Goal: Task Accomplishment & Management: Manage account settings

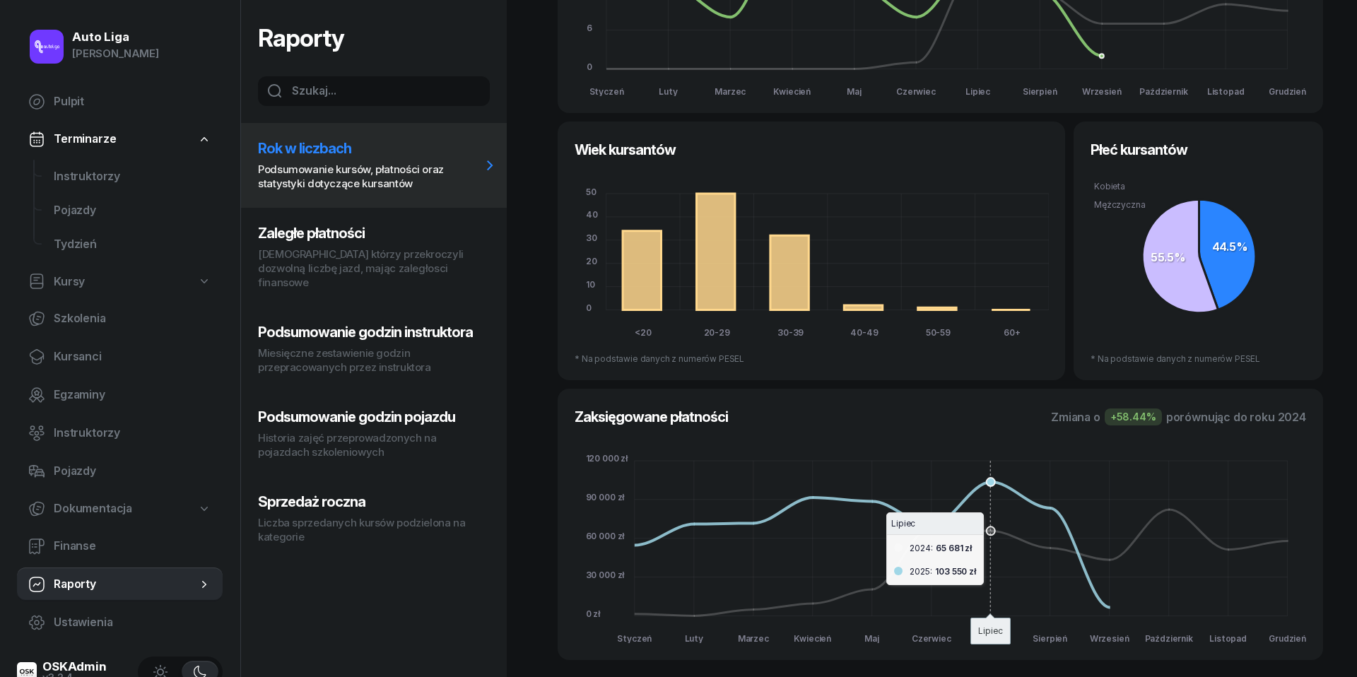
scroll to position [228, 0]
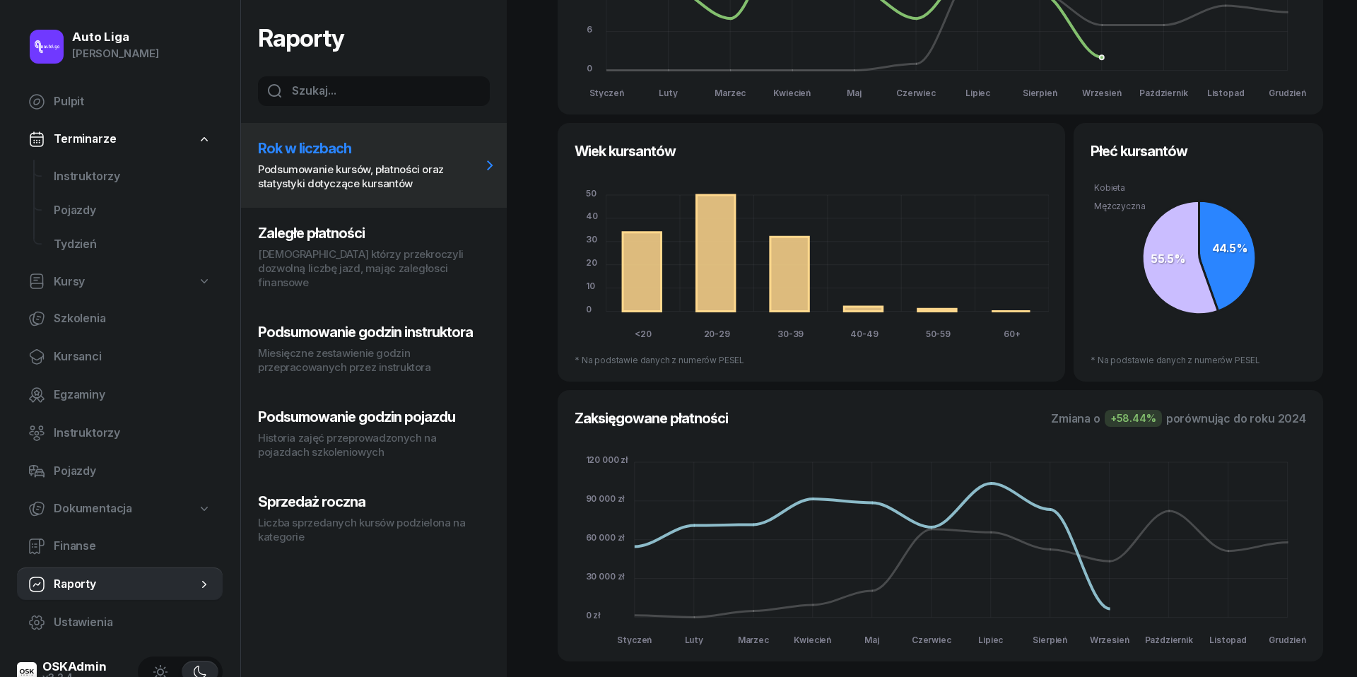
click at [295, 264] on p "[DEMOGRAPHIC_DATA] którzy przekroczyli dozwolną liczbę jazd, mając zaległosci f…" at bounding box center [369, 268] width 223 height 42
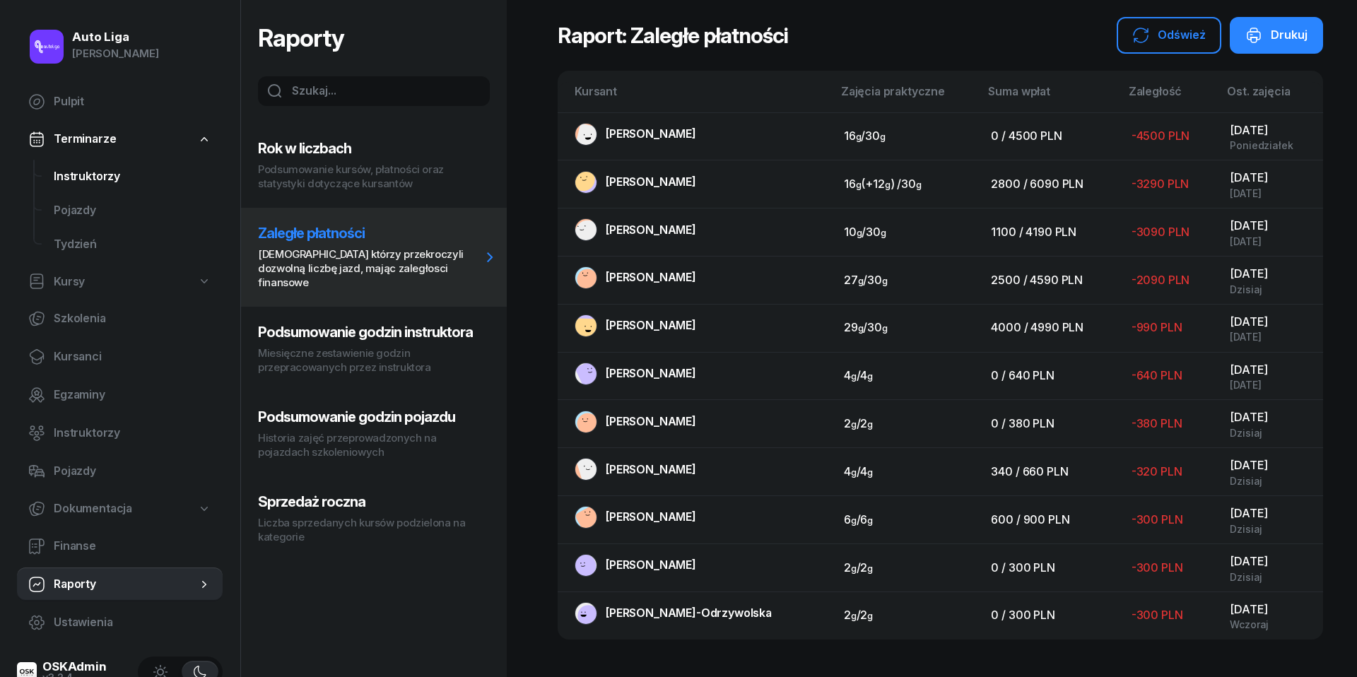
click at [88, 170] on span "Instruktorzy" at bounding box center [133, 177] width 158 height 18
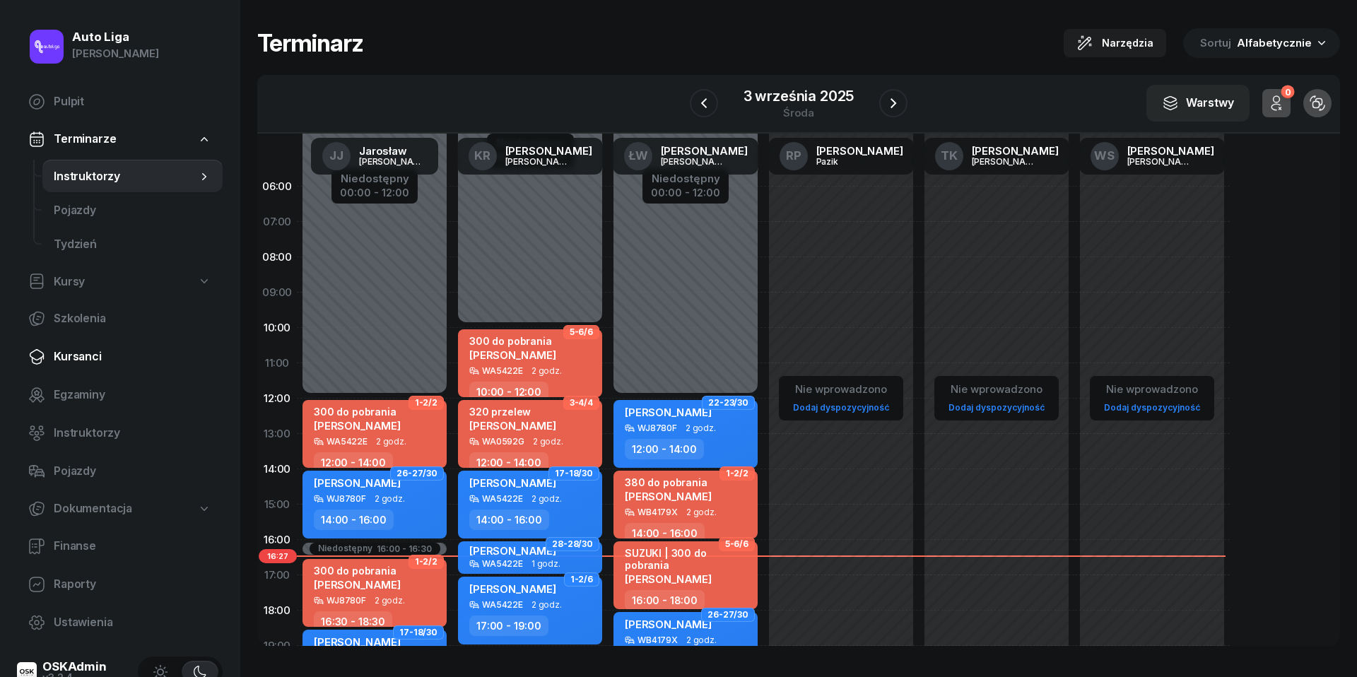
click at [78, 363] on span "Kursanci" at bounding box center [133, 357] width 158 height 18
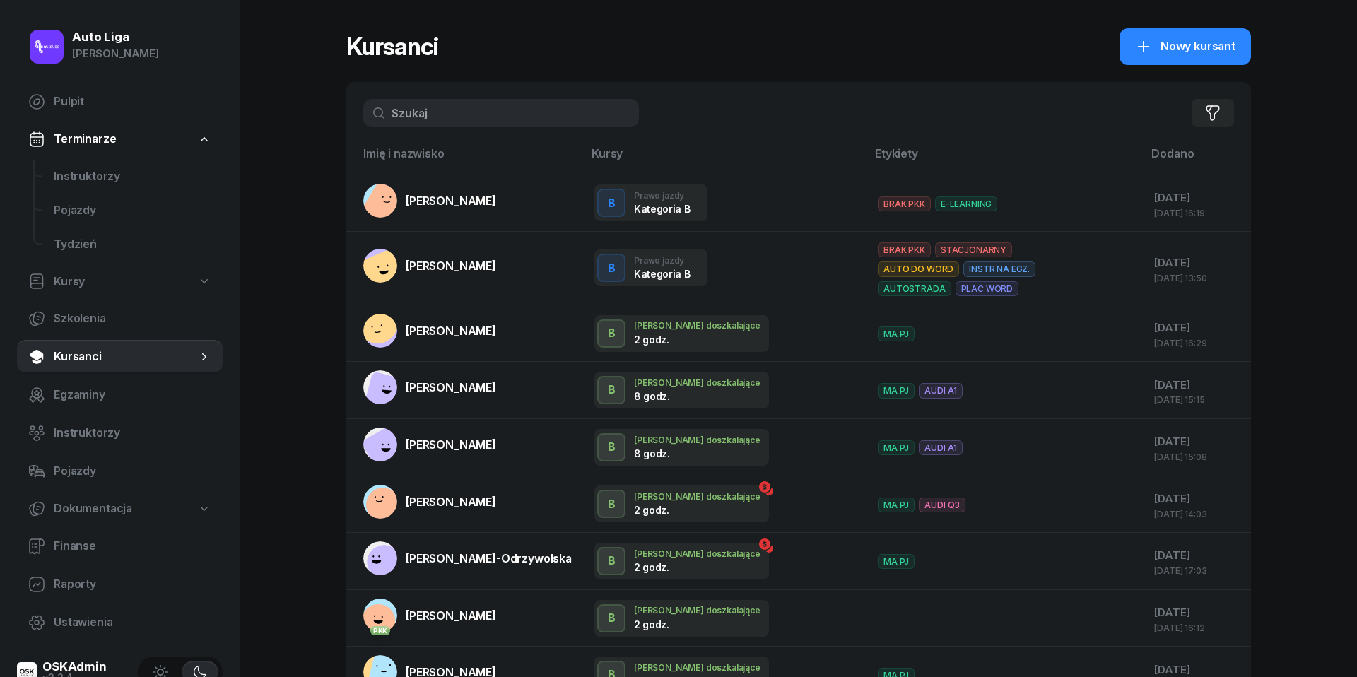
click at [454, 109] on input "text" at bounding box center [501, 113] width 276 height 28
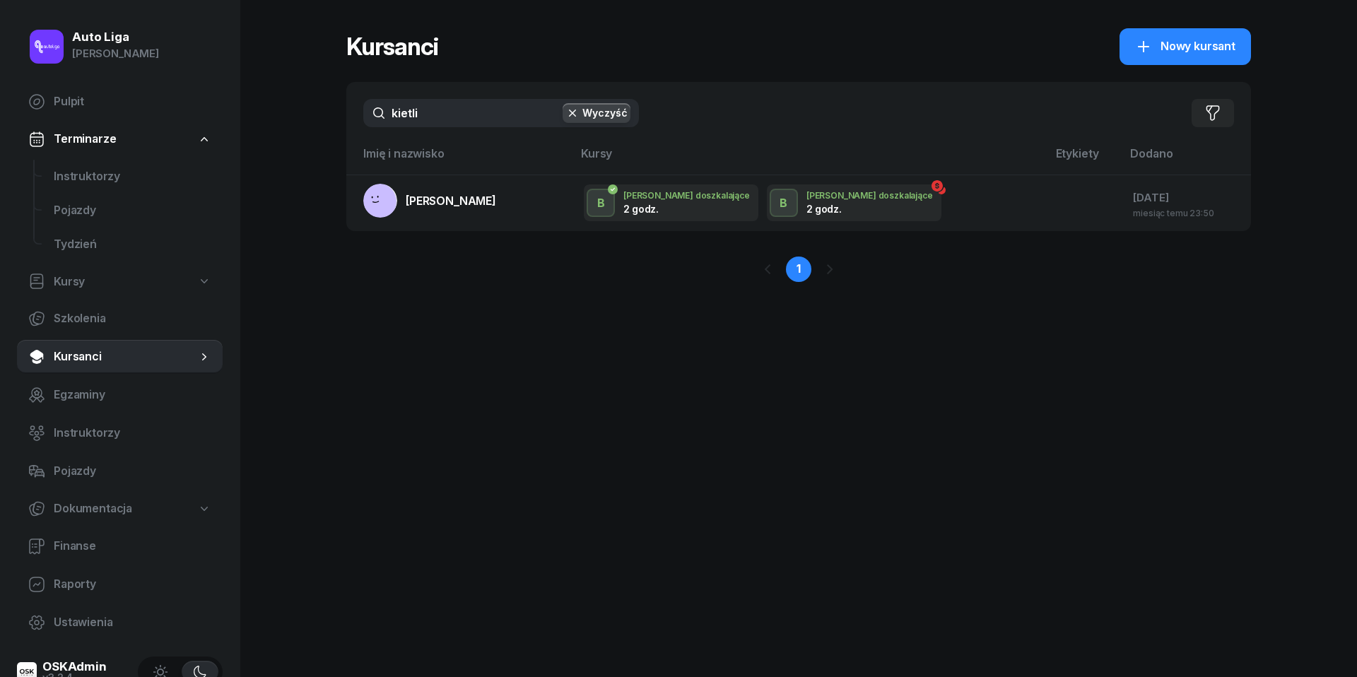
type input "kitli"
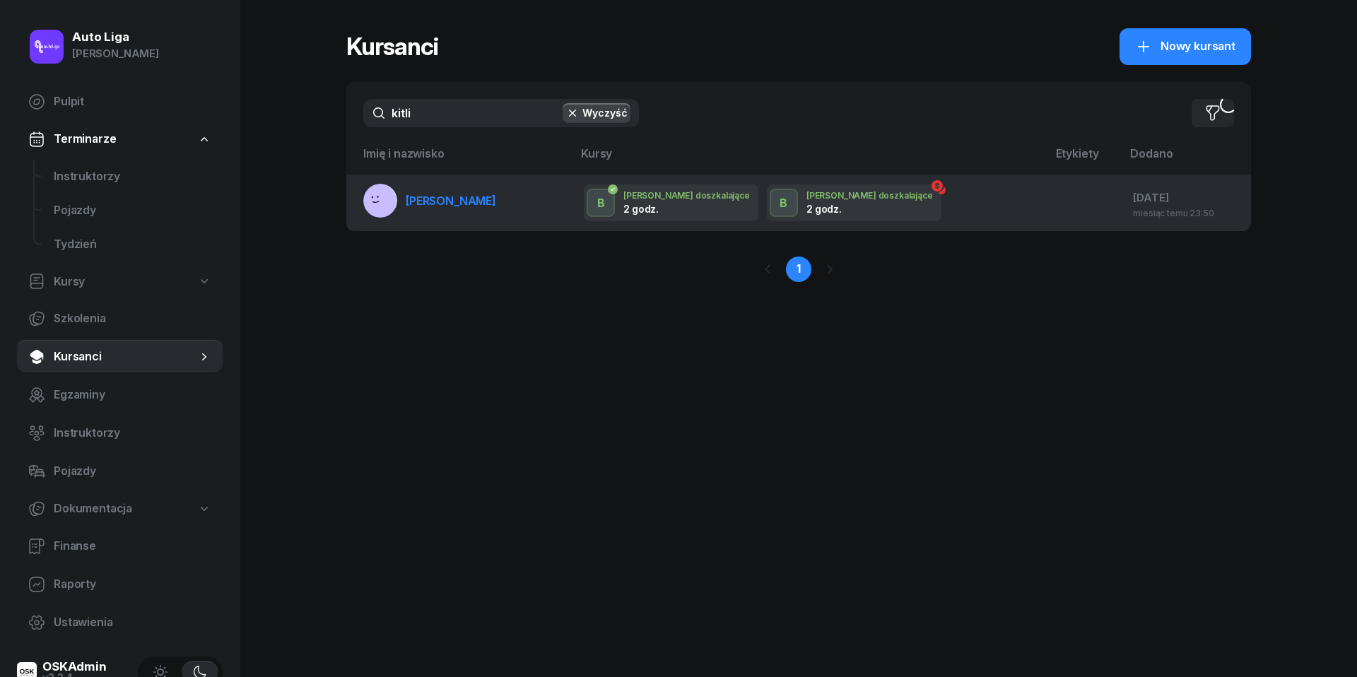
drag, startPoint x: 454, startPoint y: 109, endPoint x: 473, endPoint y: 201, distance: 93.9
click at [473, 201] on span "[PERSON_NAME]" at bounding box center [451, 201] width 90 height 14
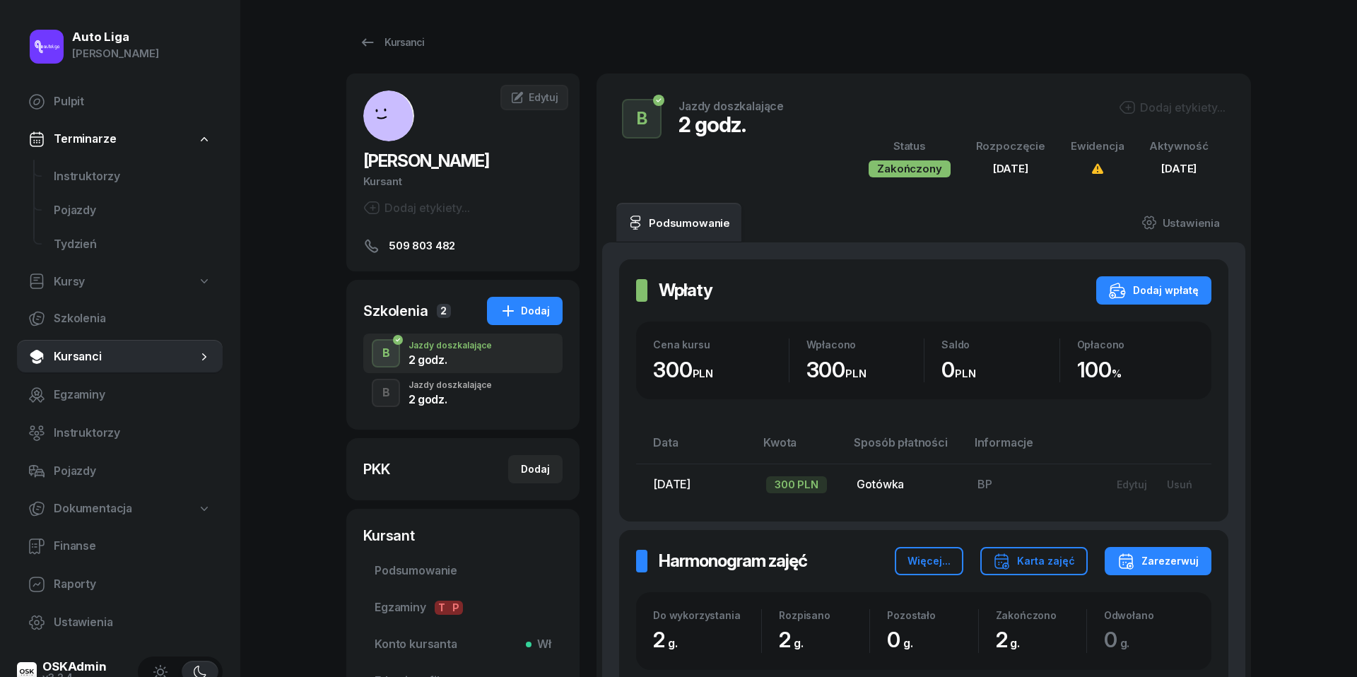
click at [476, 402] on div "2 godz." at bounding box center [450, 399] width 83 height 11
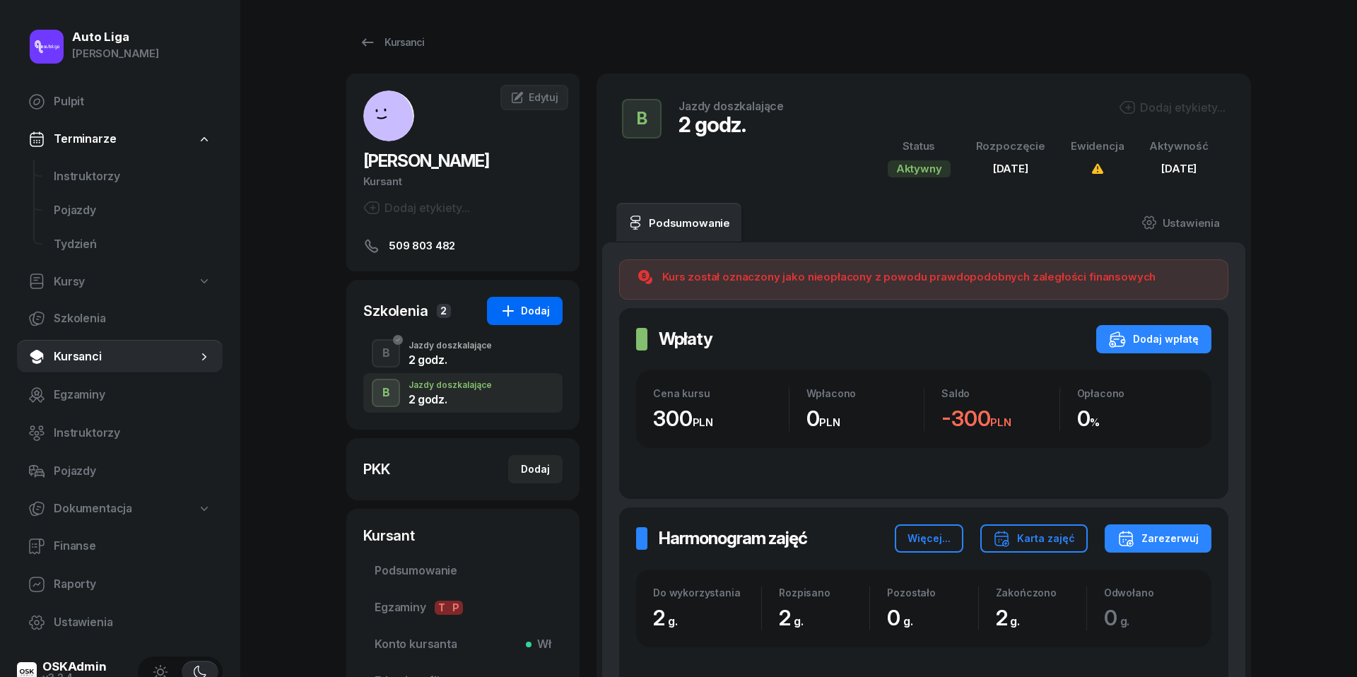
click at [529, 315] on div "Dodaj" at bounding box center [525, 311] width 50 height 17
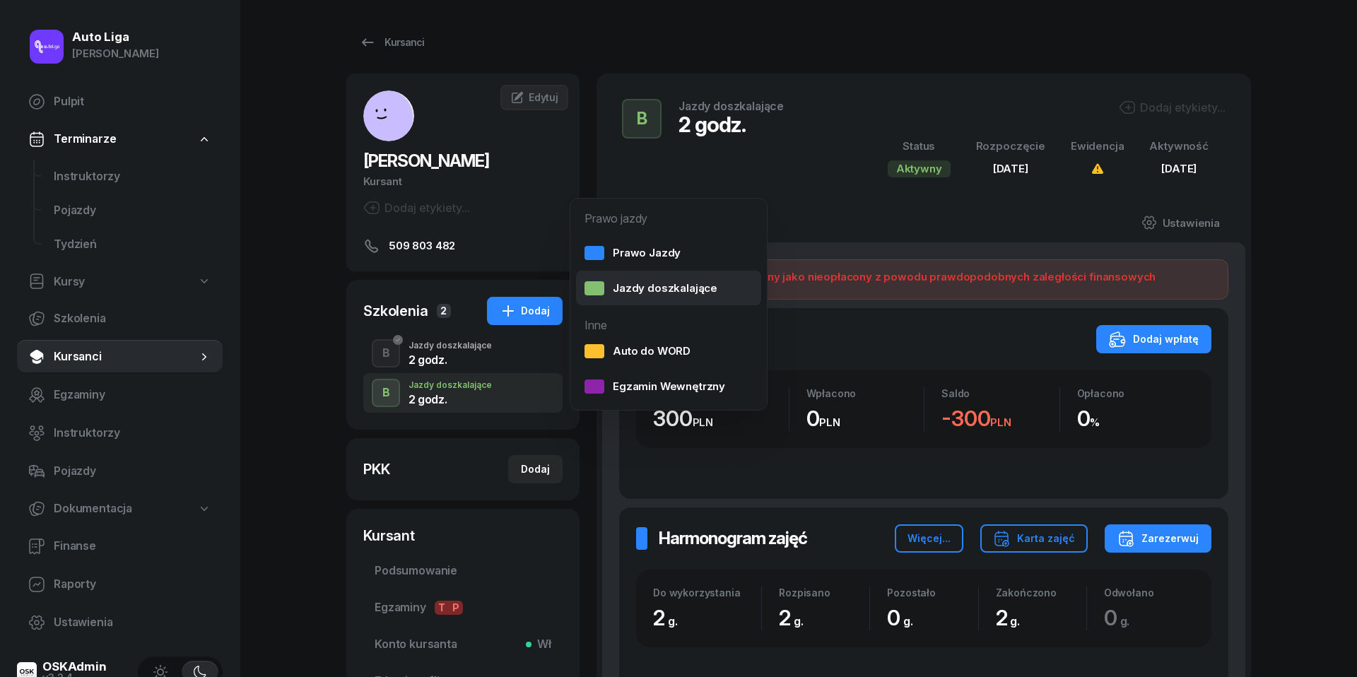
click at [657, 288] on div "Jazdy doszkalające" at bounding box center [651, 288] width 133 height 18
select select "B"
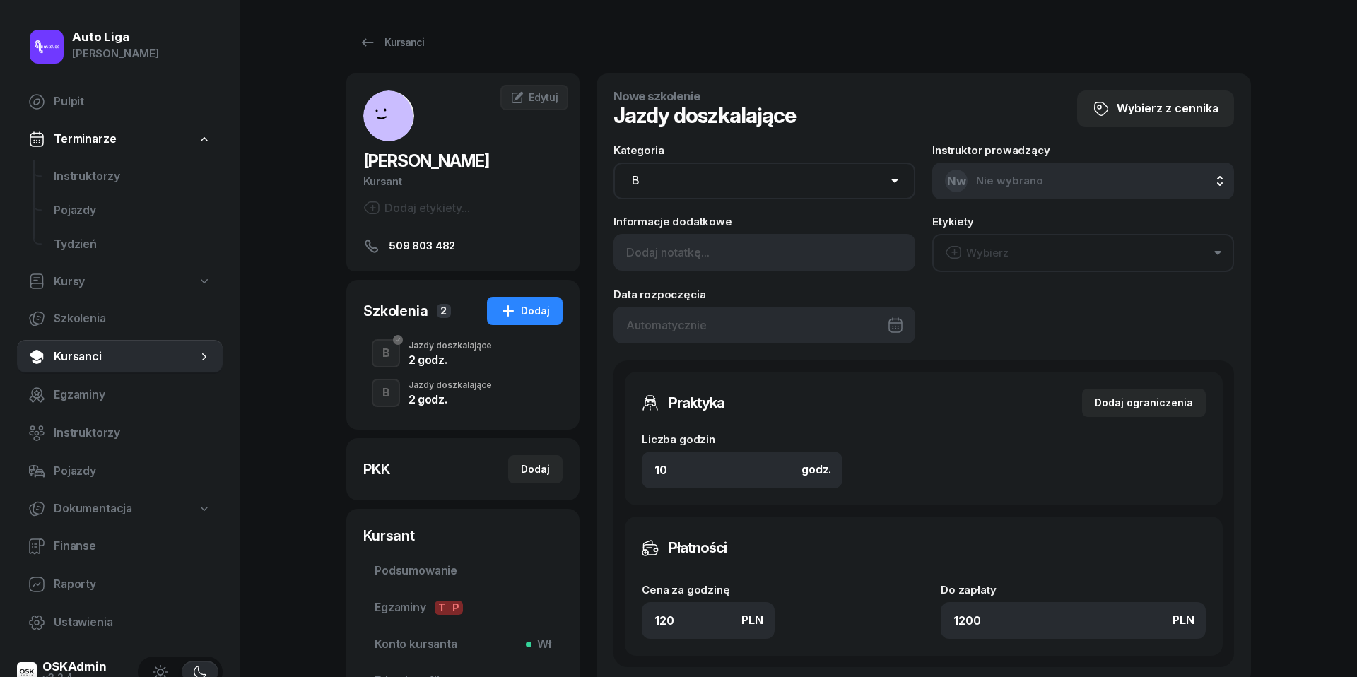
click at [739, 318] on div at bounding box center [765, 325] width 302 height 37
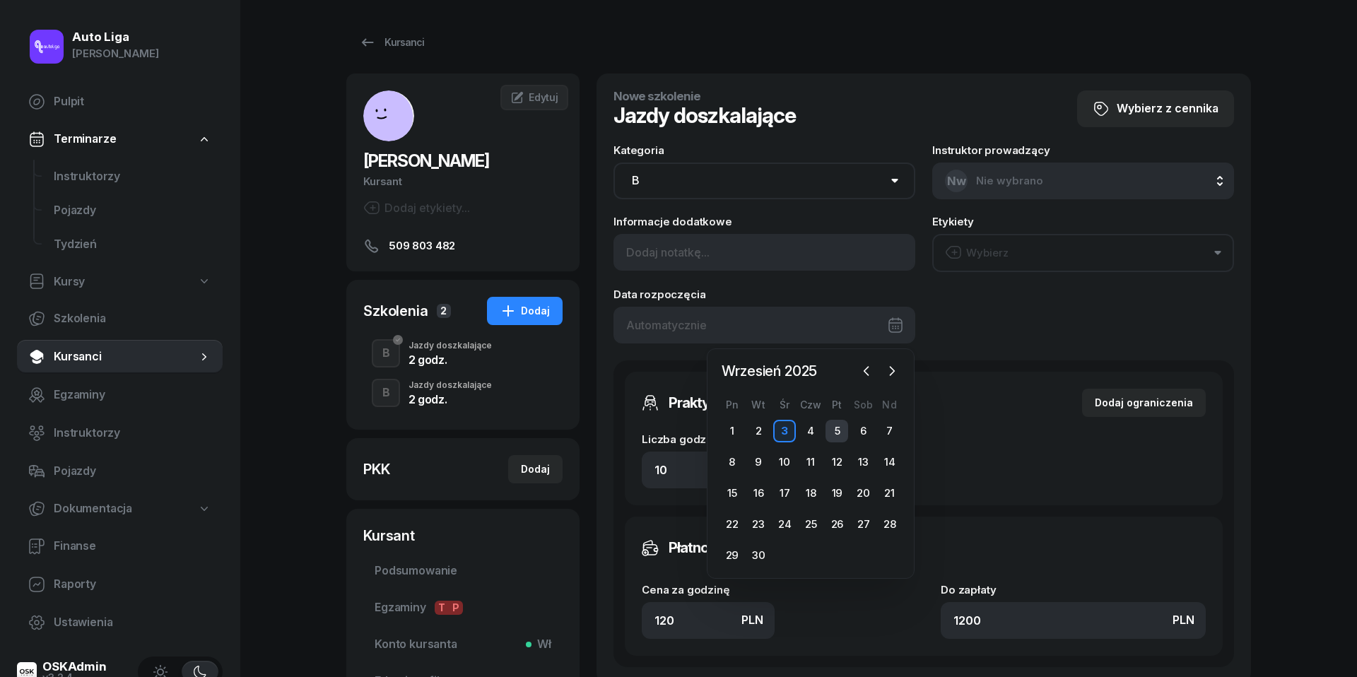
click at [844, 424] on div "5" at bounding box center [837, 431] width 23 height 23
type input "[DATE]"
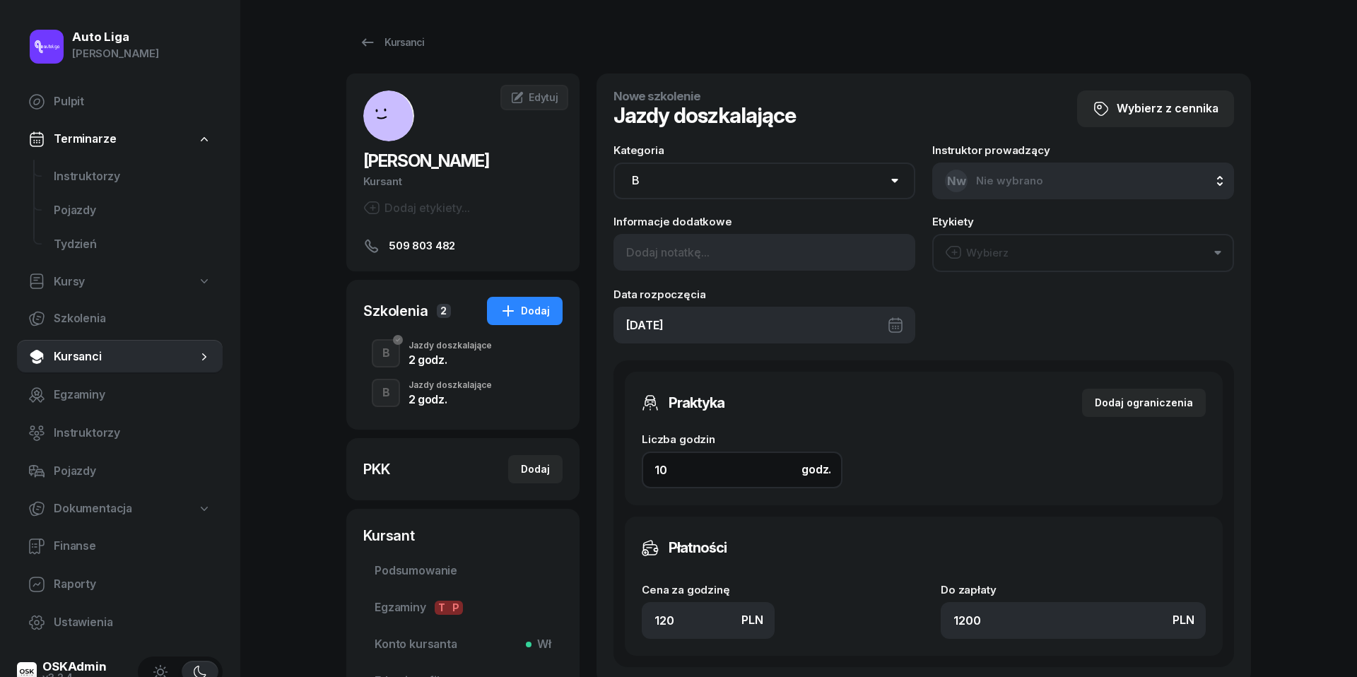
click at [722, 472] on input "10" at bounding box center [742, 470] width 201 height 37
type input "2"
type input "240"
type input "2"
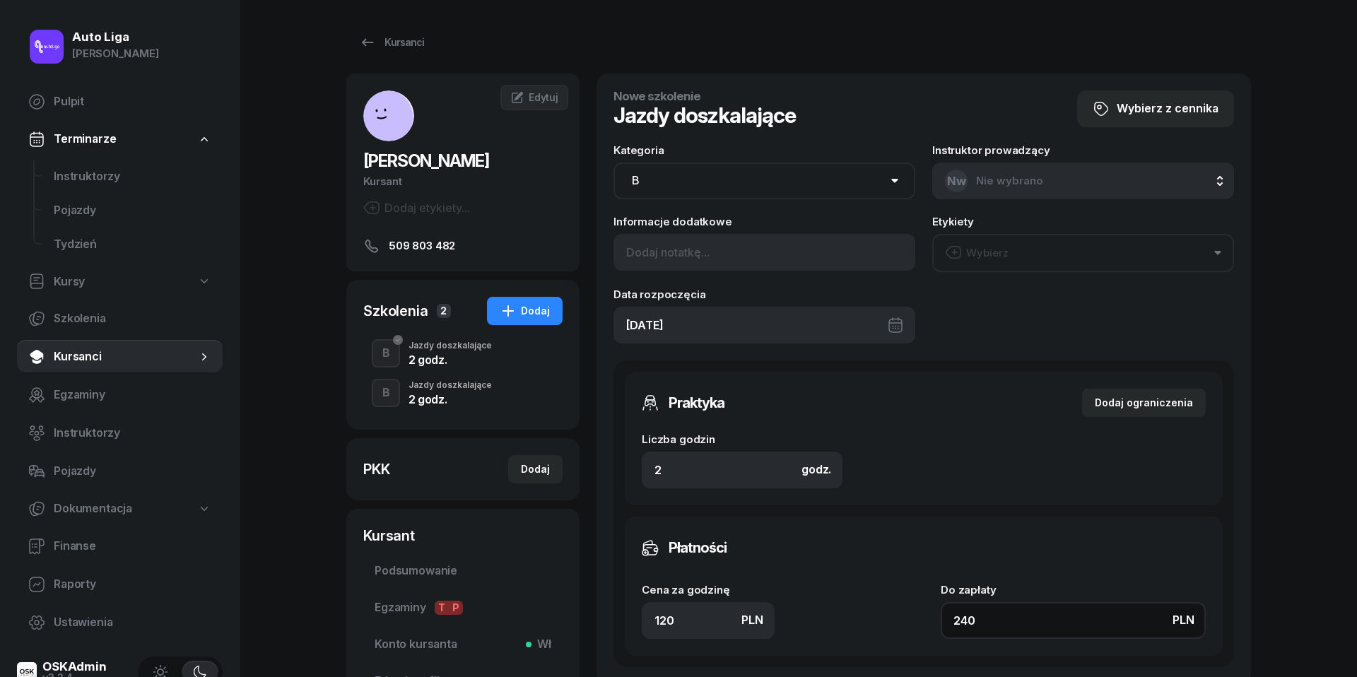
click at [992, 612] on input "240" at bounding box center [1073, 620] width 265 height 37
type input "1.50"
type input "3"
type input "15"
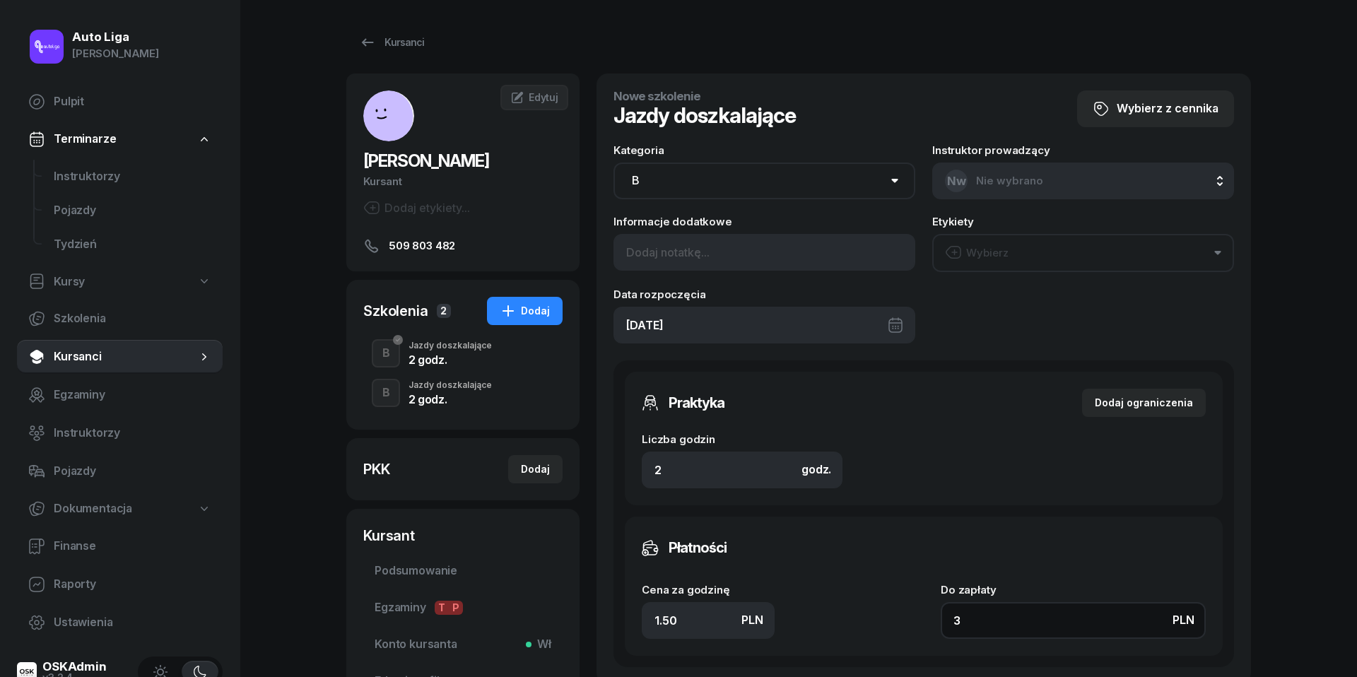
type input "30"
type input "150"
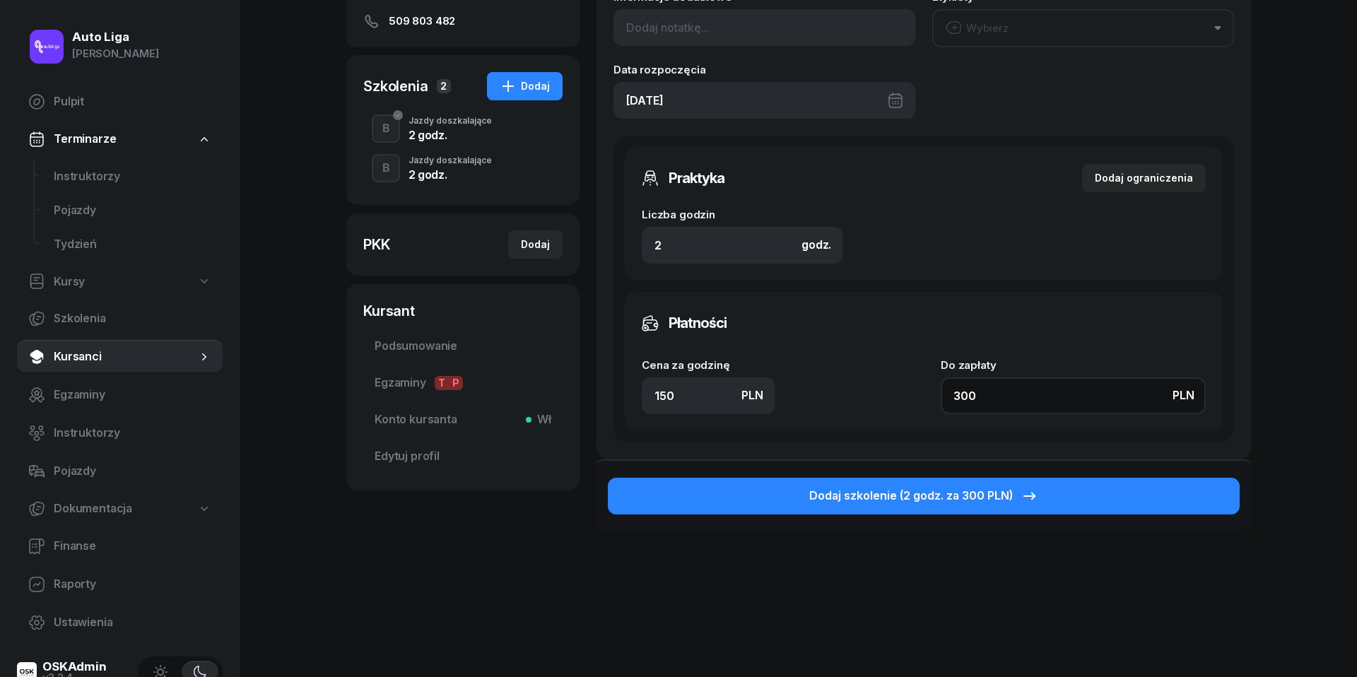
scroll to position [235, 0]
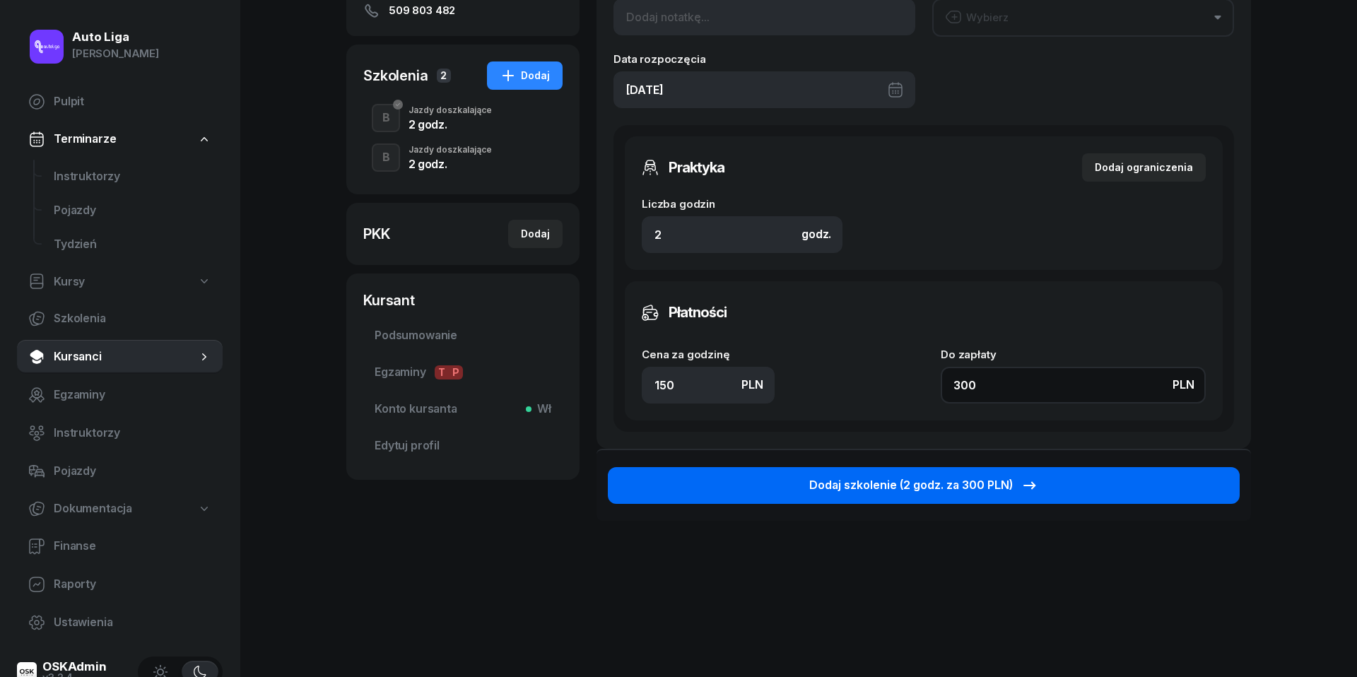
type input "300"
click at [948, 481] on div "Dodaj szkolenie (2 godz. za 300 PLN)" at bounding box center [923, 485] width 229 height 18
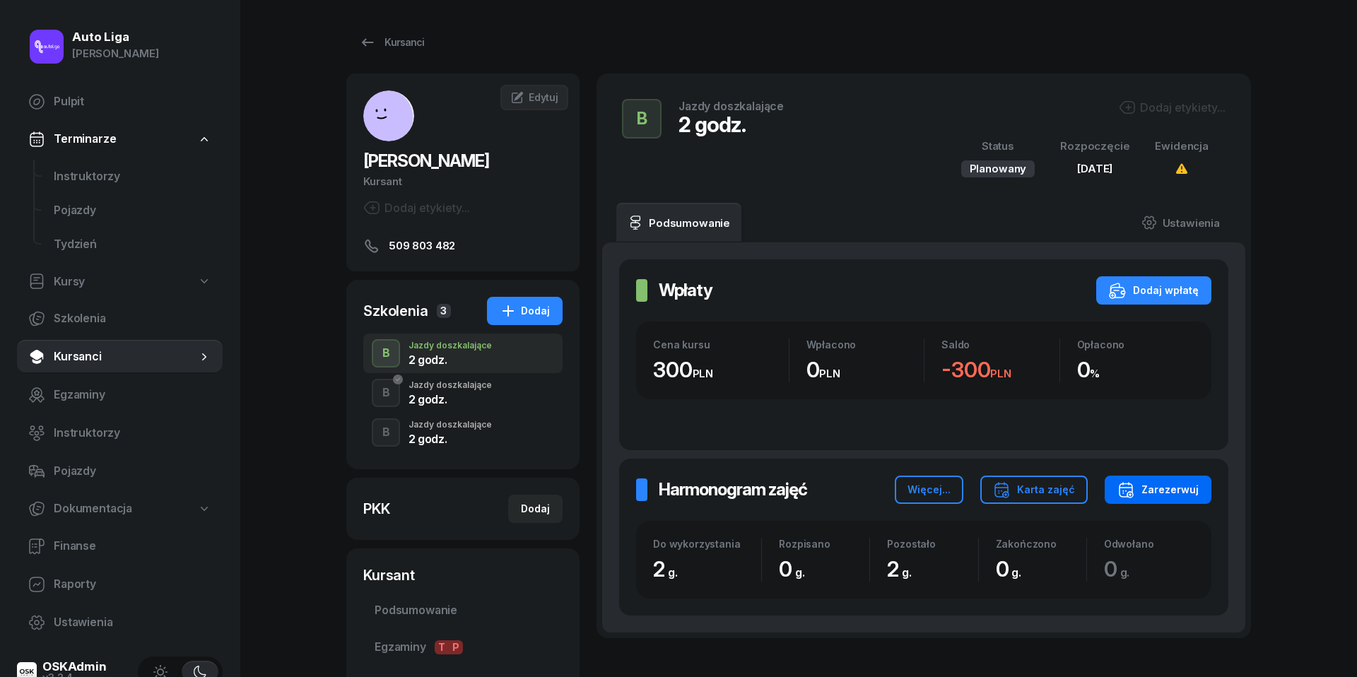
click at [1178, 491] on div "Zarezerwuj" at bounding box center [1158, 489] width 81 height 17
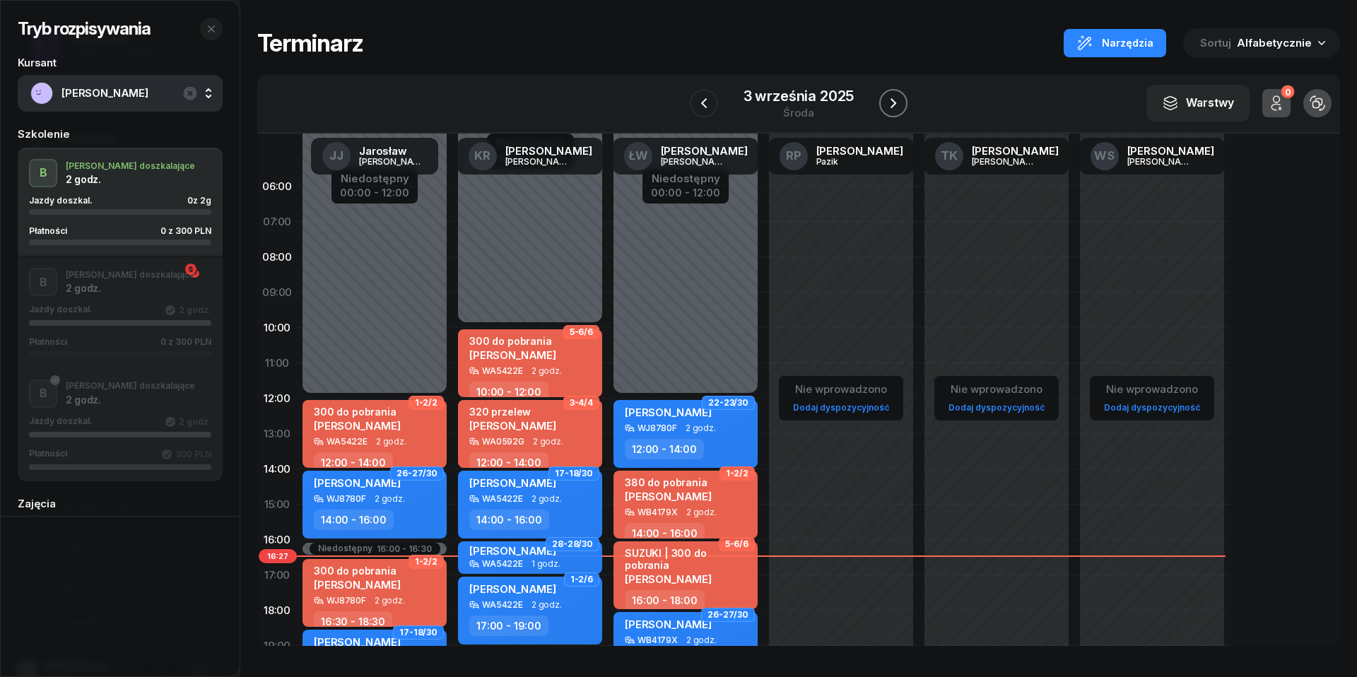
click at [896, 103] on icon "button" at bounding box center [894, 103] width 6 height 10
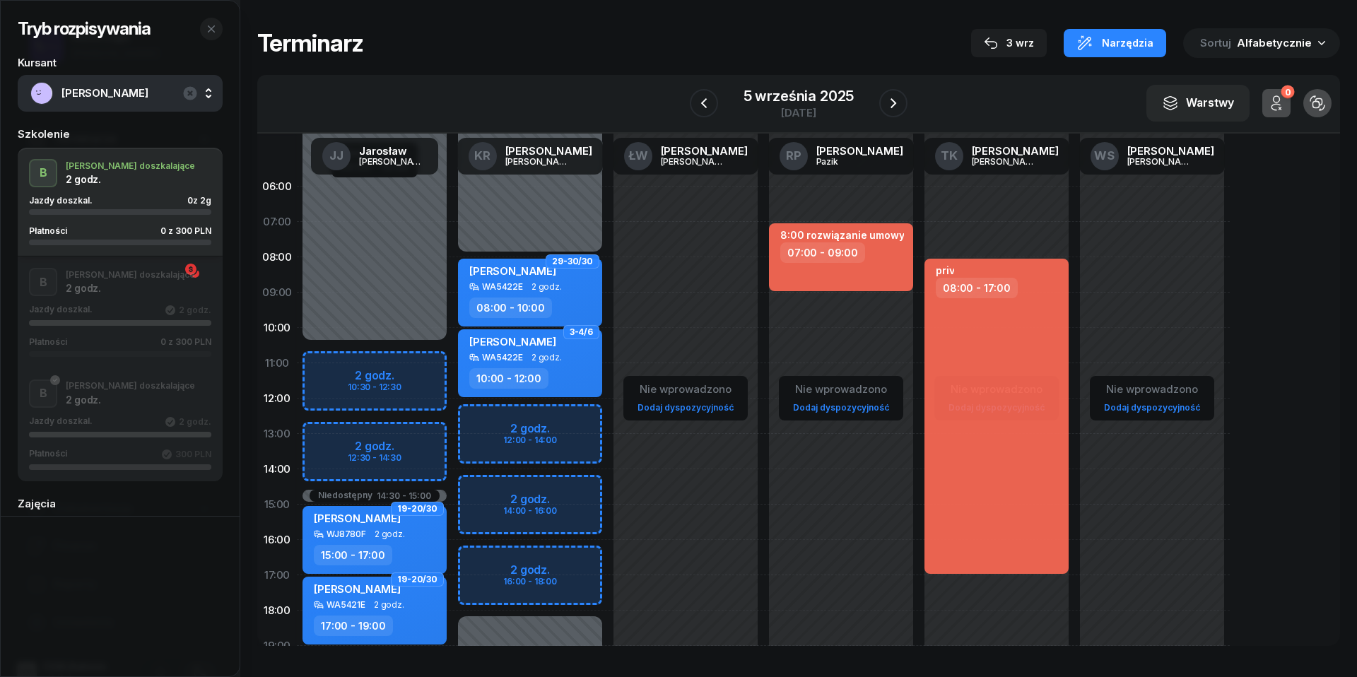
click at [320, 434] on div "Niedostępny 00:00 - 10:30 Niedostępny 19:00 - 23:59 Niedostępny 14:30 - 15:00 2…" at bounding box center [375, 505] width 156 height 672
select select "13"
select select "15"
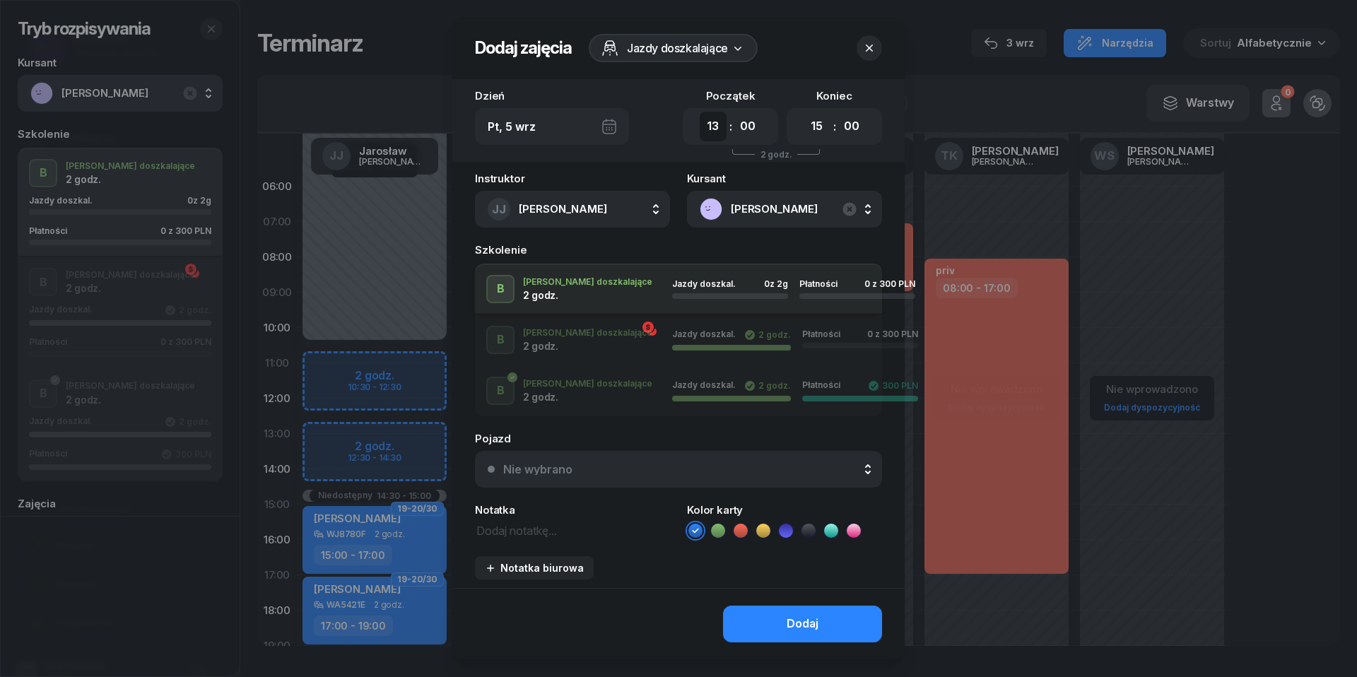
select select "12"
select select "30"
select select "14"
select select "30"
click at [592, 470] on div "Nie wybrano" at bounding box center [686, 469] width 366 height 11
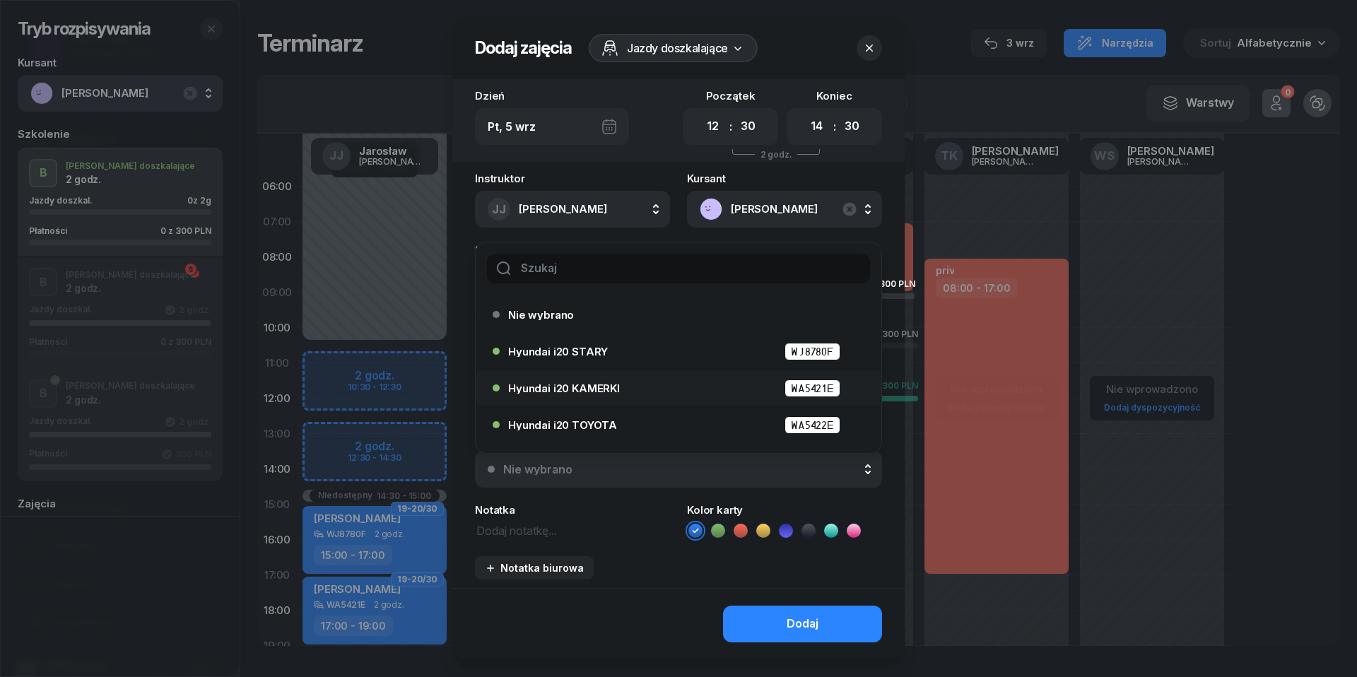
click at [578, 380] on div "Hyundai i20 KAMERKI WA5421E" at bounding box center [682, 389] width 348 height 18
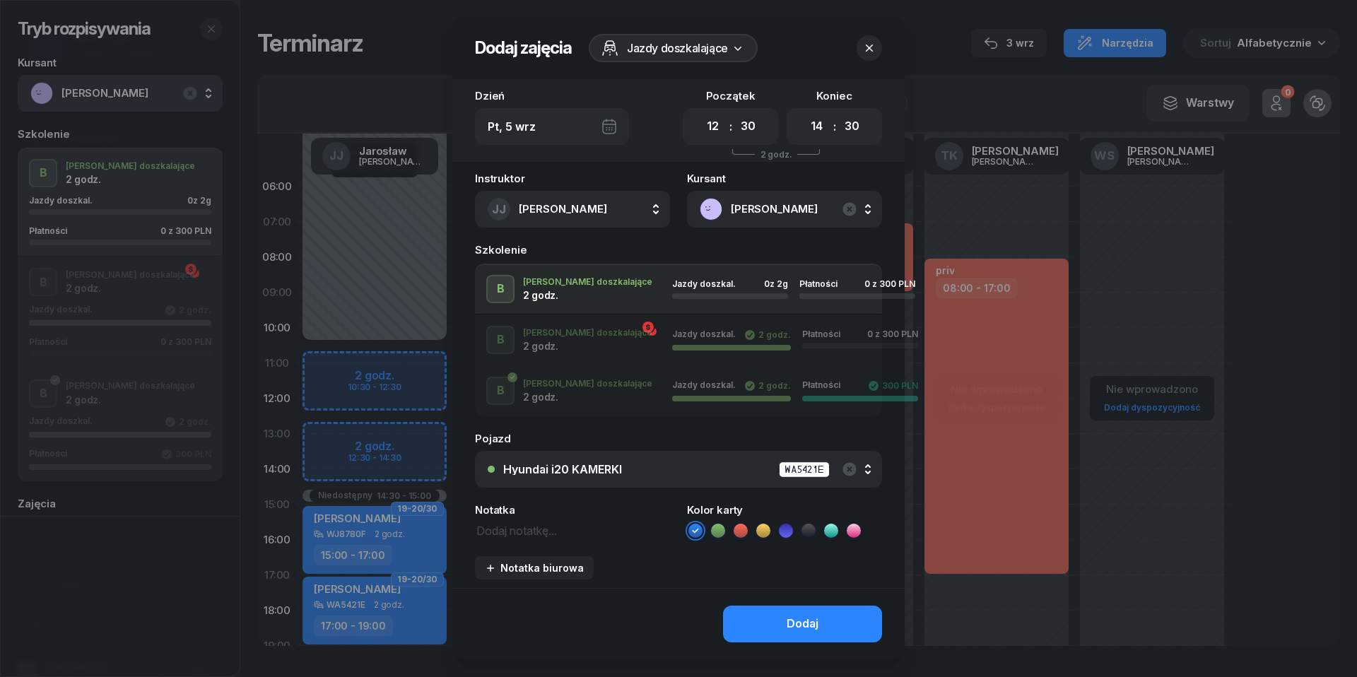
click at [529, 539] on div "Instruktor [PERSON_NAME] [PERSON_NAME] KR [PERSON_NAME] ŁW [PERSON_NAME] RP [PE…" at bounding box center [678, 380] width 452 height 415
click at [529, 533] on textarea at bounding box center [572, 530] width 195 height 18
type textarea "300 do pobrania"
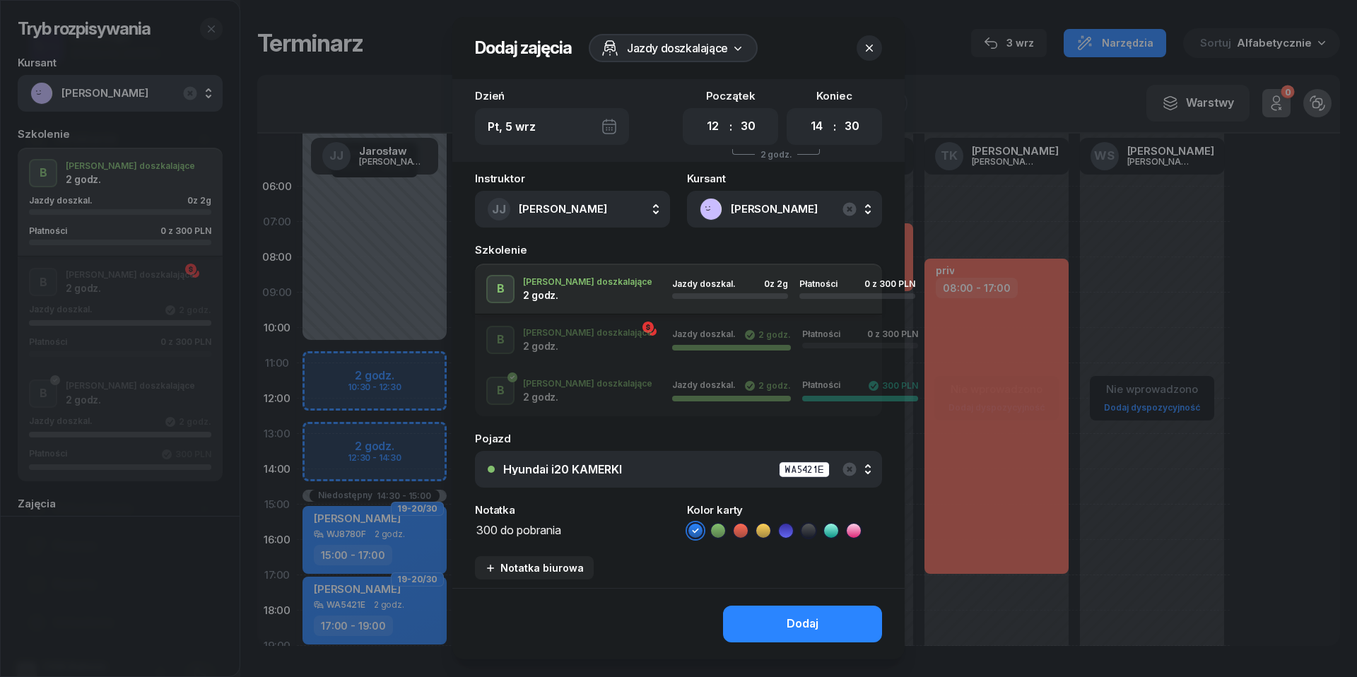
click at [742, 530] on icon at bounding box center [741, 531] width 14 height 14
click at [813, 617] on div "Dodaj" at bounding box center [803, 624] width 32 height 18
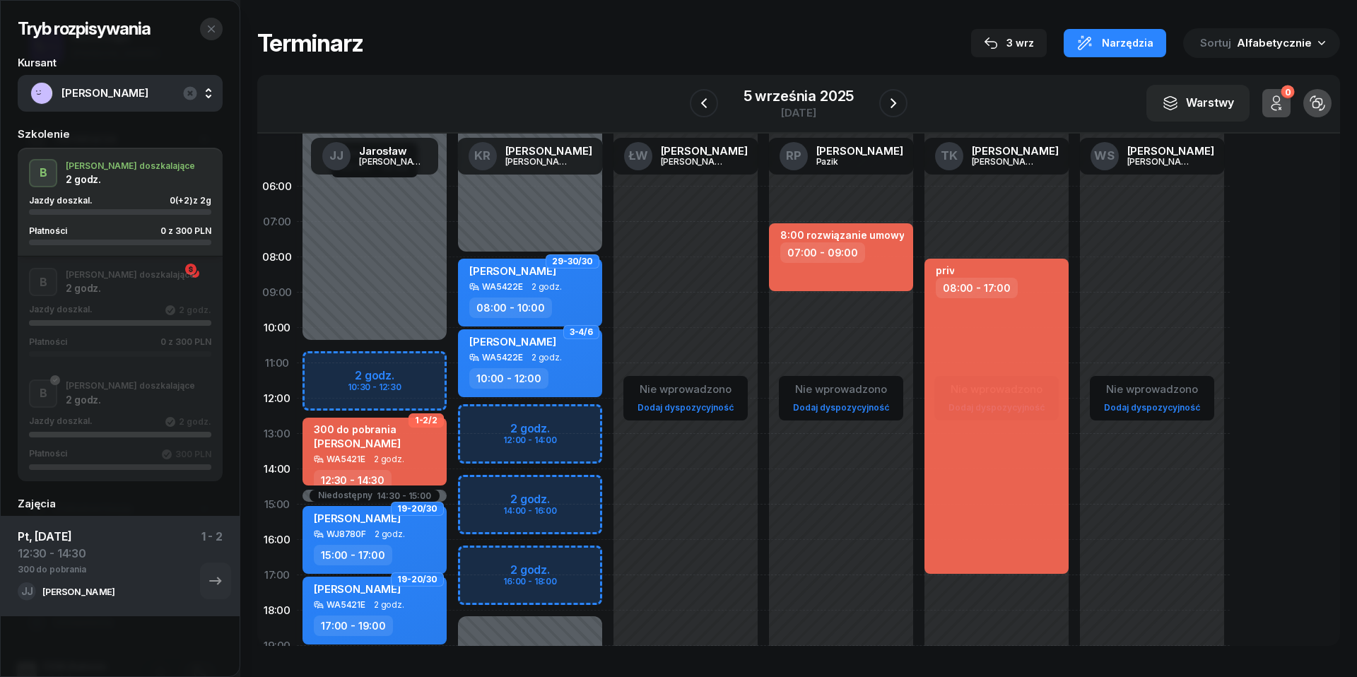
click at [209, 30] on icon "button" at bounding box center [211, 28] width 11 height 11
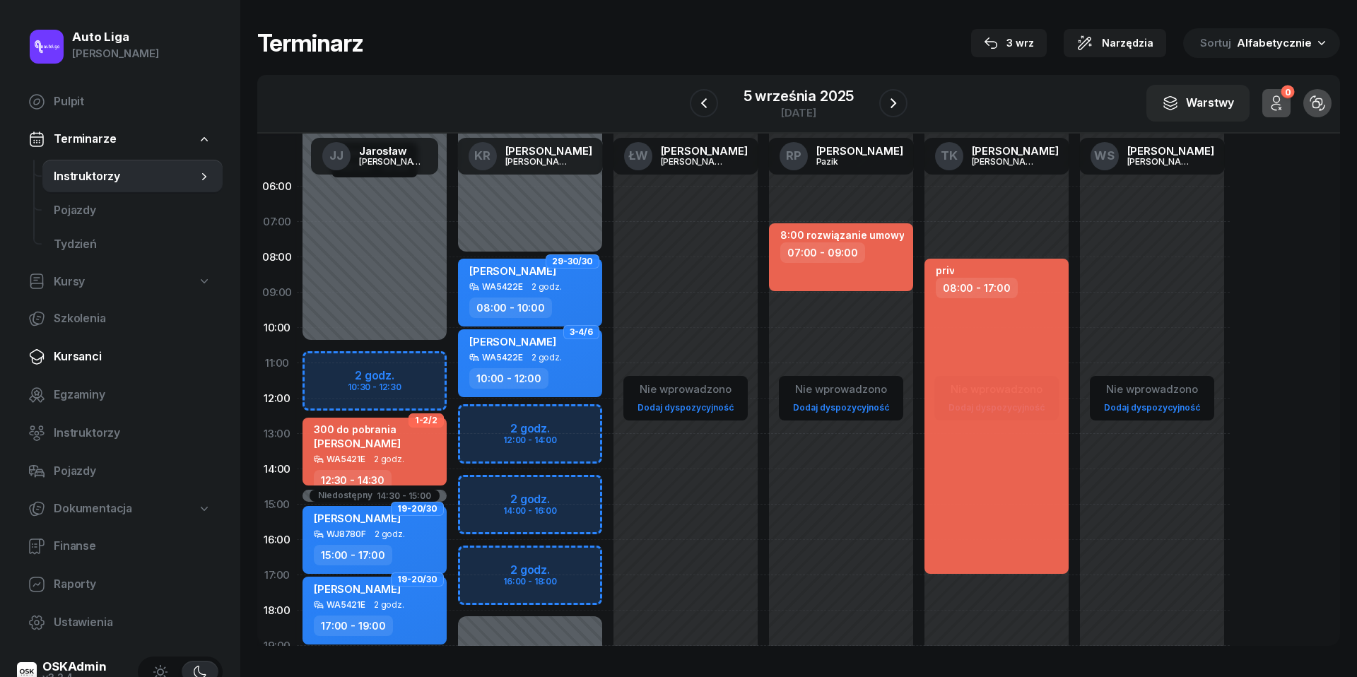
click at [85, 363] on span "Kursanci" at bounding box center [133, 357] width 158 height 18
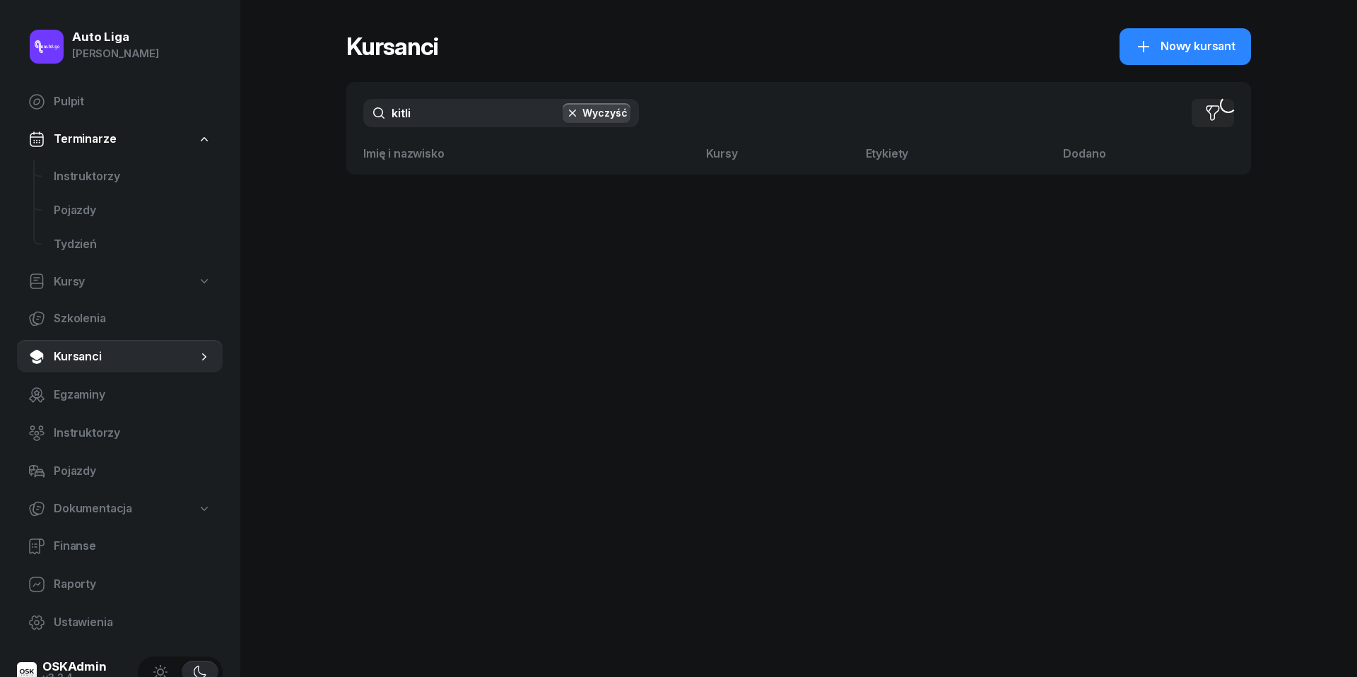
click at [439, 106] on input "kitli" at bounding box center [501, 113] width 276 height 28
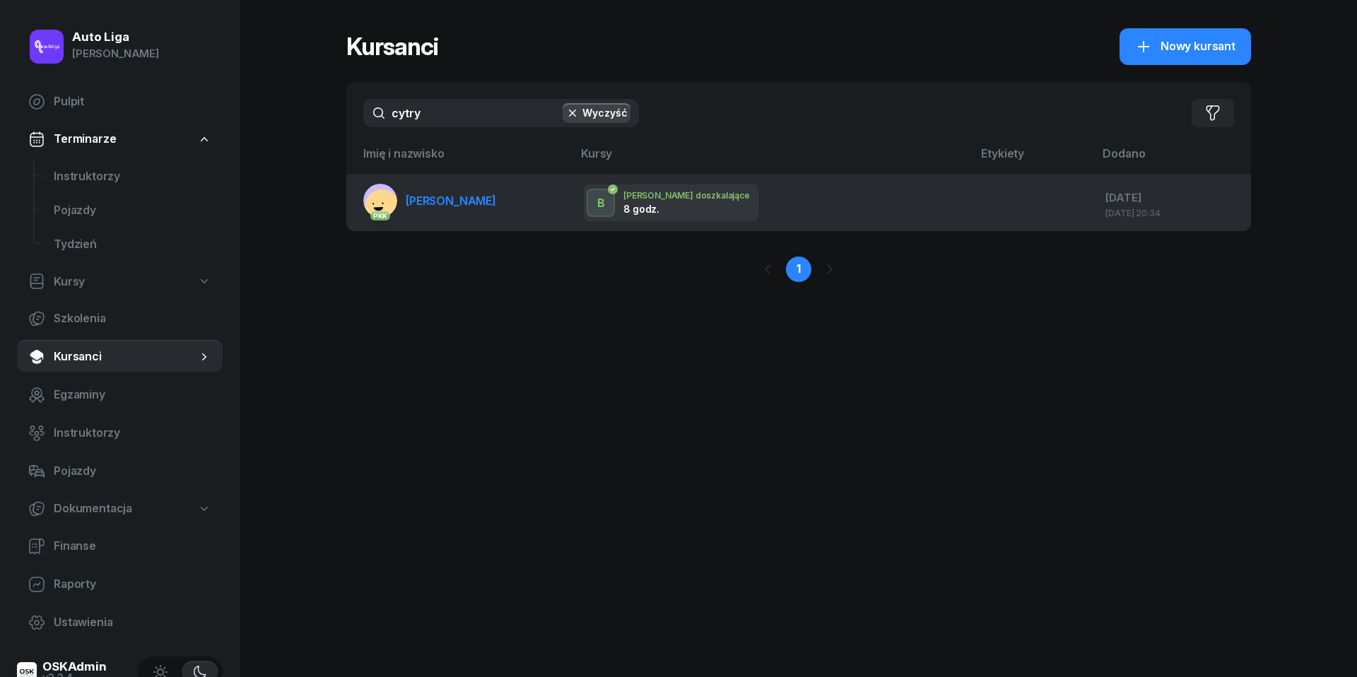
type input "cytry"
click at [434, 199] on span "[PERSON_NAME]" at bounding box center [451, 201] width 90 height 14
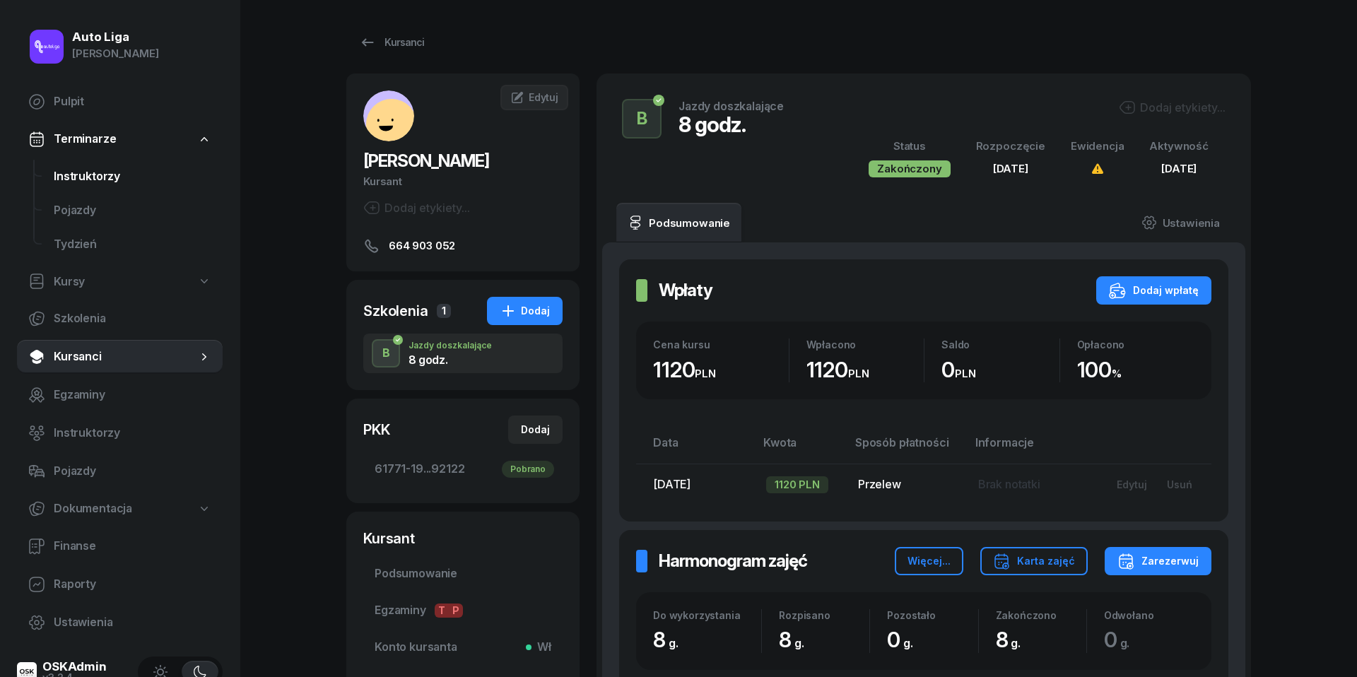
click at [75, 187] on link "Instruktorzy" at bounding box center [132, 177] width 180 height 34
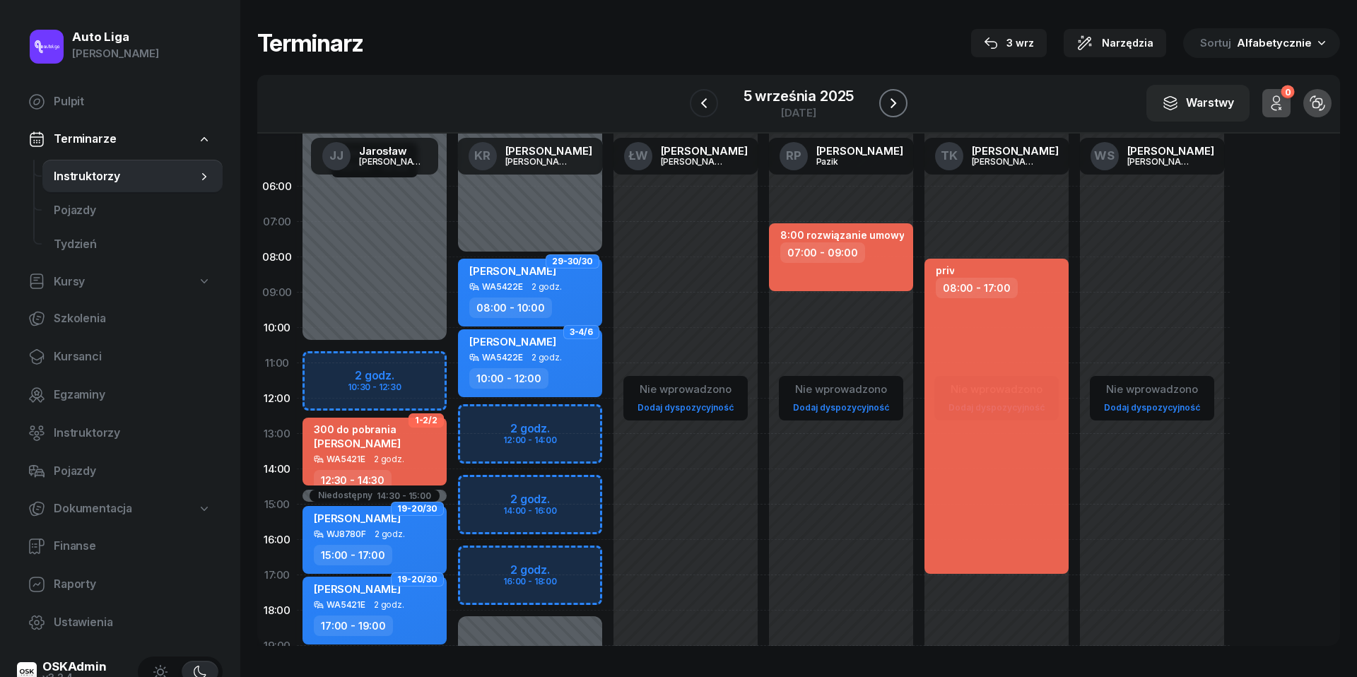
click at [891, 102] on icon "button" at bounding box center [893, 103] width 17 height 17
click at [891, 102] on icon "button" at bounding box center [894, 103] width 17 height 17
click at [891, 102] on icon "button" at bounding box center [893, 103] width 17 height 17
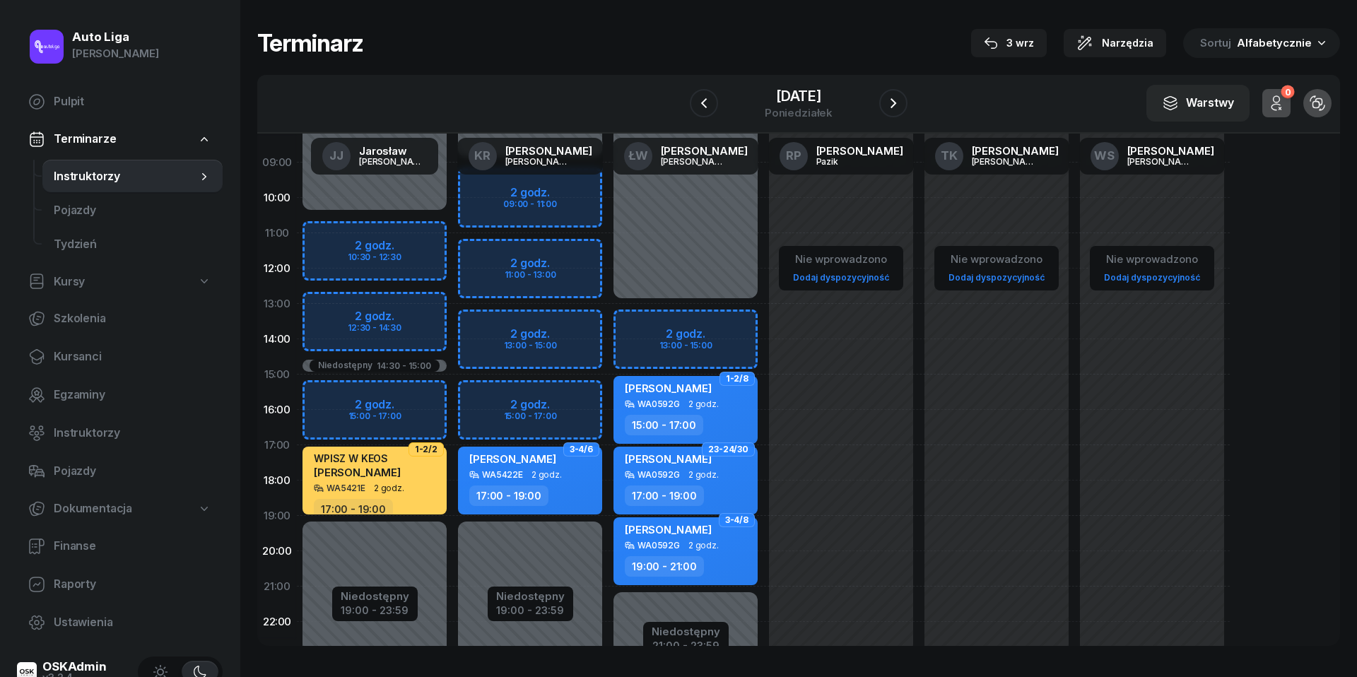
scroll to position [170, 0]
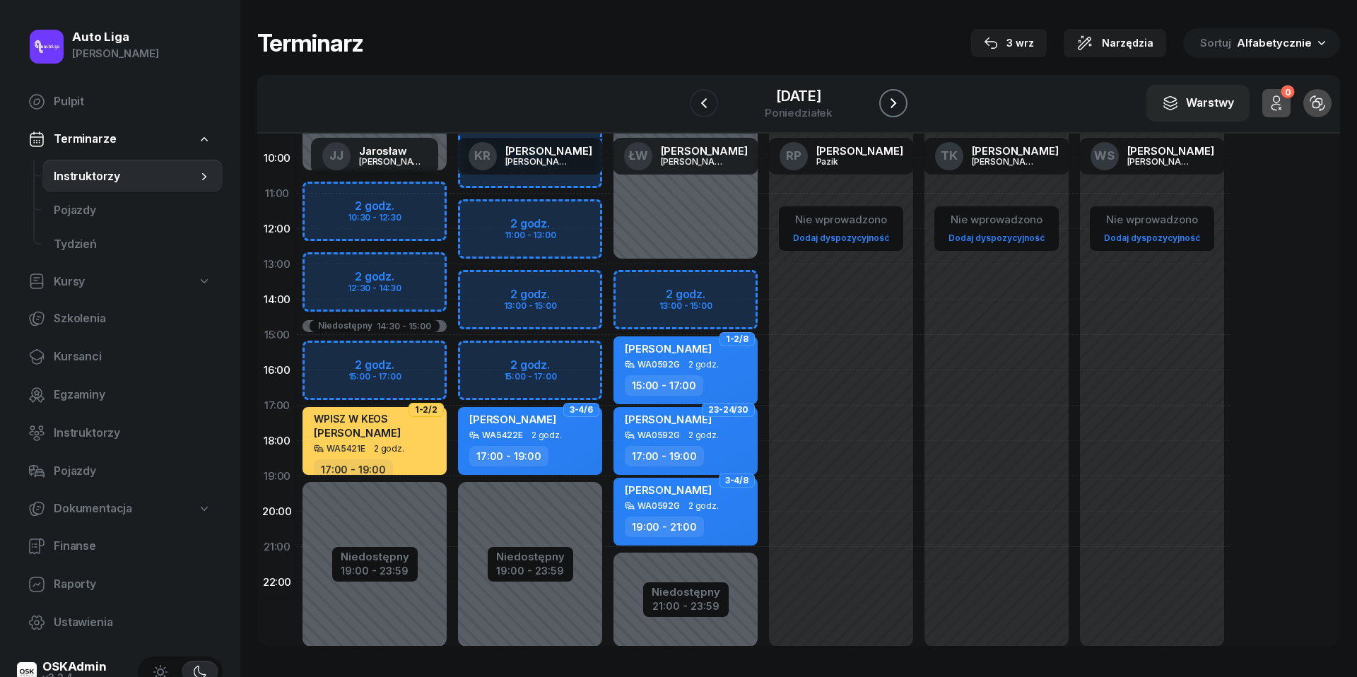
click at [902, 106] on icon "button" at bounding box center [893, 103] width 17 height 17
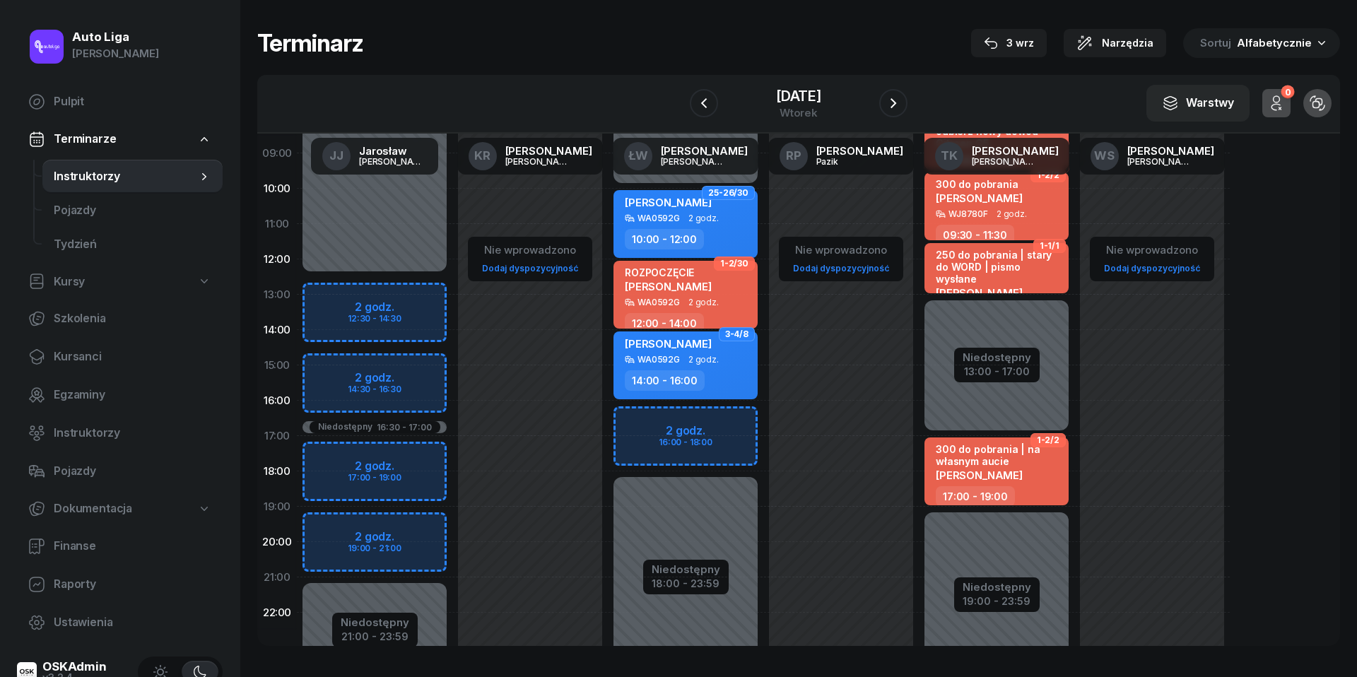
scroll to position [137, 0]
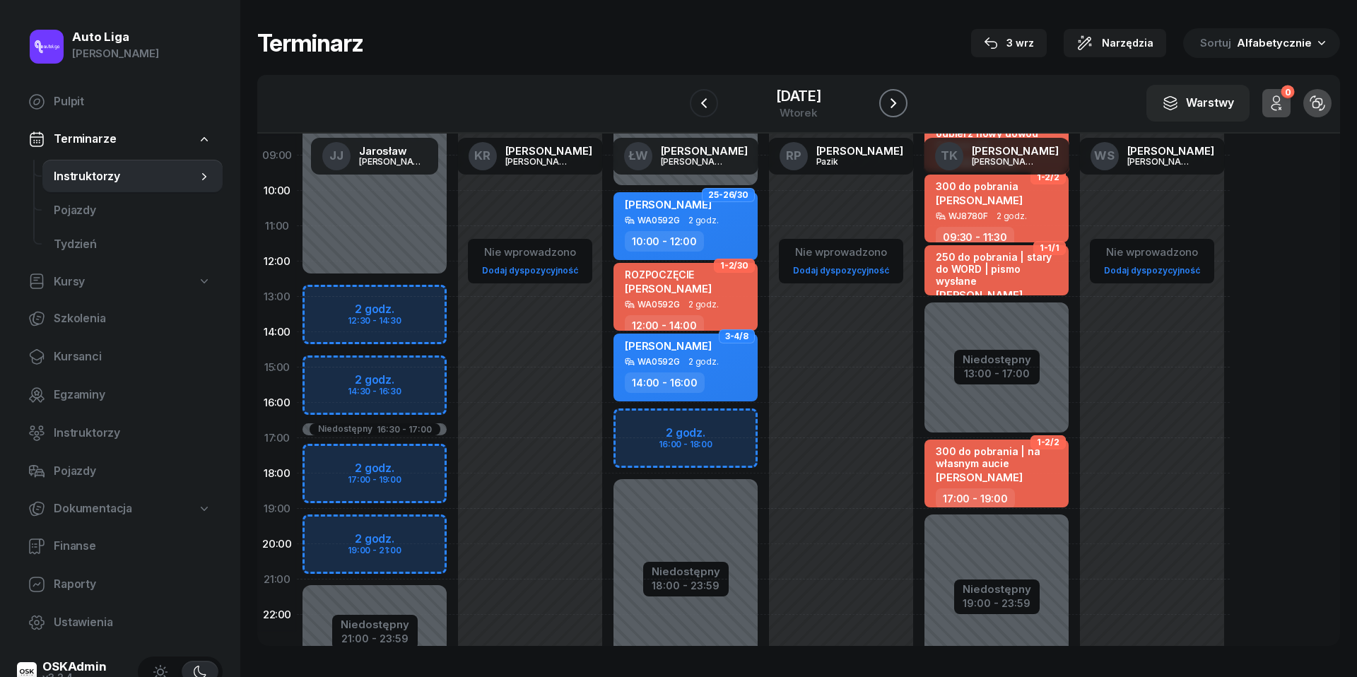
click at [895, 97] on icon "button" at bounding box center [893, 103] width 17 height 17
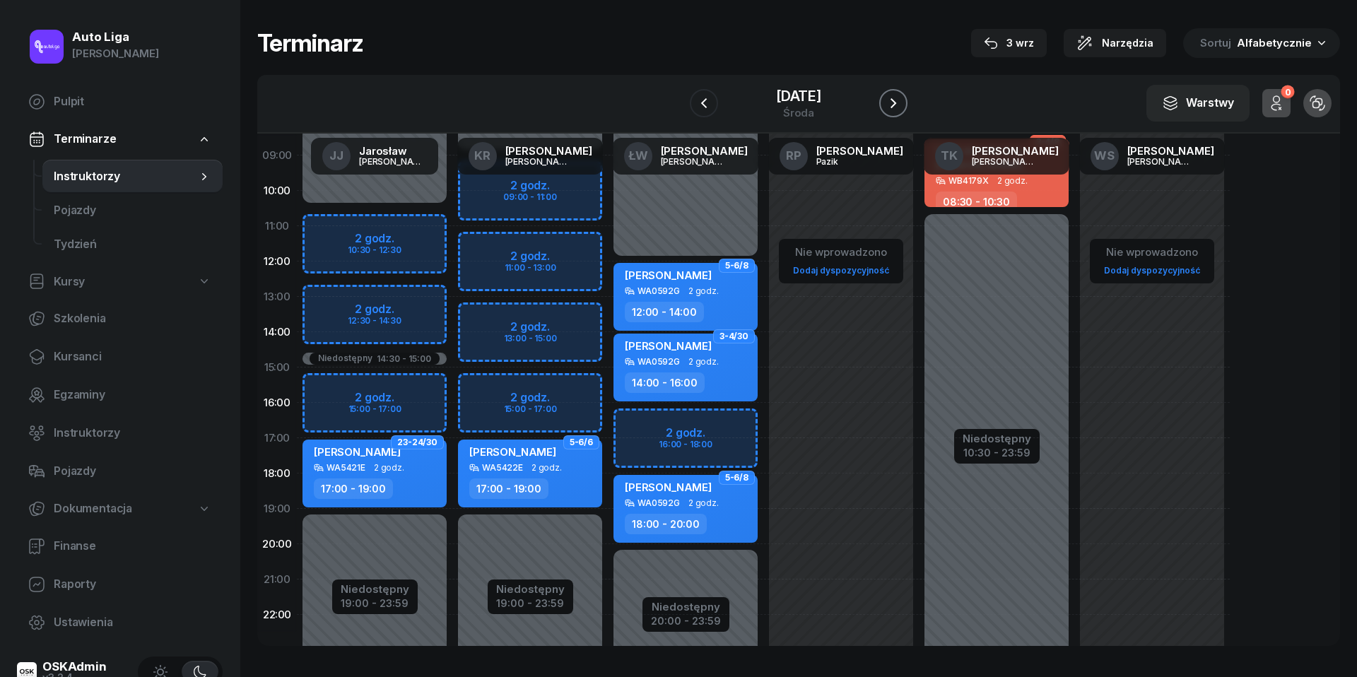
click at [895, 97] on icon "button" at bounding box center [893, 103] width 17 height 17
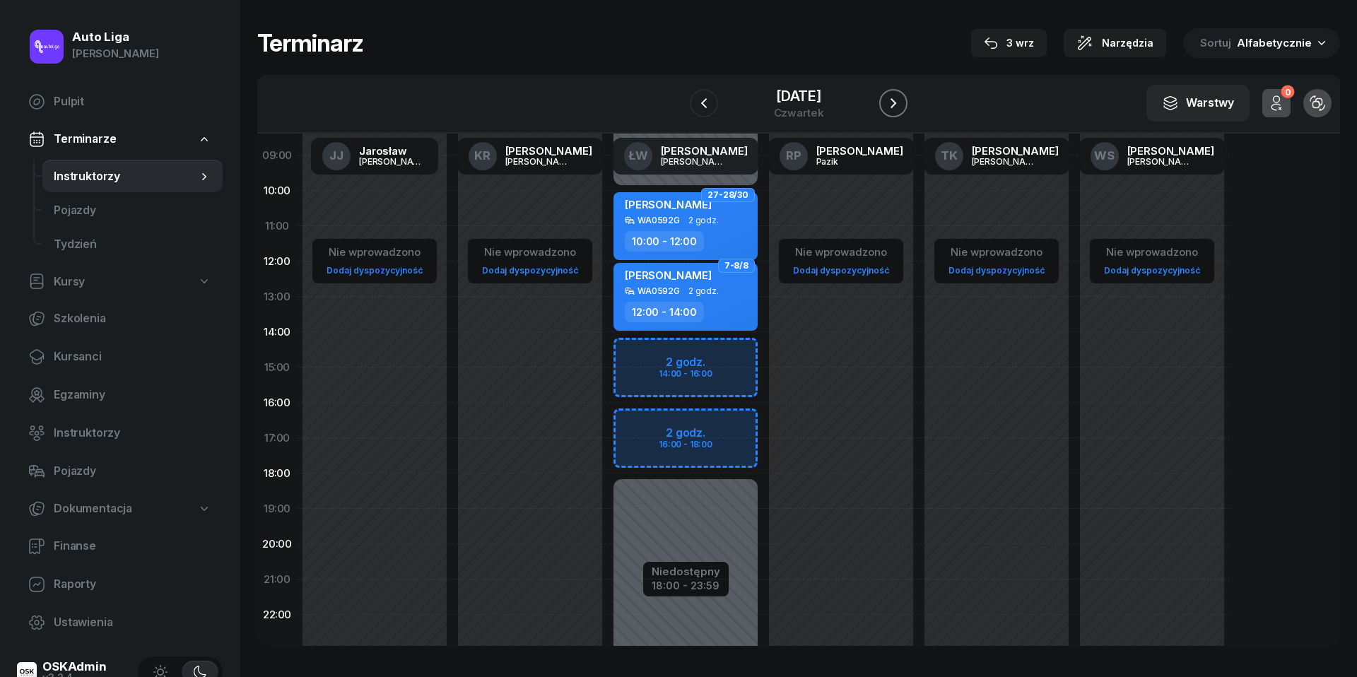
click at [895, 97] on icon "button" at bounding box center [893, 103] width 17 height 17
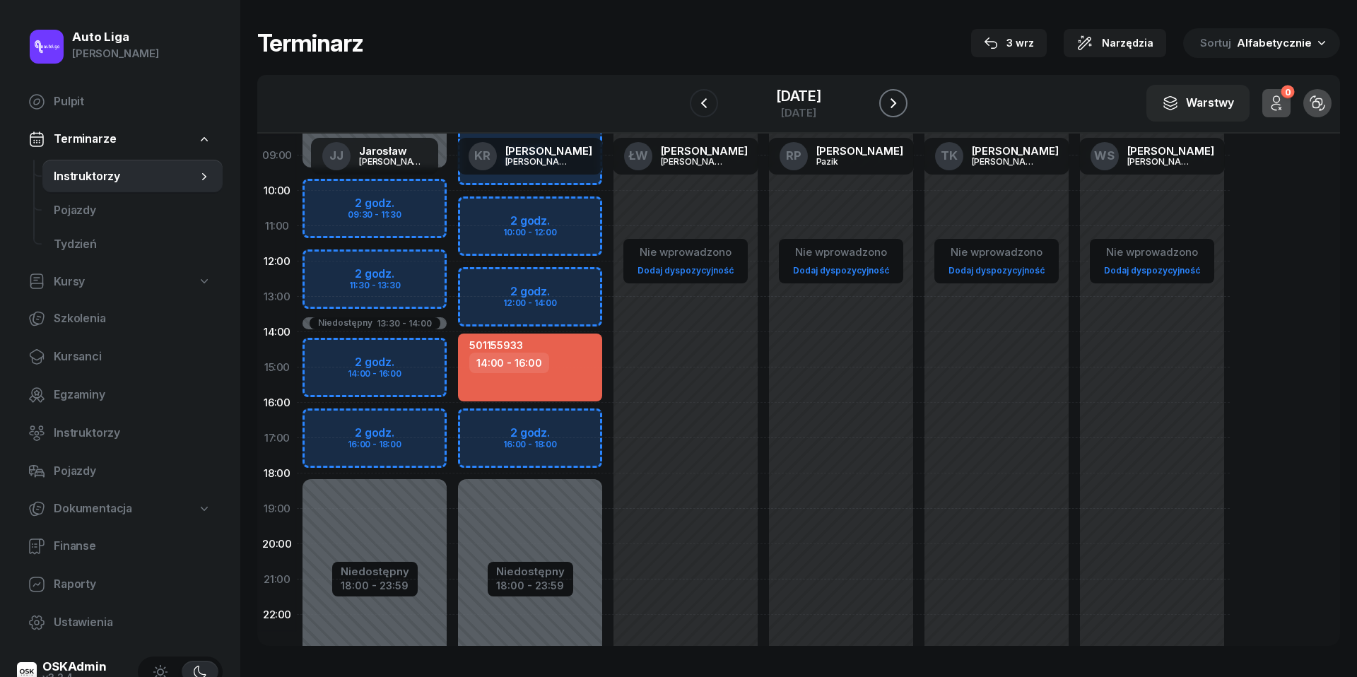
click at [895, 97] on icon "button" at bounding box center [893, 103] width 17 height 17
click at [895, 97] on icon "button" at bounding box center [896, 103] width 17 height 17
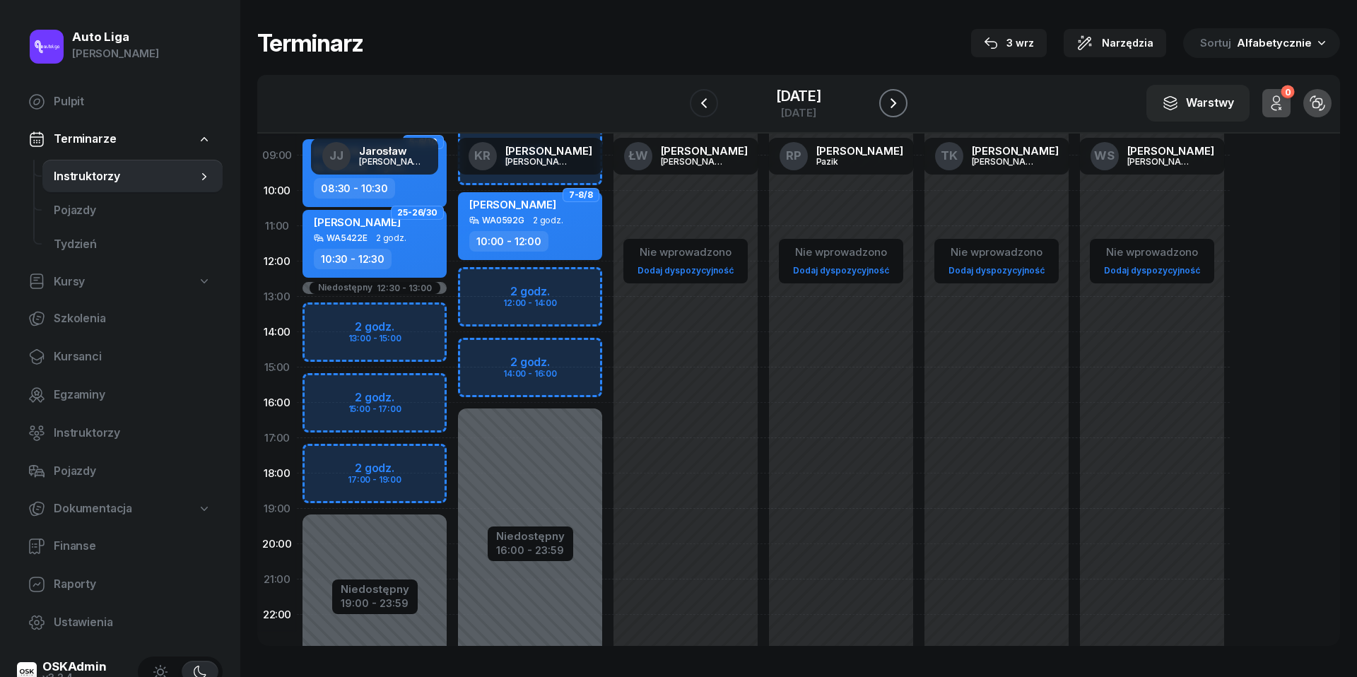
click at [895, 97] on icon "button" at bounding box center [893, 103] width 17 height 17
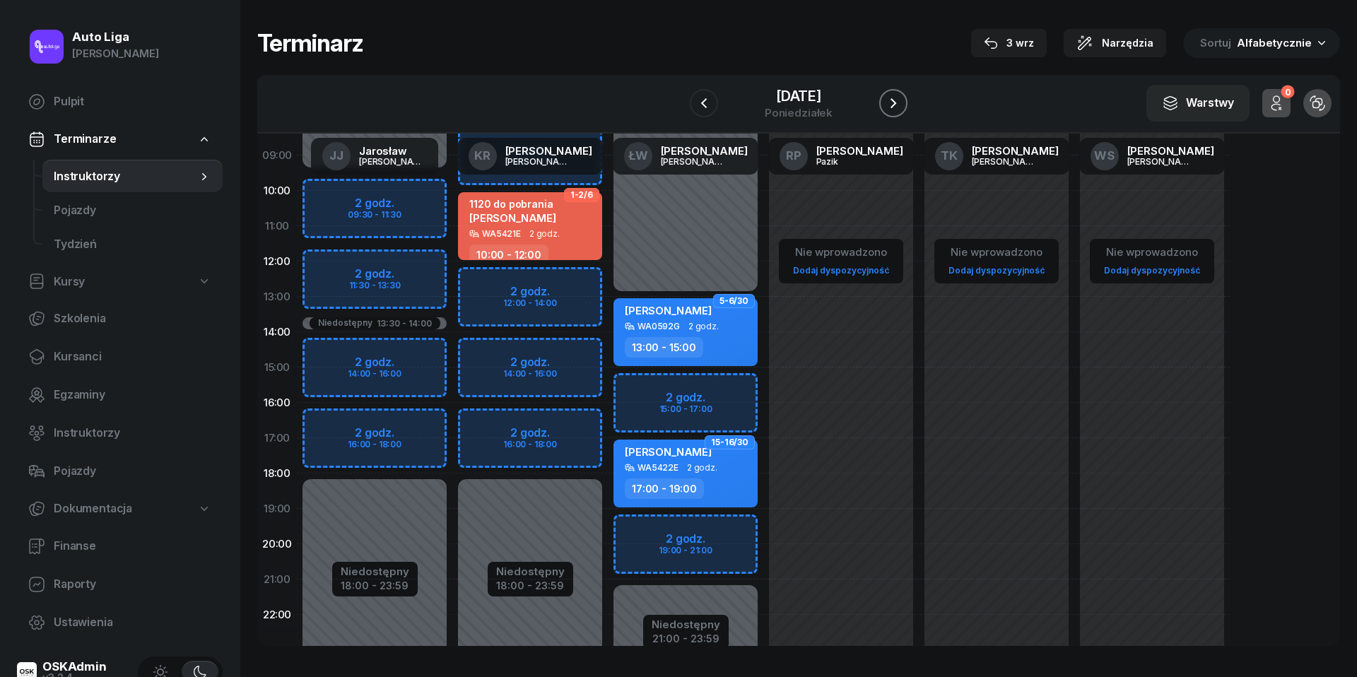
click at [888, 95] on icon "button" at bounding box center [893, 103] width 17 height 17
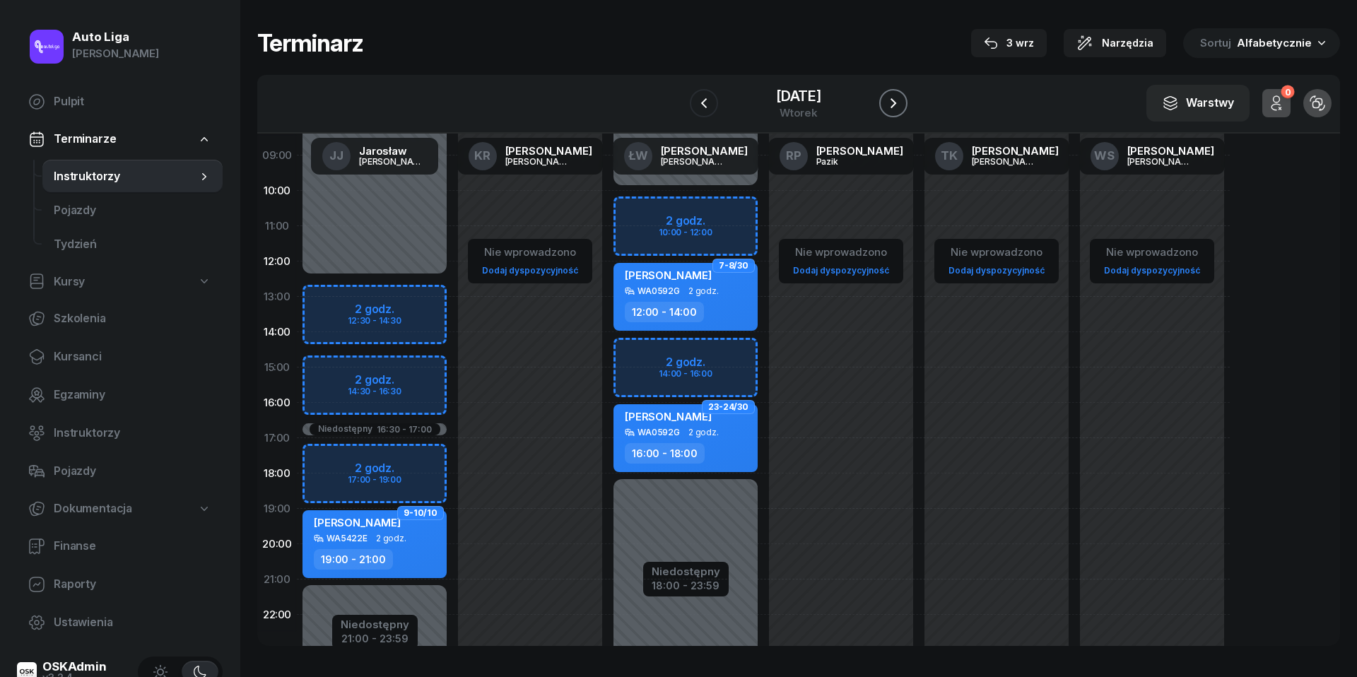
click at [902, 107] on icon "button" at bounding box center [893, 103] width 17 height 17
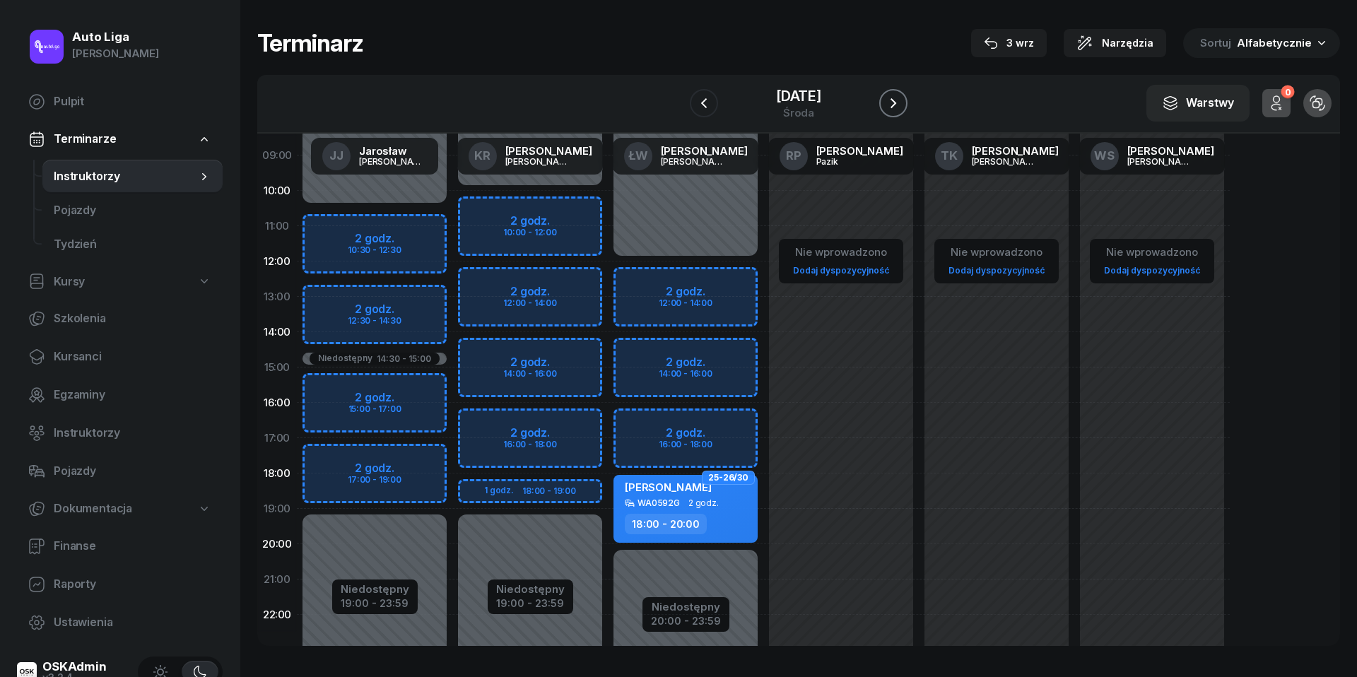
click at [902, 107] on icon "button" at bounding box center [893, 103] width 17 height 17
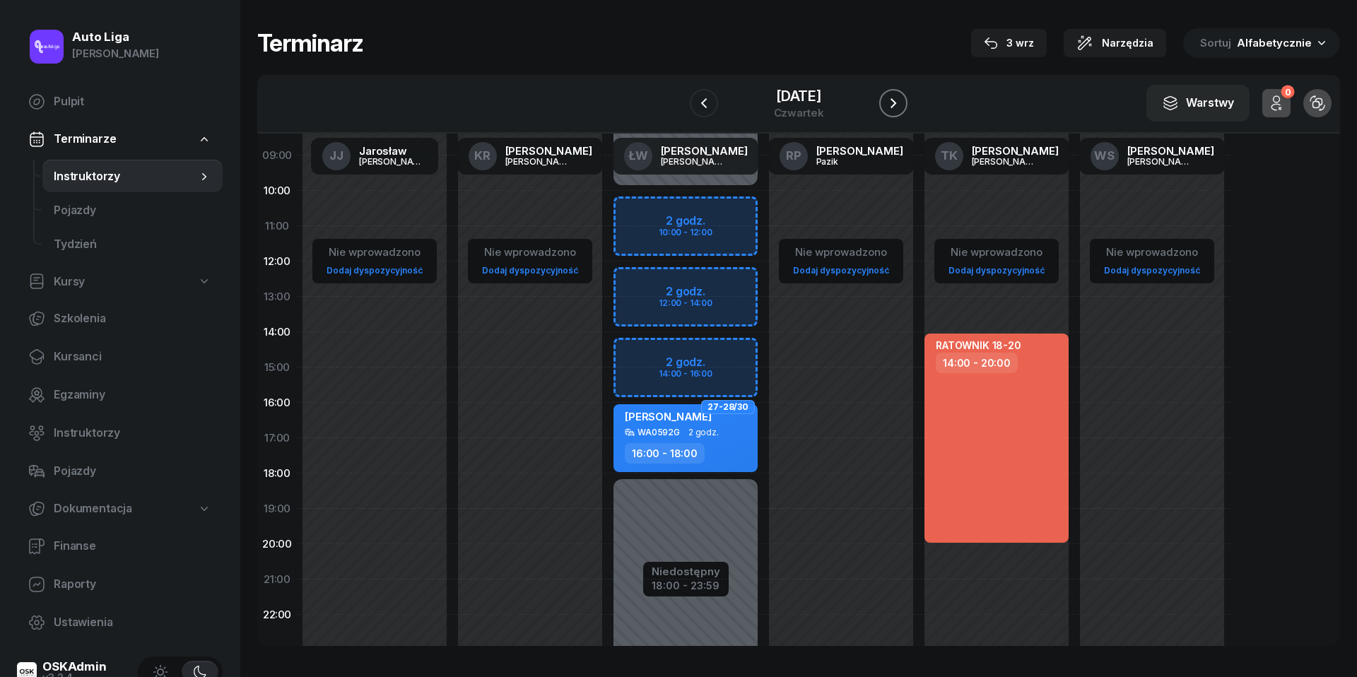
click at [902, 107] on icon "button" at bounding box center [893, 103] width 17 height 17
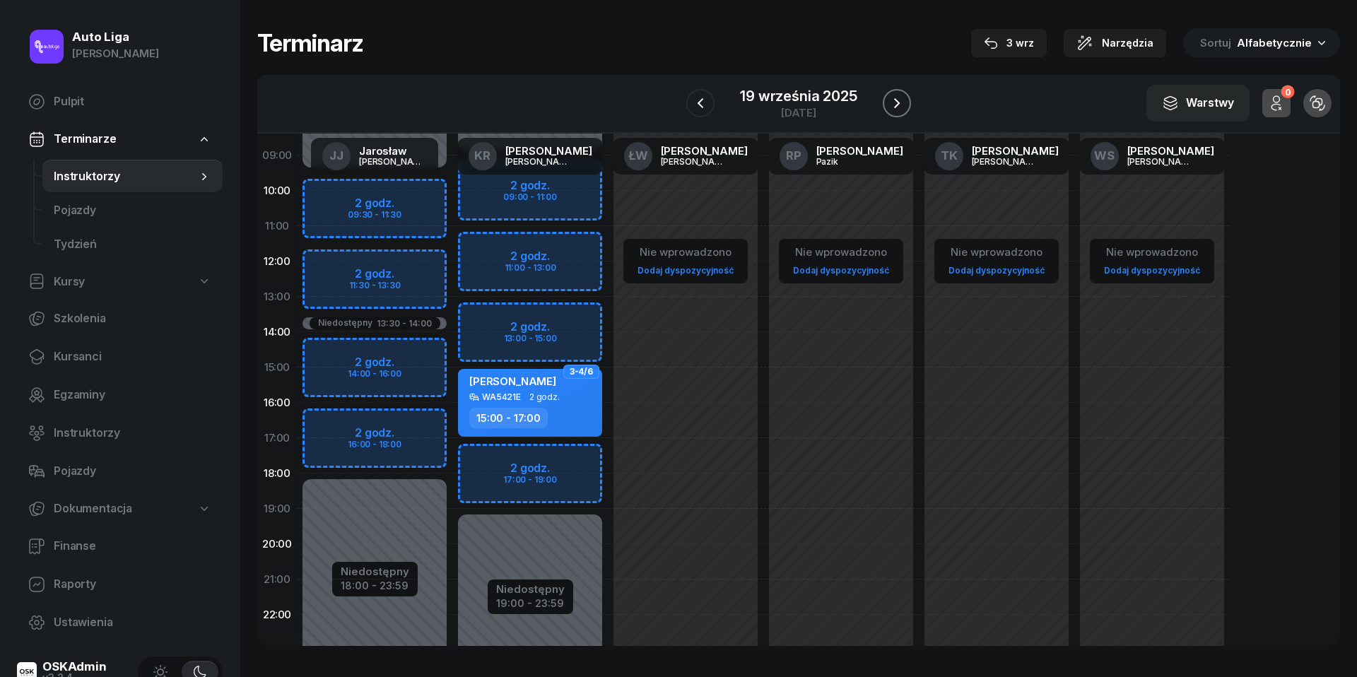
click at [902, 107] on icon "button" at bounding box center [897, 103] width 17 height 17
click at [902, 107] on icon "button" at bounding box center [898, 103] width 17 height 17
click at [902, 107] on icon "button" at bounding box center [896, 103] width 17 height 17
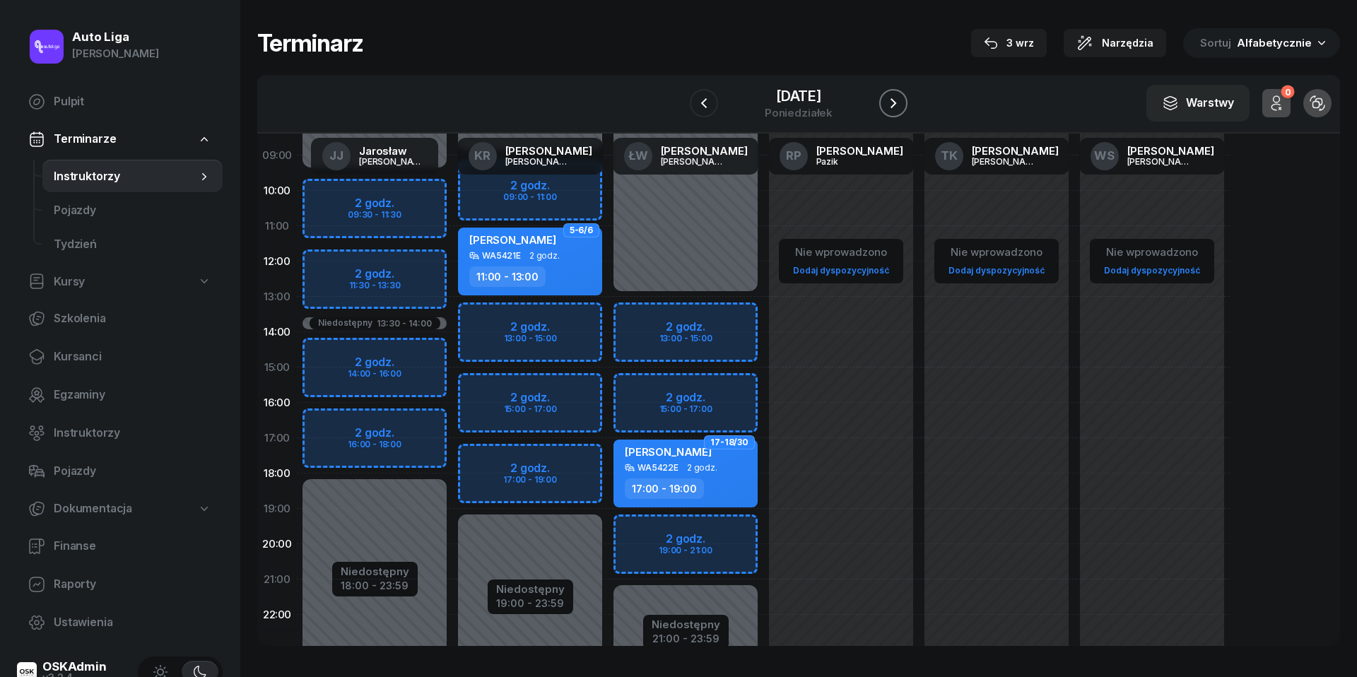
click at [902, 107] on icon "button" at bounding box center [893, 103] width 17 height 17
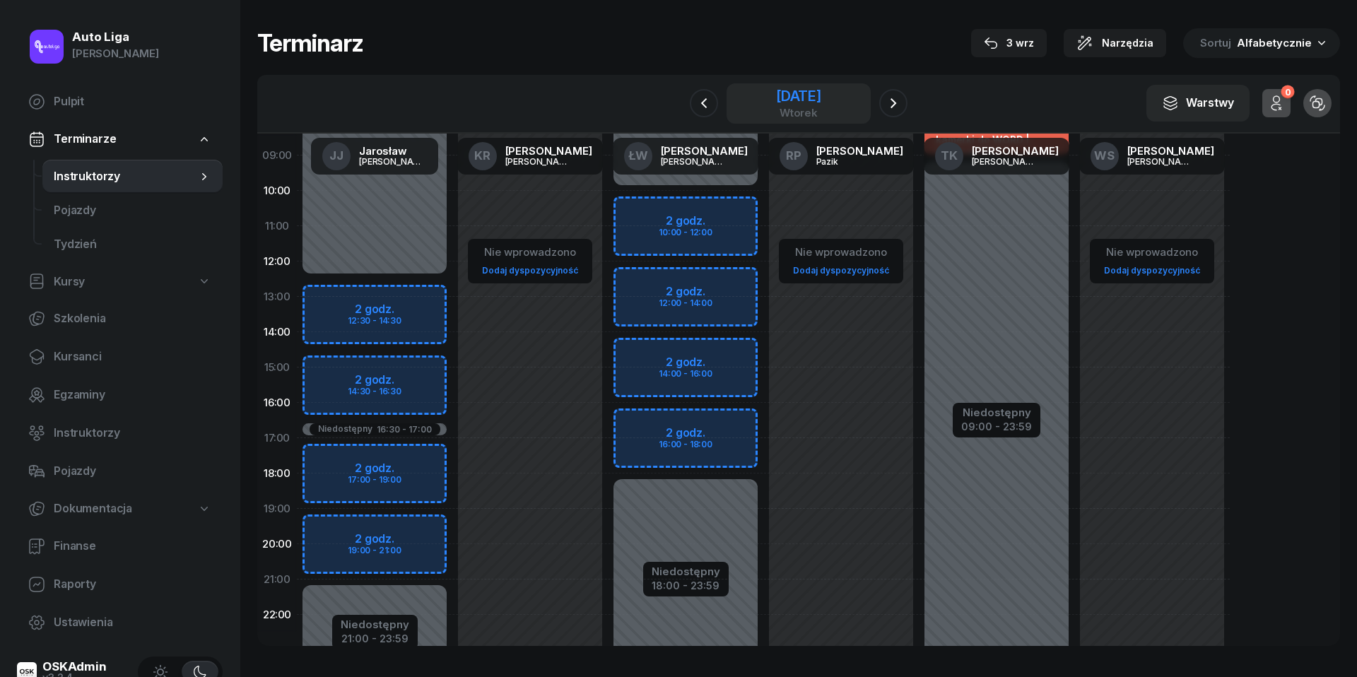
click at [776, 109] on div "wtorek" at bounding box center [798, 112] width 45 height 11
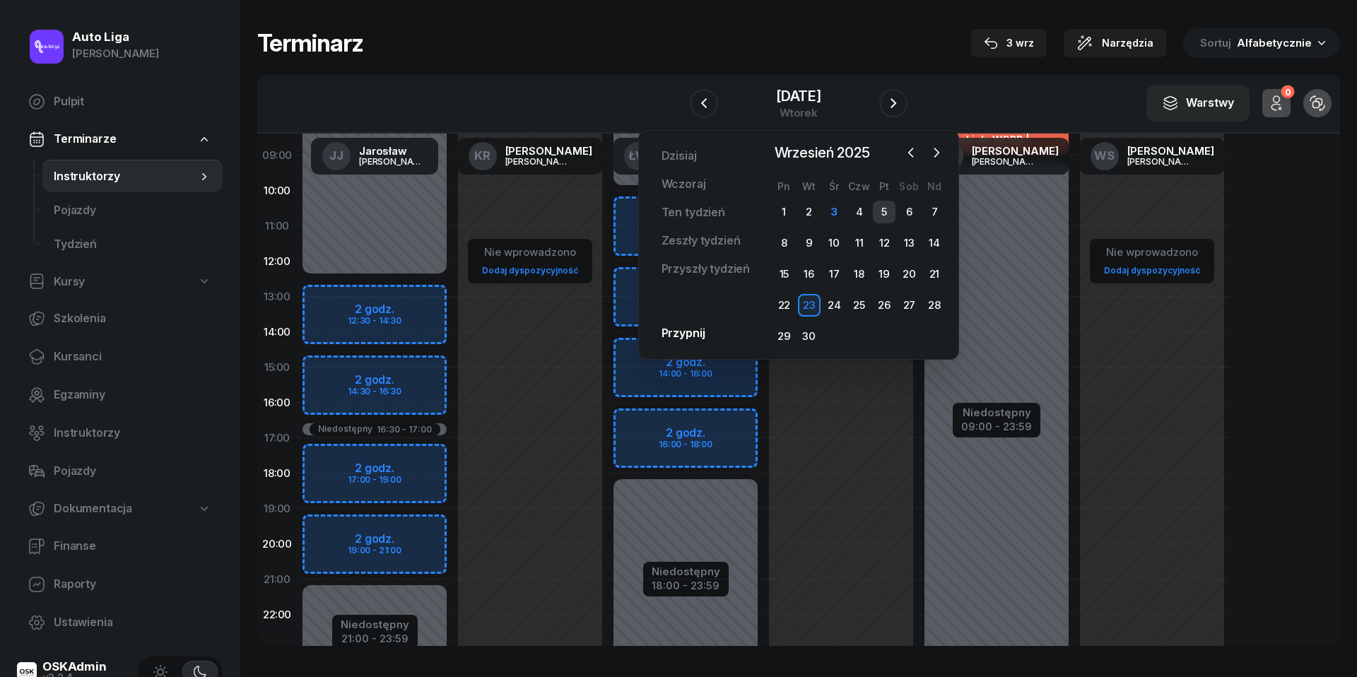
click at [877, 211] on div "5" at bounding box center [884, 212] width 23 height 23
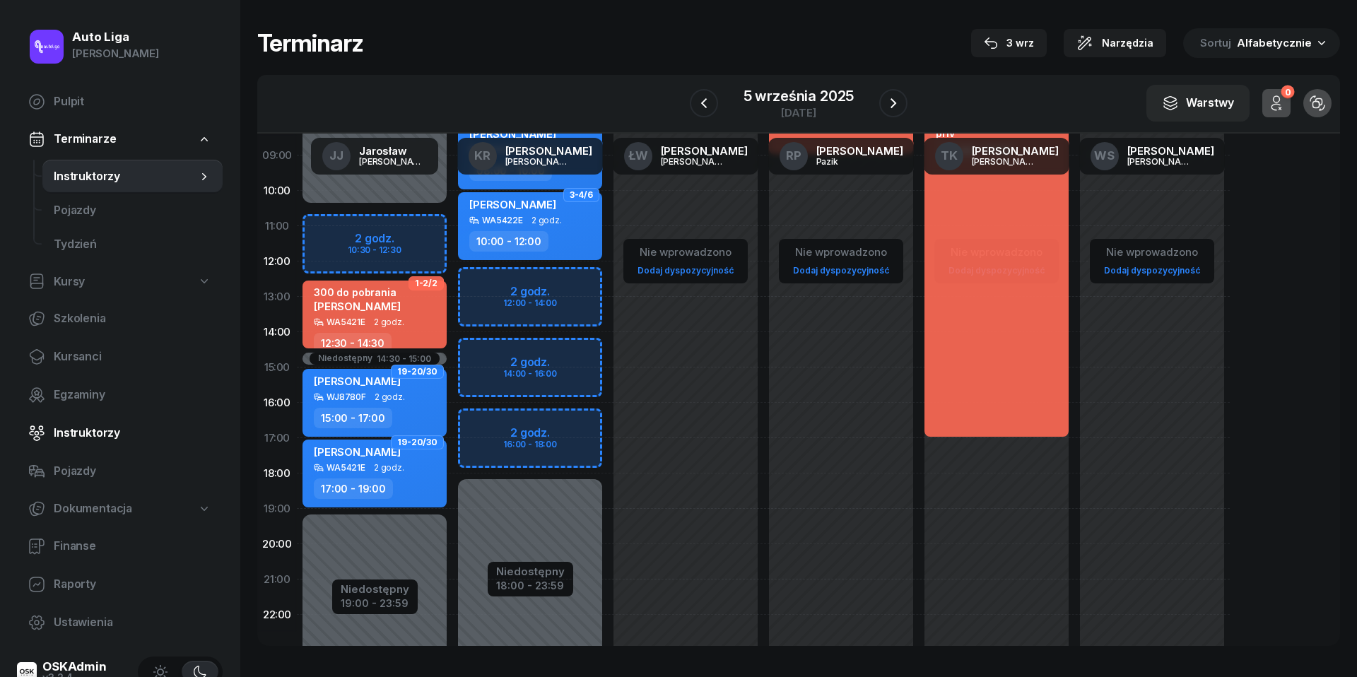
click at [78, 431] on span "Instruktorzy" at bounding box center [133, 433] width 158 height 18
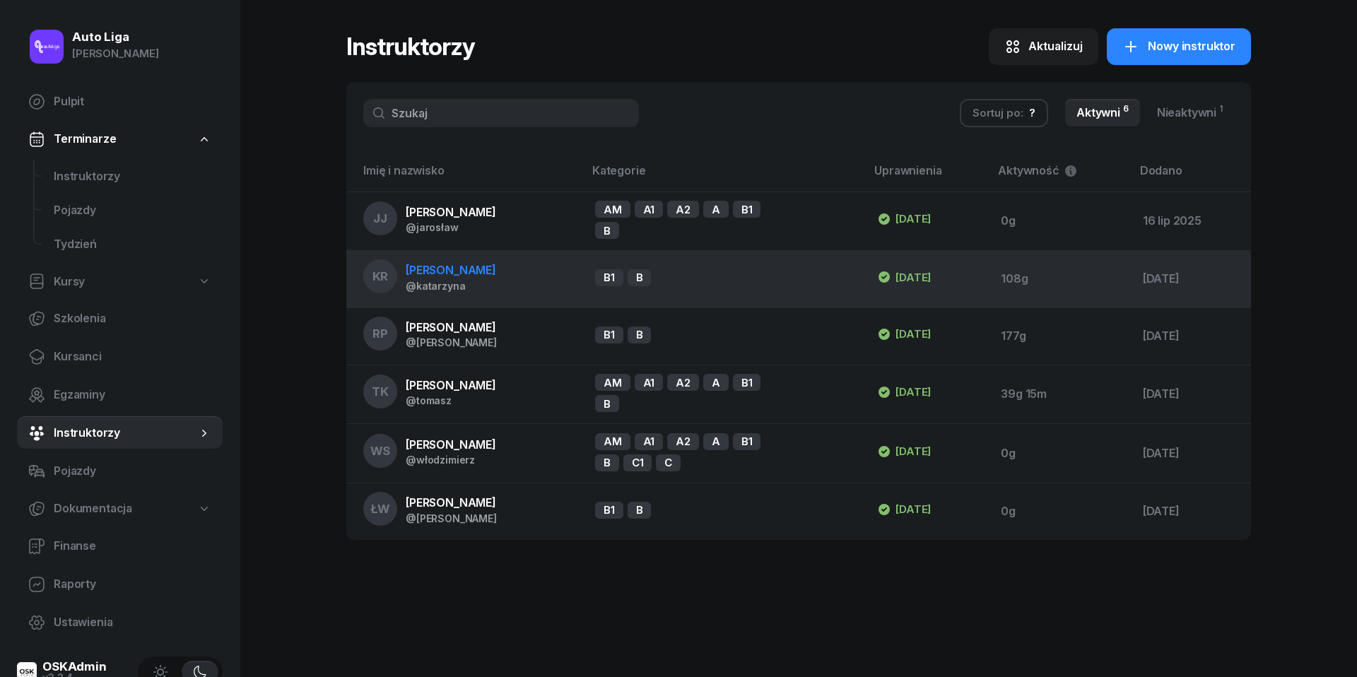
click at [451, 270] on span "[PERSON_NAME]" at bounding box center [451, 270] width 90 height 14
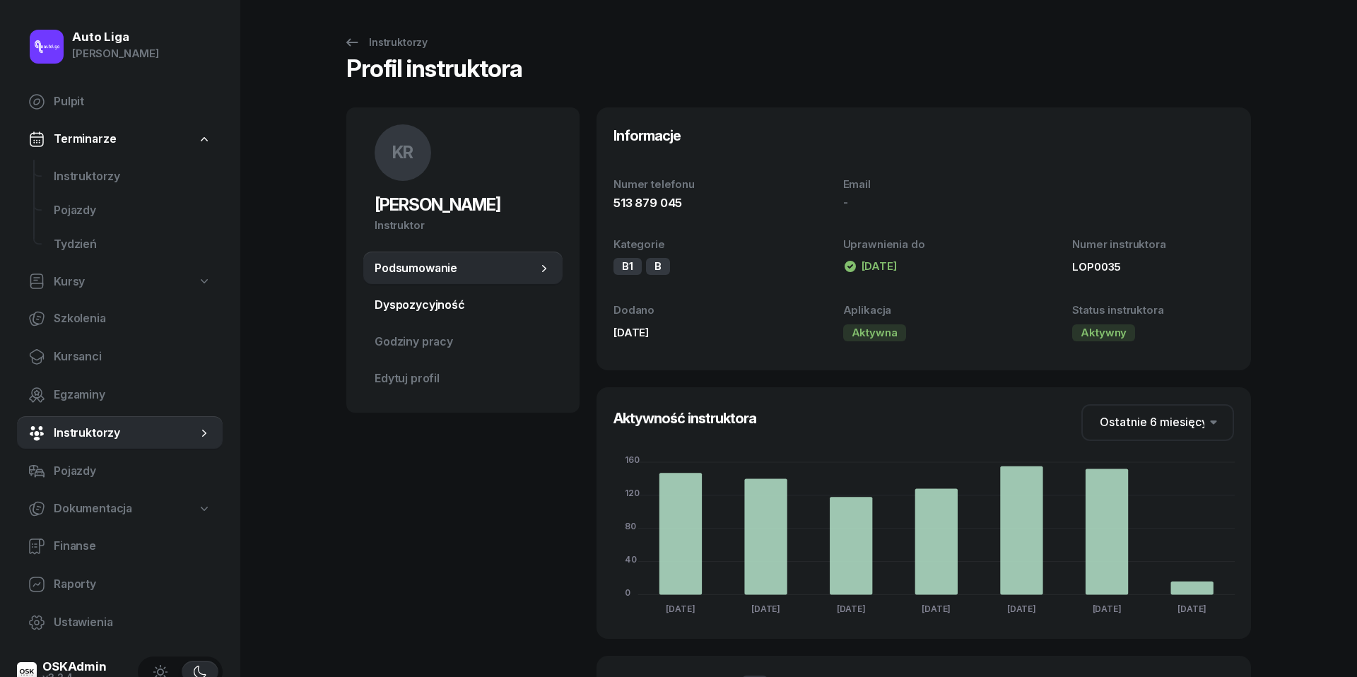
click at [425, 306] on span "Dyspozycyjność" at bounding box center [463, 305] width 177 height 18
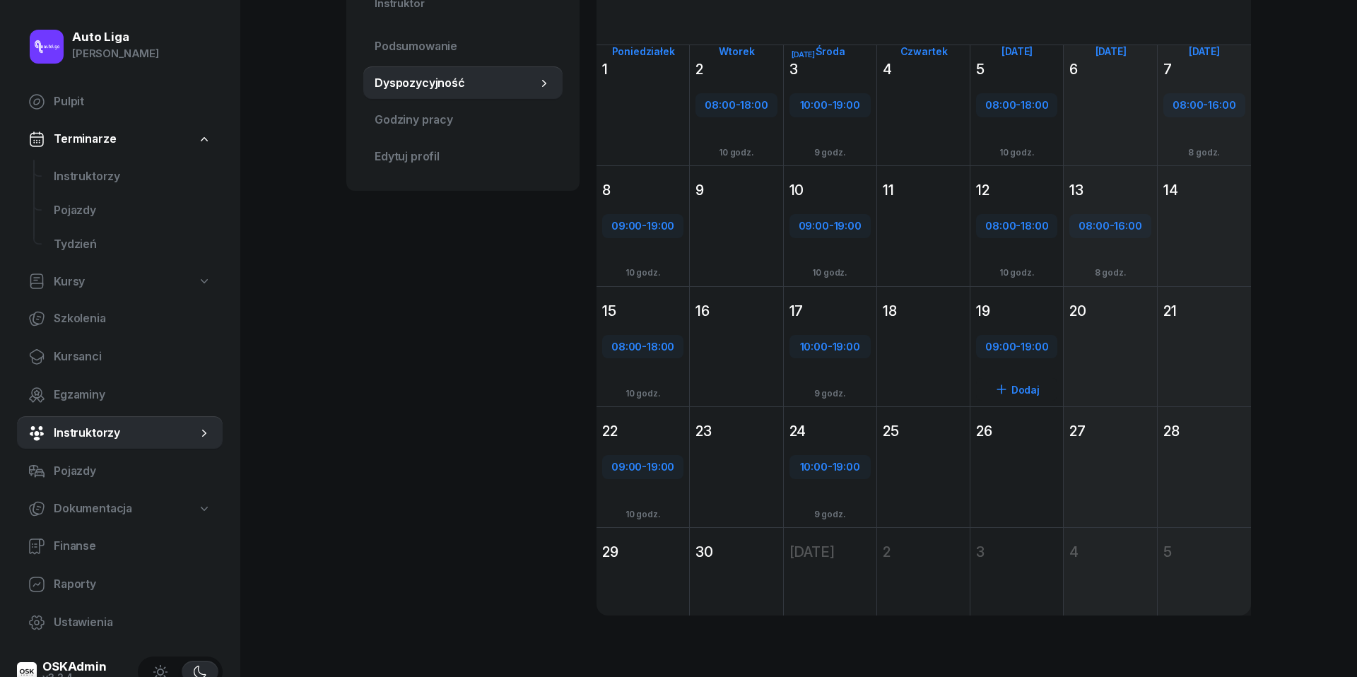
scroll to position [221, 0]
click at [82, 353] on span "Kursanci" at bounding box center [133, 357] width 158 height 18
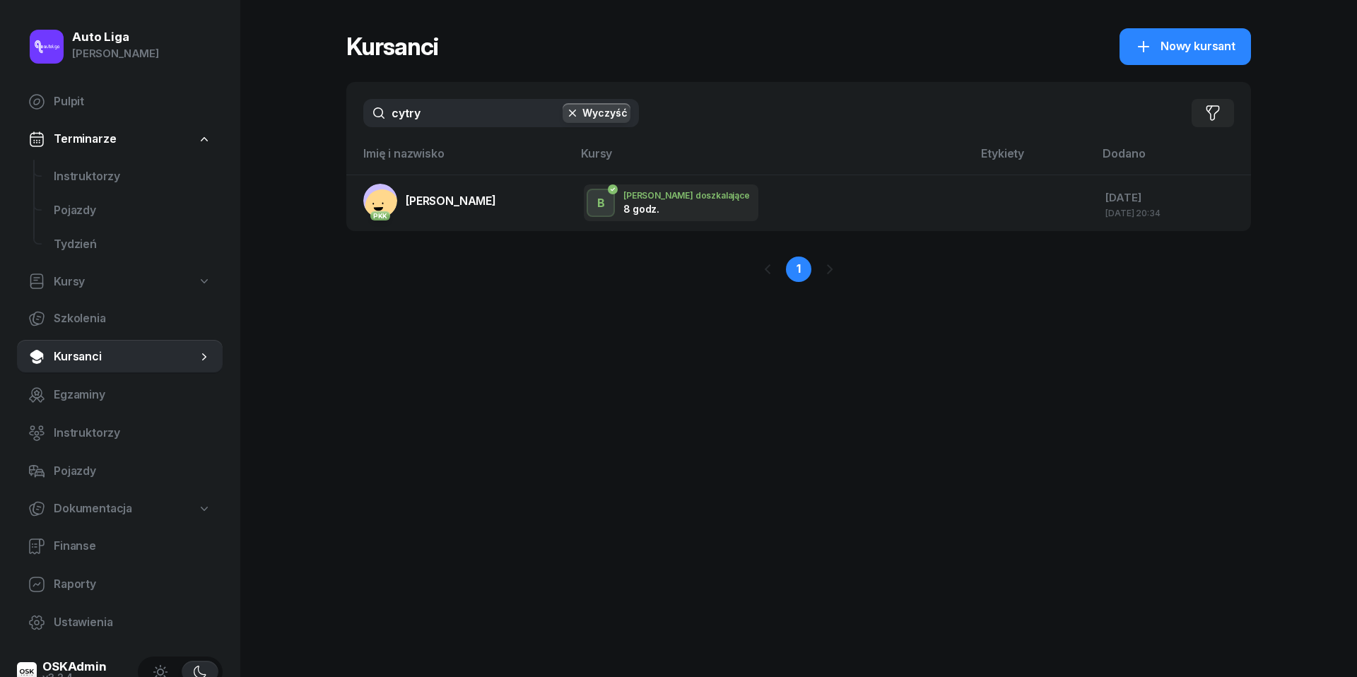
click at [465, 117] on input "cytry" at bounding box center [501, 113] width 276 height 28
type input "harab"
drag, startPoint x: 465, startPoint y: 117, endPoint x: 462, endPoint y: 238, distance: 121.6
click at [462, 238] on div "1" at bounding box center [798, 269] width 905 height 76
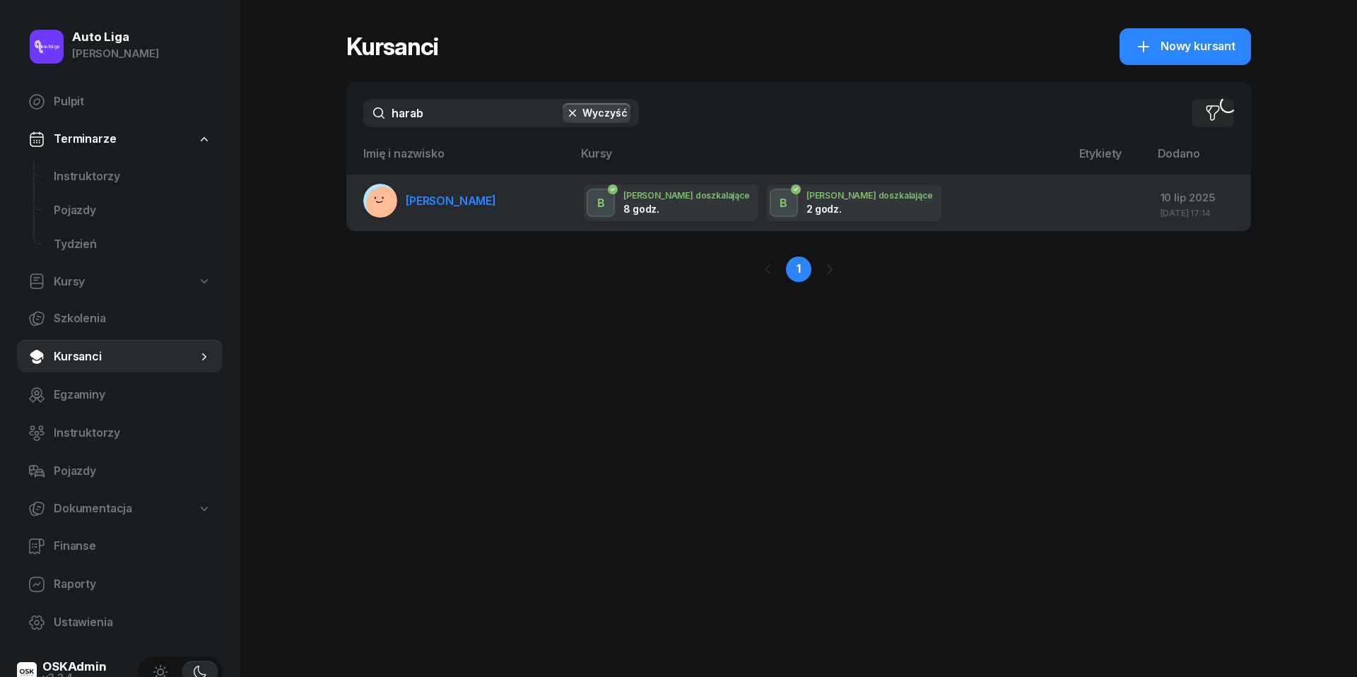
click at [451, 201] on span "[PERSON_NAME]" at bounding box center [451, 201] width 90 height 14
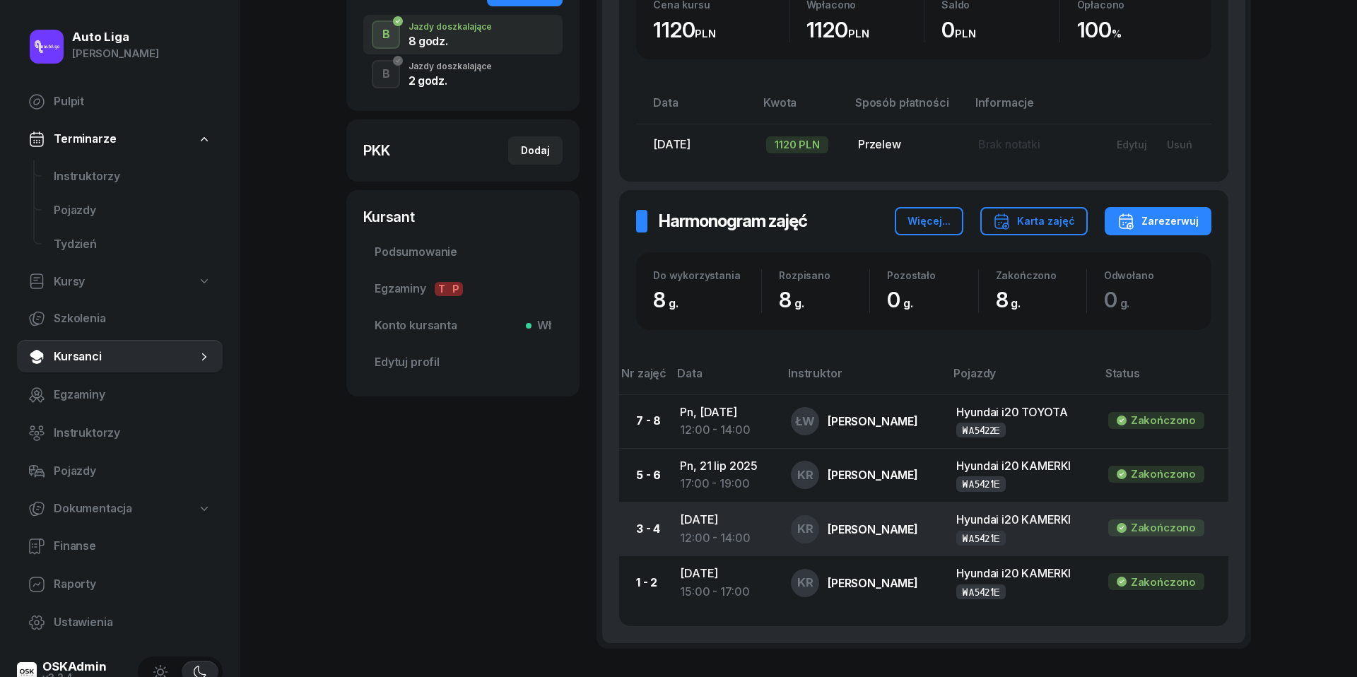
scroll to position [327, 0]
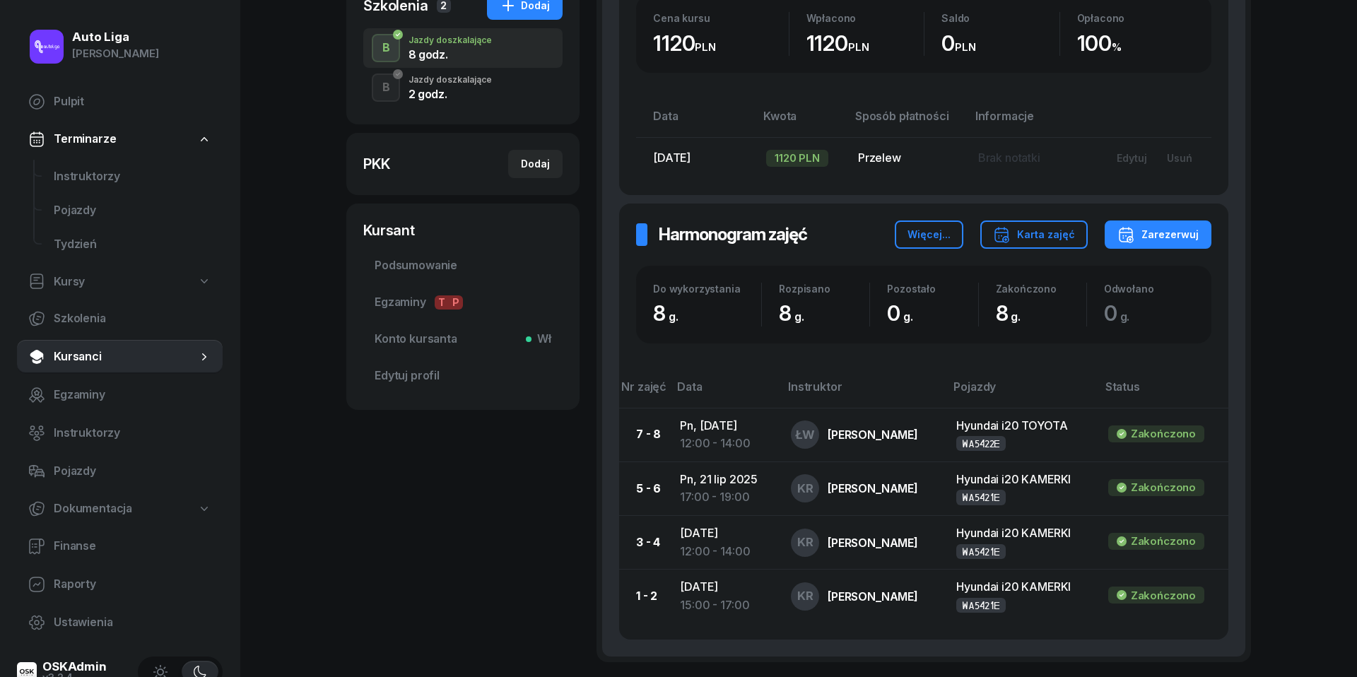
click at [428, 89] on div "2 godz." at bounding box center [450, 93] width 83 height 11
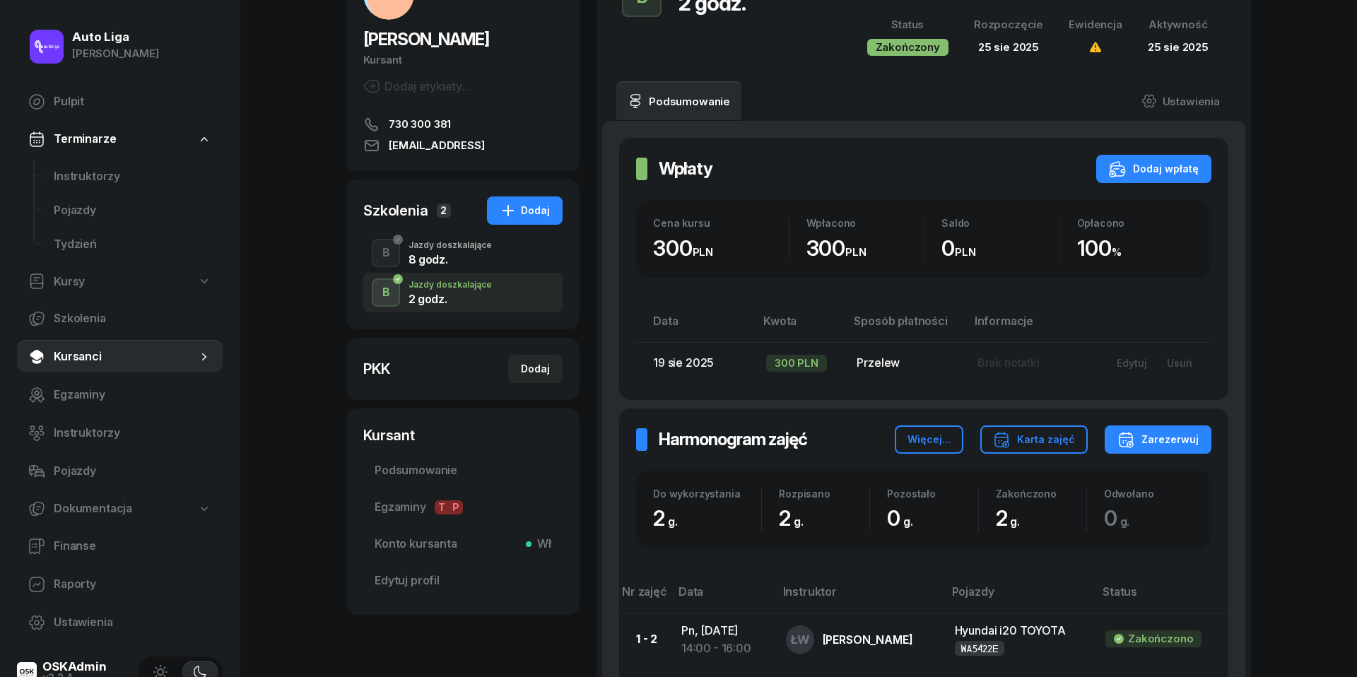
scroll to position [64, 0]
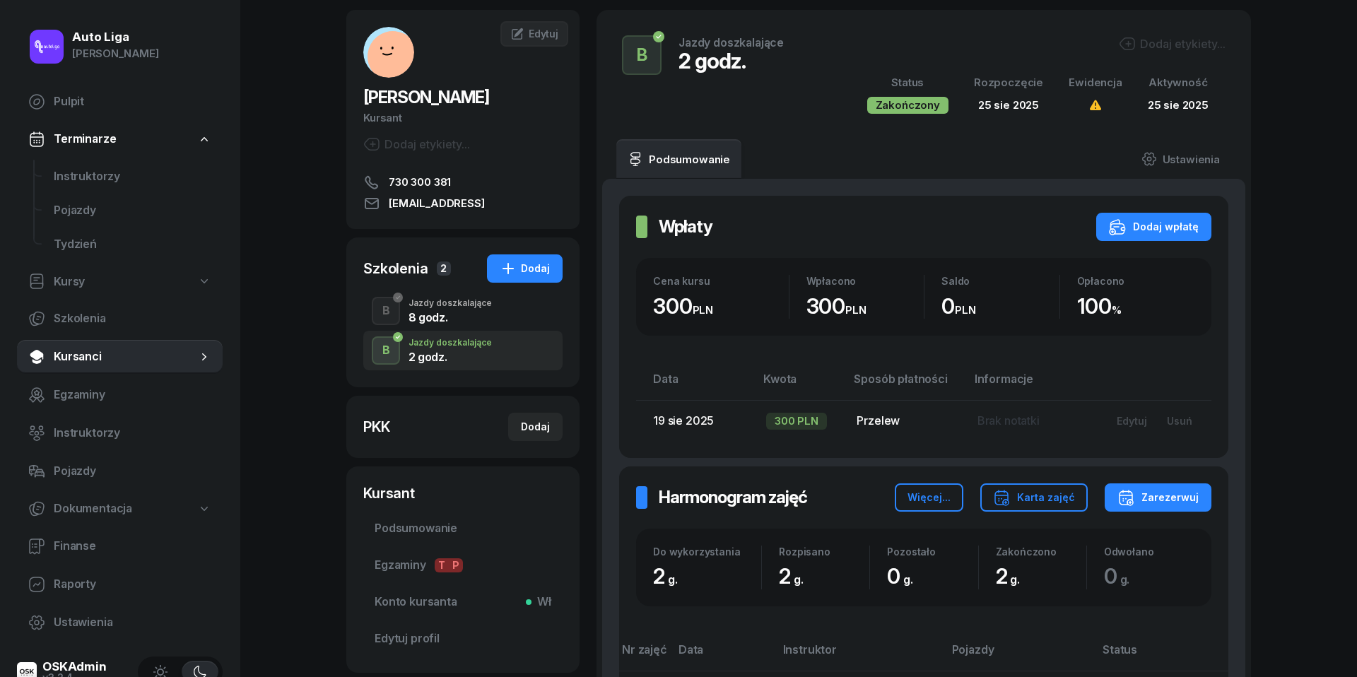
click at [456, 312] on div "8 godz." at bounding box center [450, 317] width 83 height 11
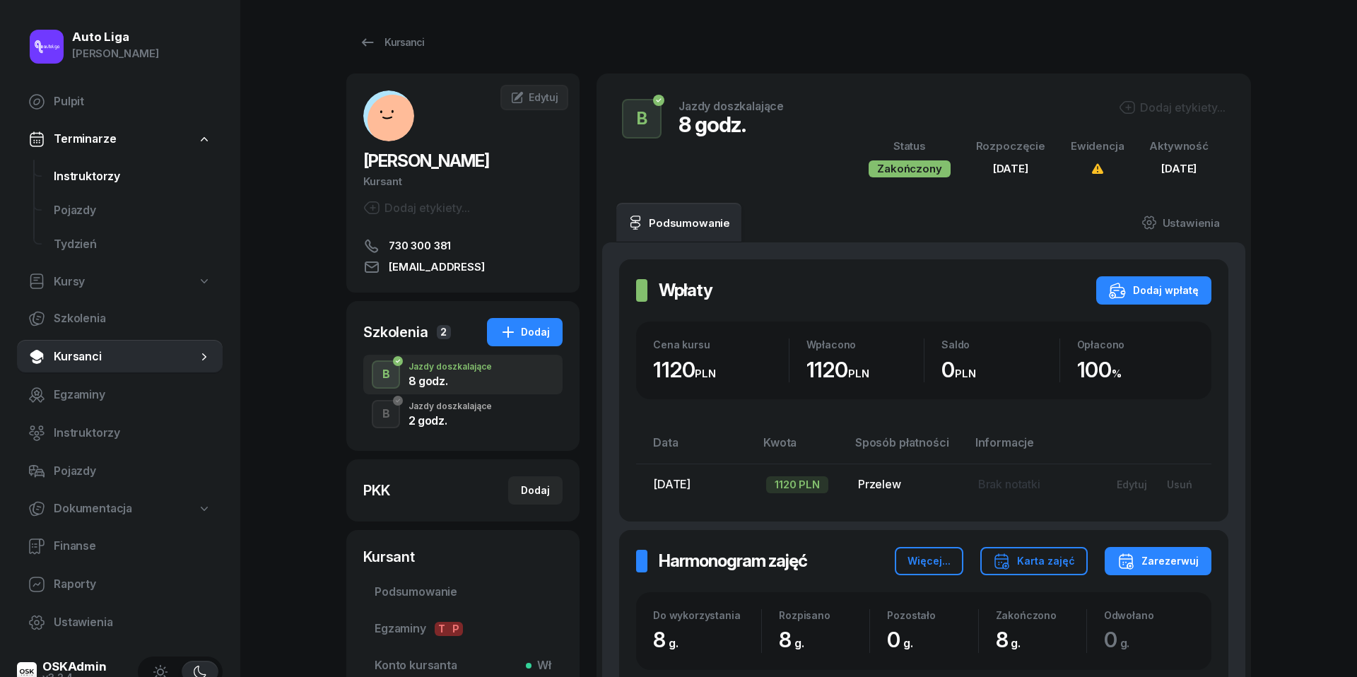
click at [92, 168] on span "Instruktorzy" at bounding box center [133, 177] width 158 height 18
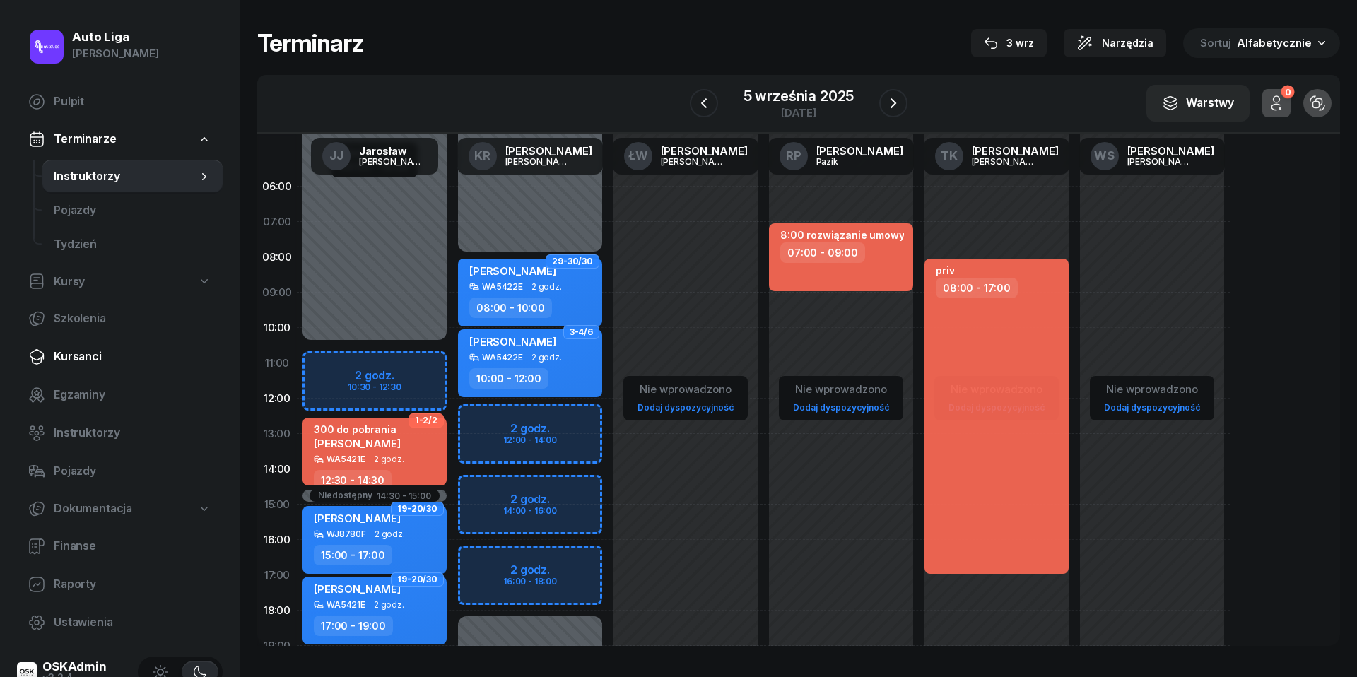
click at [93, 349] on span "Kursanci" at bounding box center [133, 357] width 158 height 18
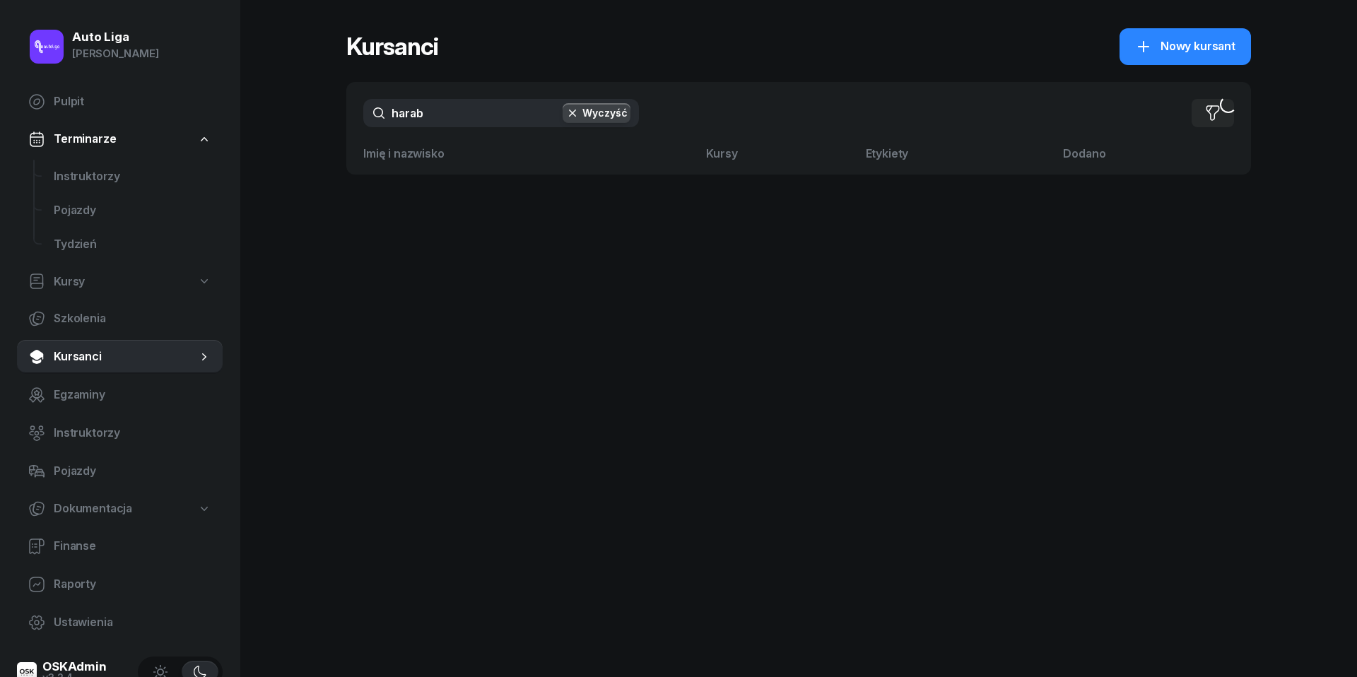
click at [522, 110] on input "harab" at bounding box center [501, 113] width 276 height 28
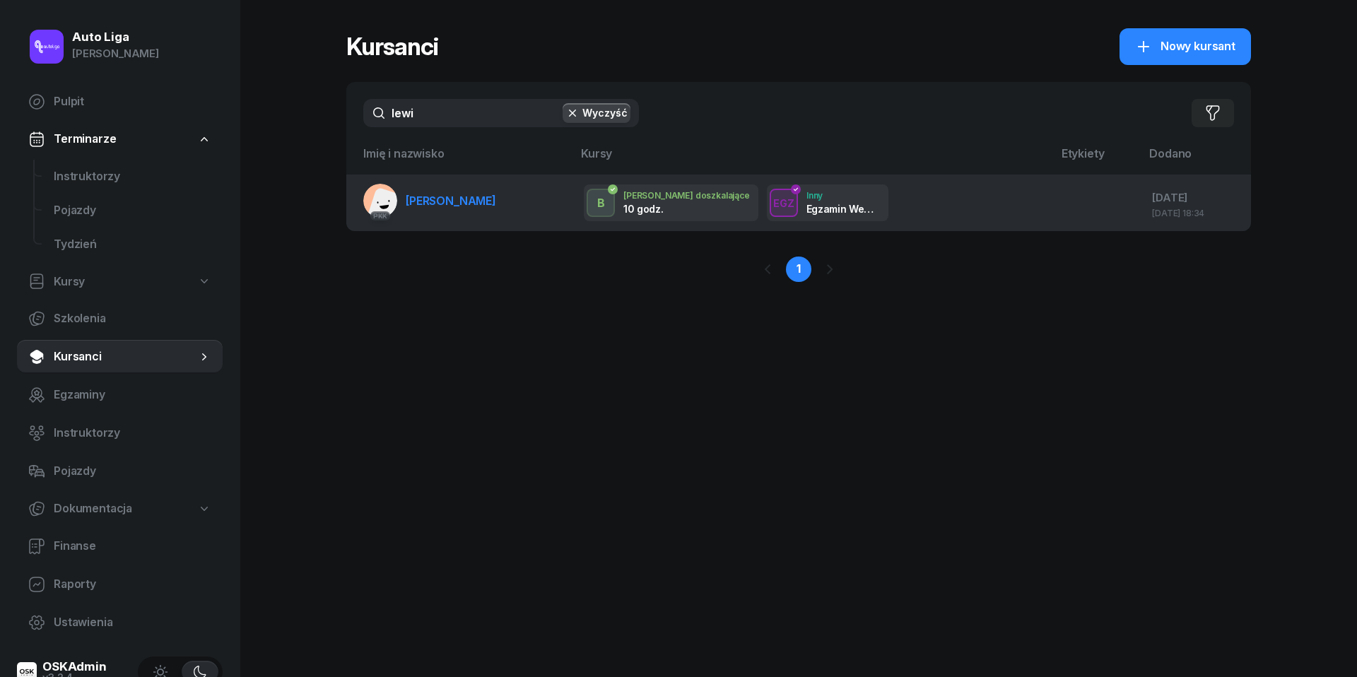
type input "lewi"
click at [469, 199] on span "[PERSON_NAME]" at bounding box center [451, 201] width 90 height 14
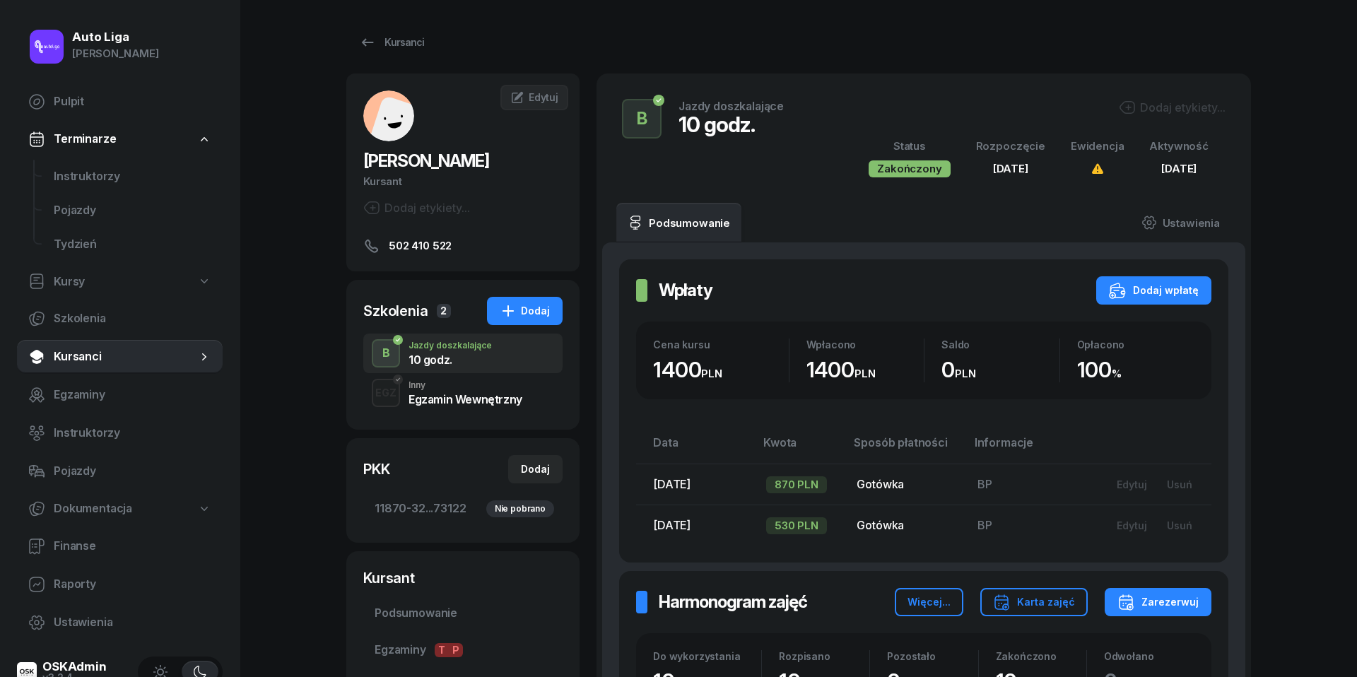
click at [474, 397] on div "Egzamin Wewnętrzny" at bounding box center [466, 399] width 114 height 11
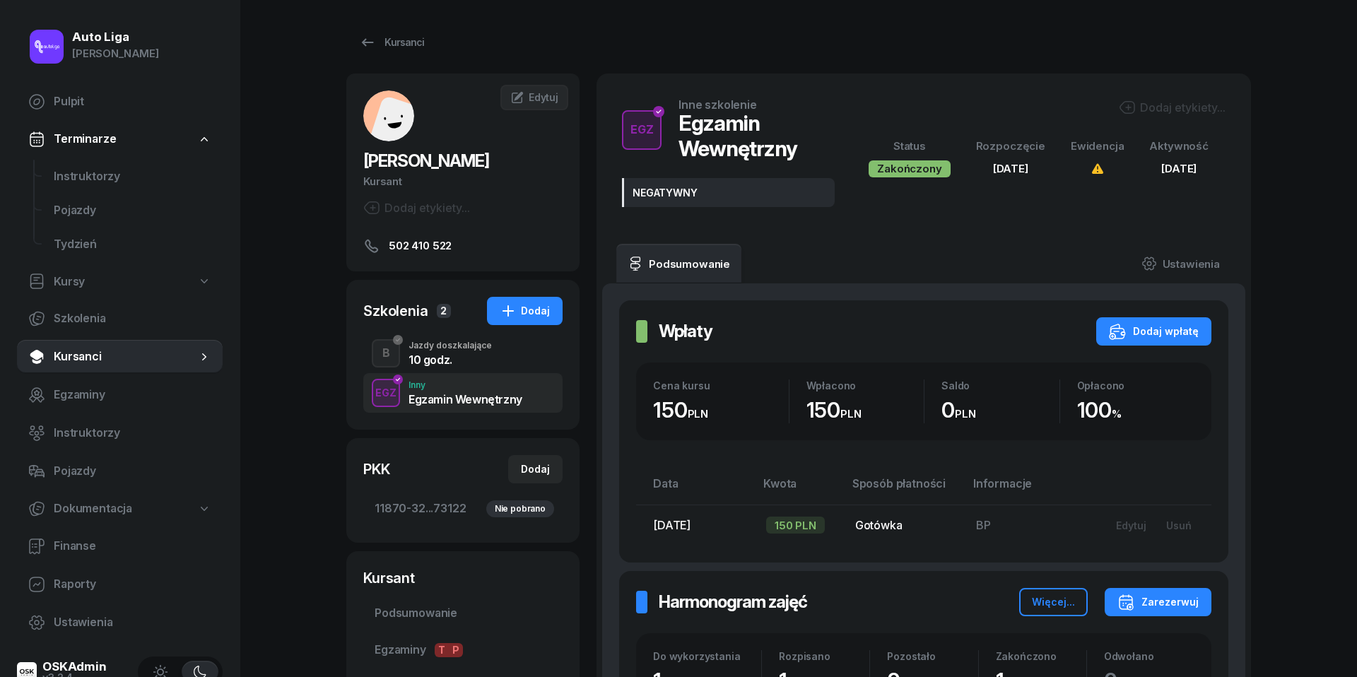
click at [451, 354] on div "10 godz." at bounding box center [450, 359] width 83 height 11
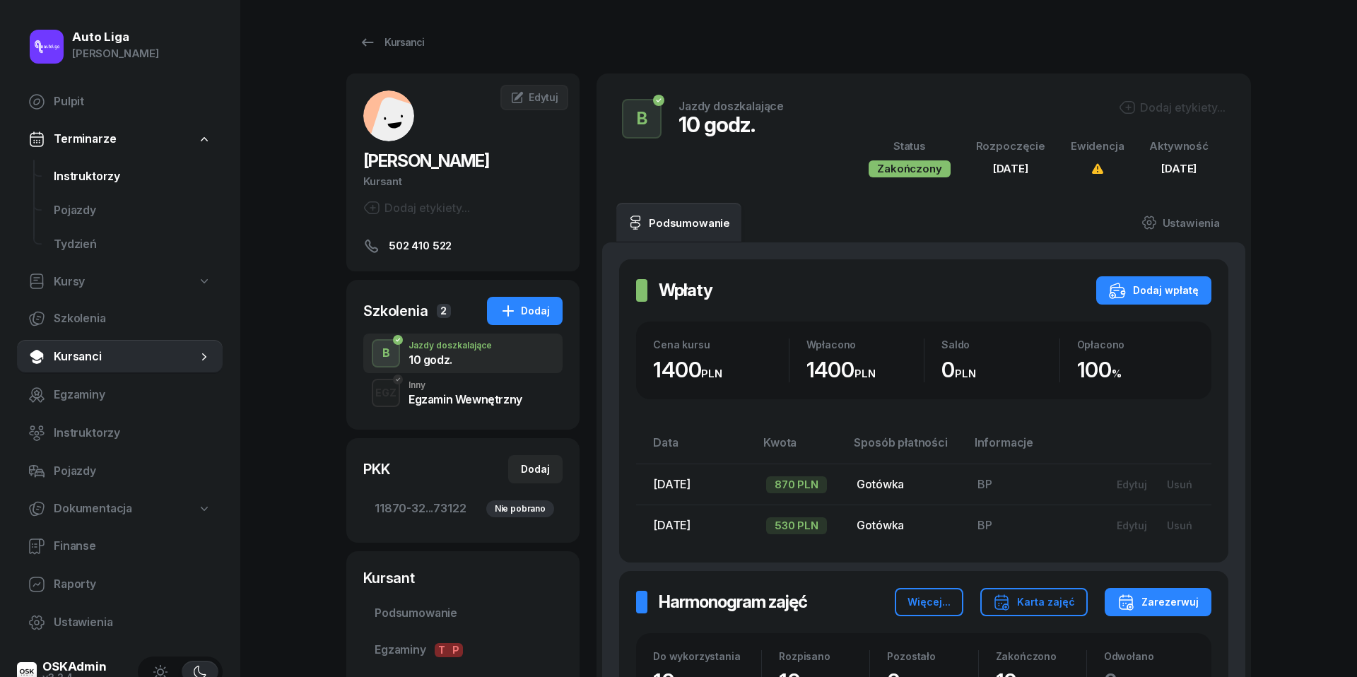
click at [100, 165] on link "Instruktorzy" at bounding box center [132, 177] width 180 height 34
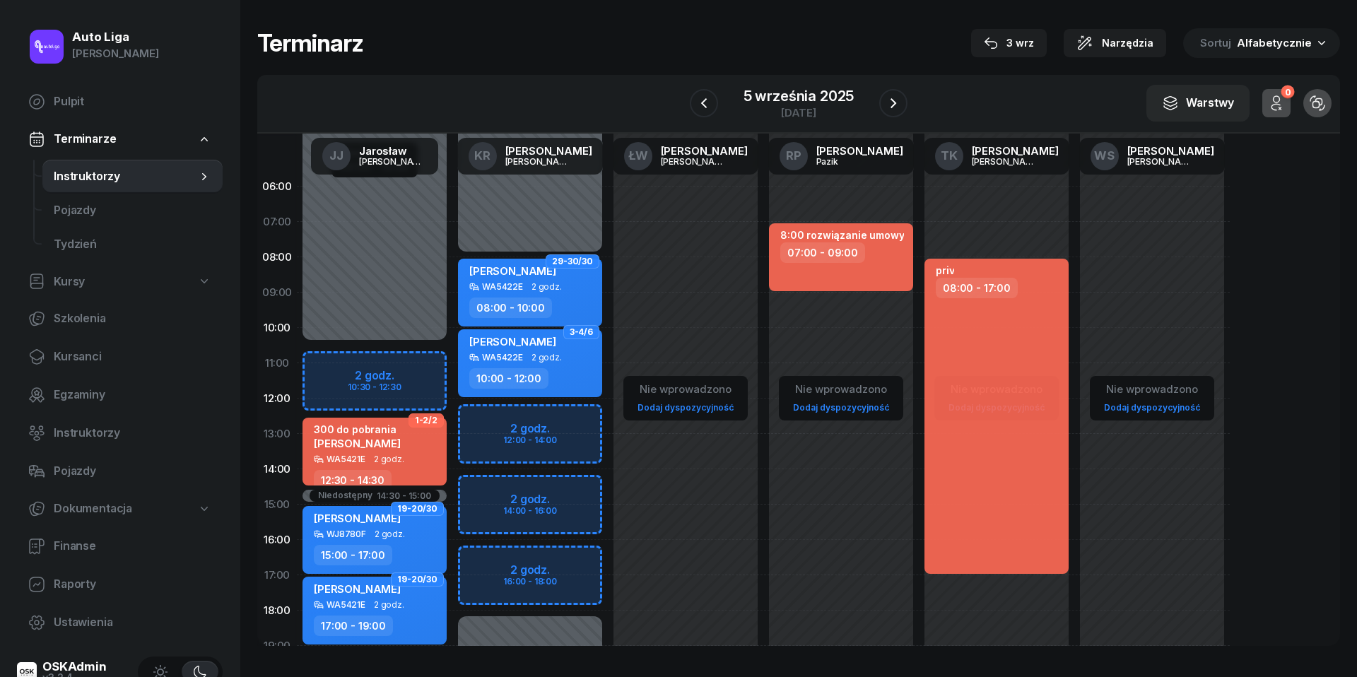
click at [492, 414] on div "Niedostępny 00:00 - 08:00 Niedostępny 18:00 - 23:59 2 godz. 12:00 - 14:00 2 god…" at bounding box center [530, 505] width 156 height 672
select select "12"
select select "14"
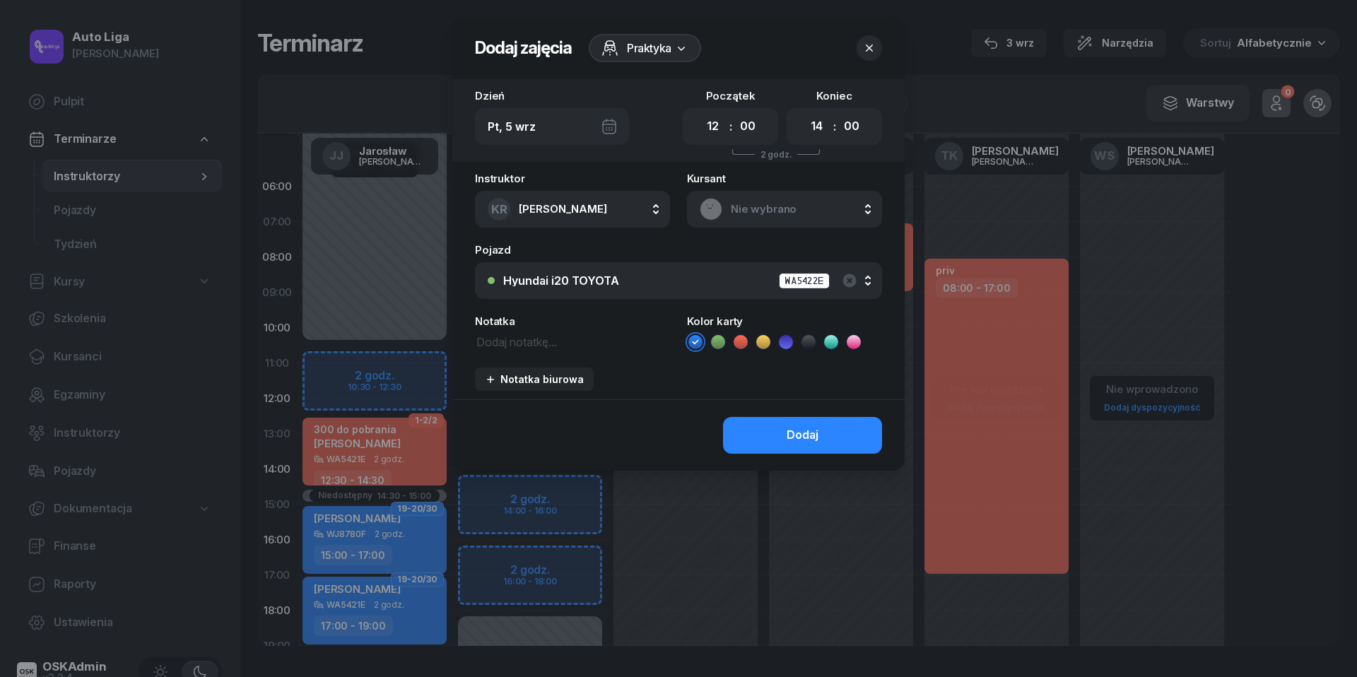
click at [515, 341] on textarea at bounding box center [572, 341] width 195 height 18
type textarea "[PERSON_NAME]?"
click at [744, 340] on icon at bounding box center [740, 341] width 6 height 5
click at [793, 451] on button "Dodaj" at bounding box center [802, 435] width 159 height 37
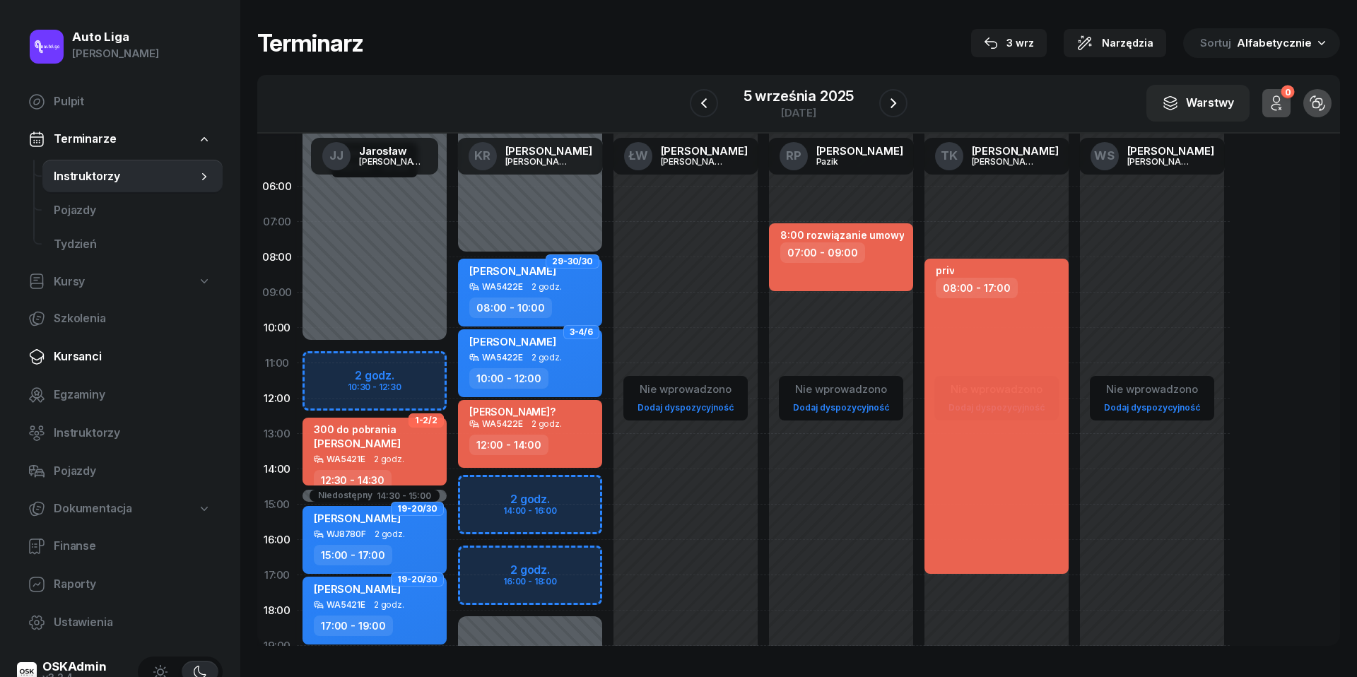
click at [66, 366] on link "Kursanci" at bounding box center [120, 357] width 206 height 34
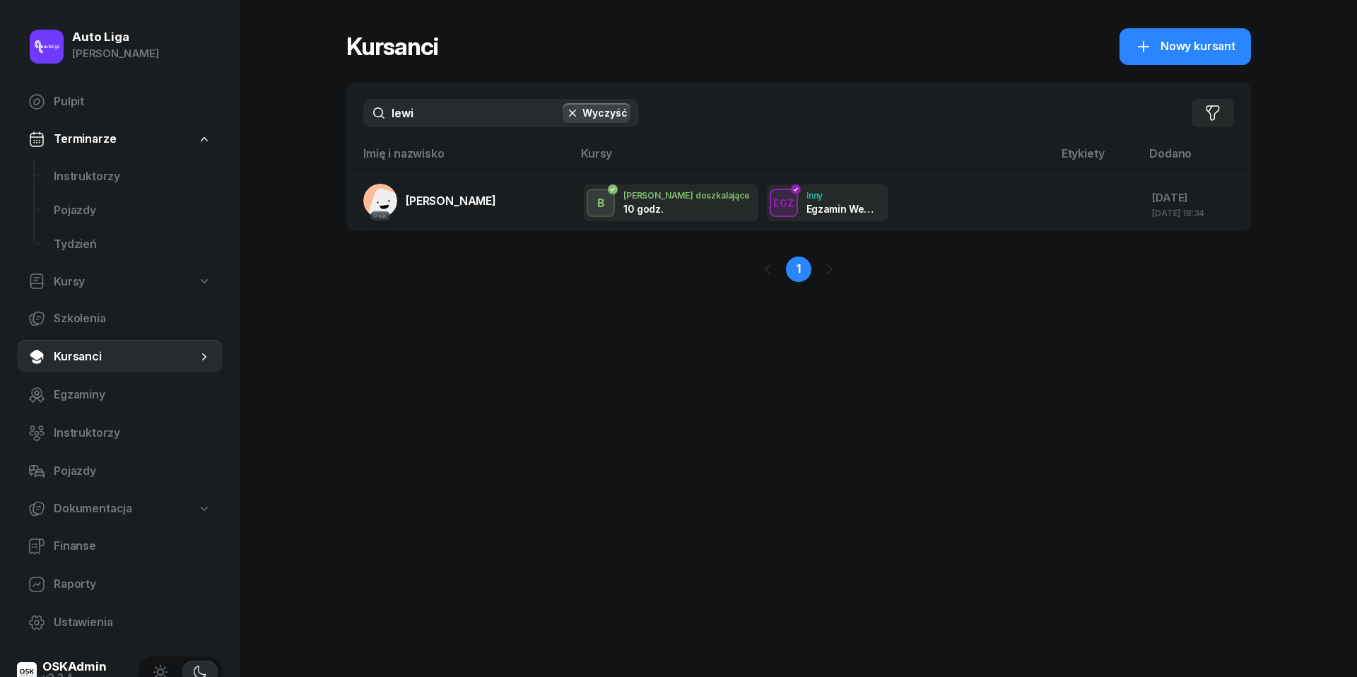
click at [484, 110] on input "lewi" at bounding box center [501, 113] width 276 height 28
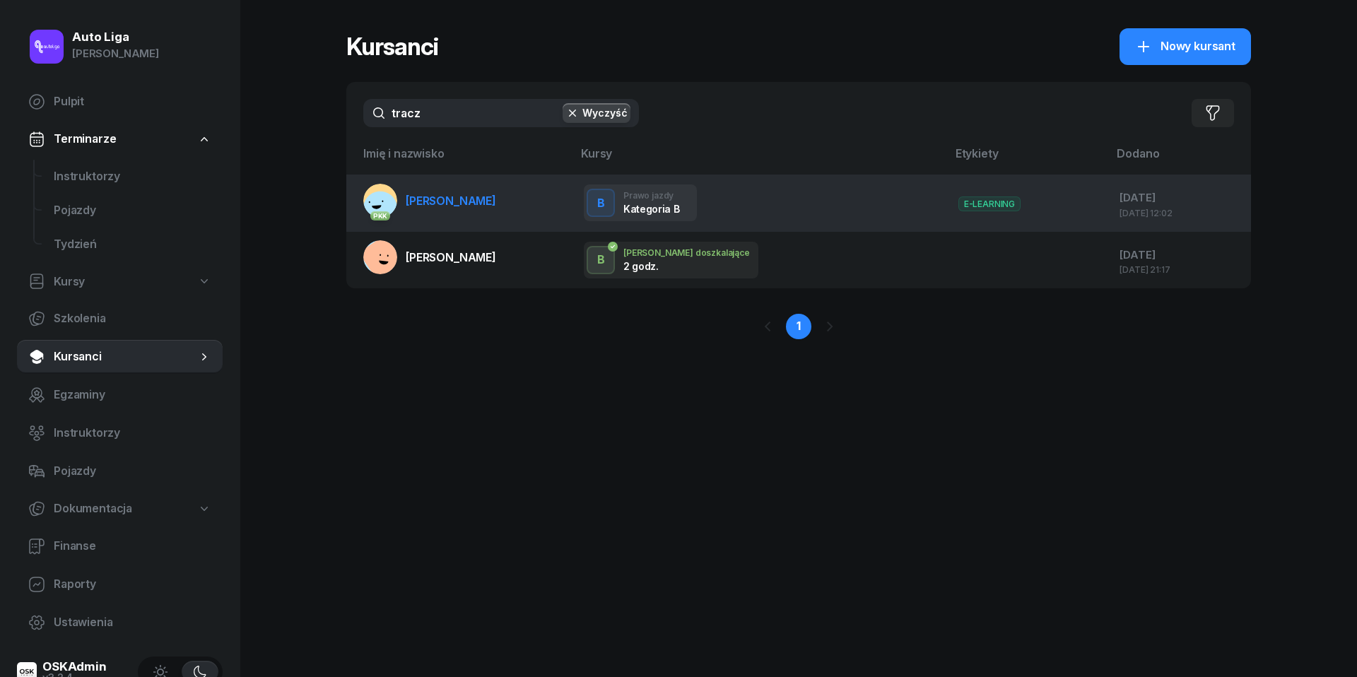
type input "tracz"
click at [489, 201] on td "PKK [PERSON_NAME]" at bounding box center [459, 203] width 226 height 57
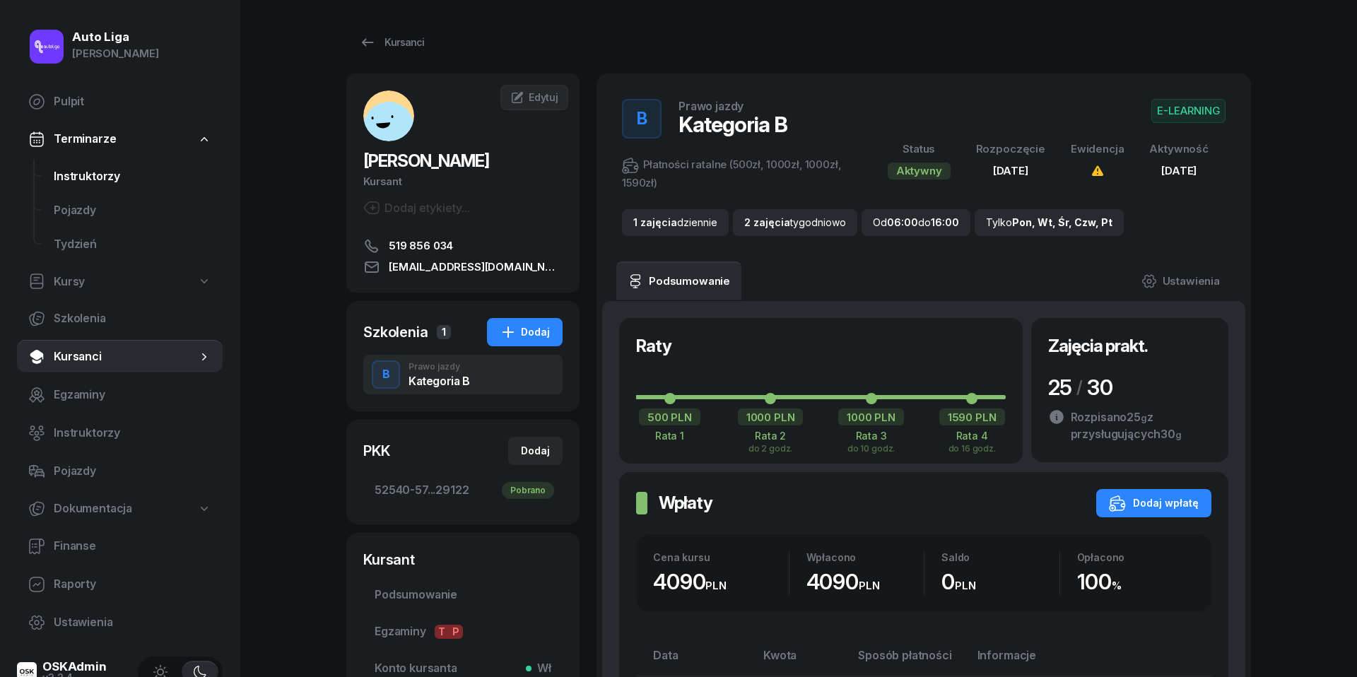
click at [88, 174] on span "Instruktorzy" at bounding box center [133, 177] width 158 height 18
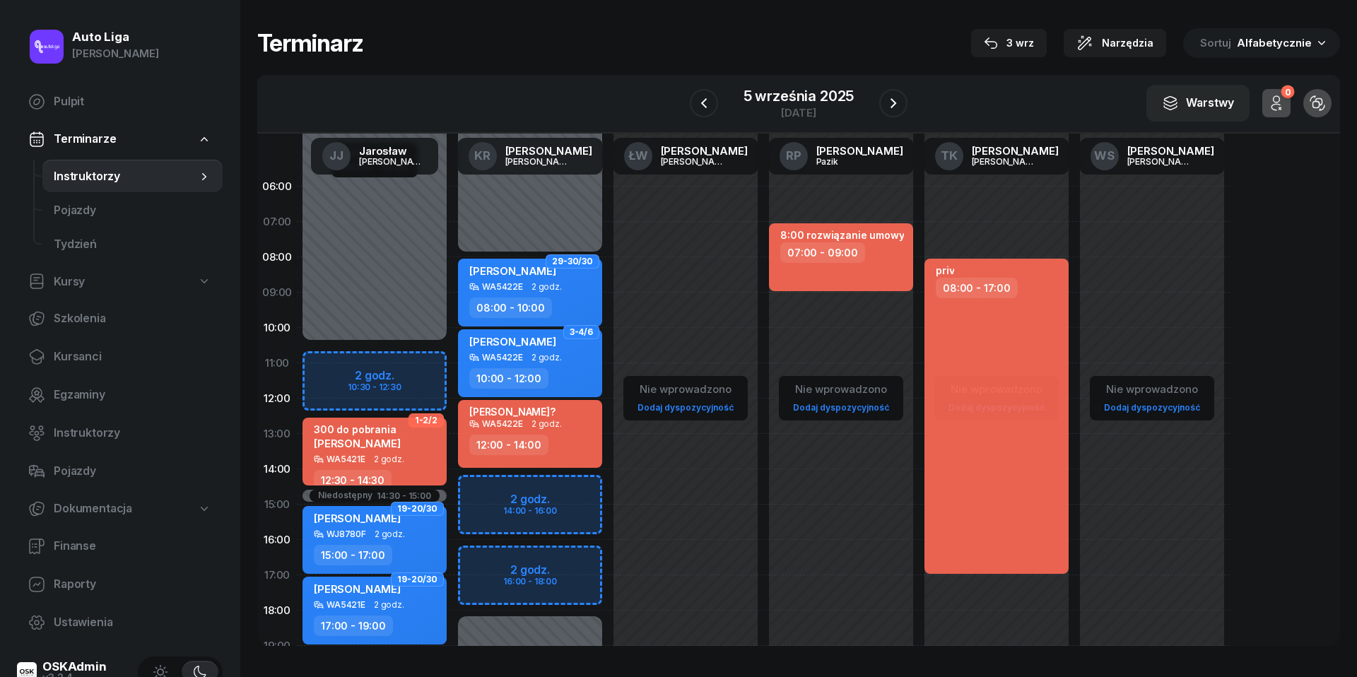
click at [484, 496] on div "Niedostępny 00:00 - 08:00 Niedostępny 18:00 - 23:59 2 godz. 14:00 - 16:00 2 god…" at bounding box center [530, 505] width 156 height 672
select select "14"
select select "16"
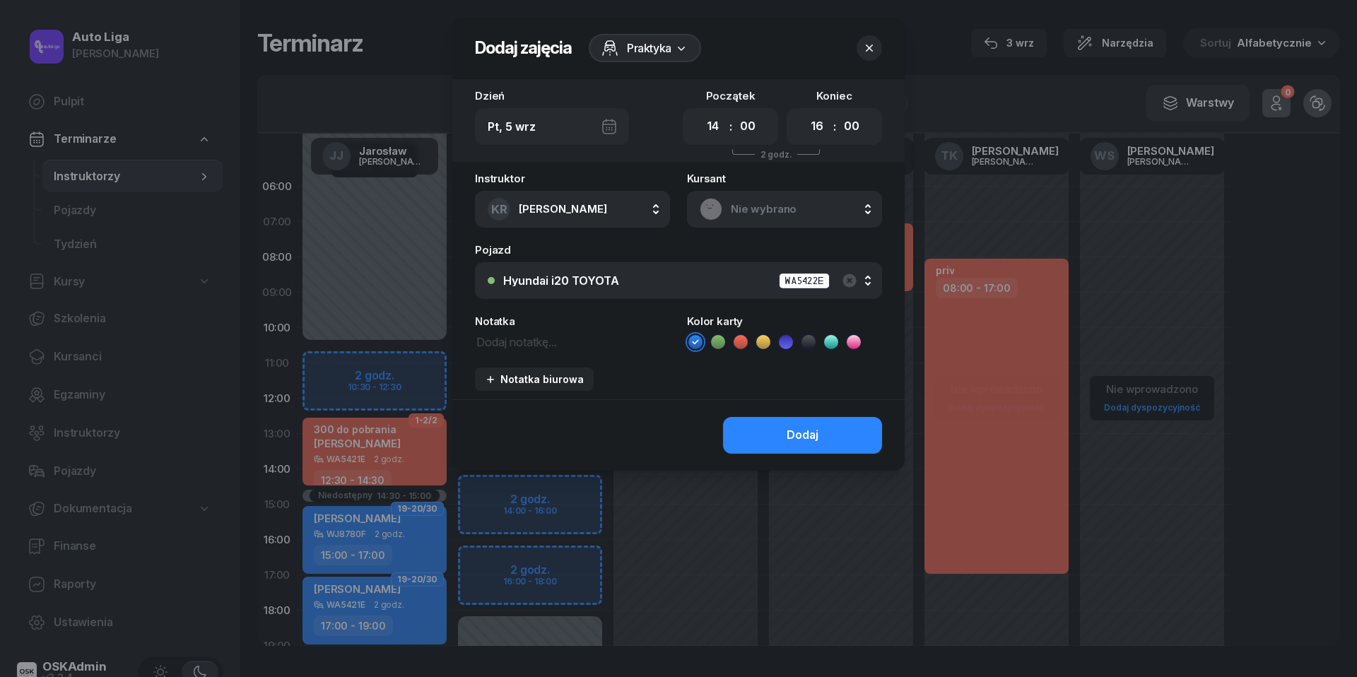
click at [758, 198] on div "Nie wybrano" at bounding box center [785, 209] width 170 height 23
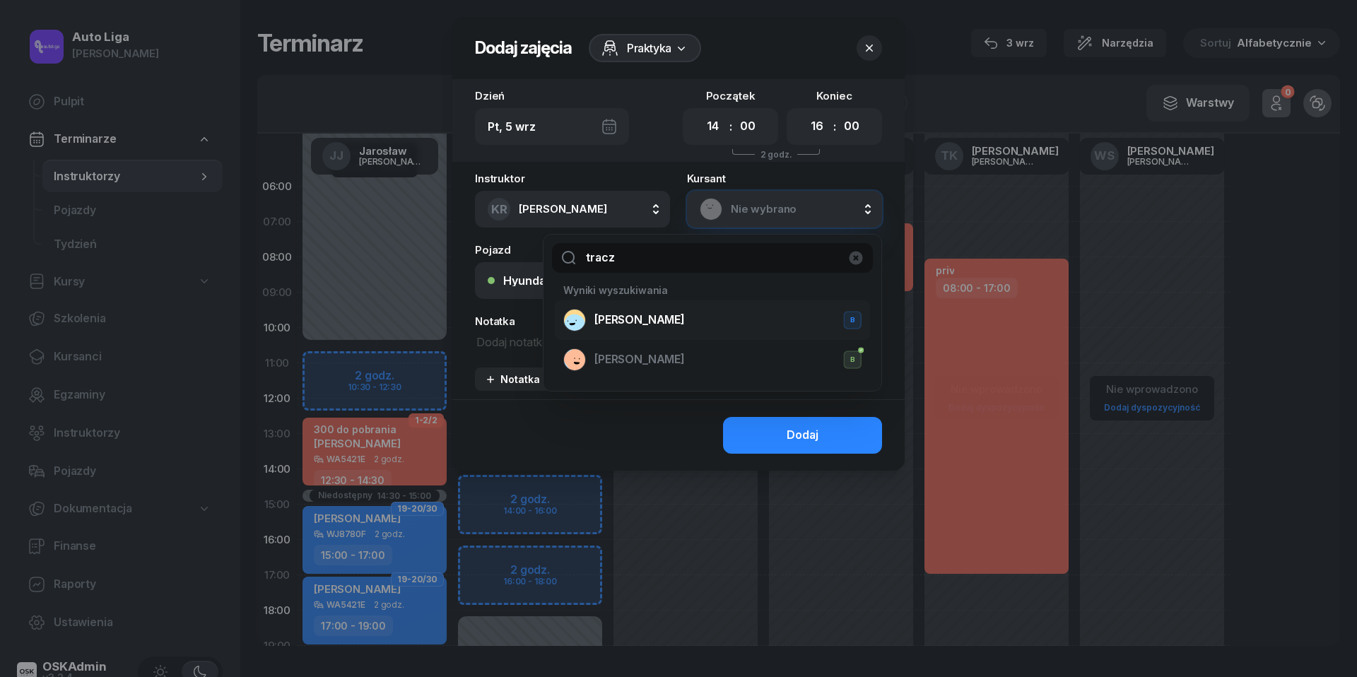
type input "tracz"
click at [659, 315] on span "[PERSON_NAME]" at bounding box center [639, 320] width 90 height 18
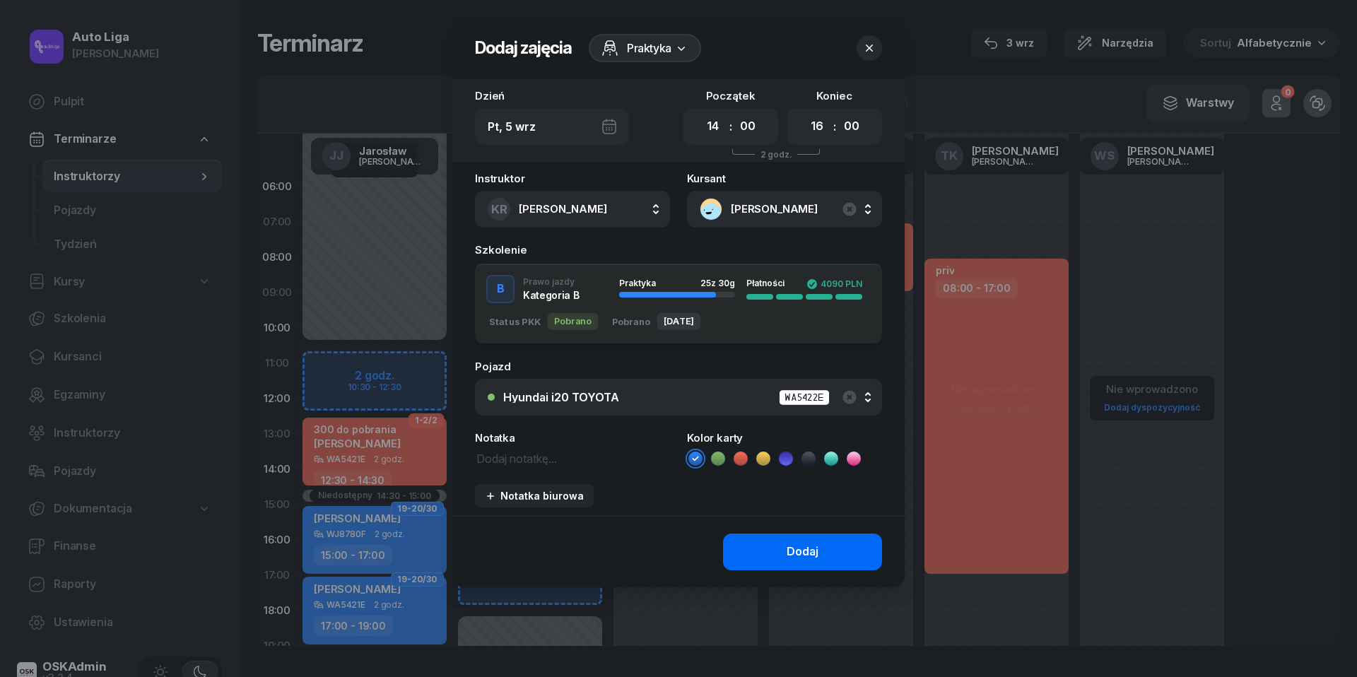
click at [789, 549] on div "Dodaj" at bounding box center [803, 552] width 32 height 18
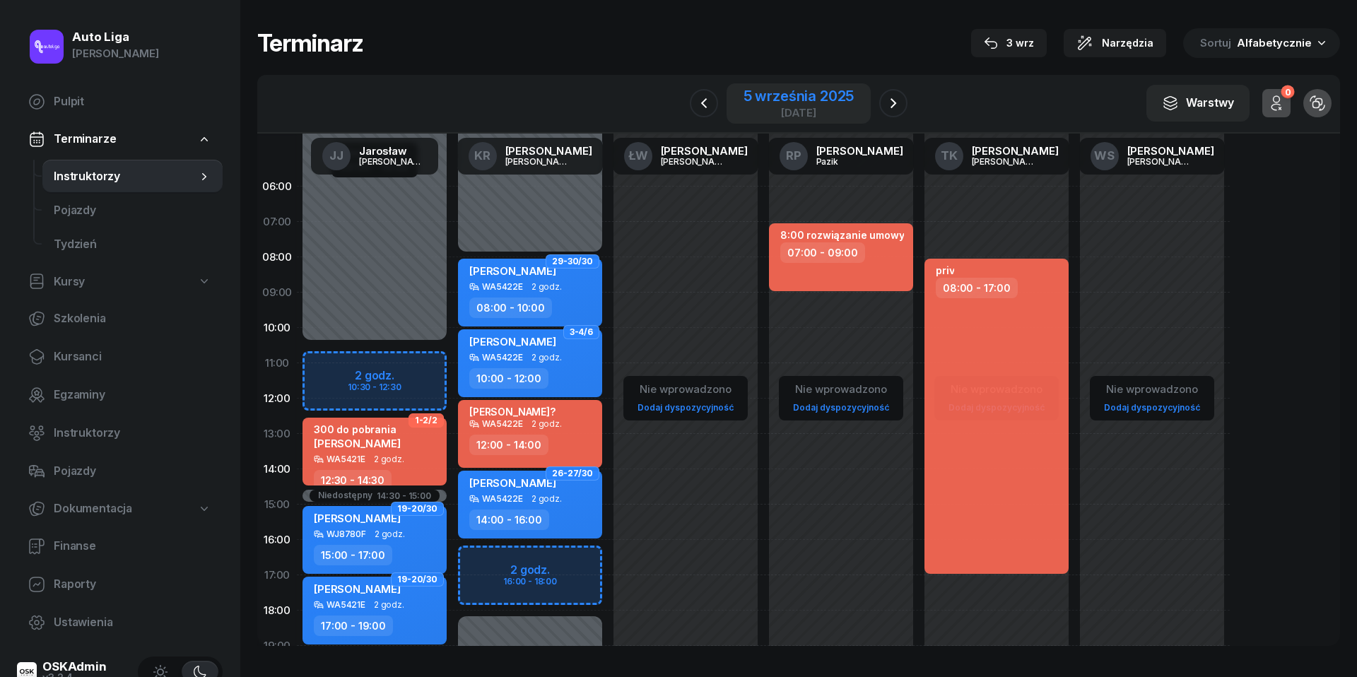
click at [787, 90] on div "5 września 2025" at bounding box center [799, 96] width 111 height 14
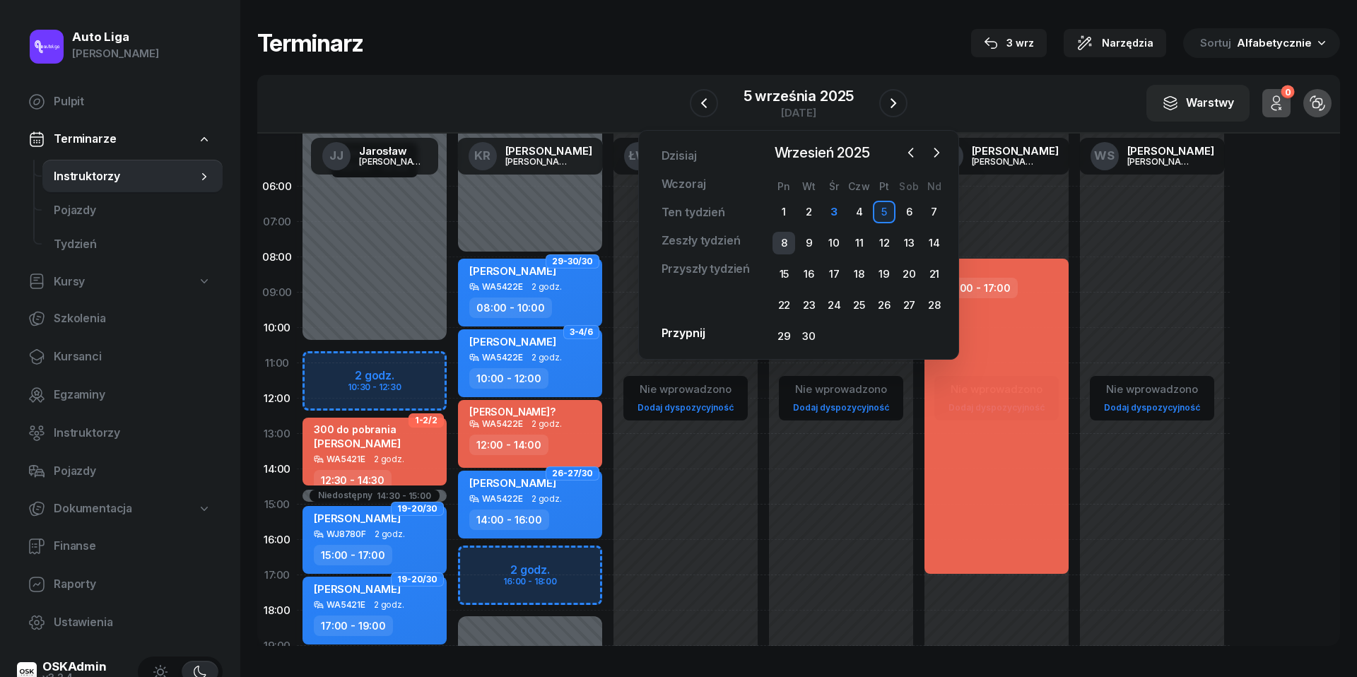
click at [786, 238] on div "8" at bounding box center [784, 243] width 23 height 23
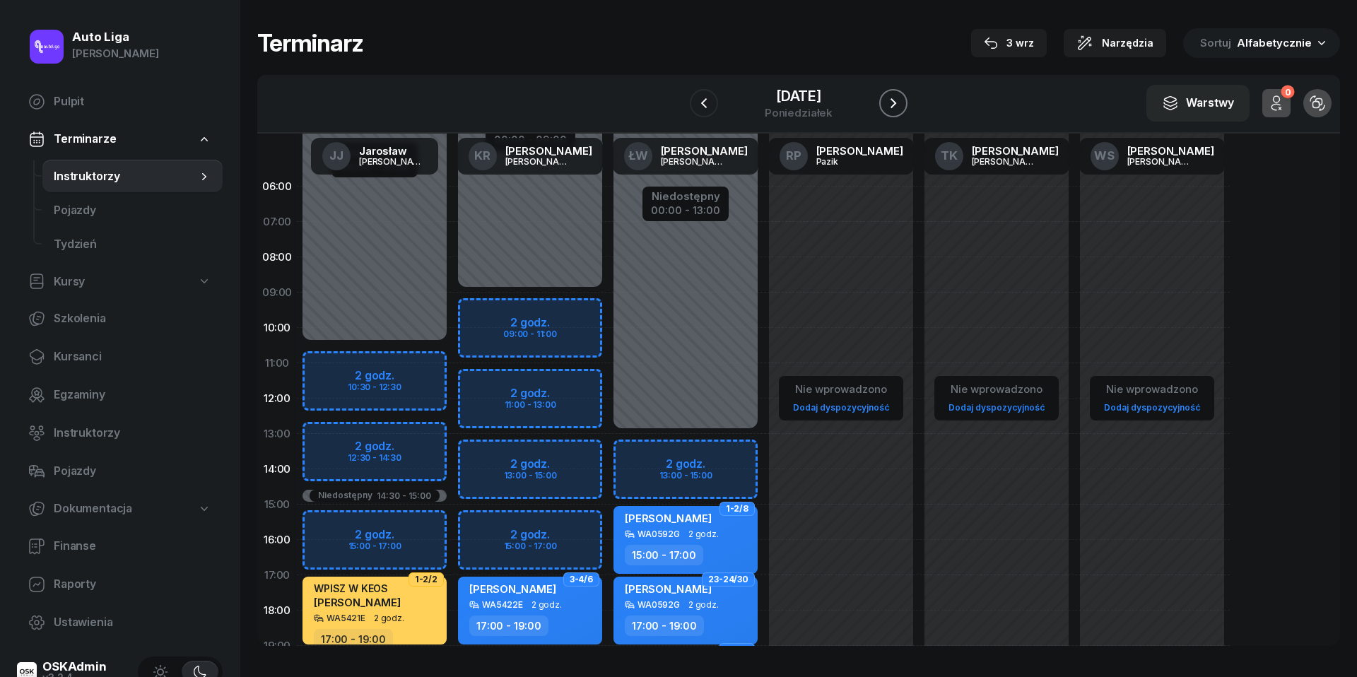
click at [900, 102] on icon "button" at bounding box center [893, 103] width 17 height 17
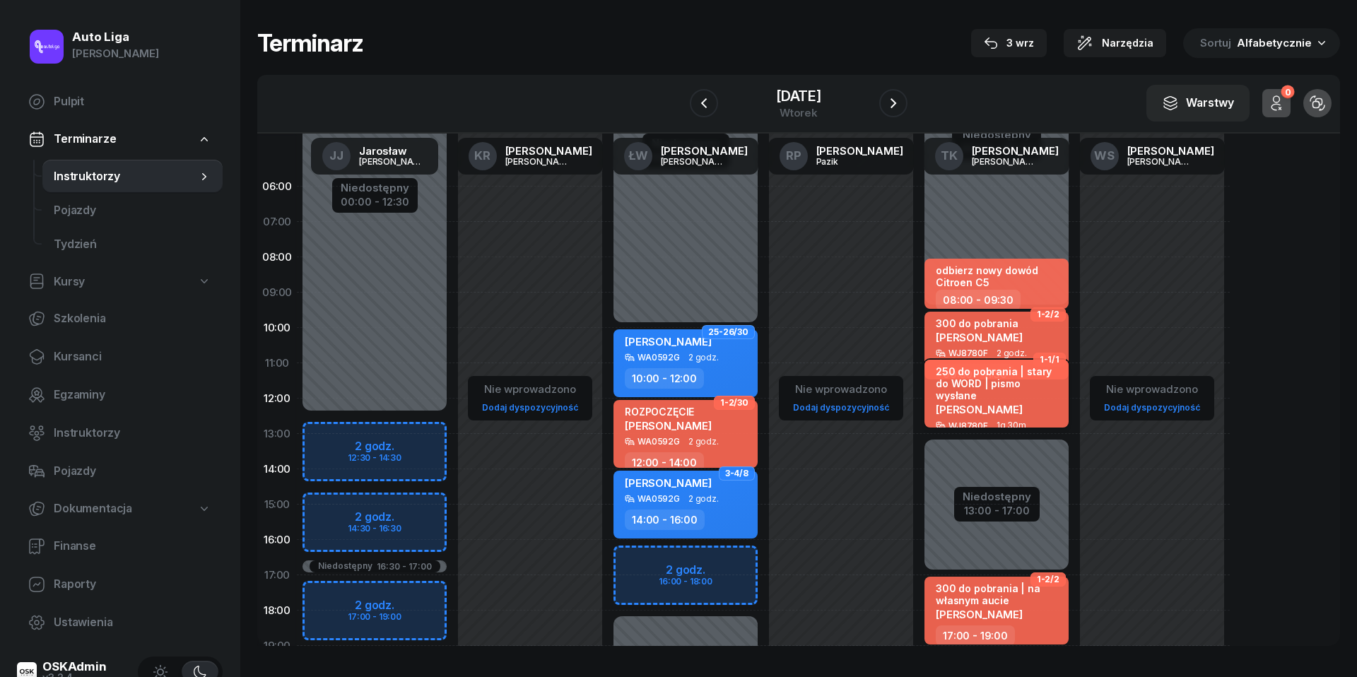
click at [1023, 403] on span "[PERSON_NAME]" at bounding box center [979, 409] width 87 height 13
select select "11"
select select "30"
select select "13"
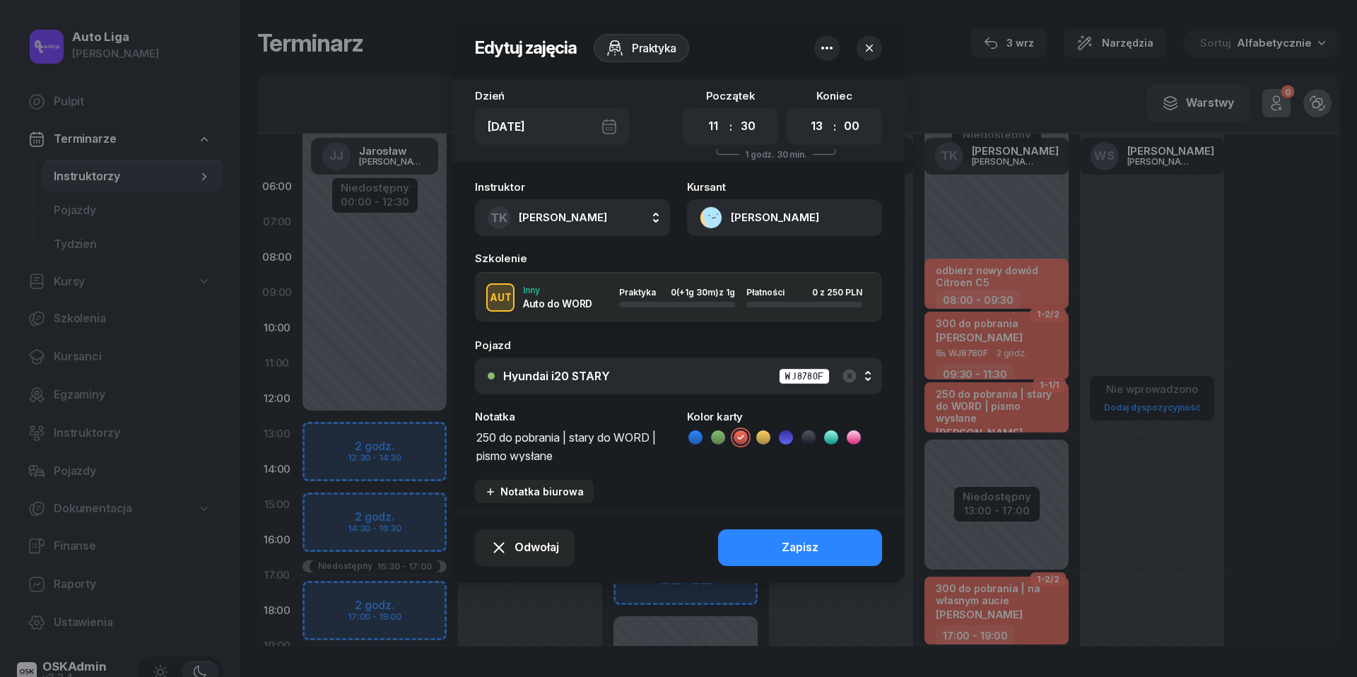
click at [869, 54] on icon "button" at bounding box center [869, 48] width 14 height 14
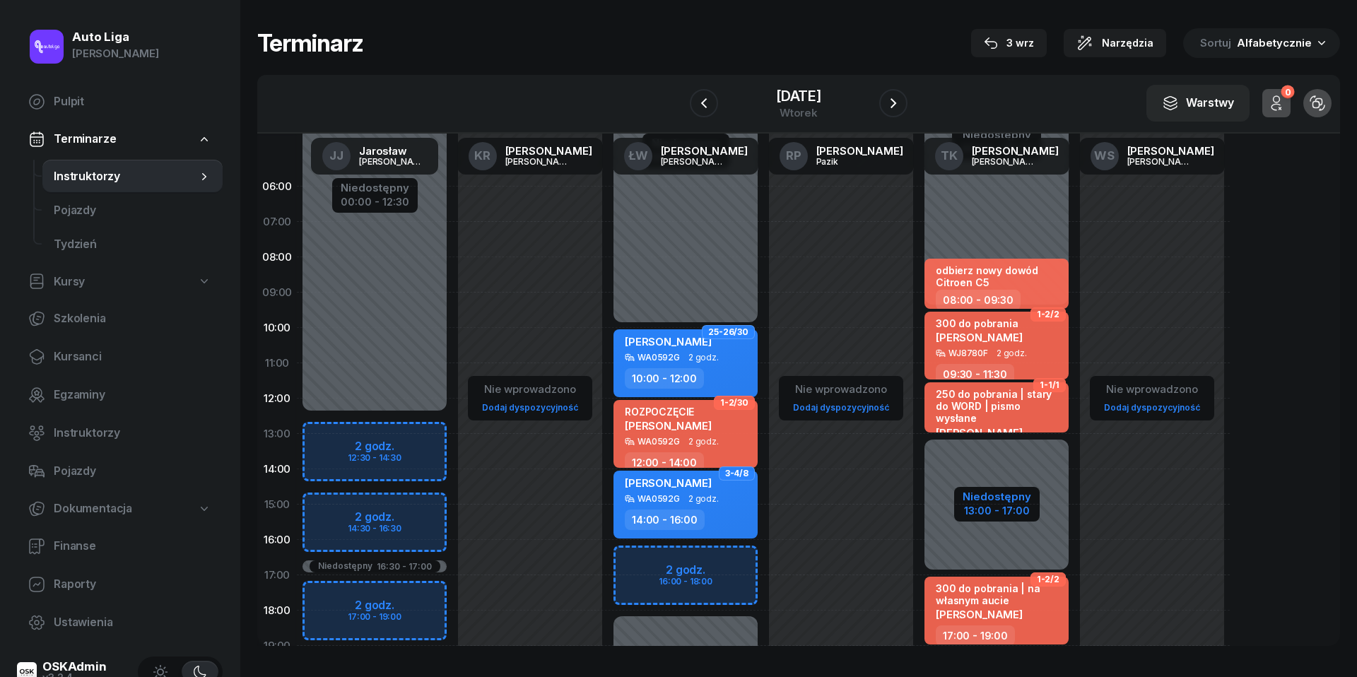
click at [1007, 499] on div "Niedostępny" at bounding box center [997, 496] width 69 height 11
select select "09"
select select "30"
select select "13"
select select "17"
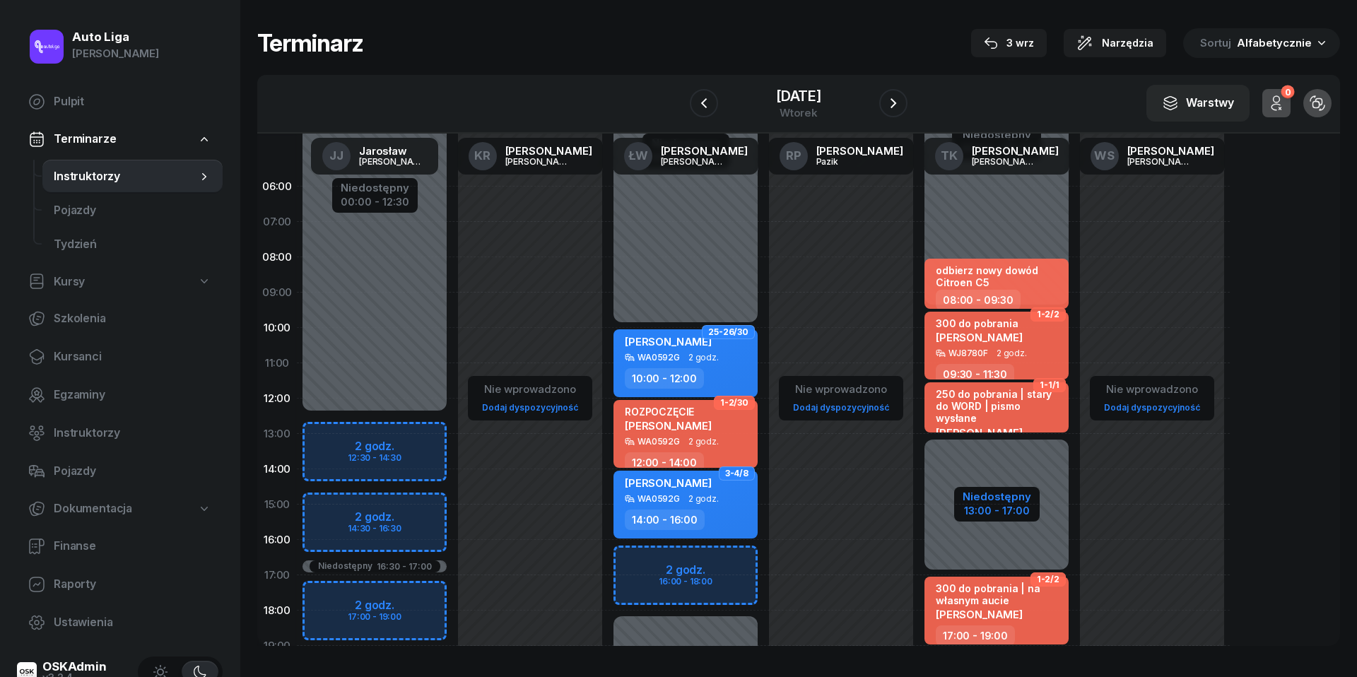
select select "19"
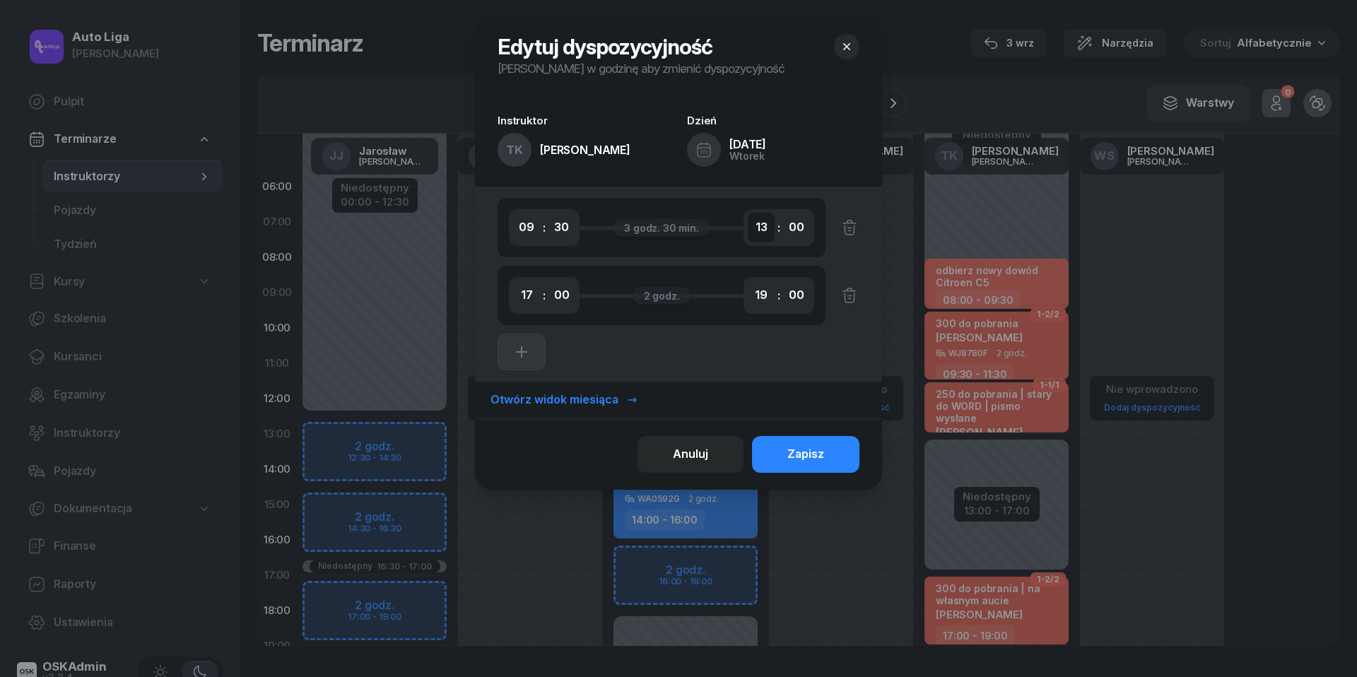
select select "16"
click at [807, 461] on div "Zapisz" at bounding box center [805, 454] width 37 height 18
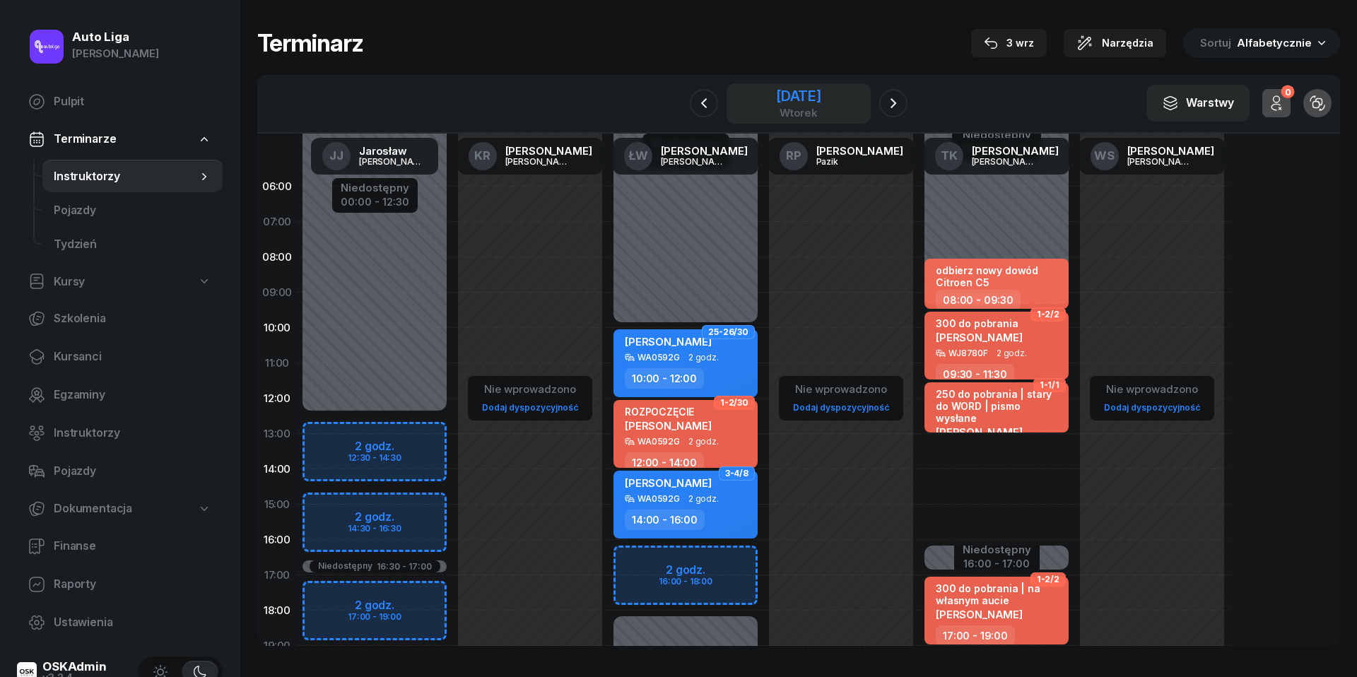
click at [776, 99] on div "[DATE]" at bounding box center [798, 96] width 45 height 14
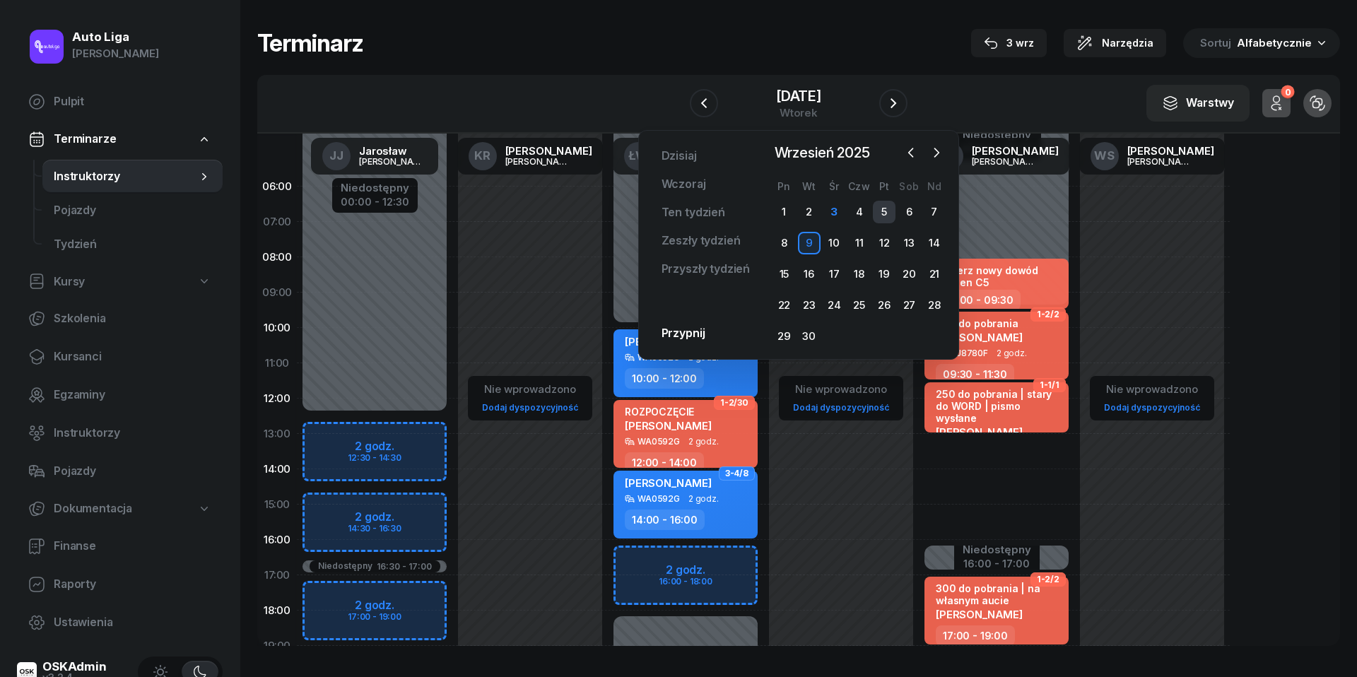
click at [889, 216] on div "5" at bounding box center [884, 212] width 23 height 23
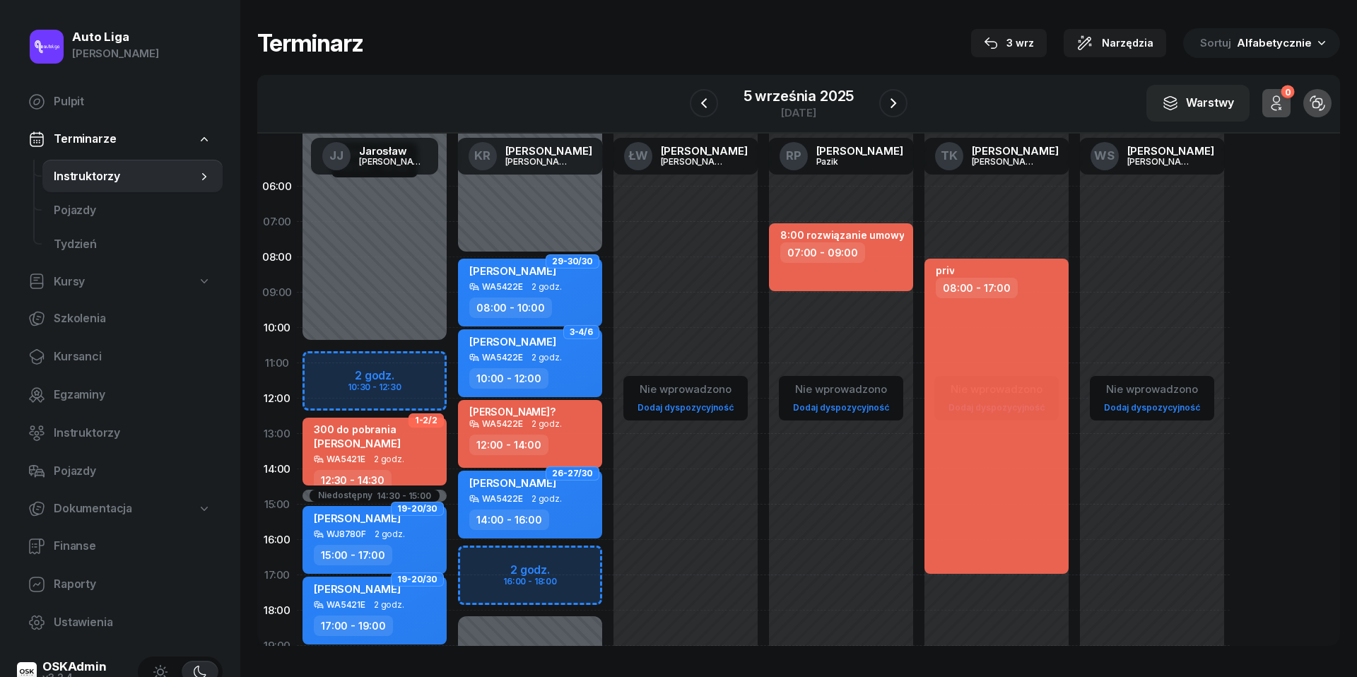
scroll to position [64, 0]
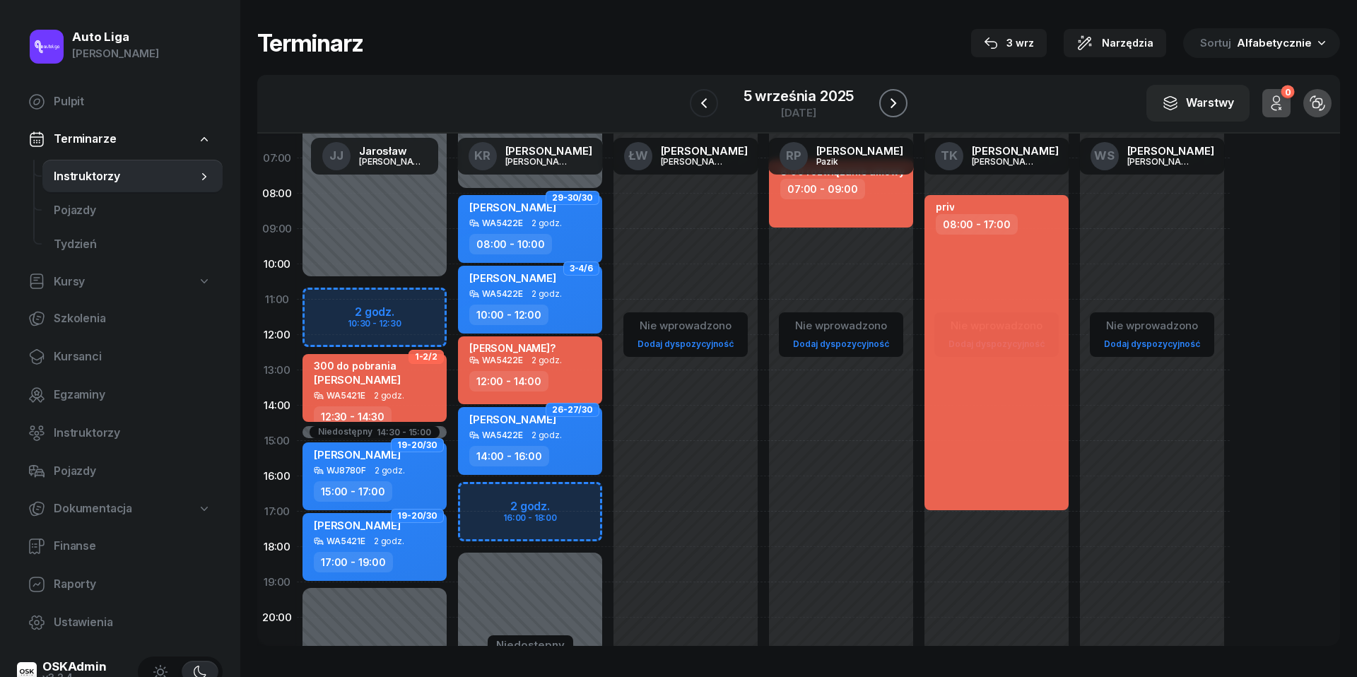
click at [892, 100] on icon "button" at bounding box center [894, 103] width 6 height 10
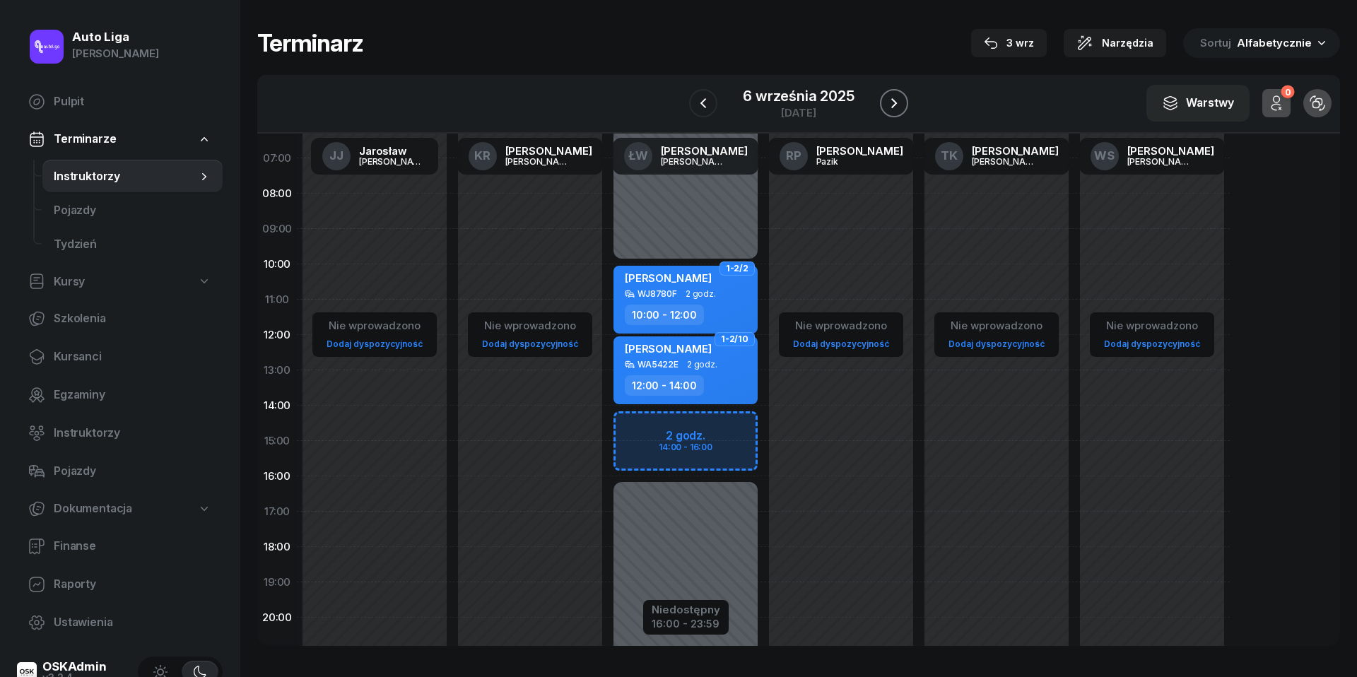
click at [892, 100] on icon "button" at bounding box center [894, 103] width 6 height 10
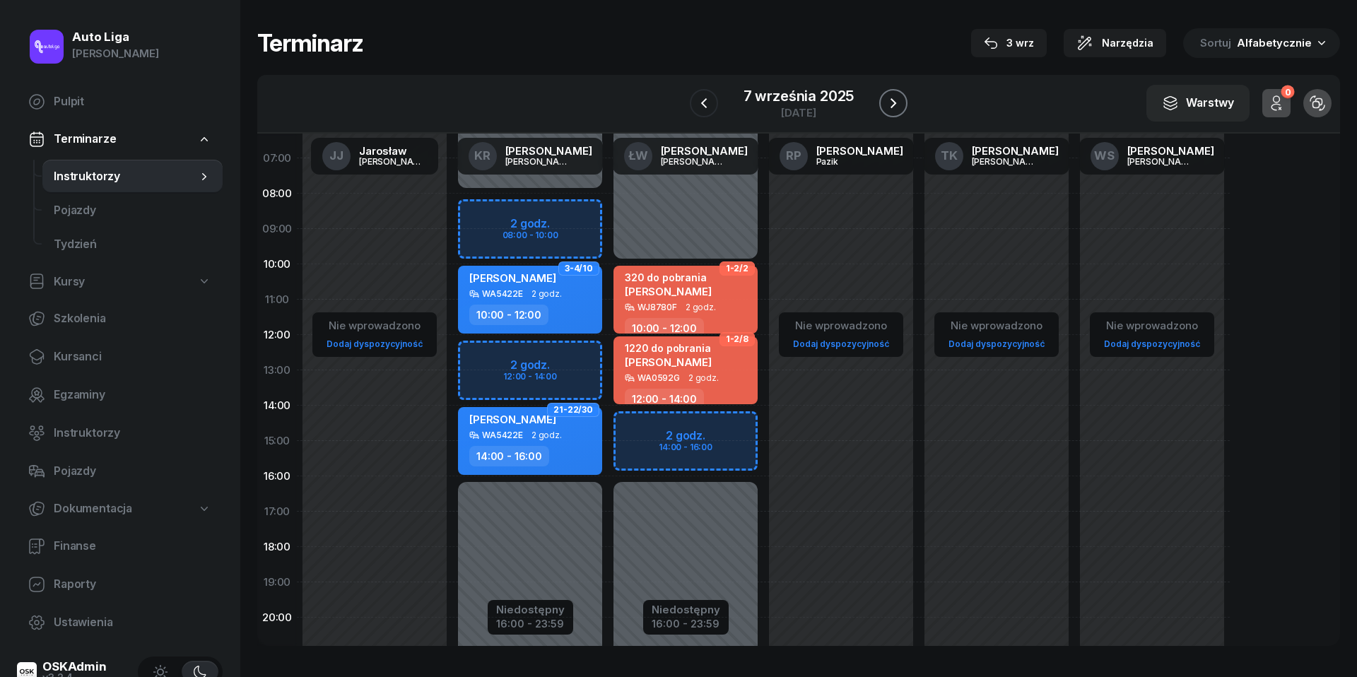
click at [892, 100] on icon "button" at bounding box center [894, 103] width 6 height 10
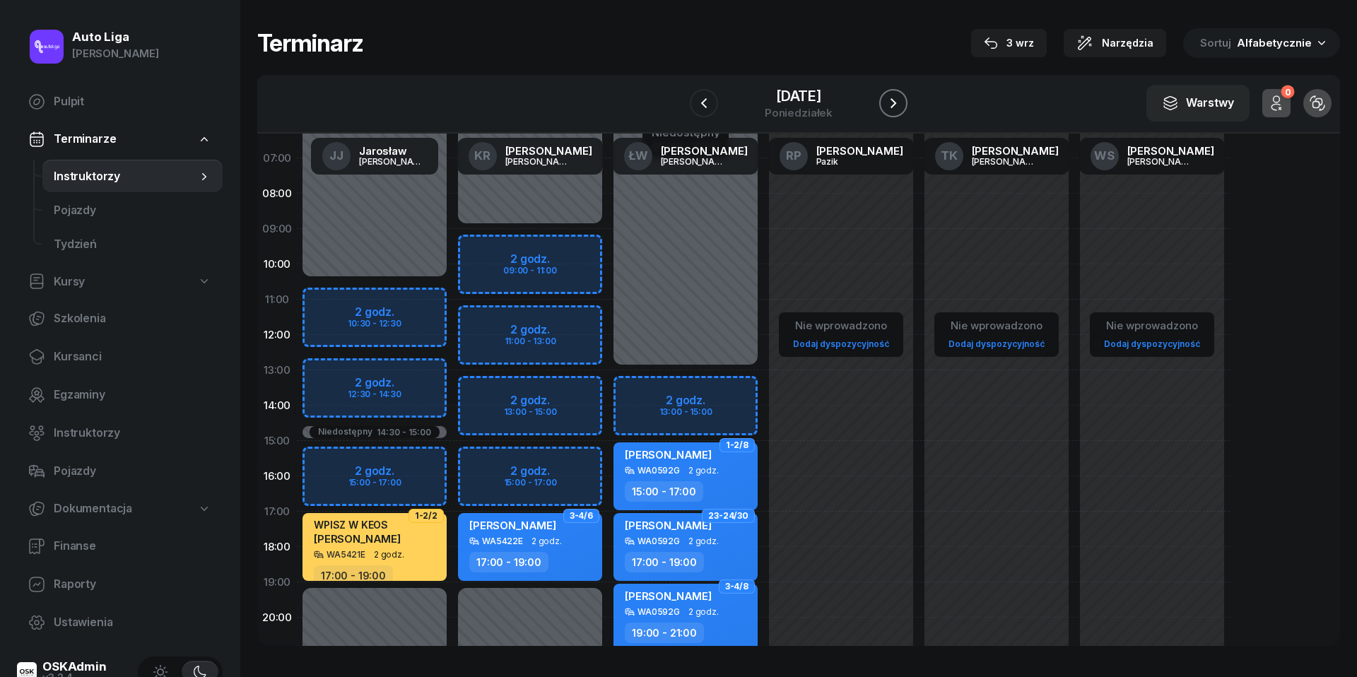
click at [894, 102] on icon "button" at bounding box center [893, 103] width 17 height 17
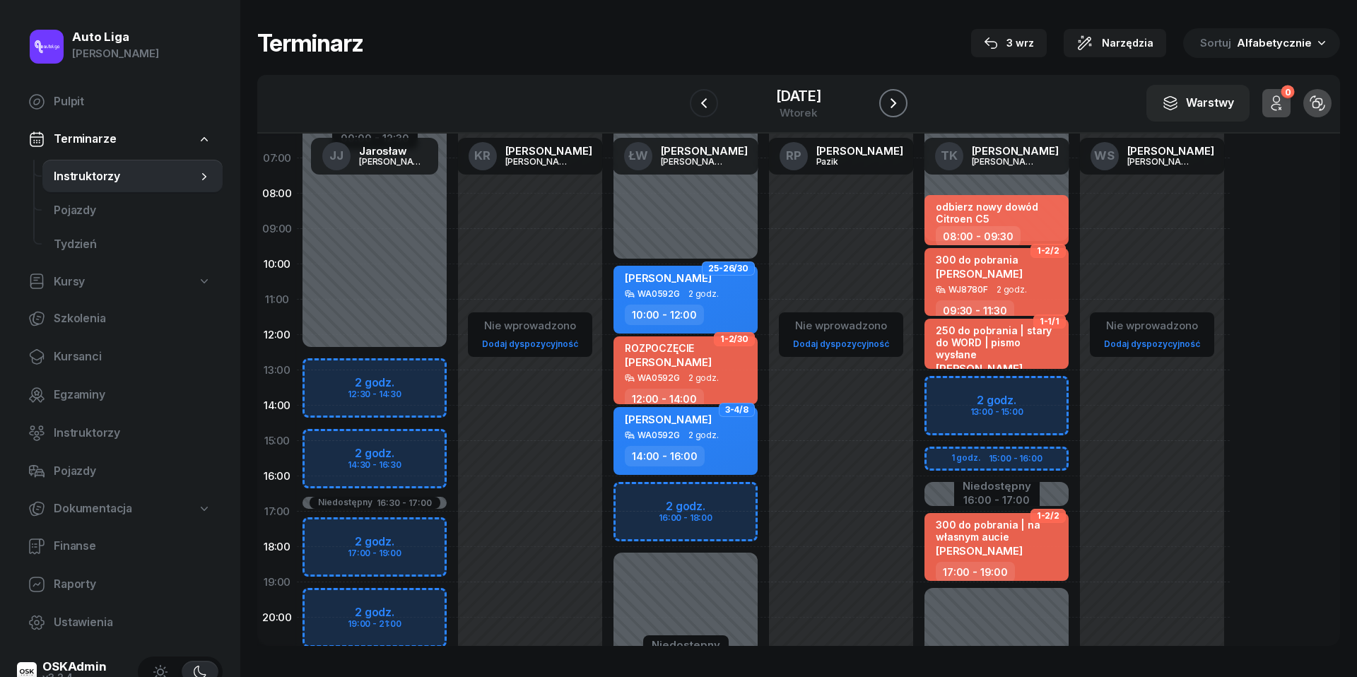
click at [894, 102] on icon "button" at bounding box center [893, 103] width 17 height 17
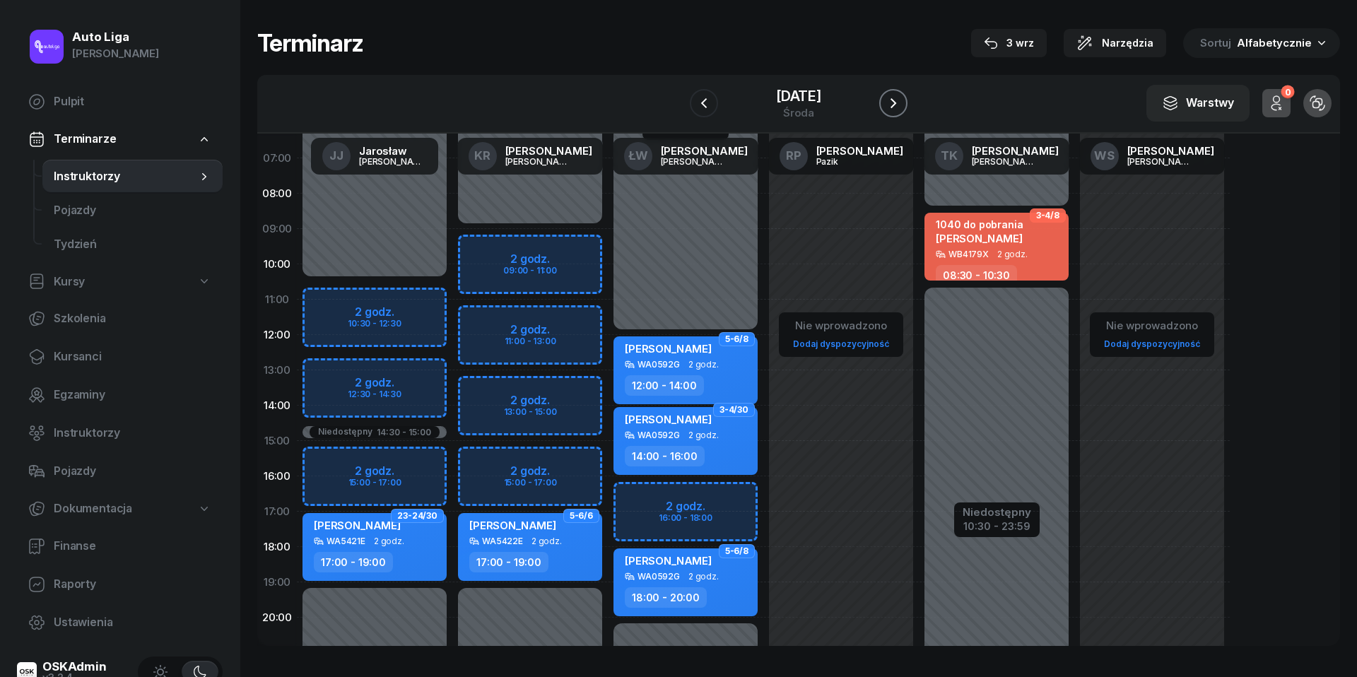
click at [894, 102] on icon "button" at bounding box center [893, 103] width 17 height 17
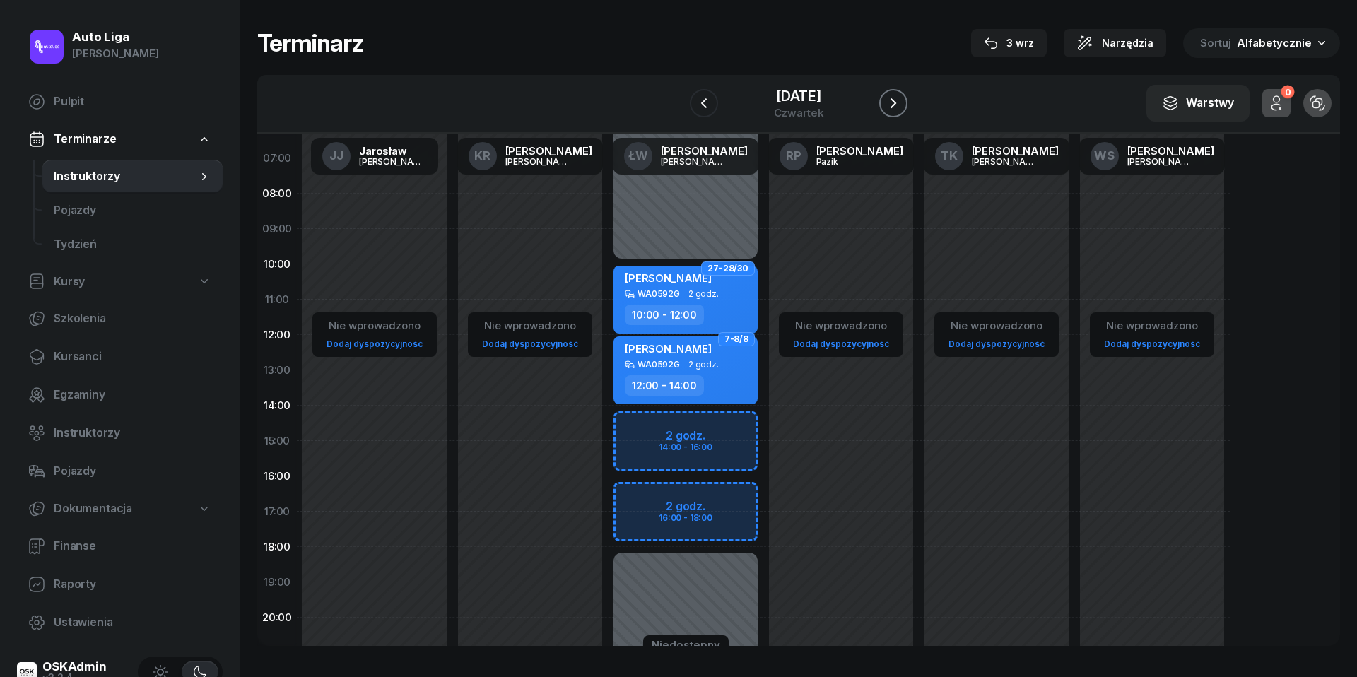
click at [894, 102] on icon "button" at bounding box center [893, 103] width 17 height 17
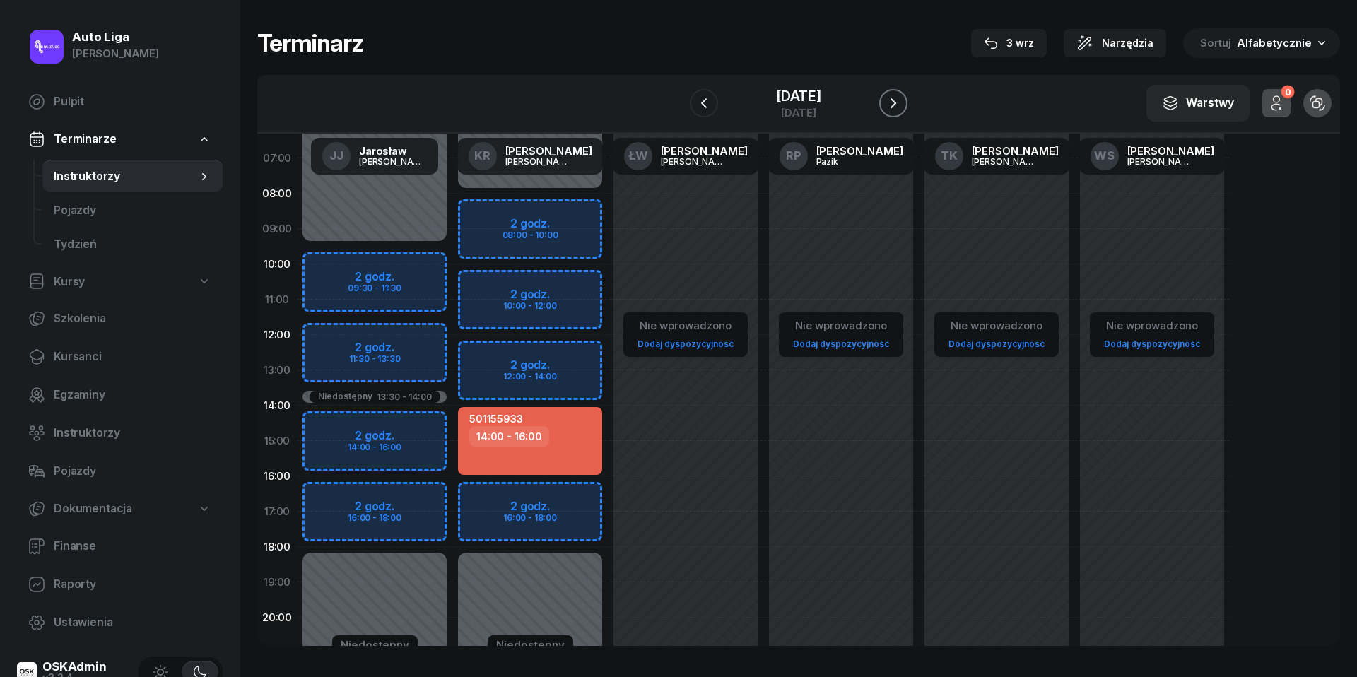
click at [894, 102] on icon "button" at bounding box center [893, 103] width 17 height 17
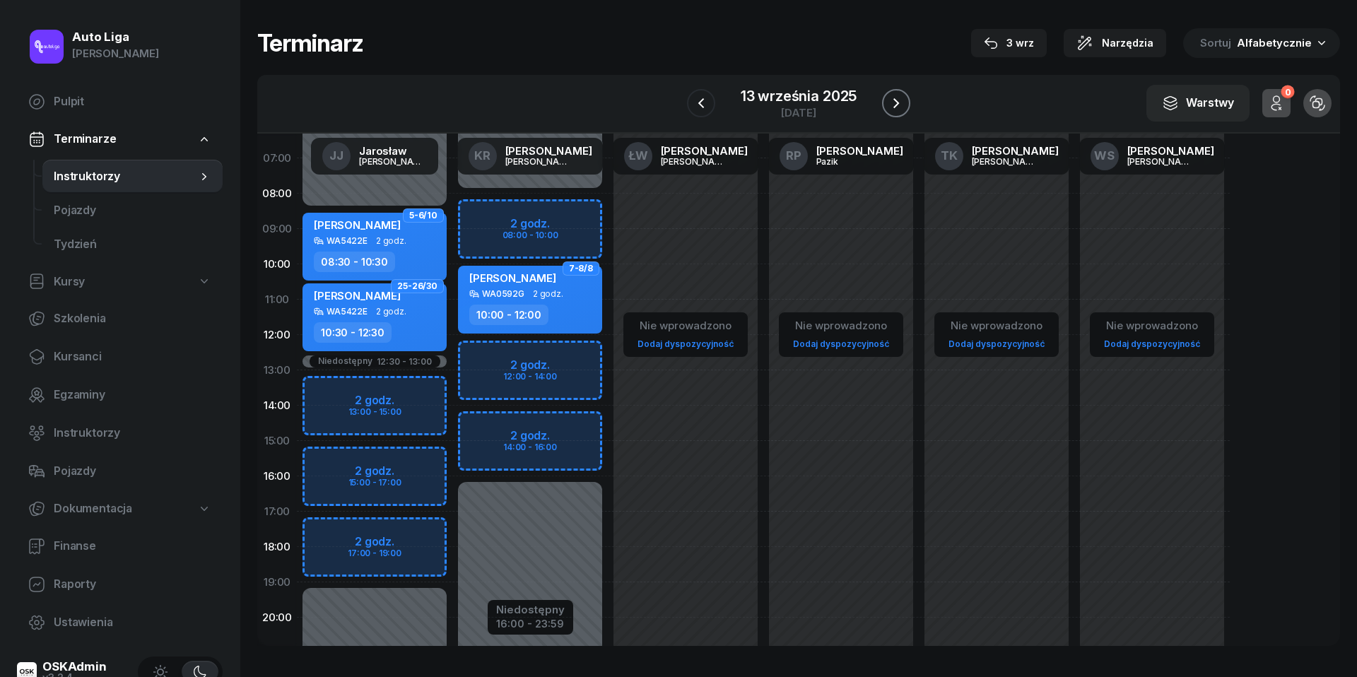
click at [894, 102] on icon "button" at bounding box center [896, 103] width 17 height 17
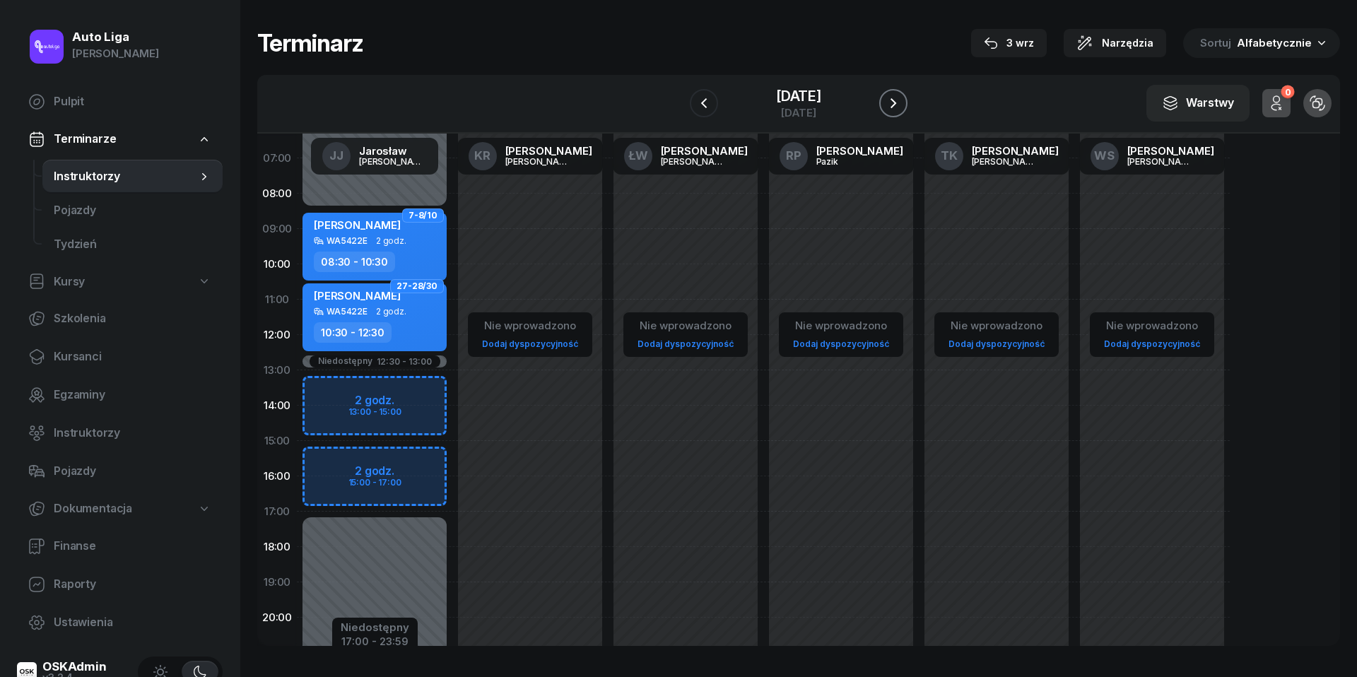
click at [894, 102] on icon "button" at bounding box center [893, 103] width 17 height 17
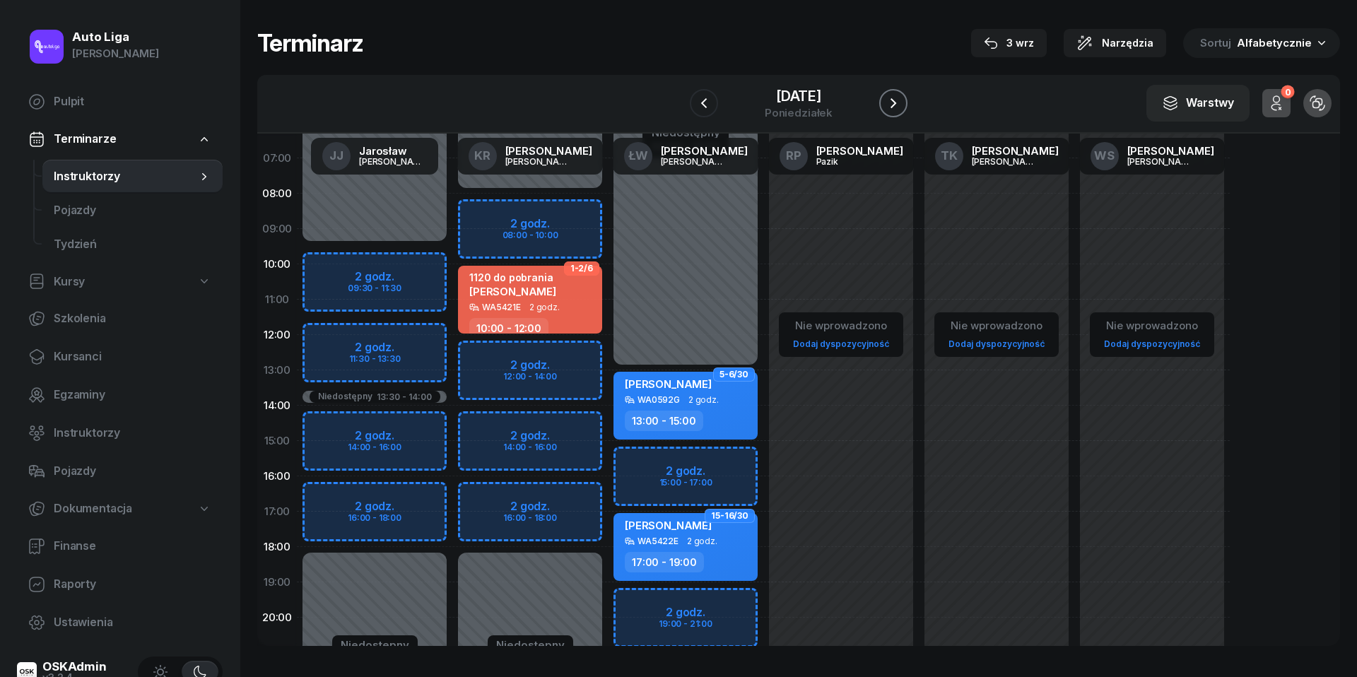
click at [894, 102] on icon "button" at bounding box center [893, 103] width 17 height 17
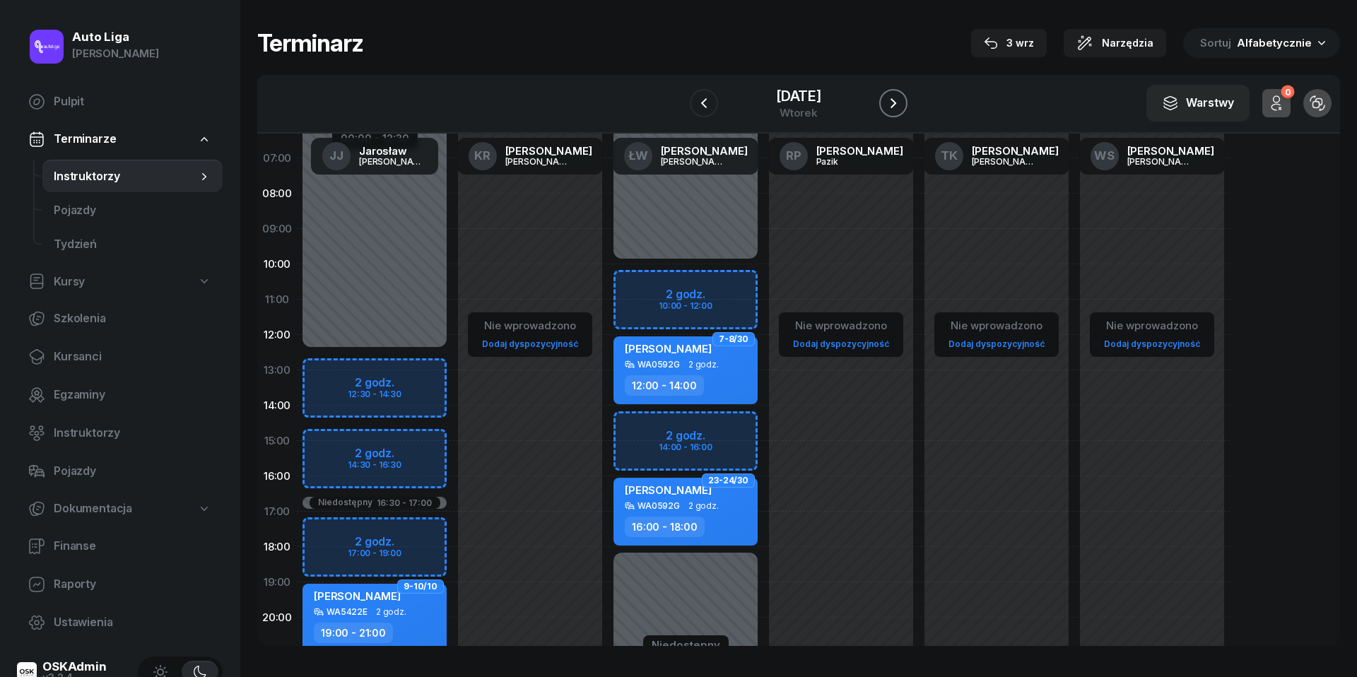
click at [894, 102] on icon "button" at bounding box center [893, 103] width 17 height 17
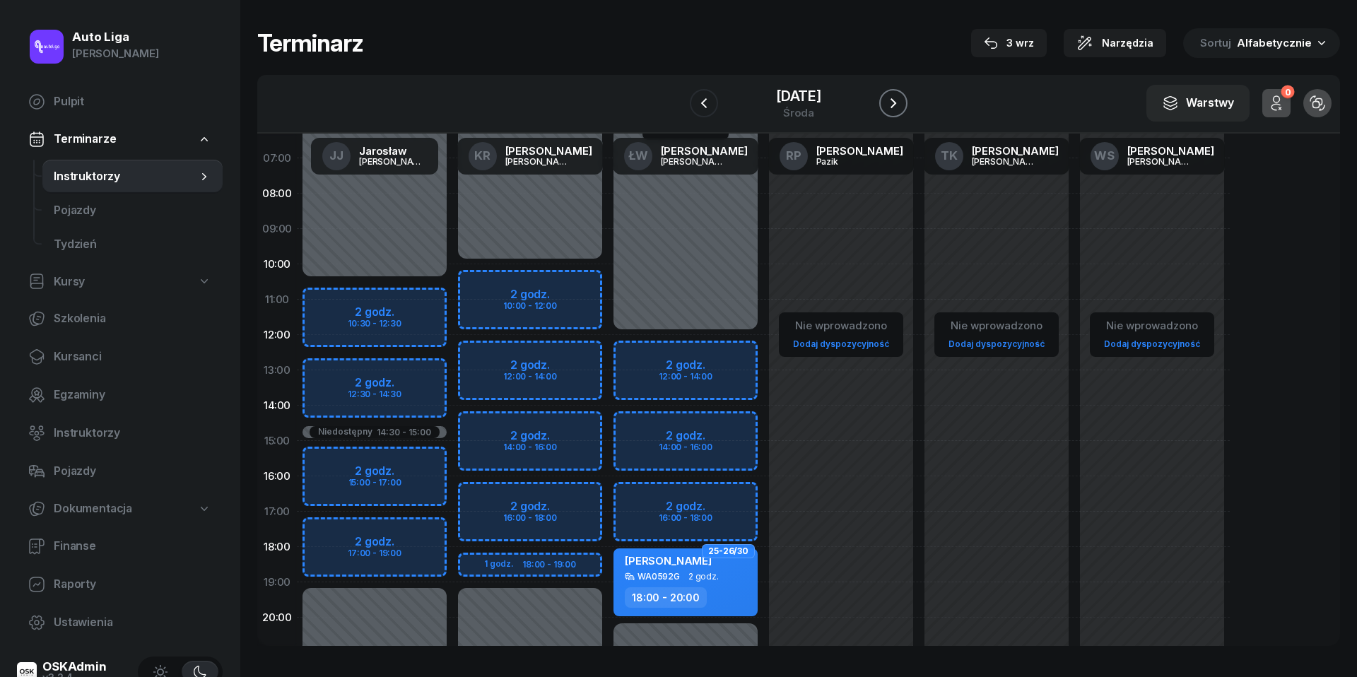
click at [894, 102] on icon "button" at bounding box center [893, 103] width 17 height 17
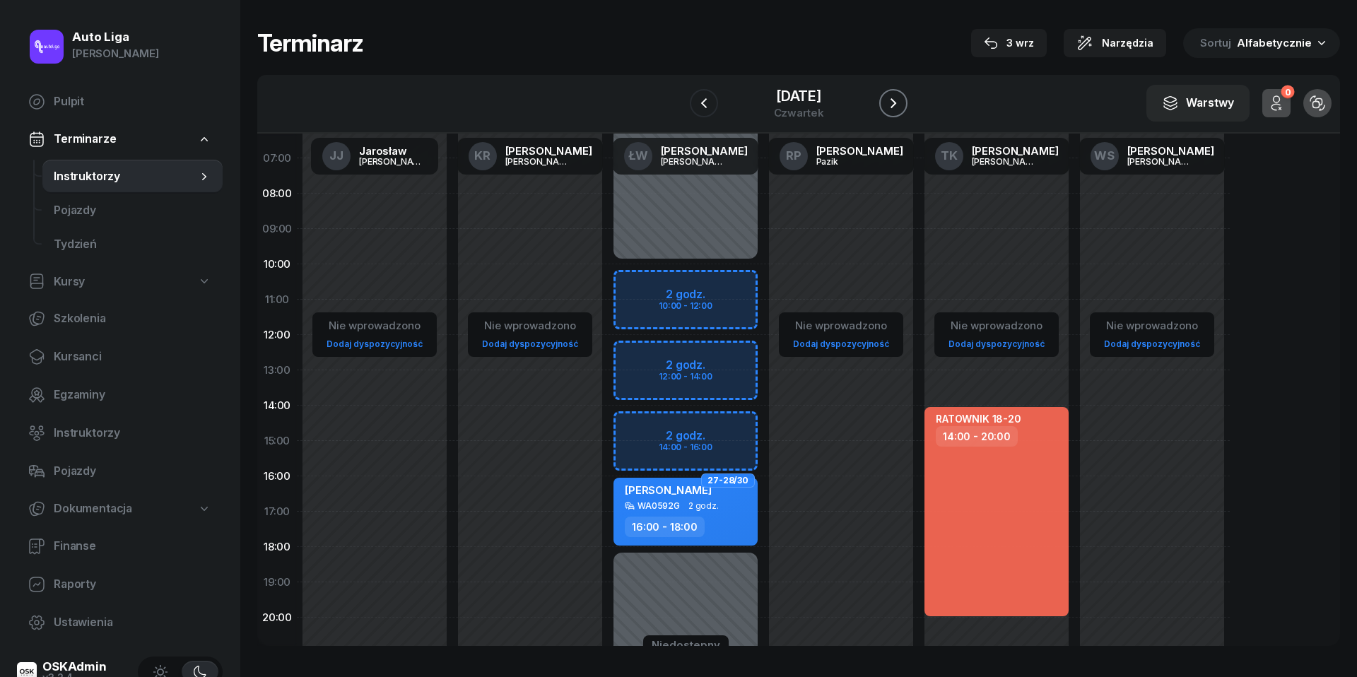
click at [894, 102] on icon "button" at bounding box center [893, 103] width 17 height 17
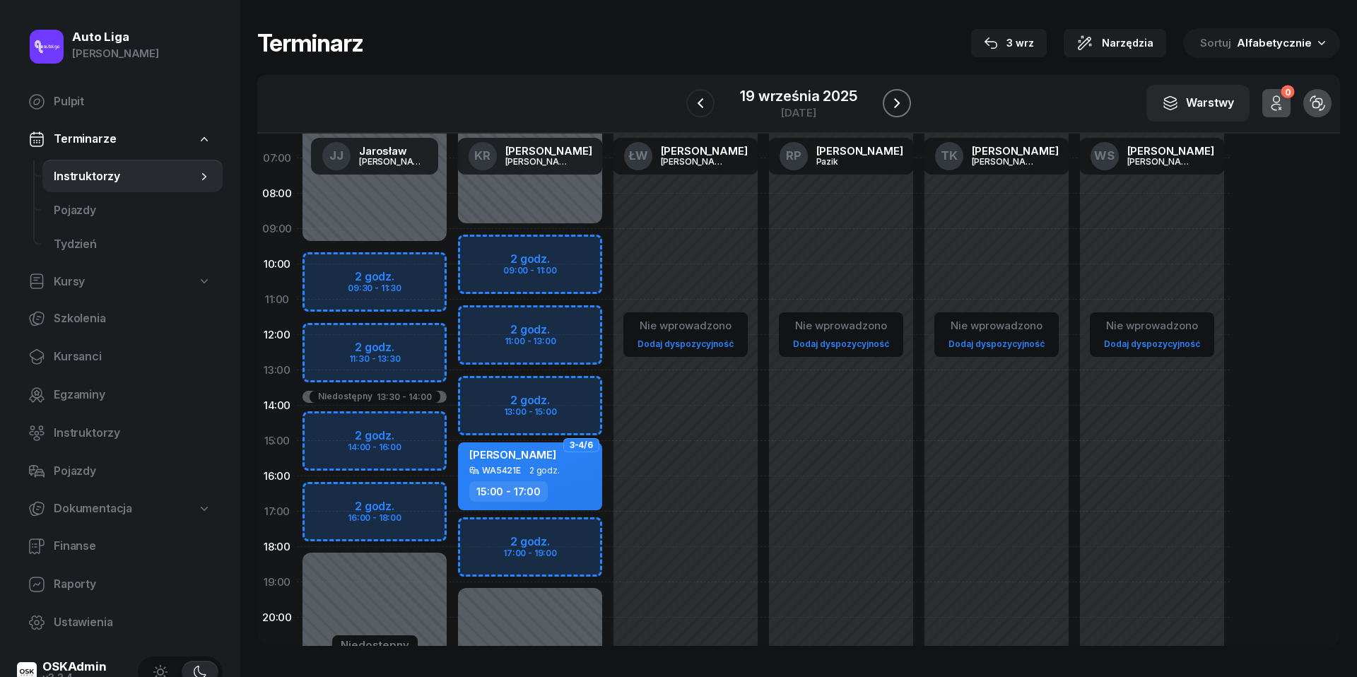
click at [894, 102] on icon "button" at bounding box center [897, 103] width 17 height 17
click at [894, 102] on icon "button" at bounding box center [898, 103] width 17 height 17
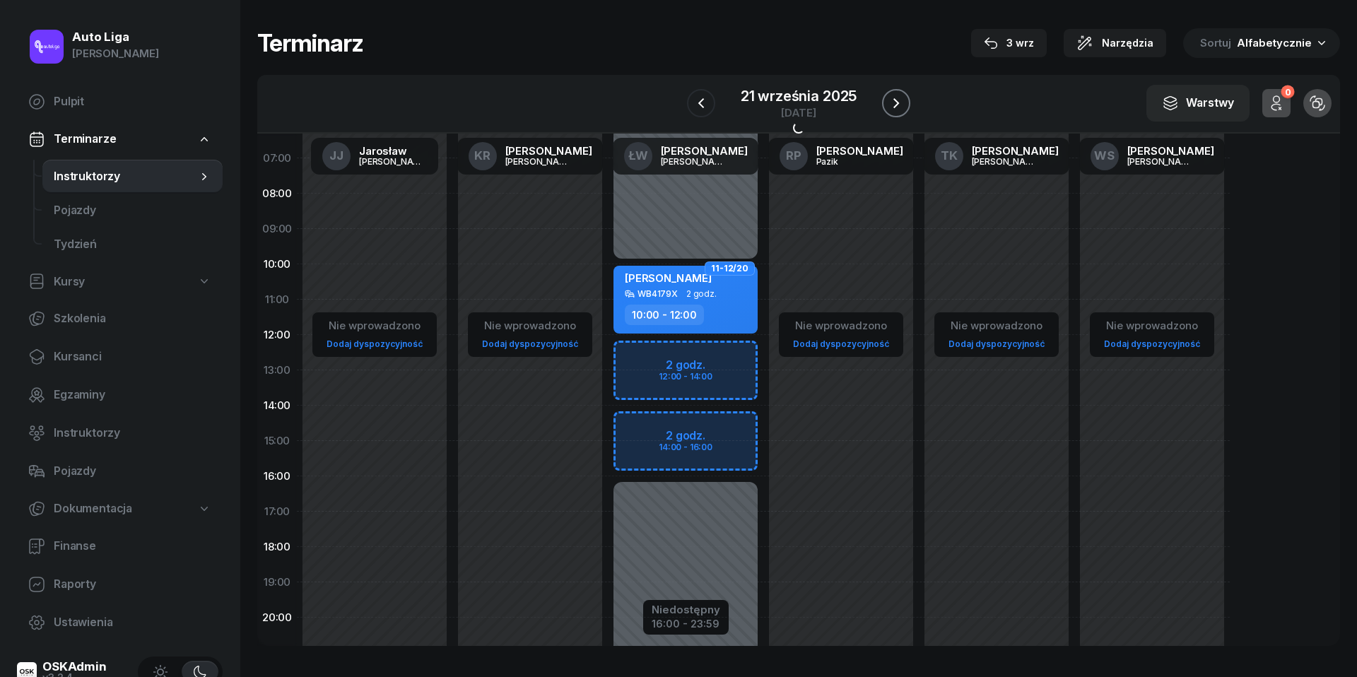
click at [894, 102] on icon "button" at bounding box center [896, 103] width 17 height 17
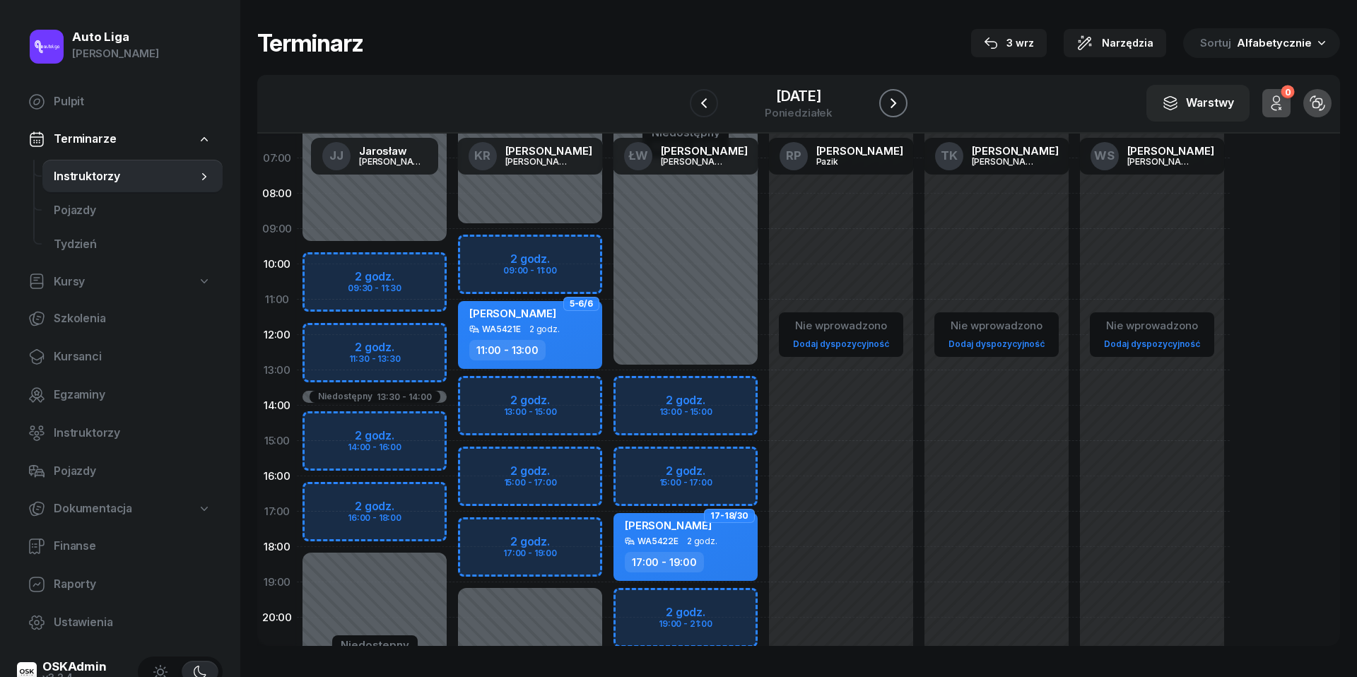
click at [894, 102] on icon "button" at bounding box center [893, 103] width 17 height 17
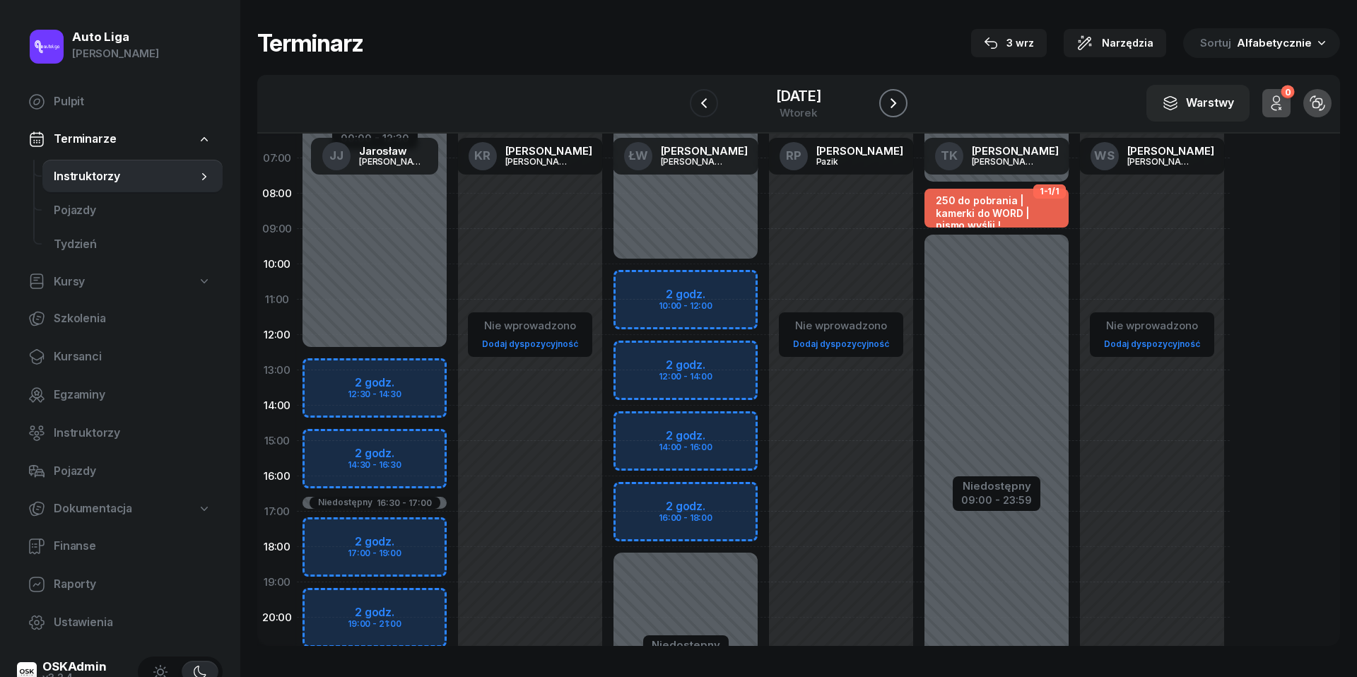
click at [894, 102] on icon "button" at bounding box center [893, 103] width 17 height 17
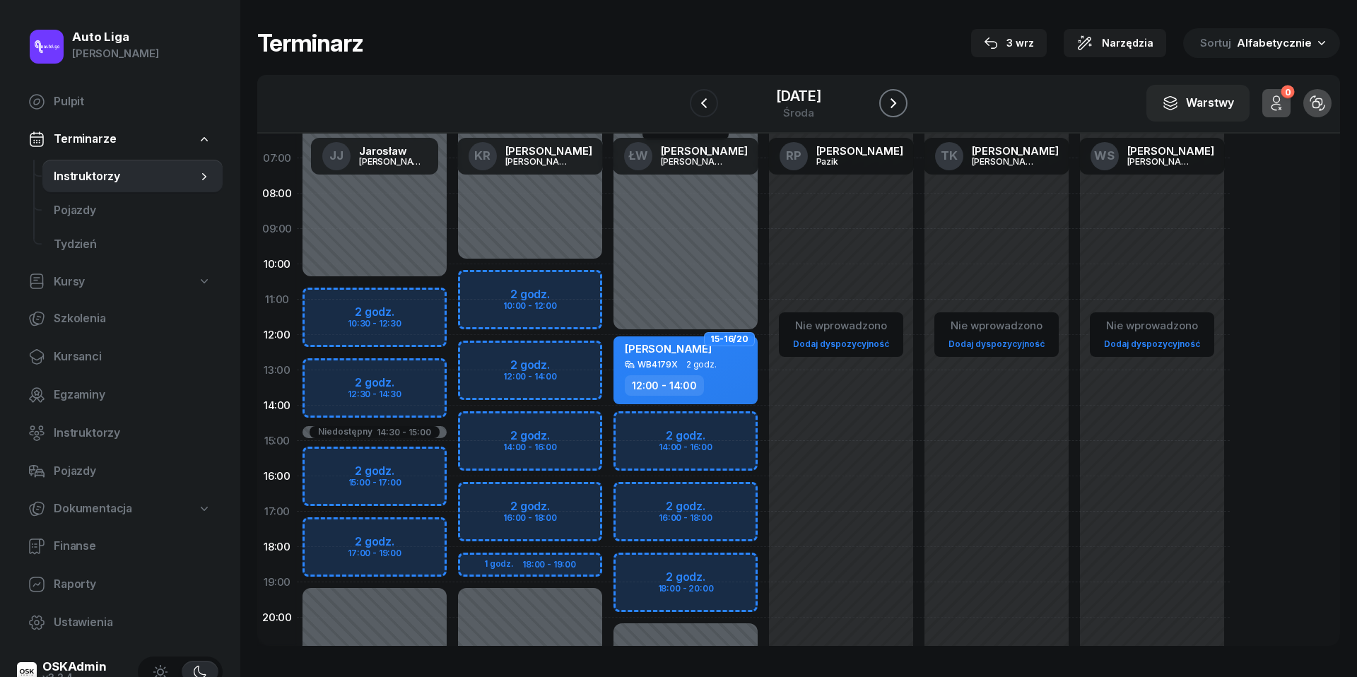
click at [894, 102] on icon "button" at bounding box center [893, 103] width 17 height 17
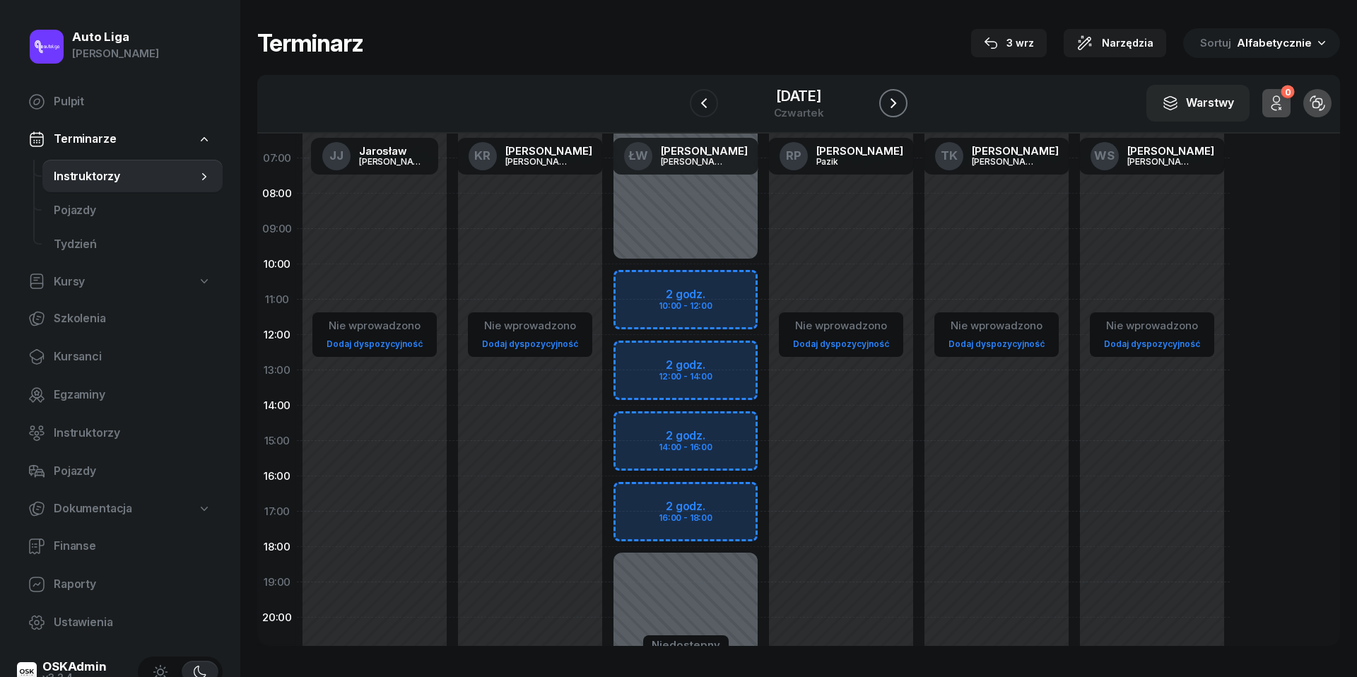
click at [894, 102] on icon "button" at bounding box center [893, 103] width 17 height 17
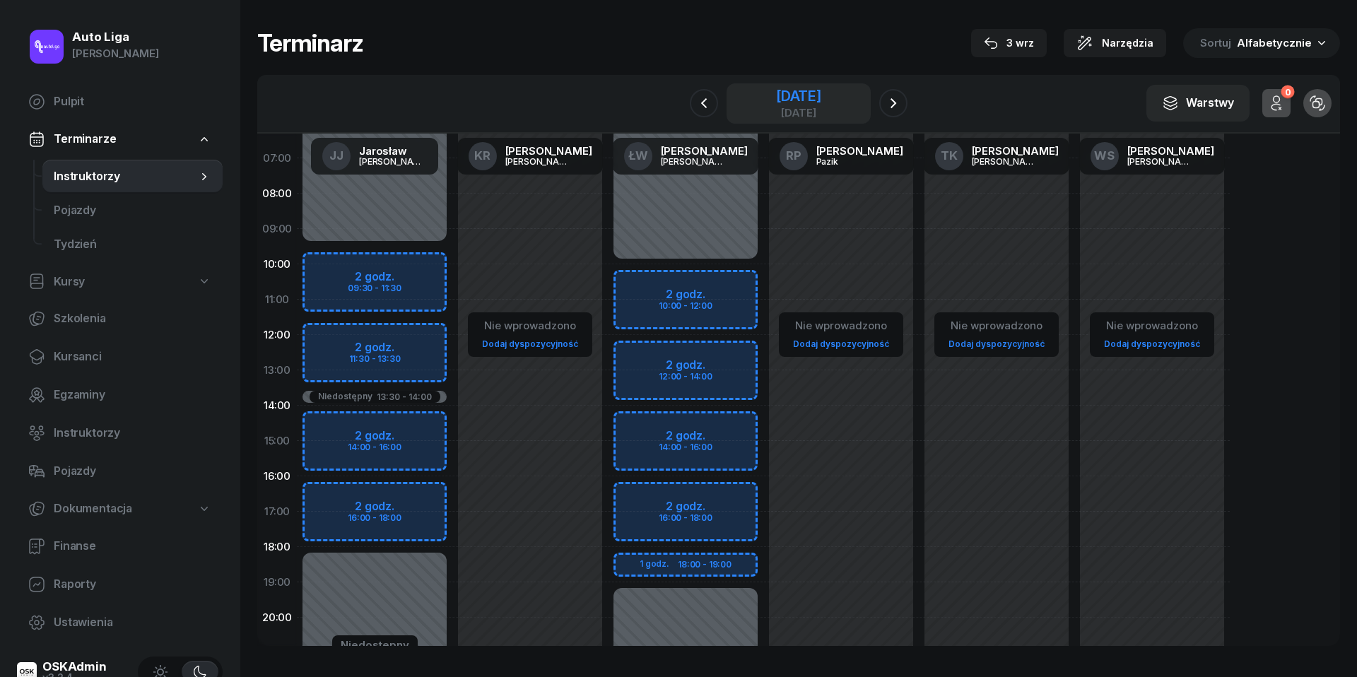
click at [790, 102] on div "[DATE]" at bounding box center [798, 96] width 45 height 14
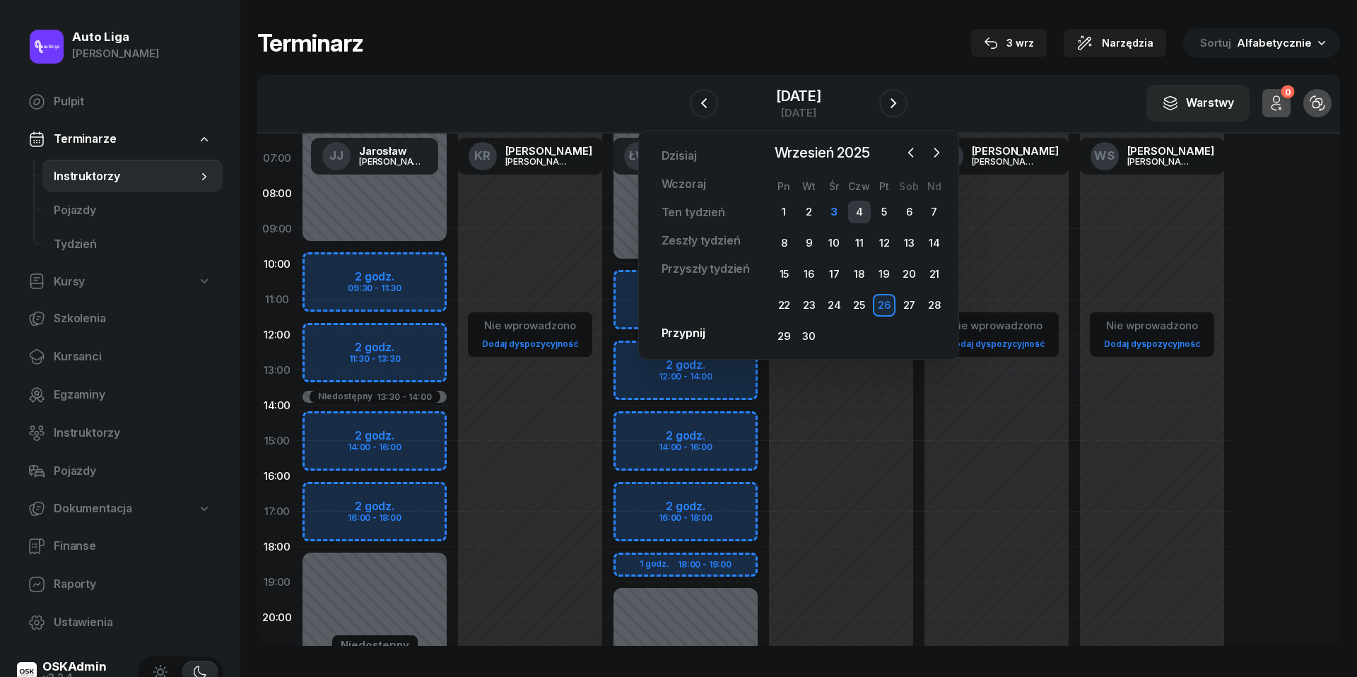
click at [860, 216] on div "4" at bounding box center [859, 212] width 23 height 23
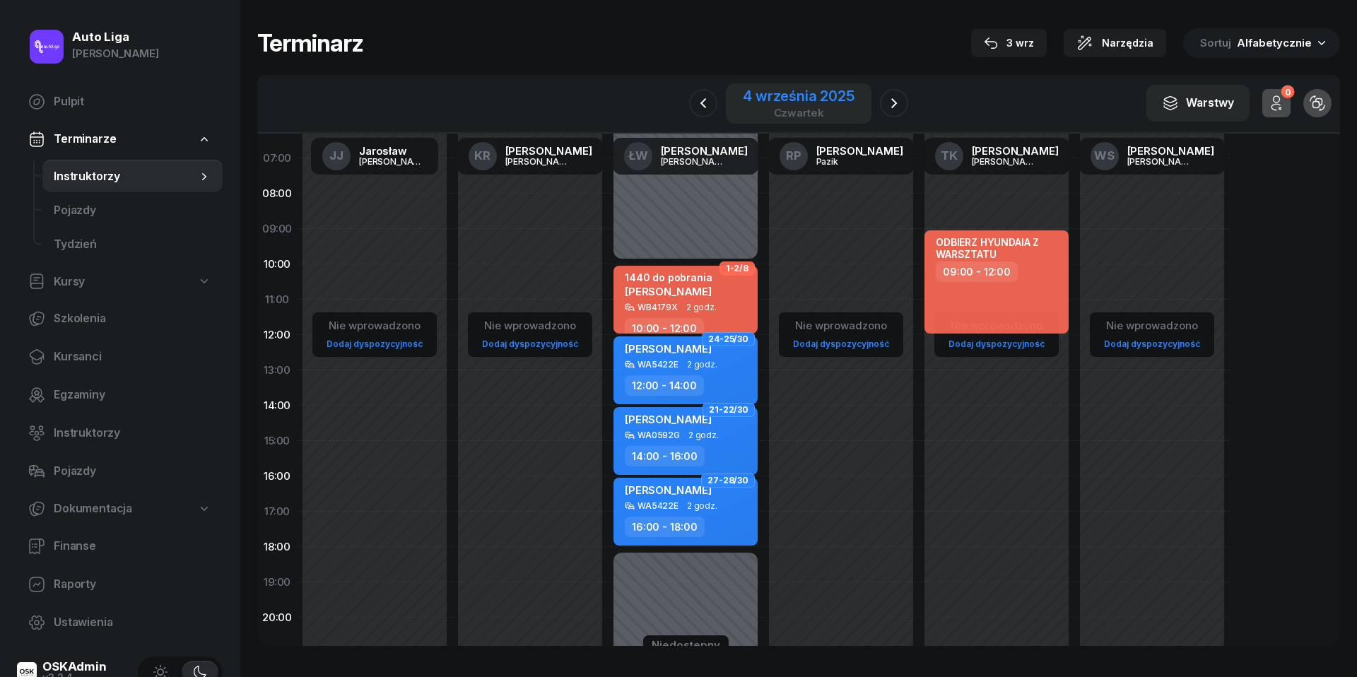
click at [809, 99] on div "4 września 2025" at bounding box center [799, 96] width 112 height 14
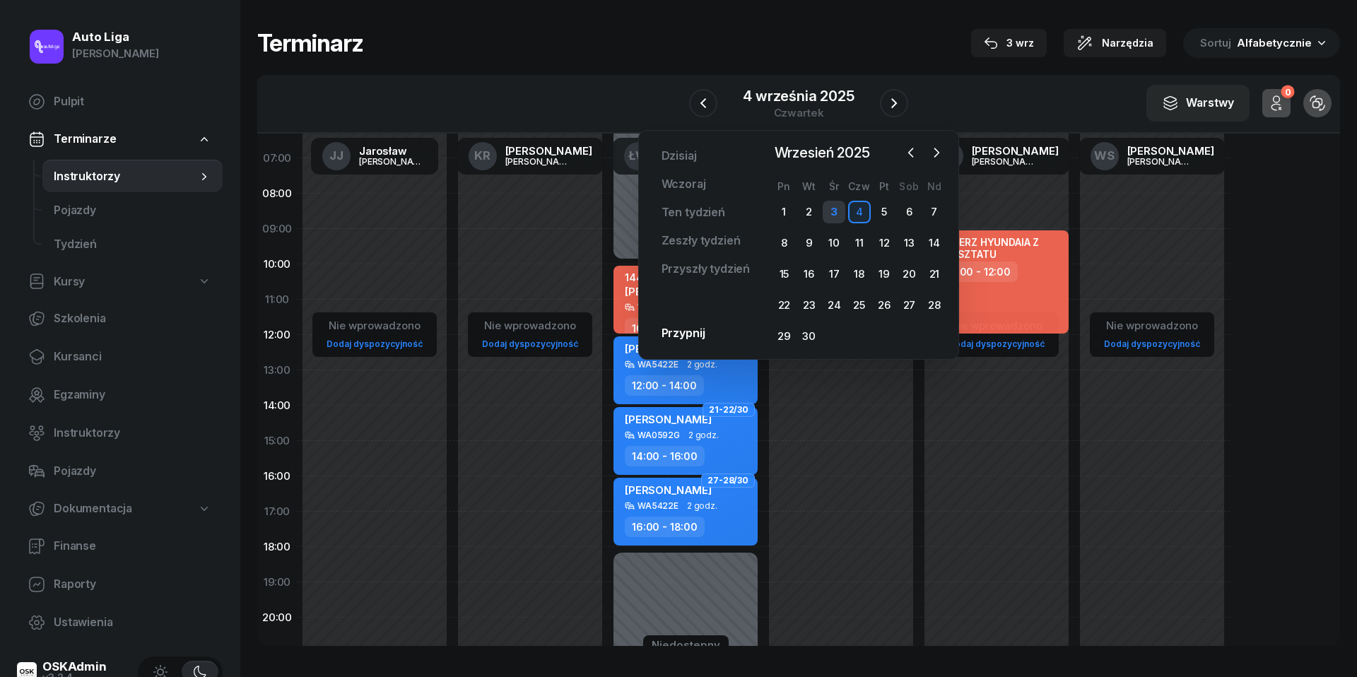
click at [834, 213] on div "3" at bounding box center [834, 212] width 23 height 23
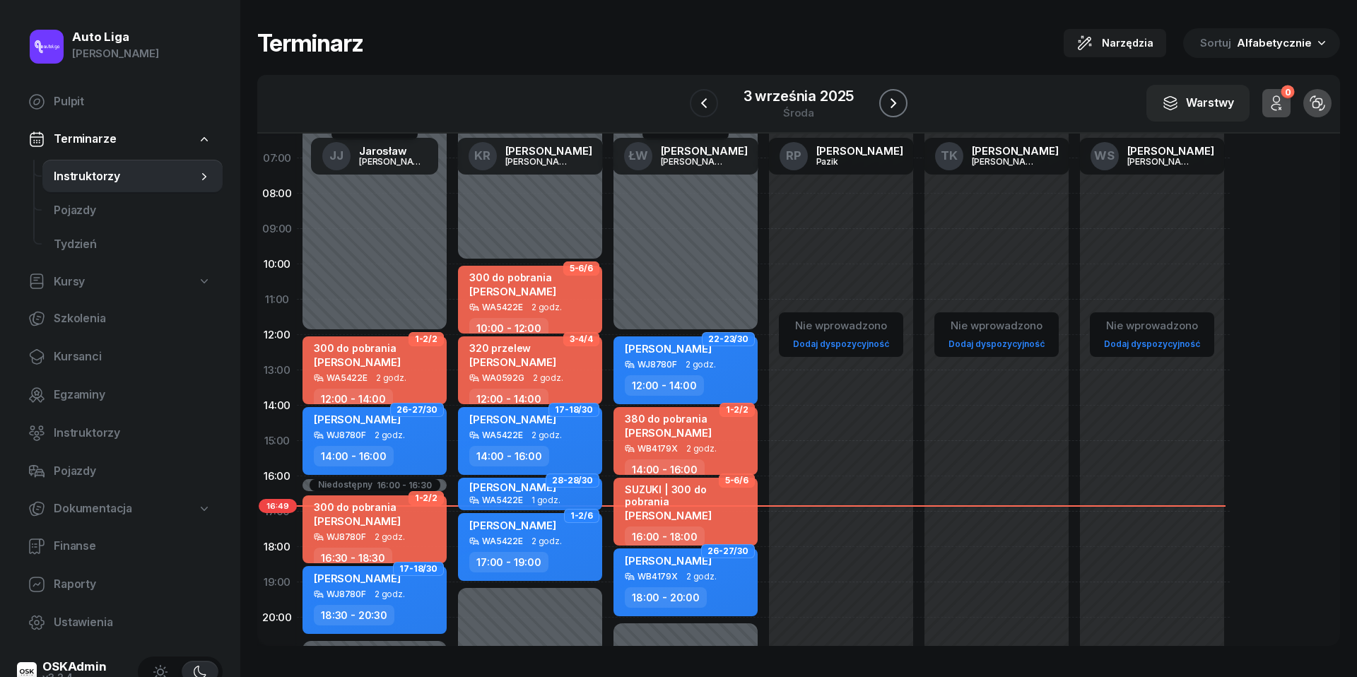
click at [892, 109] on icon "button" at bounding box center [893, 103] width 17 height 17
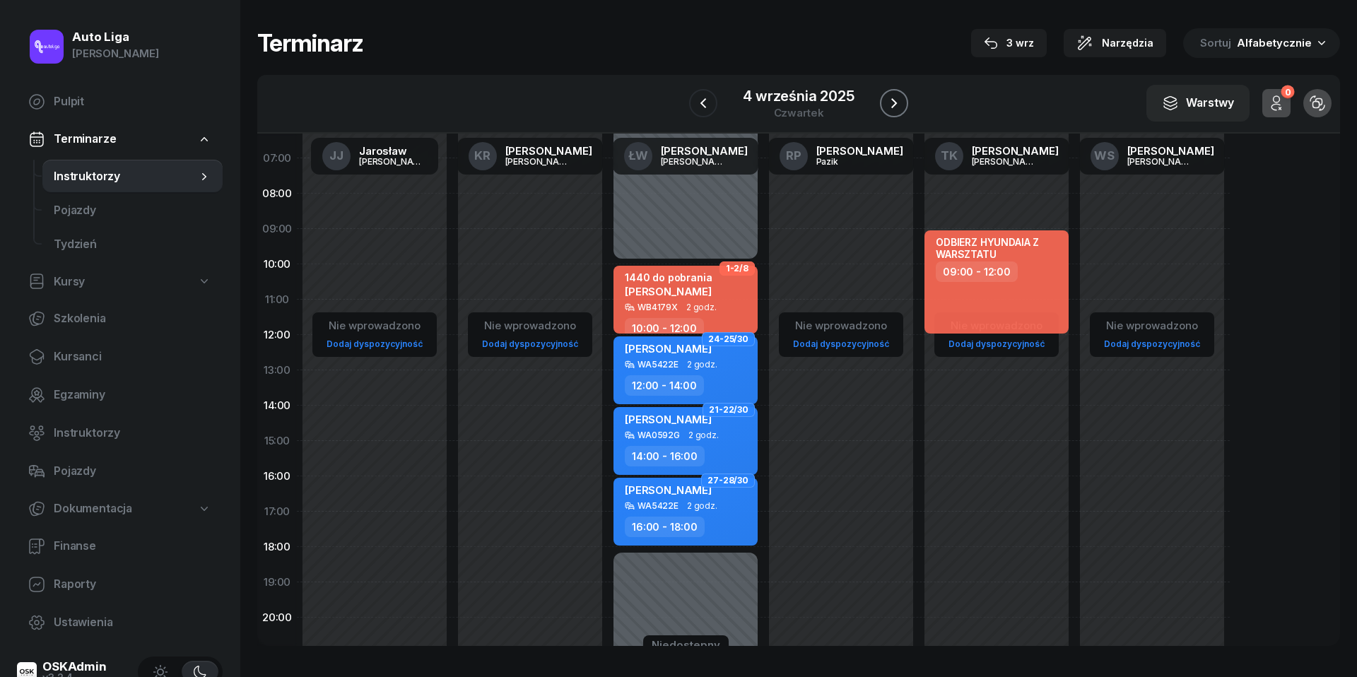
click at [892, 109] on icon "button" at bounding box center [894, 103] width 17 height 17
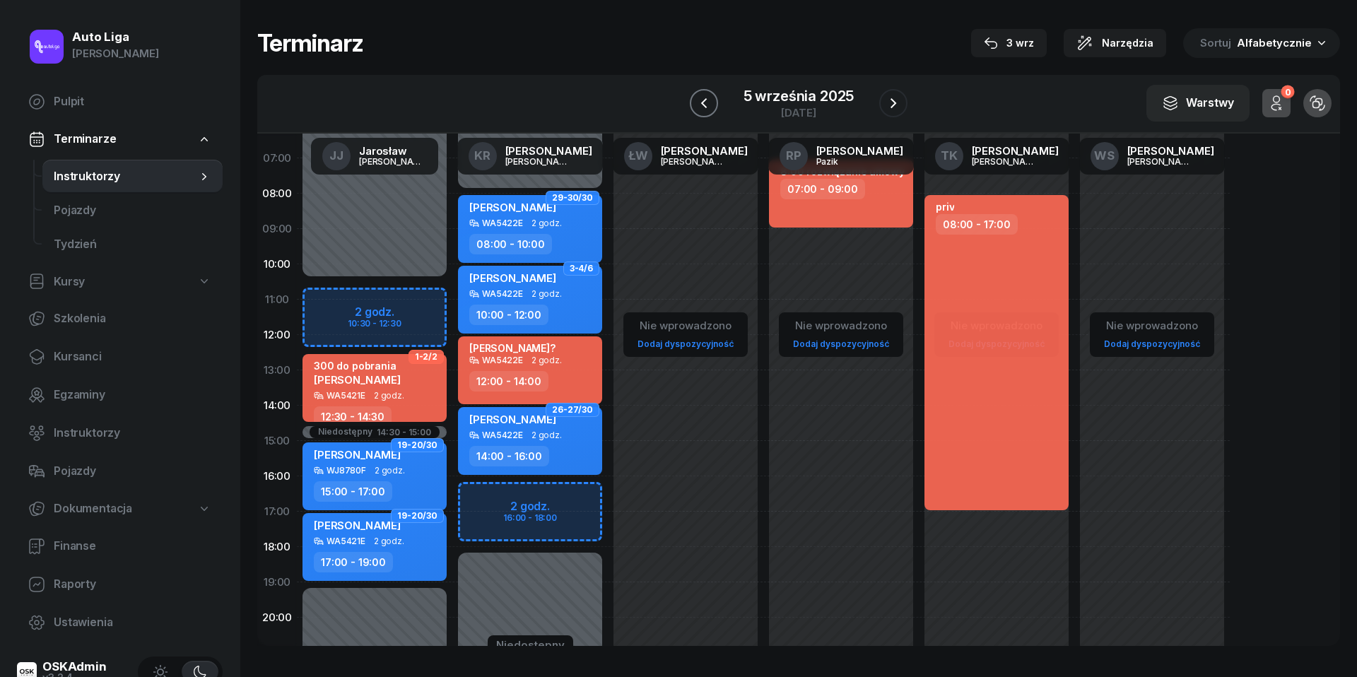
click at [708, 105] on icon "button" at bounding box center [704, 103] width 17 height 17
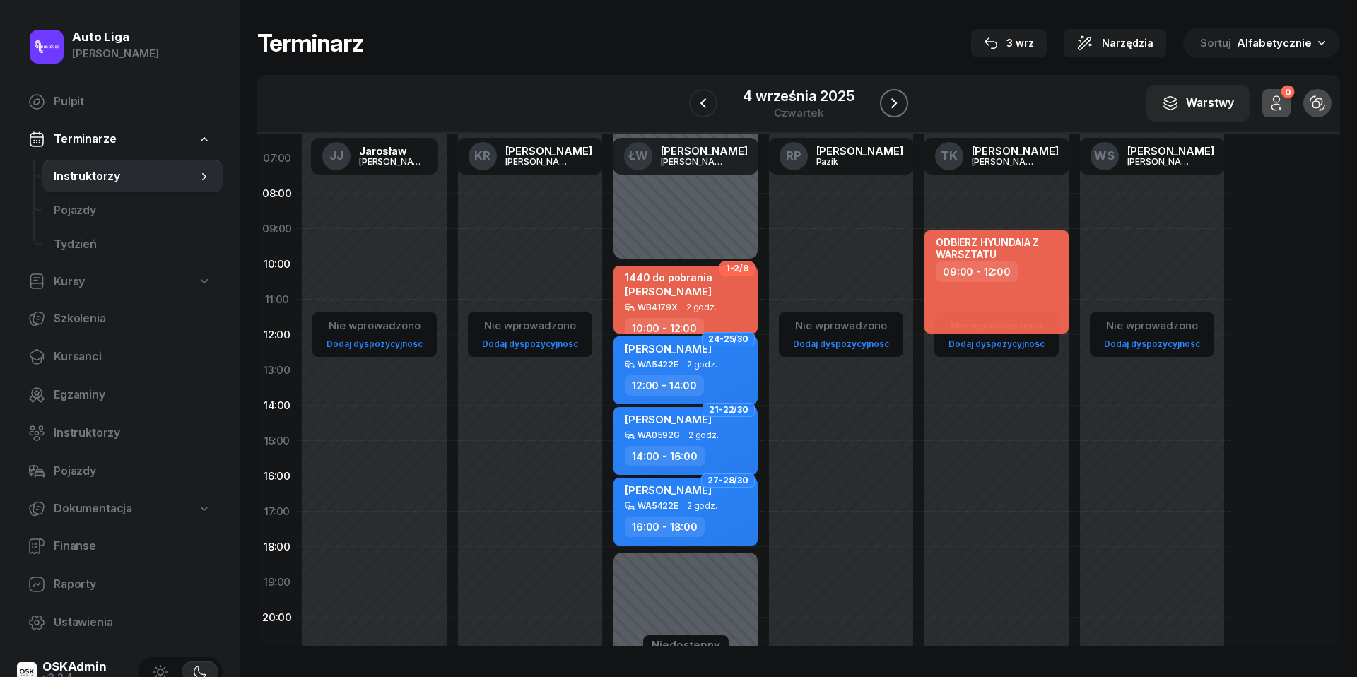
click at [901, 102] on icon "button" at bounding box center [894, 103] width 17 height 17
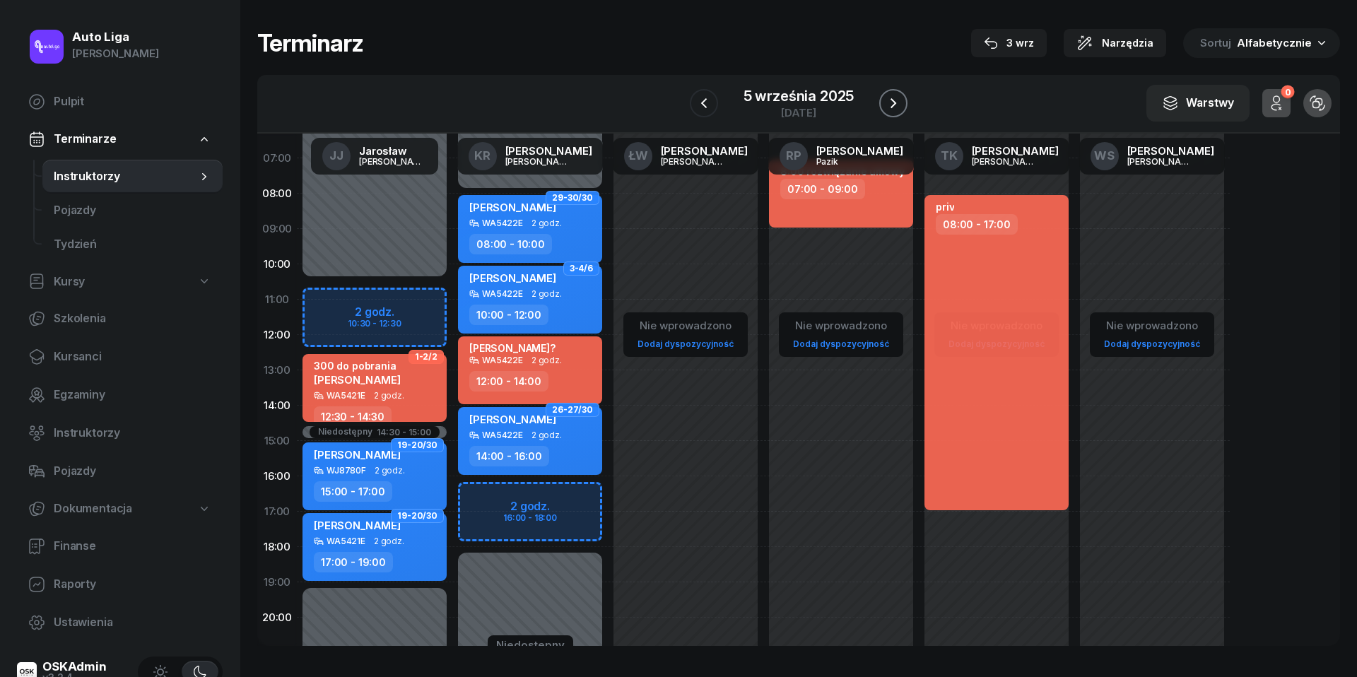
click at [901, 102] on icon "button" at bounding box center [893, 103] width 17 height 17
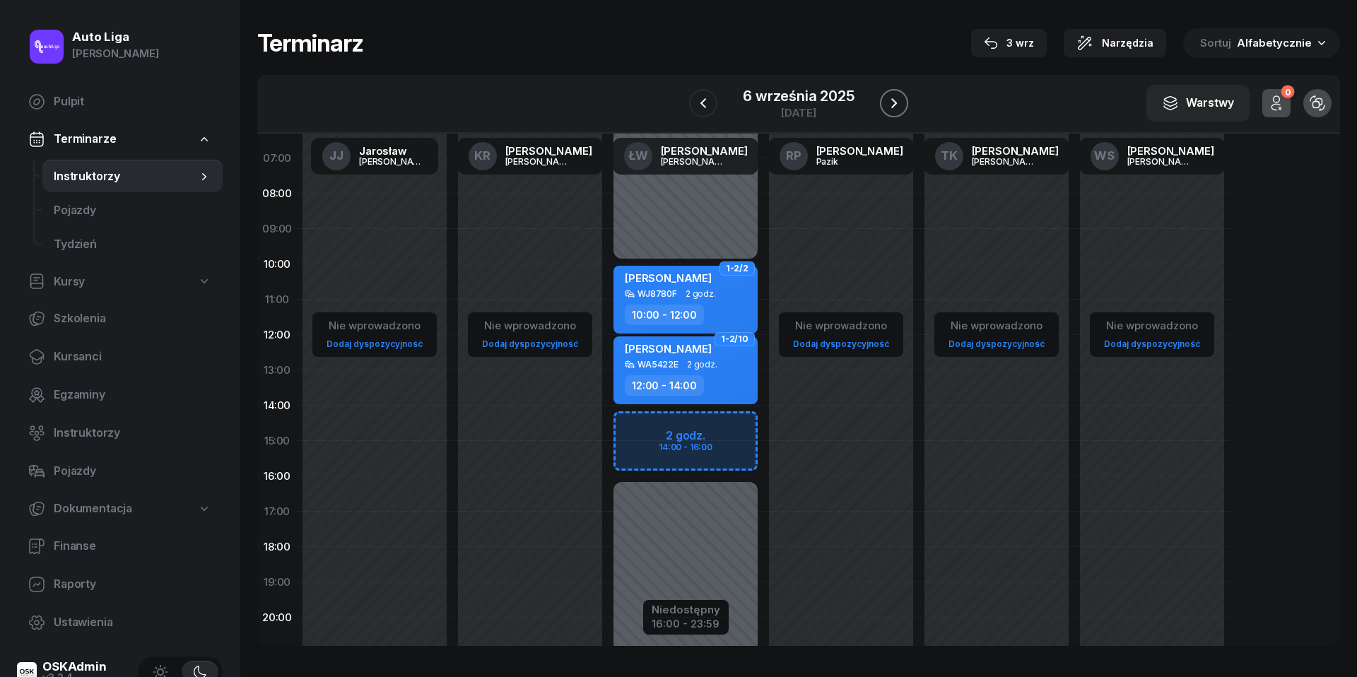
click at [901, 102] on icon "button" at bounding box center [894, 103] width 17 height 17
click at [901, 102] on icon "button" at bounding box center [893, 103] width 17 height 17
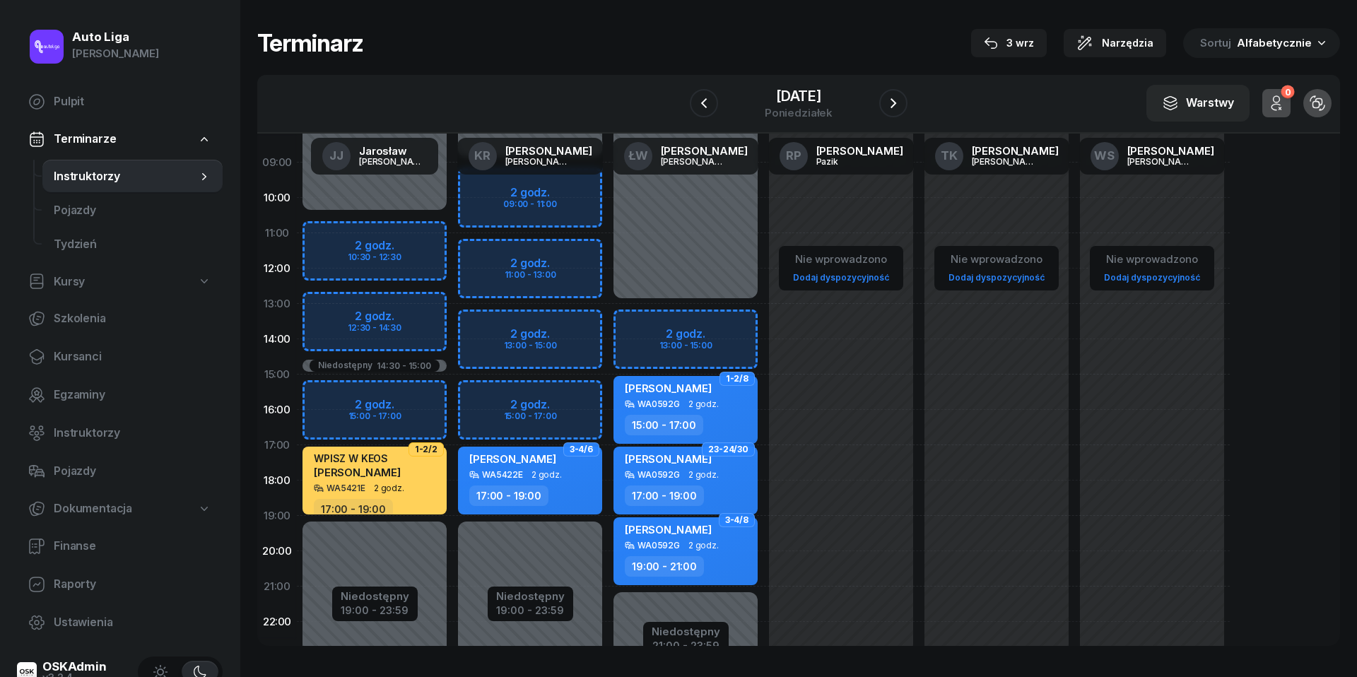
scroll to position [131, 0]
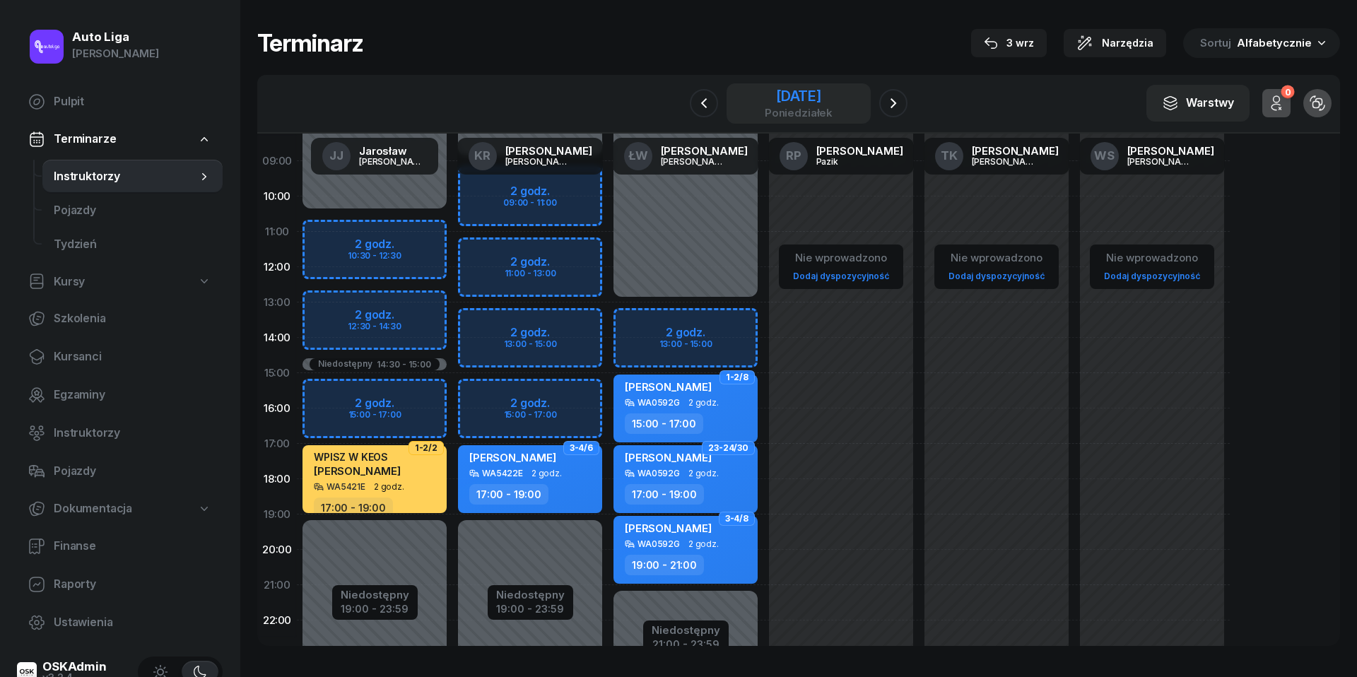
click at [787, 102] on div "[DATE]" at bounding box center [799, 96] width 68 height 14
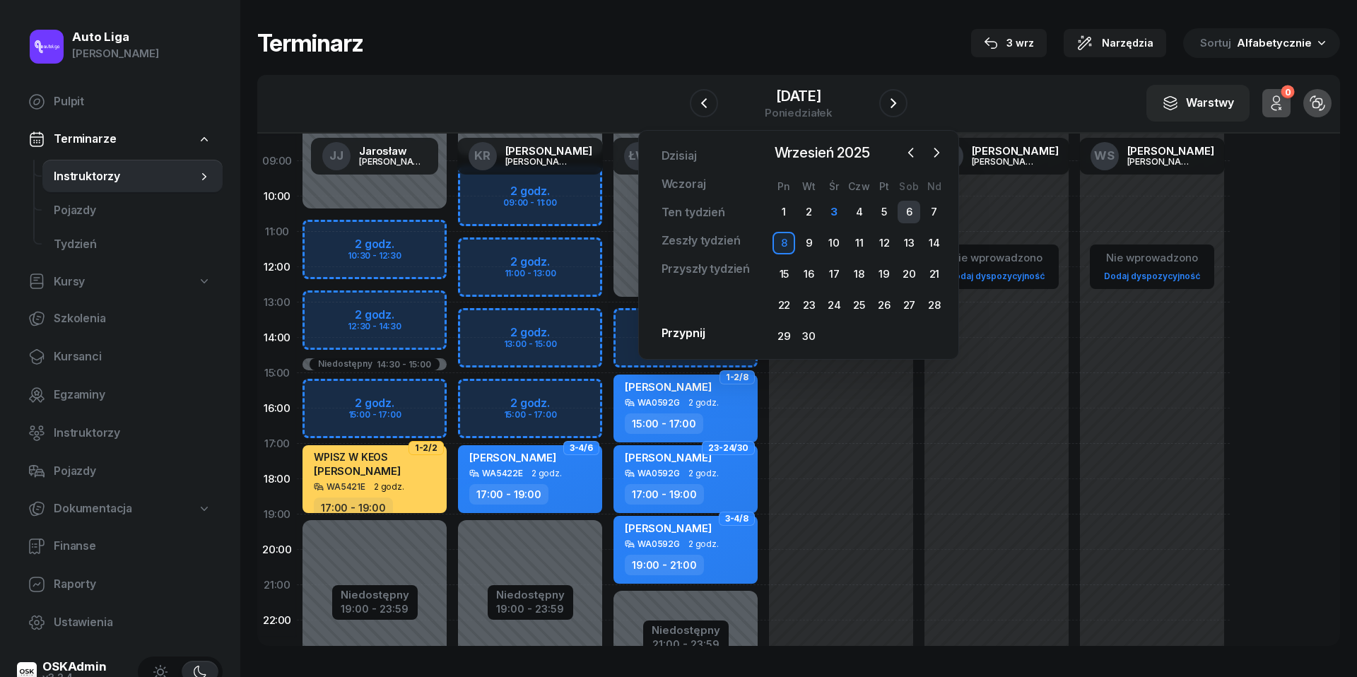
click at [914, 211] on div "6" at bounding box center [909, 212] width 23 height 23
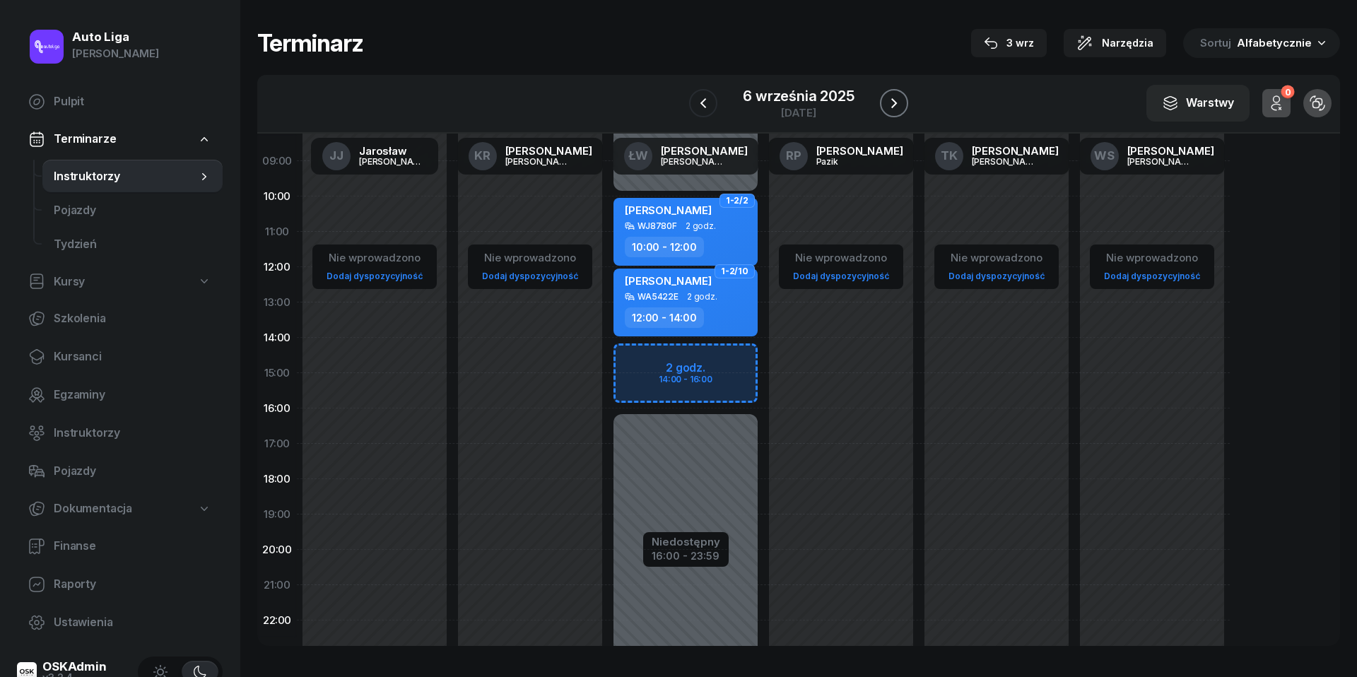
click at [894, 102] on icon "button" at bounding box center [894, 103] width 17 height 17
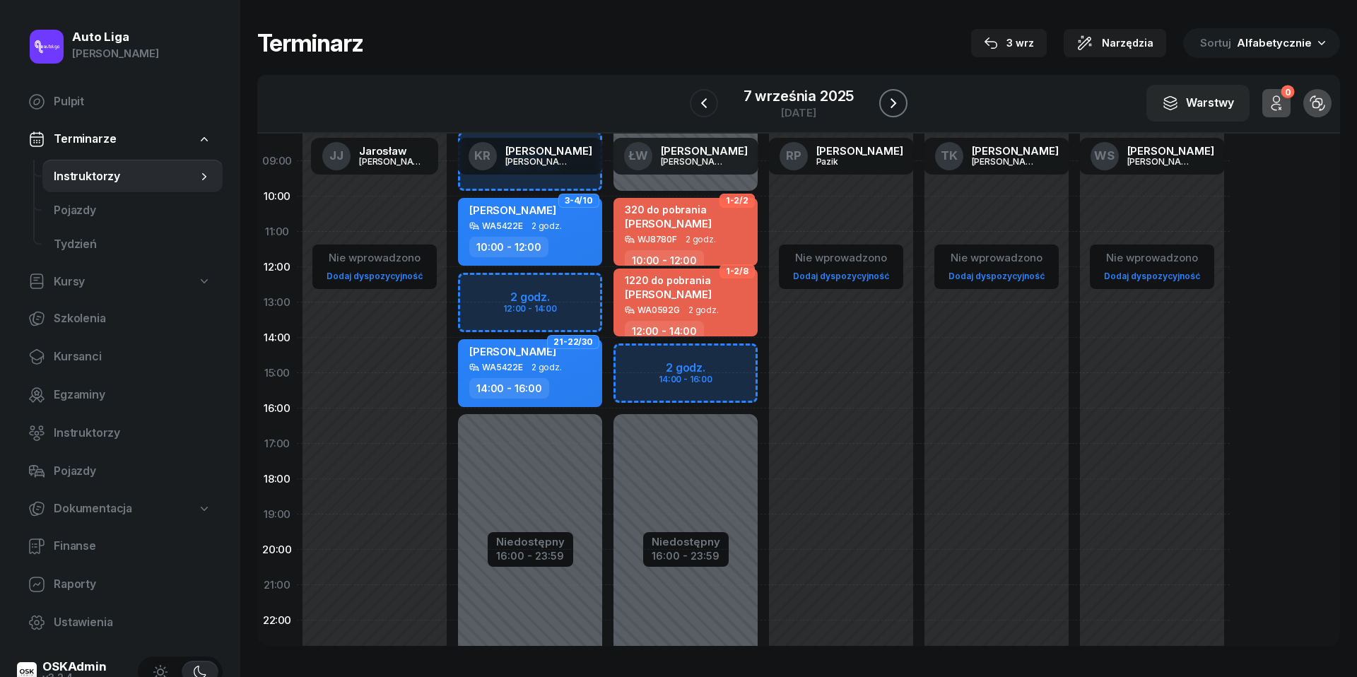
click at [894, 102] on icon "button" at bounding box center [893, 103] width 17 height 17
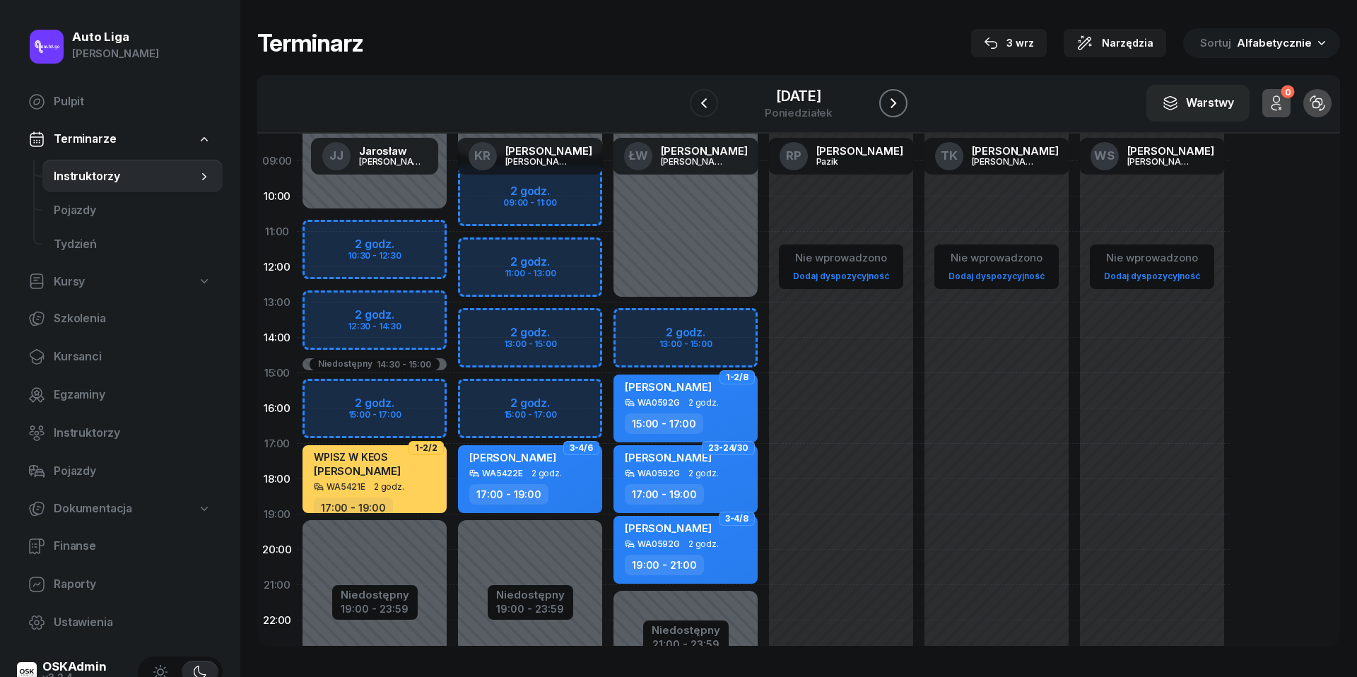
click at [898, 107] on icon "button" at bounding box center [893, 103] width 17 height 17
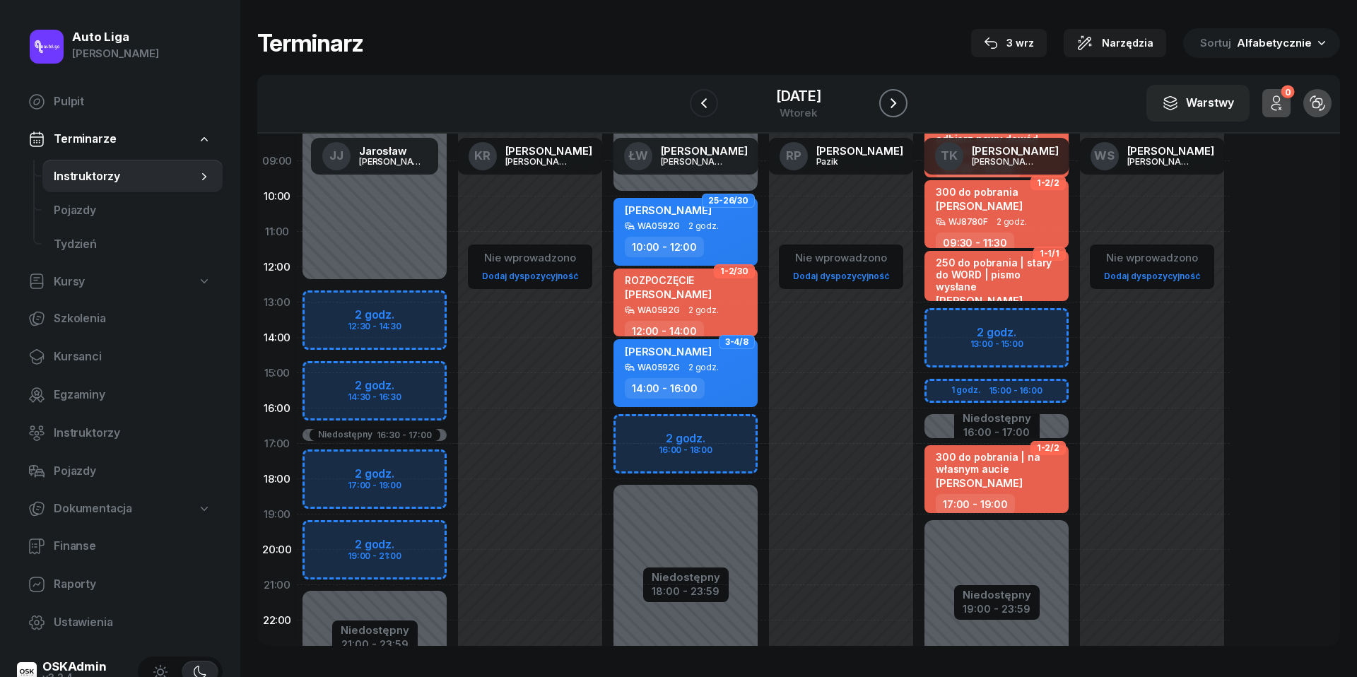
click at [898, 107] on icon "button" at bounding box center [893, 103] width 17 height 17
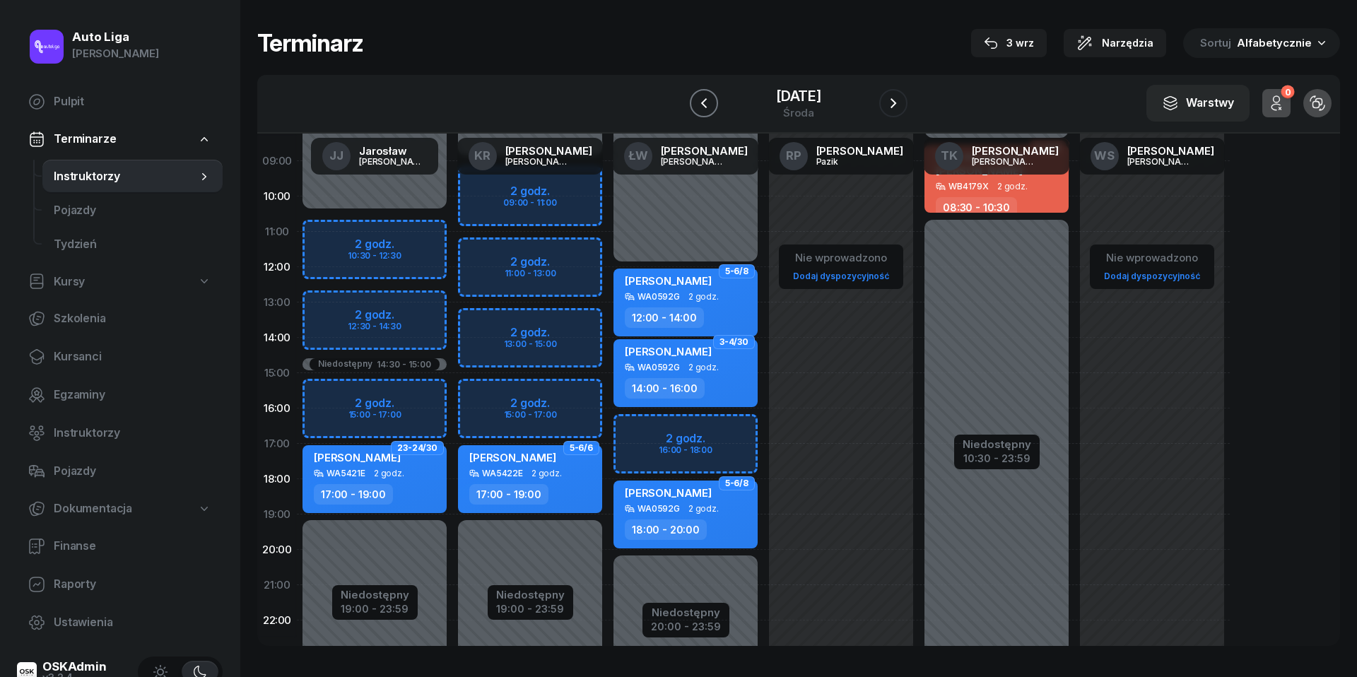
click at [699, 100] on icon "button" at bounding box center [704, 103] width 17 height 17
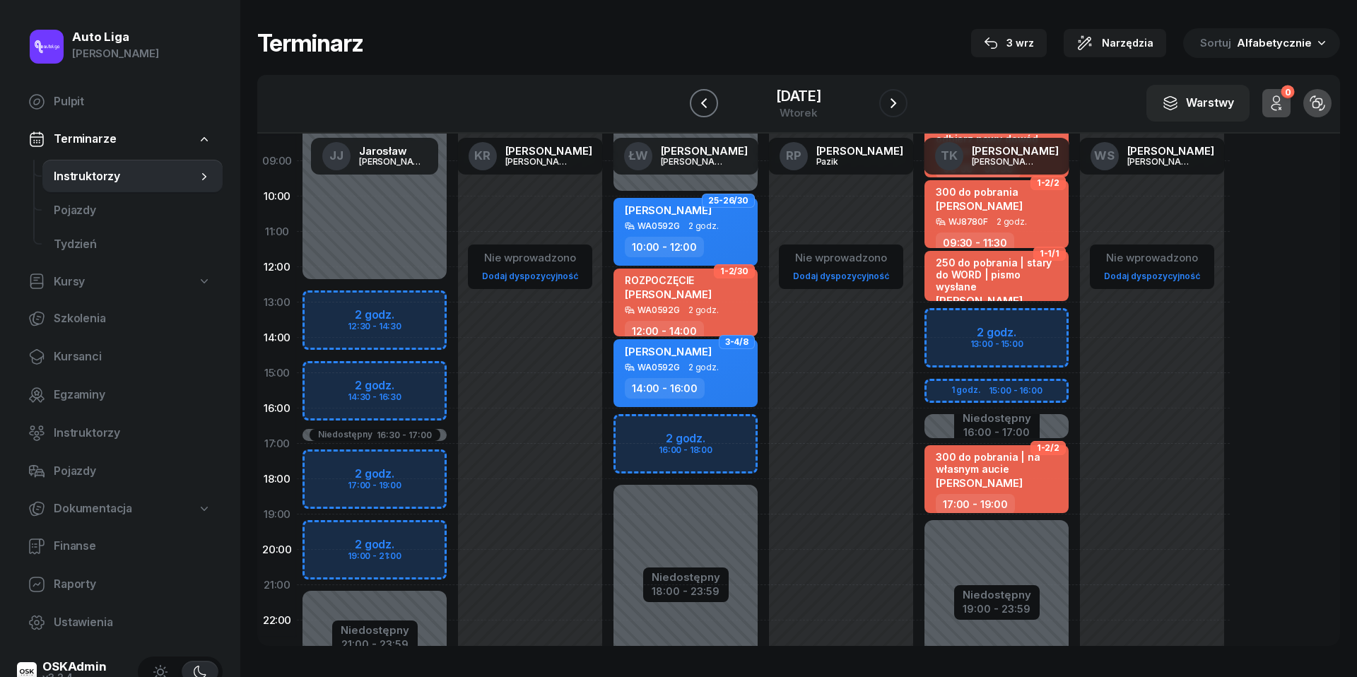
click at [699, 100] on icon "button" at bounding box center [704, 103] width 17 height 17
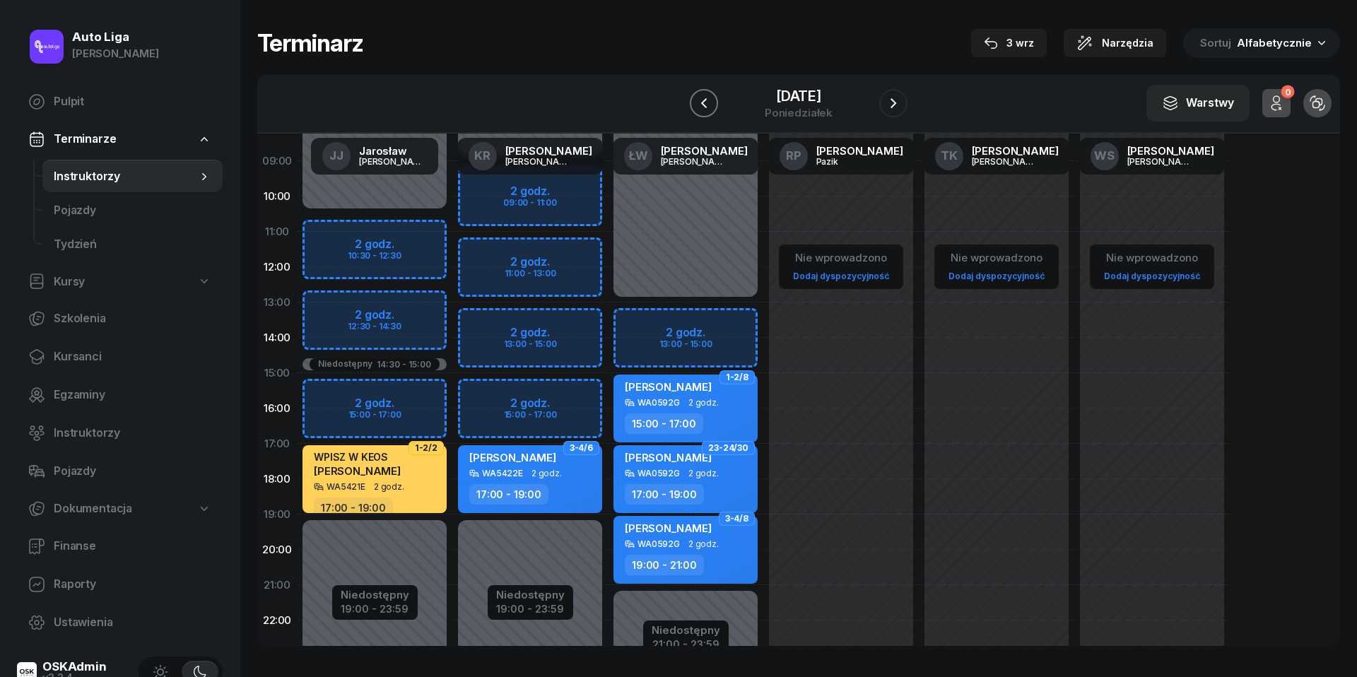
click at [699, 100] on icon "button" at bounding box center [704, 103] width 17 height 17
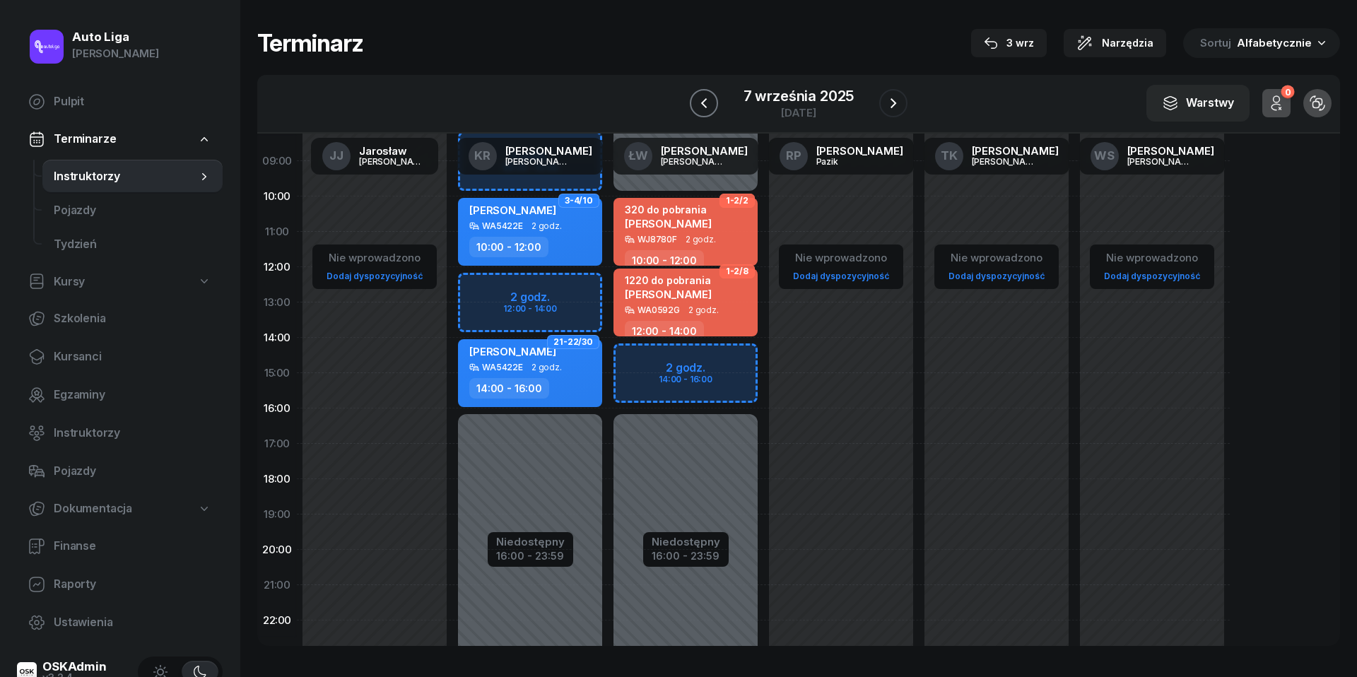
click at [699, 100] on icon "button" at bounding box center [704, 103] width 17 height 17
click at [699, 100] on icon "button" at bounding box center [703, 103] width 17 height 17
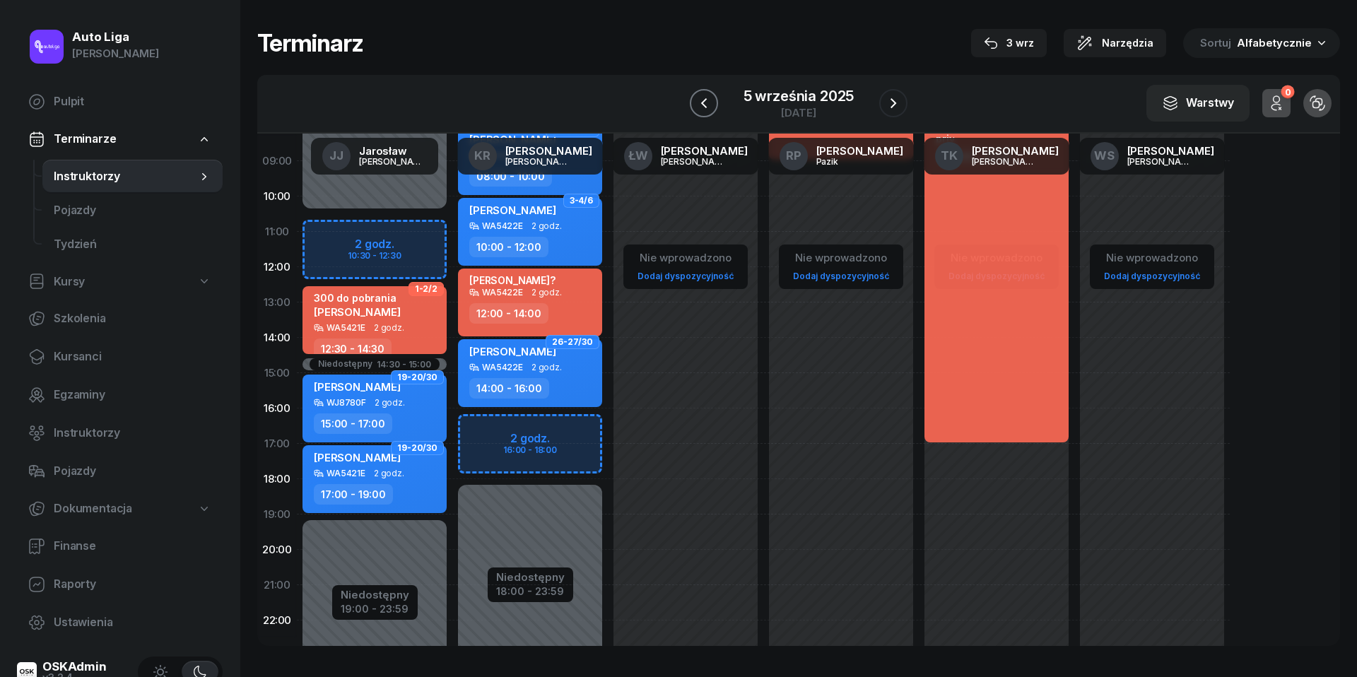
click at [699, 100] on icon "button" at bounding box center [704, 103] width 17 height 17
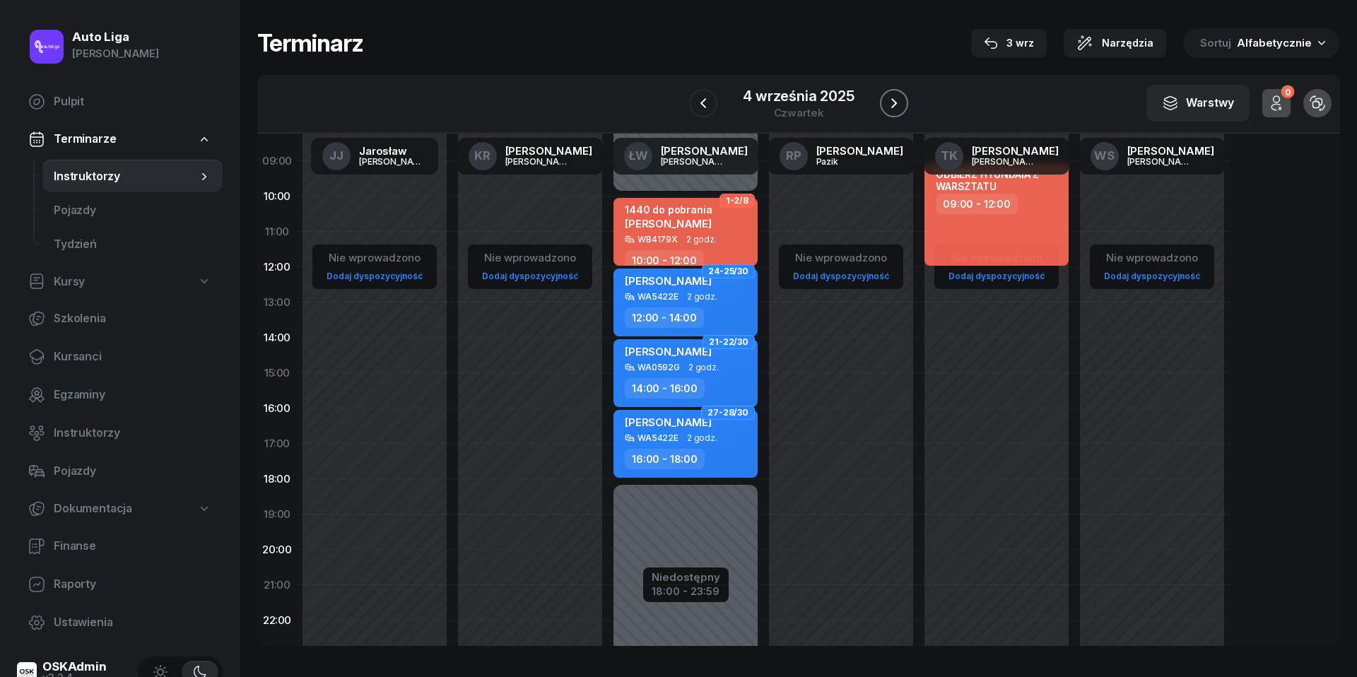
click at [894, 107] on icon "button" at bounding box center [894, 103] width 17 height 17
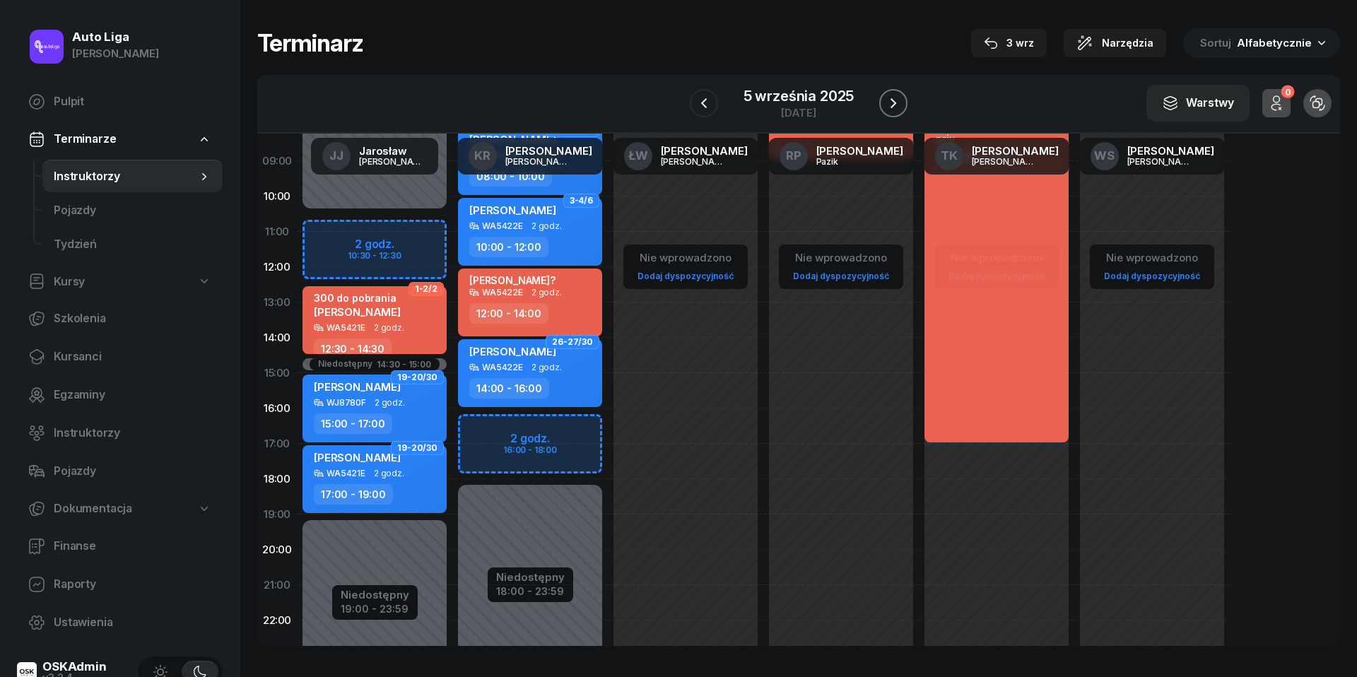
click at [894, 107] on icon "button" at bounding box center [893, 103] width 17 height 17
click at [894, 107] on icon "button" at bounding box center [894, 103] width 17 height 17
click at [894, 107] on icon "button" at bounding box center [893, 103] width 17 height 17
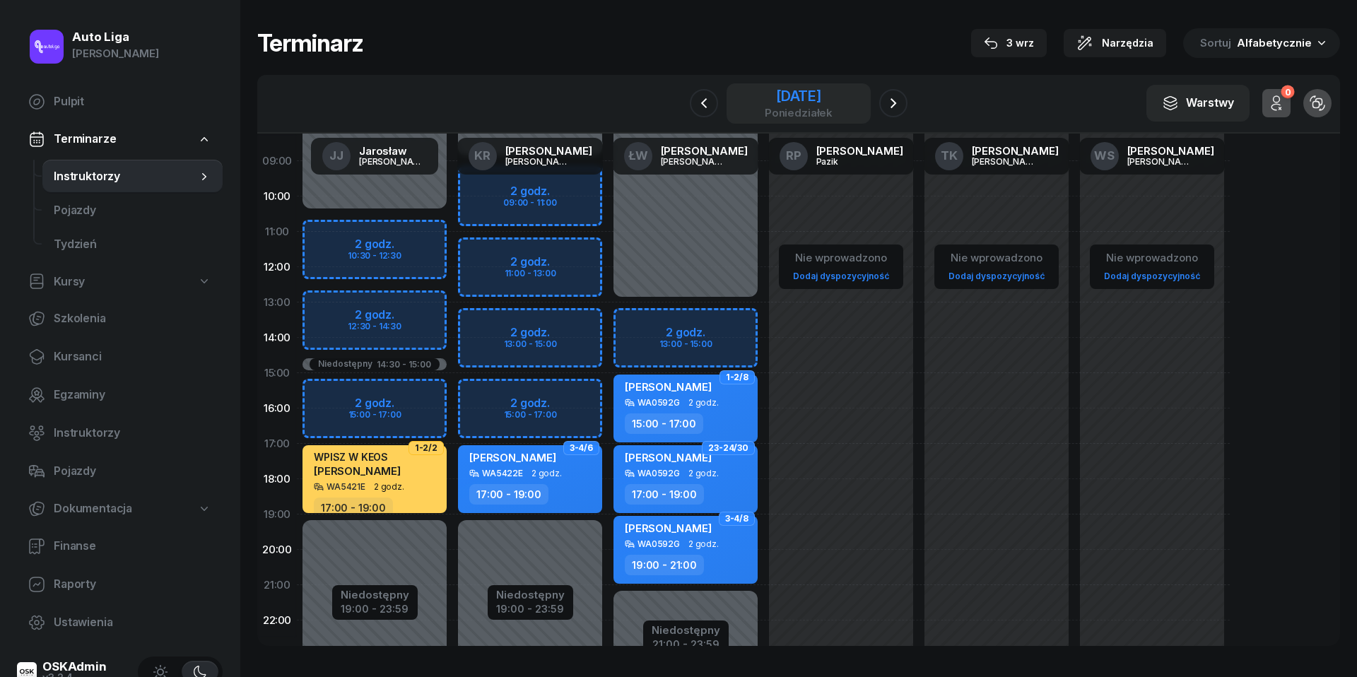
click at [801, 89] on div "[DATE]" at bounding box center [799, 96] width 68 height 14
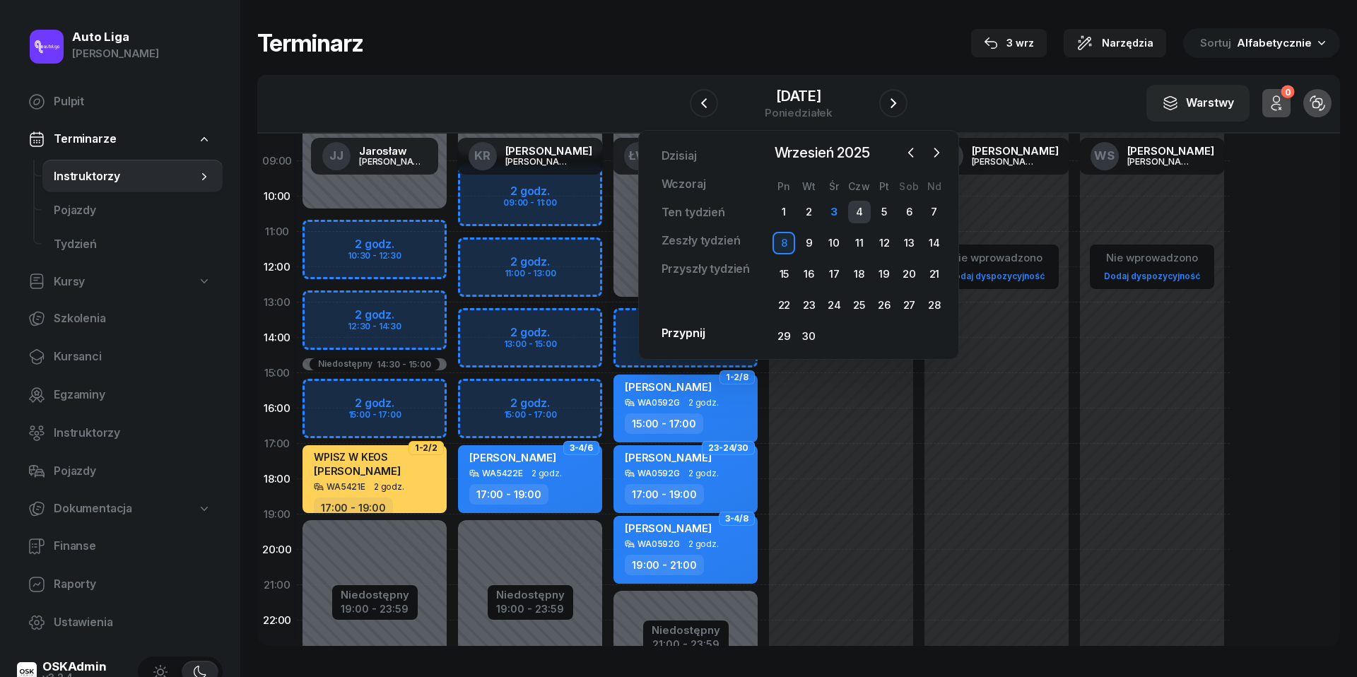
click at [857, 210] on div "4" at bounding box center [859, 212] width 23 height 23
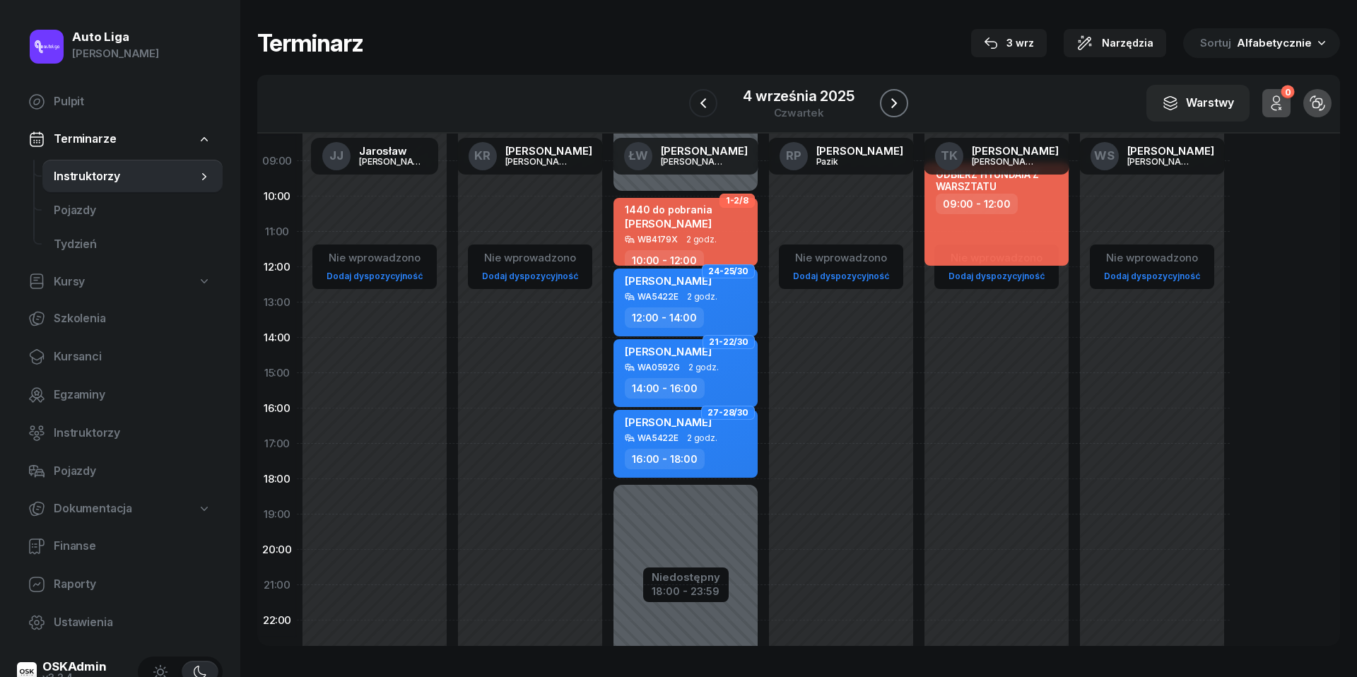
click at [901, 102] on icon "button" at bounding box center [894, 103] width 17 height 17
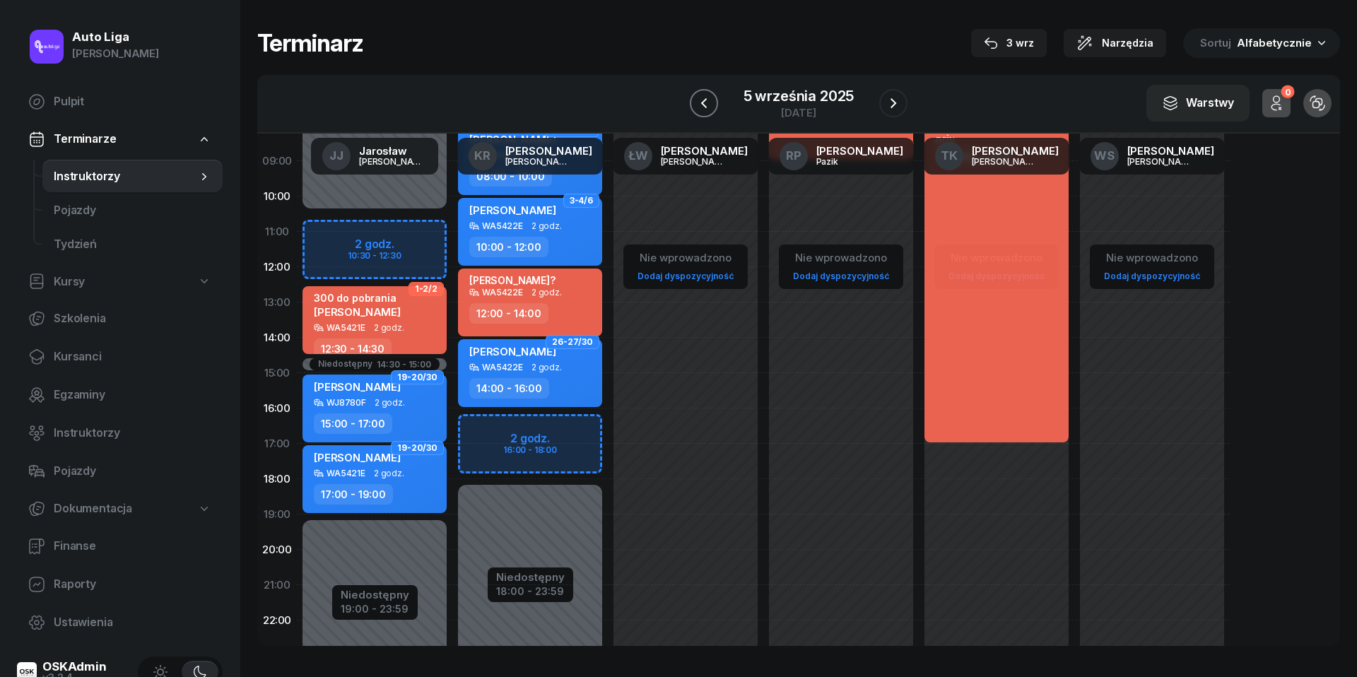
click at [693, 106] on button "button" at bounding box center [704, 103] width 28 height 28
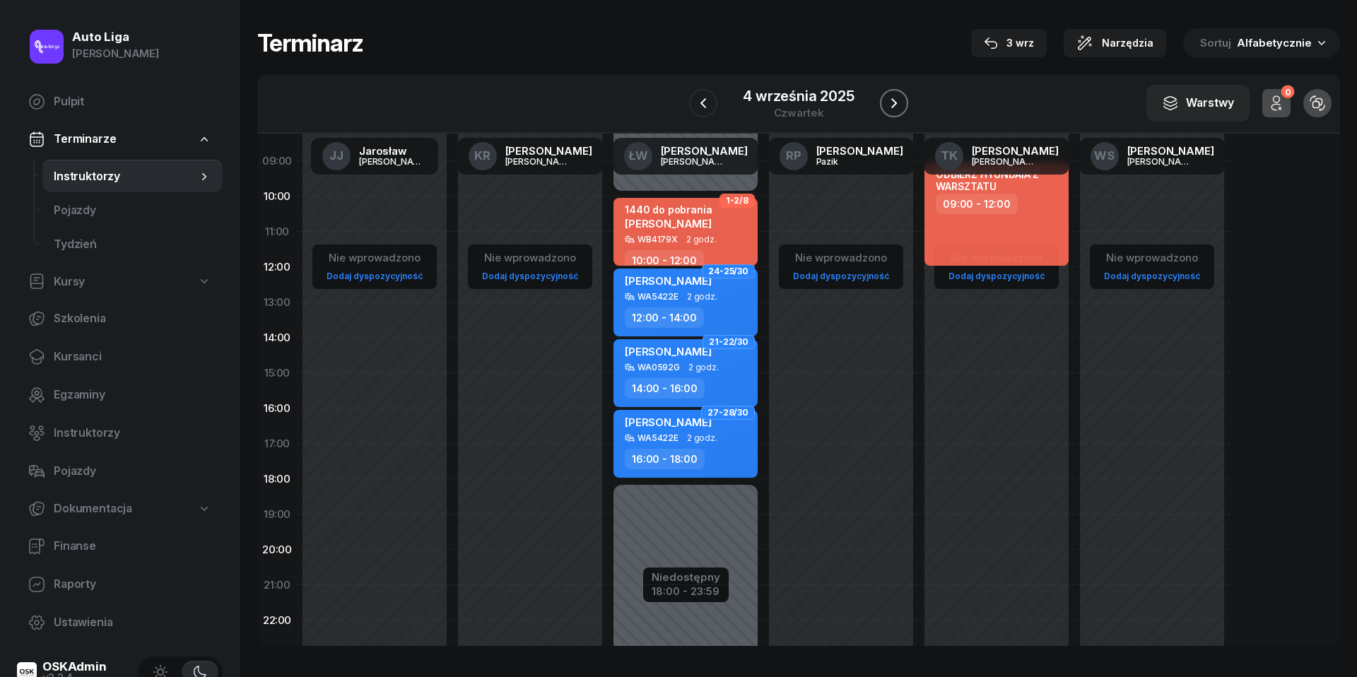
click at [894, 113] on button "button" at bounding box center [894, 103] width 28 height 28
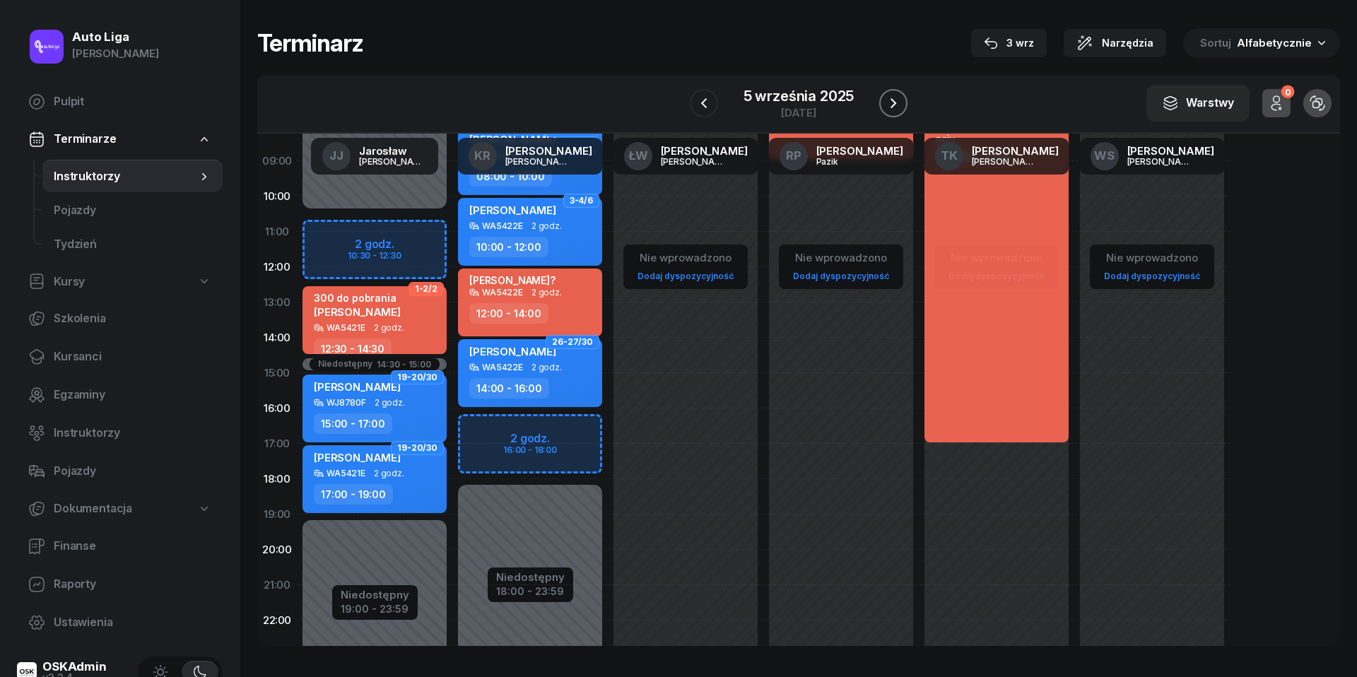
click at [891, 106] on icon "button" at bounding box center [894, 103] width 6 height 10
click at [891, 106] on icon "button" at bounding box center [894, 103] width 17 height 17
click at [891, 106] on icon "button" at bounding box center [894, 103] width 6 height 10
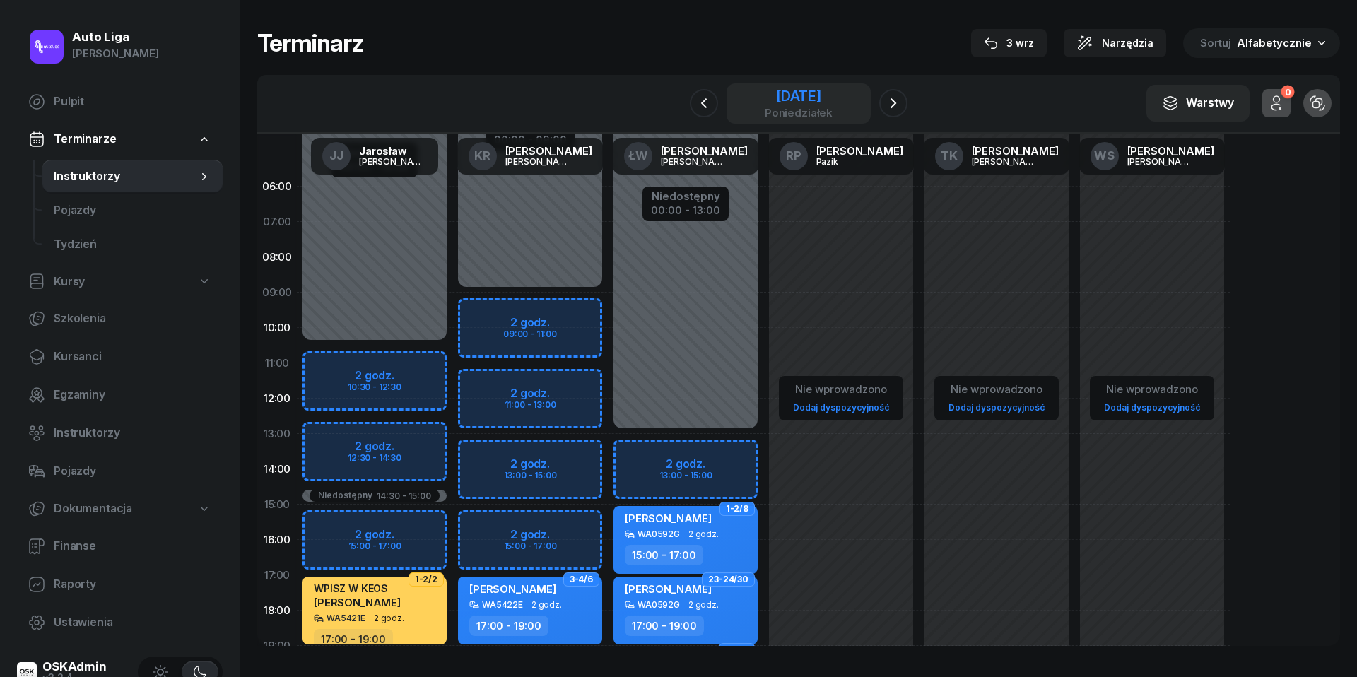
click at [781, 94] on div "[DATE]" at bounding box center [799, 96] width 68 height 14
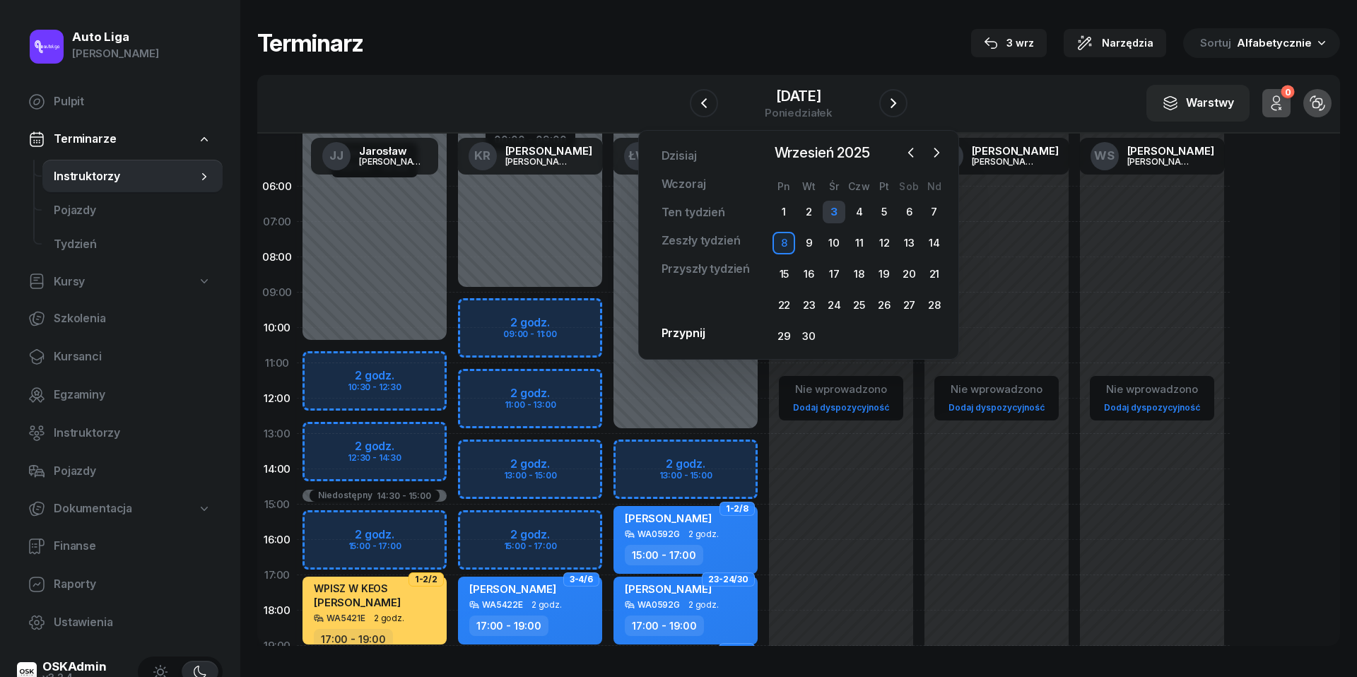
click at [834, 211] on div "3" at bounding box center [834, 212] width 23 height 23
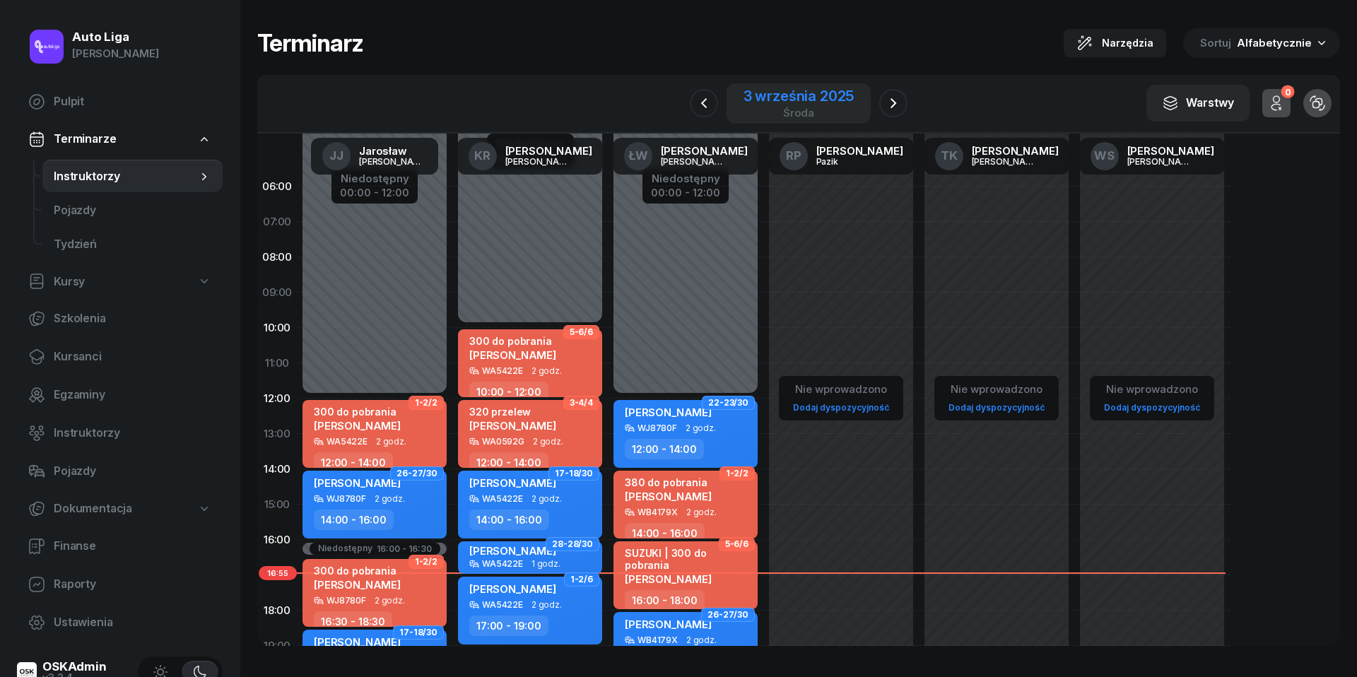
click at [821, 98] on div "3 września 2025" at bounding box center [799, 96] width 111 height 14
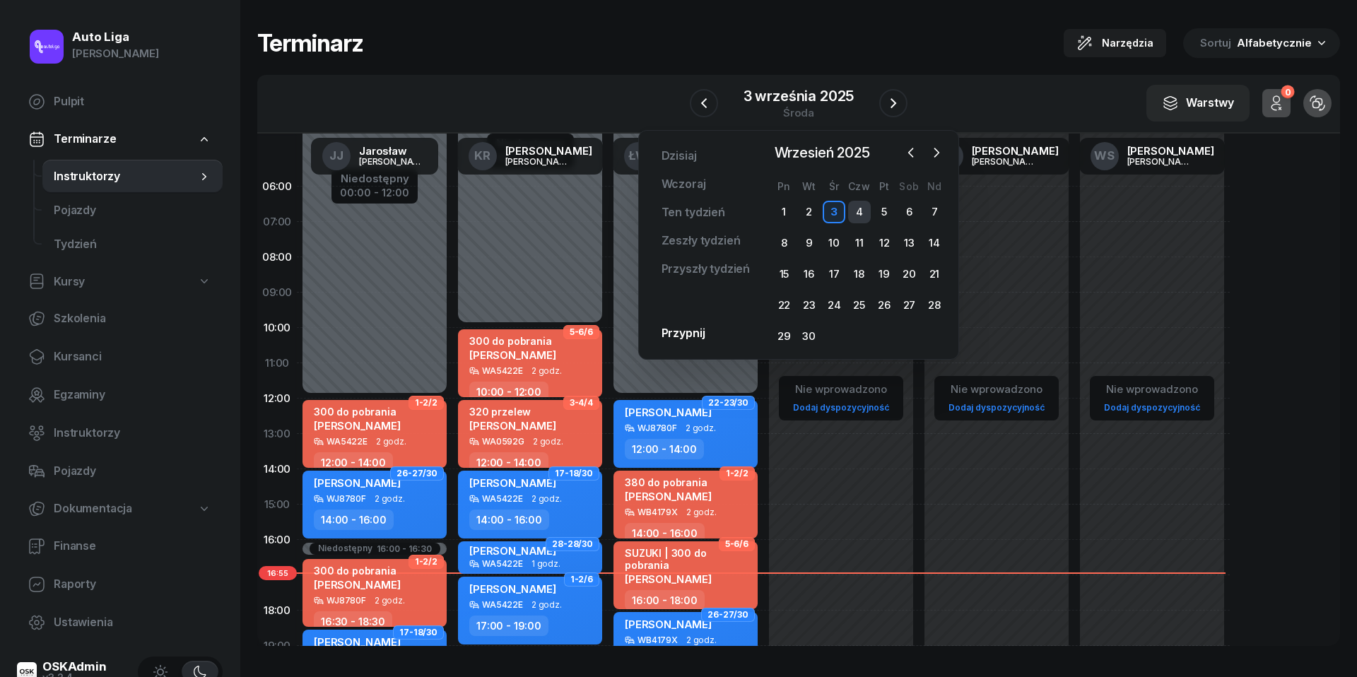
click at [862, 209] on div "4" at bounding box center [859, 212] width 23 height 23
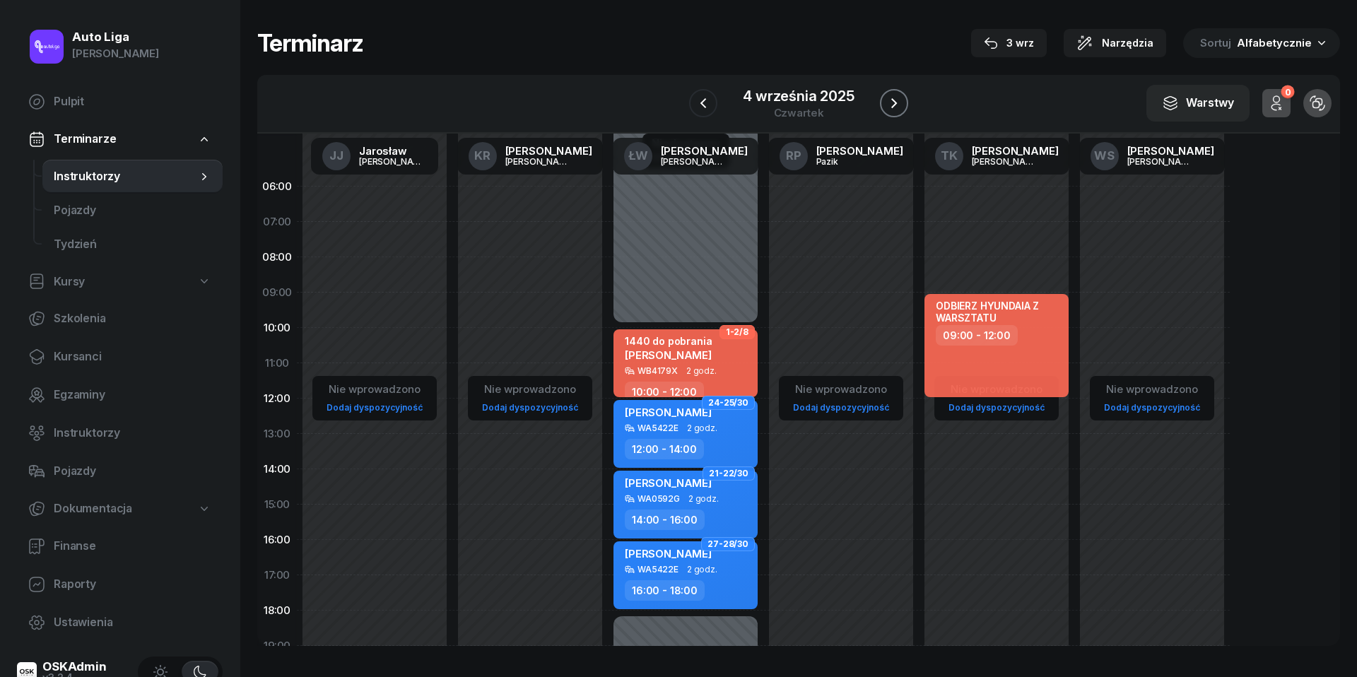
click at [897, 102] on icon "button" at bounding box center [894, 103] width 17 height 17
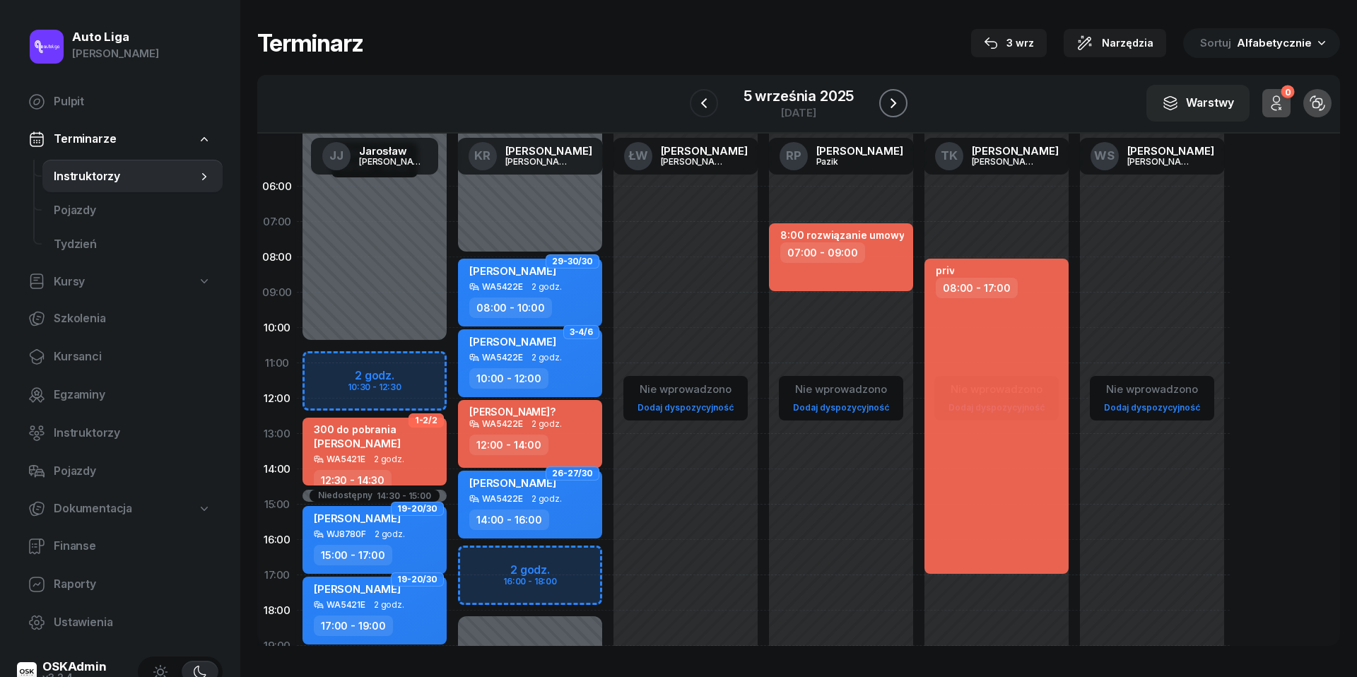
click at [897, 102] on icon "button" at bounding box center [893, 103] width 17 height 17
click at [897, 102] on icon "button" at bounding box center [894, 103] width 17 height 17
click at [897, 102] on icon "button" at bounding box center [893, 103] width 17 height 17
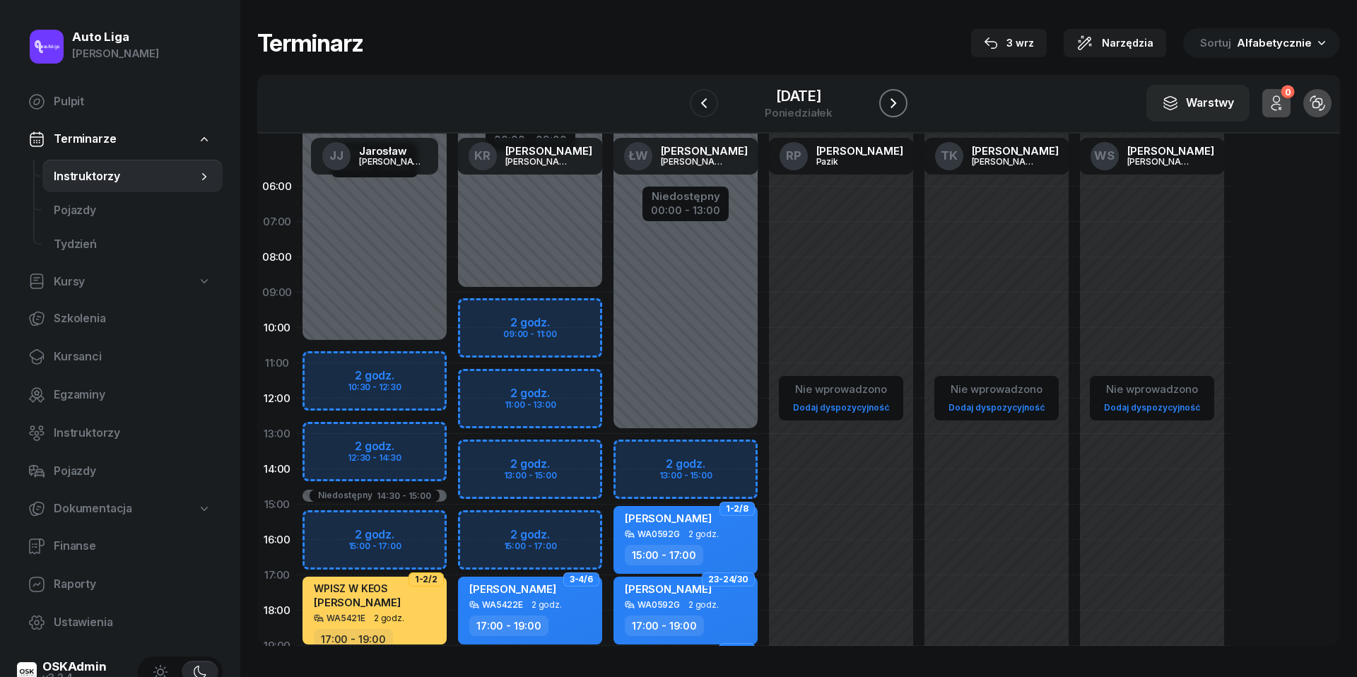
click at [897, 99] on icon "button" at bounding box center [893, 103] width 17 height 17
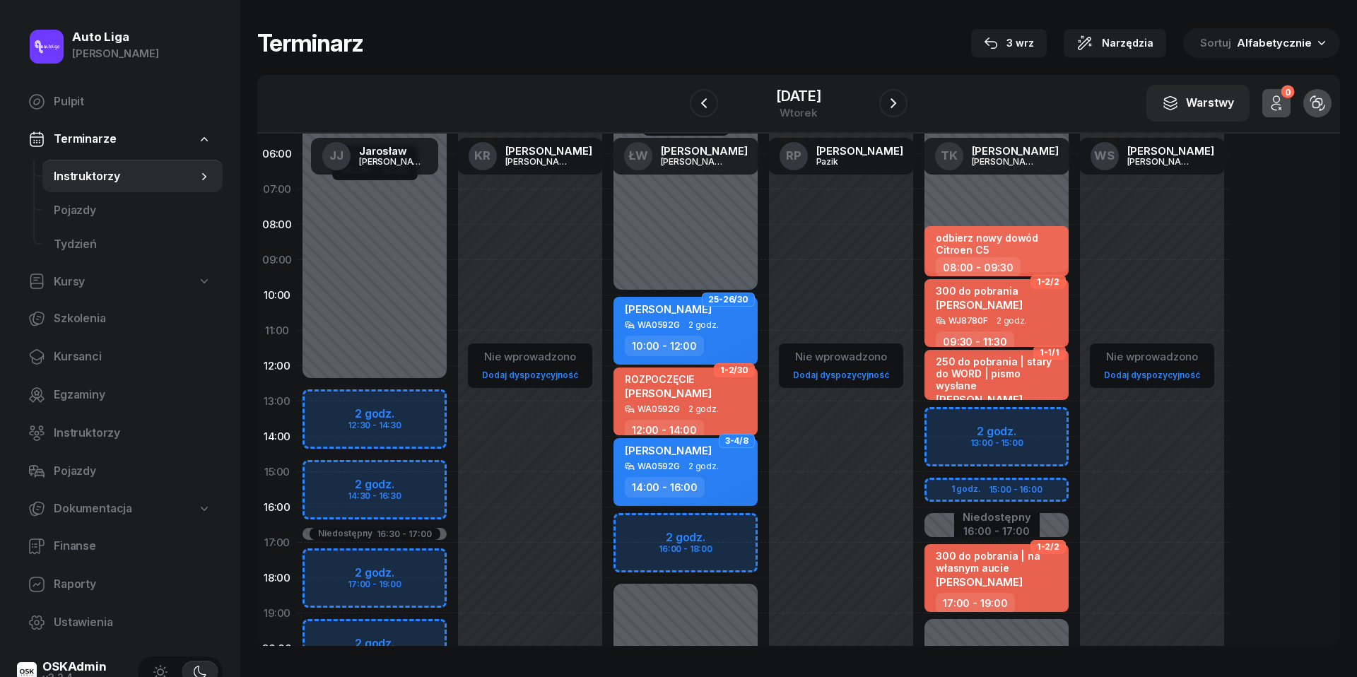
scroll to position [40, 0]
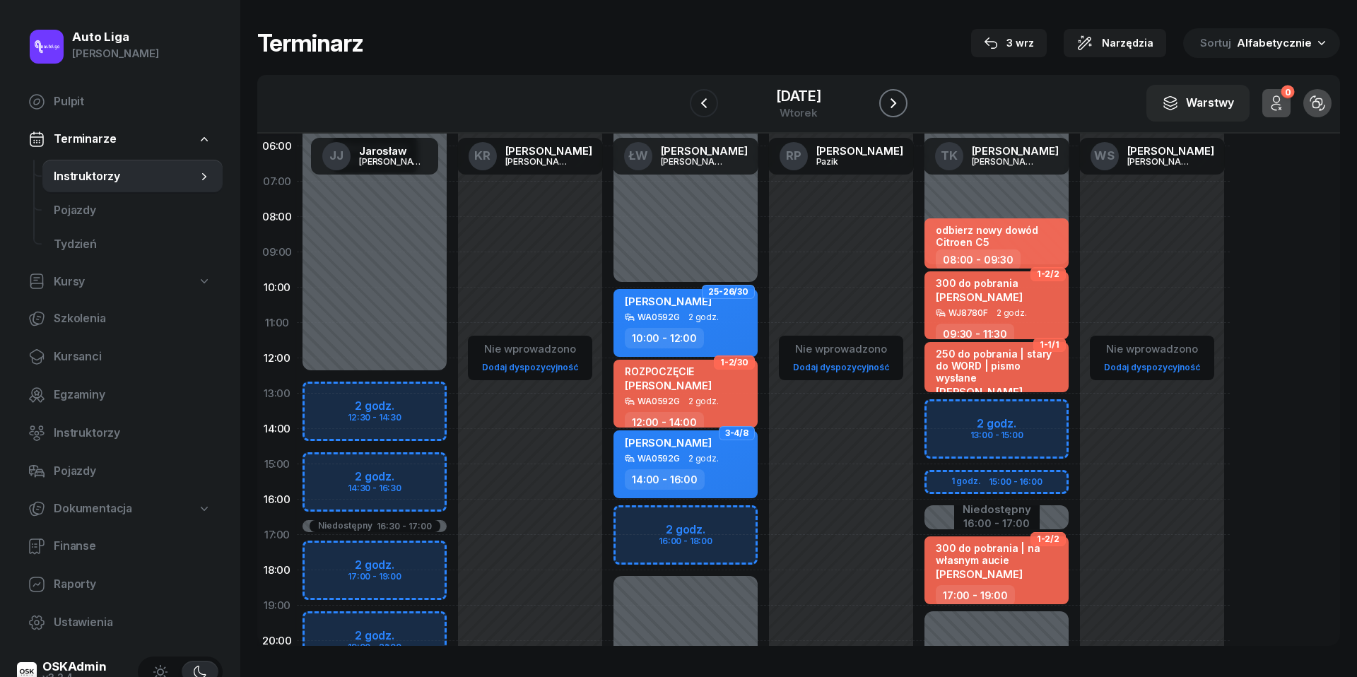
click at [896, 102] on icon "button" at bounding box center [893, 103] width 17 height 17
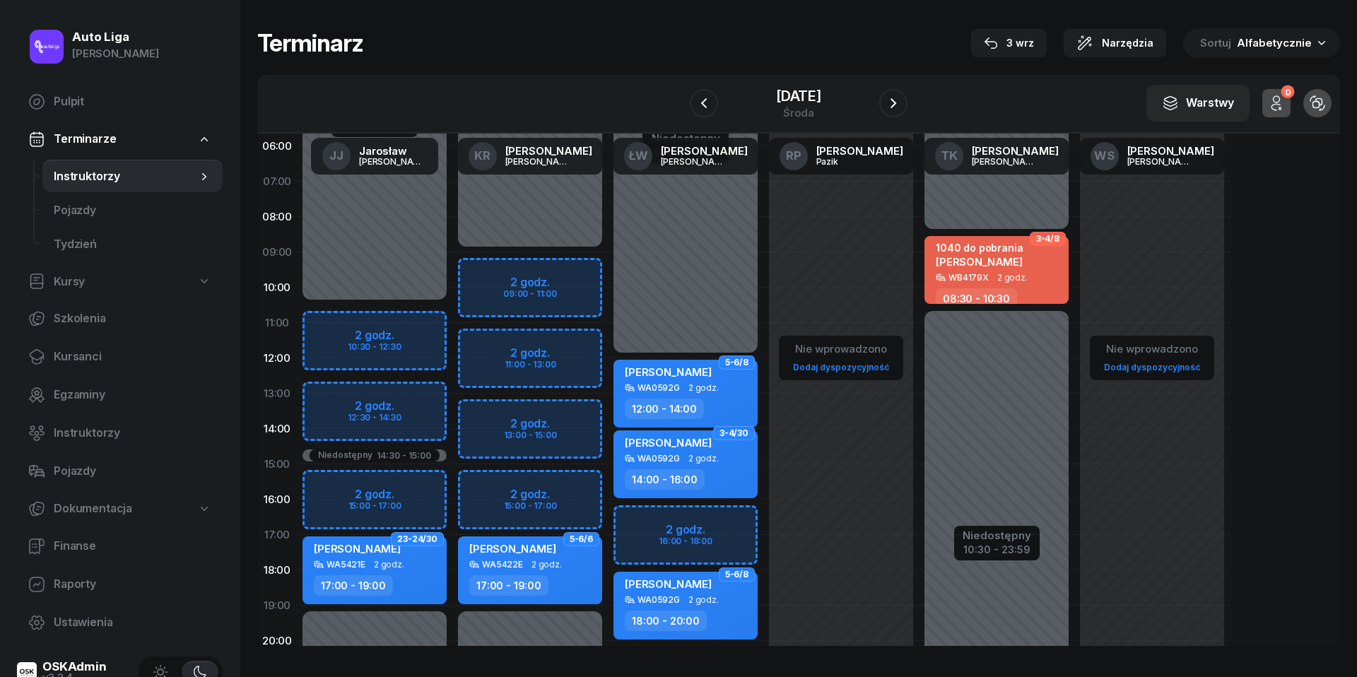
scroll to position [63, 0]
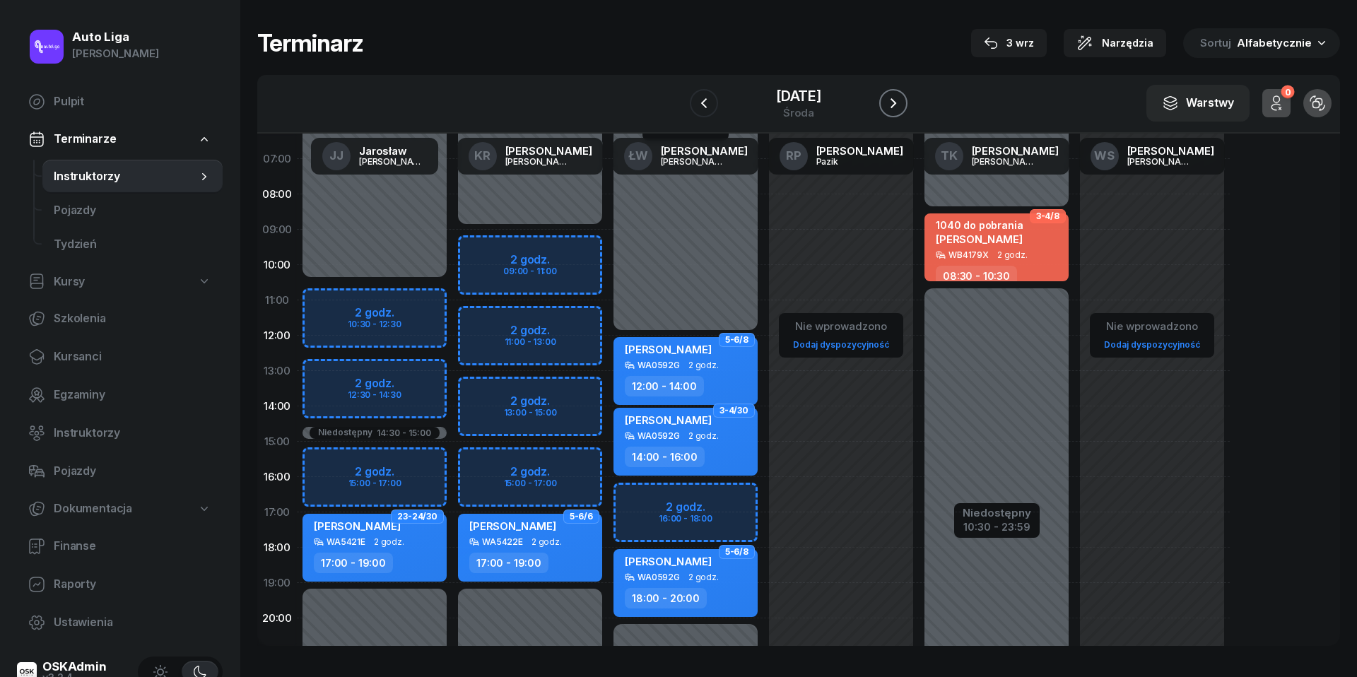
click at [896, 102] on icon "button" at bounding box center [894, 103] width 6 height 10
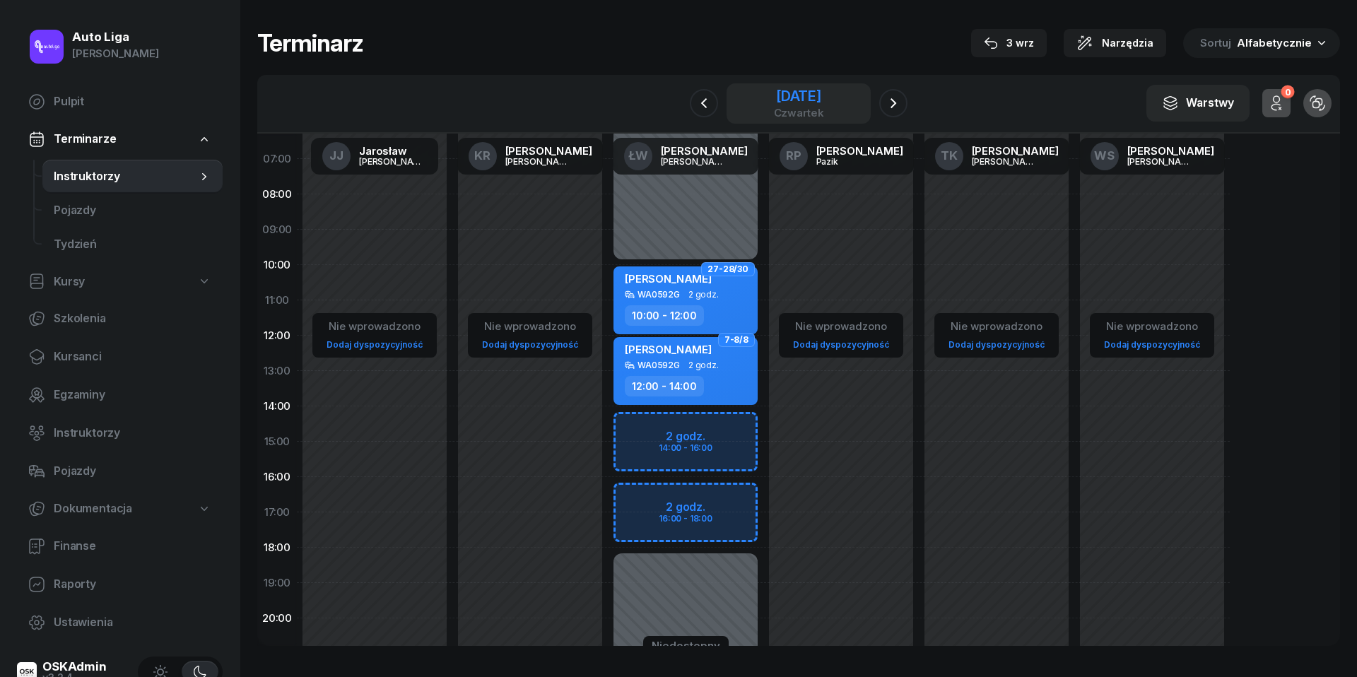
click at [814, 93] on div "[DATE]" at bounding box center [799, 96] width 50 height 14
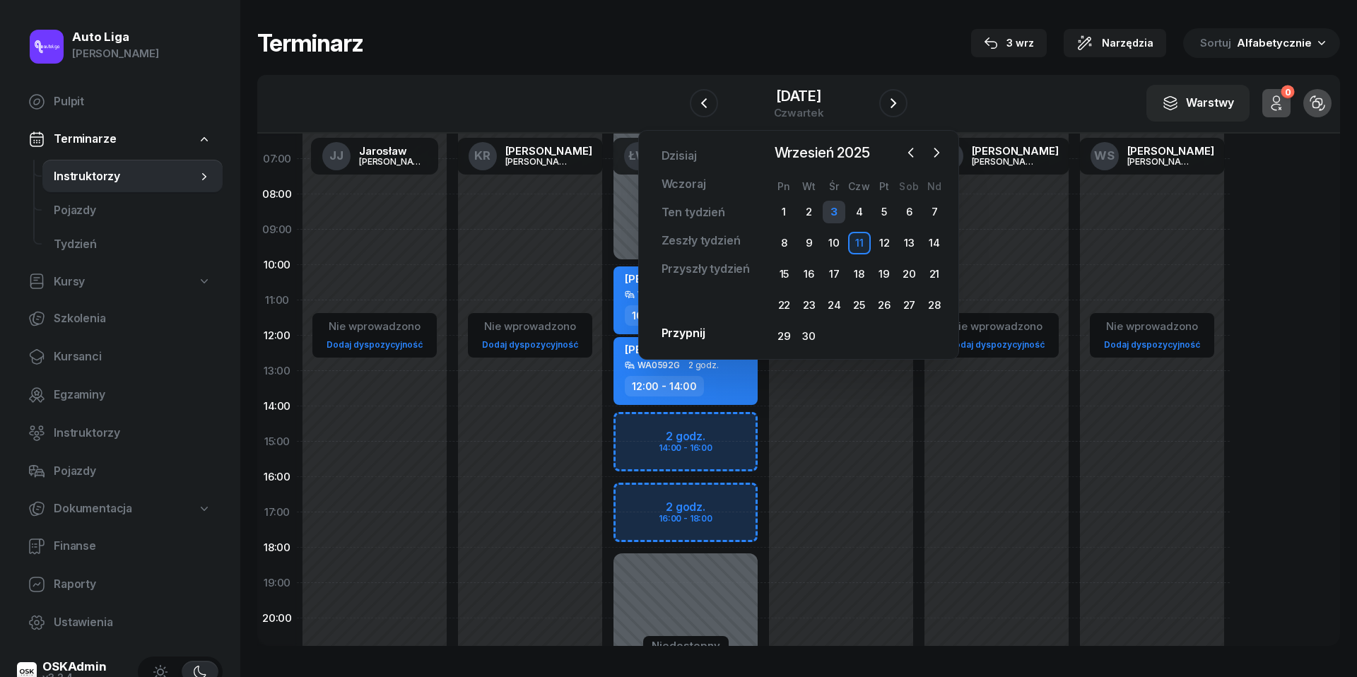
click at [835, 211] on div "3" at bounding box center [834, 212] width 23 height 23
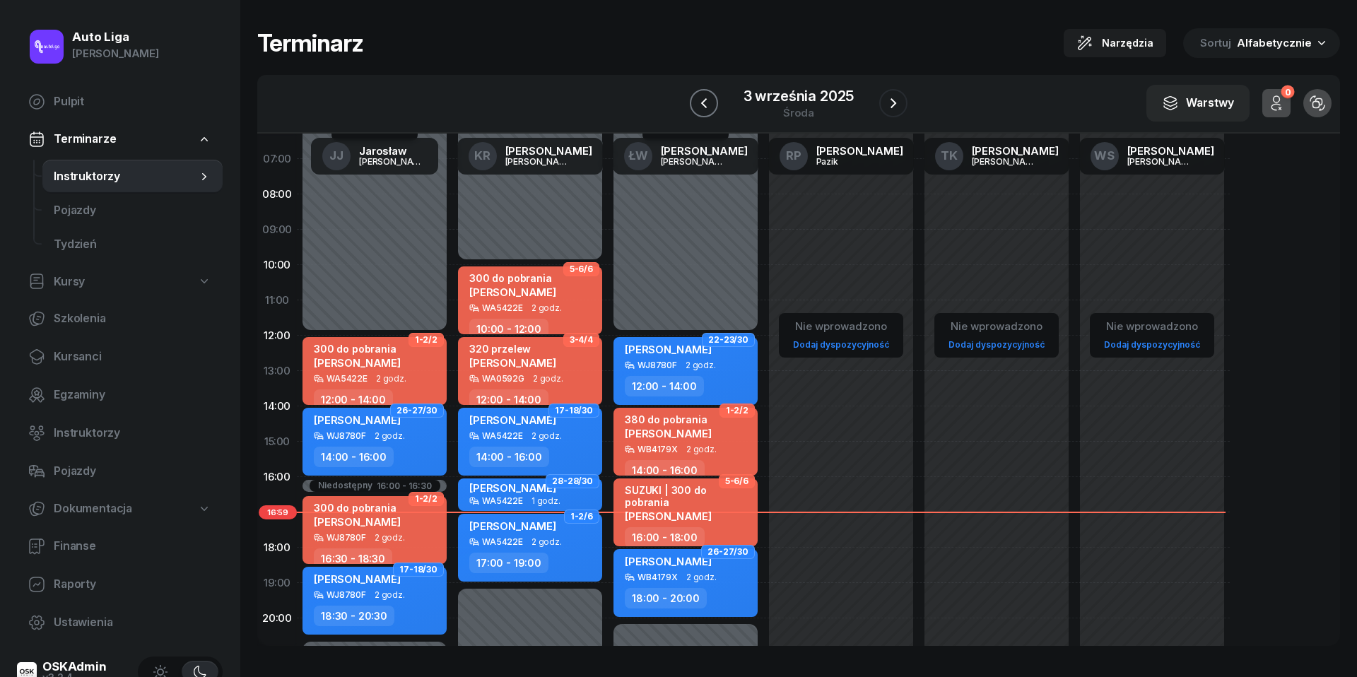
click at [707, 103] on icon "button" at bounding box center [704, 103] width 17 height 17
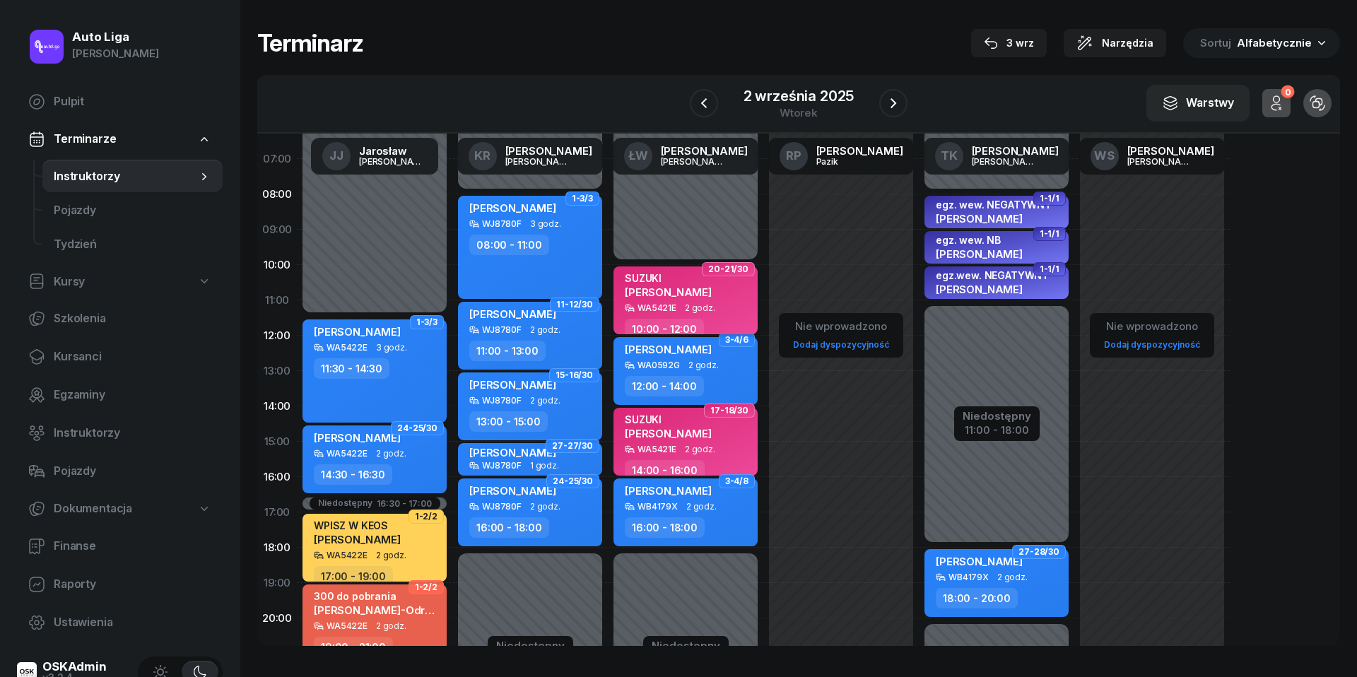
click at [698, 291] on span "[PERSON_NAME]" at bounding box center [668, 292] width 87 height 13
select select "10"
select select "12"
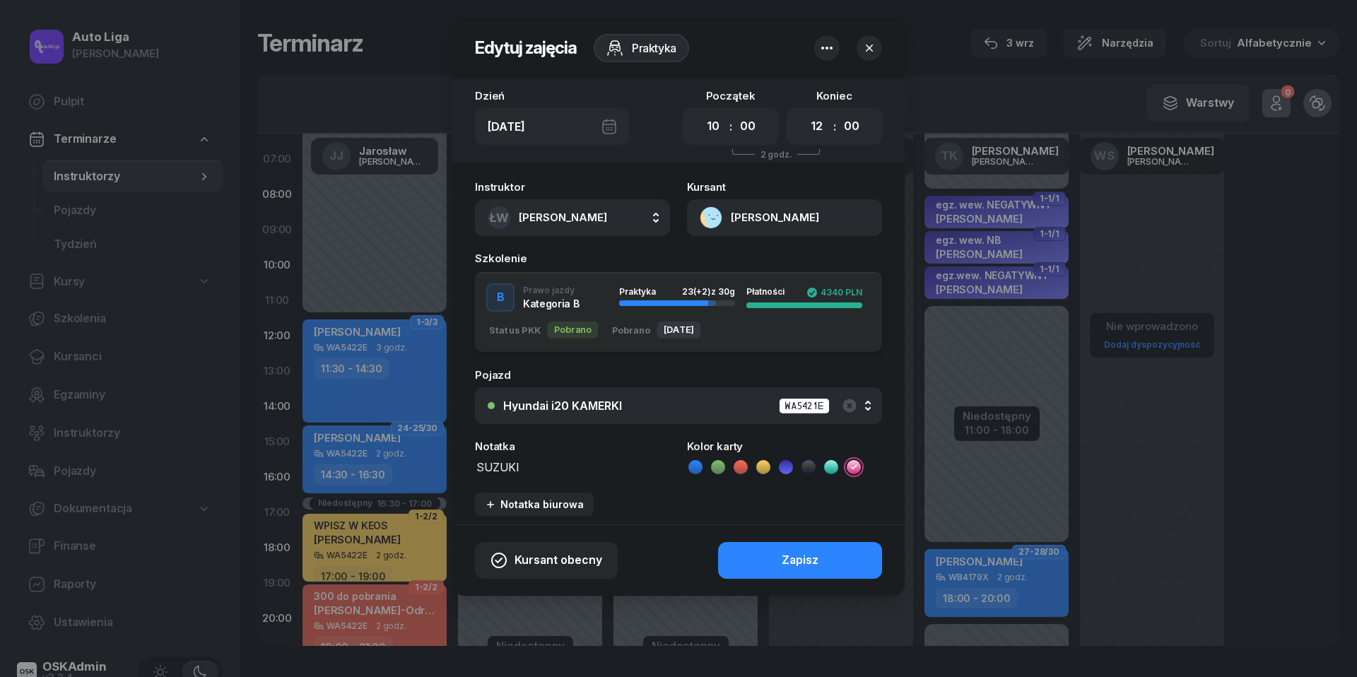
click at [699, 467] on icon at bounding box center [696, 467] width 14 height 14
click at [804, 555] on div "Zapisz" at bounding box center [800, 560] width 37 height 18
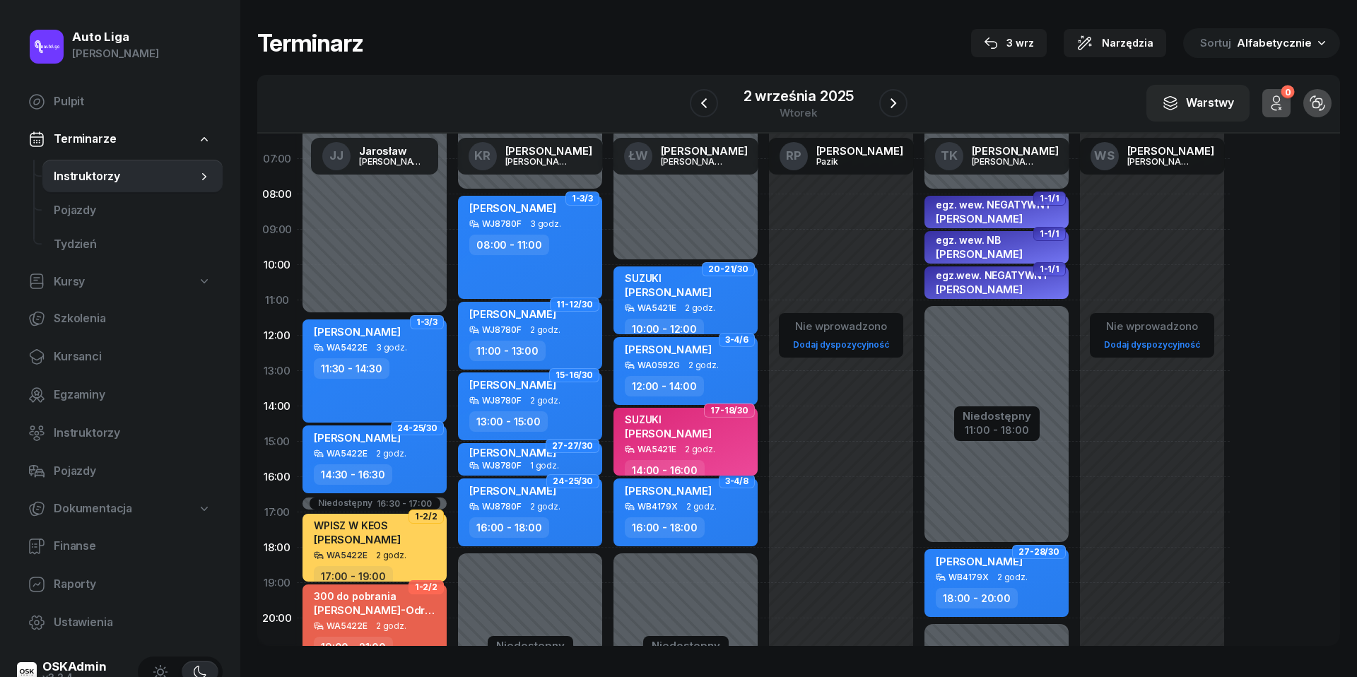
click at [707, 440] on div "SUZUKI [PERSON_NAME]" at bounding box center [668, 429] width 87 height 31
select select "14"
select select "16"
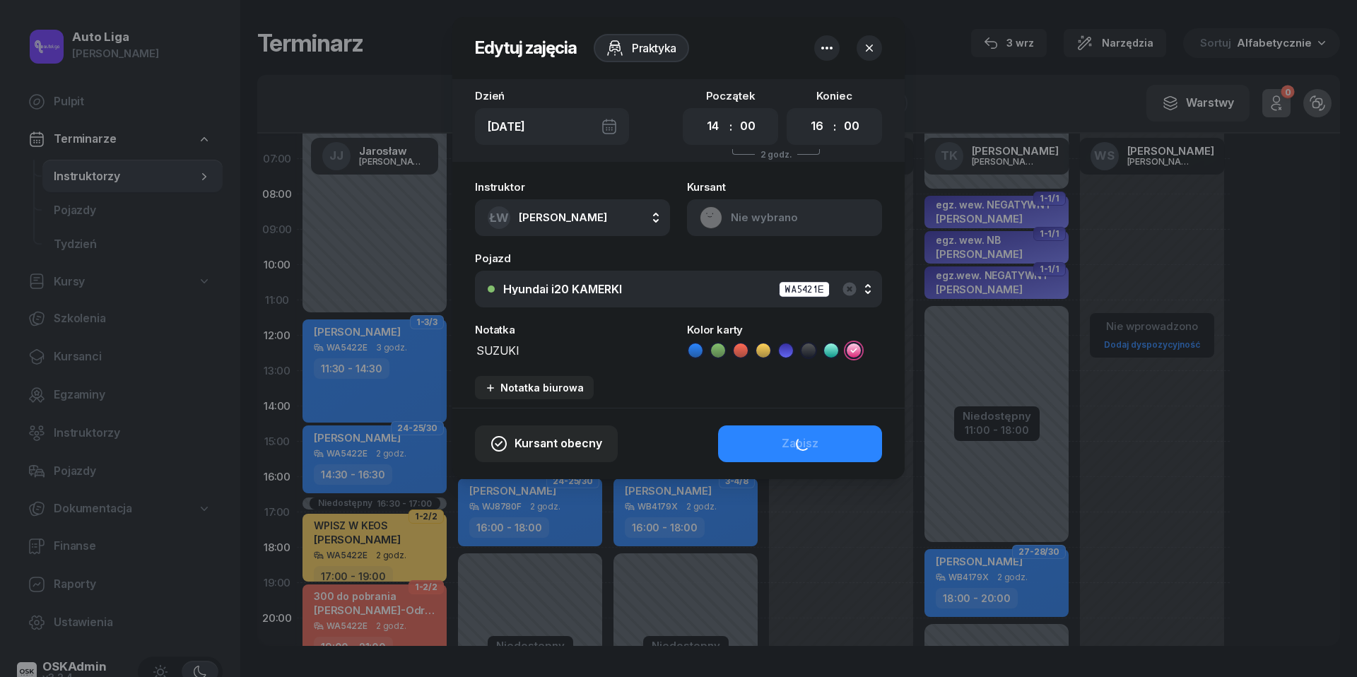
click at [701, 345] on icon at bounding box center [696, 351] width 14 height 14
click at [772, 447] on button "Zapisz" at bounding box center [800, 444] width 164 height 37
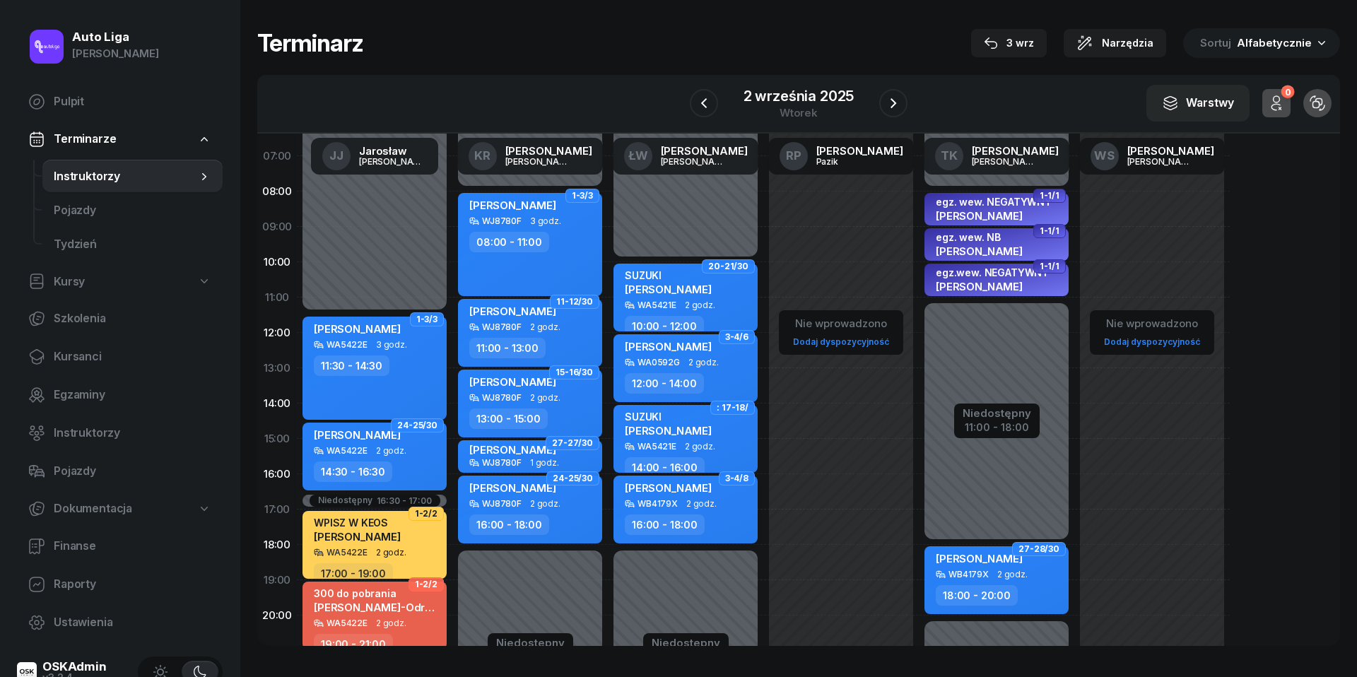
scroll to position [64, 0]
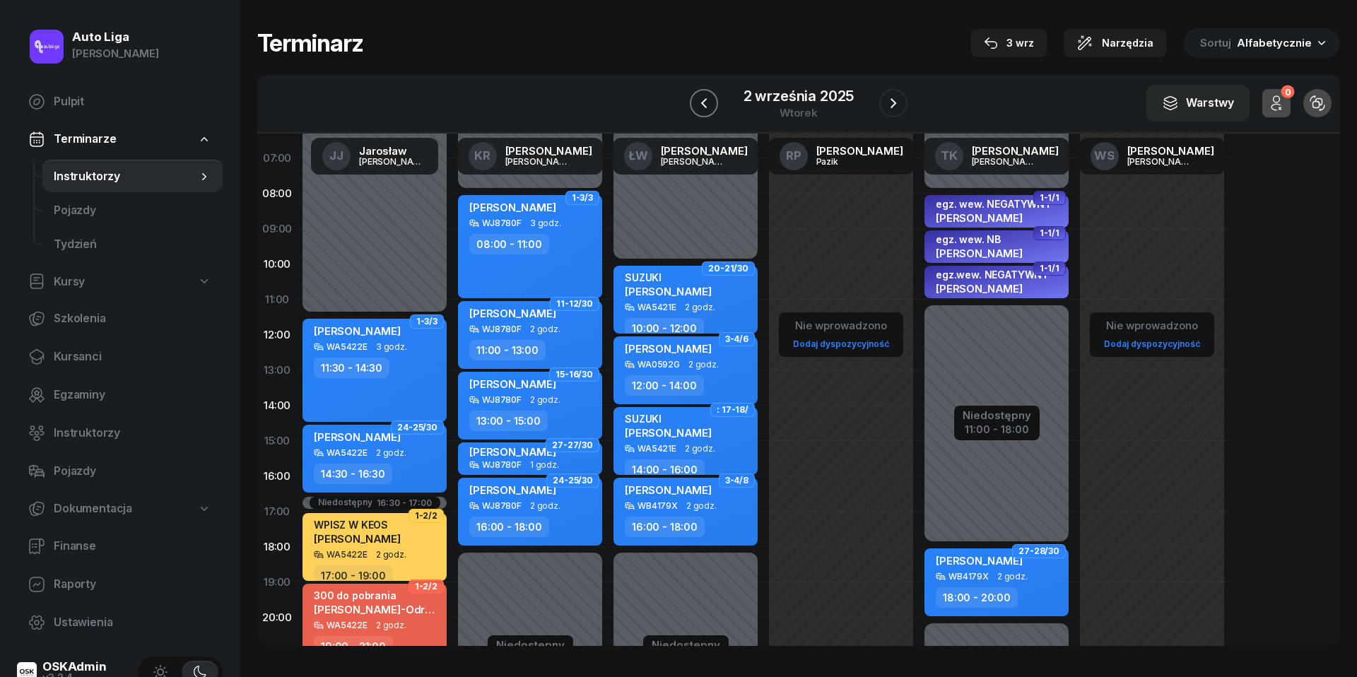
click at [710, 102] on icon "button" at bounding box center [704, 103] width 17 height 17
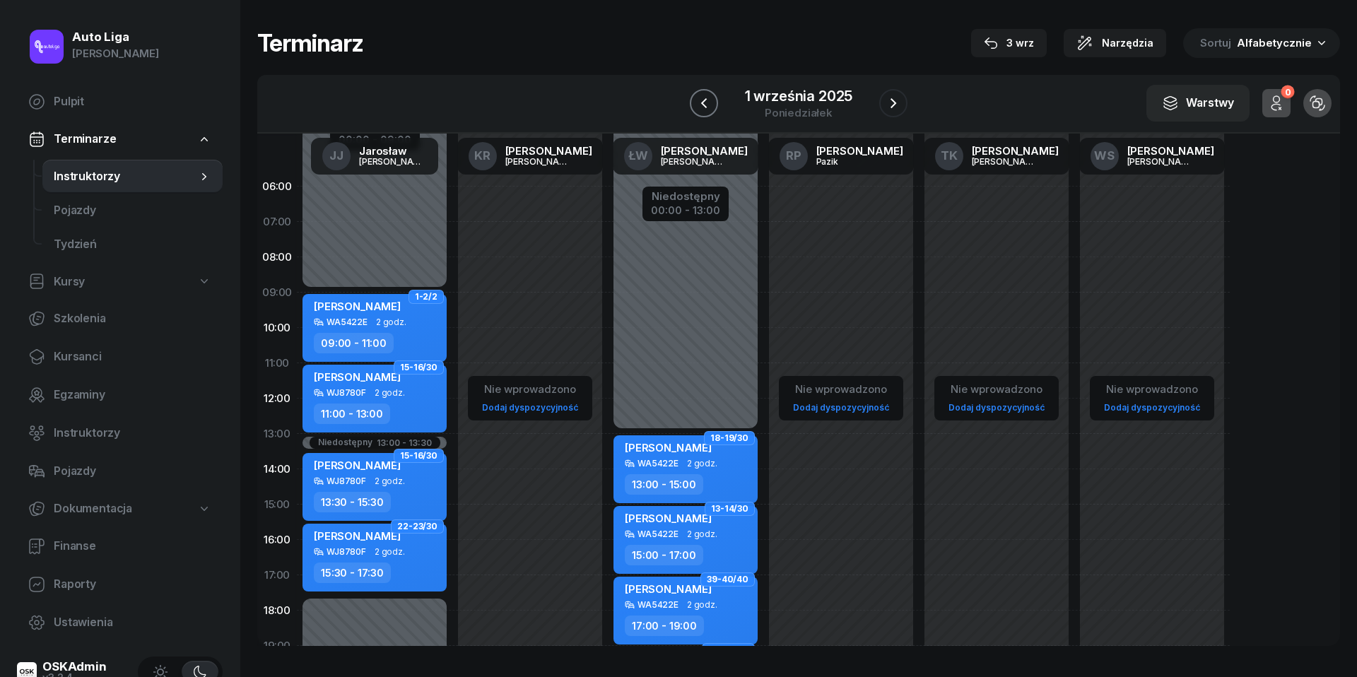
click at [710, 105] on icon "button" at bounding box center [704, 103] width 17 height 17
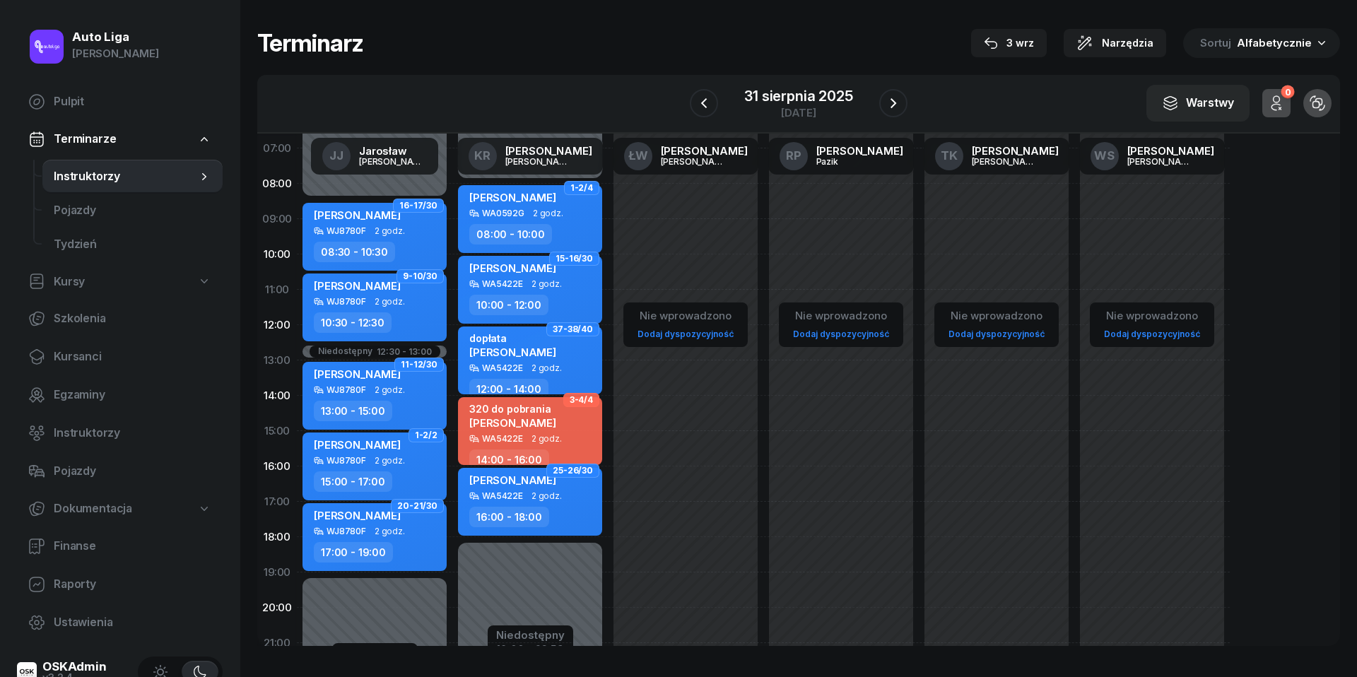
scroll to position [81, 0]
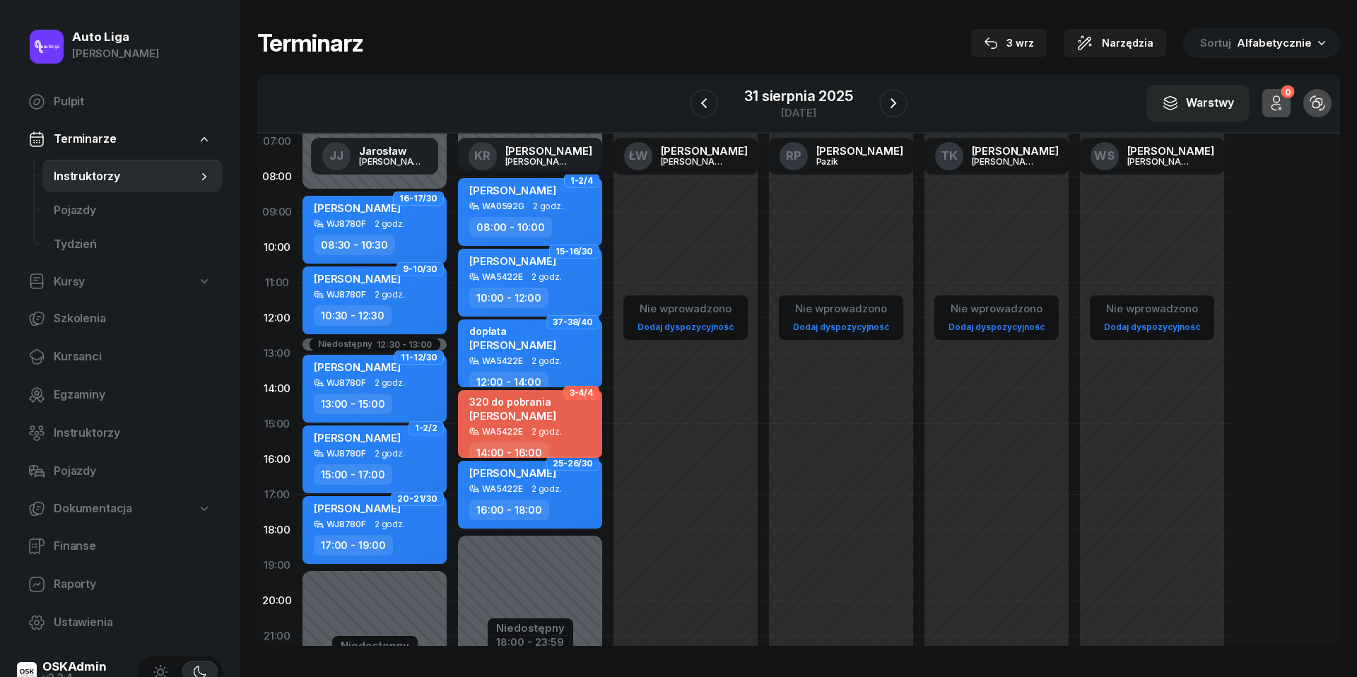
click at [533, 427] on span "2 godz." at bounding box center [547, 432] width 30 height 10
select select "14"
select select "16"
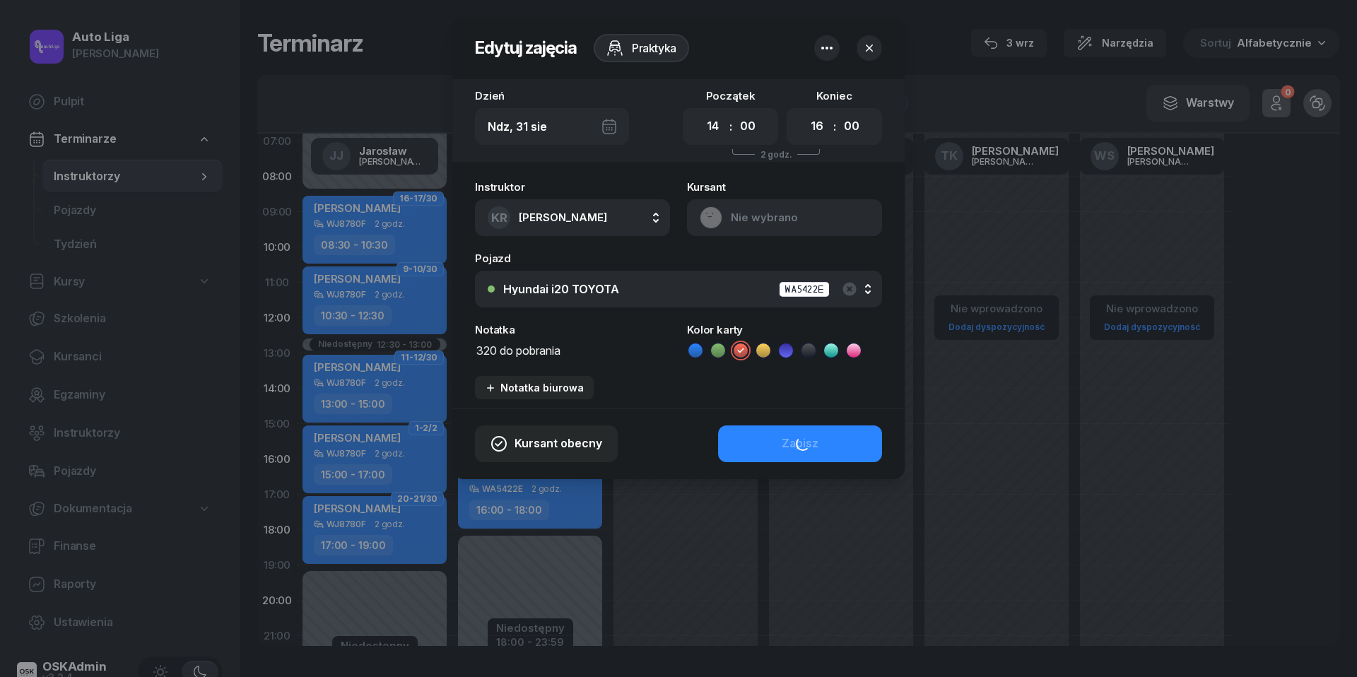
click at [716, 219] on button "Nie wybrano" at bounding box center [784, 217] width 195 height 37
click at [727, 266] on div "Otwórz profil" at bounding box center [733, 266] width 69 height 18
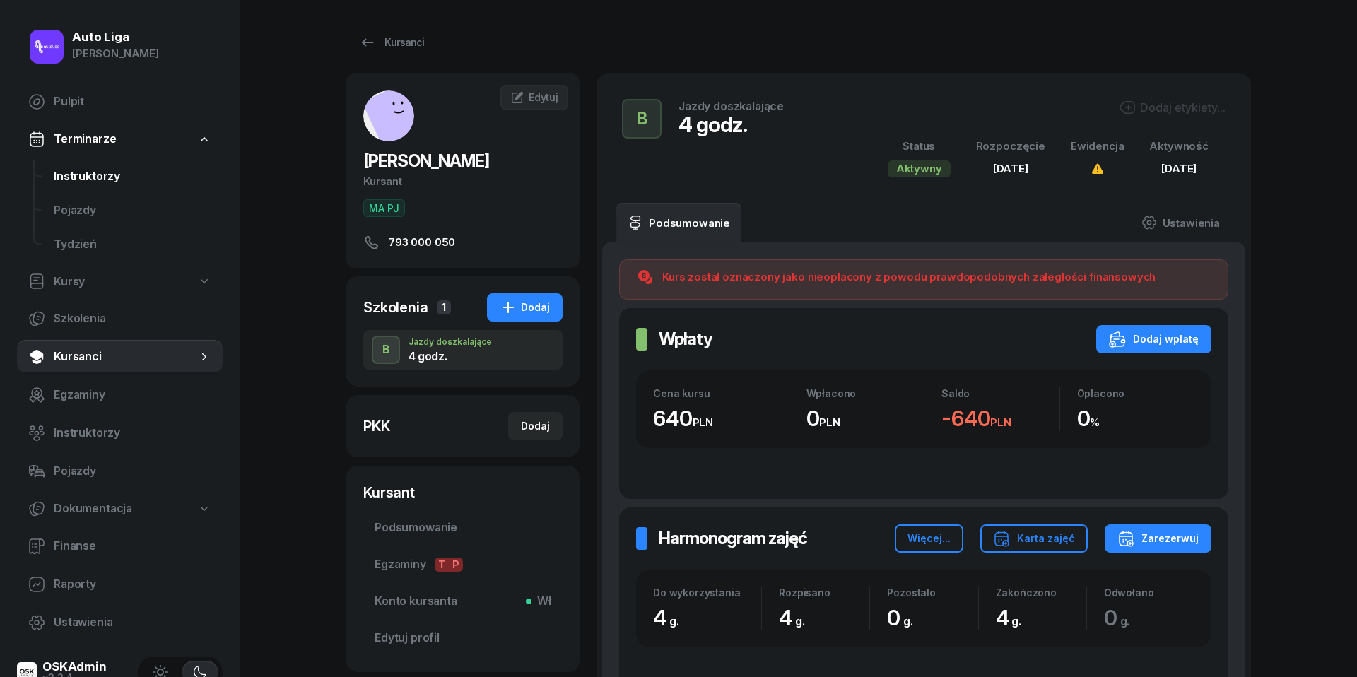
click at [93, 175] on span "Instruktorzy" at bounding box center [133, 177] width 158 height 18
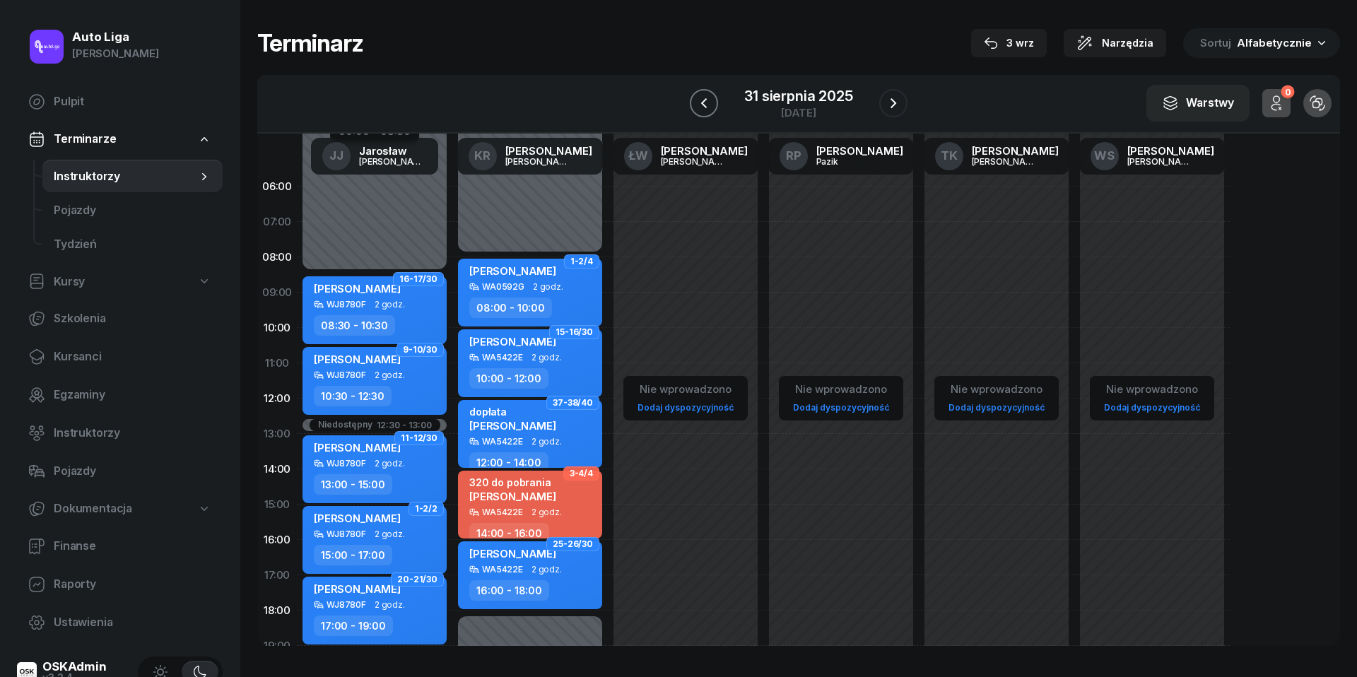
click at [710, 107] on icon "button" at bounding box center [704, 103] width 17 height 17
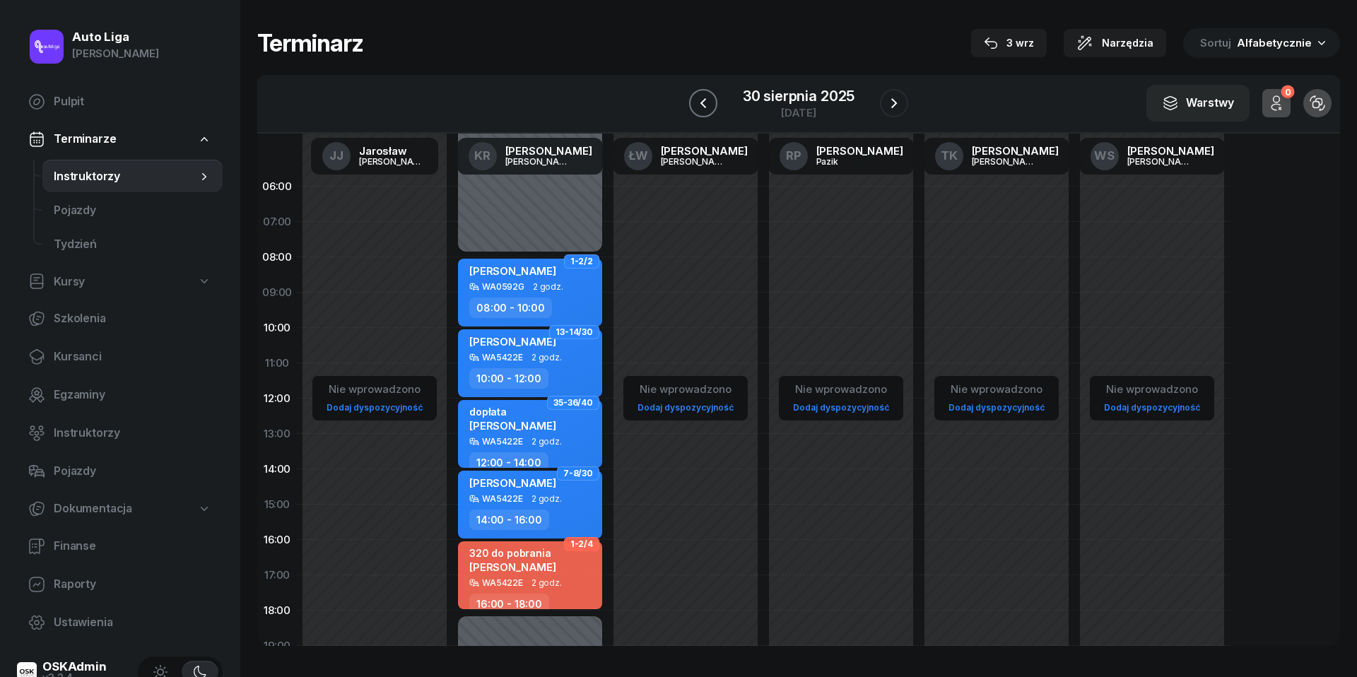
click at [710, 107] on icon "button" at bounding box center [703, 103] width 17 height 17
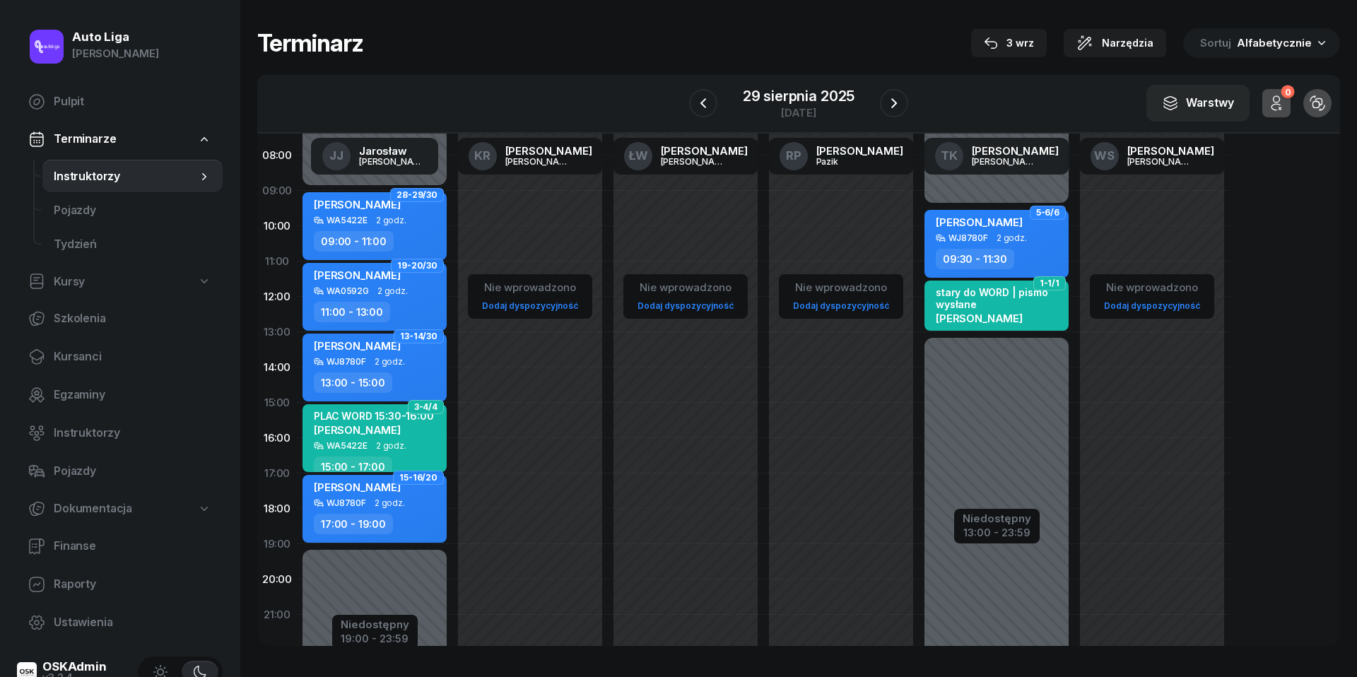
scroll to position [58, 0]
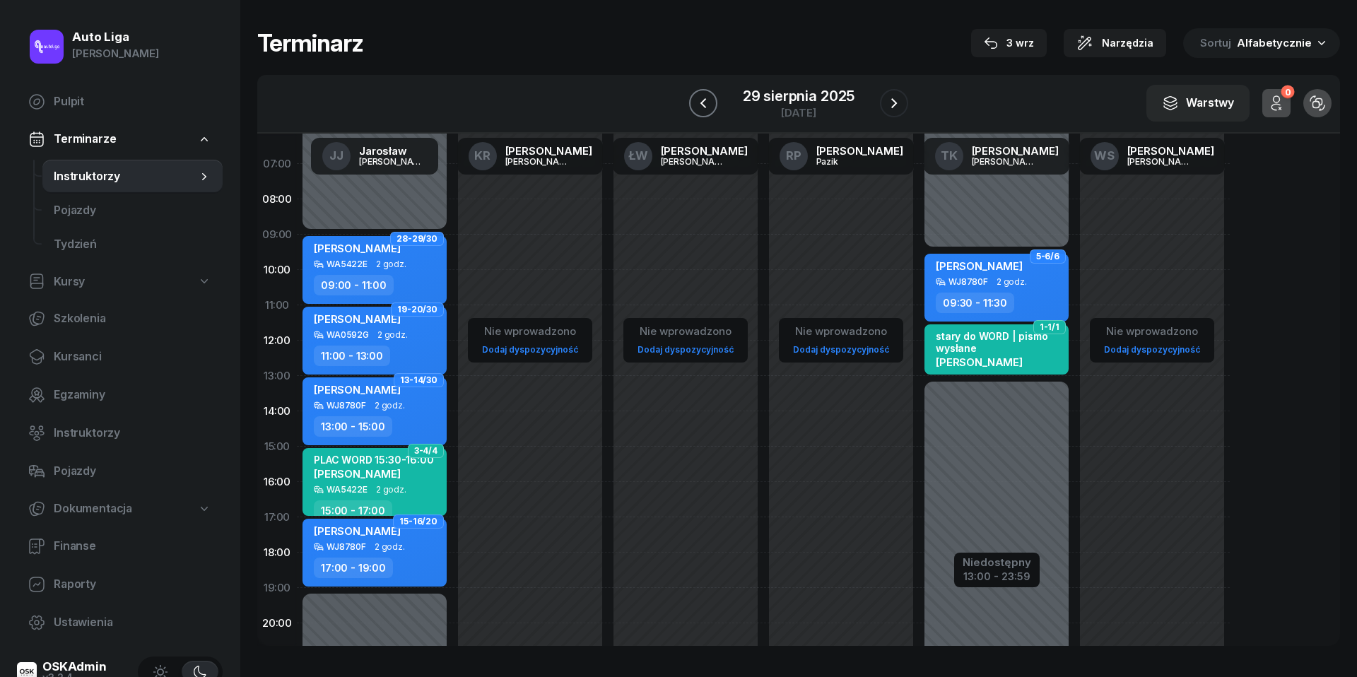
click at [700, 105] on icon "button" at bounding box center [703, 103] width 17 height 17
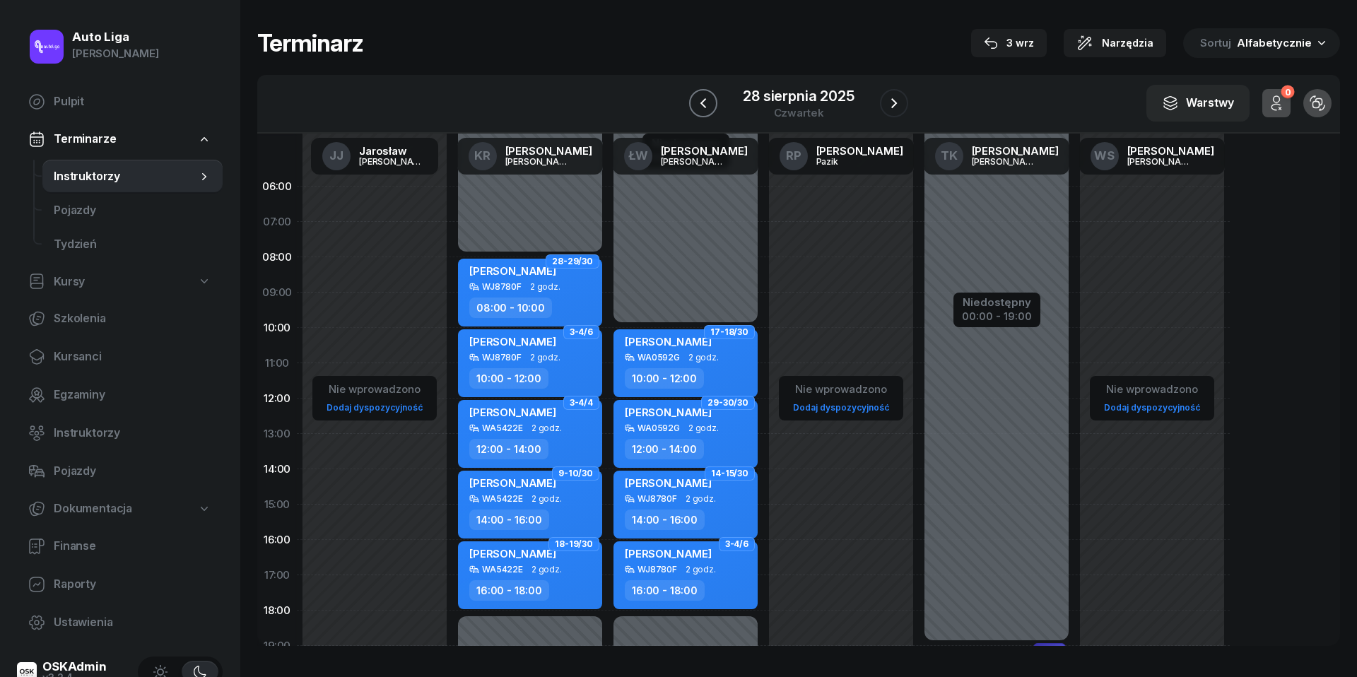
click at [707, 89] on button "button" at bounding box center [703, 103] width 28 height 28
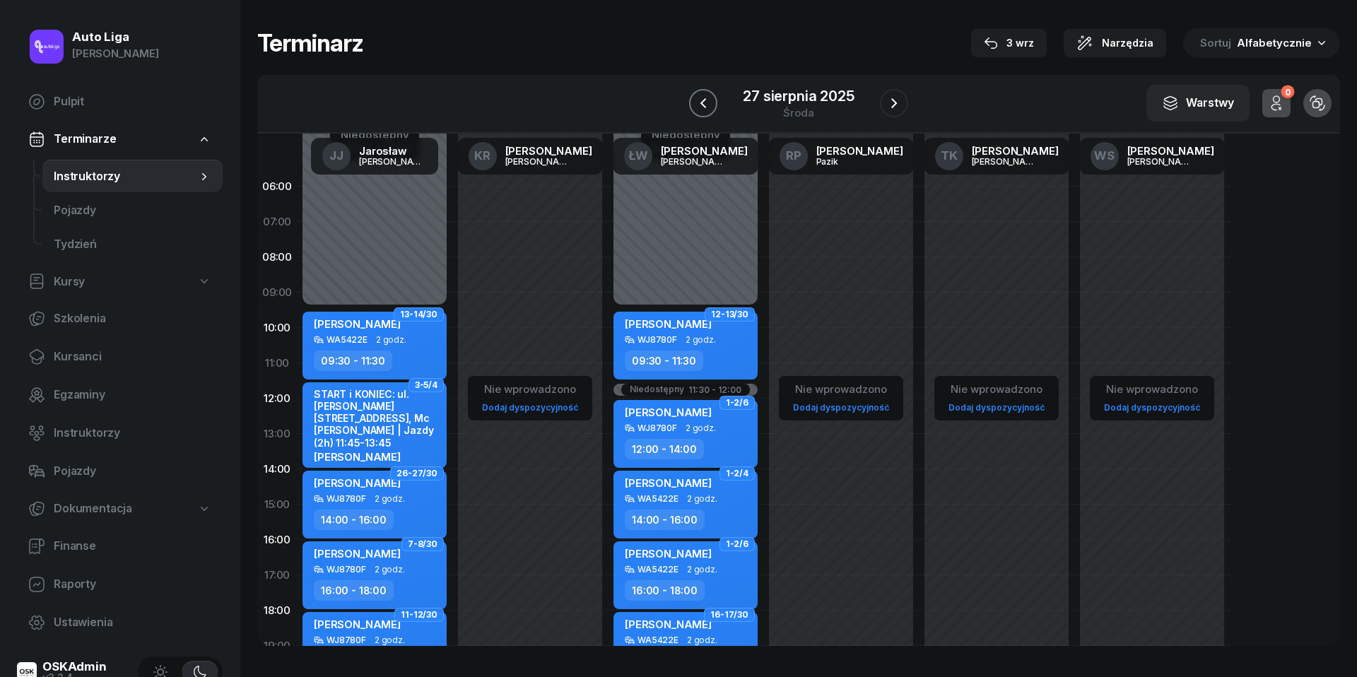
click at [702, 95] on icon "button" at bounding box center [703, 103] width 17 height 17
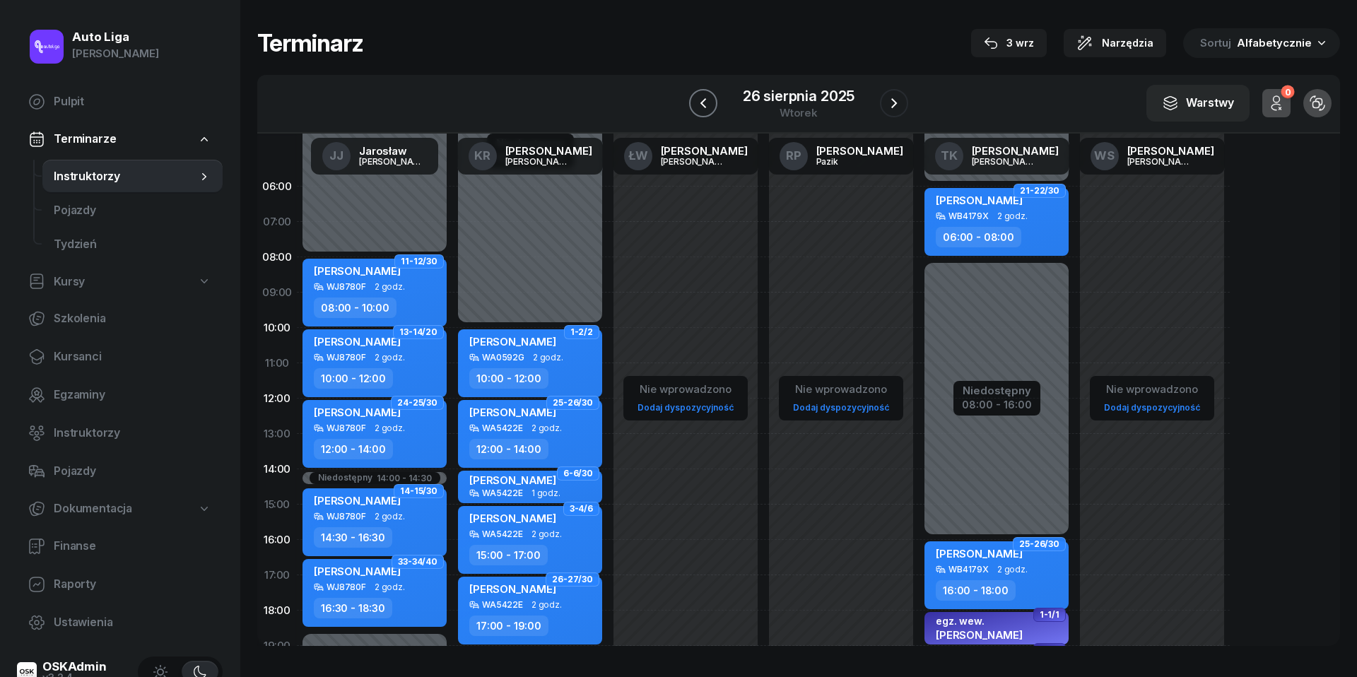
click at [691, 108] on button "button" at bounding box center [703, 103] width 28 height 28
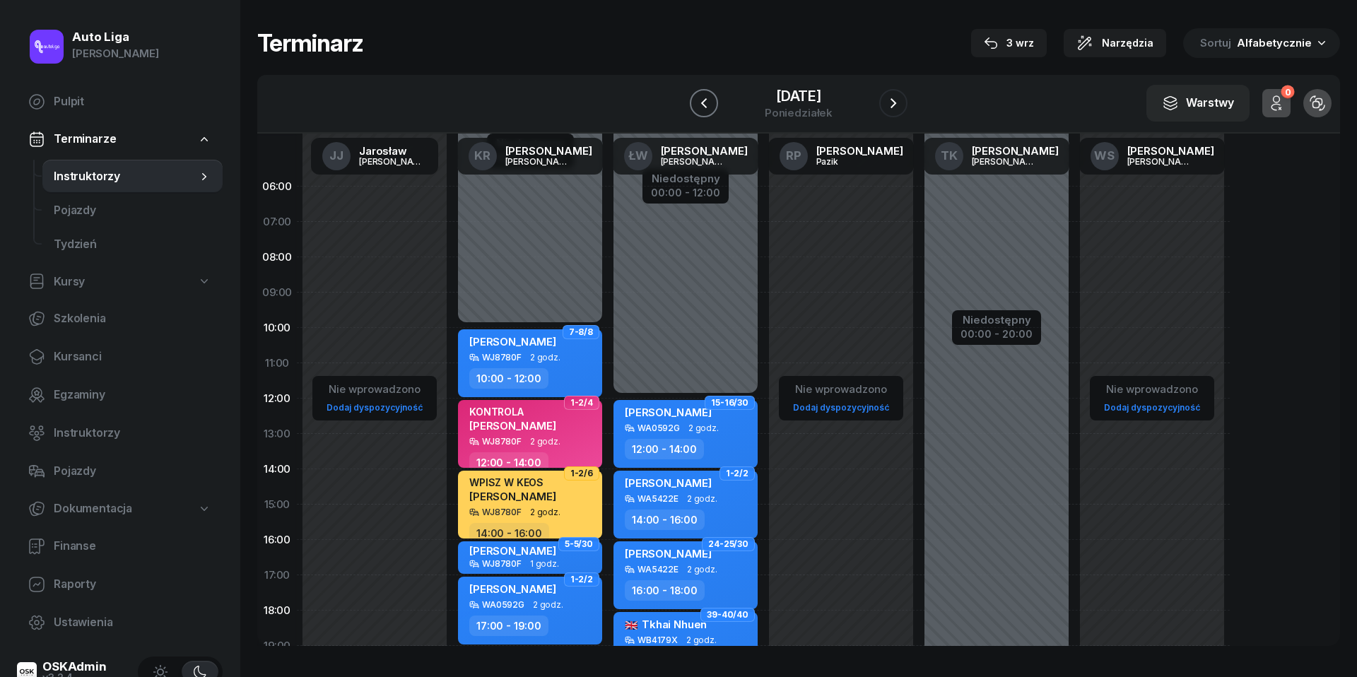
click at [703, 97] on icon "button" at bounding box center [704, 103] width 17 height 17
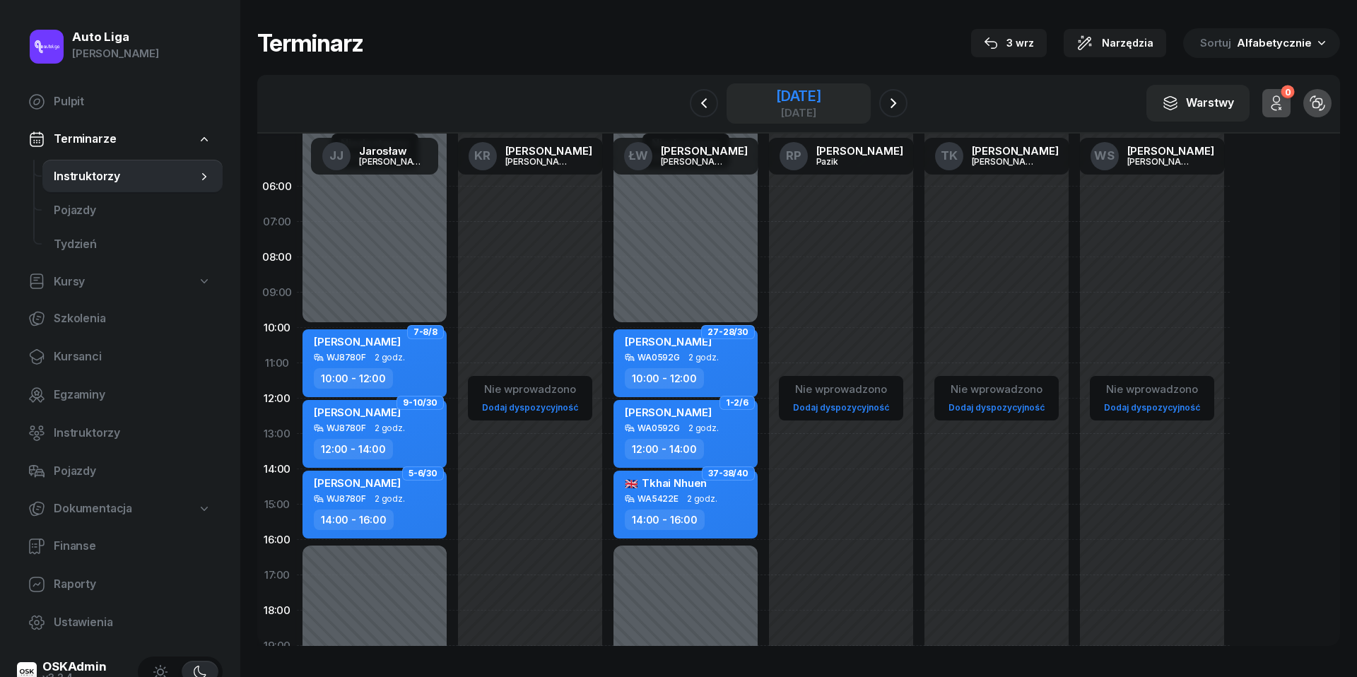
click at [776, 102] on div "[DATE]" at bounding box center [798, 96] width 45 height 14
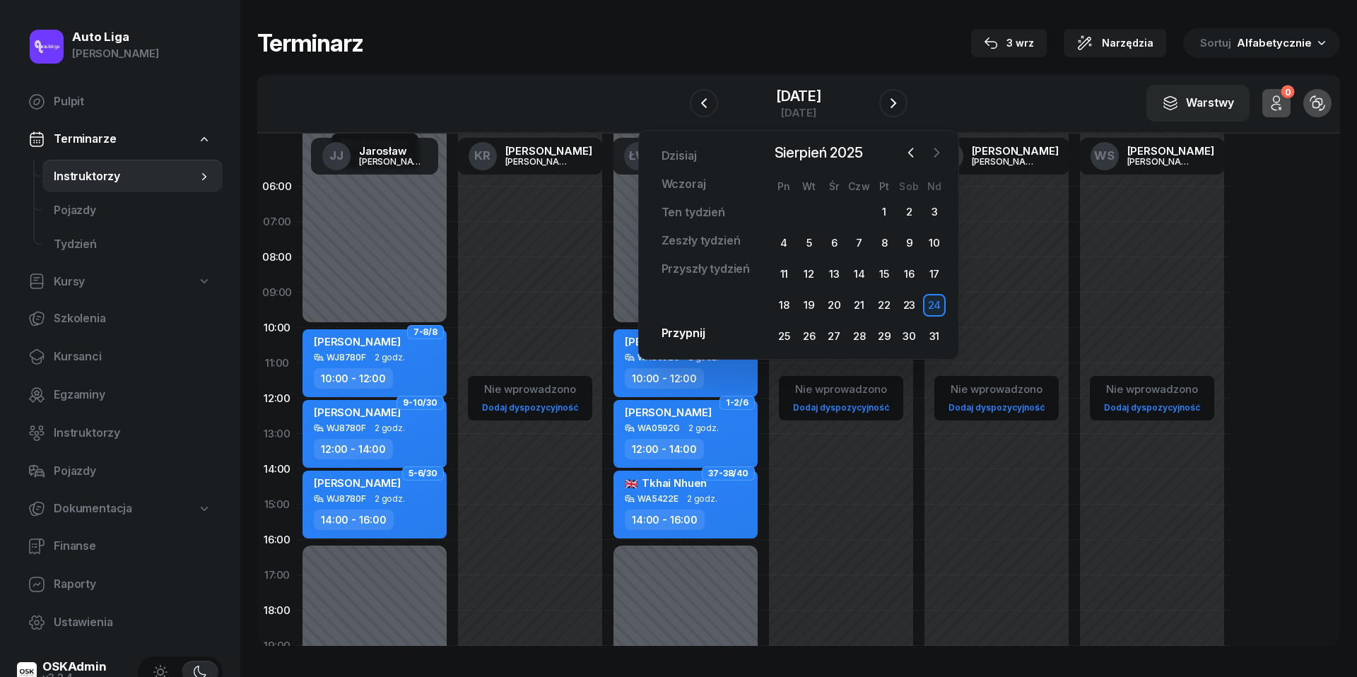
click at [940, 151] on icon "button" at bounding box center [937, 153] width 14 height 14
click at [826, 209] on div "3" at bounding box center [834, 212] width 23 height 23
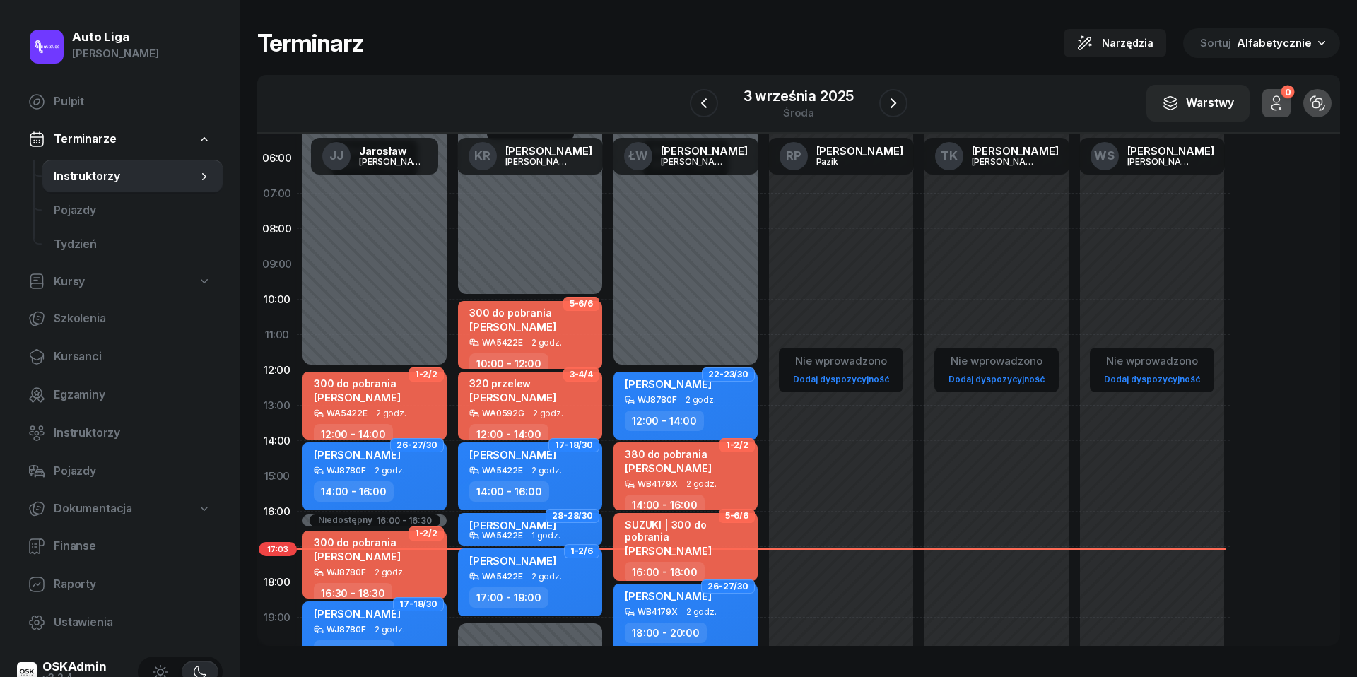
scroll to position [63, 0]
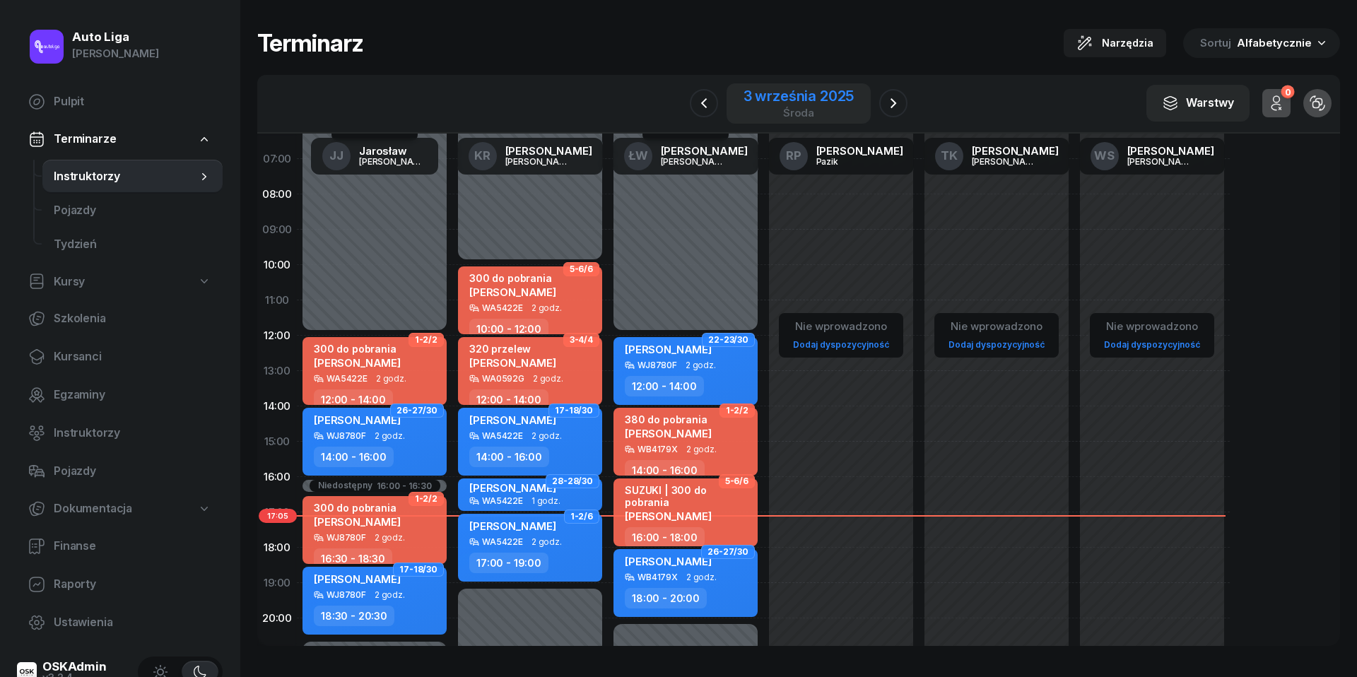
click at [761, 93] on div "3 września 2025" at bounding box center [799, 96] width 111 height 14
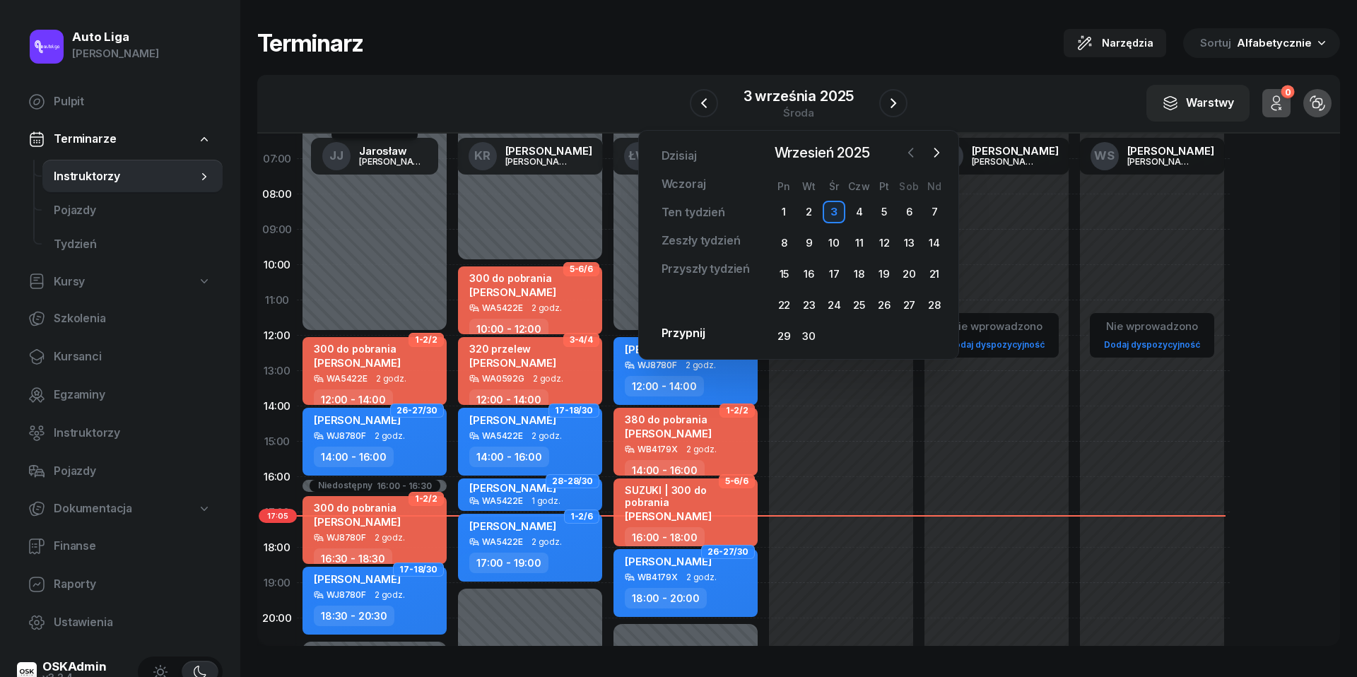
click at [913, 161] on button "button" at bounding box center [911, 152] width 21 height 21
click at [908, 332] on div "30" at bounding box center [909, 336] width 23 height 23
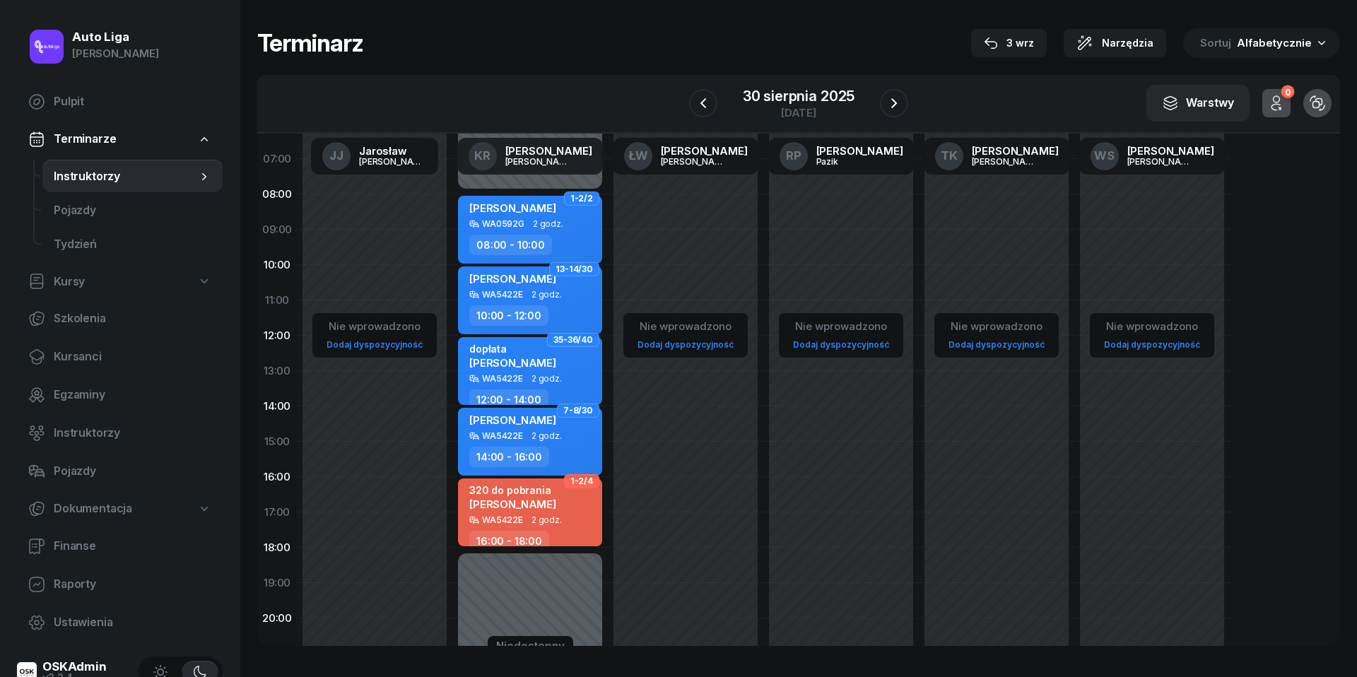
click at [553, 523] on span "2 godz." at bounding box center [547, 520] width 30 height 10
select select "16"
select select "18"
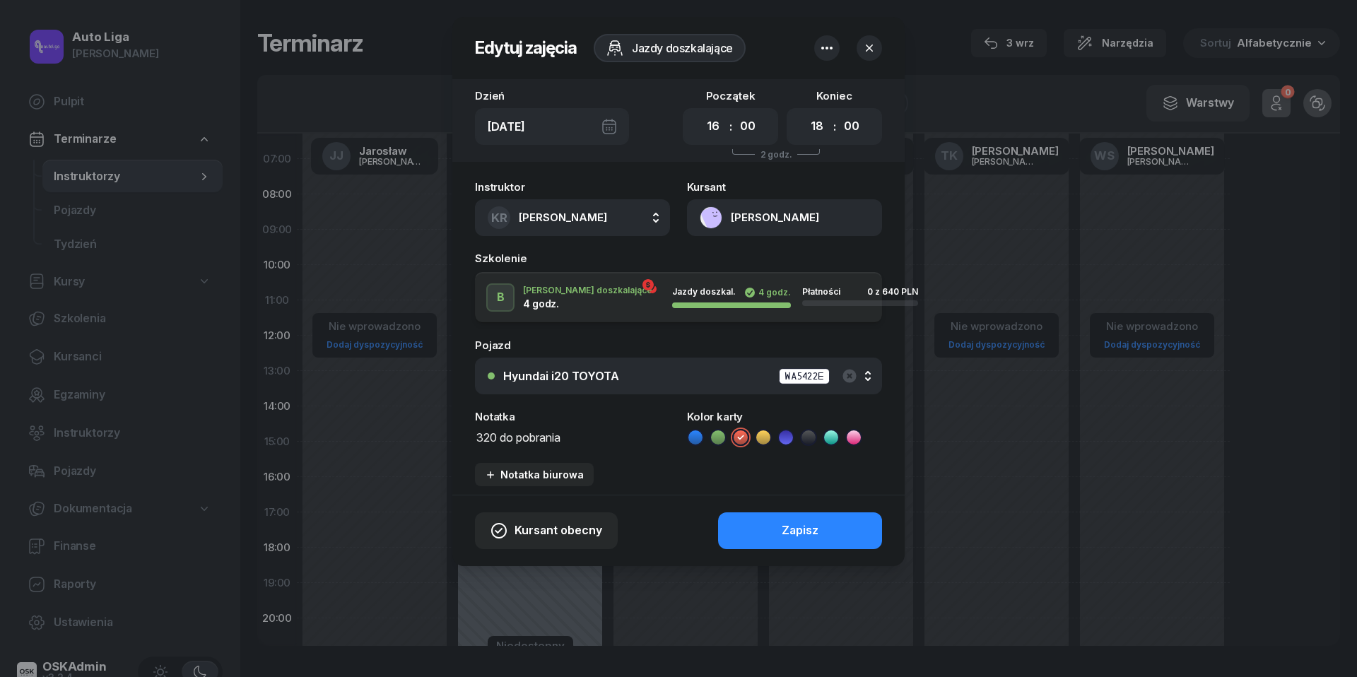
click at [532, 436] on textarea "320 do pobrania" at bounding box center [572, 437] width 195 height 18
click at [693, 430] on icon at bounding box center [696, 437] width 14 height 14
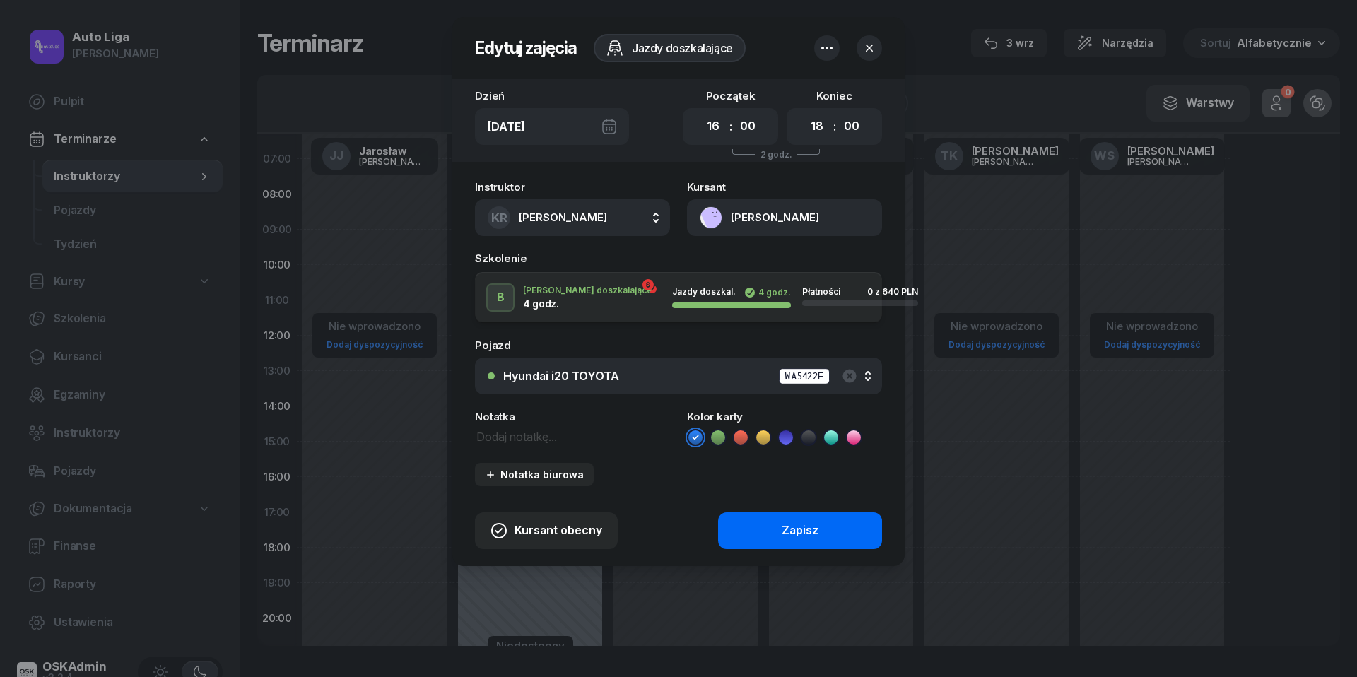
click at [769, 527] on button "Zapisz" at bounding box center [800, 530] width 164 height 37
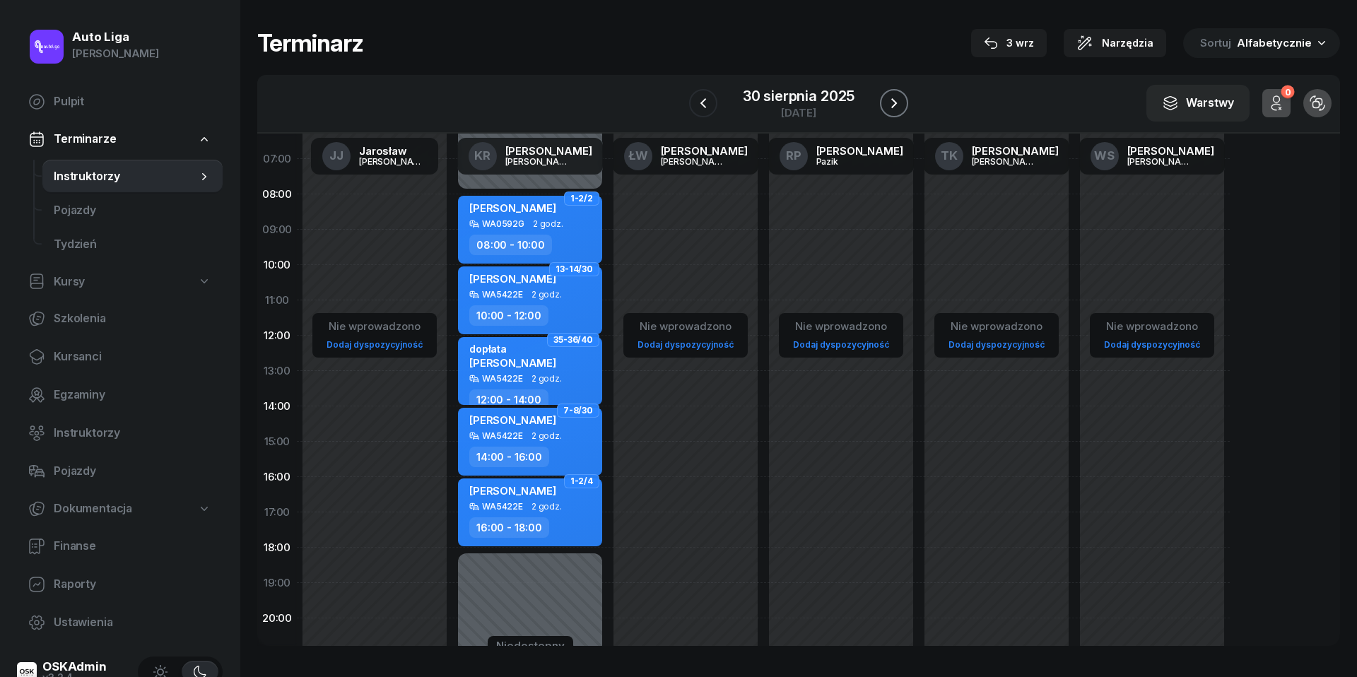
click at [891, 107] on icon "button" at bounding box center [894, 103] width 17 height 17
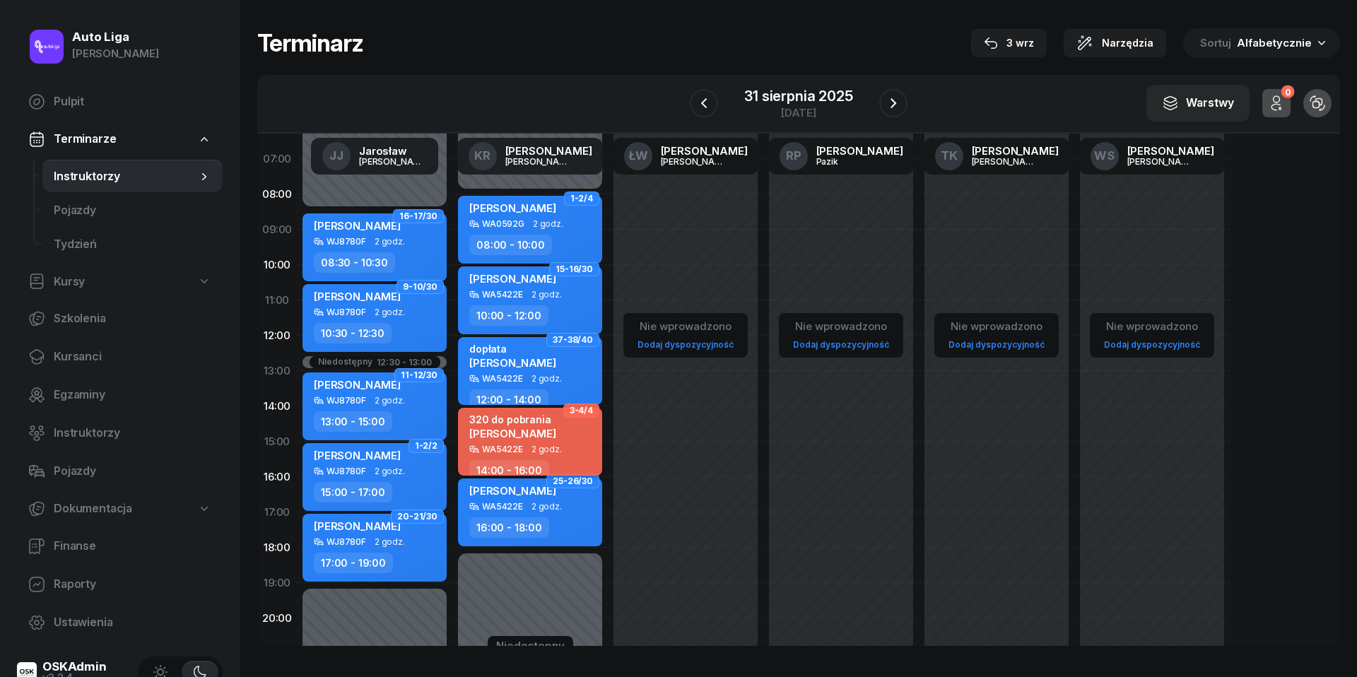
click at [492, 427] on span "[PERSON_NAME]" at bounding box center [512, 433] width 87 height 13
select select "14"
select select "16"
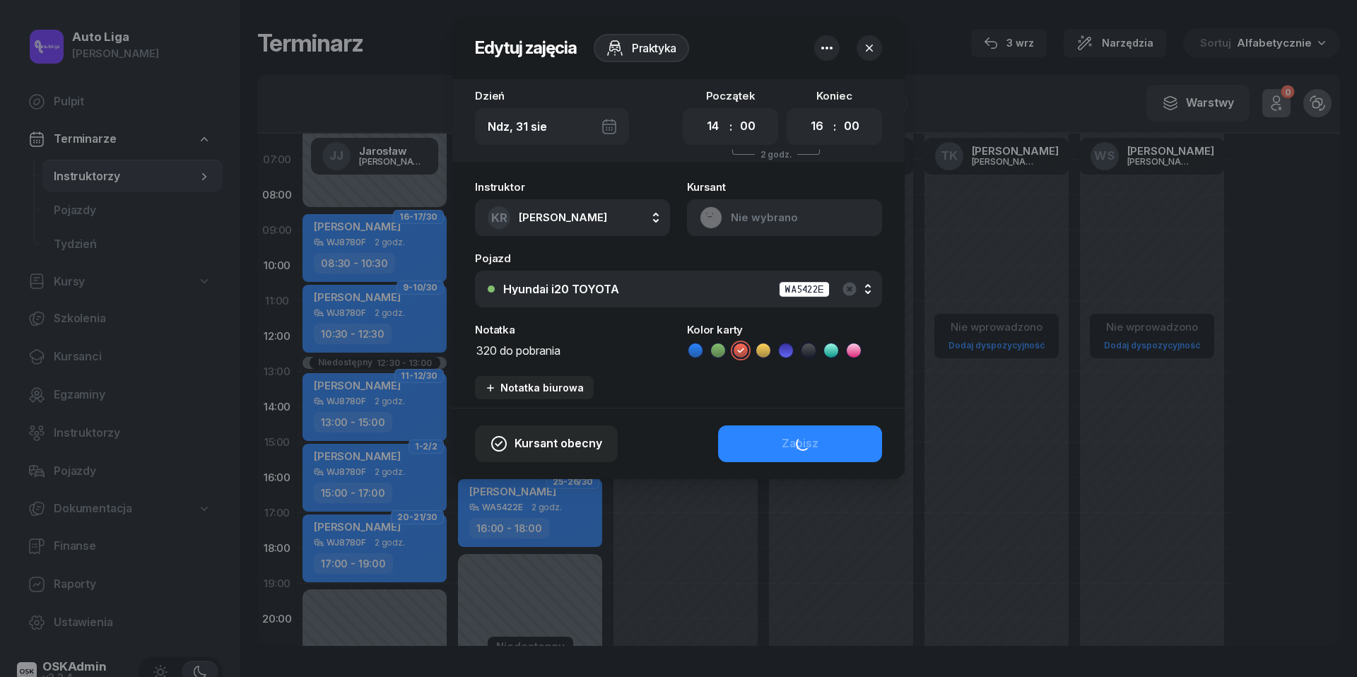
click at [515, 353] on textarea "320 do pobrania" at bounding box center [572, 350] width 195 height 18
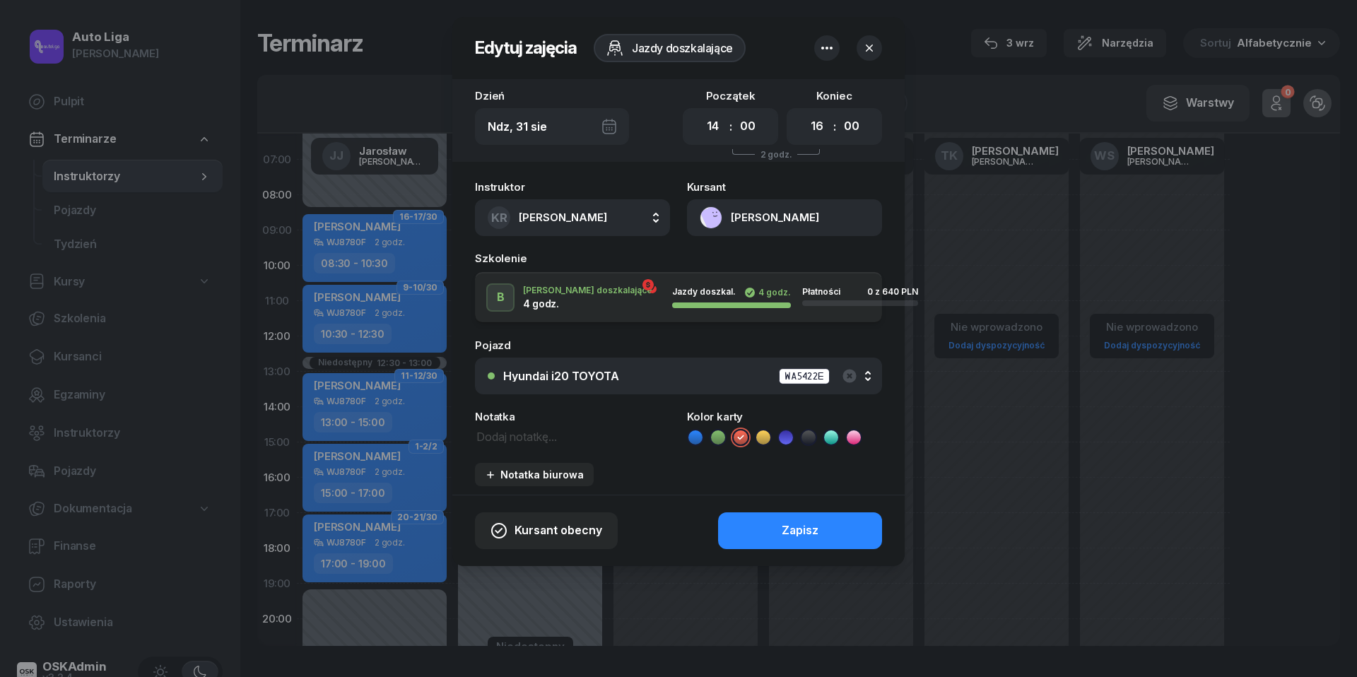
click at [699, 348] on div "Pojazd" at bounding box center [678, 345] width 407 height 11
click at [702, 422] on div "Kolor karty" at bounding box center [784, 428] width 195 height 35
click at [702, 426] on div "Kolor karty" at bounding box center [784, 428] width 195 height 35
click at [702, 430] on icon at bounding box center [696, 437] width 14 height 14
click at [772, 541] on button "Zapisz" at bounding box center [800, 530] width 164 height 37
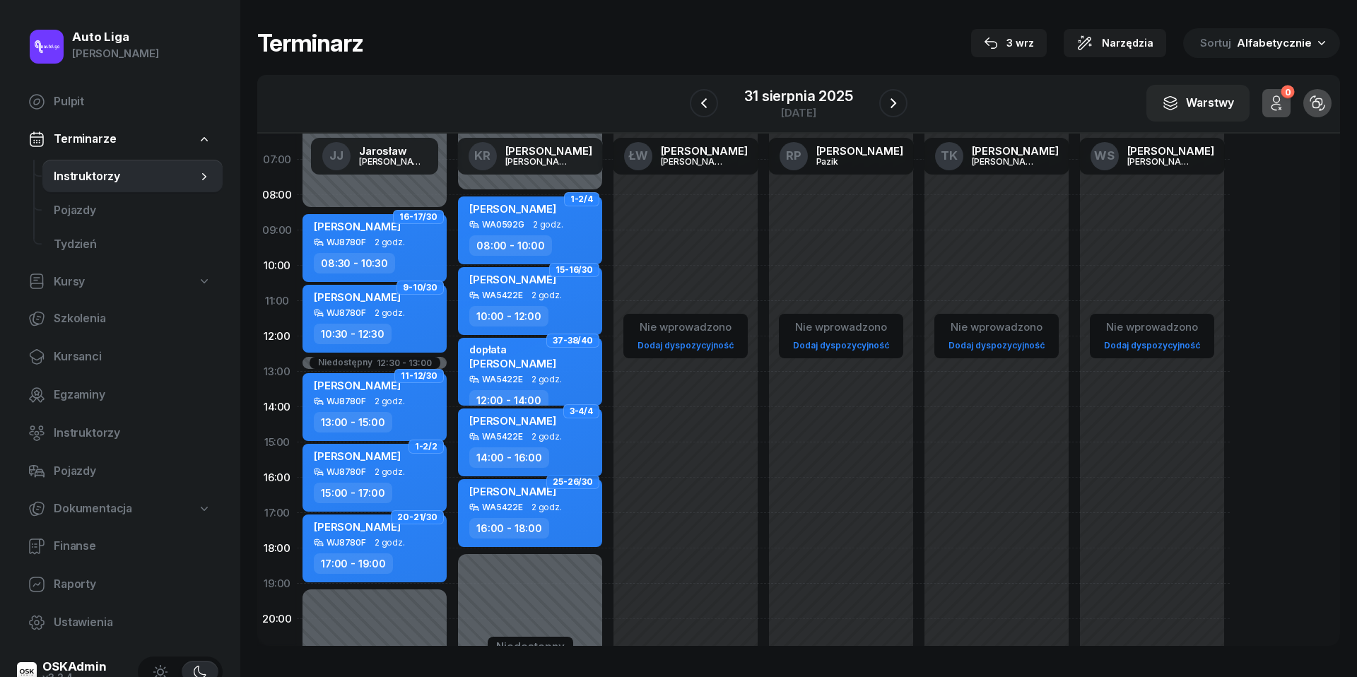
click at [526, 433] on div "WA5422E 2 godz." at bounding box center [531, 437] width 124 height 10
select select "14"
select select "16"
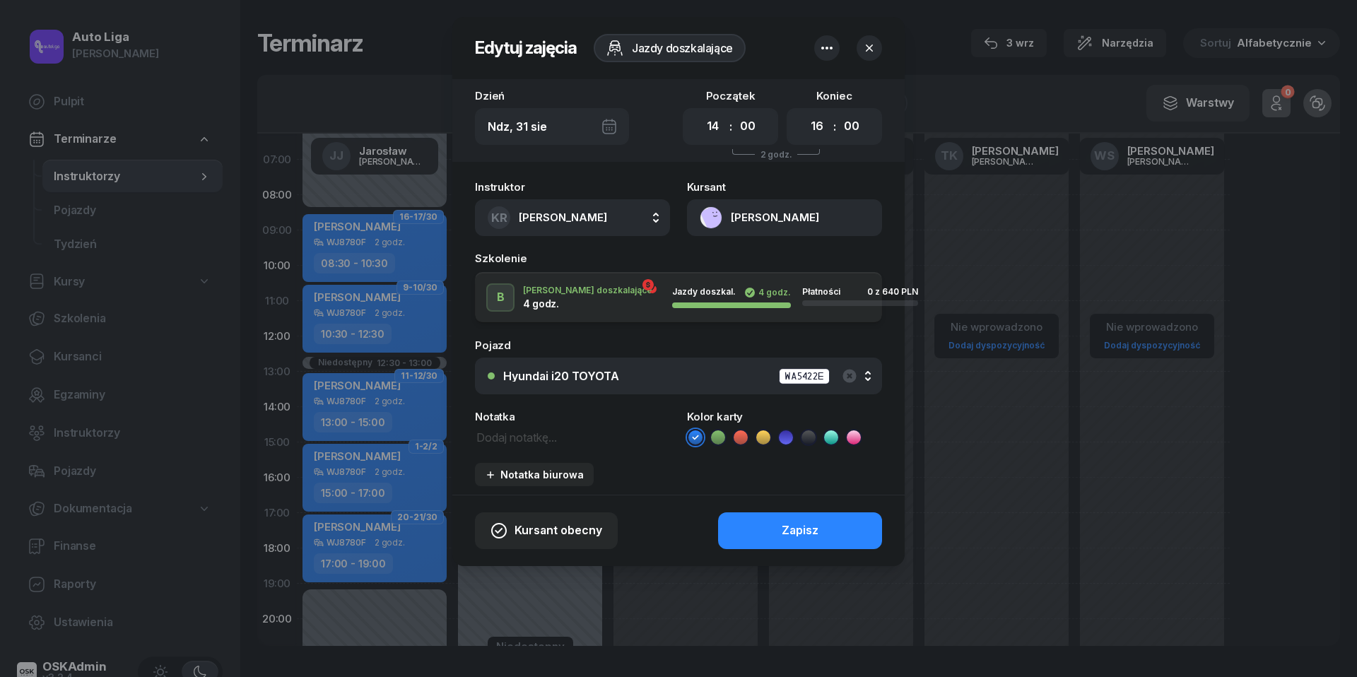
click at [713, 221] on button "[PERSON_NAME]" at bounding box center [784, 217] width 195 height 37
click at [720, 269] on div "Otwórz profil" at bounding box center [733, 266] width 69 height 18
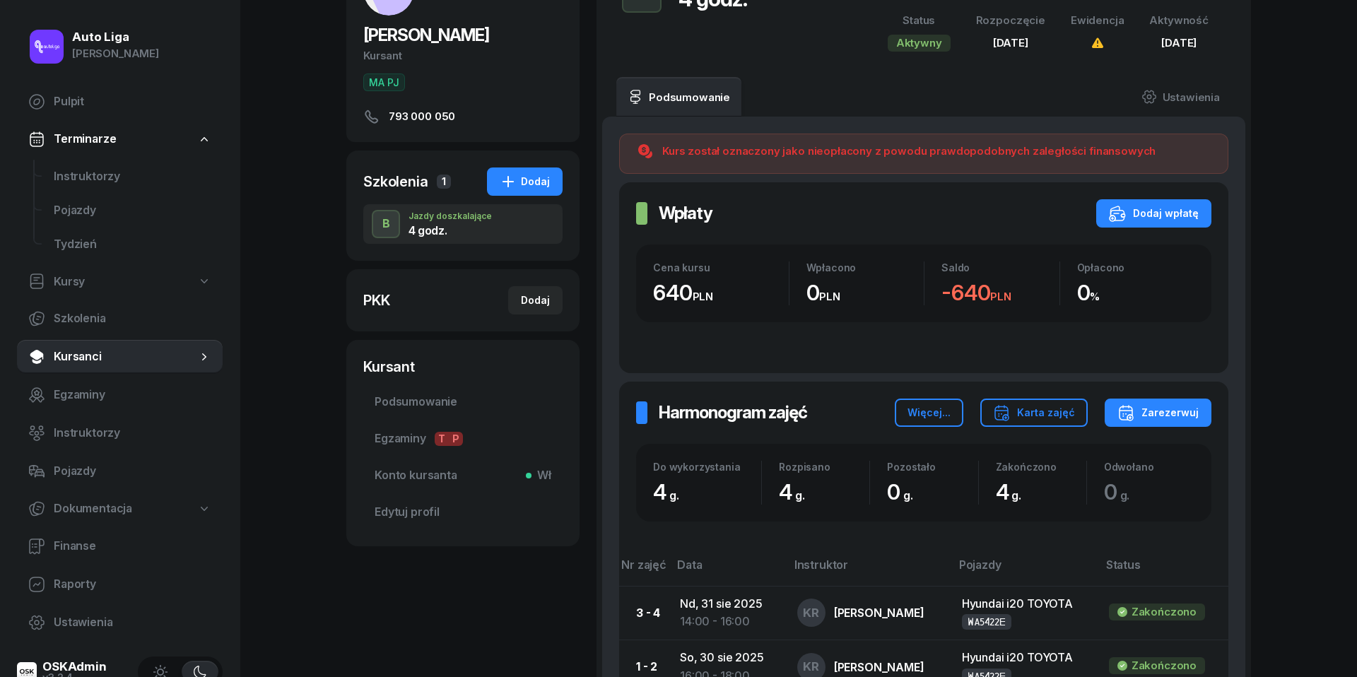
scroll to position [83, 0]
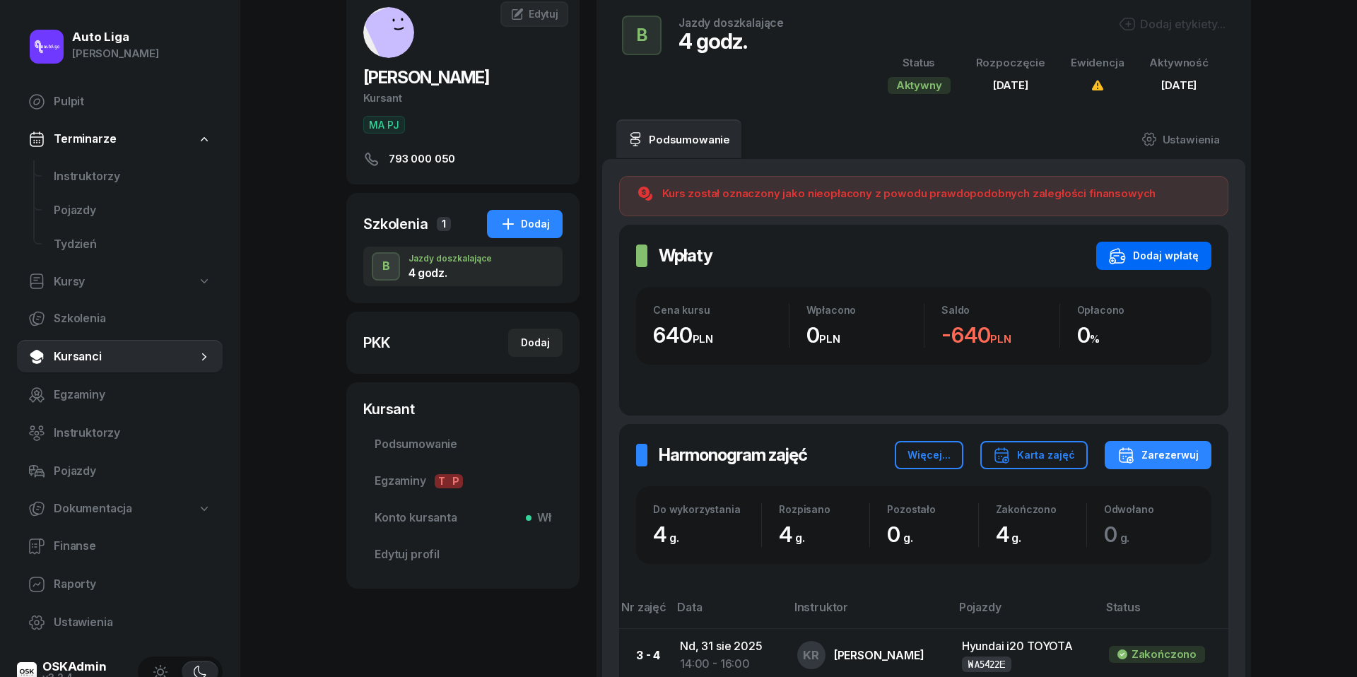
click at [1154, 259] on div "Dodaj wpłatę" at bounding box center [1154, 255] width 90 height 17
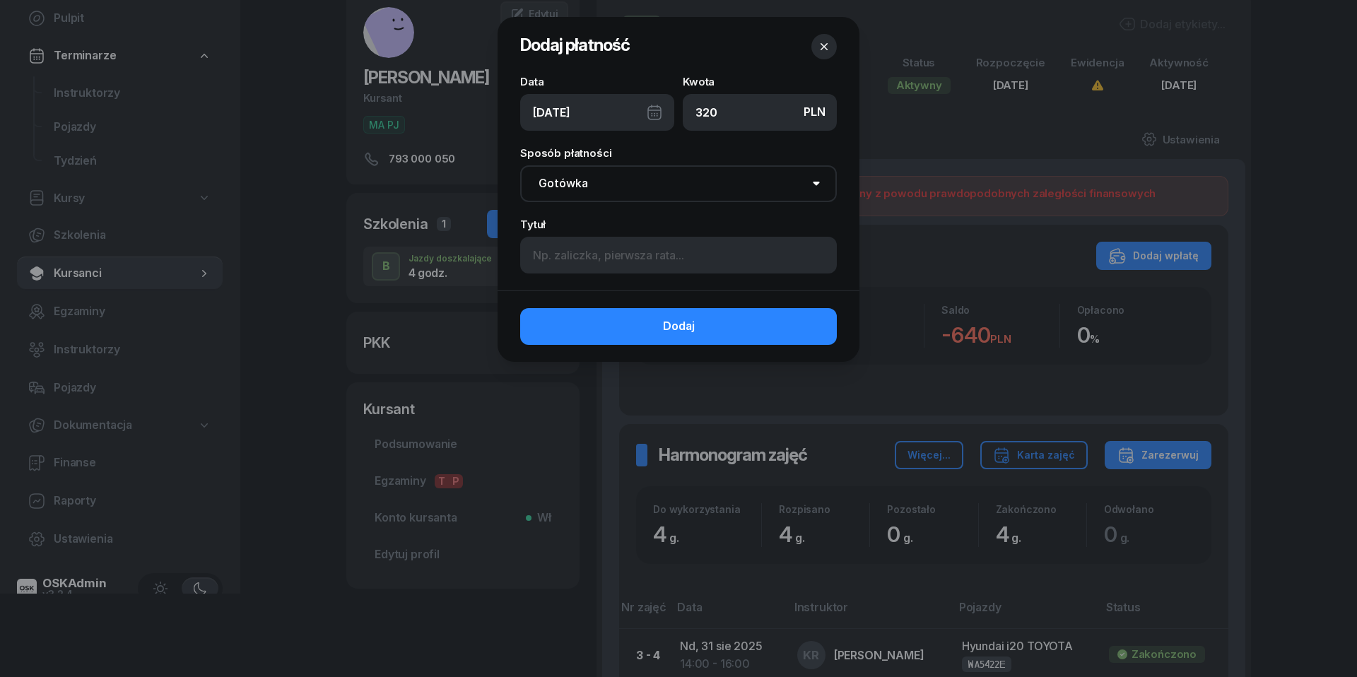
type input "320"
click at [656, 117] on div "[DATE]" at bounding box center [597, 112] width 154 height 37
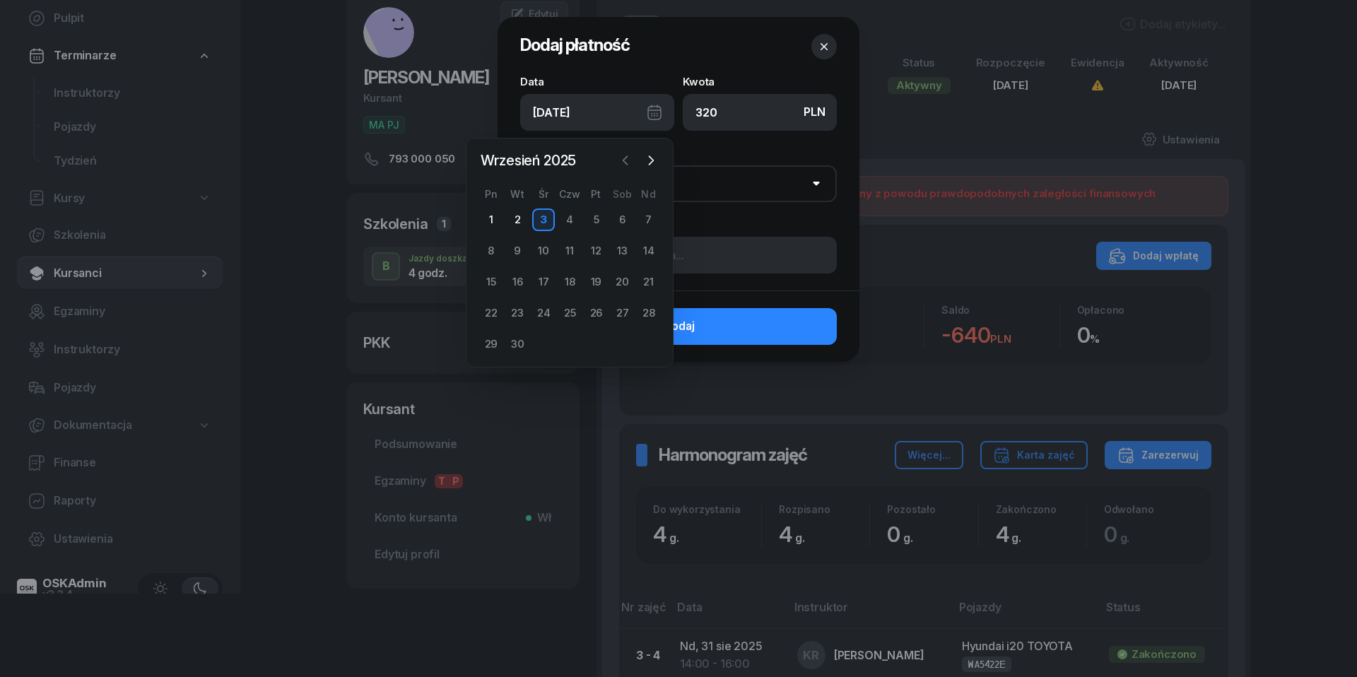
click at [632, 163] on icon "button" at bounding box center [626, 160] width 14 height 14
click at [626, 339] on div "30" at bounding box center [622, 344] width 23 height 23
type input "[DATE]"
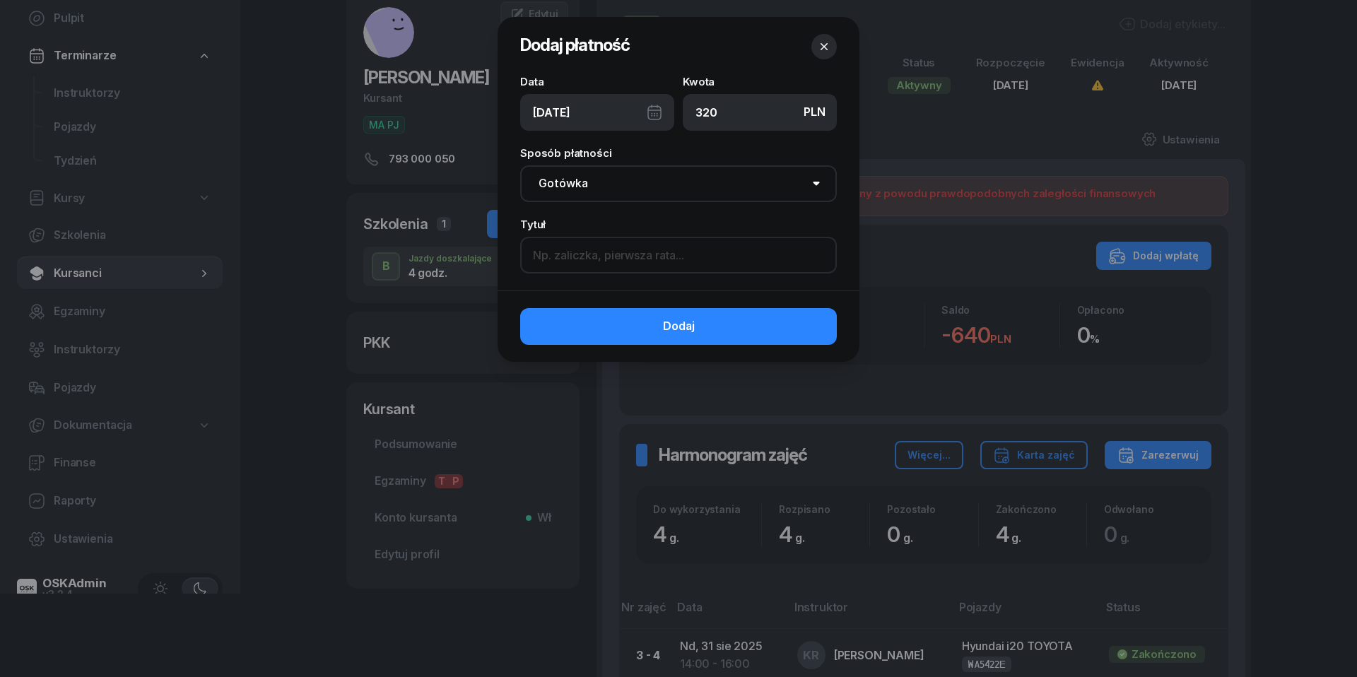
click at [638, 261] on input at bounding box center [678, 255] width 317 height 37
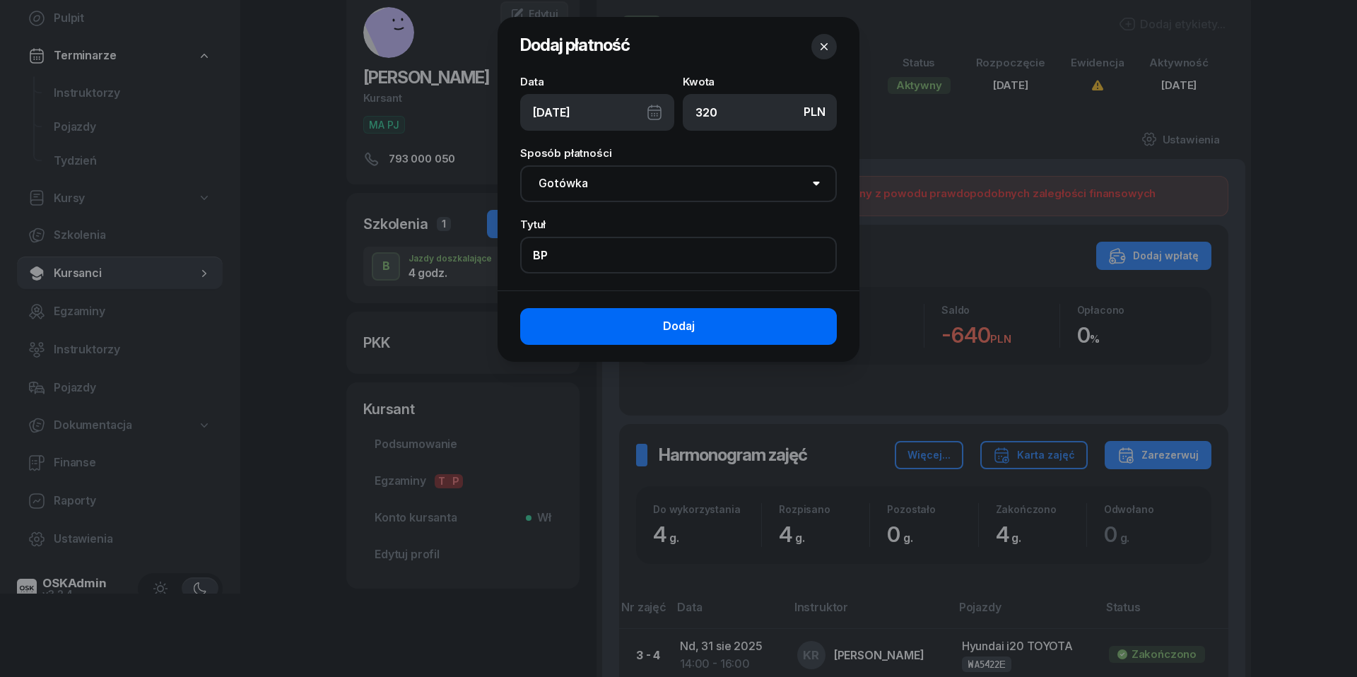
type input "BP"
click at [702, 329] on button "Dodaj" at bounding box center [678, 326] width 317 height 37
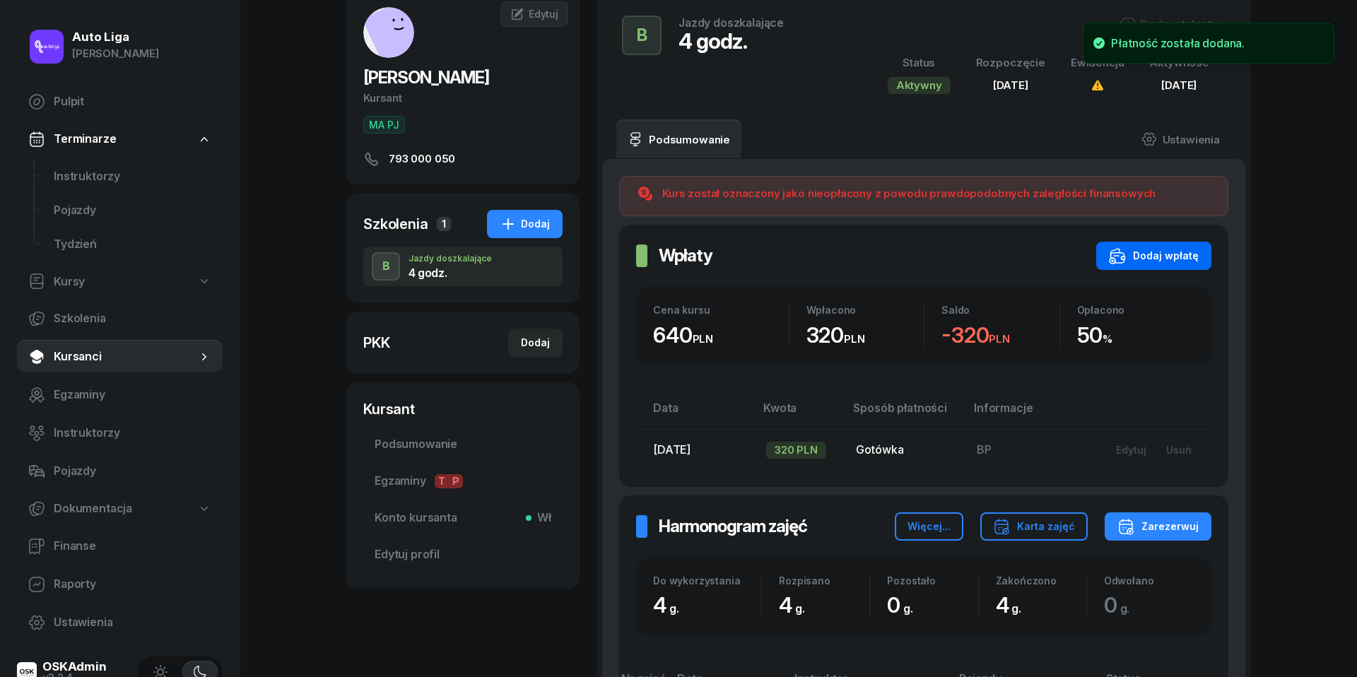
click at [1163, 265] on button "Dodaj wpłatę" at bounding box center [1153, 256] width 115 height 28
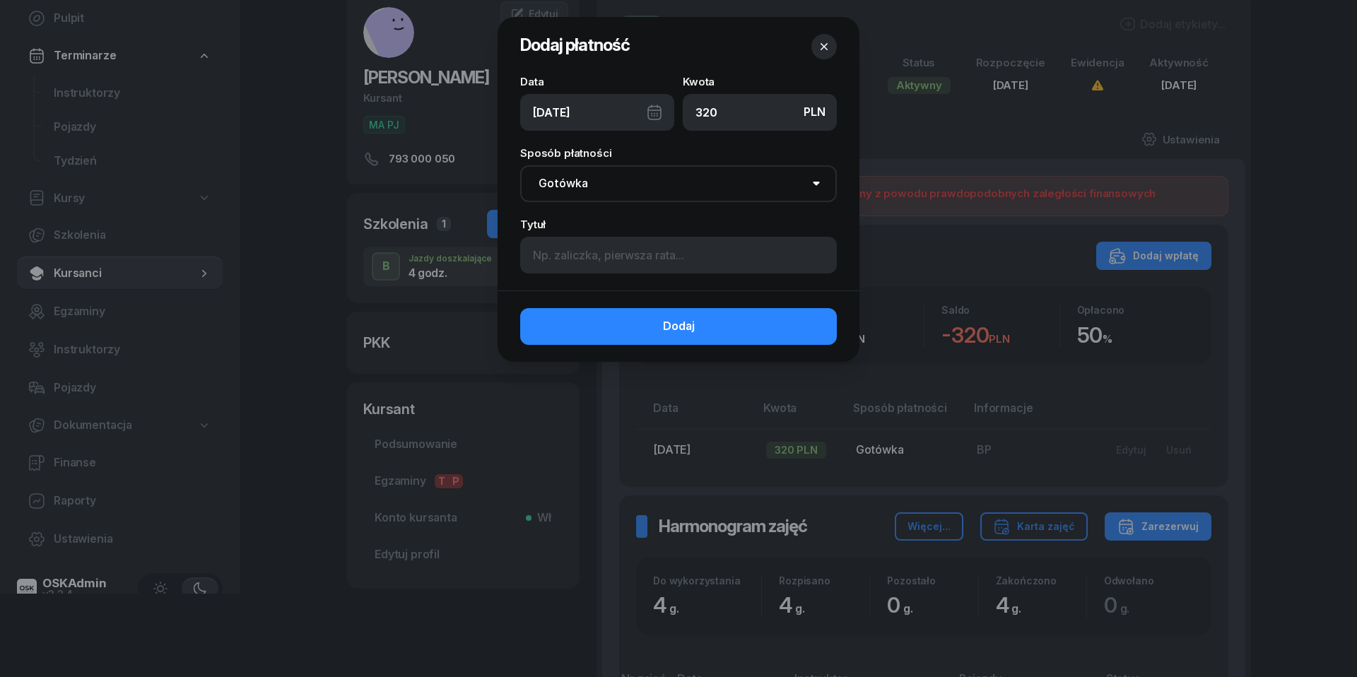
type input "320"
click at [657, 101] on div "[DATE]" at bounding box center [597, 112] width 154 height 37
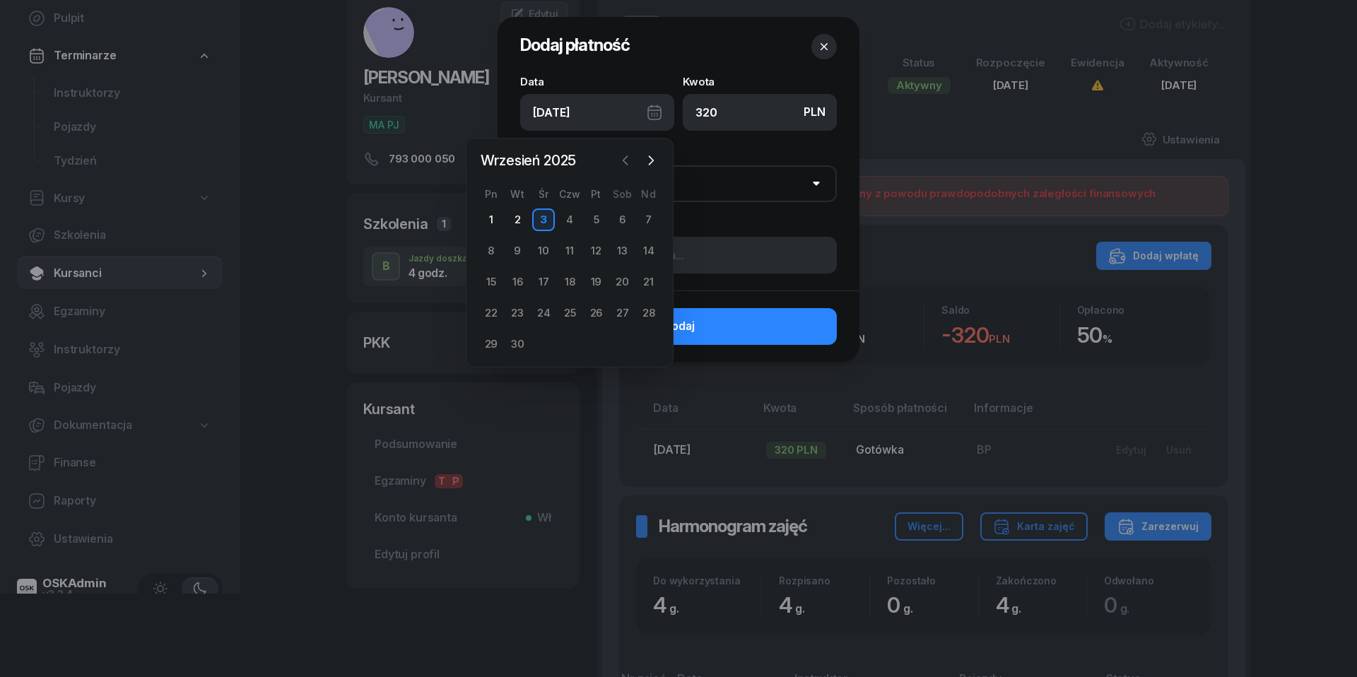
click at [626, 154] on icon "button" at bounding box center [626, 160] width 14 height 14
click at [648, 341] on div "31" at bounding box center [649, 344] width 23 height 23
type input "[DATE]"
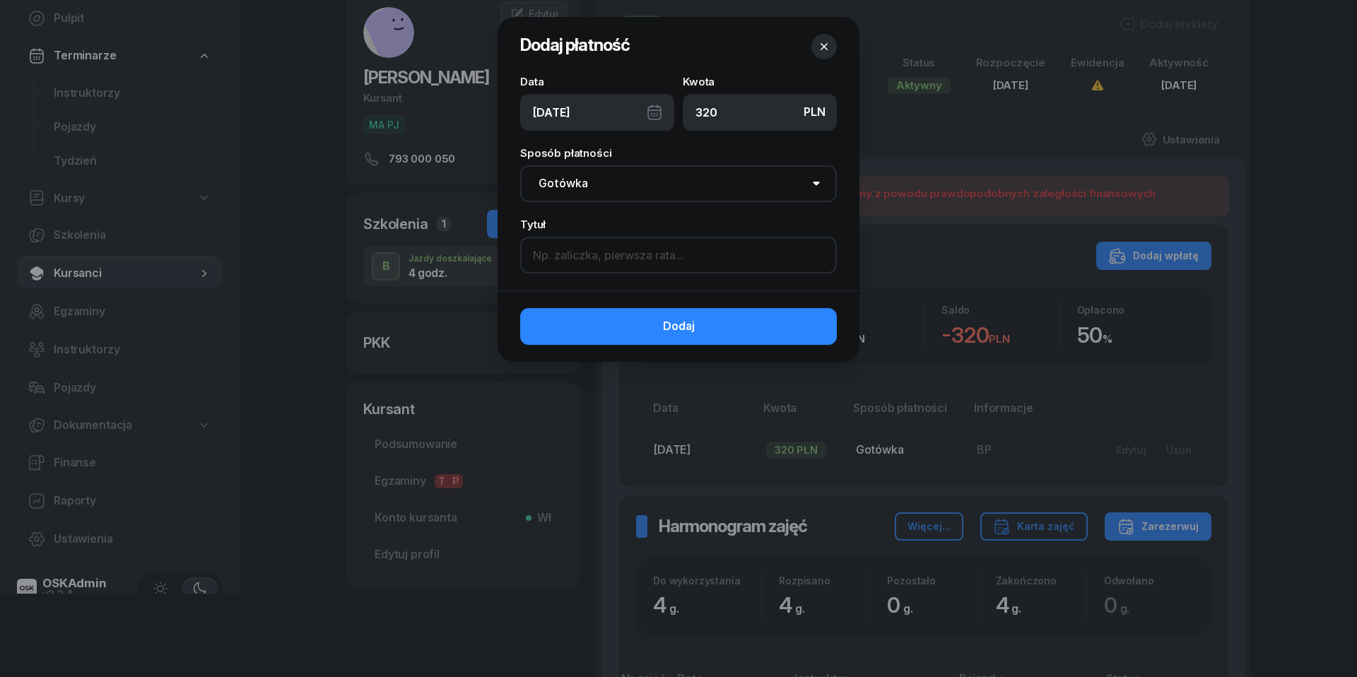
click at [614, 245] on input at bounding box center [678, 255] width 317 height 37
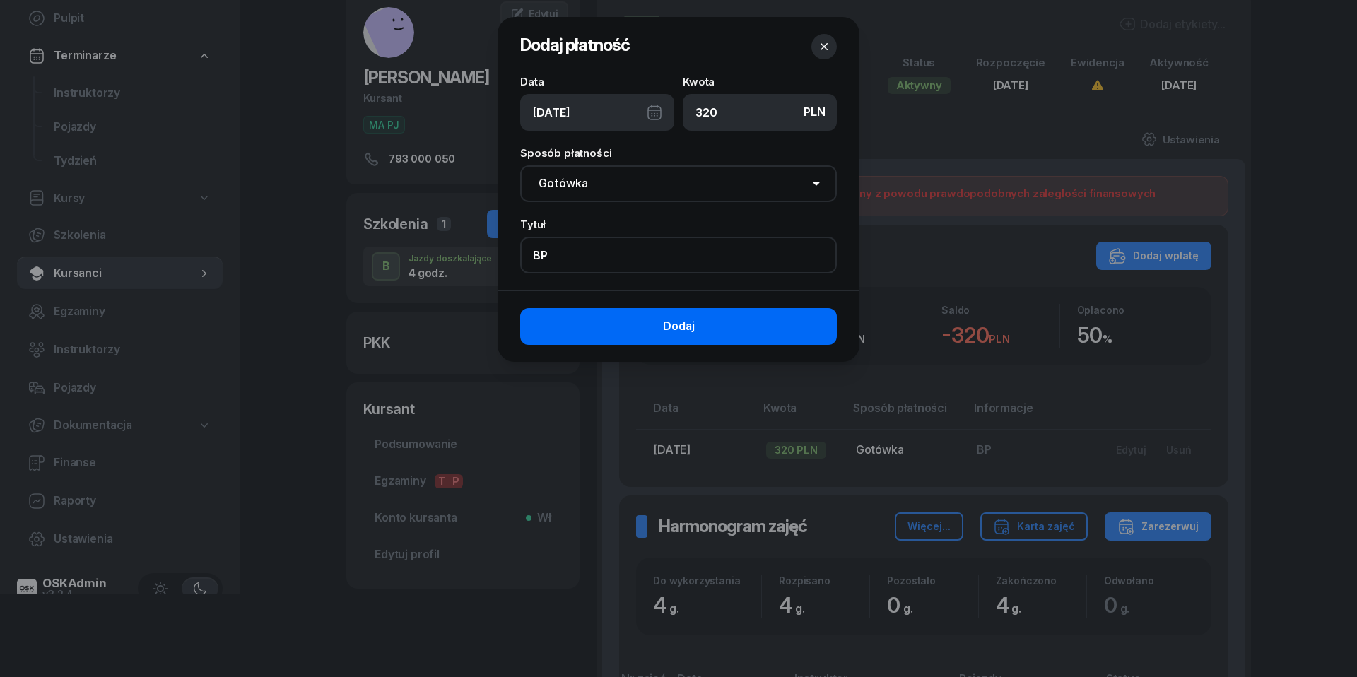
type input "BP"
click at [704, 316] on button "Dodaj" at bounding box center [678, 326] width 317 height 37
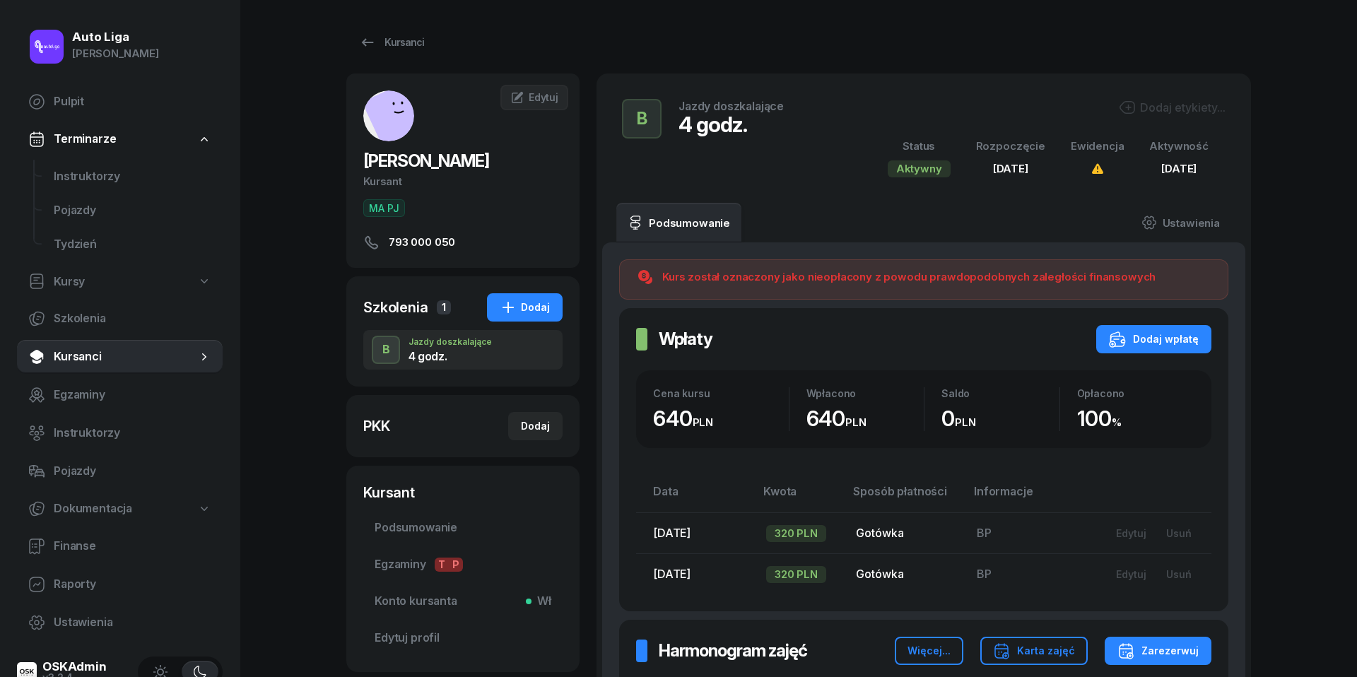
scroll to position [0, 0]
click at [108, 174] on span "Instruktorzy" at bounding box center [133, 177] width 158 height 18
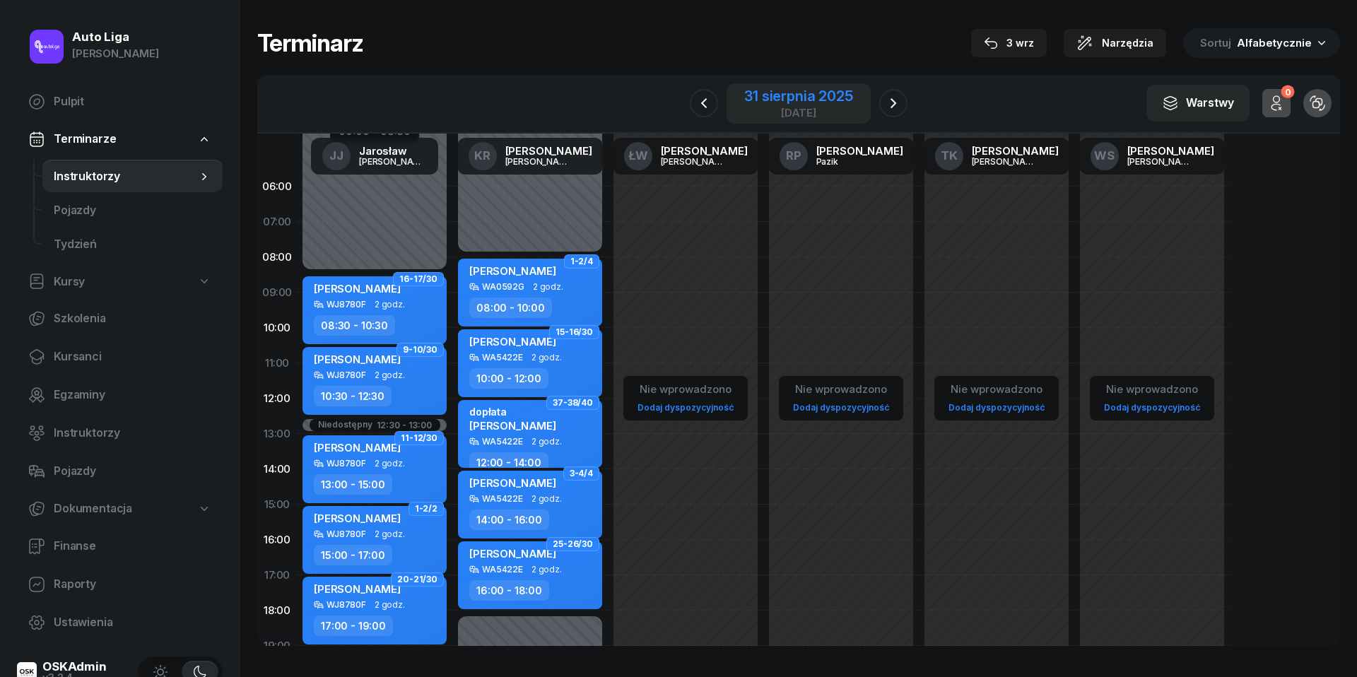
click at [800, 102] on div "31 sierpnia 2025" at bounding box center [798, 96] width 108 height 14
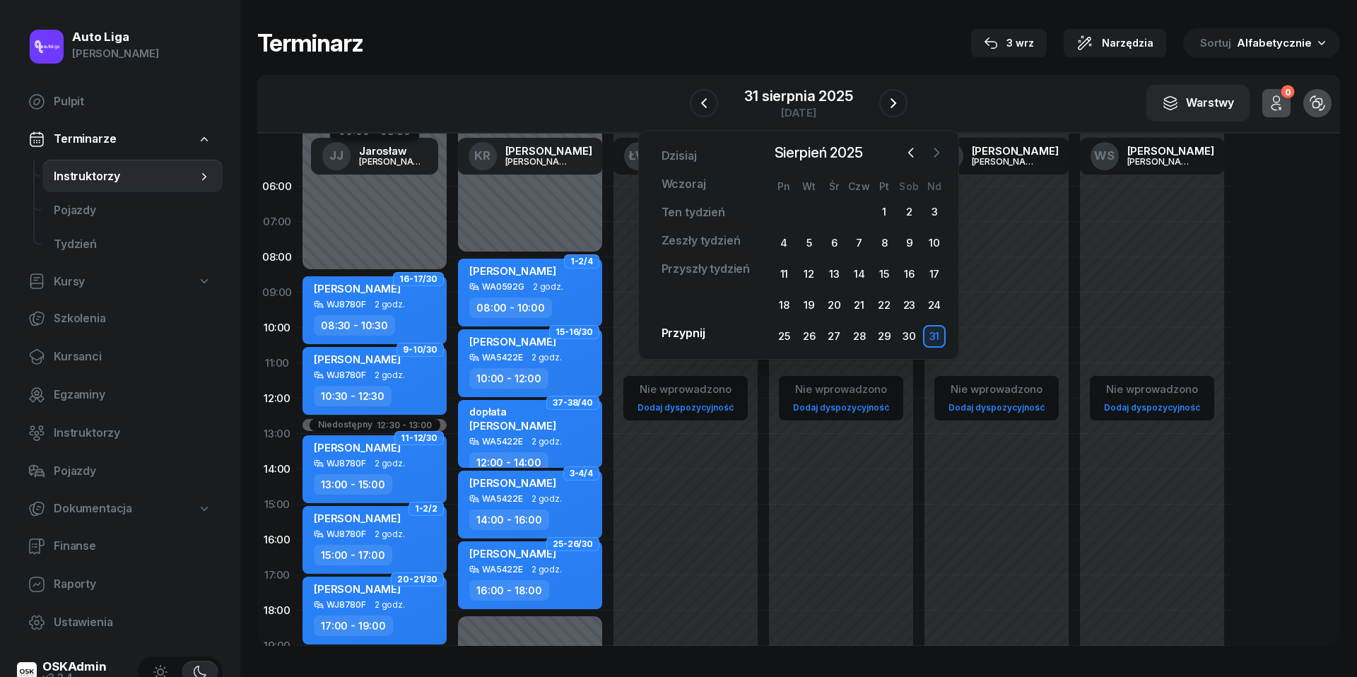
click at [940, 154] on icon "button" at bounding box center [937, 153] width 14 height 14
click at [838, 204] on div "3" at bounding box center [834, 212] width 23 height 23
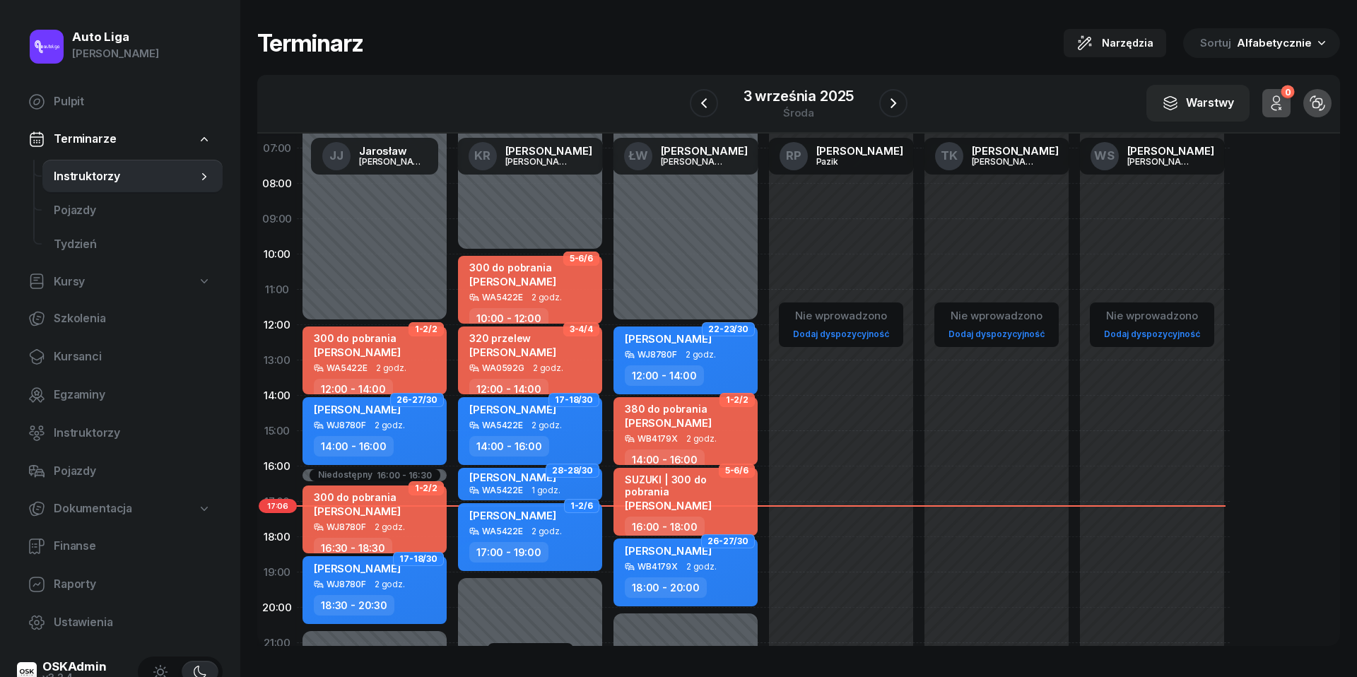
scroll to position [83, 0]
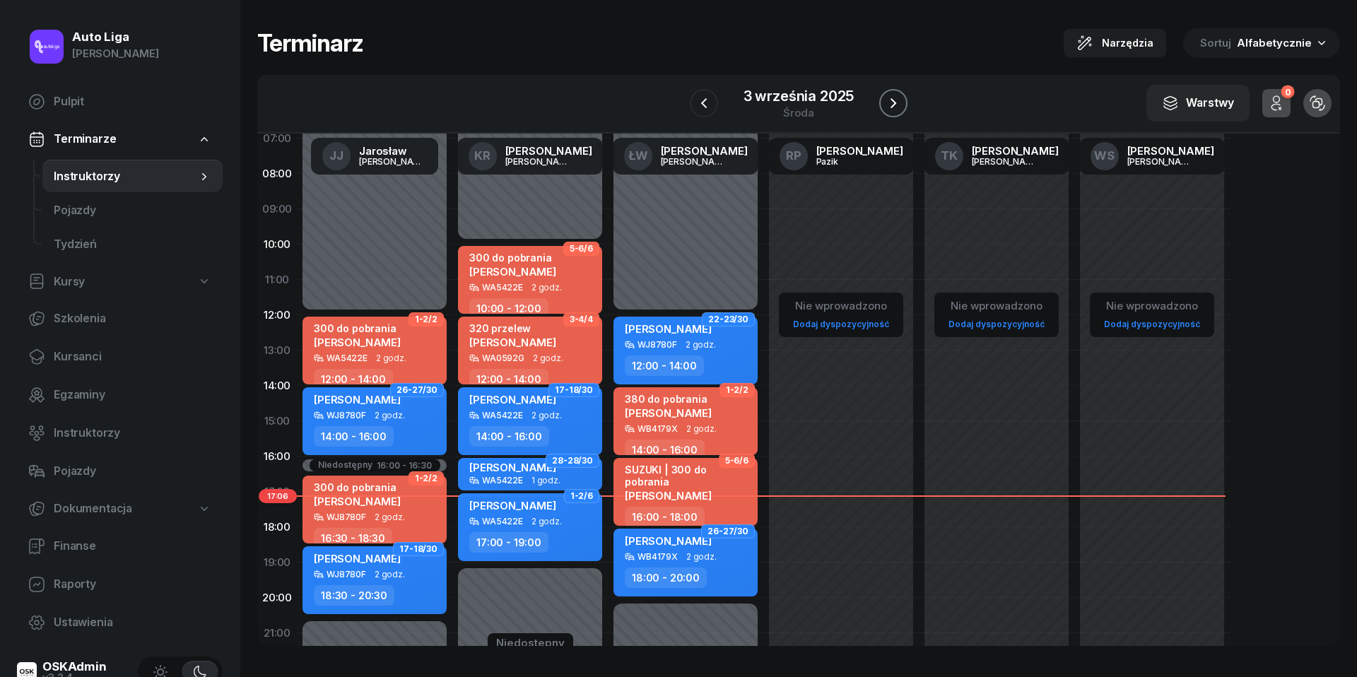
click at [894, 103] on icon "button" at bounding box center [893, 103] width 17 height 17
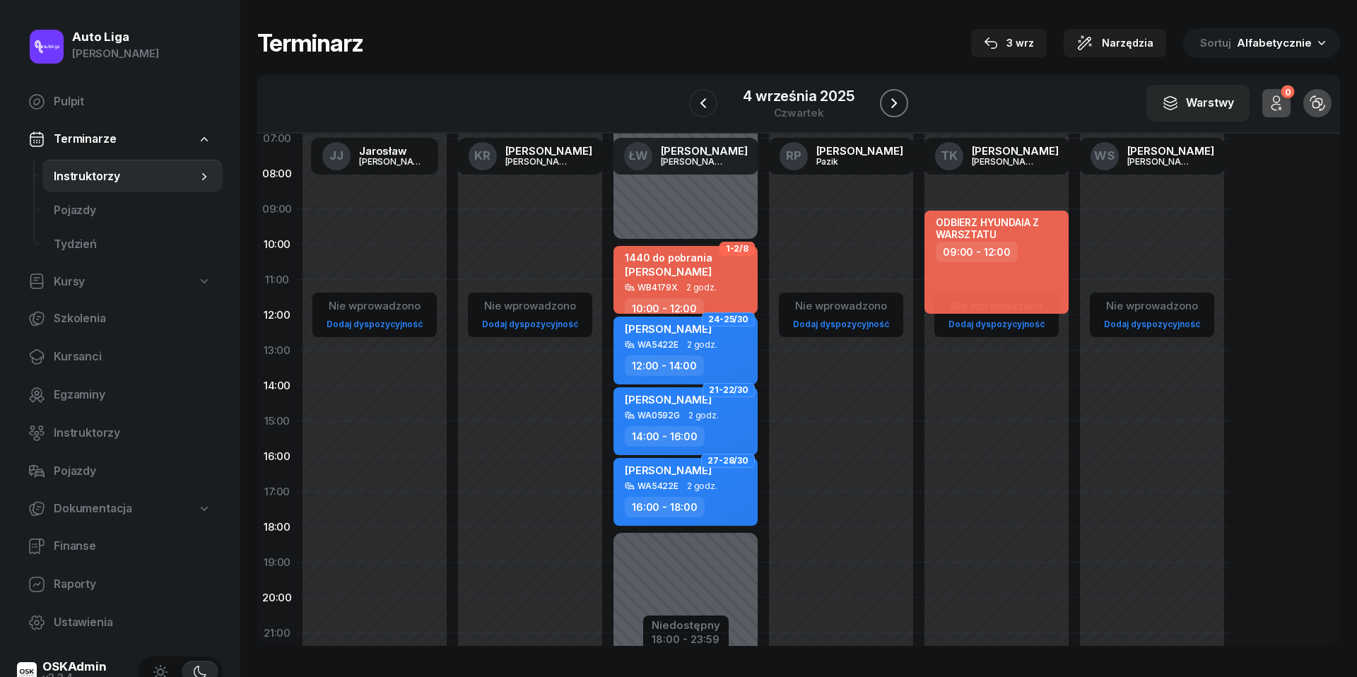
click at [894, 103] on icon "button" at bounding box center [894, 103] width 17 height 17
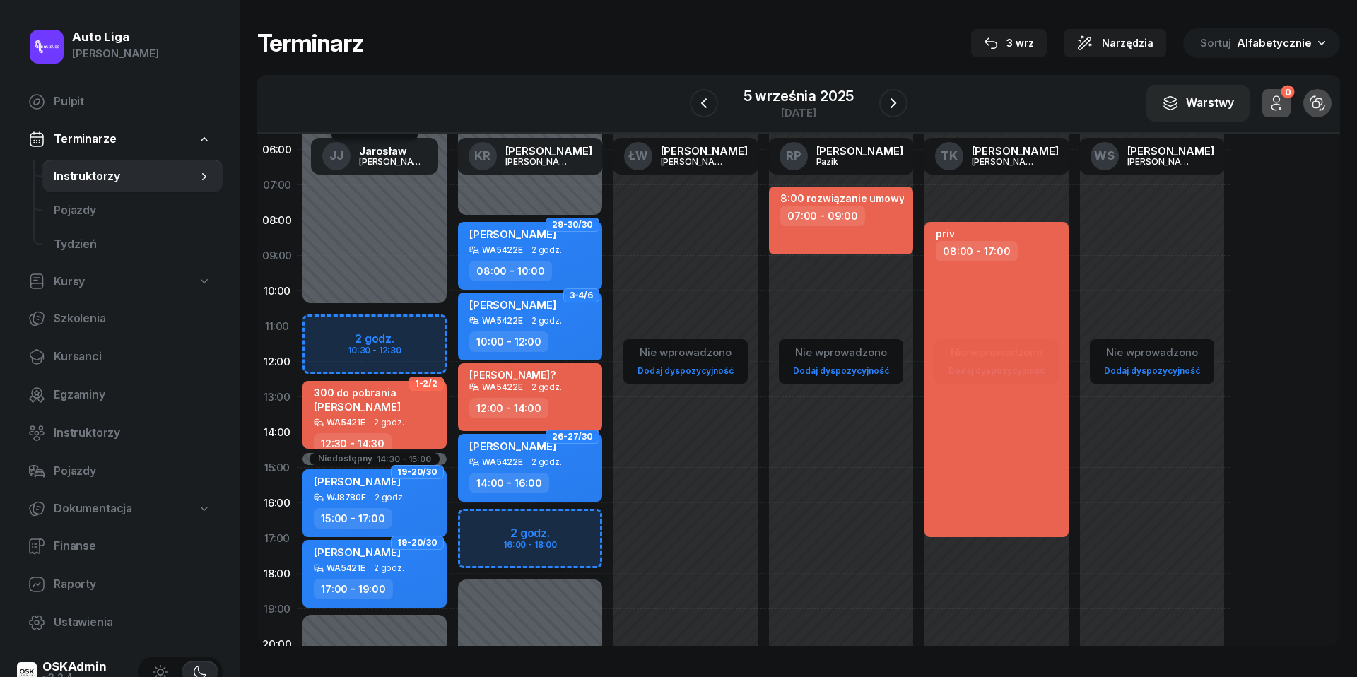
scroll to position [35, 0]
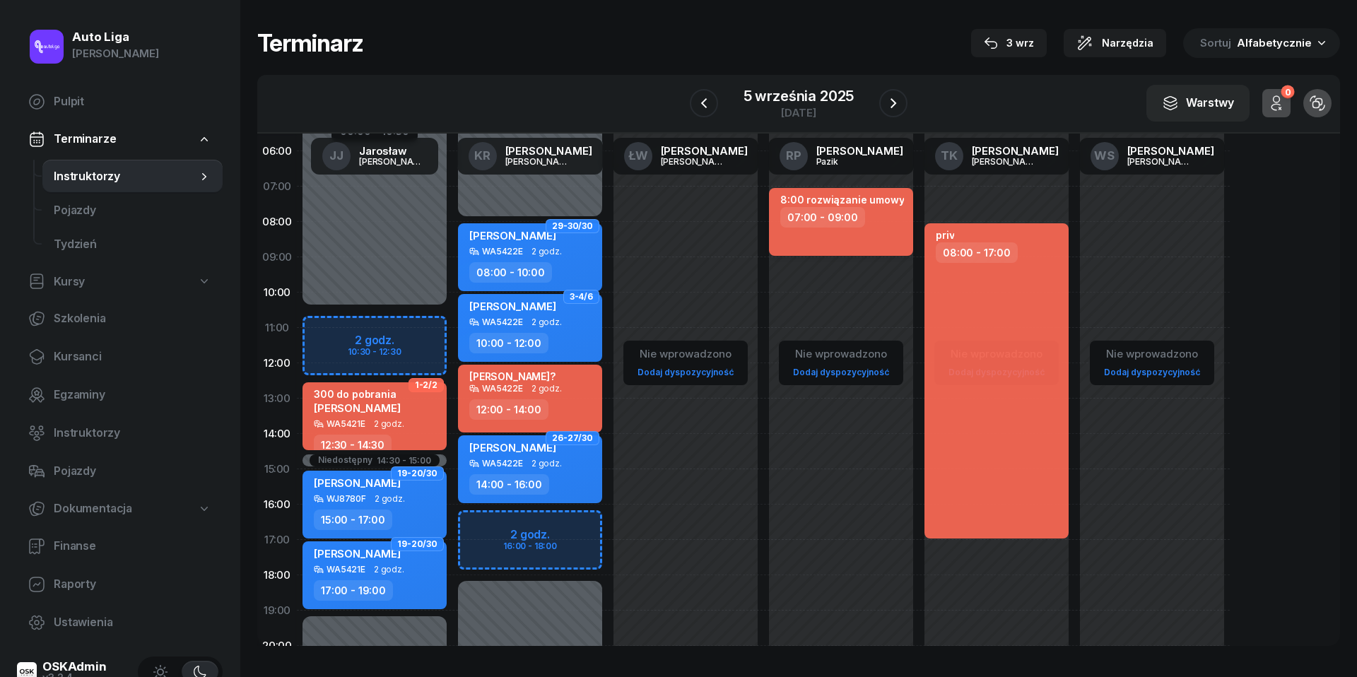
click at [850, 235] on div "8:00 rozwiązanie umowy 07:00 - 09:00" at bounding box center [841, 222] width 144 height 68
select select "07"
select select "09"
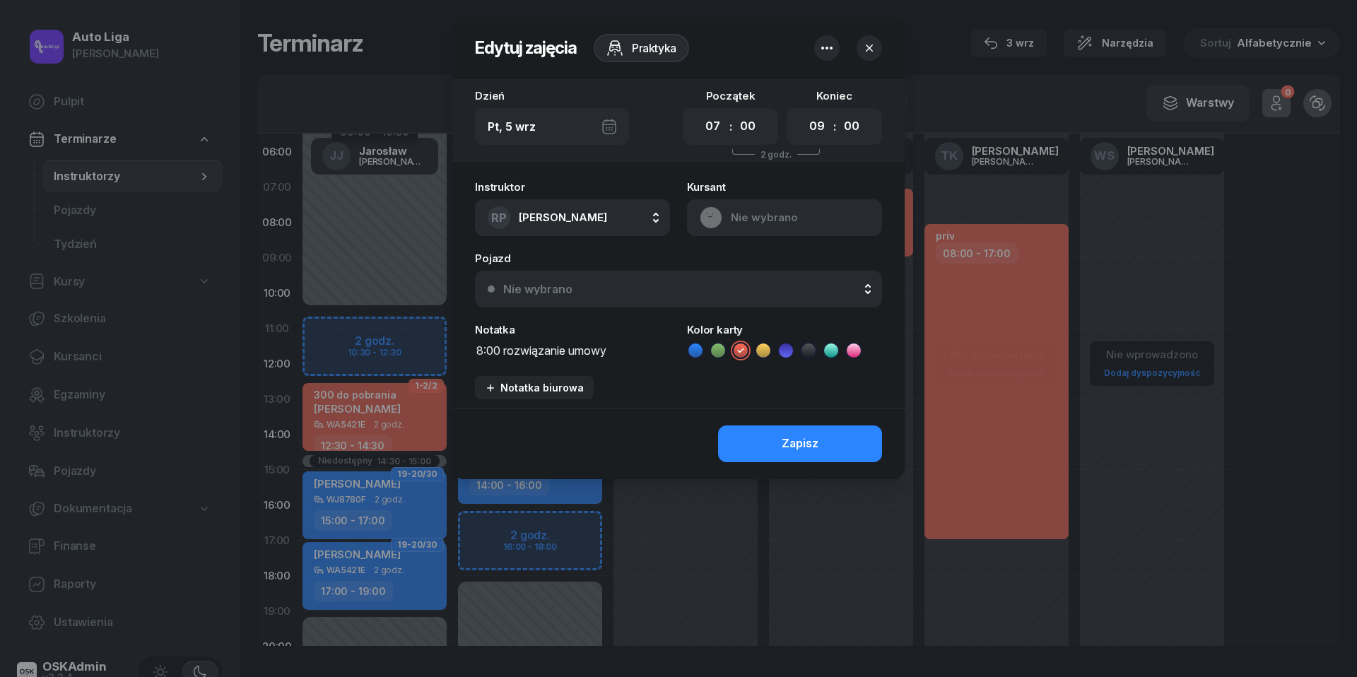
click at [611, 123] on div "Pt, 5 wrz" at bounding box center [552, 126] width 154 height 37
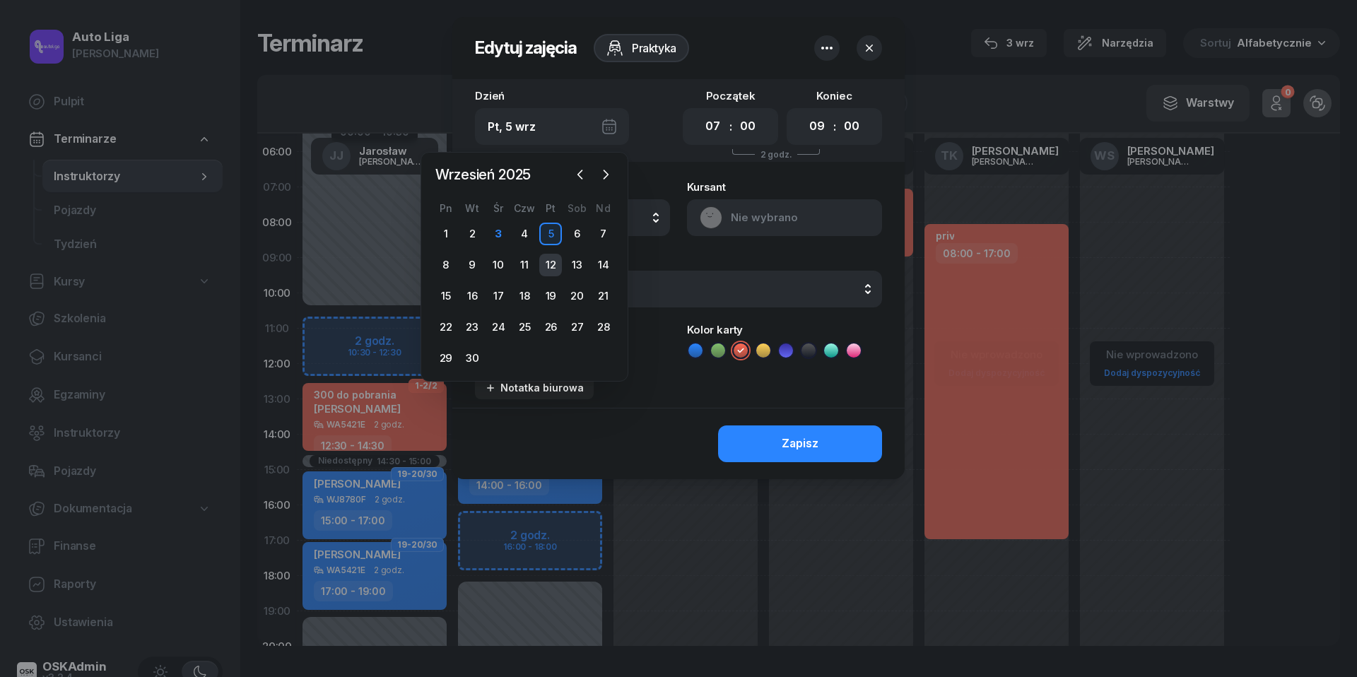
click at [550, 262] on div "12" at bounding box center [550, 265] width 23 height 23
type input "Pt, [DATE]"
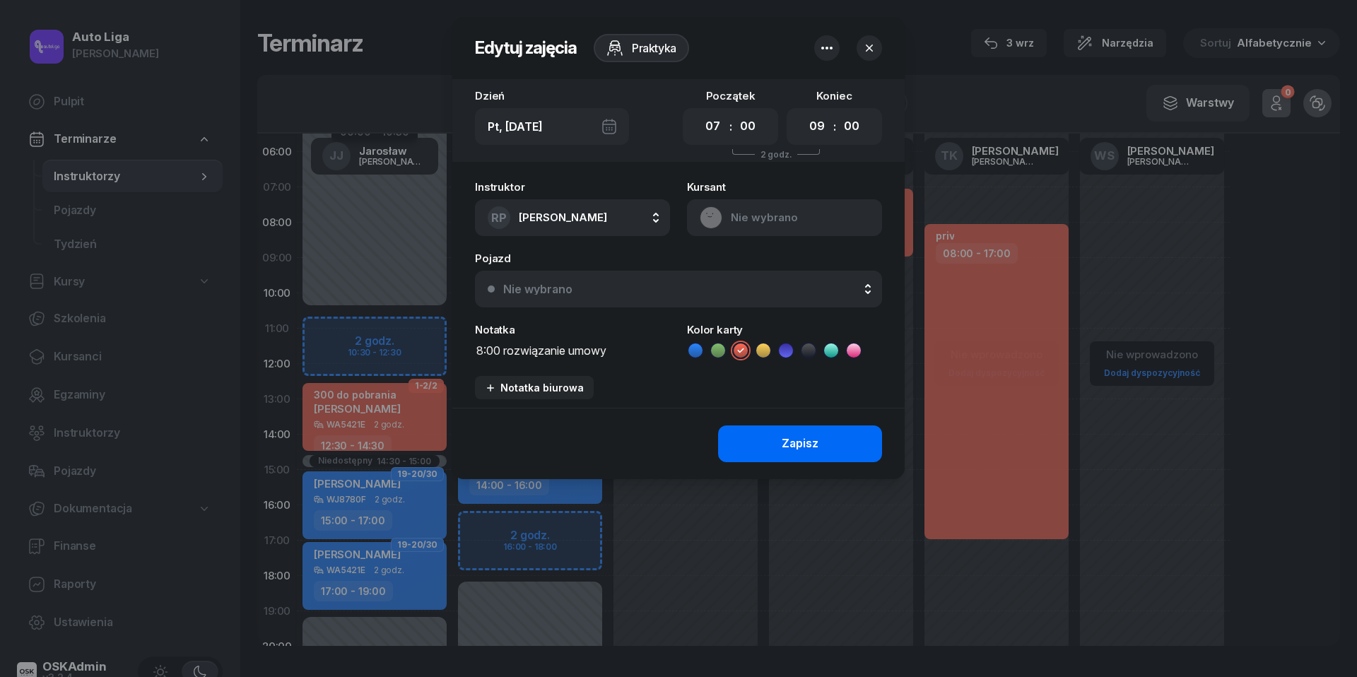
click at [759, 438] on button "Zapisz" at bounding box center [800, 444] width 164 height 37
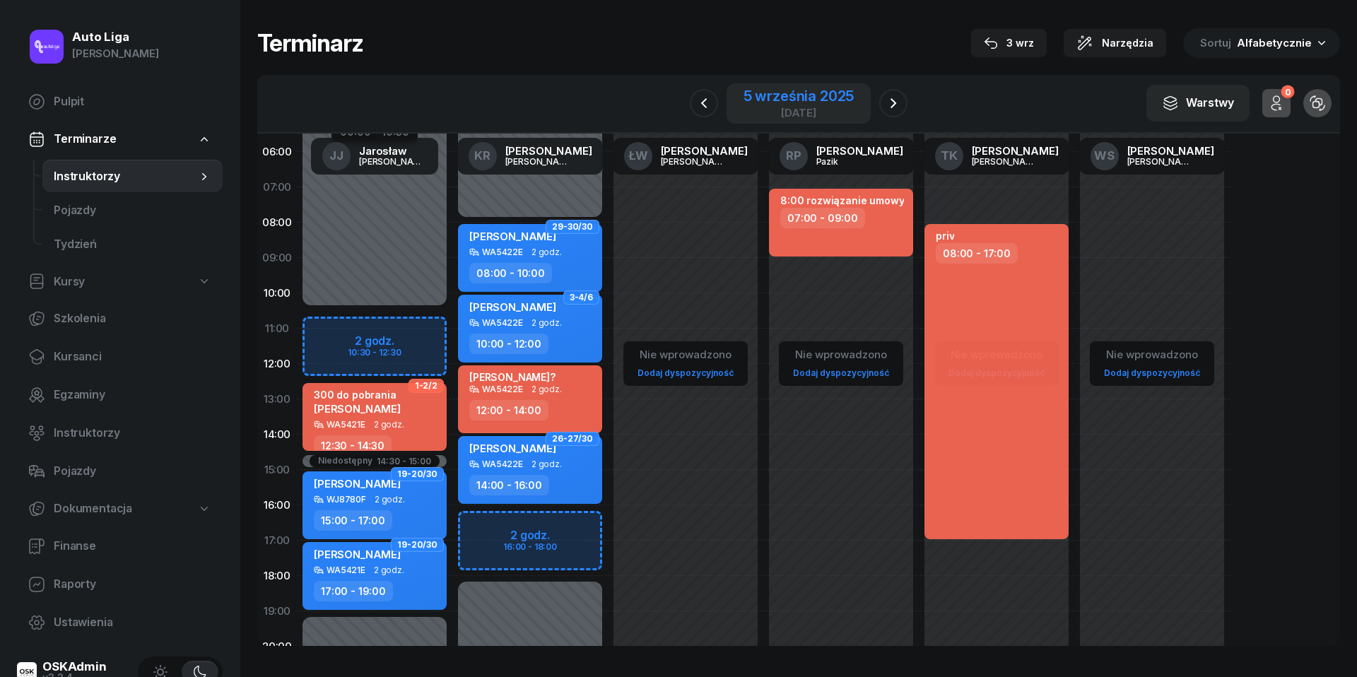
click at [773, 102] on div "5 września 2025" at bounding box center [799, 96] width 111 height 14
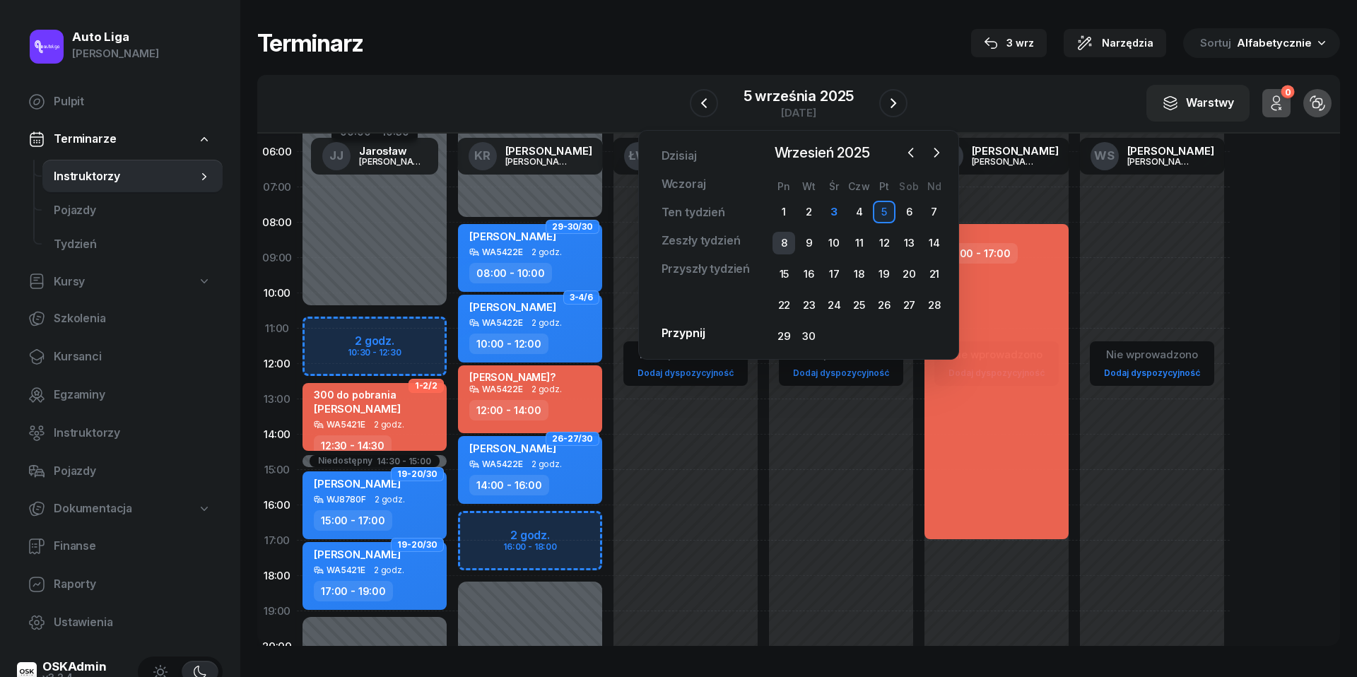
click at [792, 242] on div "8" at bounding box center [784, 243] width 23 height 23
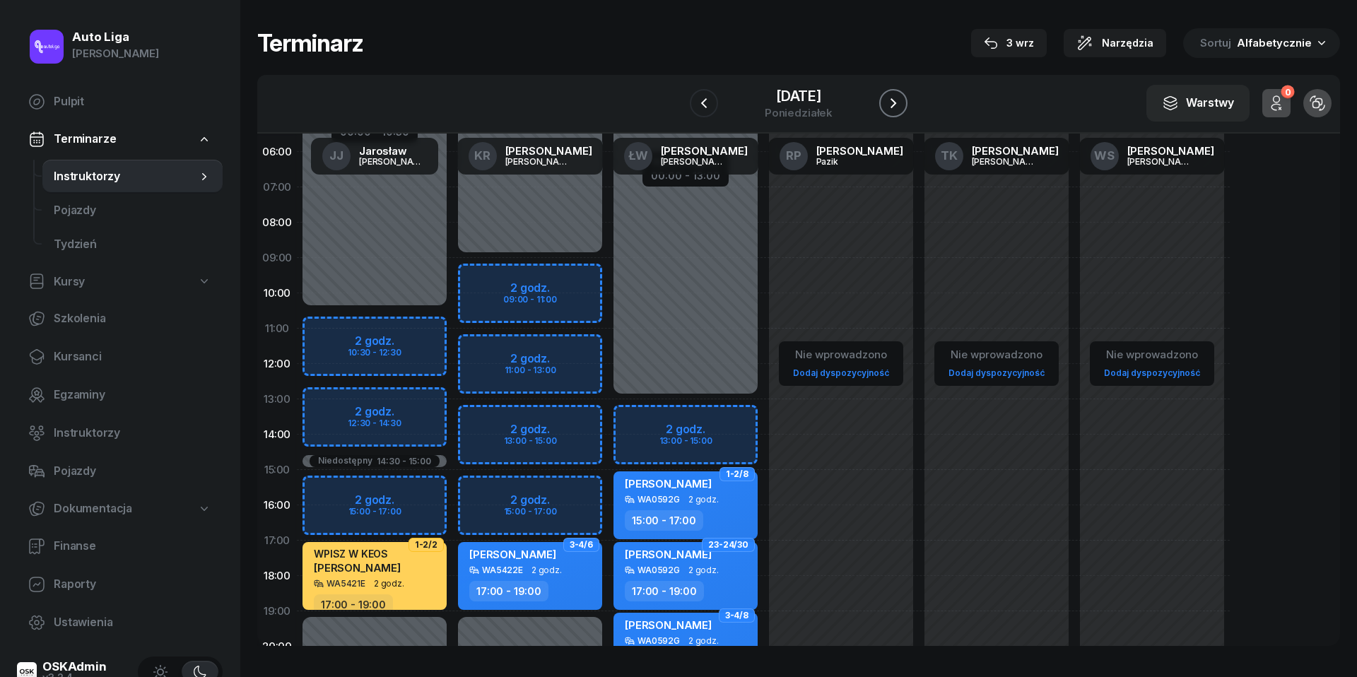
click at [896, 105] on icon "button" at bounding box center [893, 103] width 17 height 17
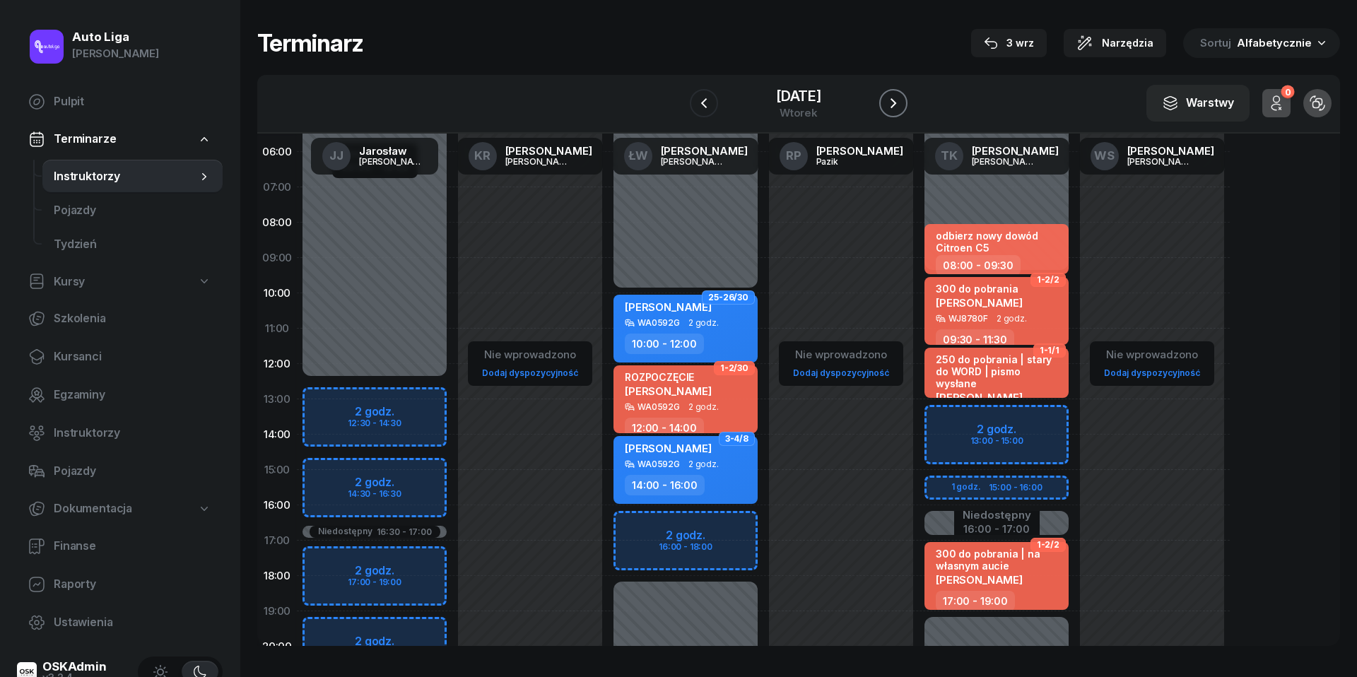
click at [896, 105] on icon "button" at bounding box center [893, 103] width 17 height 17
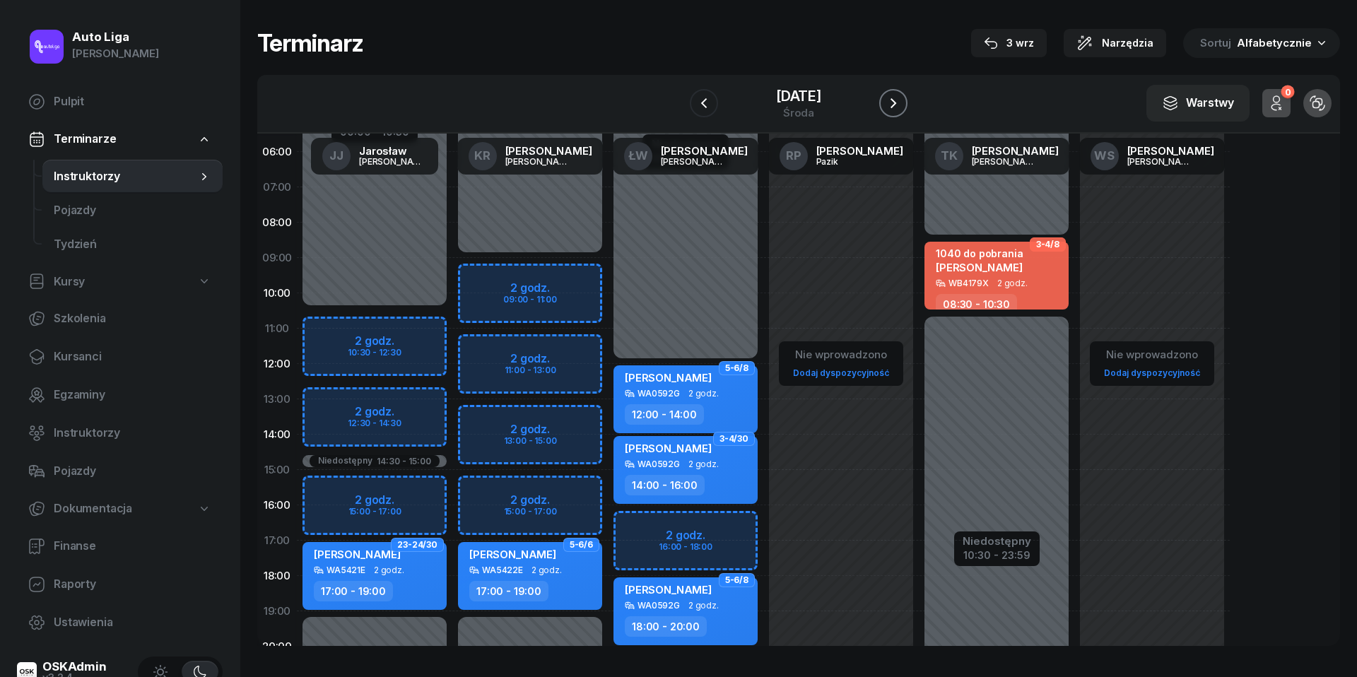
click at [899, 96] on icon "button" at bounding box center [893, 103] width 17 height 17
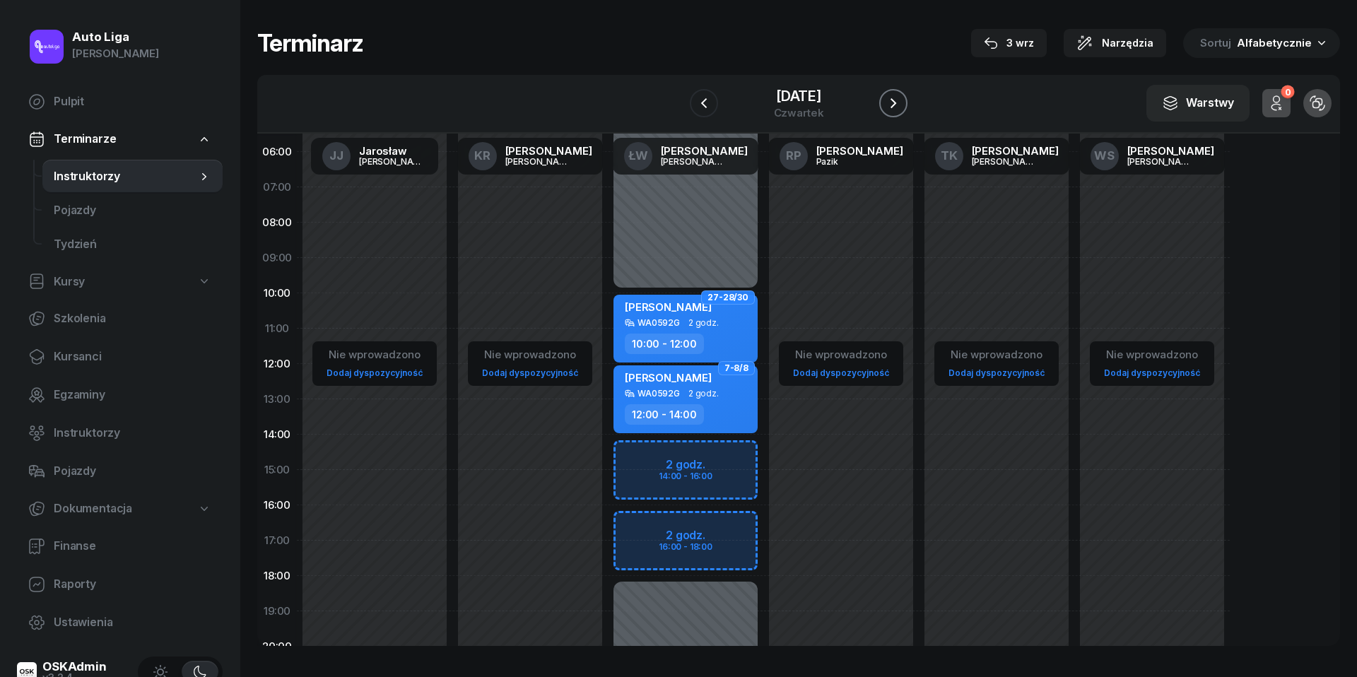
click at [899, 96] on icon "button" at bounding box center [893, 103] width 17 height 17
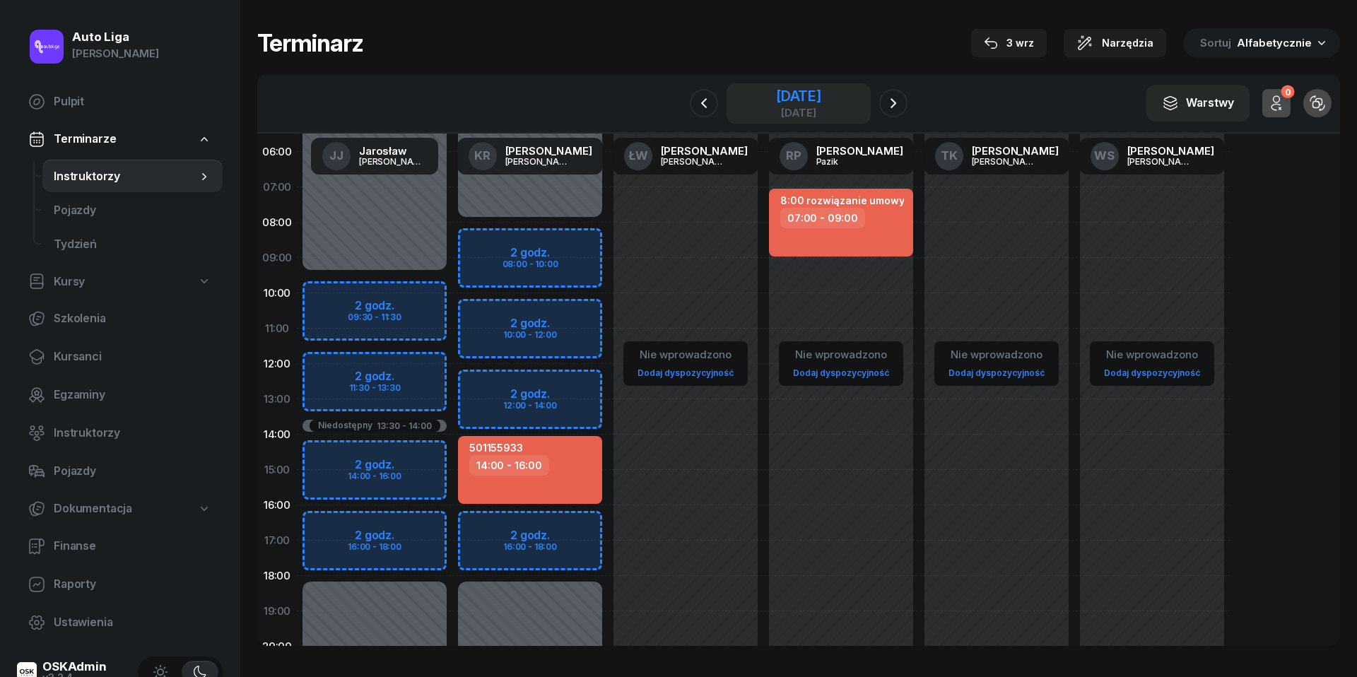
click at [795, 107] on div "[DATE]" at bounding box center [798, 112] width 45 height 11
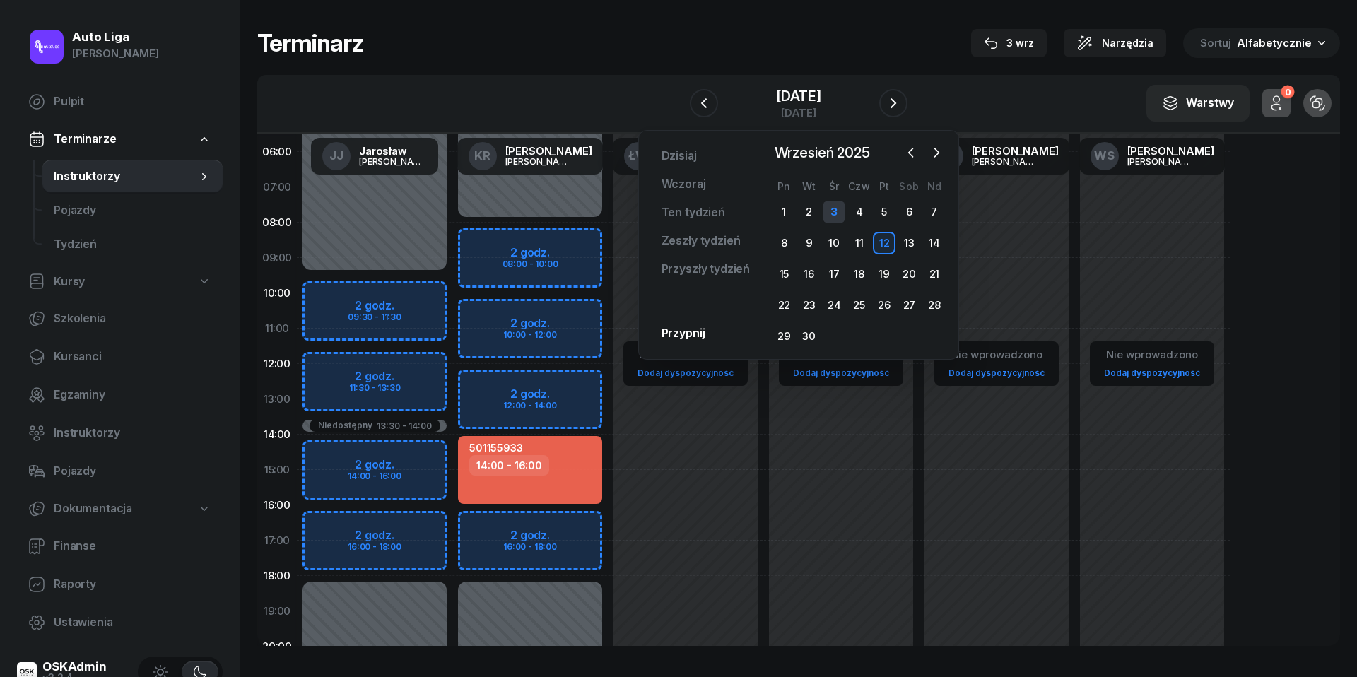
click at [838, 213] on div "3" at bounding box center [834, 212] width 23 height 23
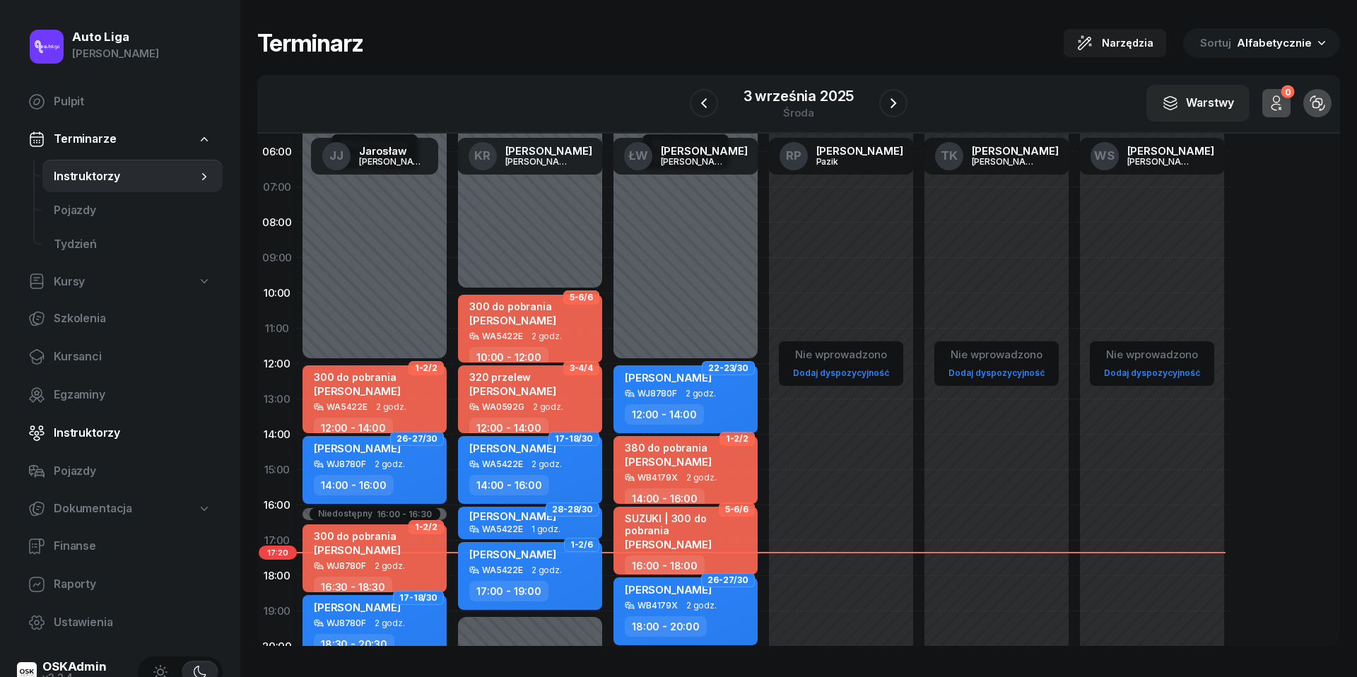
click at [78, 439] on span "Instruktorzy" at bounding box center [133, 433] width 158 height 18
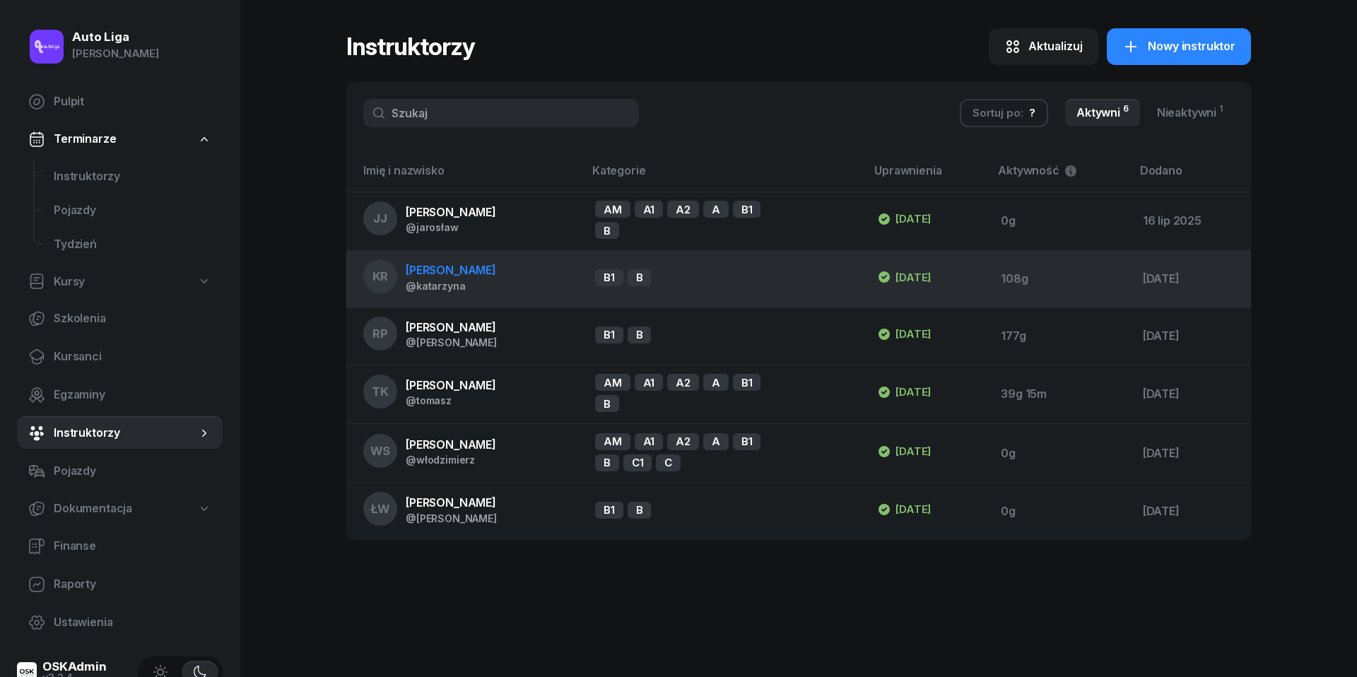
click at [465, 272] on span "[PERSON_NAME]" at bounding box center [451, 270] width 90 height 14
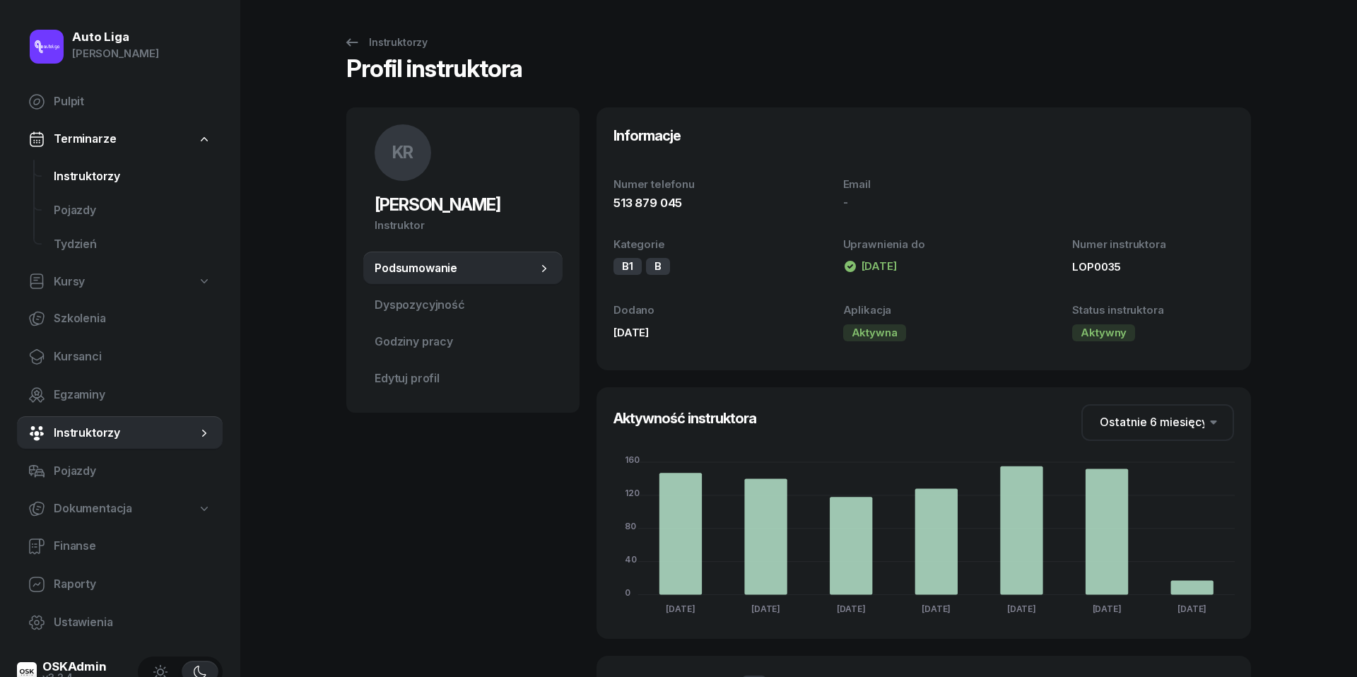
click at [105, 175] on span "Instruktorzy" at bounding box center [133, 177] width 158 height 18
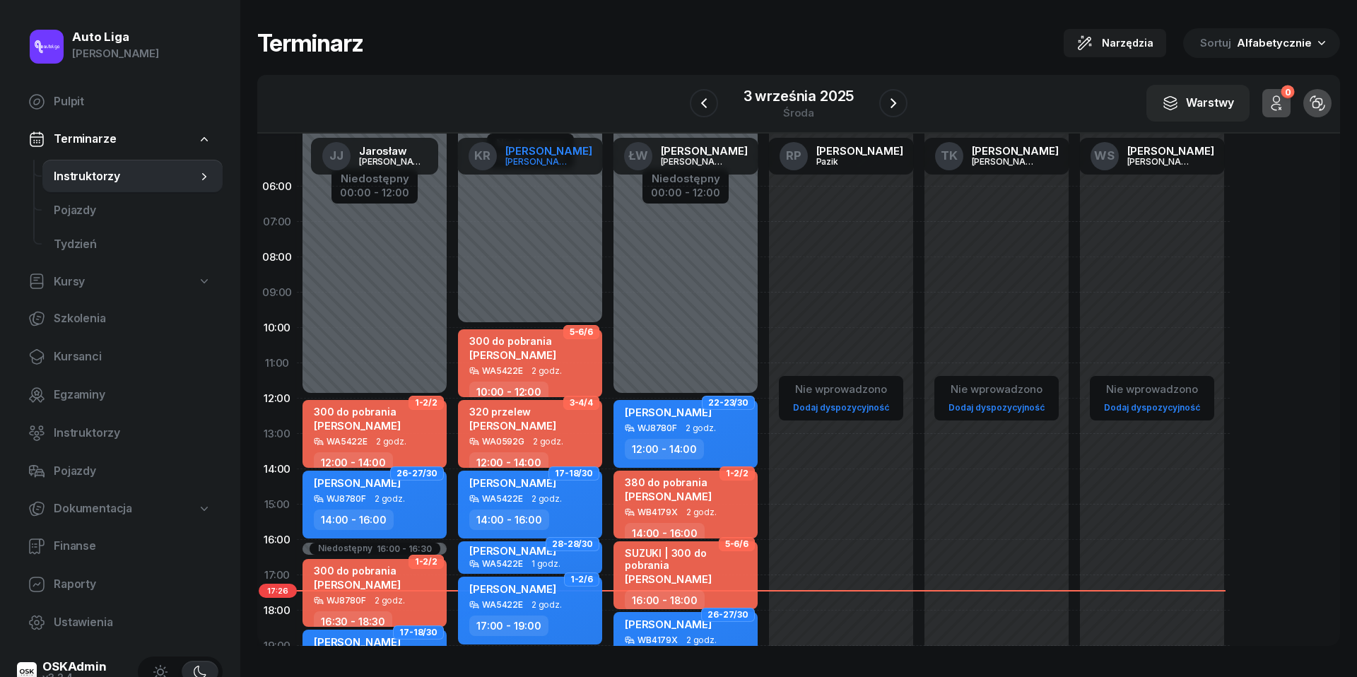
click at [533, 163] on div "[PERSON_NAME]" at bounding box center [539, 161] width 68 height 9
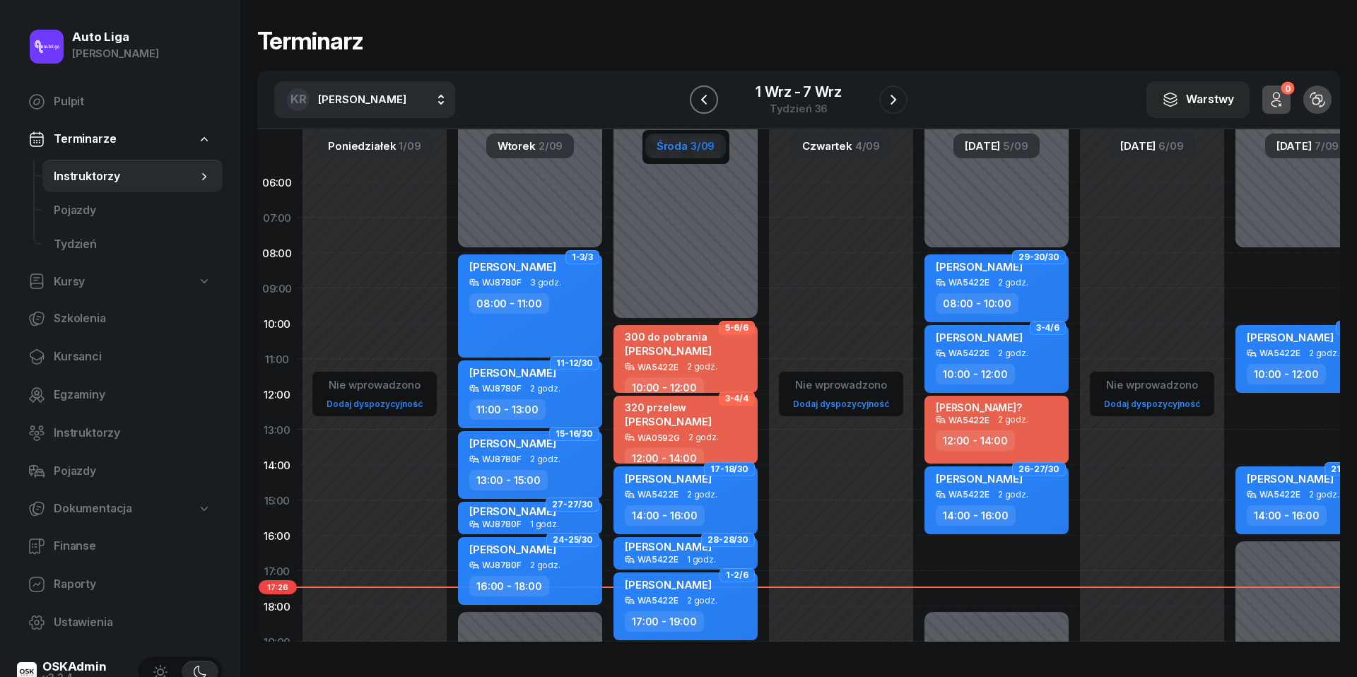
click at [708, 95] on icon "button" at bounding box center [704, 99] width 17 height 17
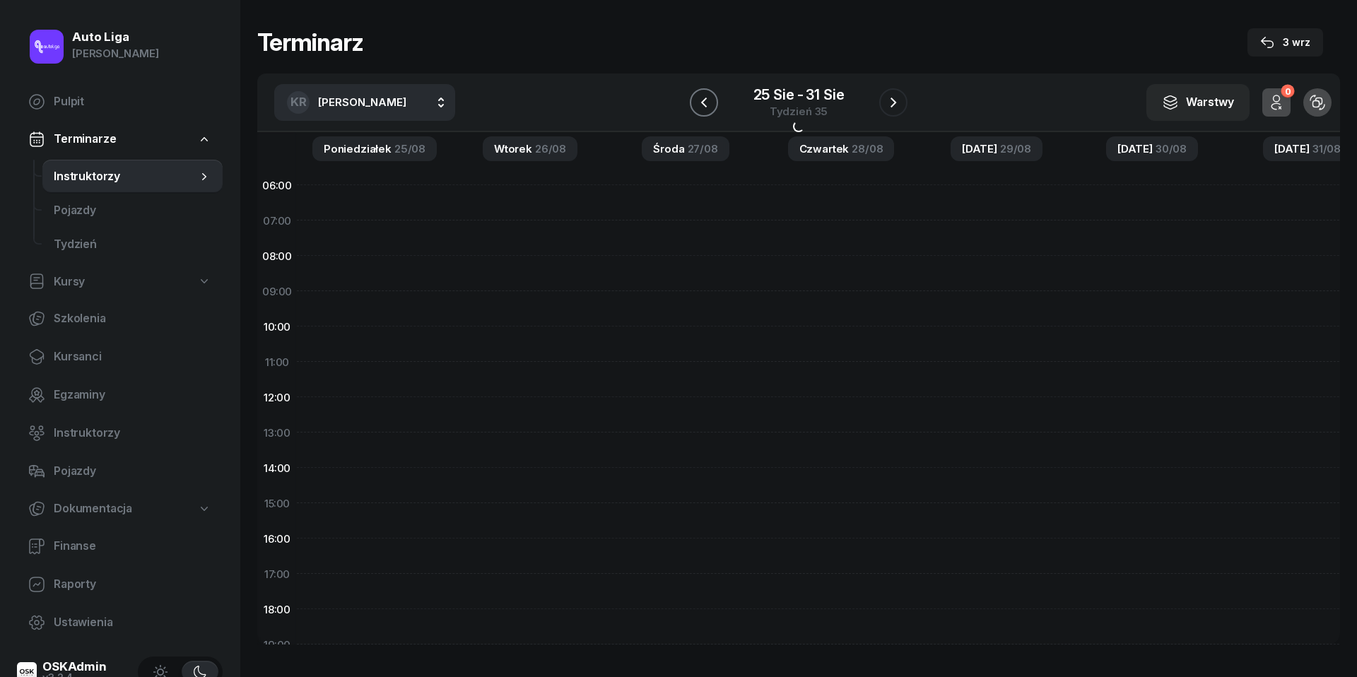
click at [708, 95] on icon "button" at bounding box center [704, 102] width 17 height 17
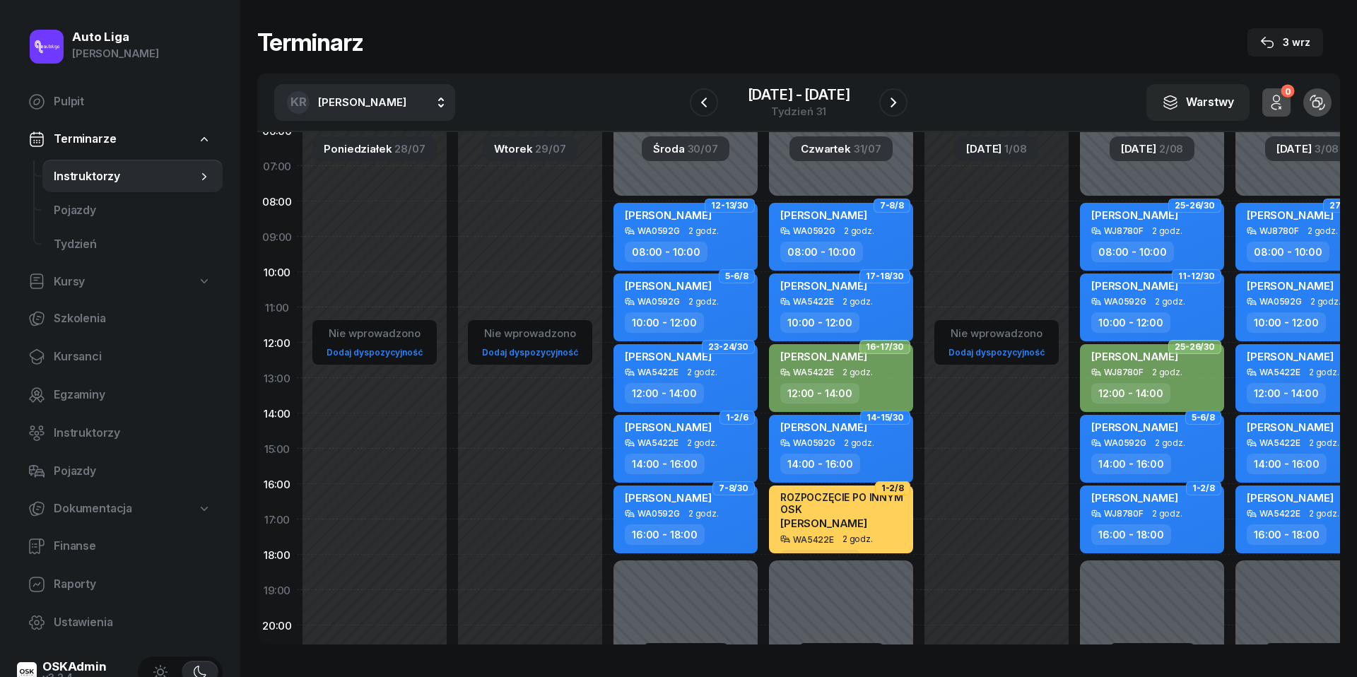
scroll to position [52, 0]
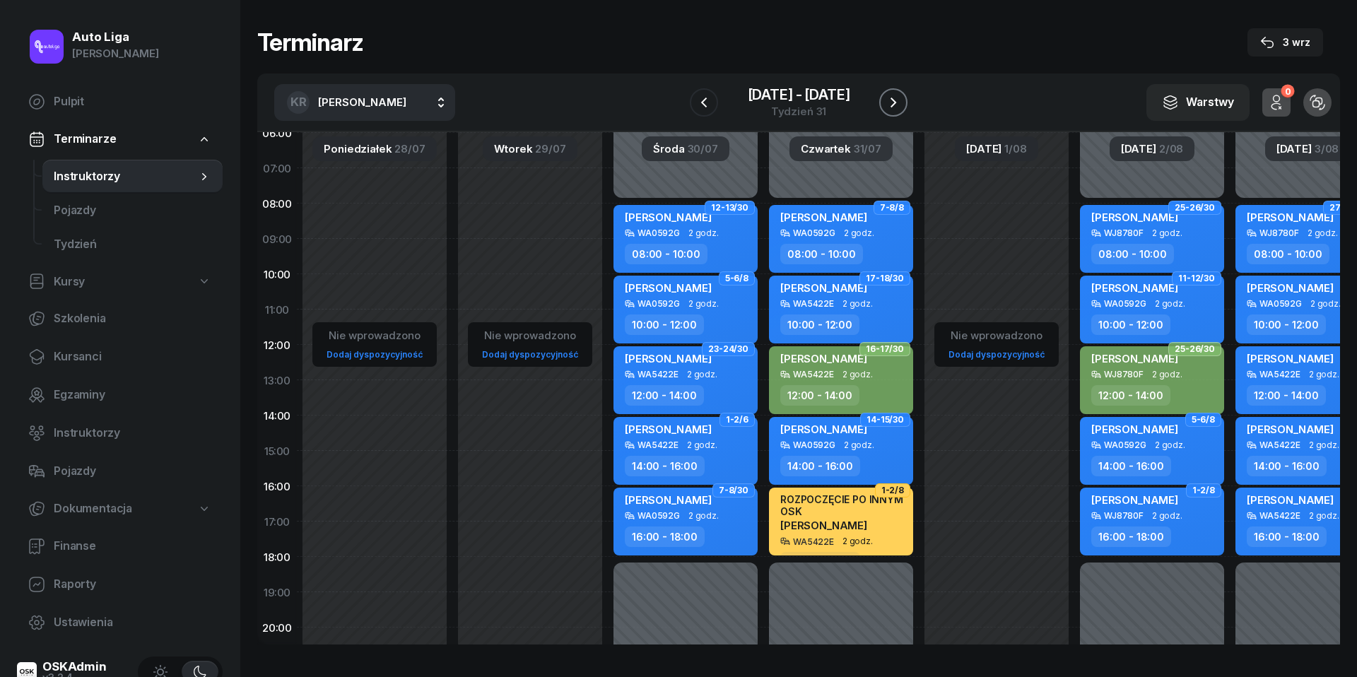
click at [900, 100] on icon "button" at bounding box center [893, 102] width 17 height 17
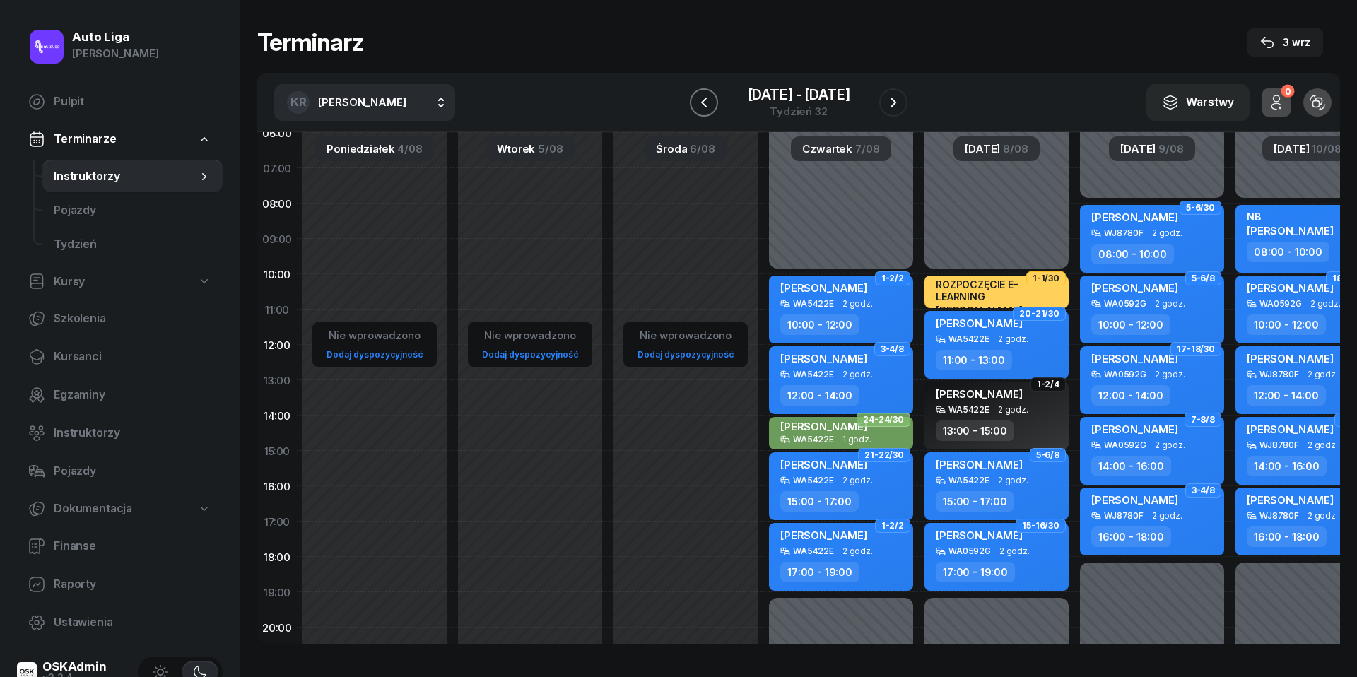
click at [705, 100] on icon "button" at bounding box center [704, 102] width 17 height 17
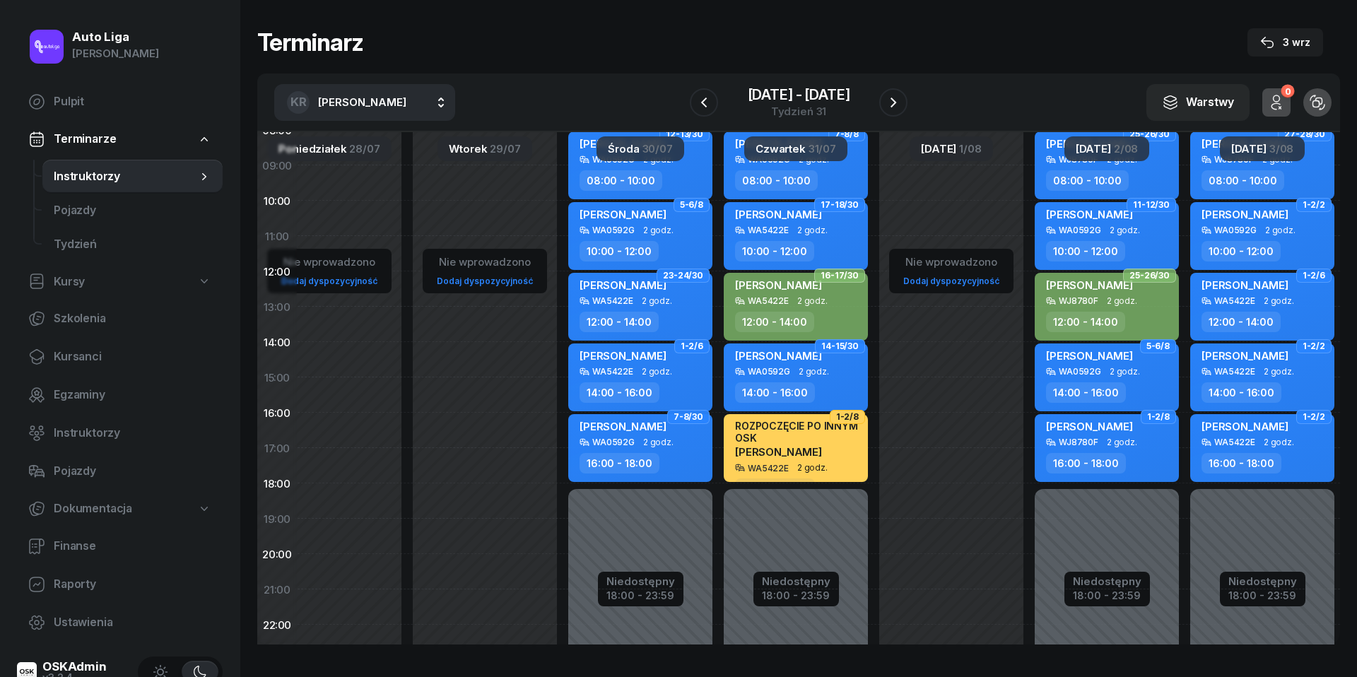
scroll to position [134, 54]
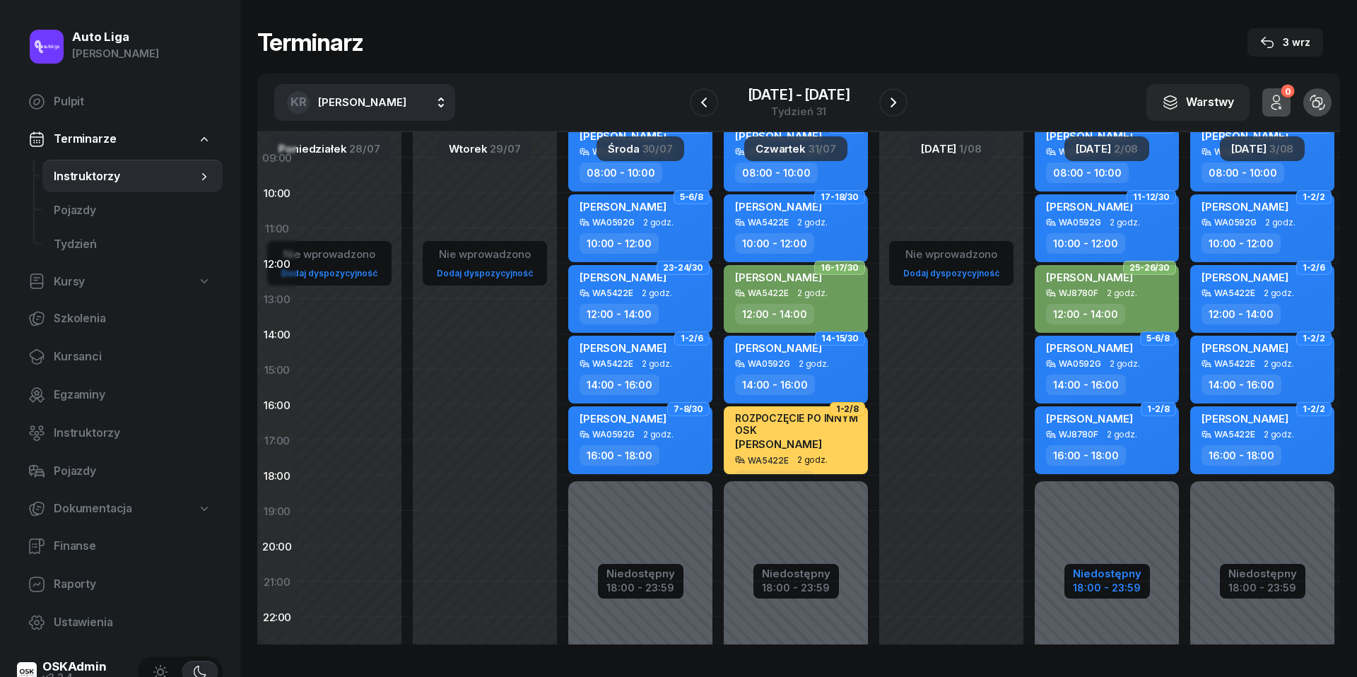
click at [1095, 580] on div "18:00 - 23:59" at bounding box center [1107, 586] width 69 height 15
select select "08"
select select "18"
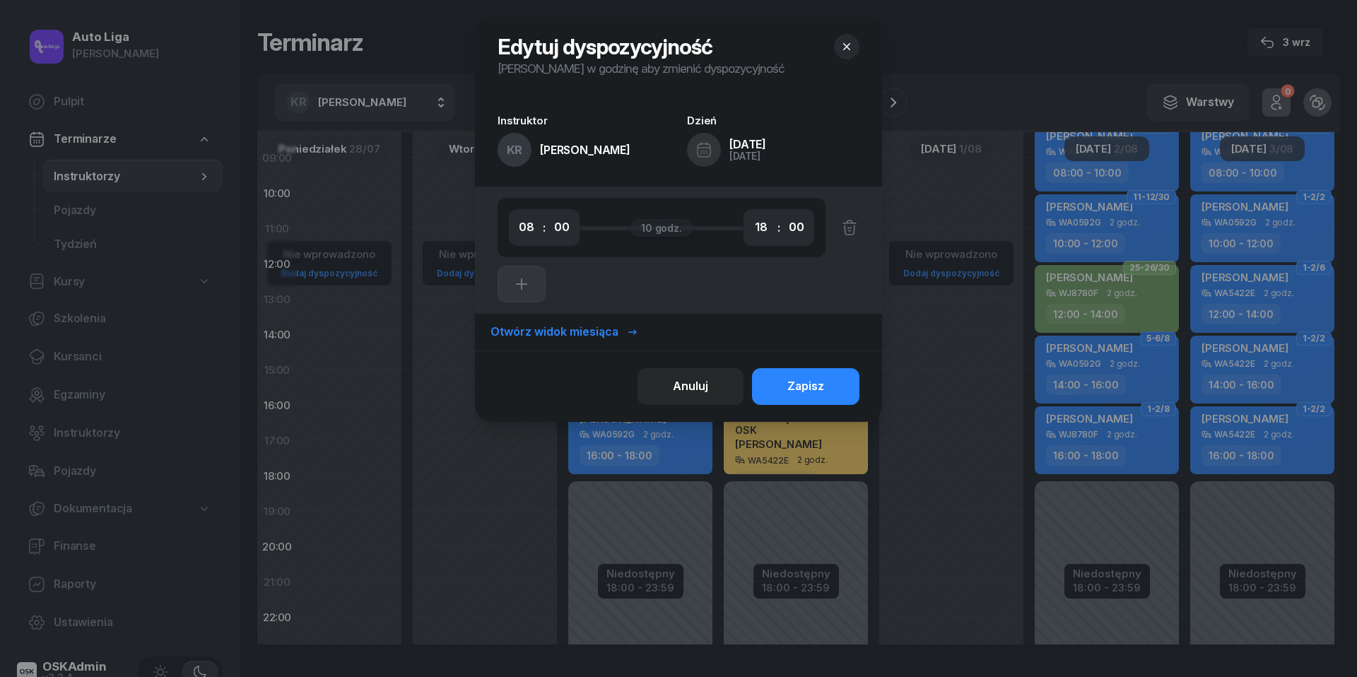
click at [852, 45] on icon "button" at bounding box center [847, 47] width 14 height 14
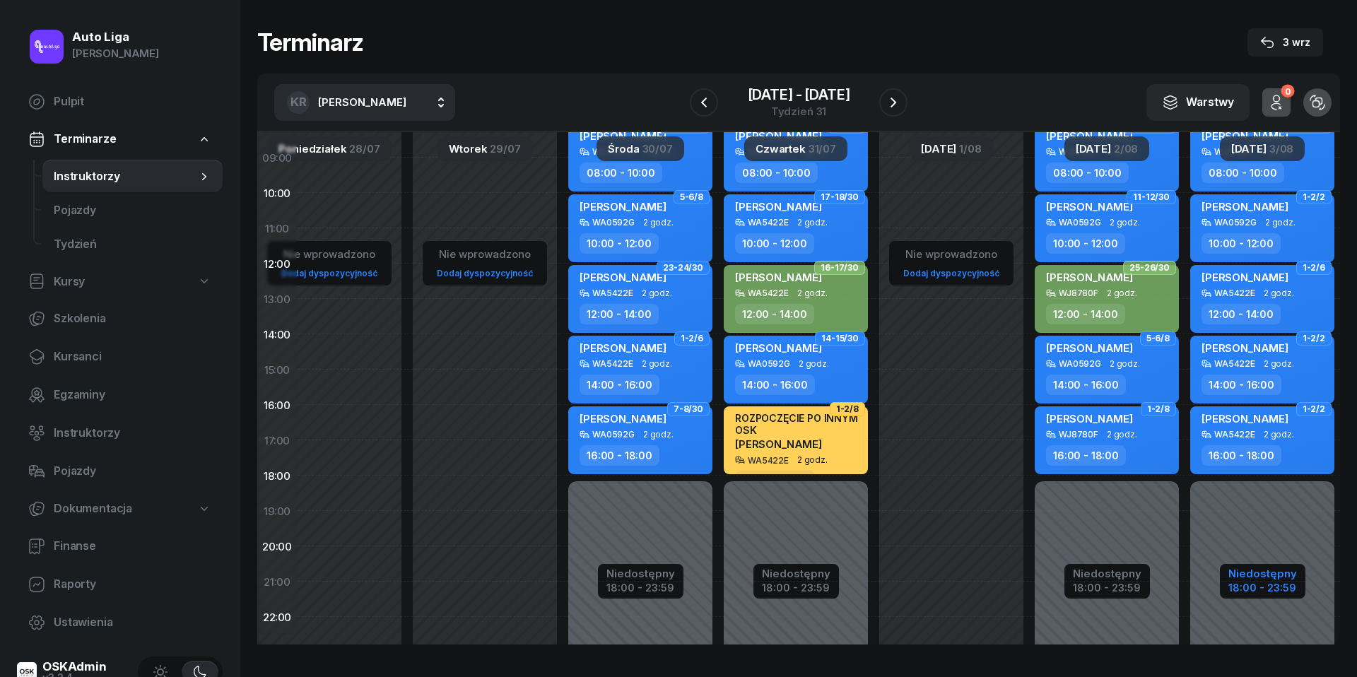
click at [1258, 575] on div "Niedostępny" at bounding box center [1263, 573] width 69 height 11
select select "08"
select select "18"
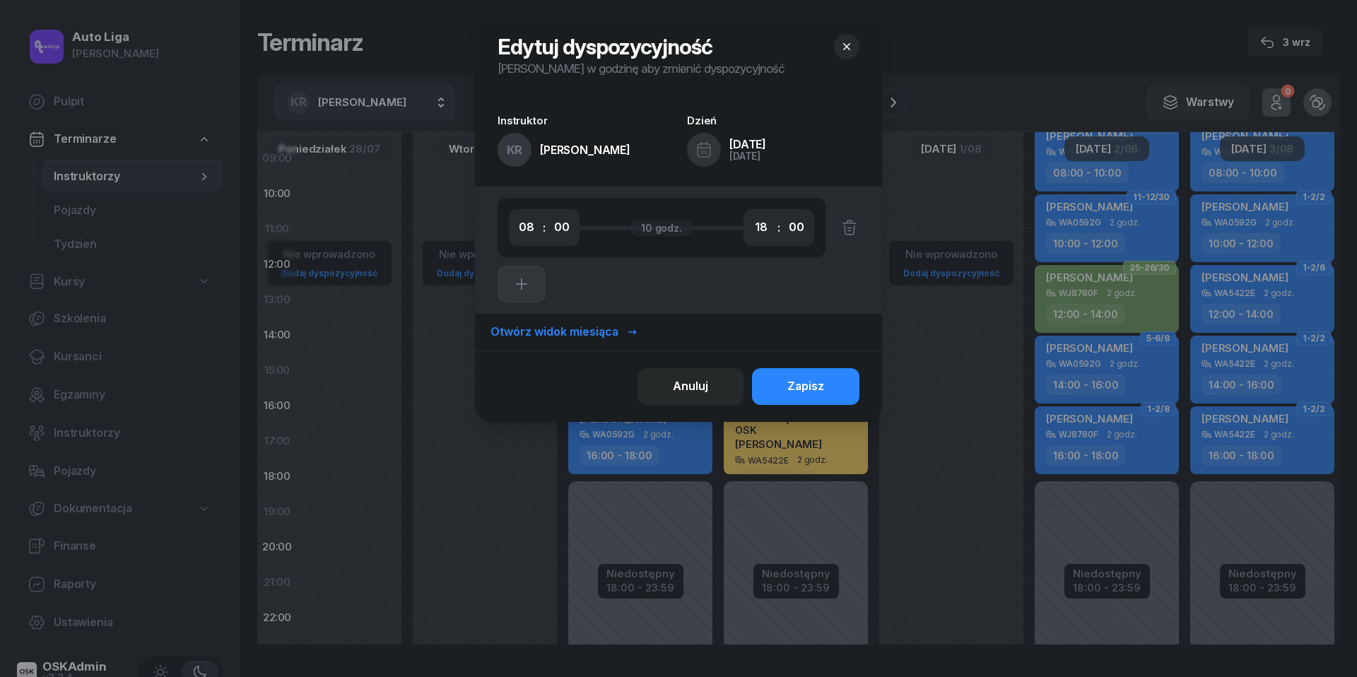
click at [849, 52] on icon "button" at bounding box center [847, 47] width 14 height 14
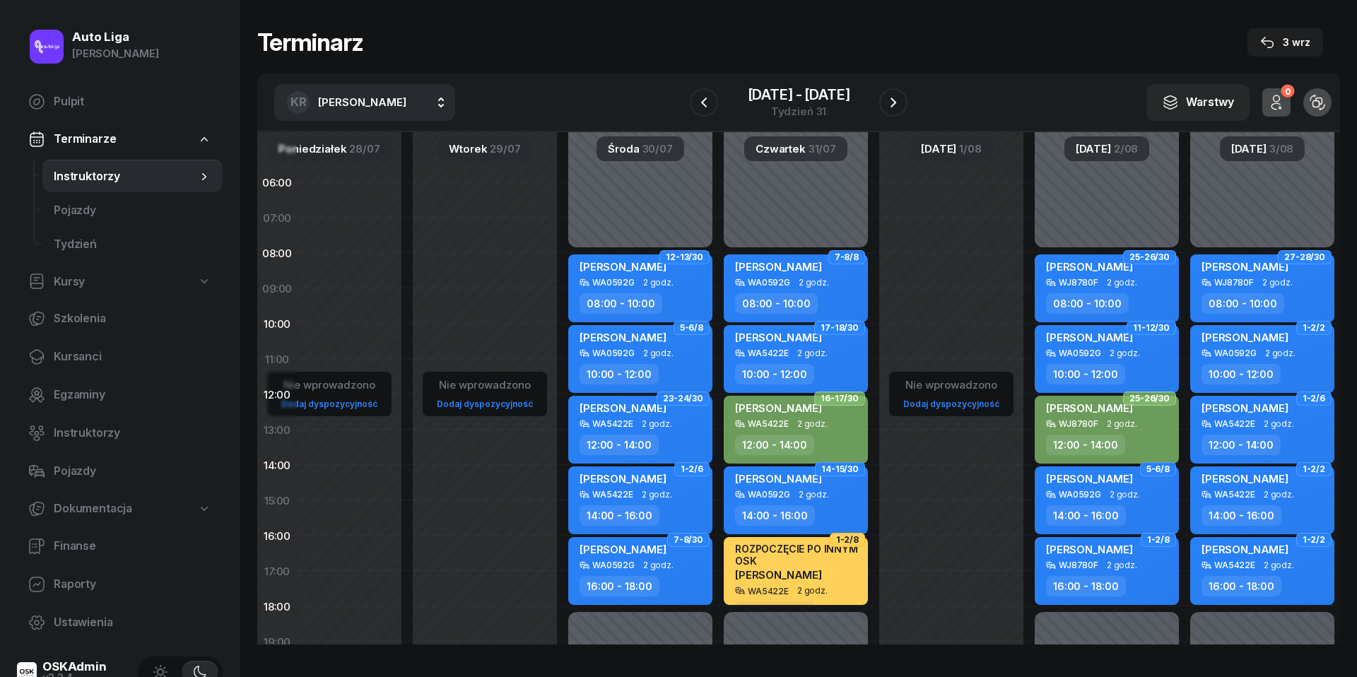
scroll to position [0, 54]
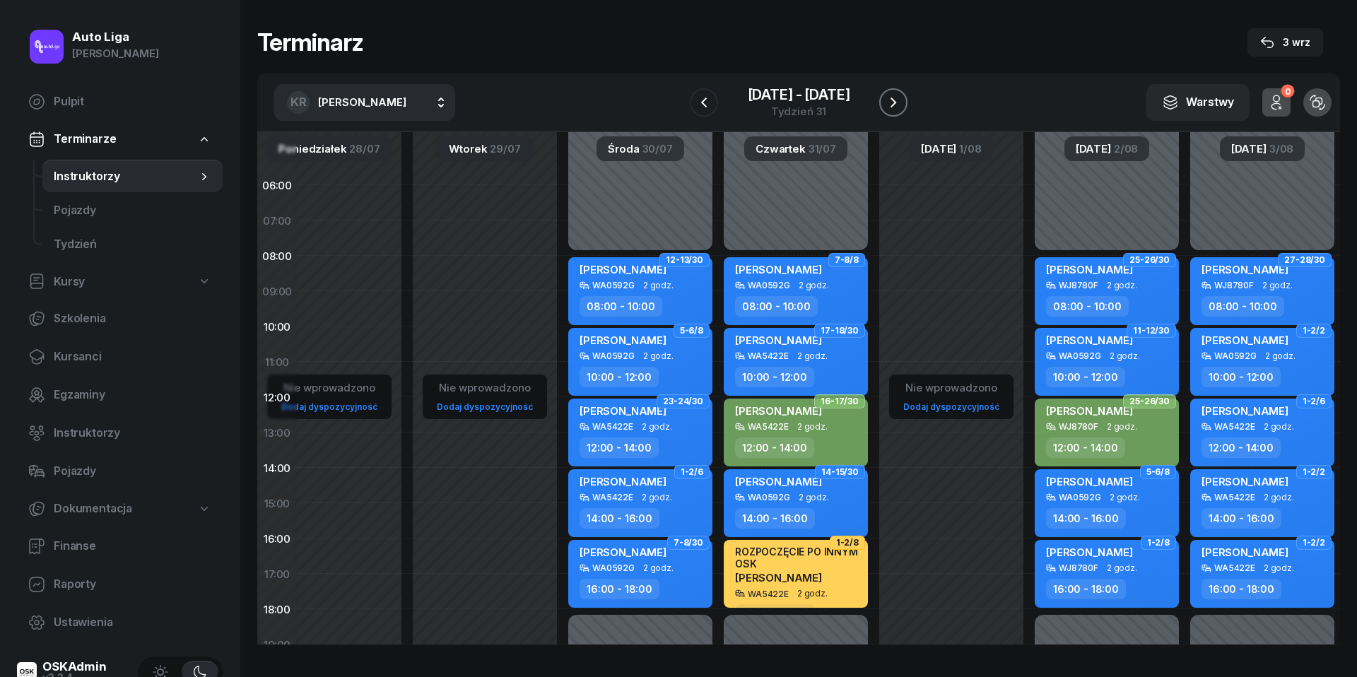
click at [902, 103] on button "button" at bounding box center [893, 102] width 28 height 28
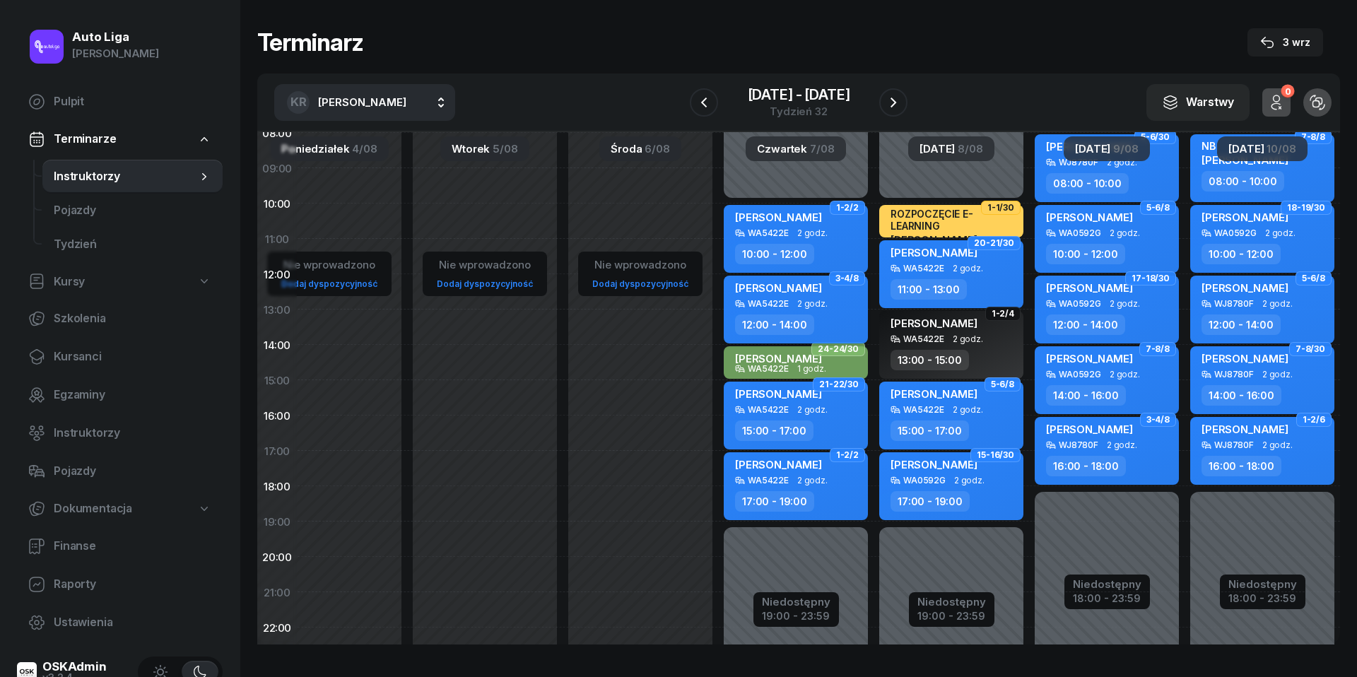
scroll to position [154, 54]
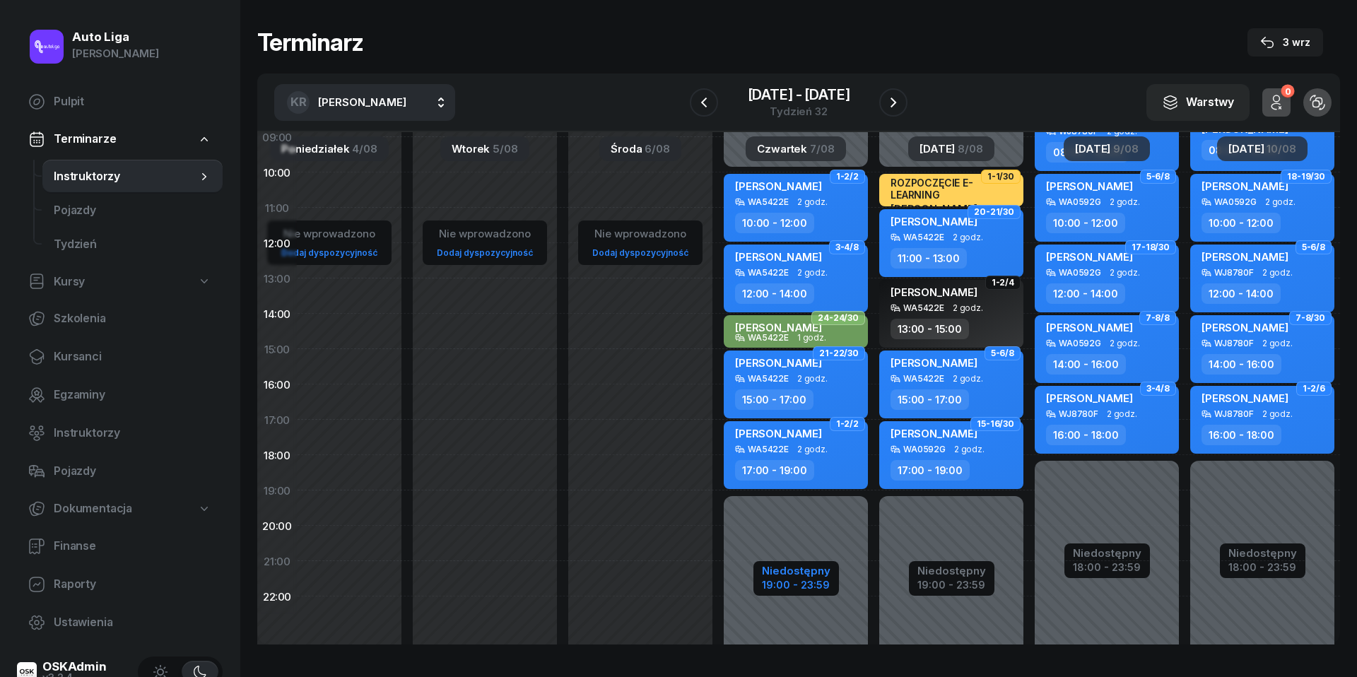
click at [792, 588] on div "19:00 - 23:59" at bounding box center [796, 583] width 69 height 15
select select "10"
select select "19"
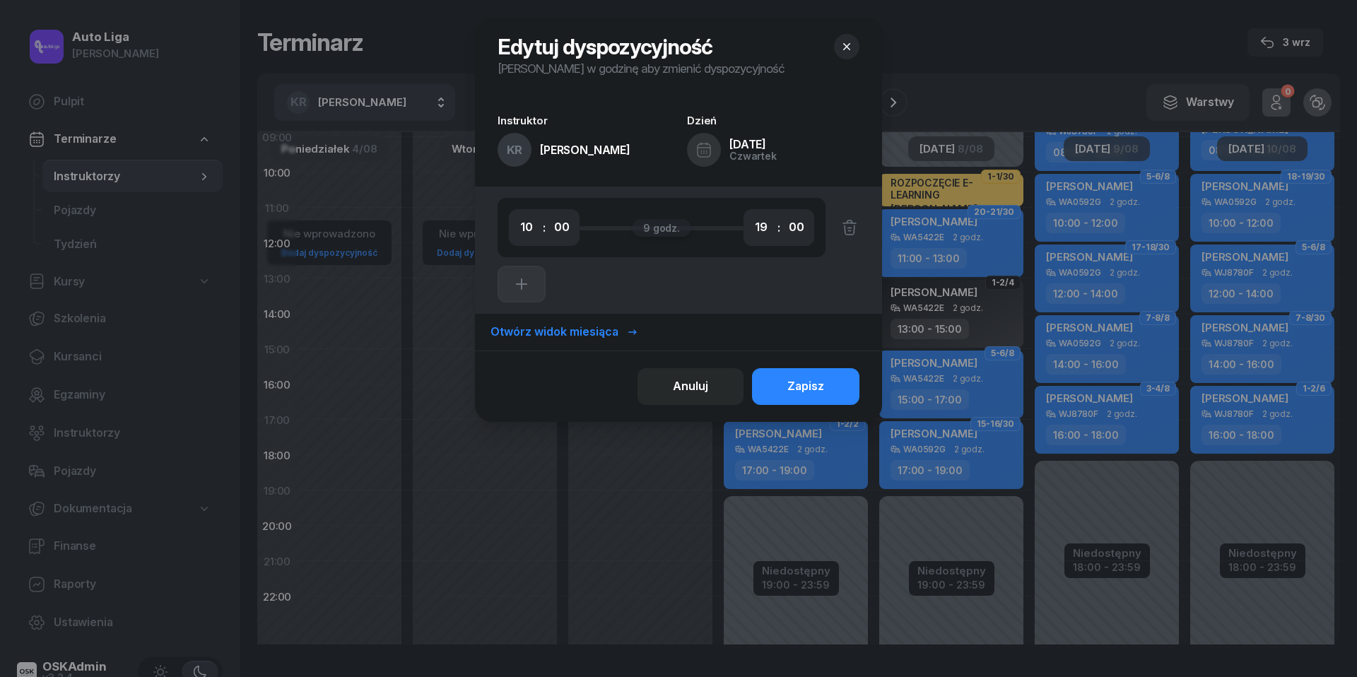
click at [848, 41] on icon "button" at bounding box center [847, 47] width 14 height 14
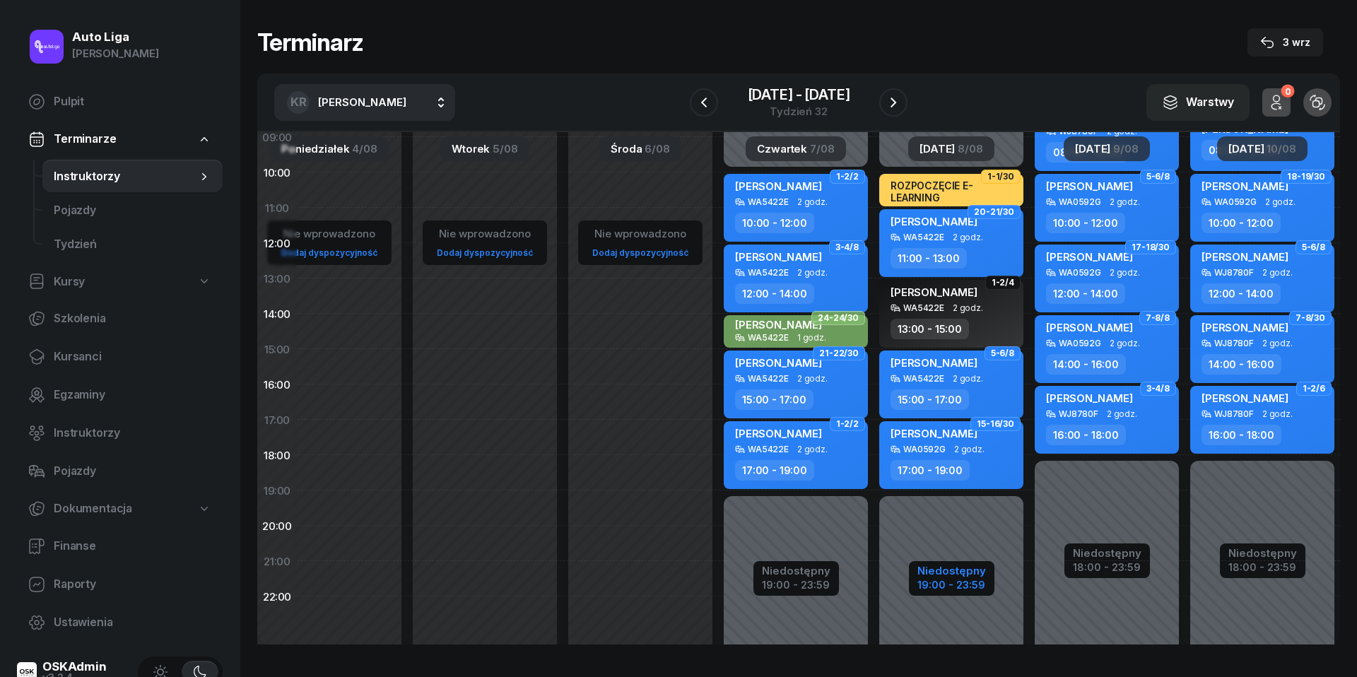
click at [928, 585] on div "19:00 - 23:59" at bounding box center [952, 583] width 69 height 15
select select "10"
select select "19"
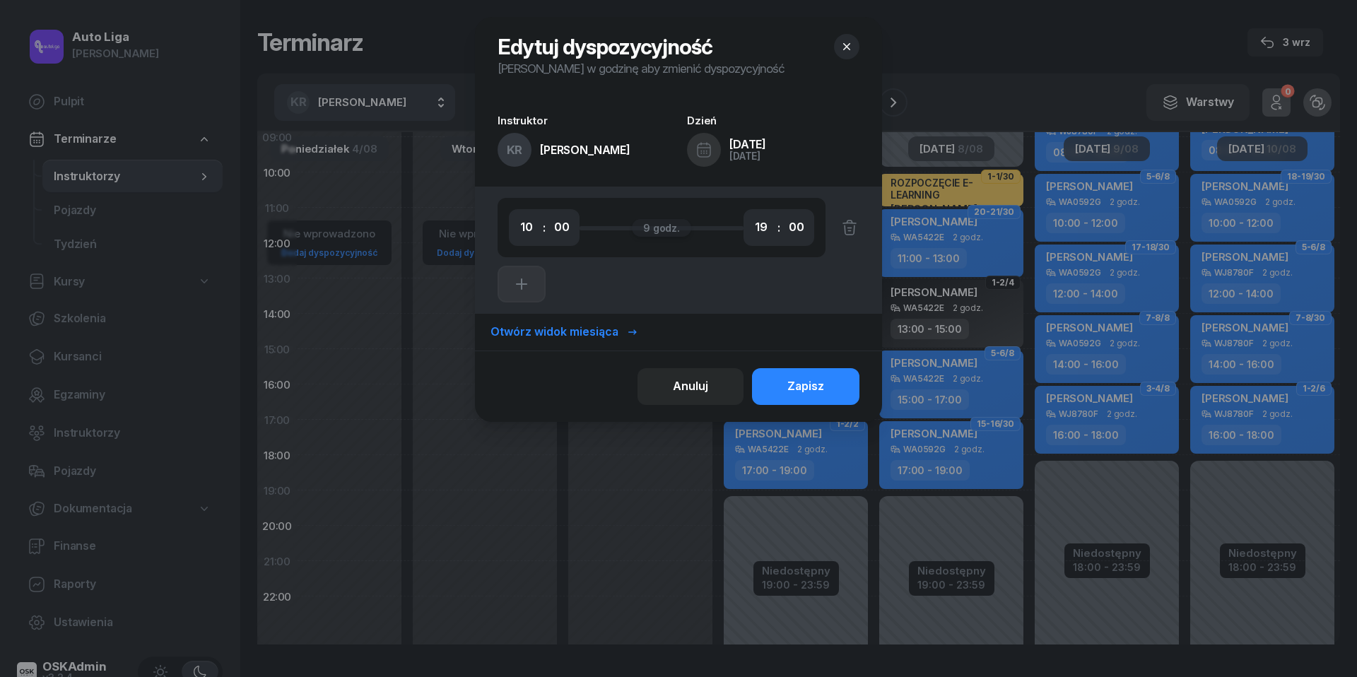
click at [847, 49] on icon "button" at bounding box center [847, 47] width 14 height 14
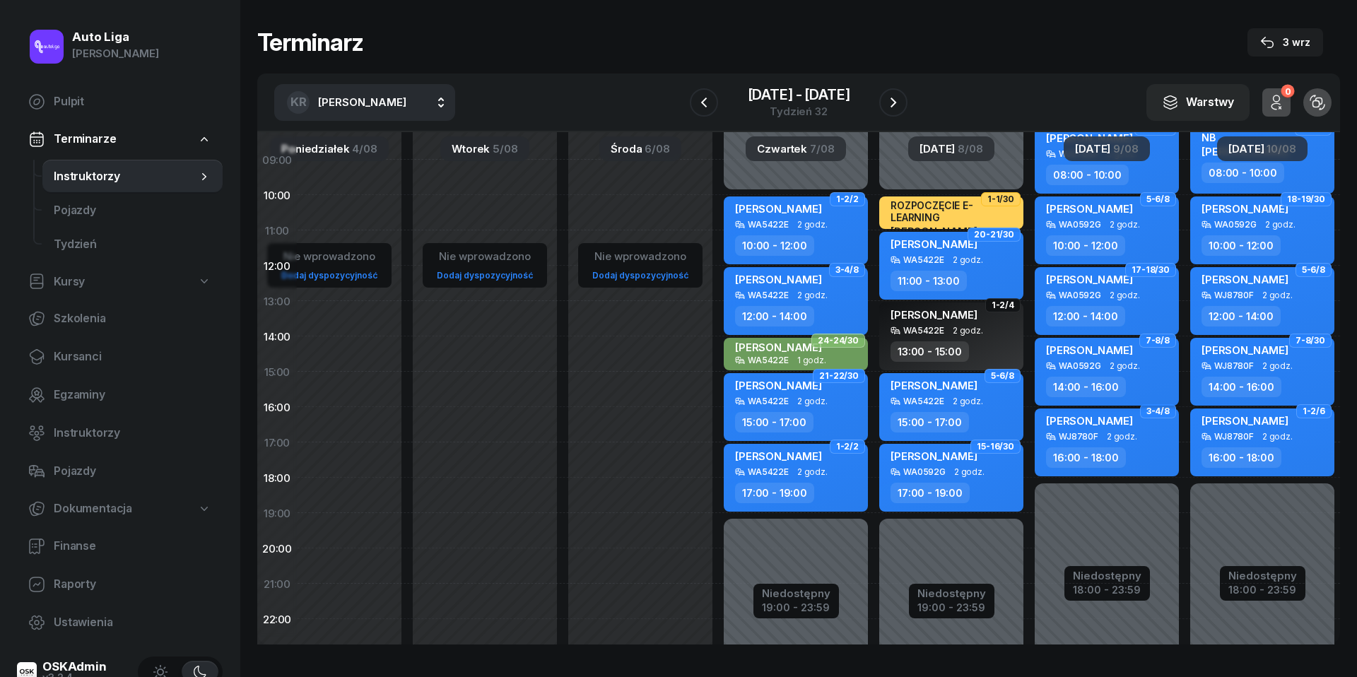
scroll to position [151, 54]
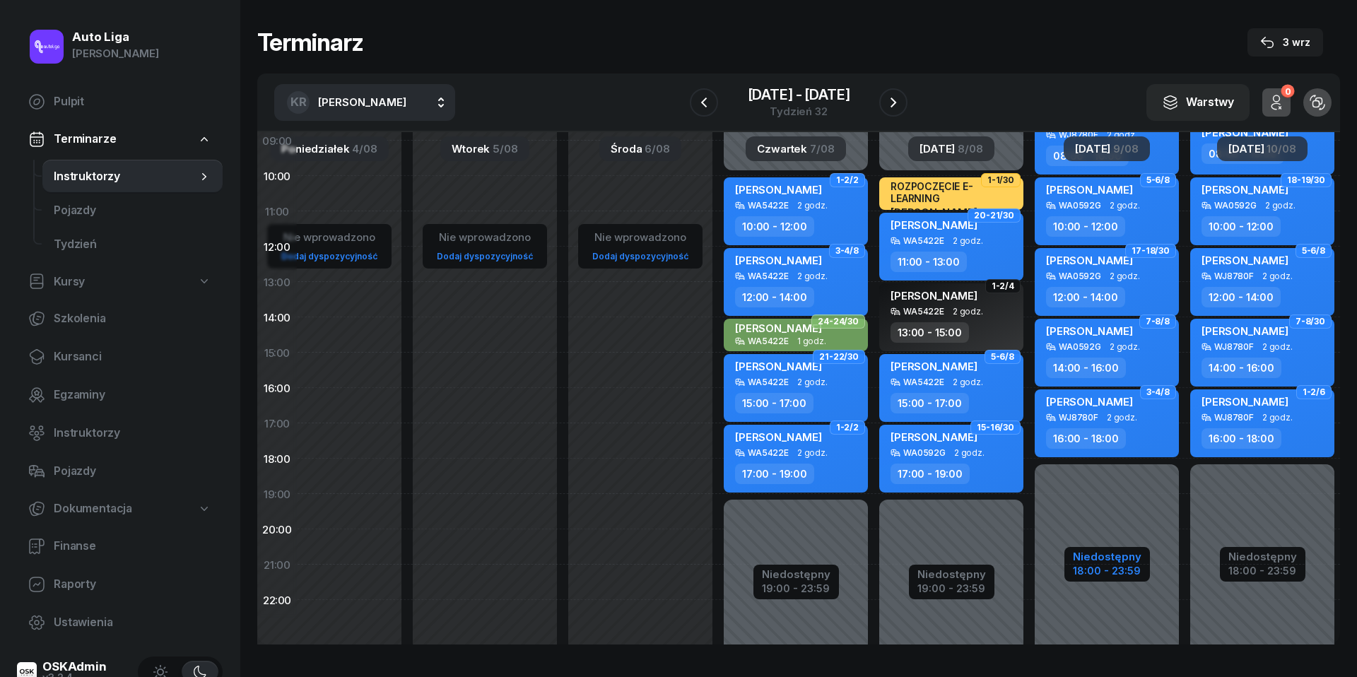
click at [1092, 564] on div "18:00 - 23:59" at bounding box center [1107, 569] width 69 height 15
select select "08"
select select "18"
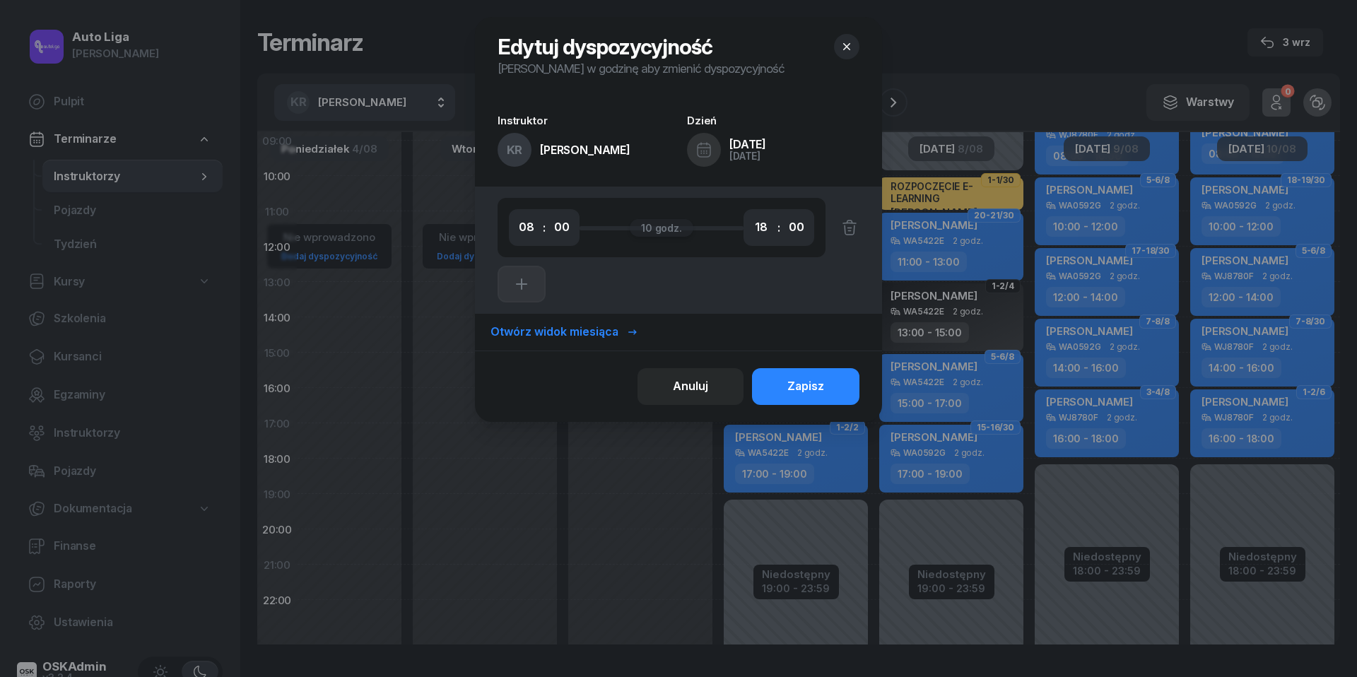
click at [850, 49] on icon "button" at bounding box center [846, 46] width 7 height 7
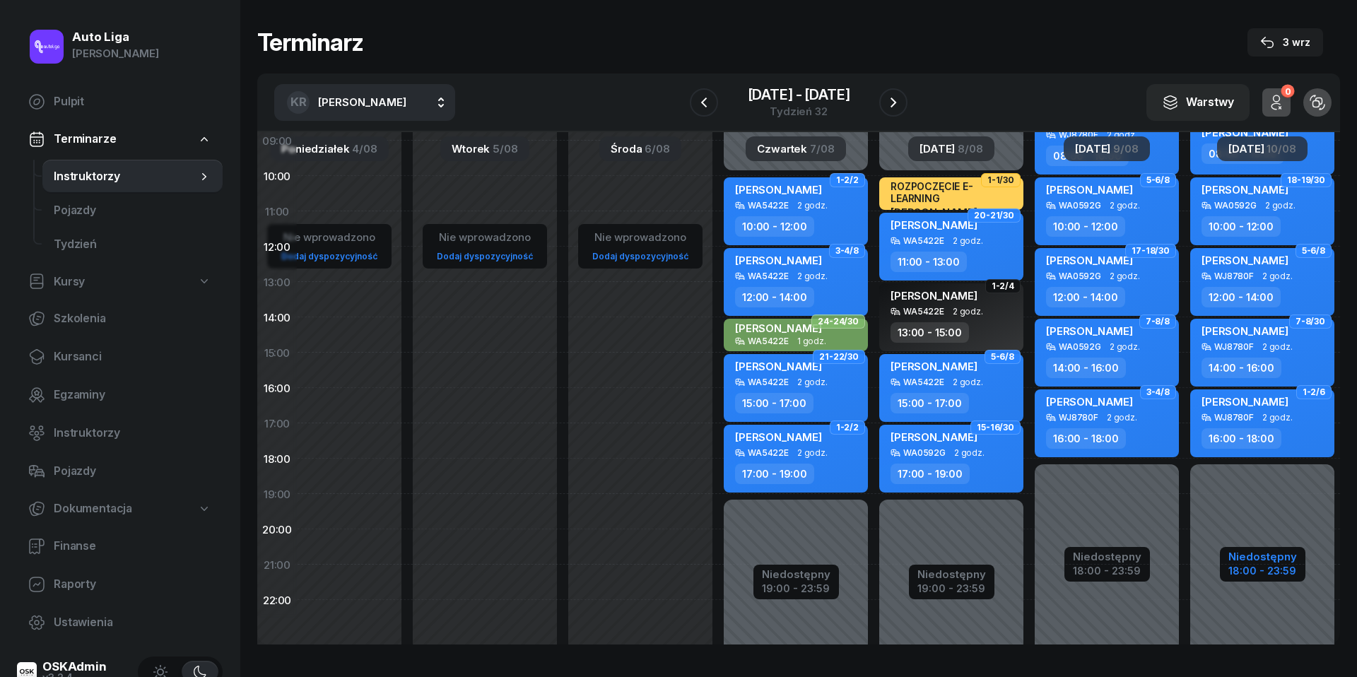
click at [1265, 563] on div "18:00 - 23:59" at bounding box center [1263, 569] width 69 height 15
select select "08"
select select "18"
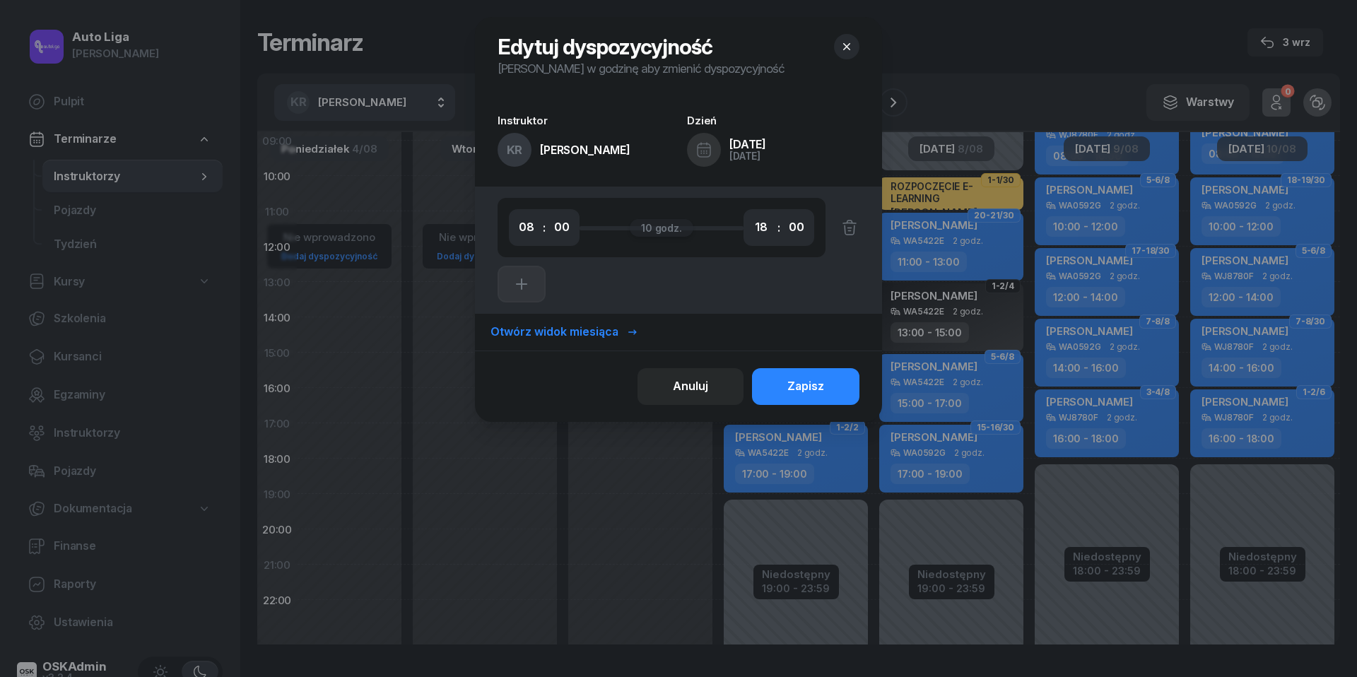
click at [850, 57] on button "button" at bounding box center [846, 46] width 25 height 25
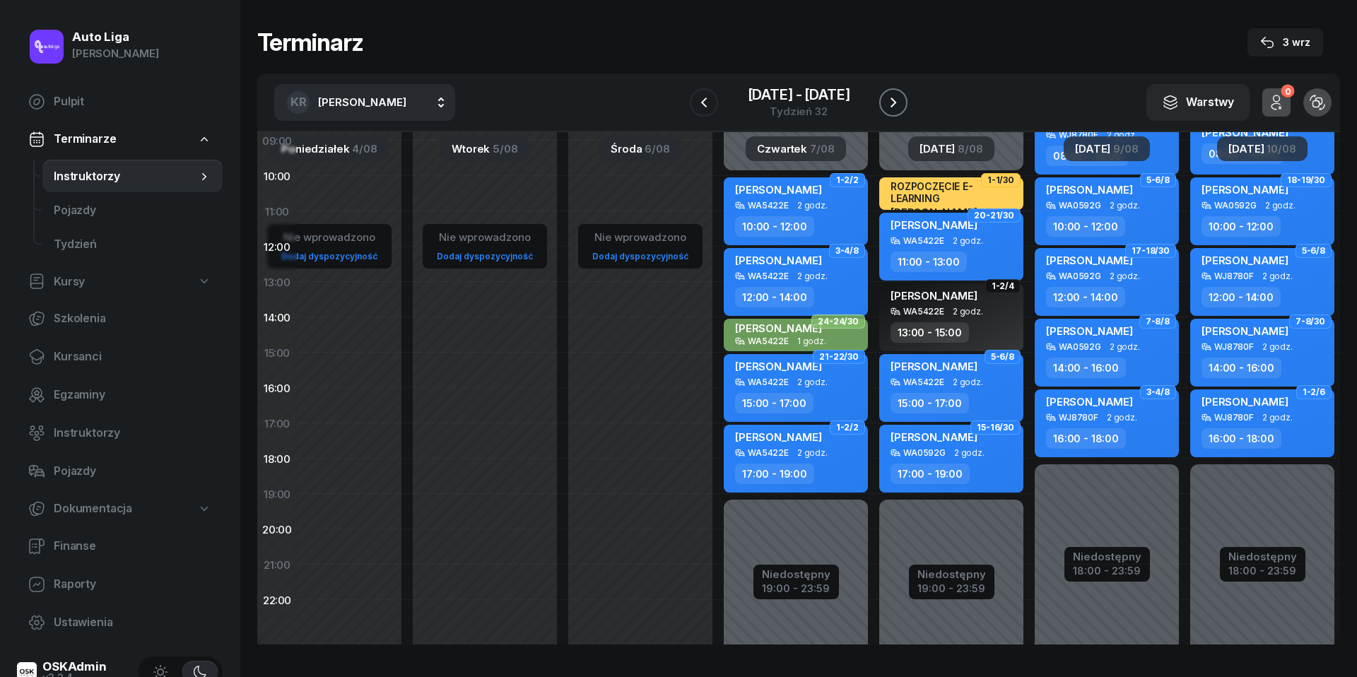
click at [894, 105] on icon "button" at bounding box center [893, 102] width 17 height 17
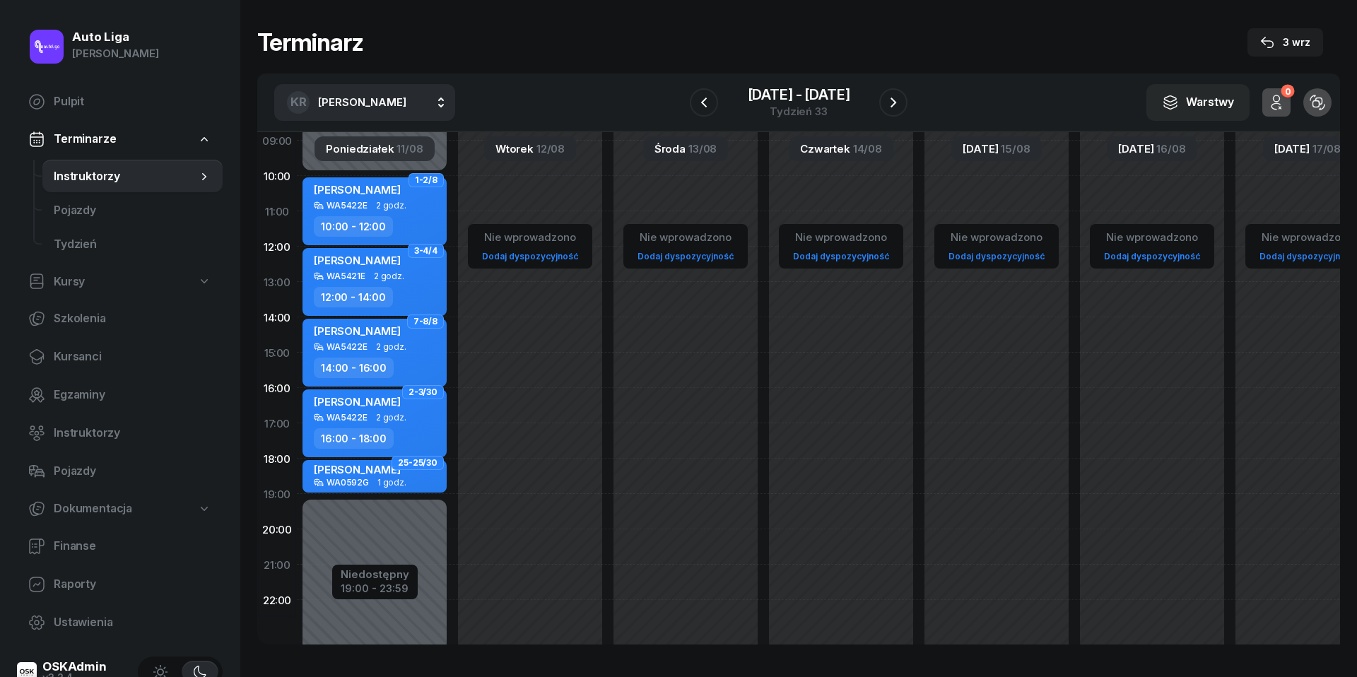
scroll to position [151, 0]
click at [402, 563] on div "Niedostępny 00:00 - 10:00 Niedostępny 19:00 - 23:59 1-2/8 [PERSON_NAME] WA5422E…" at bounding box center [375, 353] width 156 height 672
select select "20"
select select "22"
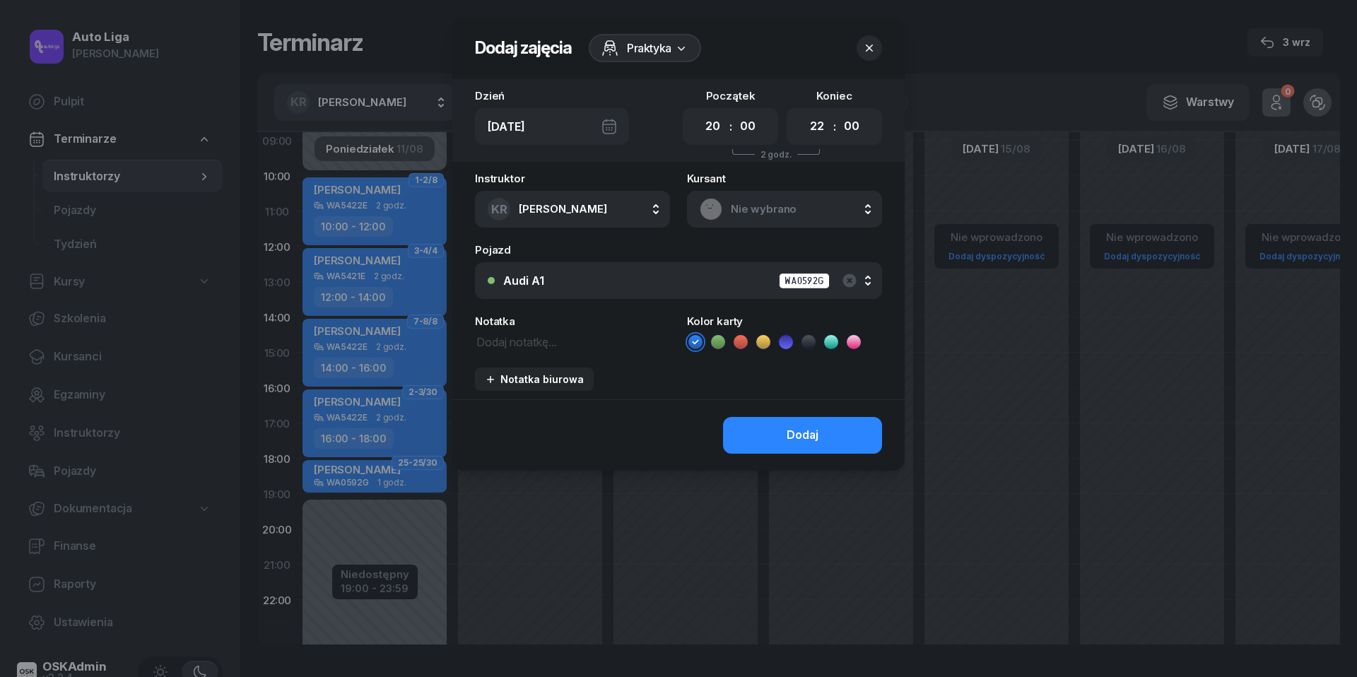
click at [868, 54] on icon "button" at bounding box center [869, 48] width 14 height 14
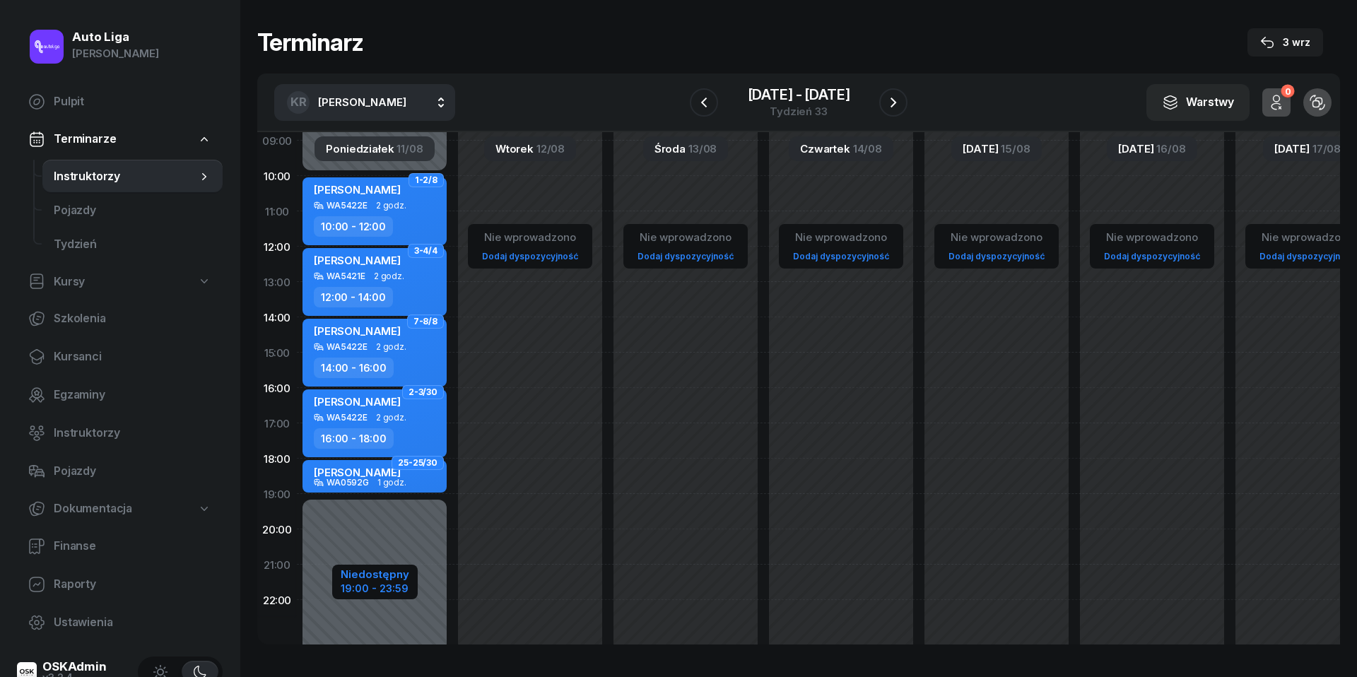
click at [394, 586] on div "19:00 - 23:59" at bounding box center [375, 587] width 69 height 15
select select "10"
select select "19"
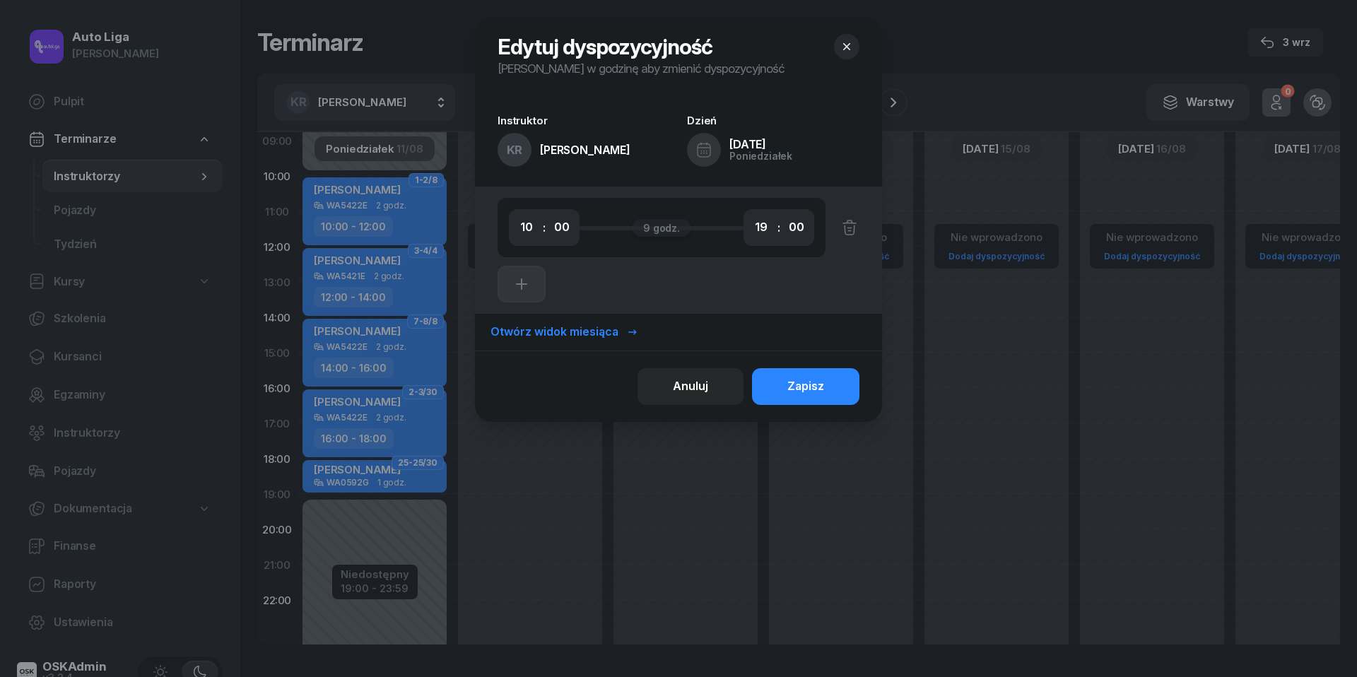
click at [853, 44] on icon "button" at bounding box center [847, 47] width 14 height 14
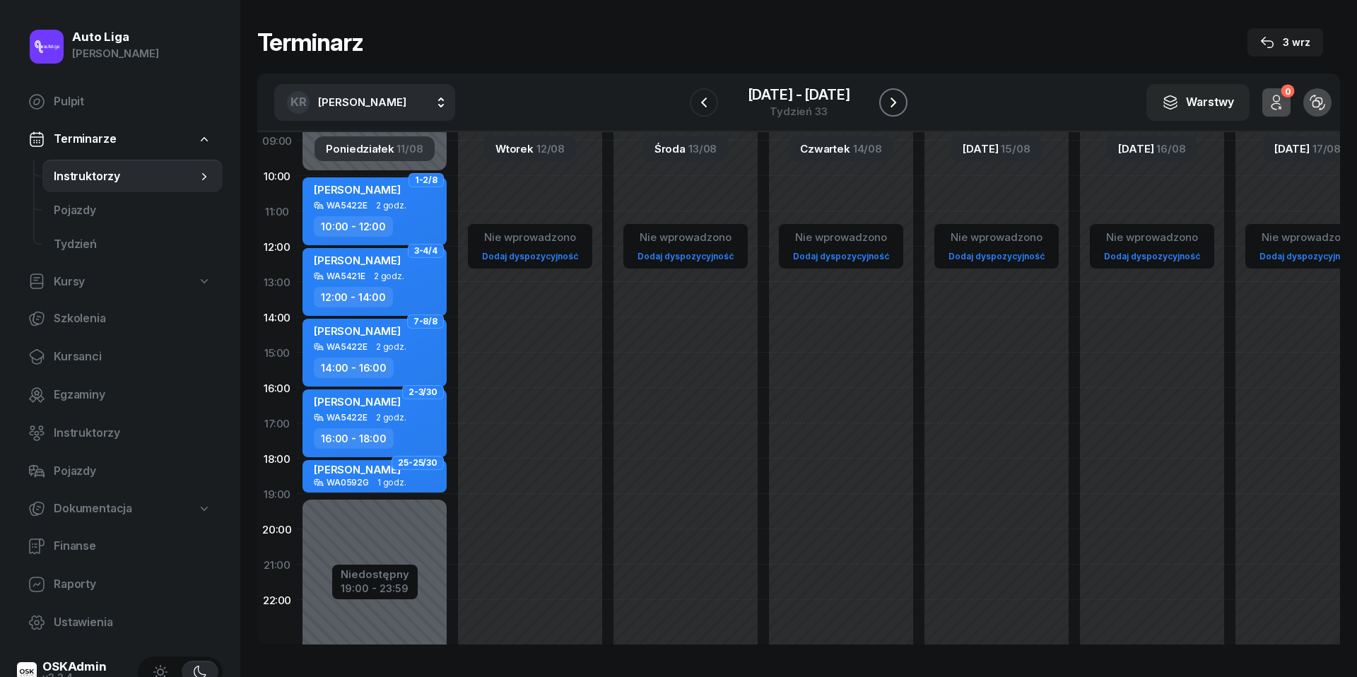
click at [889, 99] on icon "button" at bounding box center [893, 102] width 17 height 17
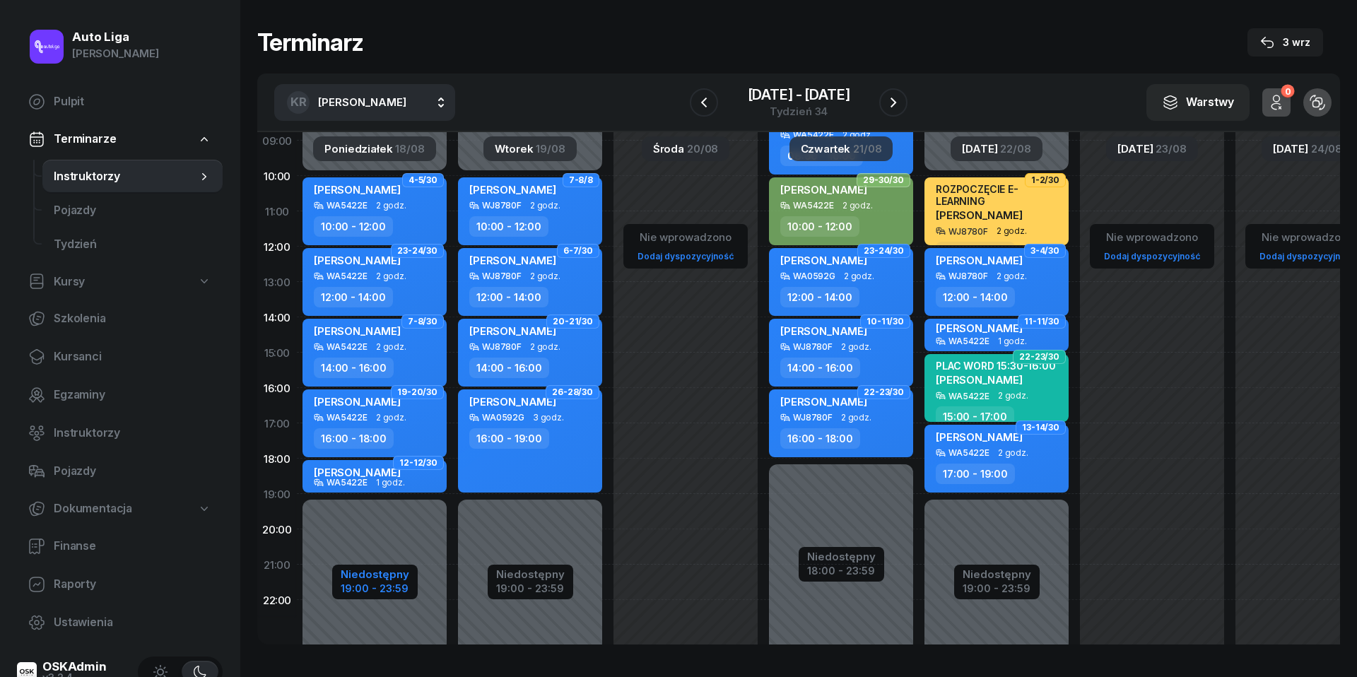
click at [386, 580] on div "Niedostępny" at bounding box center [375, 574] width 69 height 11
select select "10"
select select "19"
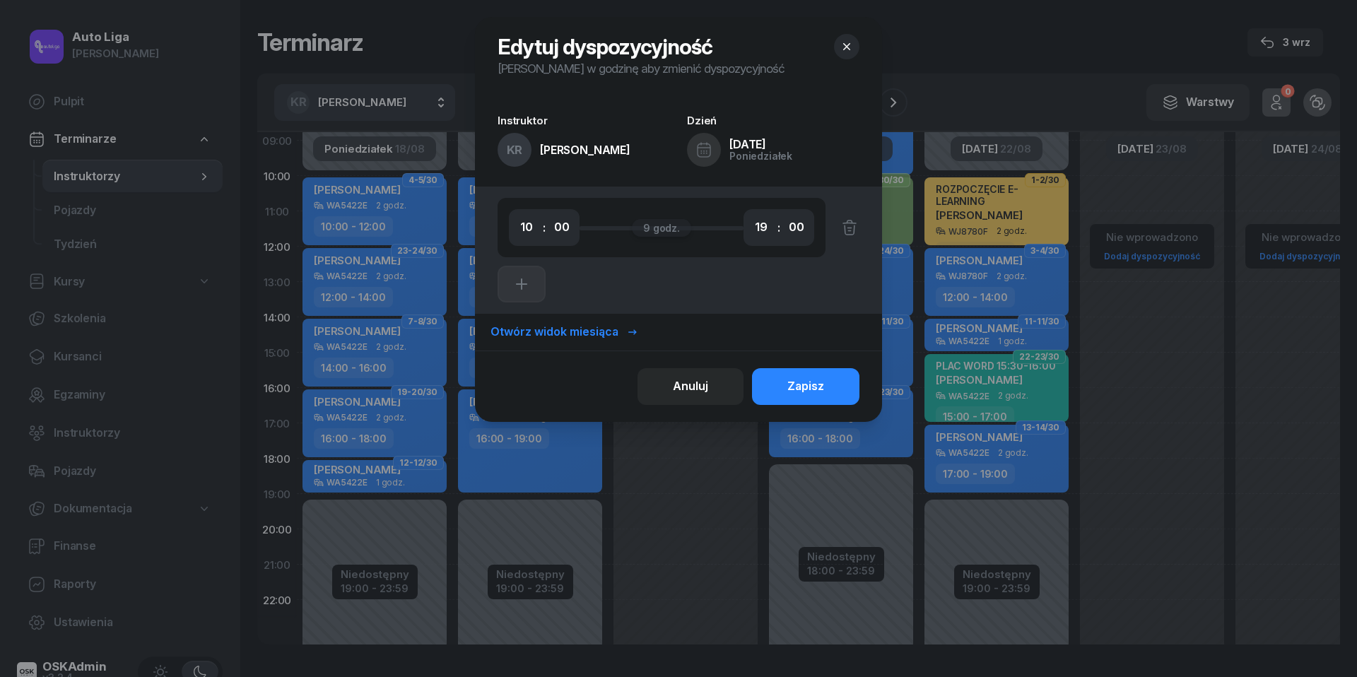
click at [854, 44] on button "button" at bounding box center [846, 46] width 25 height 25
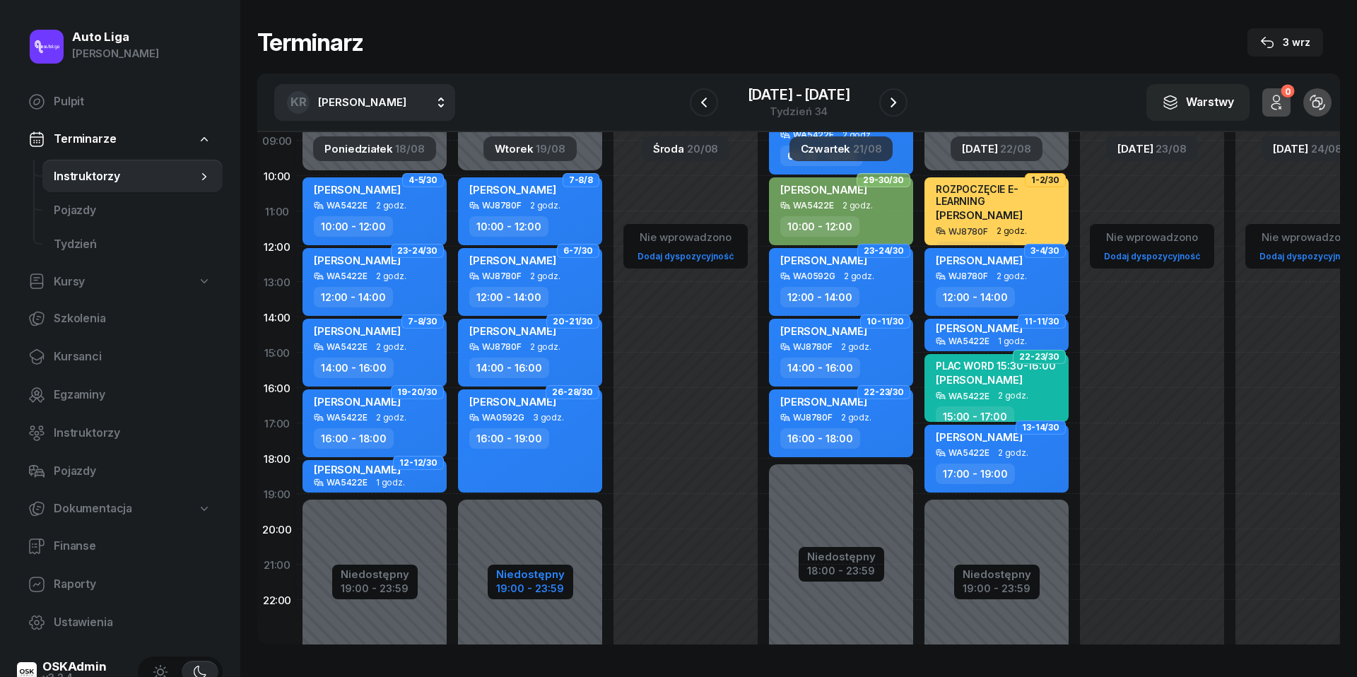
click at [527, 573] on div "Niedostępny" at bounding box center [530, 574] width 69 height 11
select select "10"
select select "19"
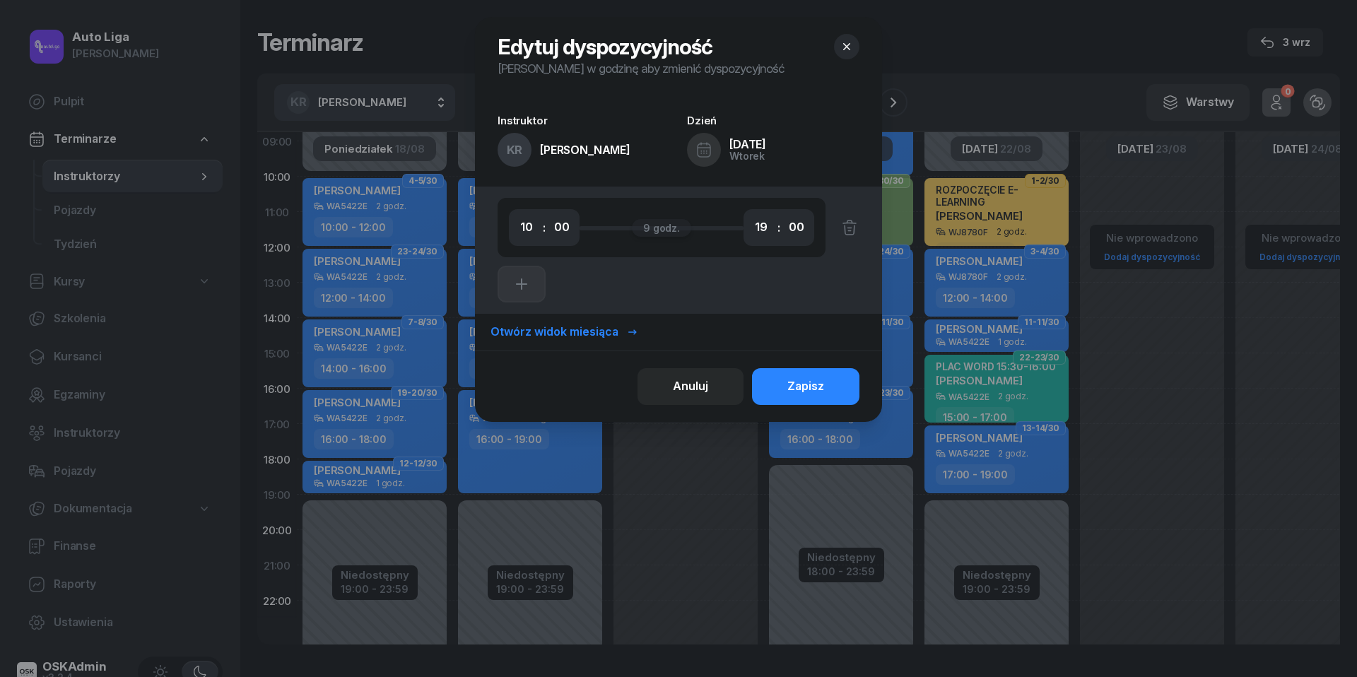
click at [854, 45] on button "button" at bounding box center [846, 46] width 25 height 25
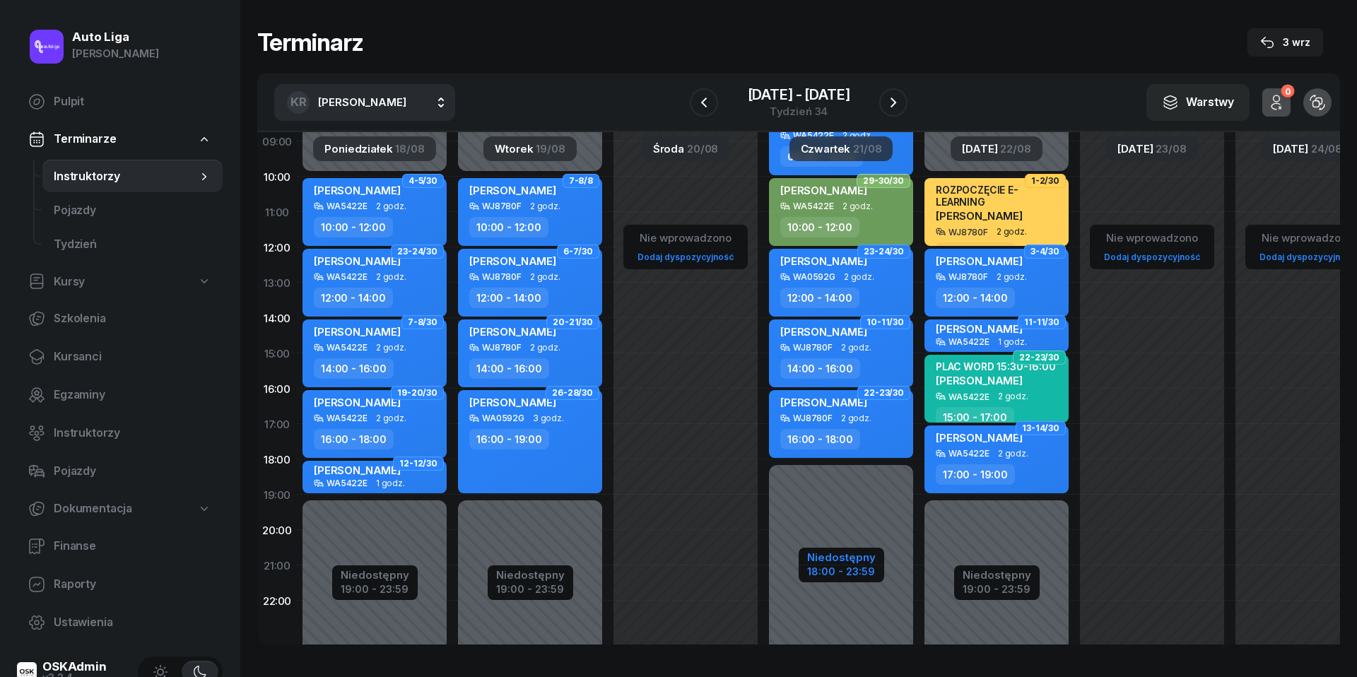
click at [848, 556] on div "Niedostępny" at bounding box center [841, 557] width 69 height 11
select select "08"
select select "18"
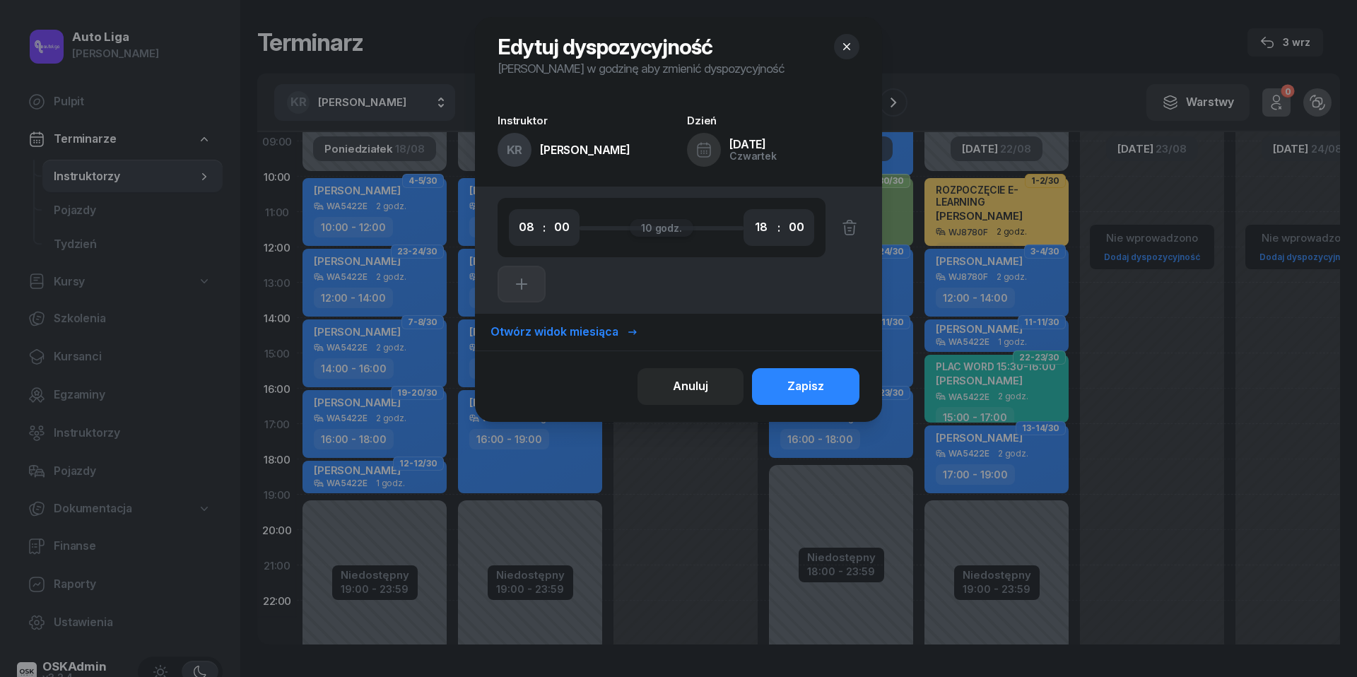
click at [849, 46] on icon "button" at bounding box center [847, 47] width 14 height 14
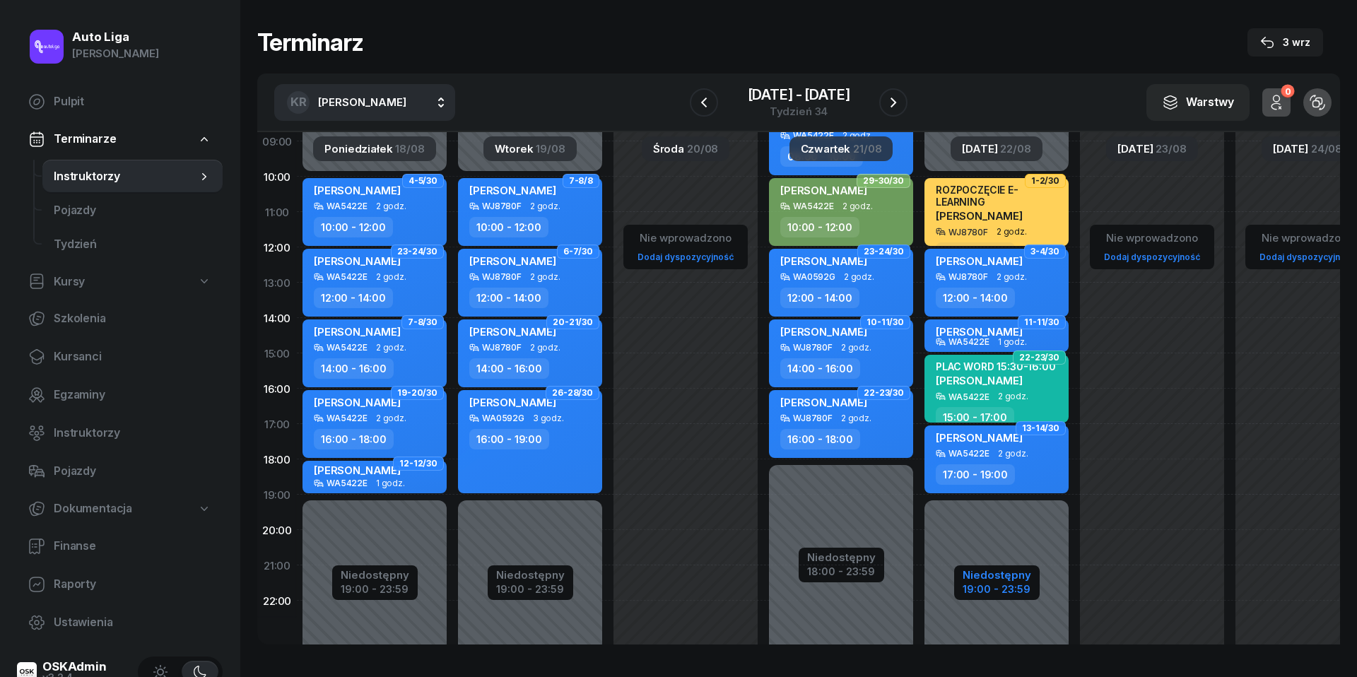
click at [1021, 587] on div "19:00 - 23:59" at bounding box center [997, 587] width 69 height 15
select select "10"
select select "19"
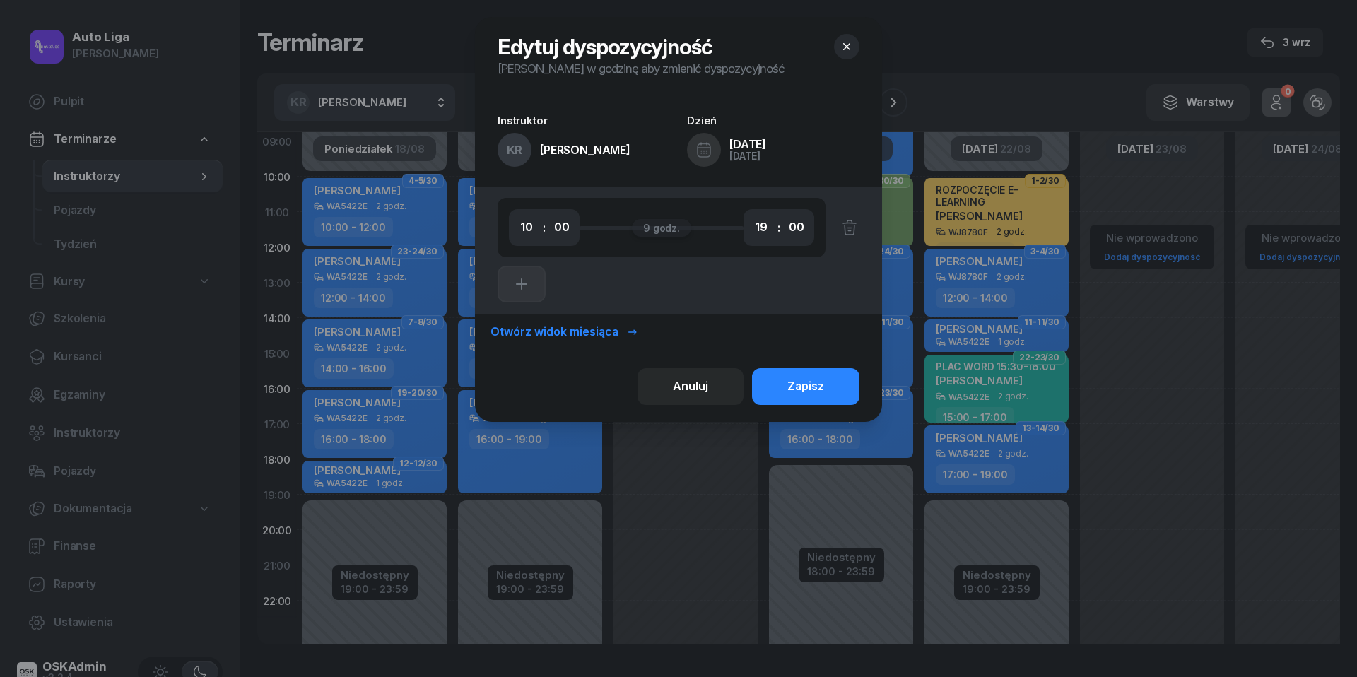
click at [854, 52] on icon "button" at bounding box center [847, 47] width 14 height 14
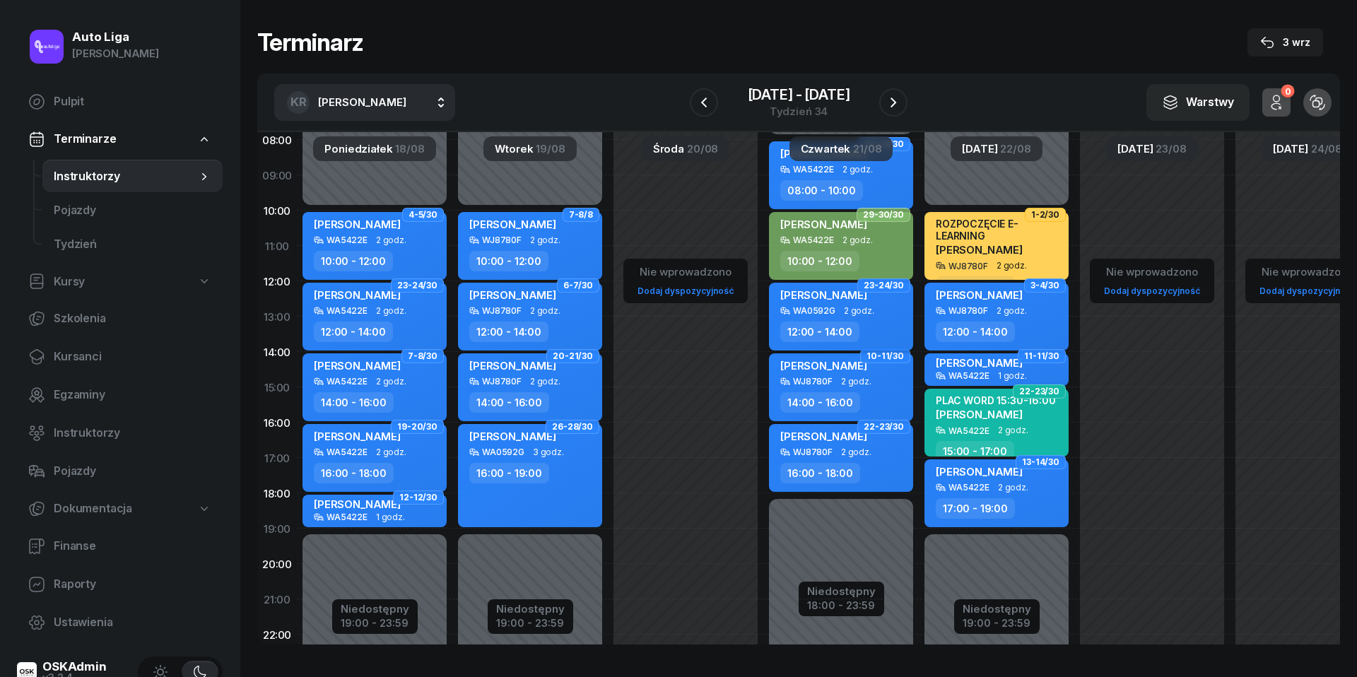
scroll to position [108, 0]
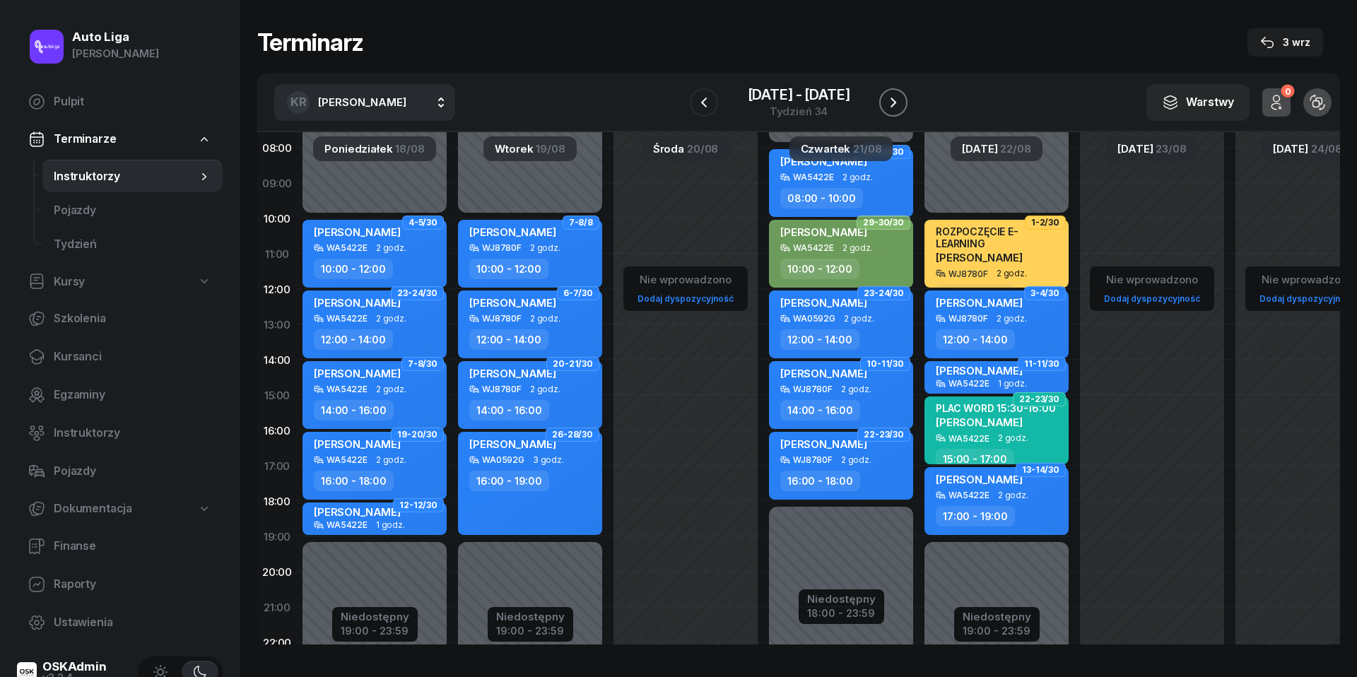
click at [892, 103] on icon "button" at bounding box center [893, 102] width 17 height 17
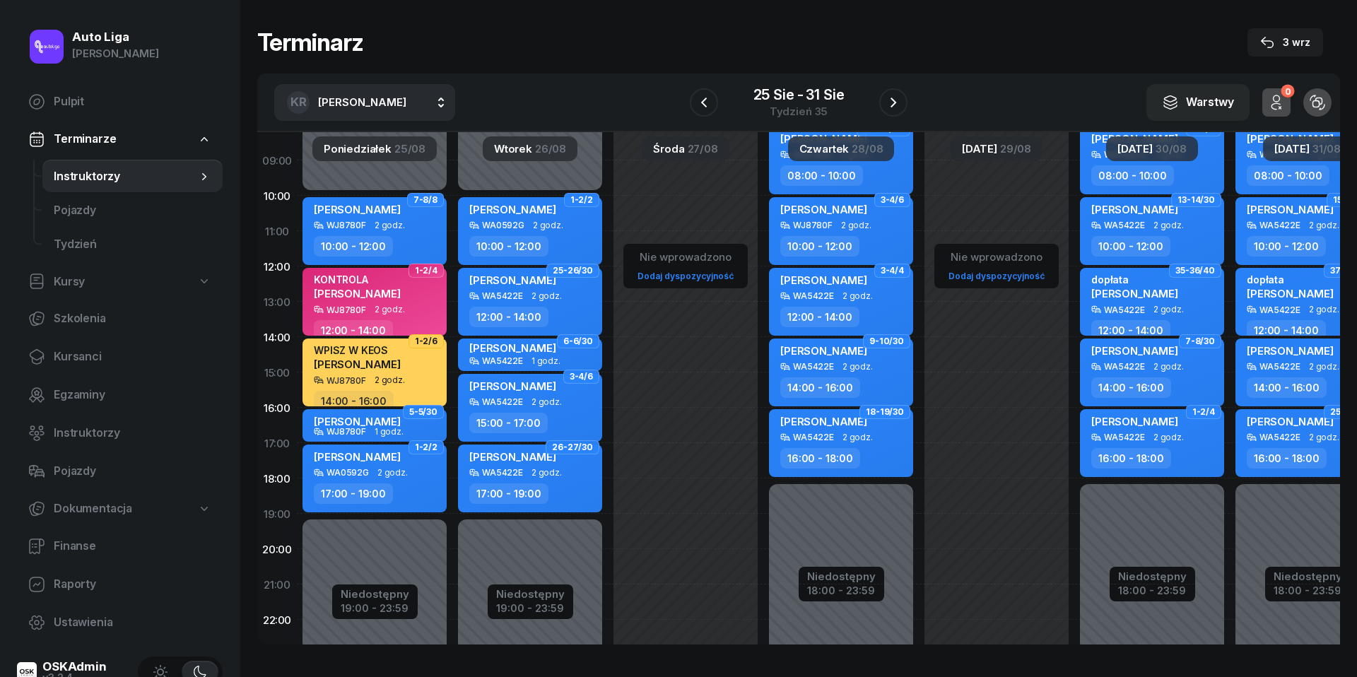
scroll to position [133, 0]
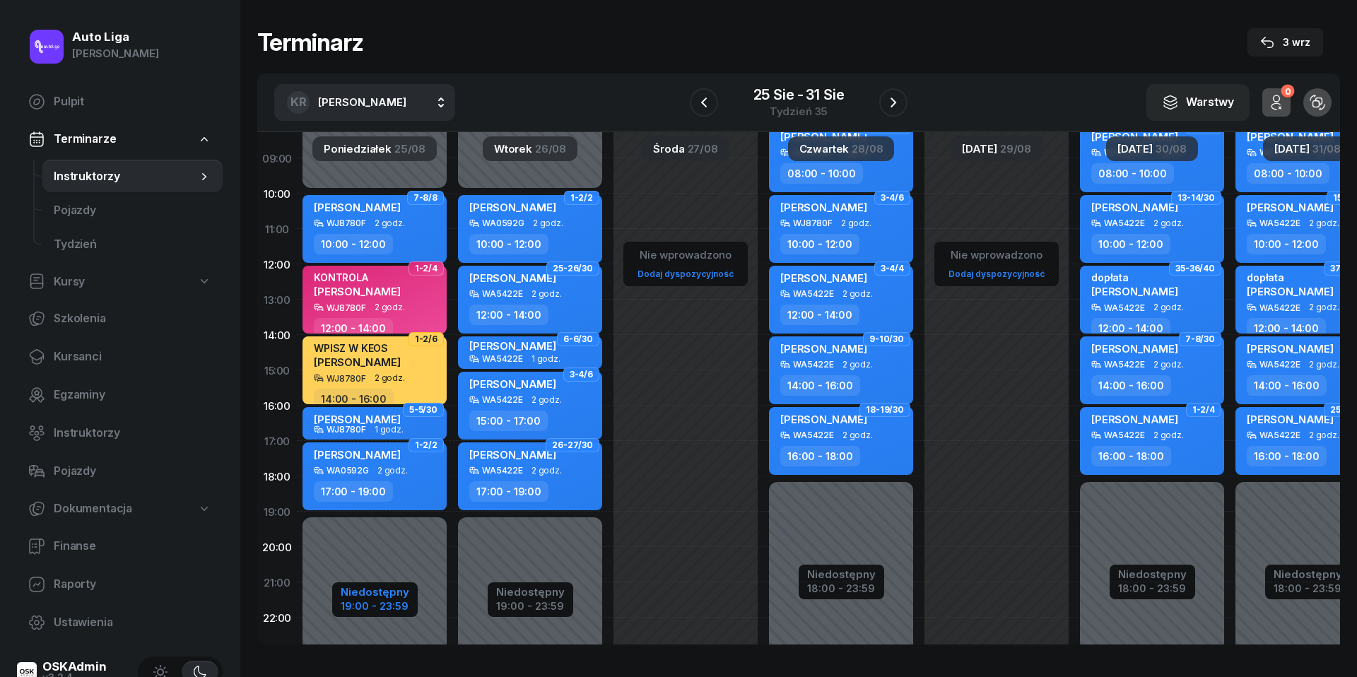
click at [375, 603] on div "19:00 - 23:59" at bounding box center [375, 604] width 69 height 15
select select "10"
select select "19"
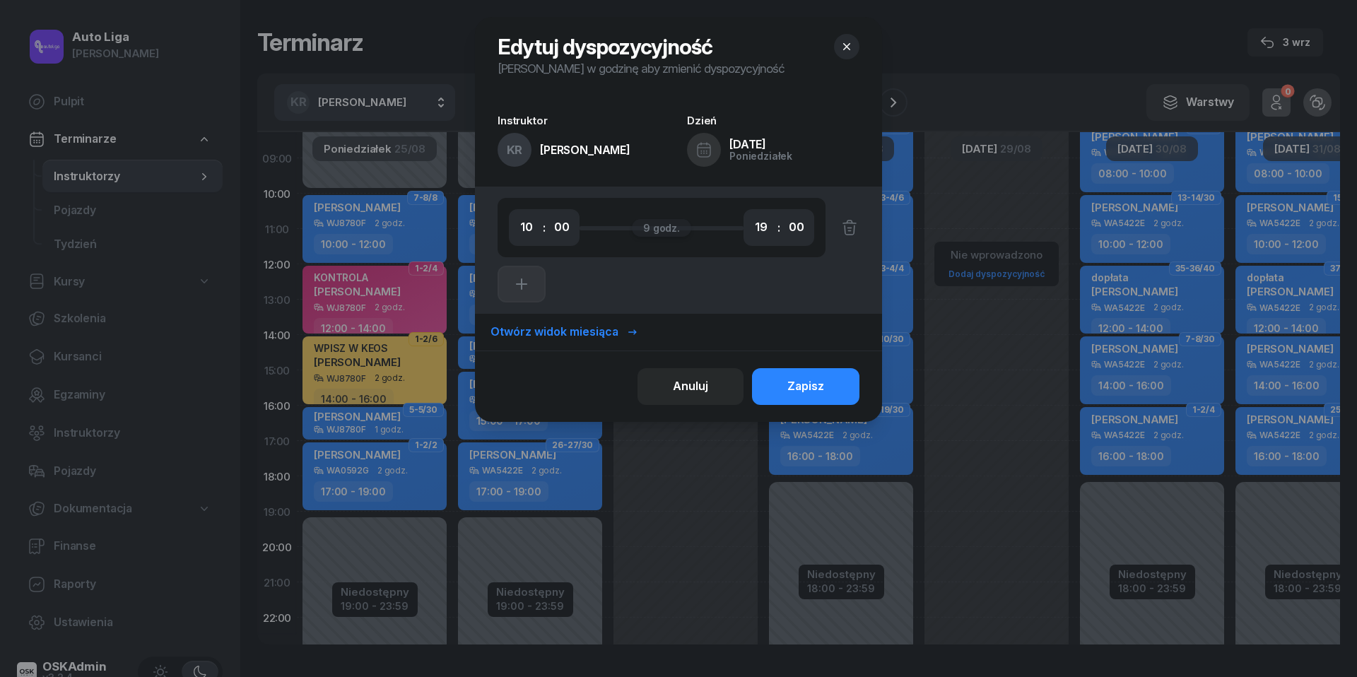
click at [854, 43] on button "button" at bounding box center [846, 46] width 25 height 25
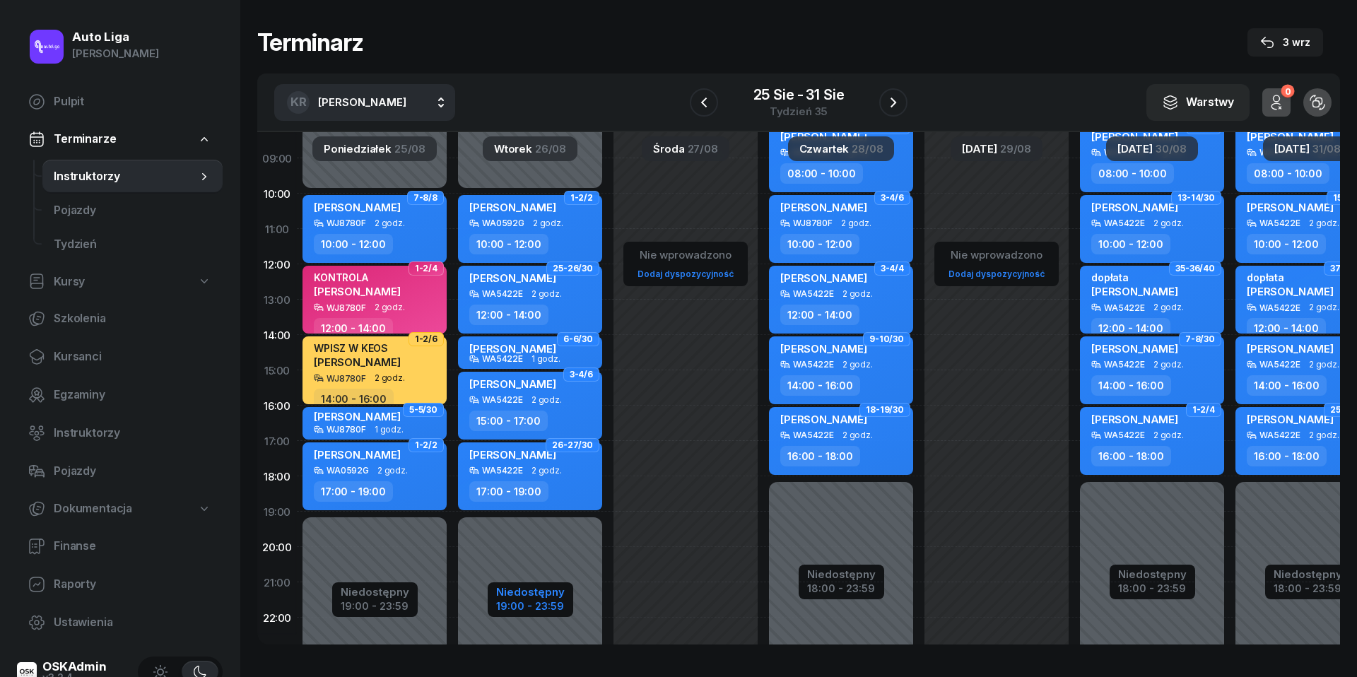
click at [541, 594] on div "Niedostępny" at bounding box center [530, 592] width 69 height 11
select select "10"
select select "19"
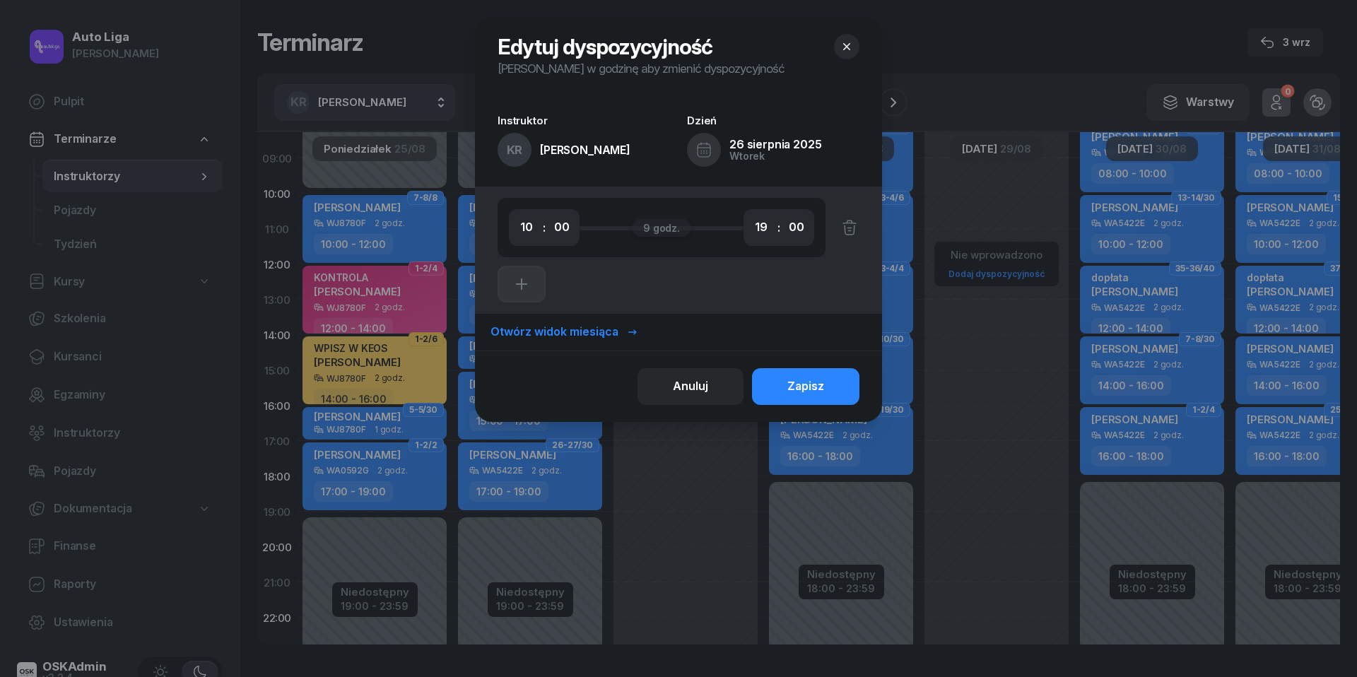
click at [855, 49] on button "button" at bounding box center [846, 46] width 25 height 25
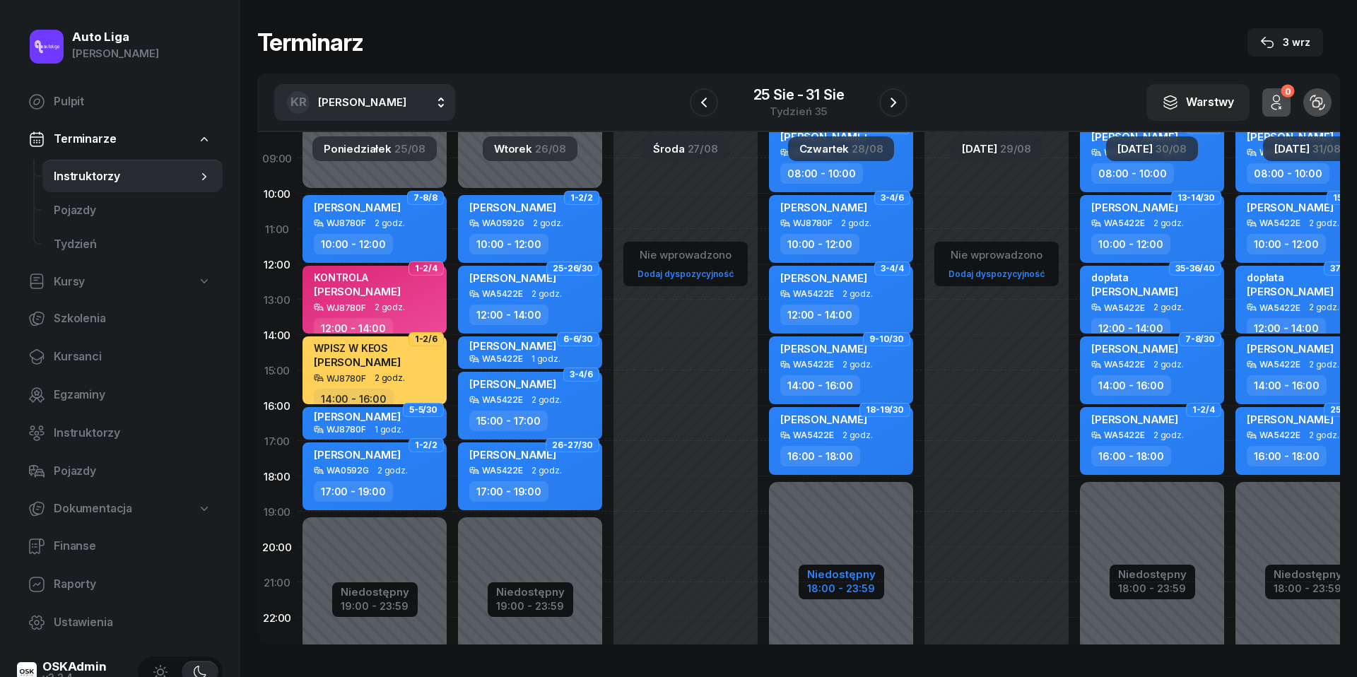
click at [843, 588] on div "18:00 - 23:59" at bounding box center [841, 587] width 69 height 15
select select "08"
select select "18"
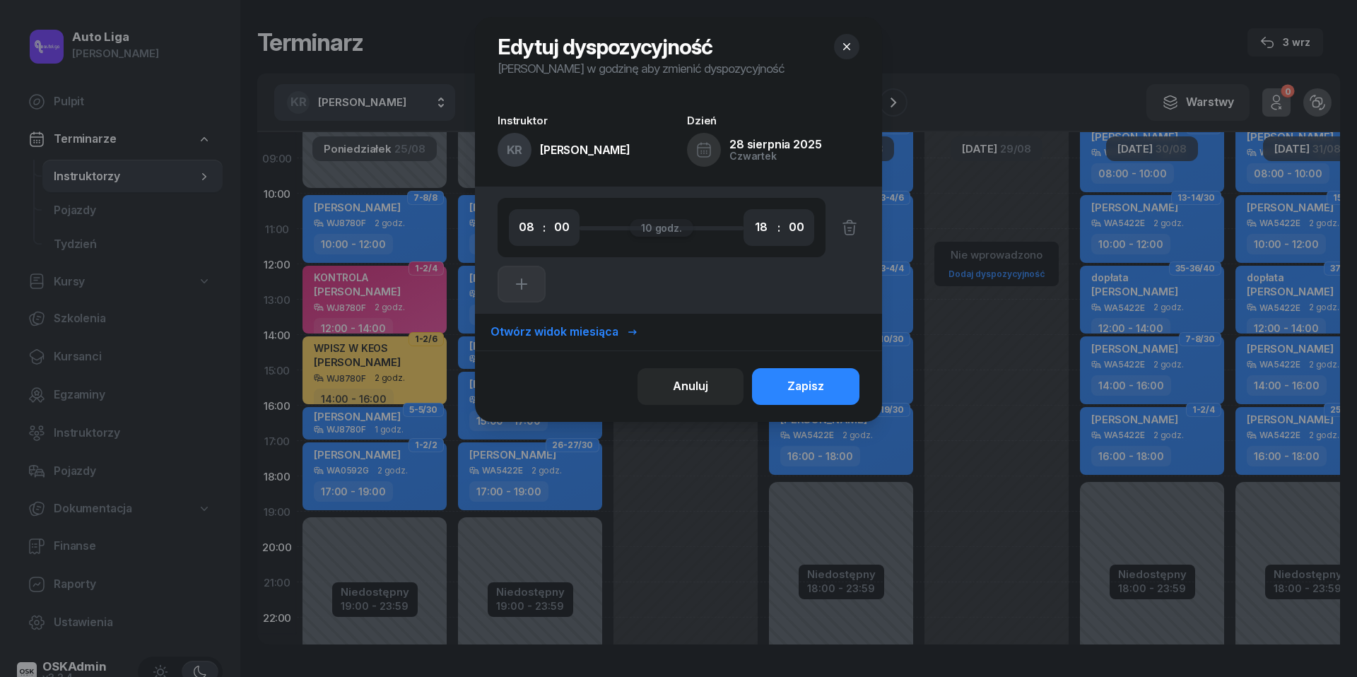
click at [852, 48] on icon "button" at bounding box center [847, 47] width 14 height 14
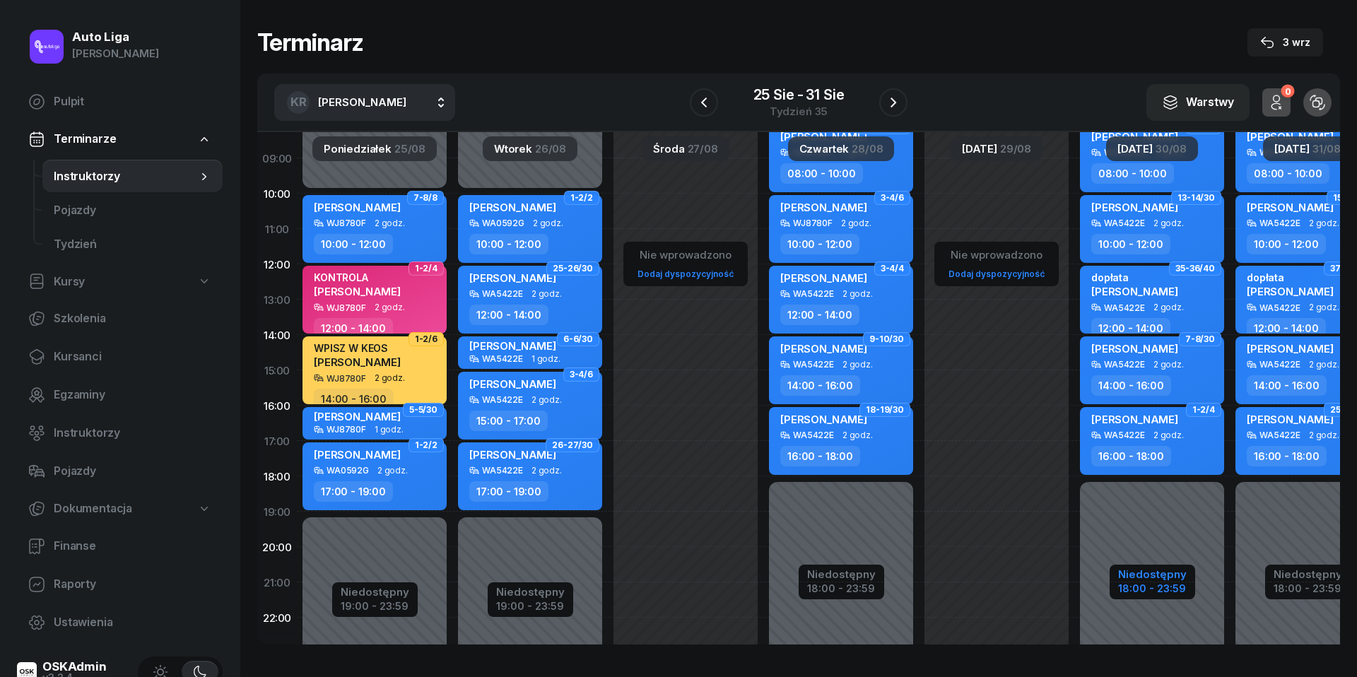
click at [1141, 580] on div "Niedostępny" at bounding box center [1152, 574] width 69 height 11
select select "08"
select select "18"
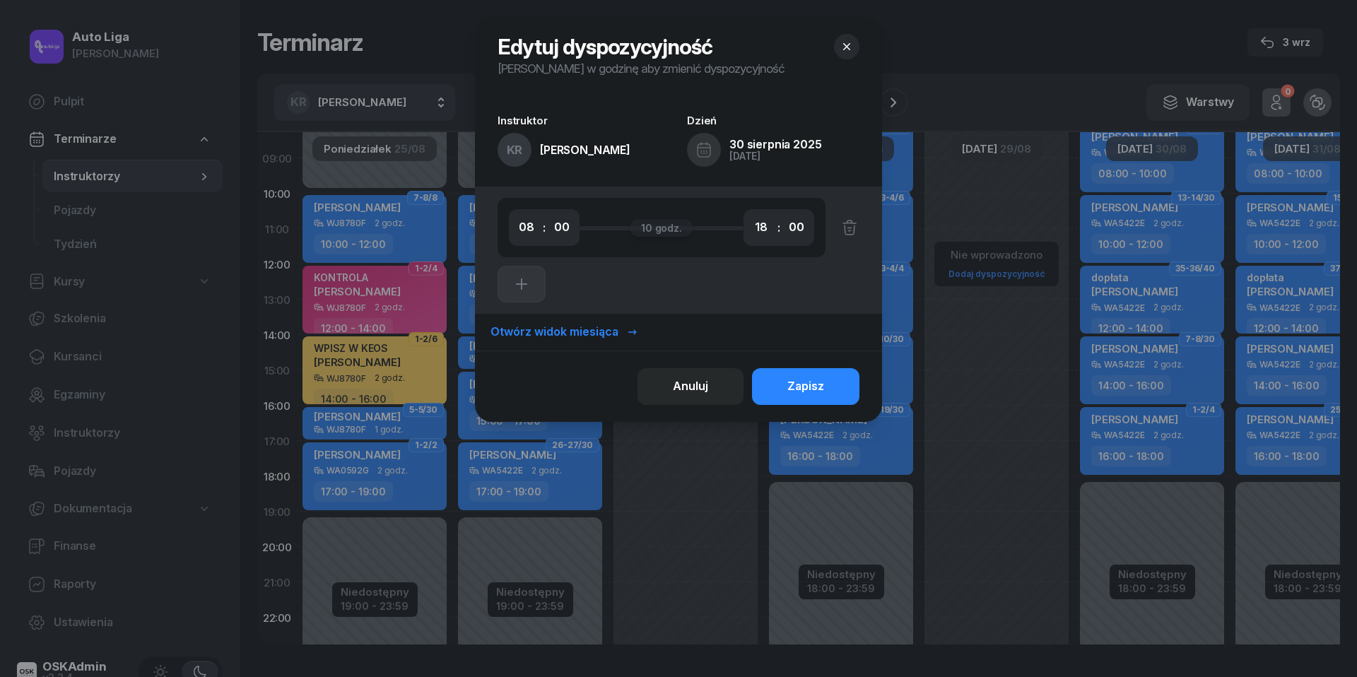
click at [848, 46] on icon "button" at bounding box center [847, 47] width 14 height 14
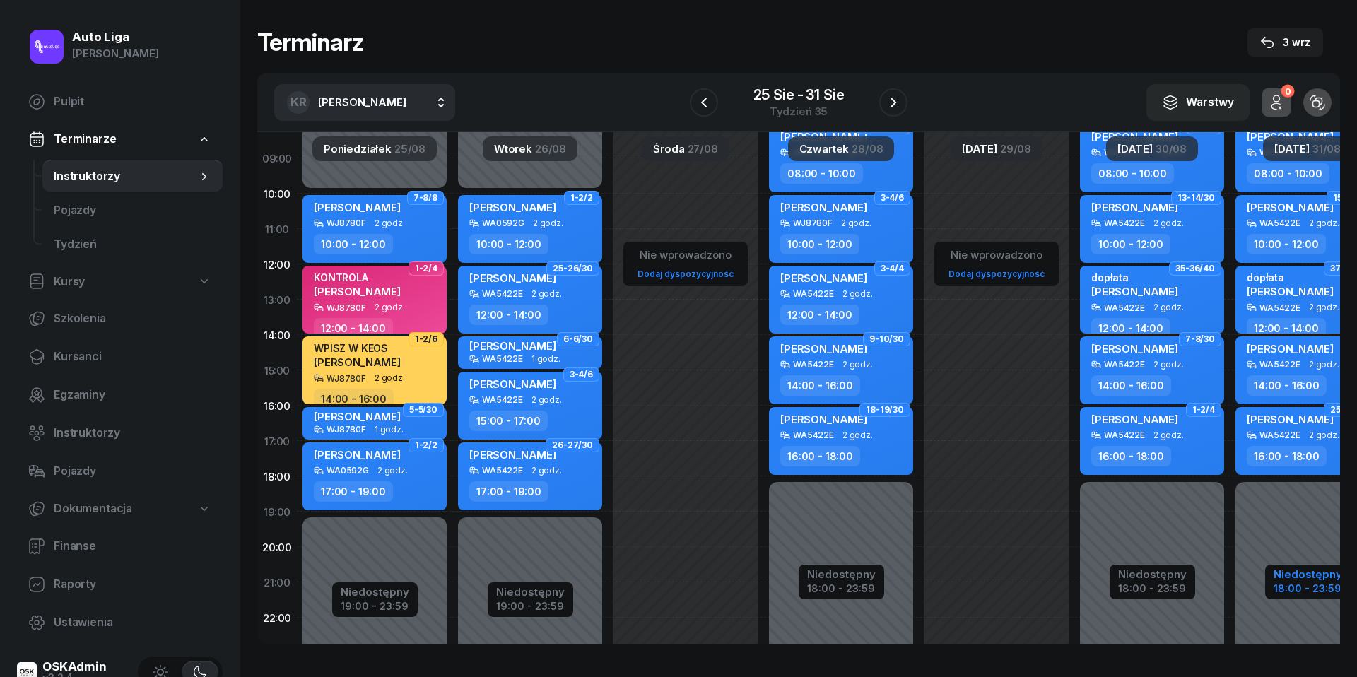
click at [1299, 581] on div "18:00 - 23:59" at bounding box center [1308, 587] width 69 height 15
select select "08"
select select "18"
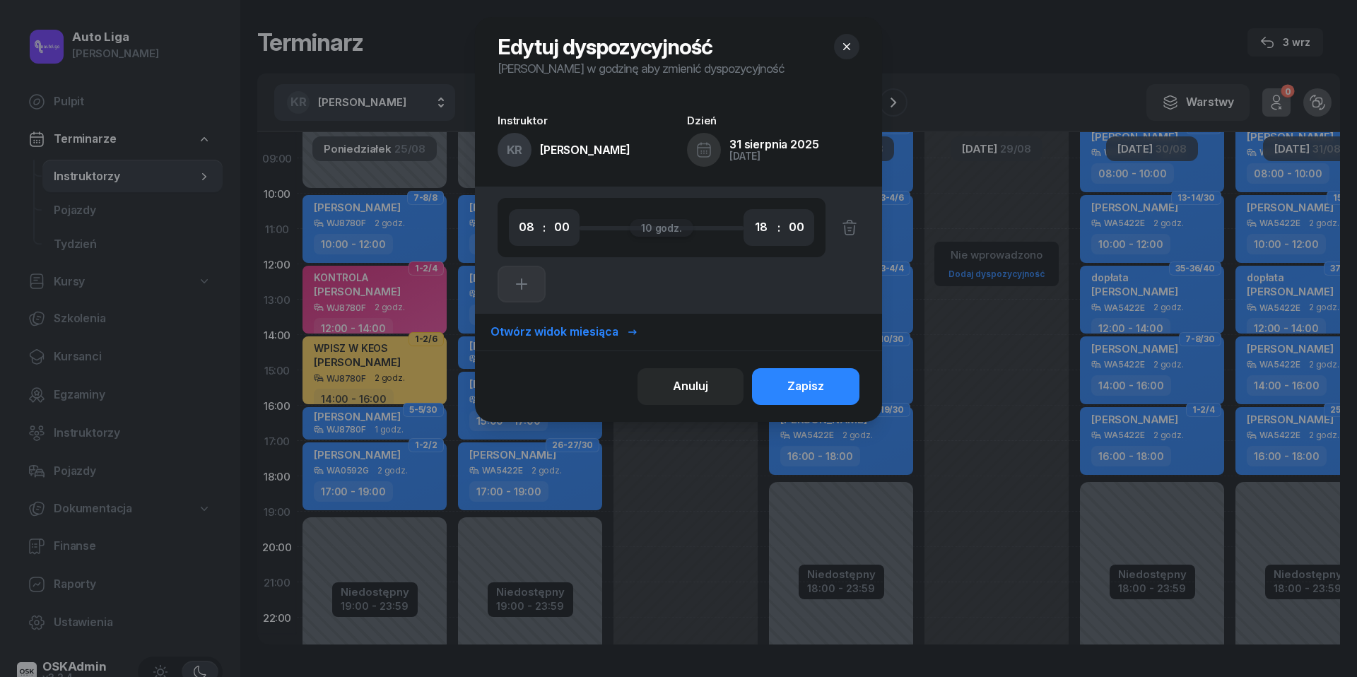
click at [855, 45] on button "button" at bounding box center [846, 46] width 25 height 25
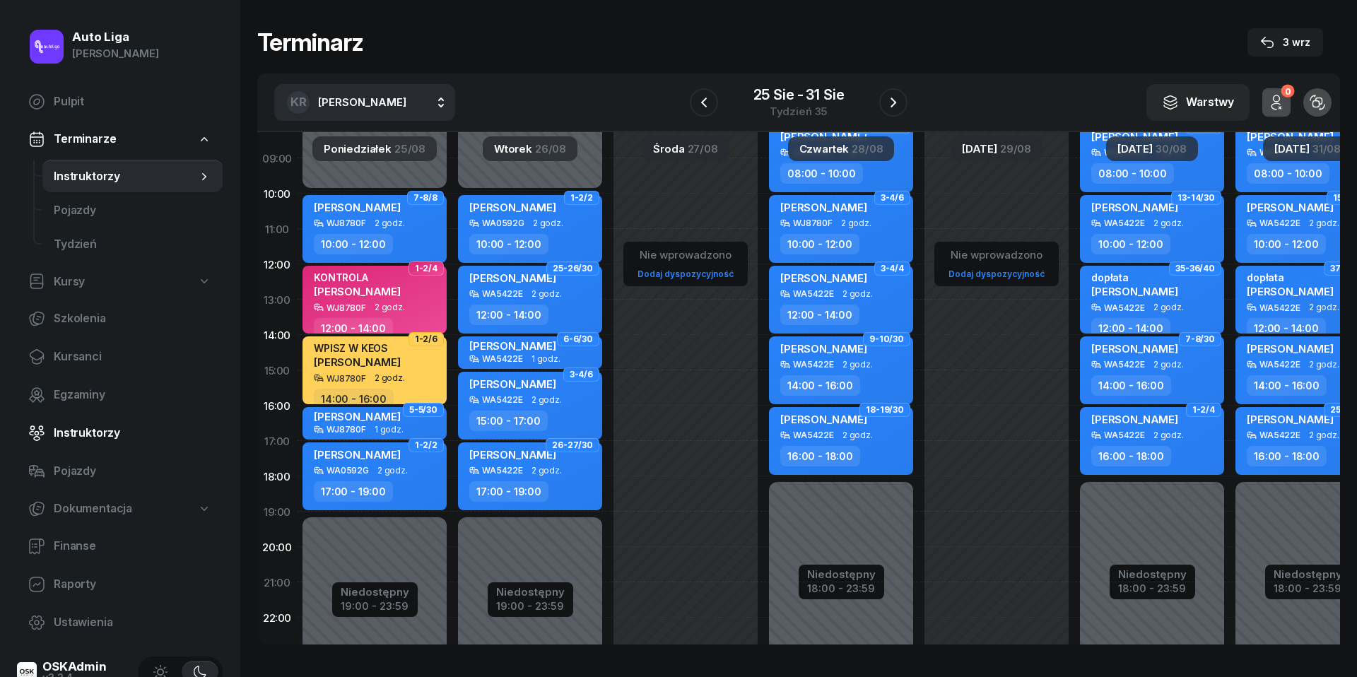
click at [97, 430] on span "Instruktorzy" at bounding box center [133, 433] width 158 height 18
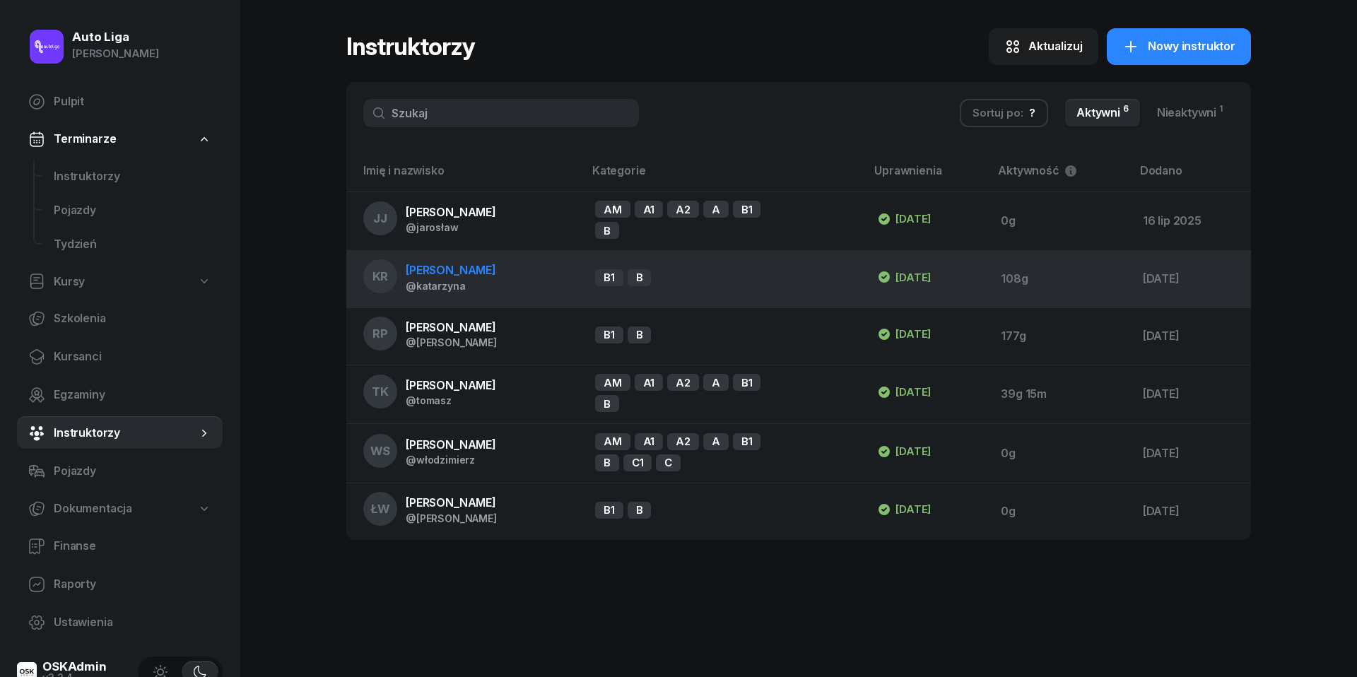
click at [472, 273] on span "[PERSON_NAME]" at bounding box center [451, 270] width 90 height 14
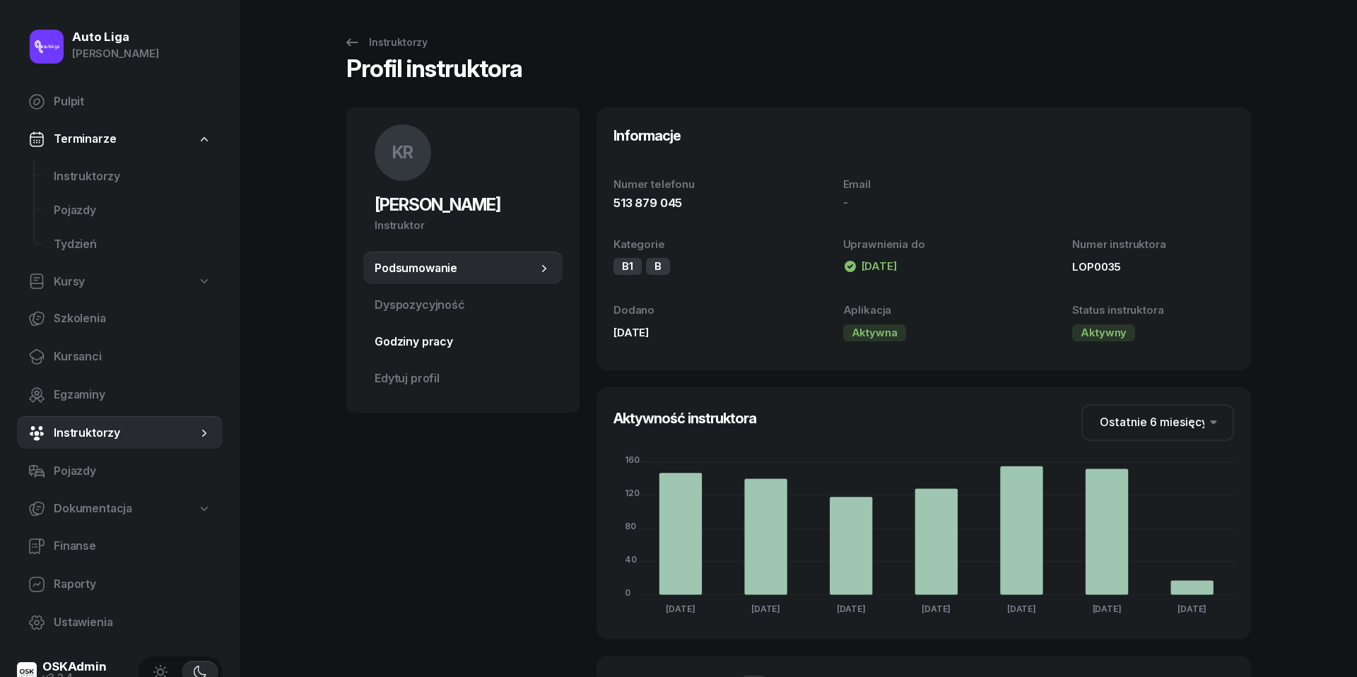
click at [399, 338] on span "Godziny pracy" at bounding box center [463, 342] width 177 height 18
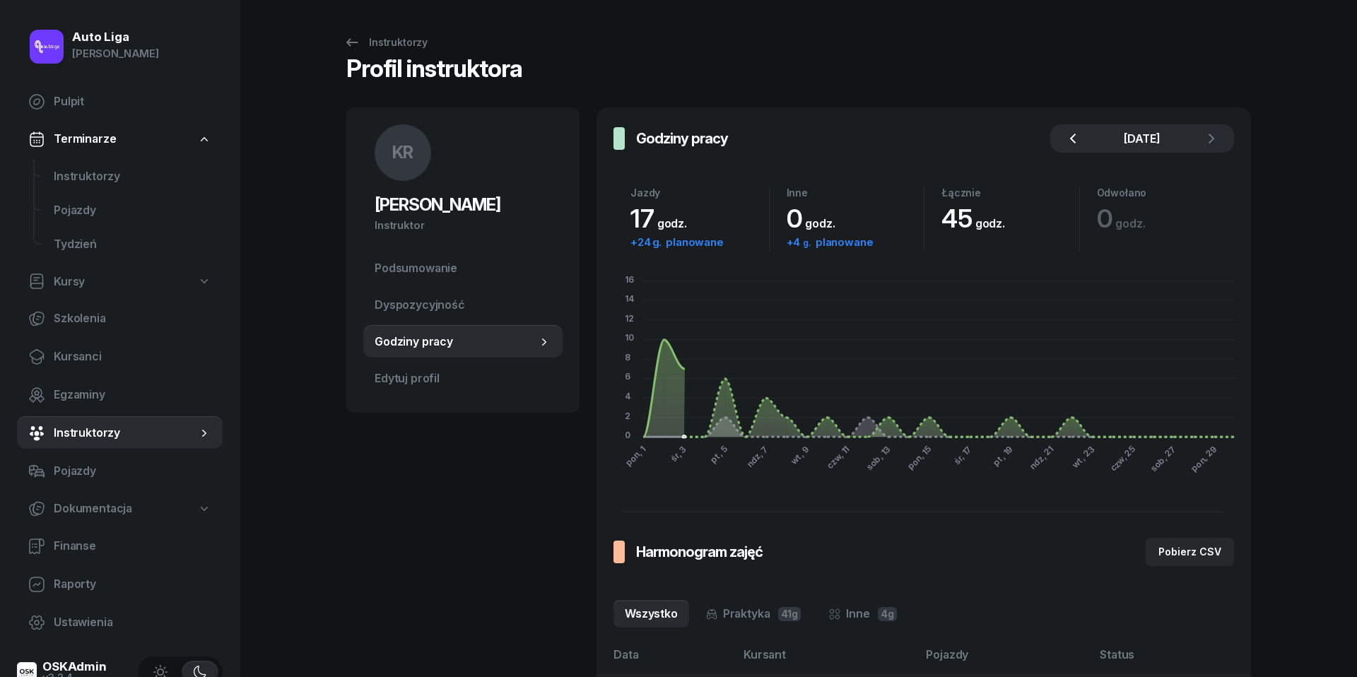
click at [1079, 139] on icon "button" at bounding box center [1073, 138] width 17 height 17
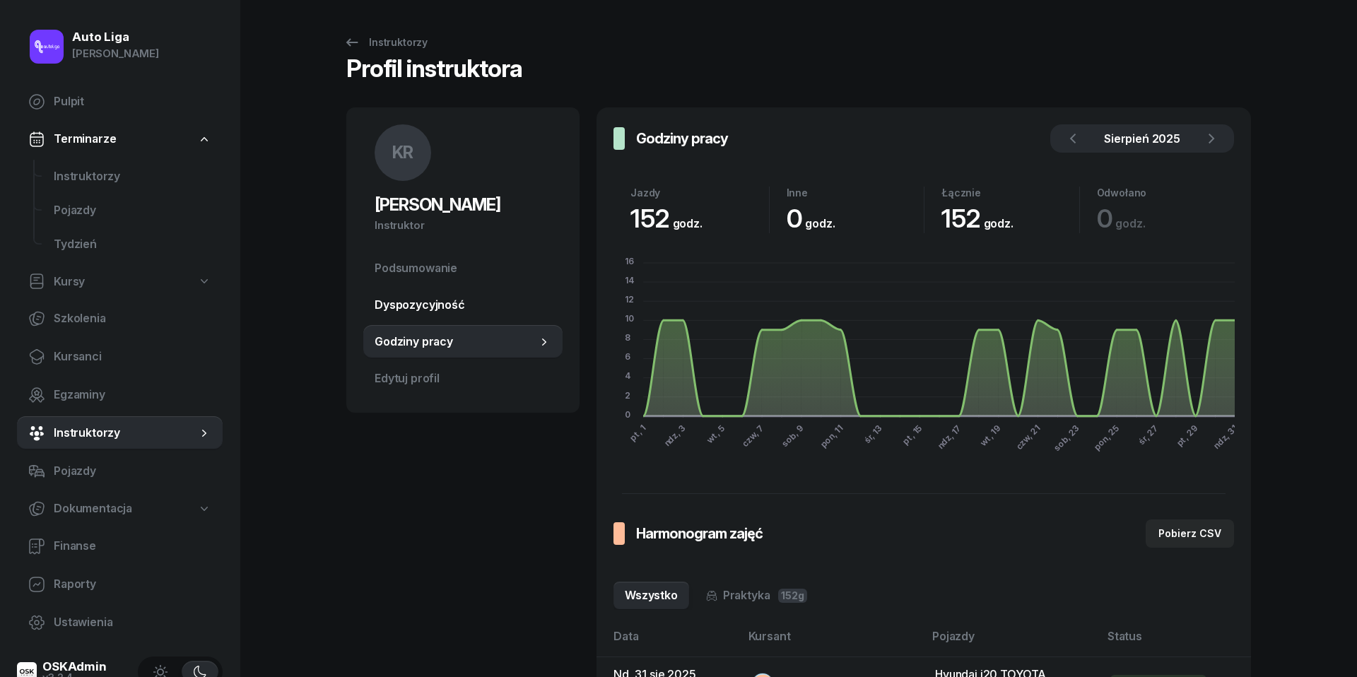
click at [403, 311] on span "Dyspozycyjność" at bounding box center [463, 305] width 177 height 18
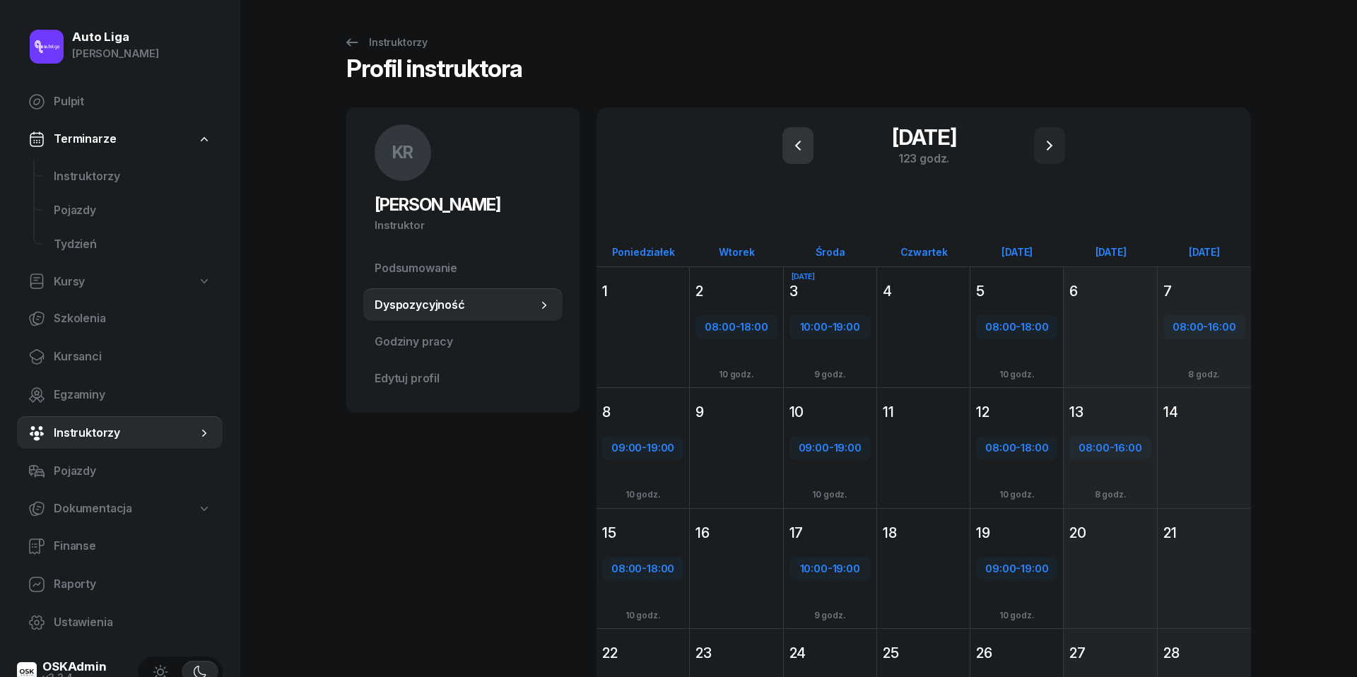
click at [810, 151] on button "button" at bounding box center [798, 145] width 31 height 37
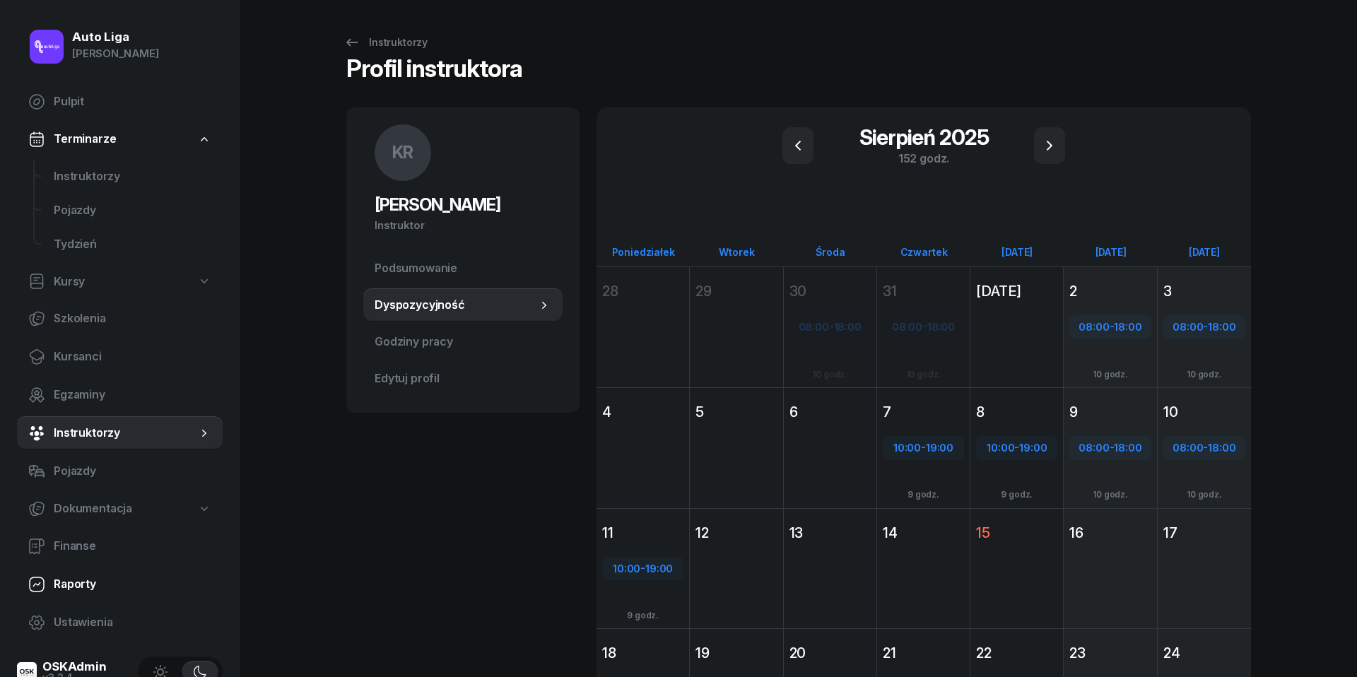
click at [78, 585] on span "Raporty" at bounding box center [133, 584] width 158 height 18
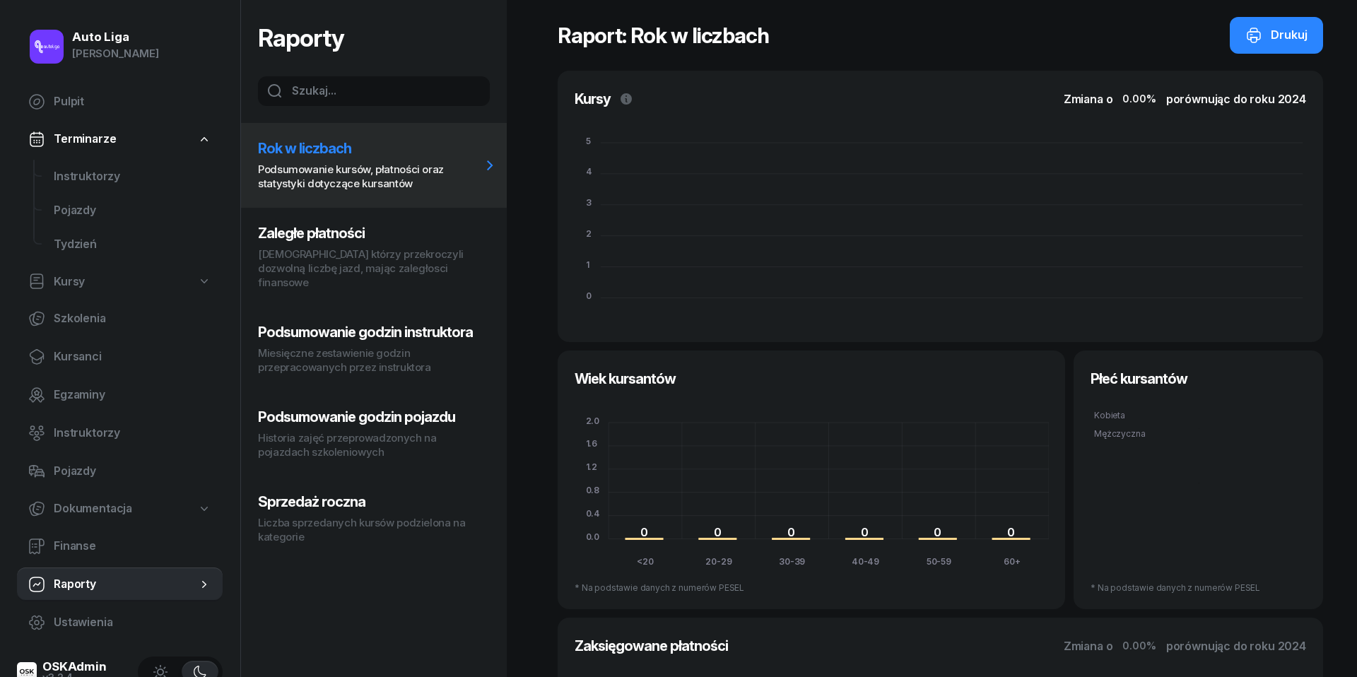
click at [346, 346] on p "Miesięczne zestawienie godzin przepracowanych przez instruktora" at bounding box center [369, 360] width 223 height 28
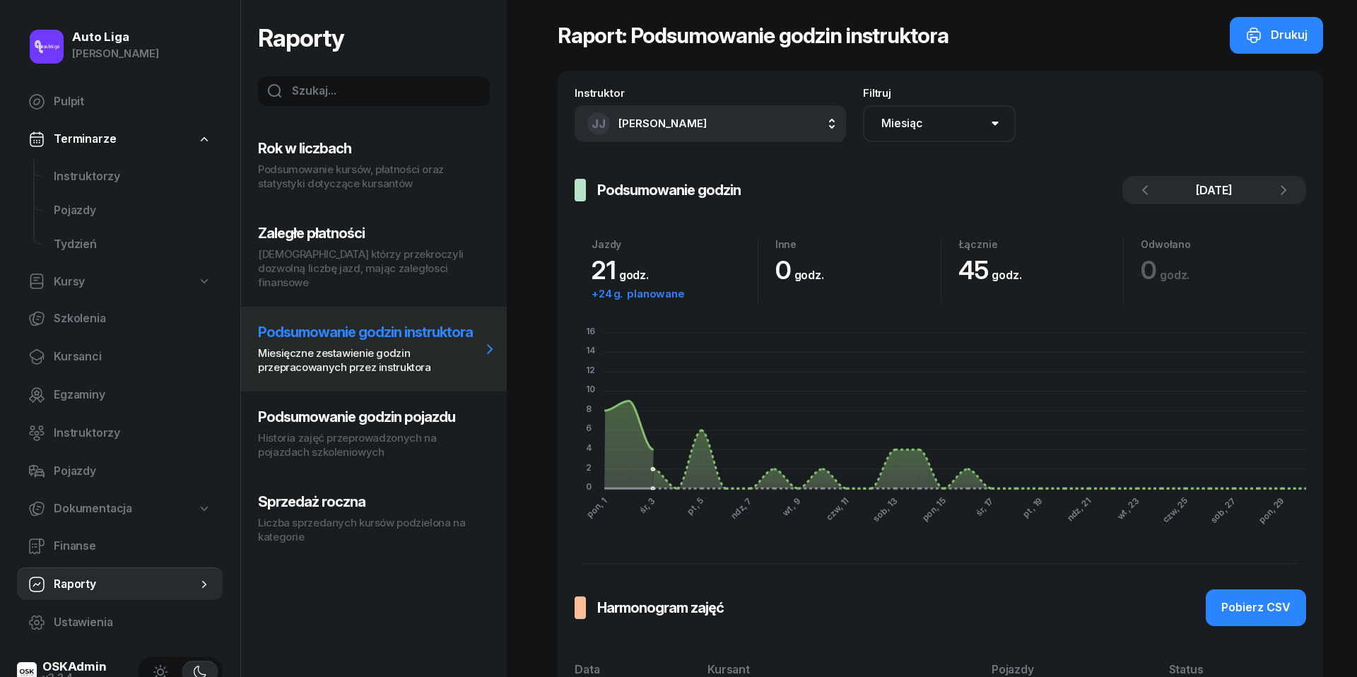
click at [824, 117] on button "[PERSON_NAME]" at bounding box center [710, 123] width 271 height 37
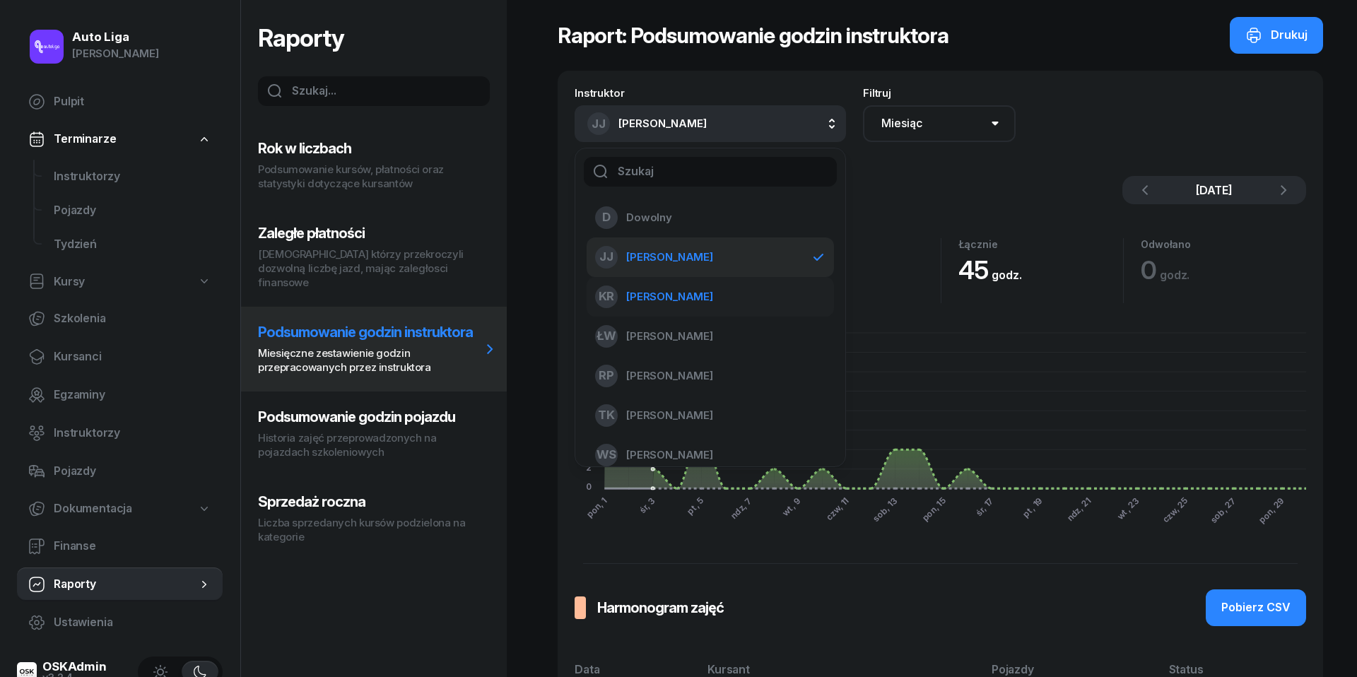
click at [703, 293] on span "[PERSON_NAME]" at bounding box center [669, 297] width 87 height 18
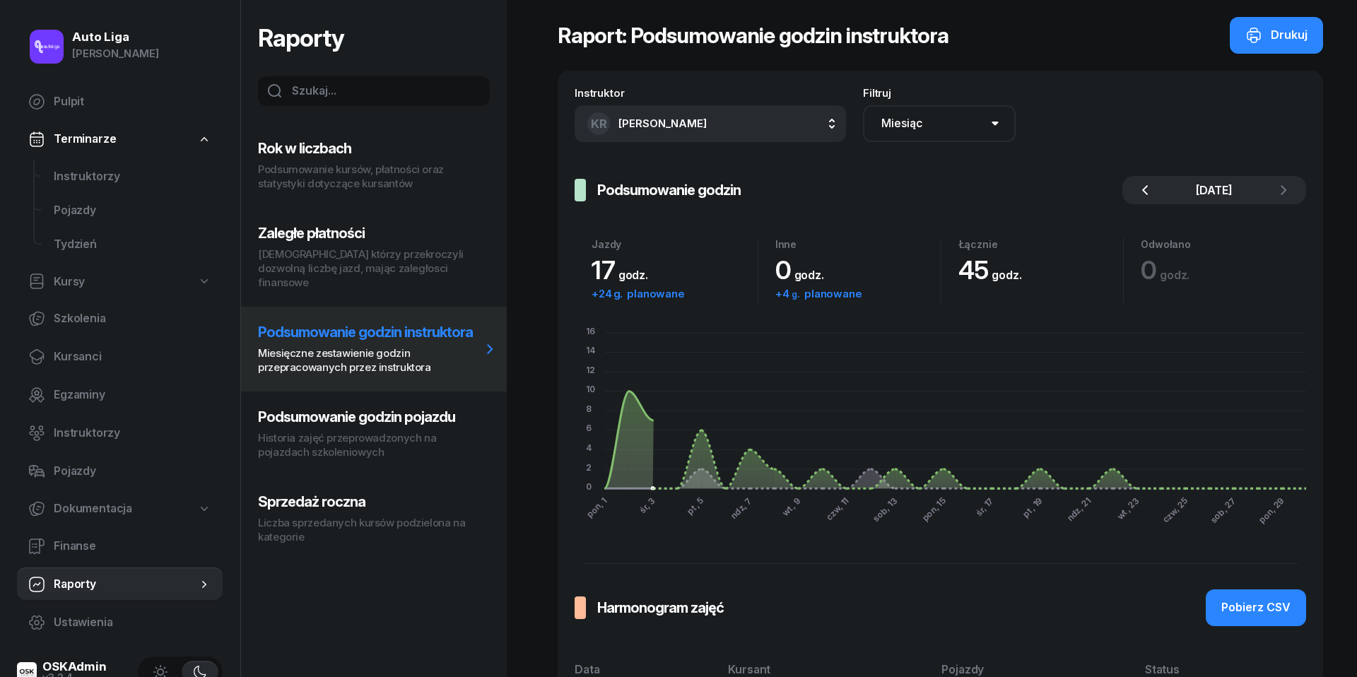
click at [1146, 194] on icon "button" at bounding box center [1145, 190] width 17 height 17
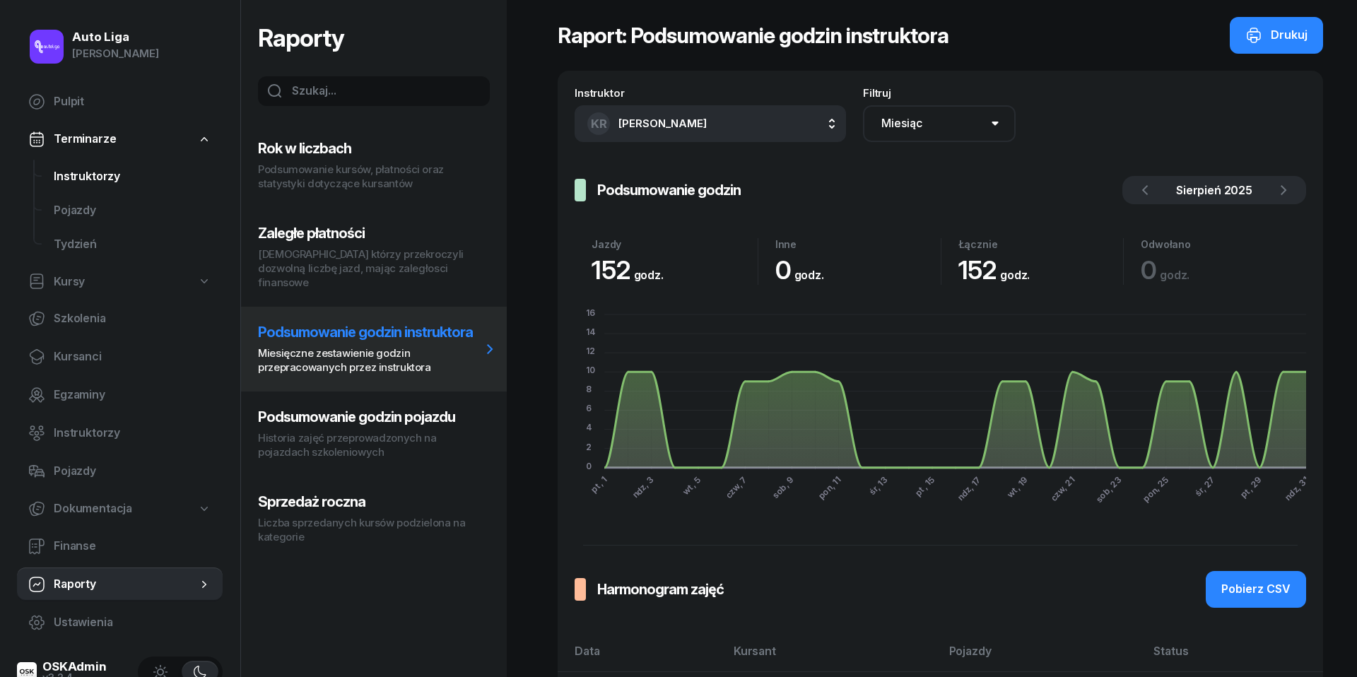
click at [88, 176] on span "Instruktorzy" at bounding box center [133, 177] width 158 height 18
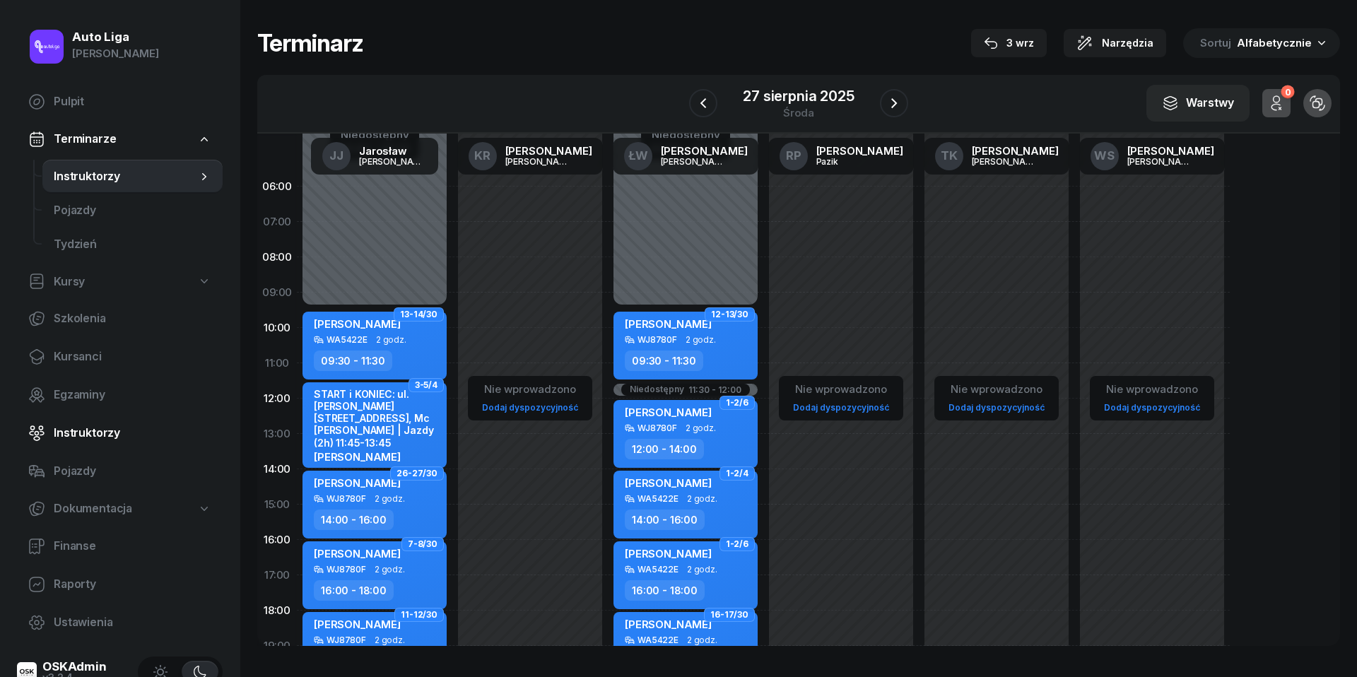
click at [89, 439] on span "Instruktorzy" at bounding box center [133, 433] width 158 height 18
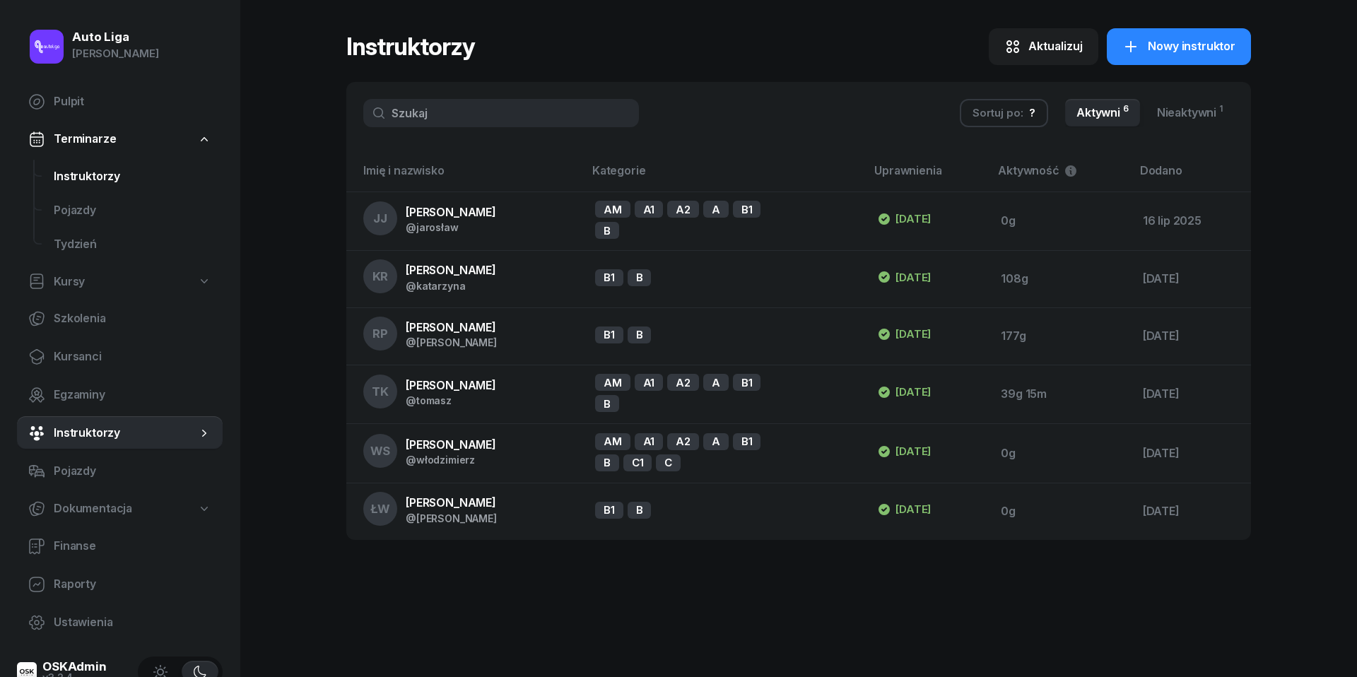
click at [92, 175] on span "Instruktorzy" at bounding box center [133, 177] width 158 height 18
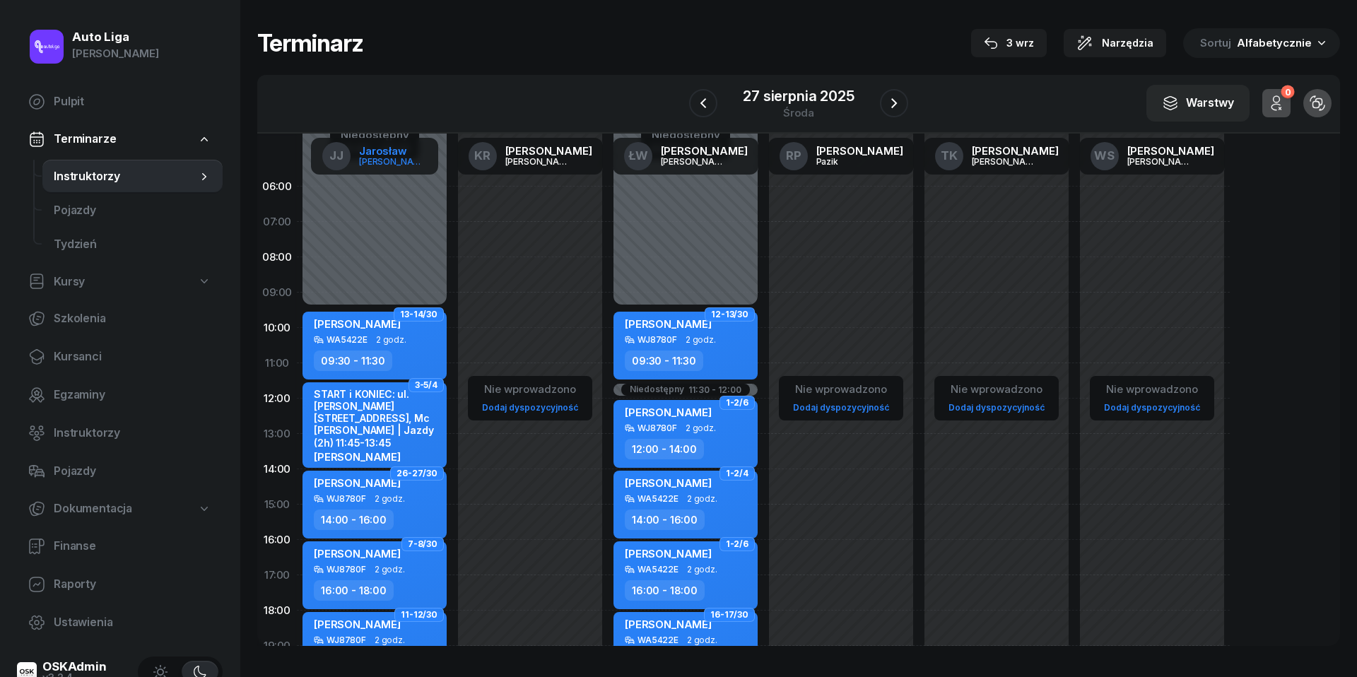
click at [397, 157] on div "[PERSON_NAME]" at bounding box center [393, 161] width 68 height 9
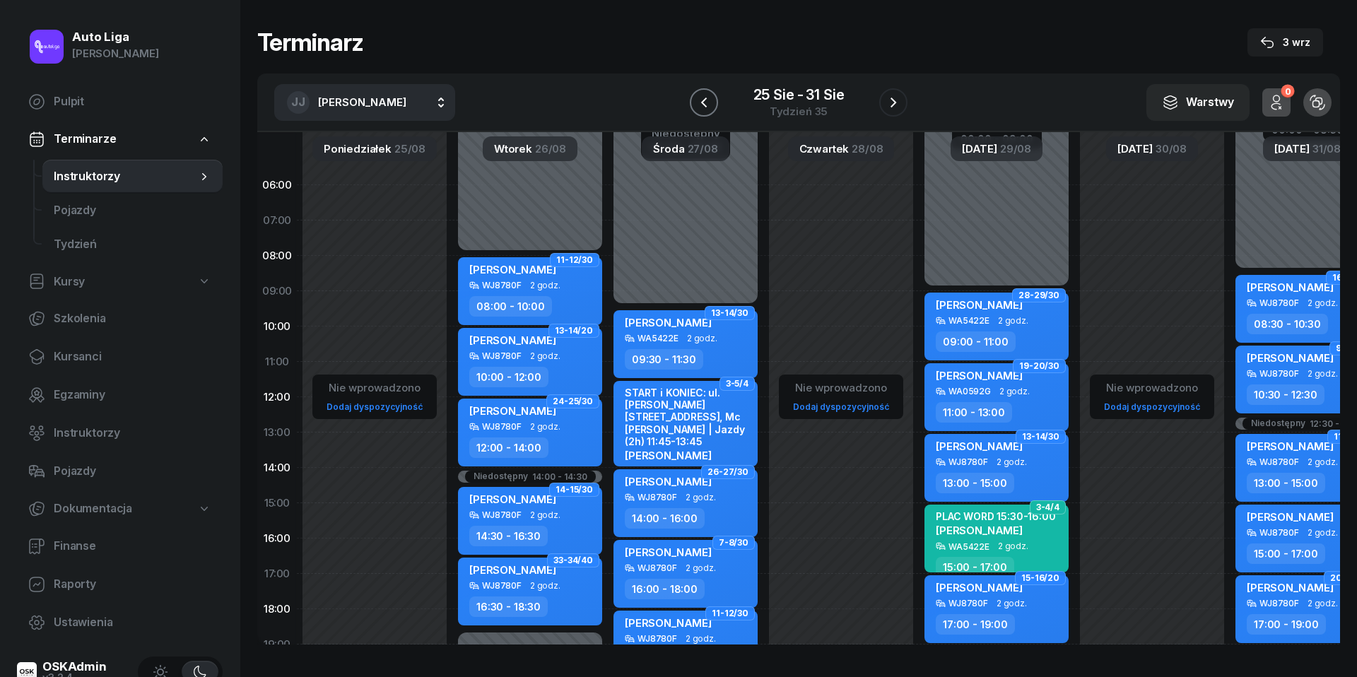
click at [708, 105] on icon "button" at bounding box center [704, 102] width 17 height 17
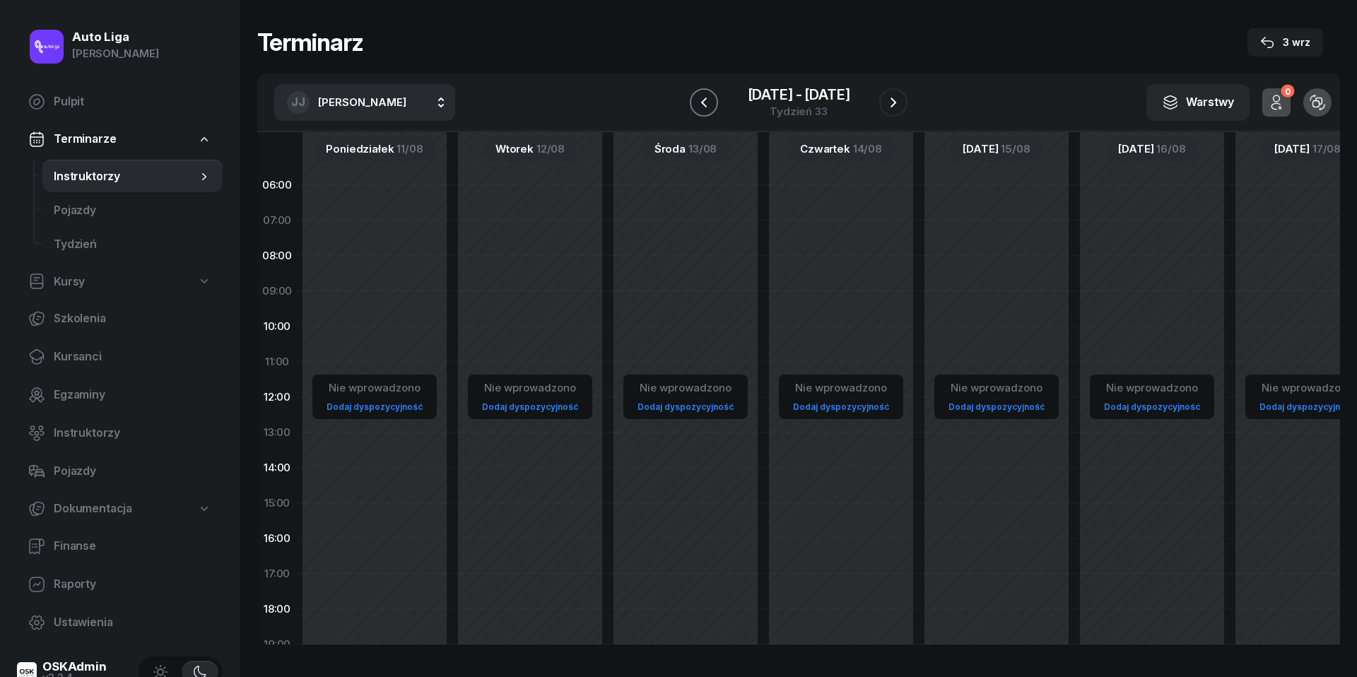
click at [708, 105] on icon "button" at bounding box center [704, 102] width 17 height 17
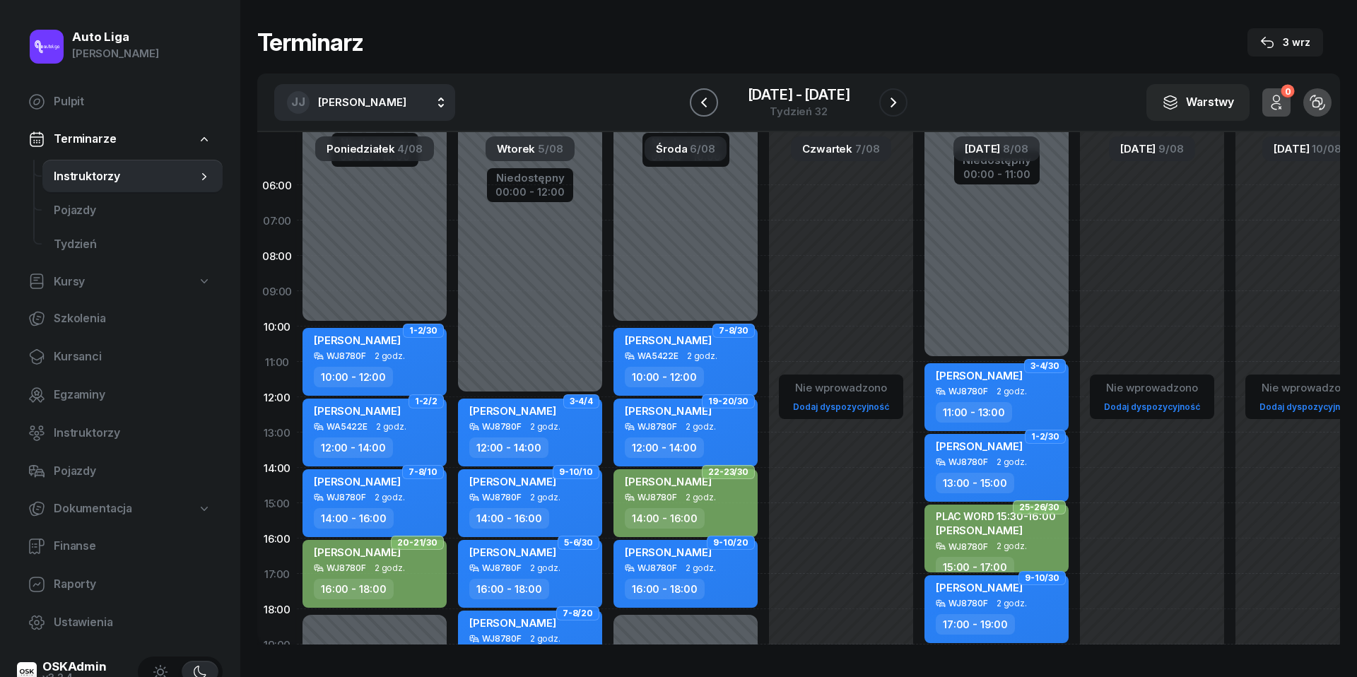
click at [708, 105] on icon "button" at bounding box center [704, 102] width 17 height 17
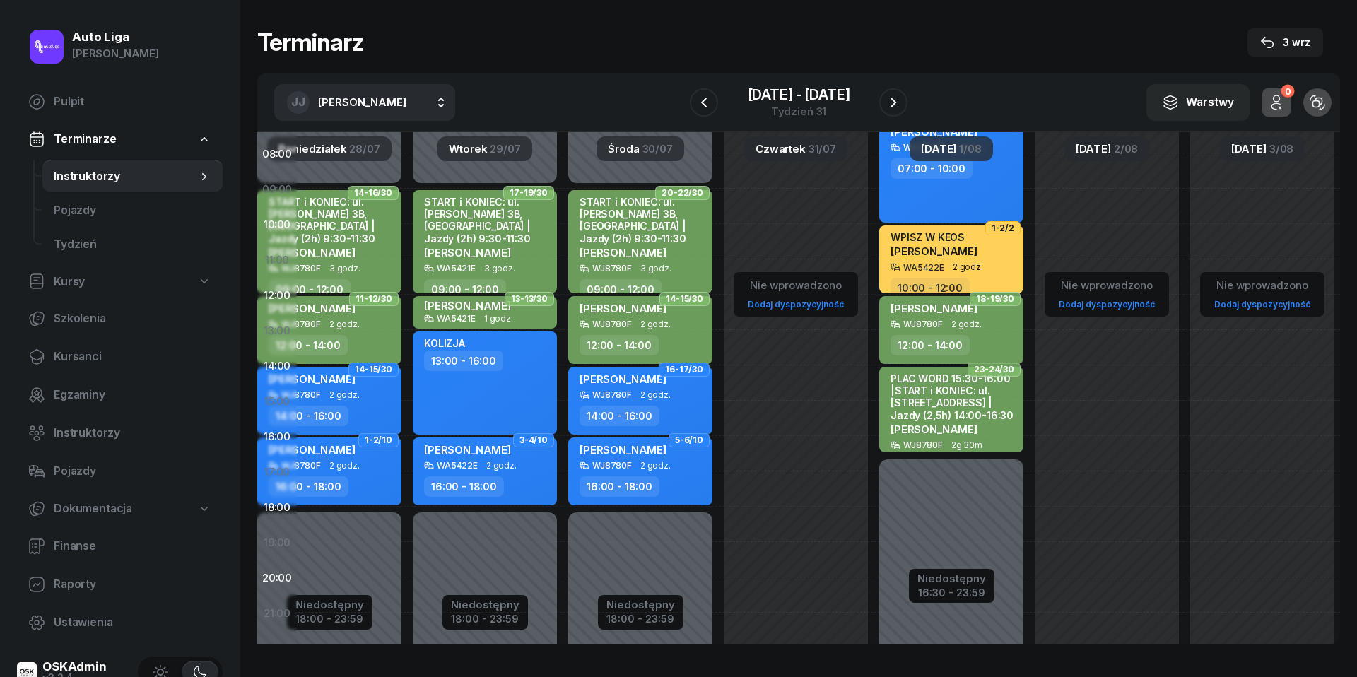
scroll to position [103, 54]
click at [950, 583] on div "Niedostępny" at bounding box center [952, 578] width 69 height 11
select select "07"
select select "16"
select select "30"
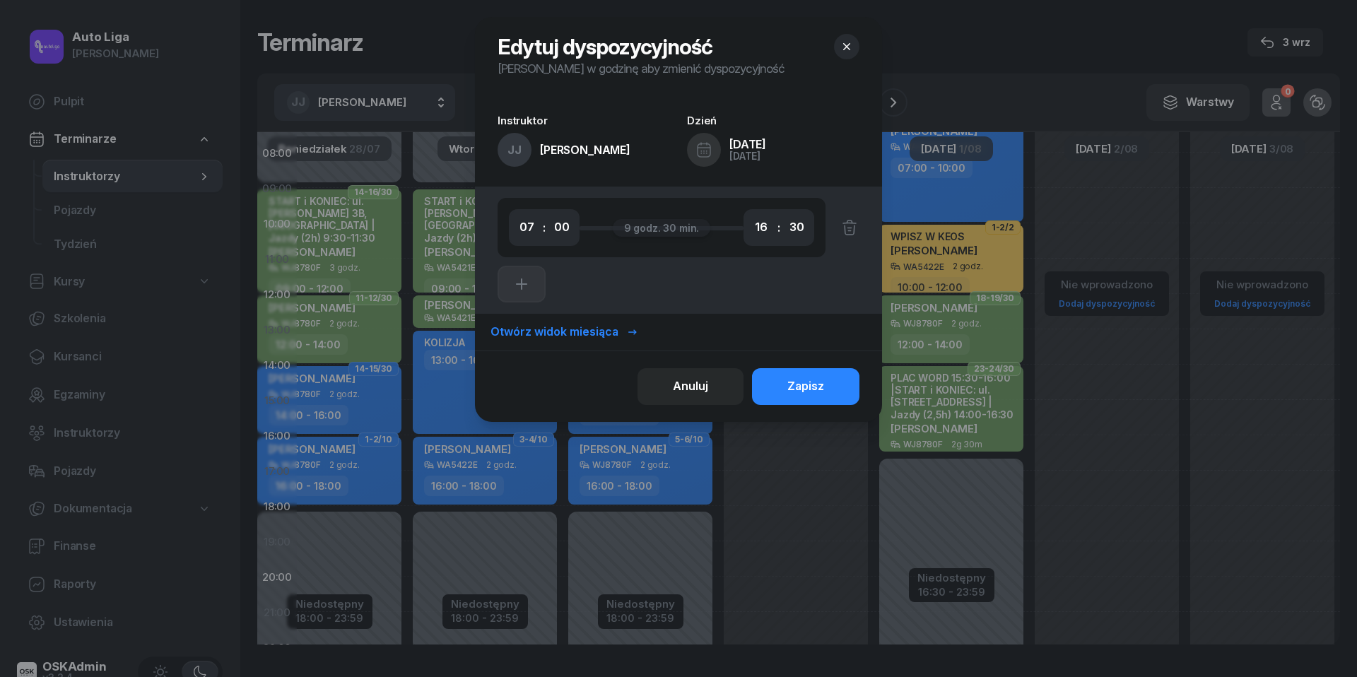
click at [847, 43] on icon "button" at bounding box center [847, 47] width 14 height 14
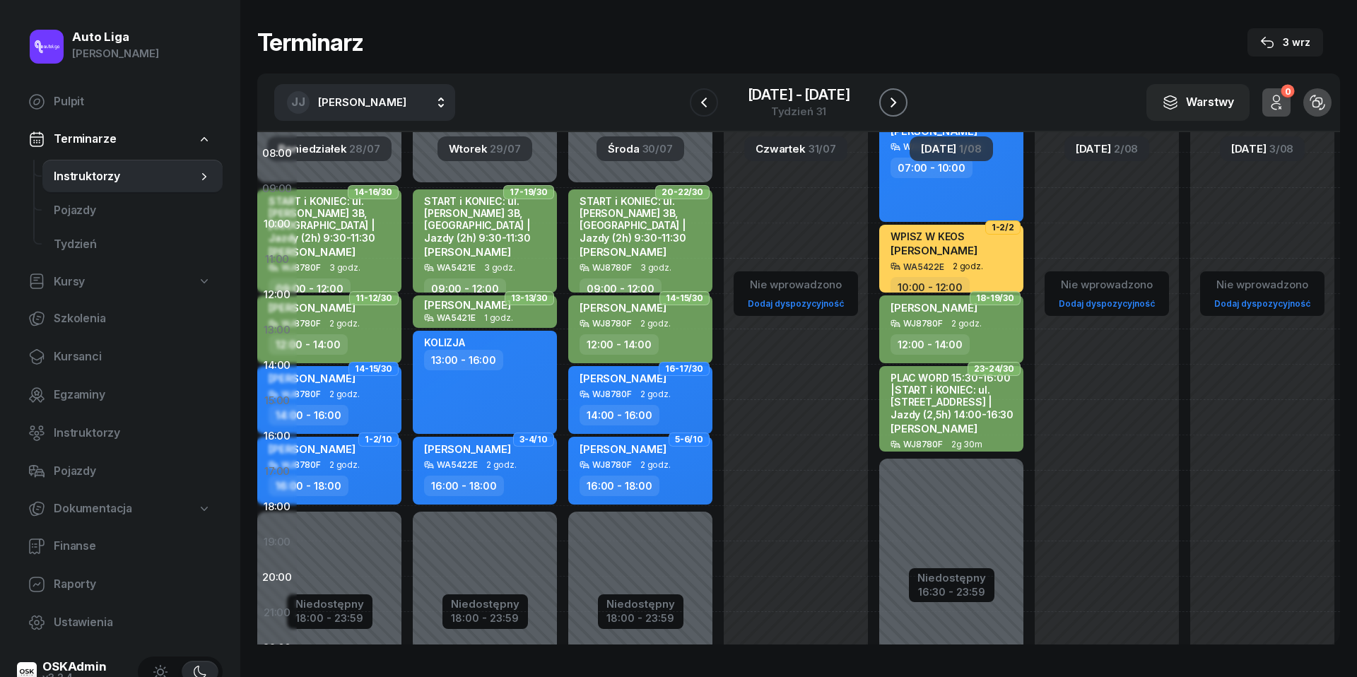
click at [894, 100] on icon "button" at bounding box center [894, 103] width 6 height 10
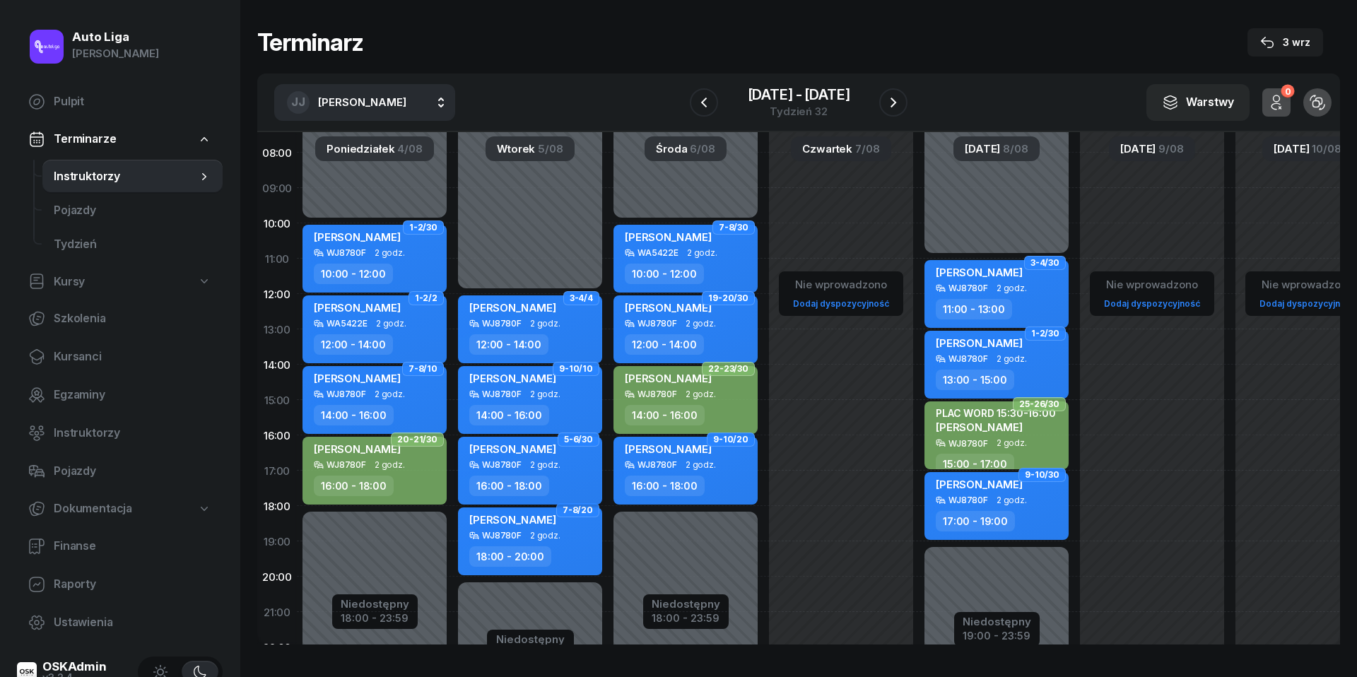
scroll to position [103, -1]
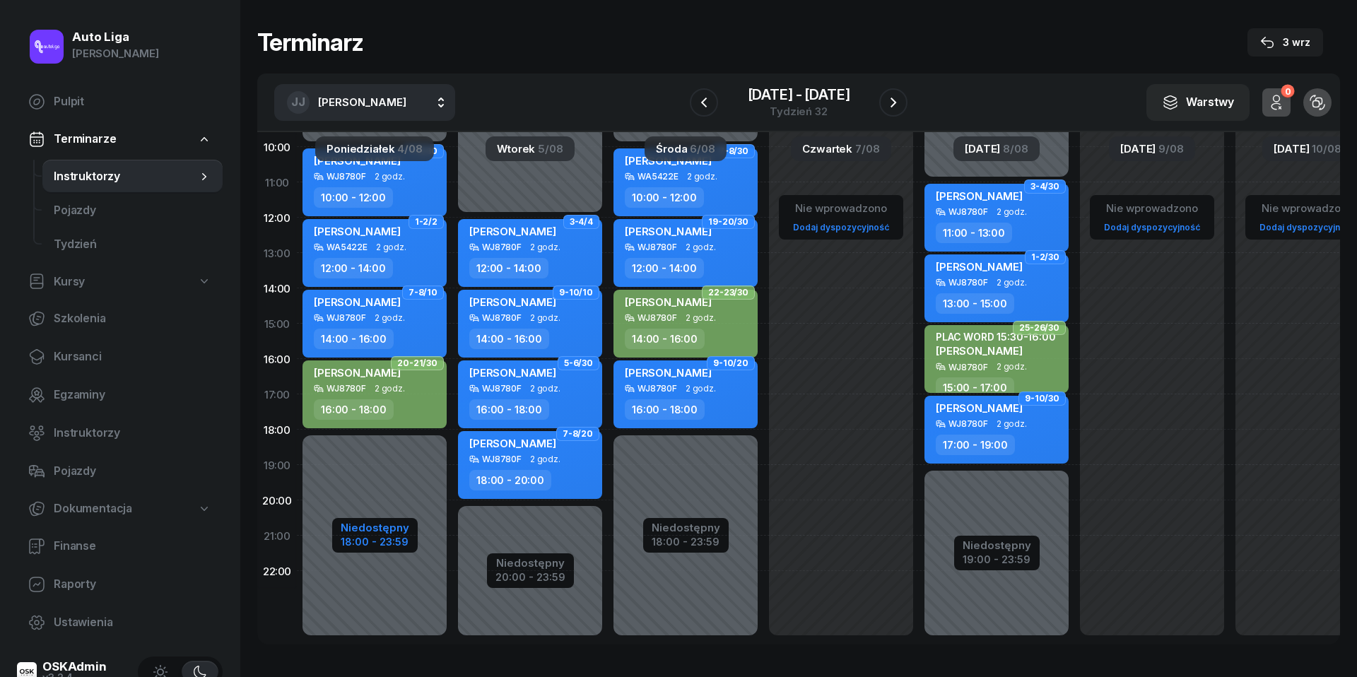
click at [375, 532] on div "Niedostępny" at bounding box center [375, 527] width 69 height 11
select select "10"
select select "18"
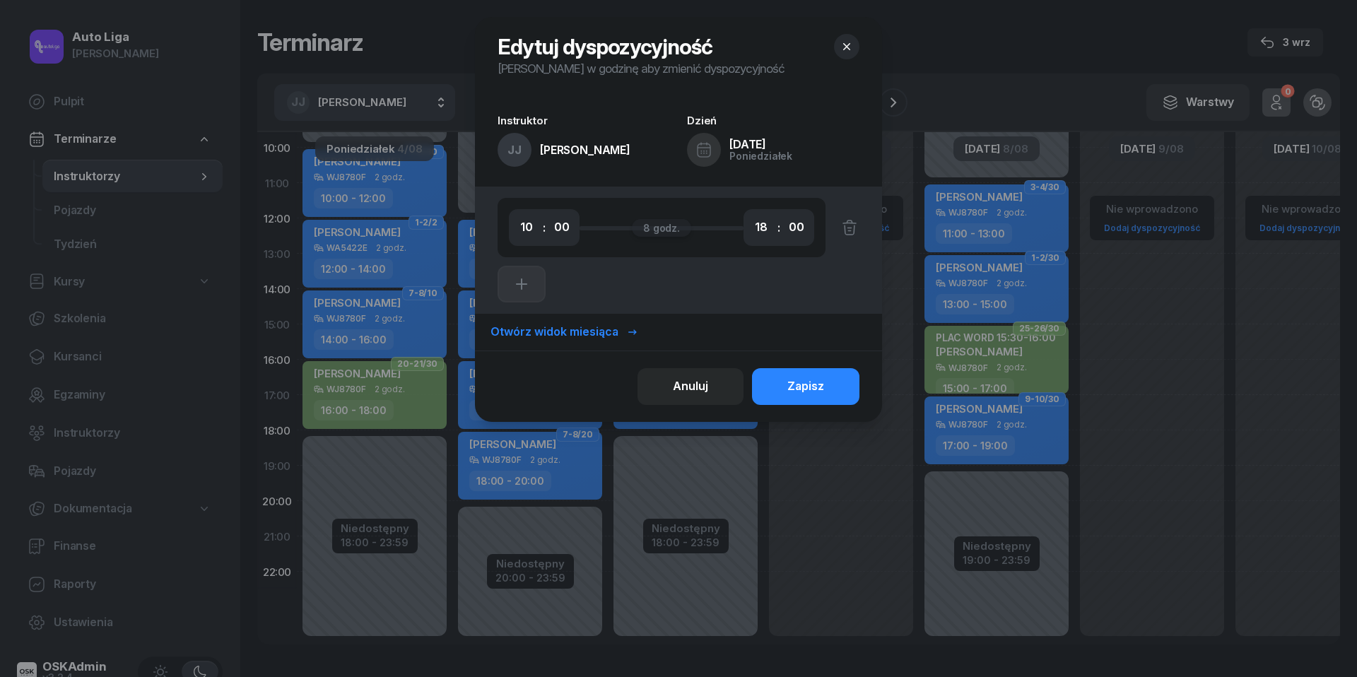
click at [849, 42] on icon "button" at bounding box center [847, 47] width 14 height 14
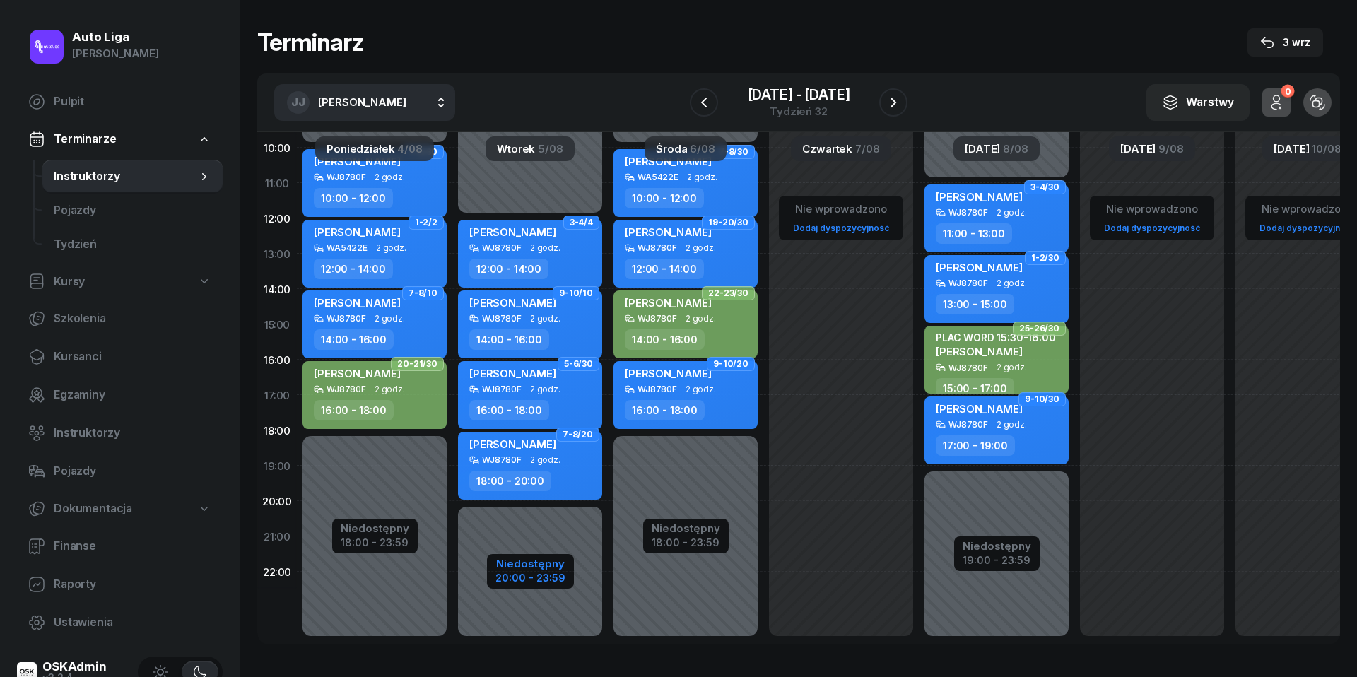
click at [539, 573] on div "20:00 - 23:59" at bounding box center [531, 576] width 70 height 15
select select "12"
select select "20"
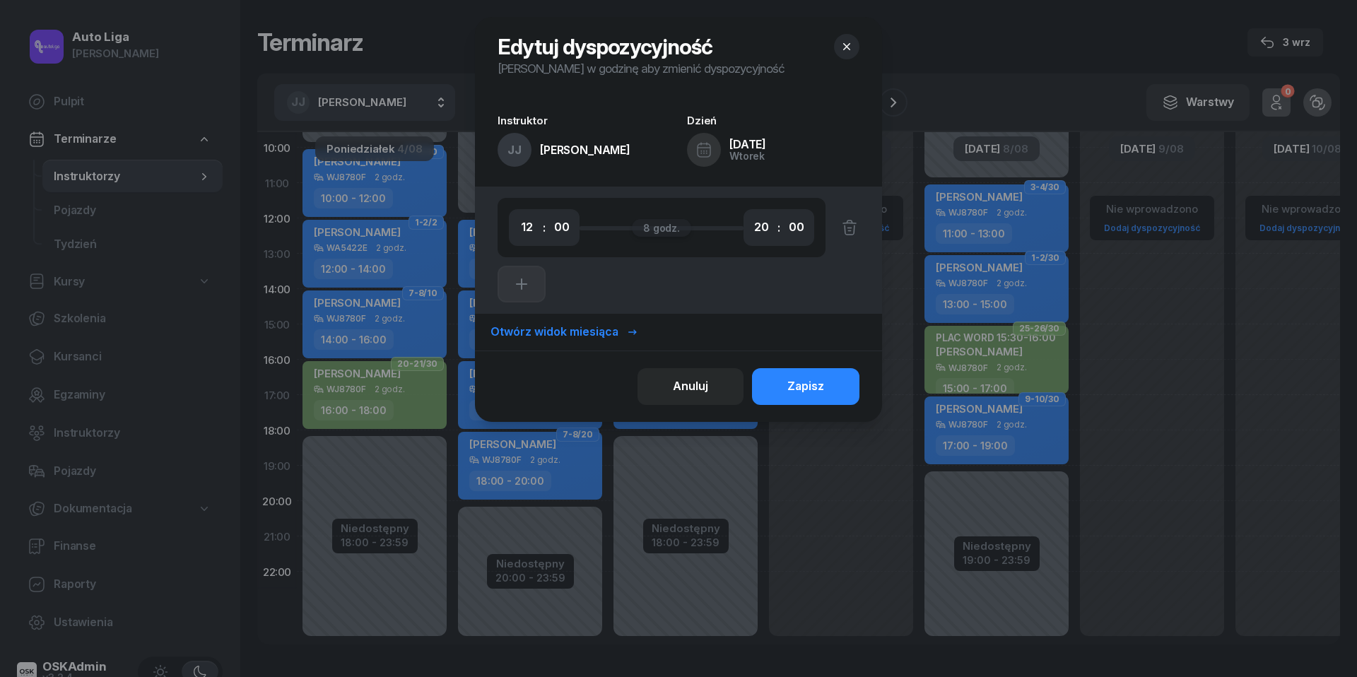
click at [857, 47] on button "button" at bounding box center [846, 46] width 25 height 25
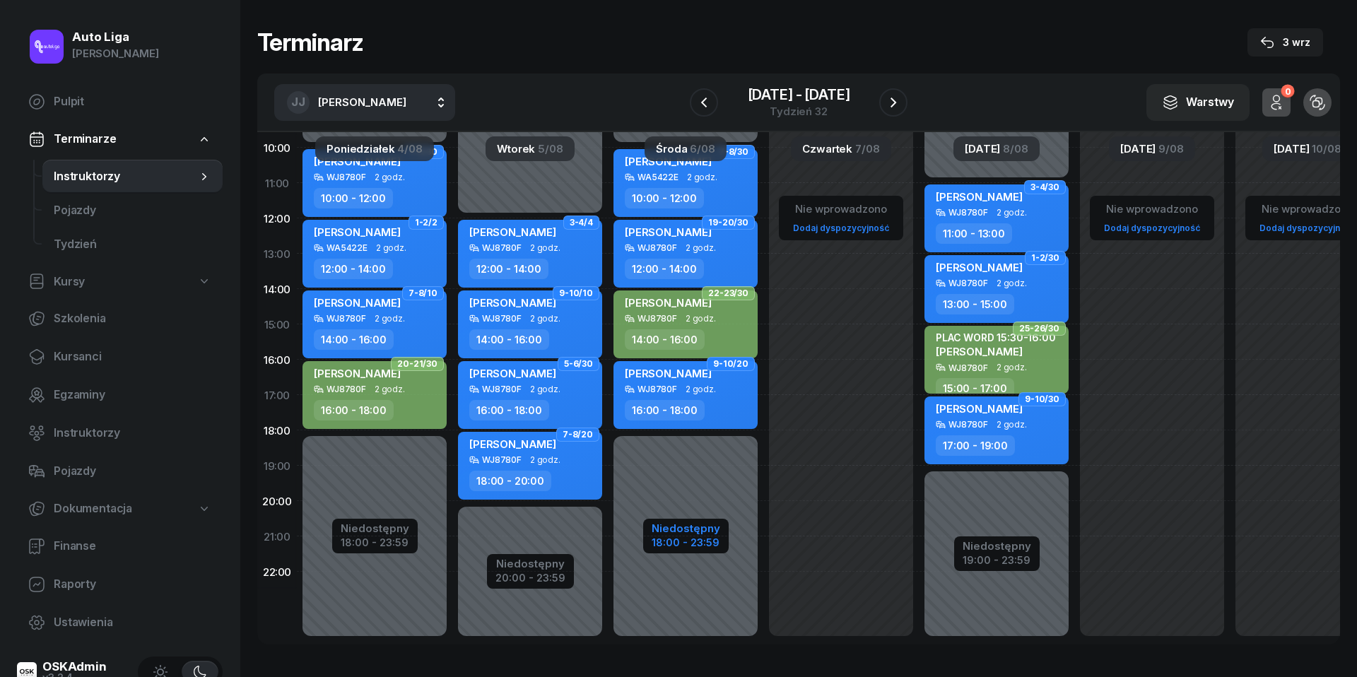
click at [693, 529] on div "Niedostępny" at bounding box center [686, 528] width 69 height 11
select select "10"
select select "18"
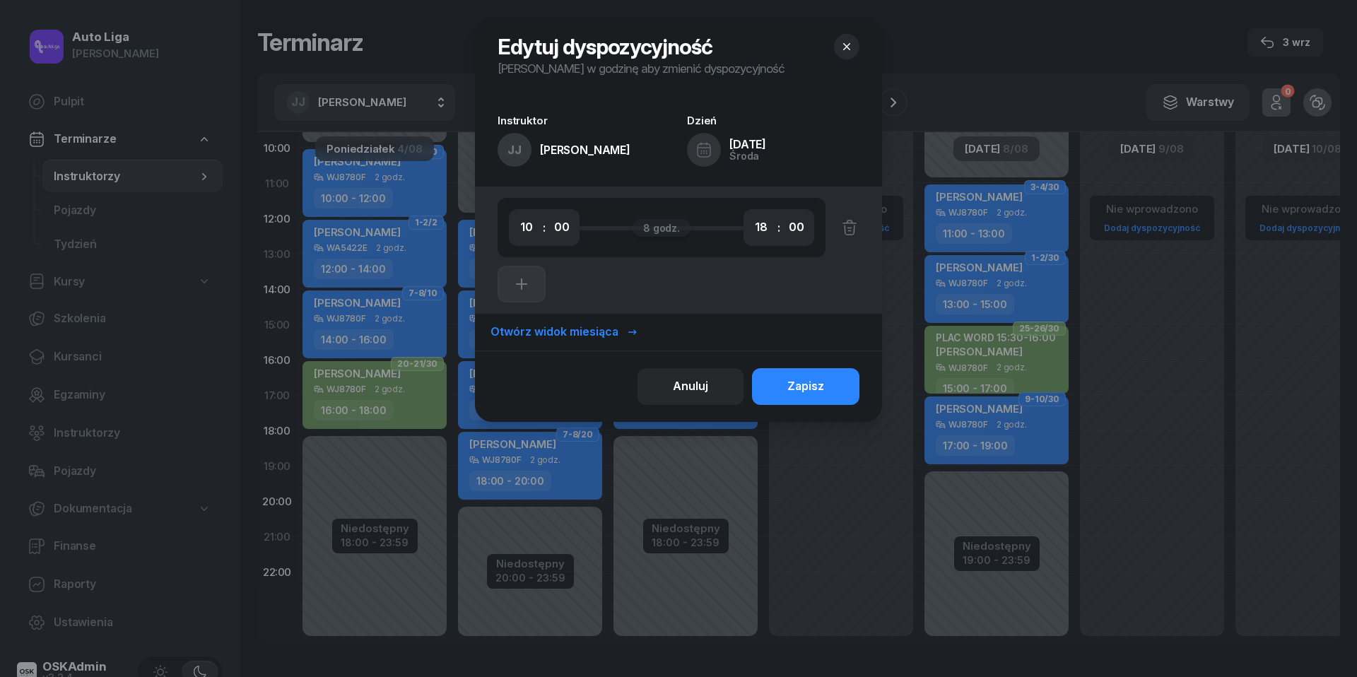
click at [851, 42] on icon "button" at bounding box center [847, 47] width 14 height 14
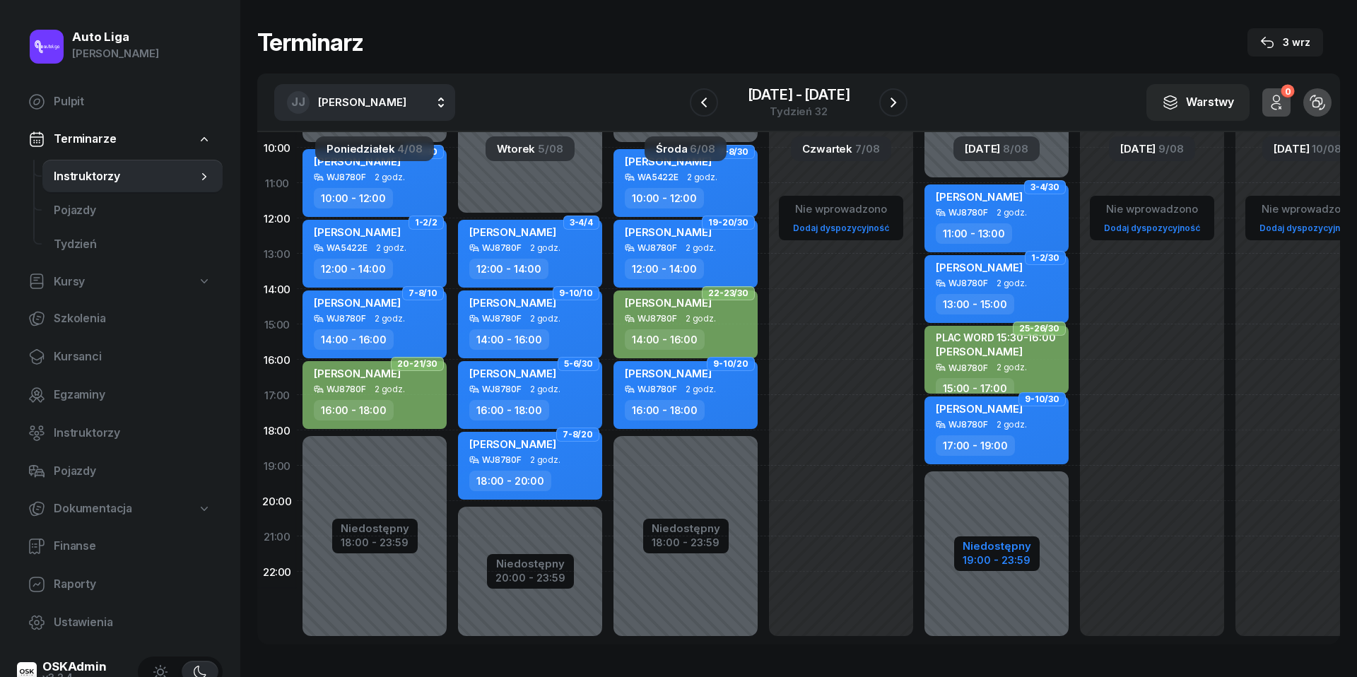
click at [994, 554] on div "19:00 - 23:59" at bounding box center [997, 558] width 69 height 15
select select "11"
select select "19"
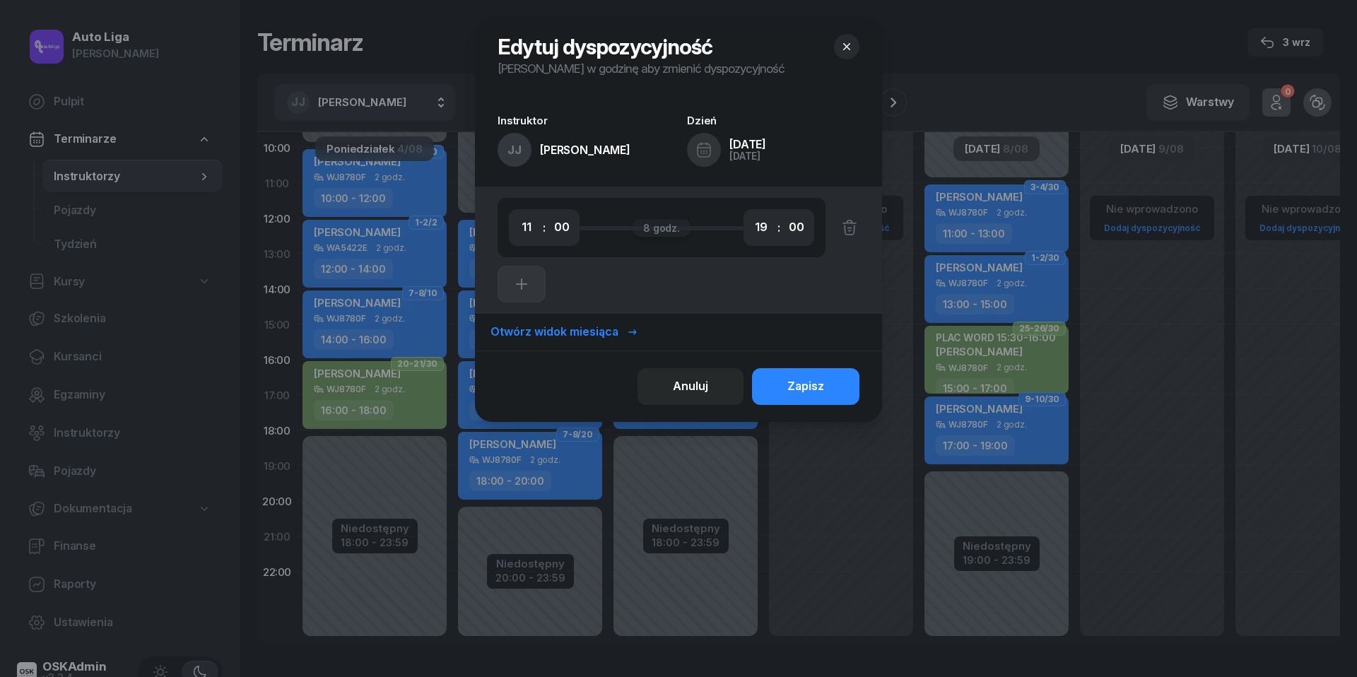
click at [852, 44] on icon "button" at bounding box center [847, 47] width 14 height 14
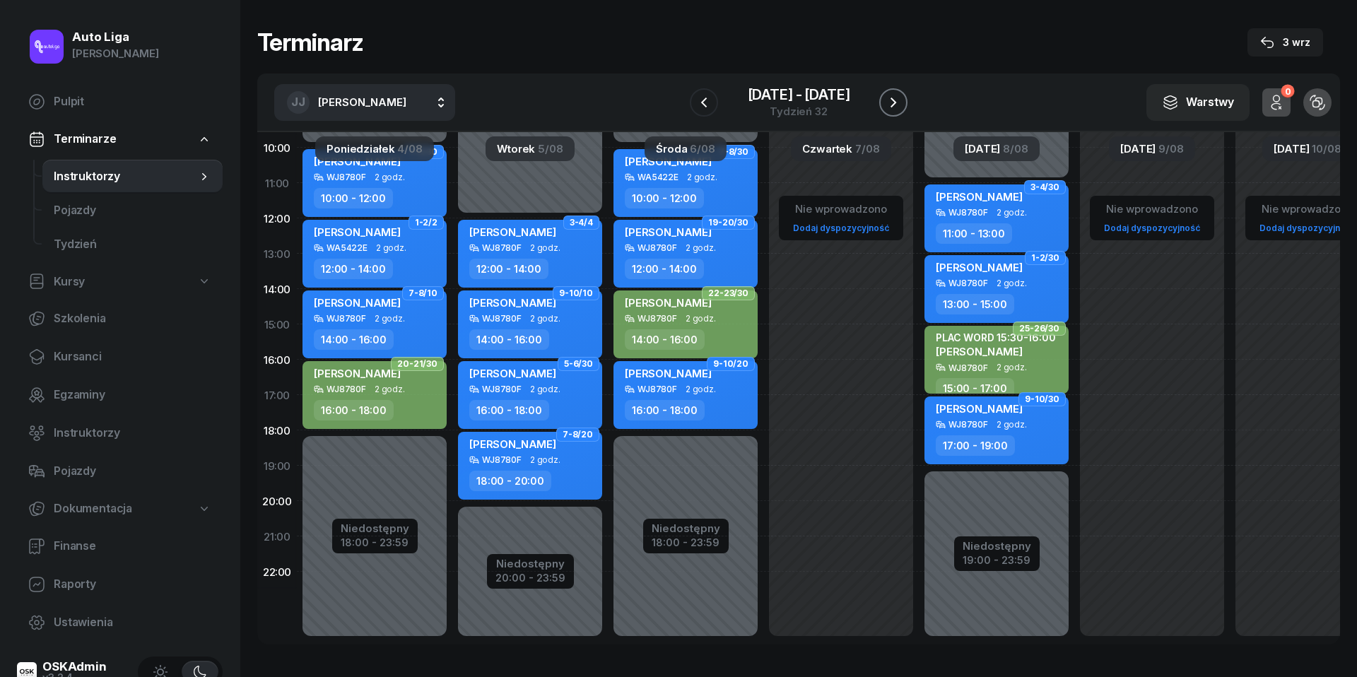
click at [897, 102] on icon "button" at bounding box center [893, 102] width 17 height 17
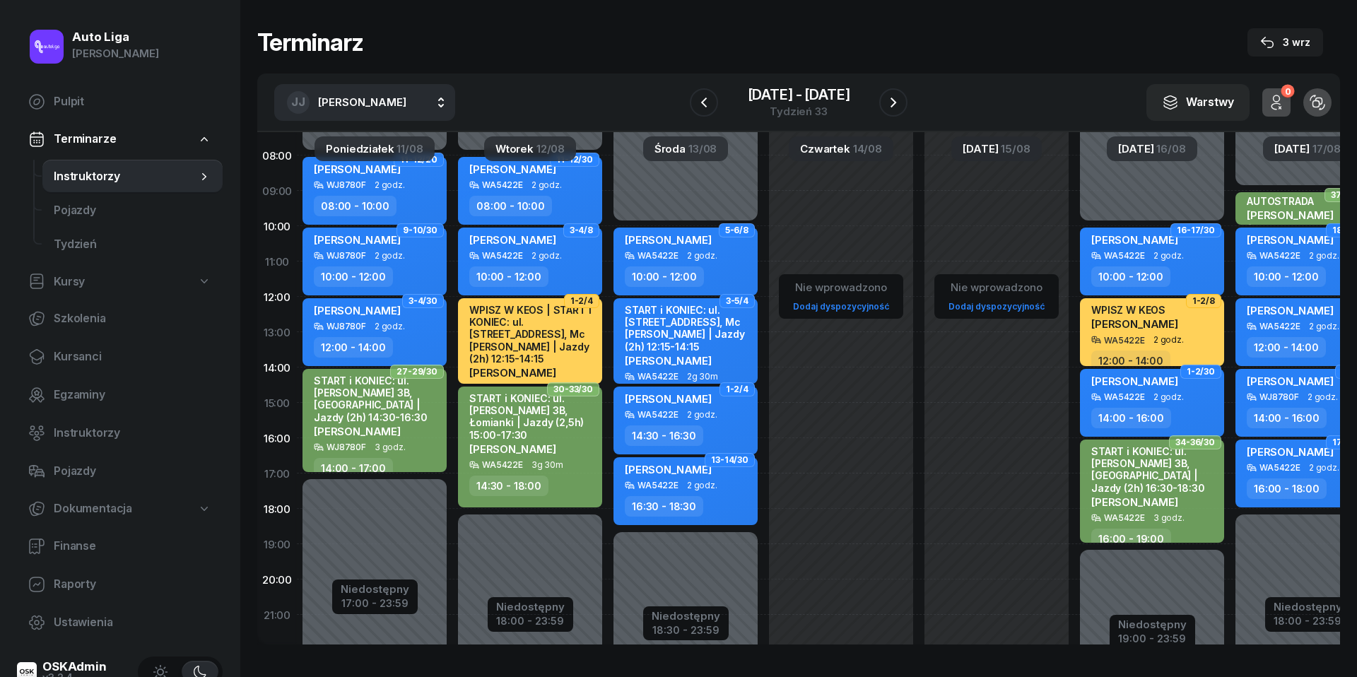
scroll to position [151, 0]
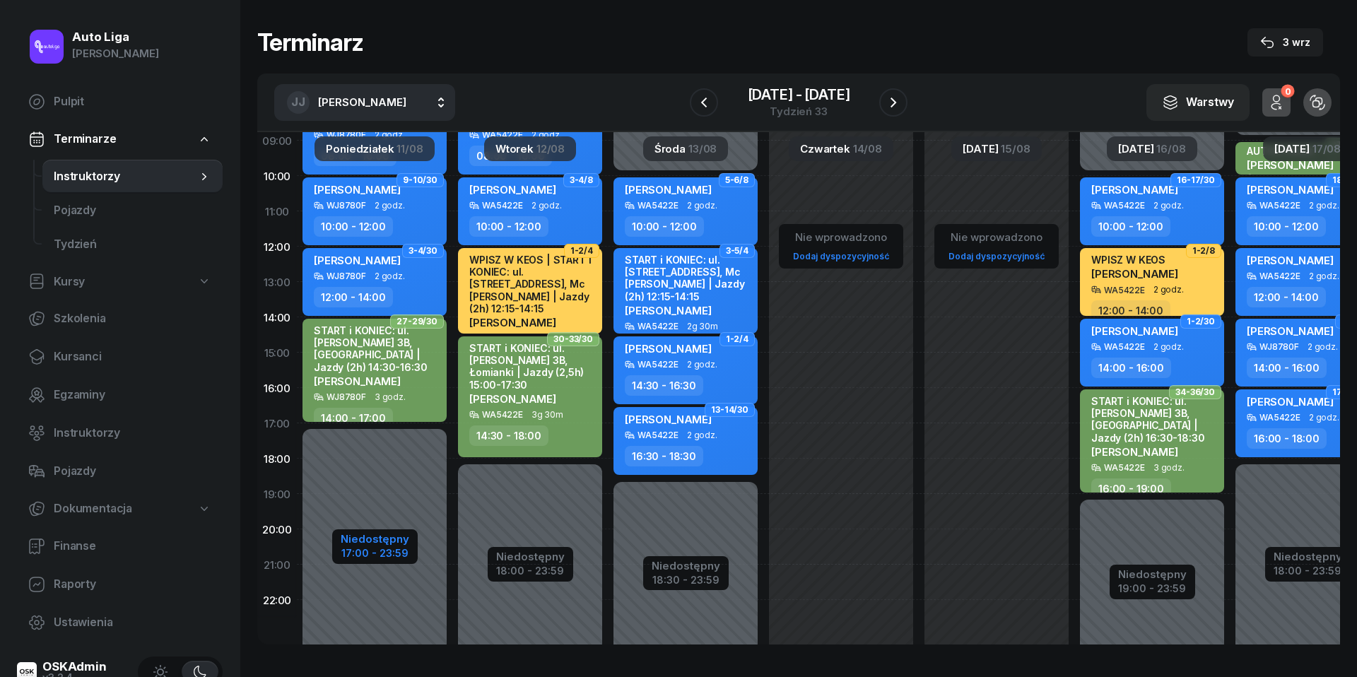
click at [376, 553] on div "17:00 - 23:59" at bounding box center [375, 551] width 69 height 15
select select "08"
select select "17"
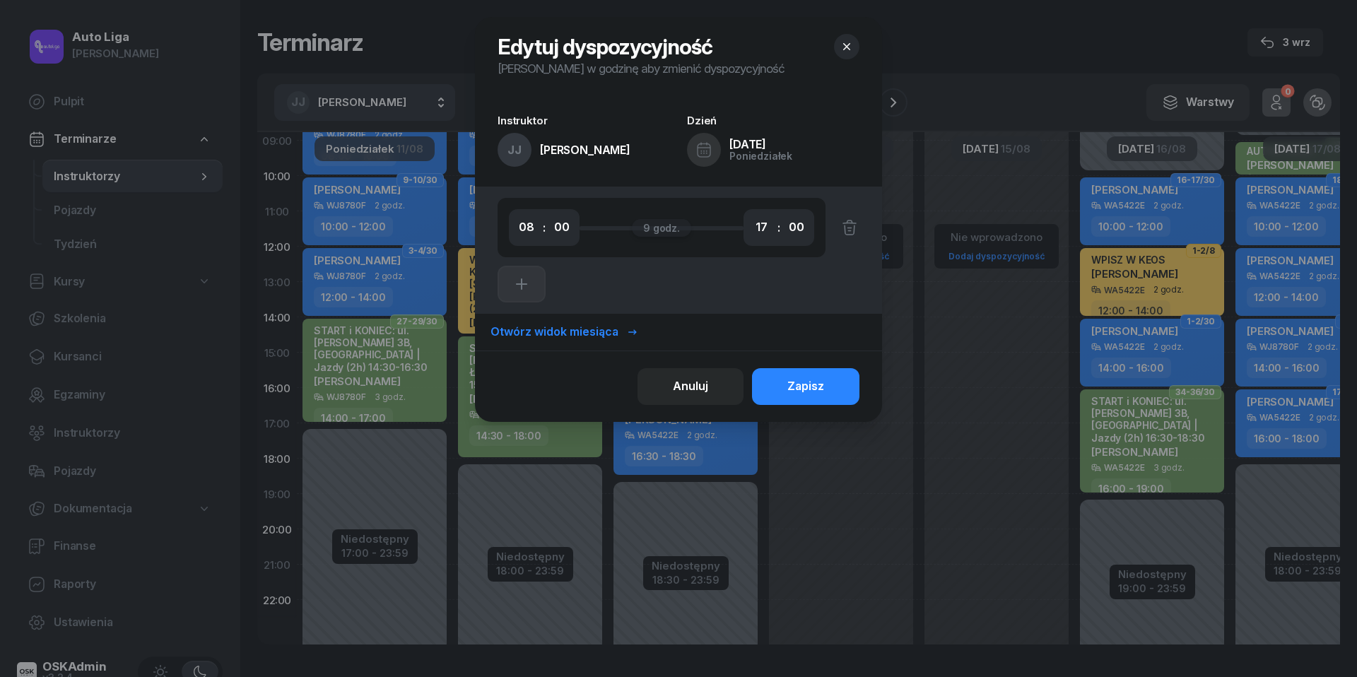
click at [845, 38] on button "button" at bounding box center [846, 46] width 25 height 25
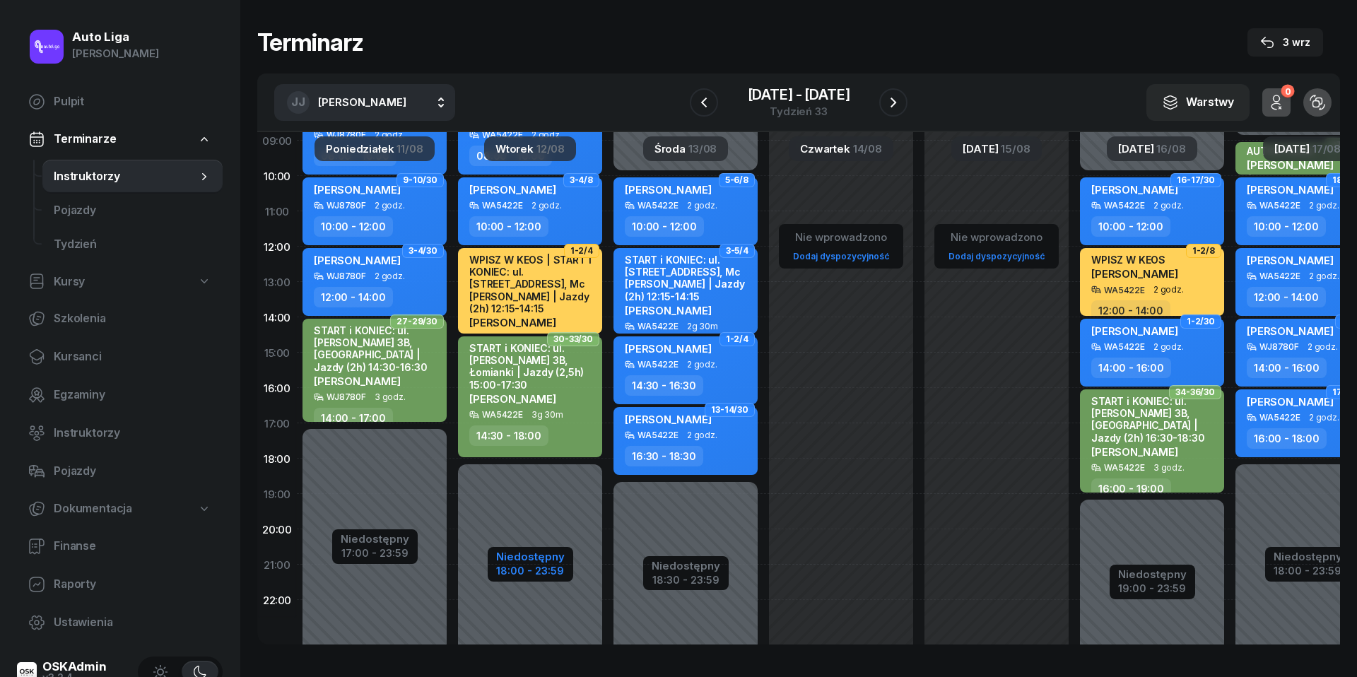
click at [553, 570] on div "18:00 - 23:59" at bounding box center [530, 569] width 69 height 15
select select "08"
select select "18"
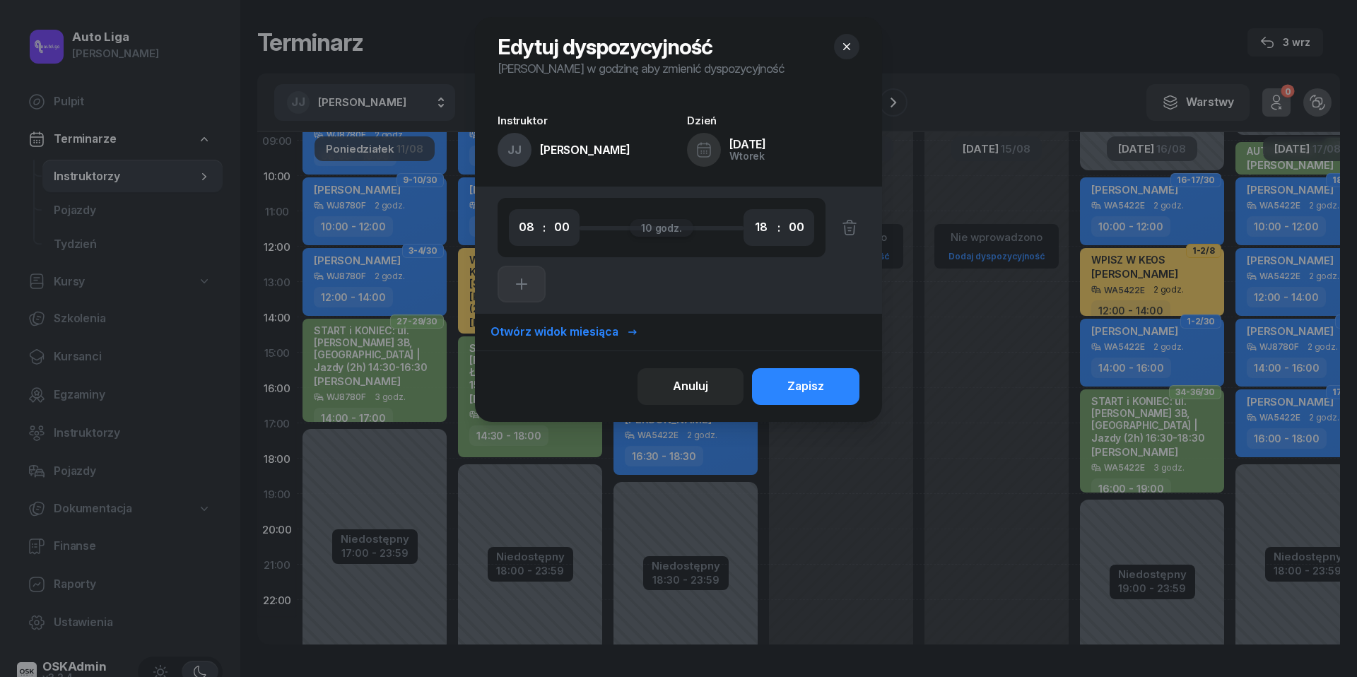
click at [854, 40] on icon "button" at bounding box center [847, 47] width 14 height 14
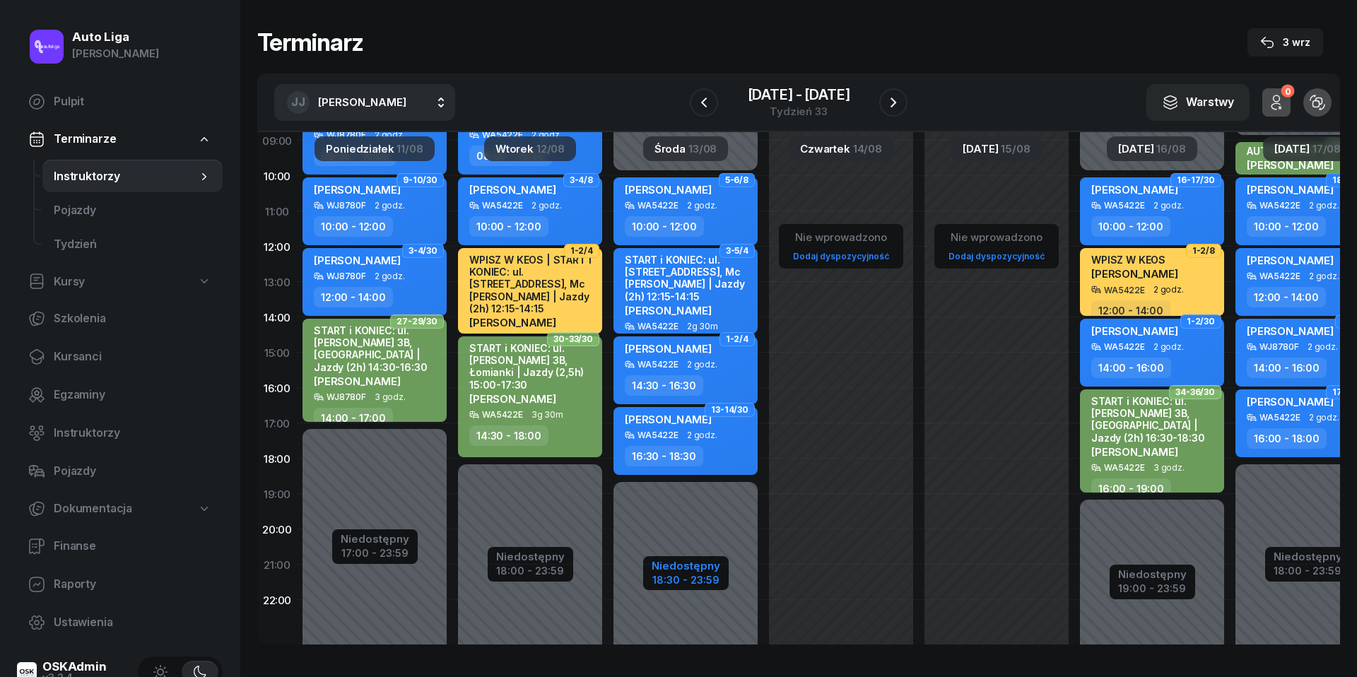
click at [702, 570] on div "Niedostępny" at bounding box center [686, 566] width 69 height 11
select select "10"
select select "18"
select select "30"
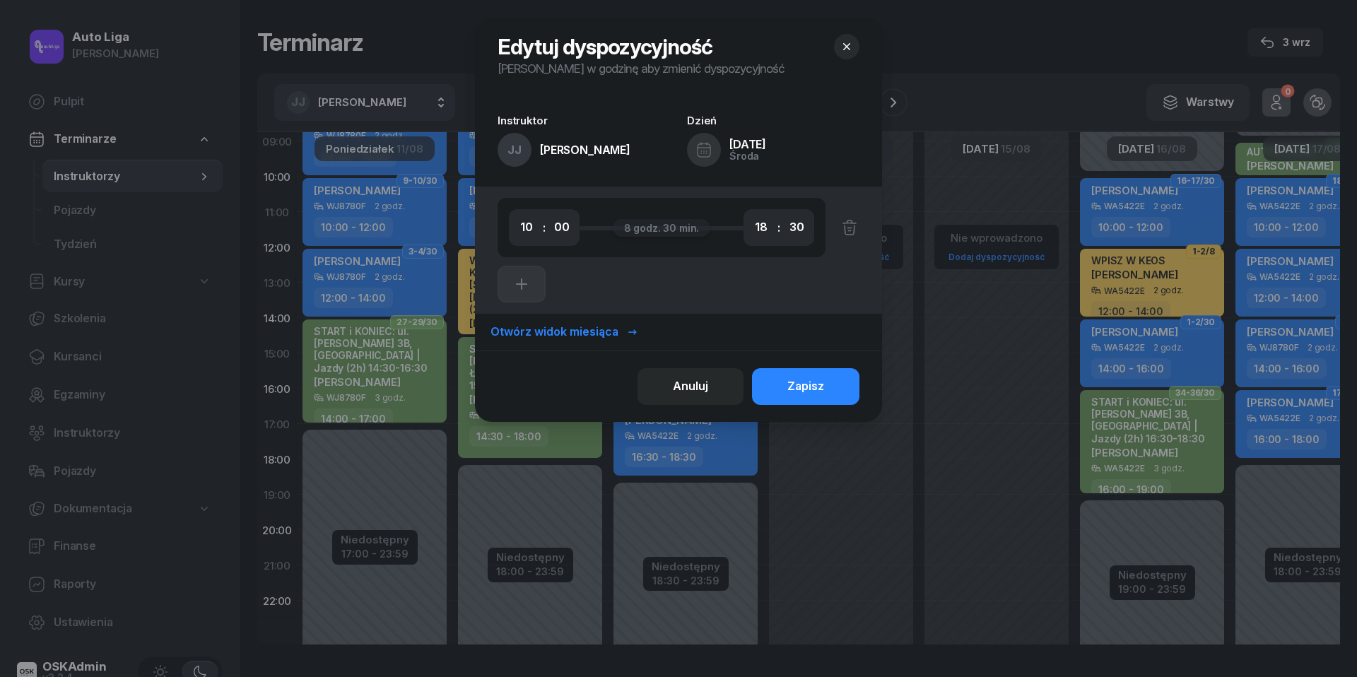
click at [846, 49] on icon "button" at bounding box center [847, 47] width 14 height 14
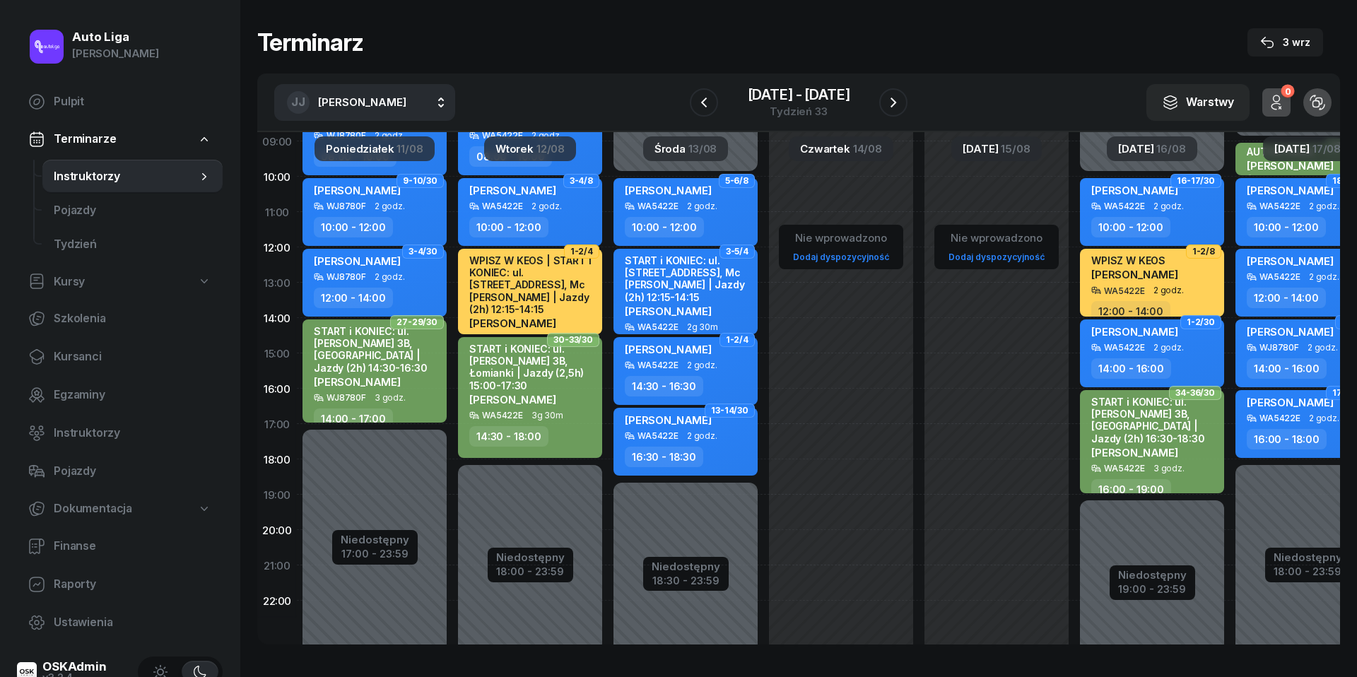
click at [1161, 606] on div "Niedostępny 00:00 - 10:00 Niedostępny 19:00 - 23:59 16-17/30 [PERSON_NAME] WA54…" at bounding box center [1152, 354] width 156 height 672
select select "22"
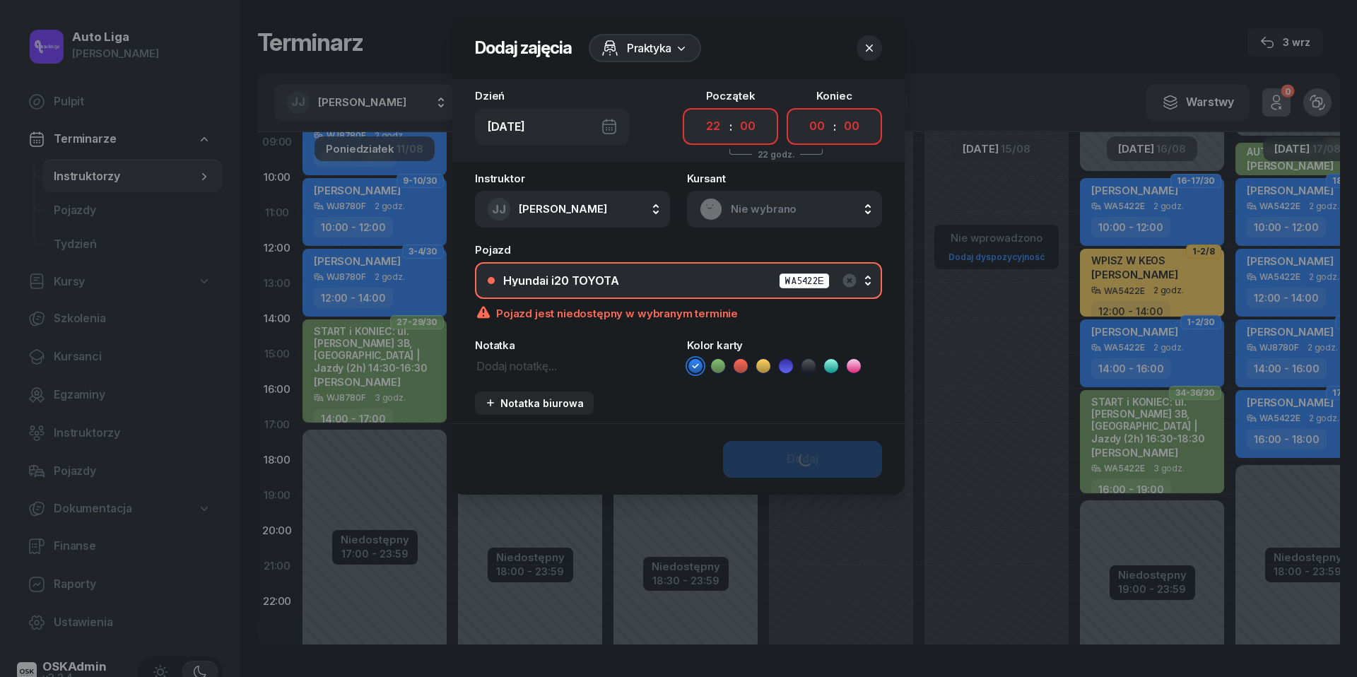
click at [874, 42] on icon "button" at bounding box center [869, 48] width 14 height 14
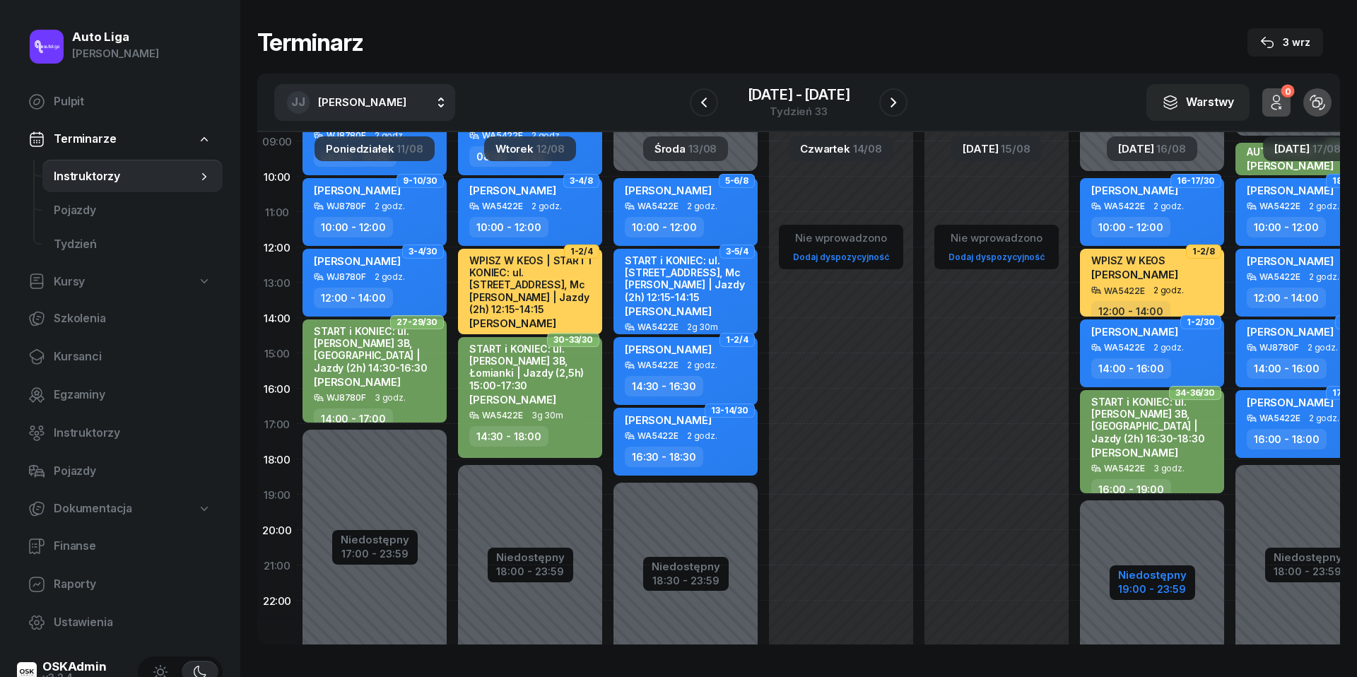
click at [1142, 592] on div "19:00 - 23:59" at bounding box center [1152, 587] width 69 height 15
select select "10"
select select "19"
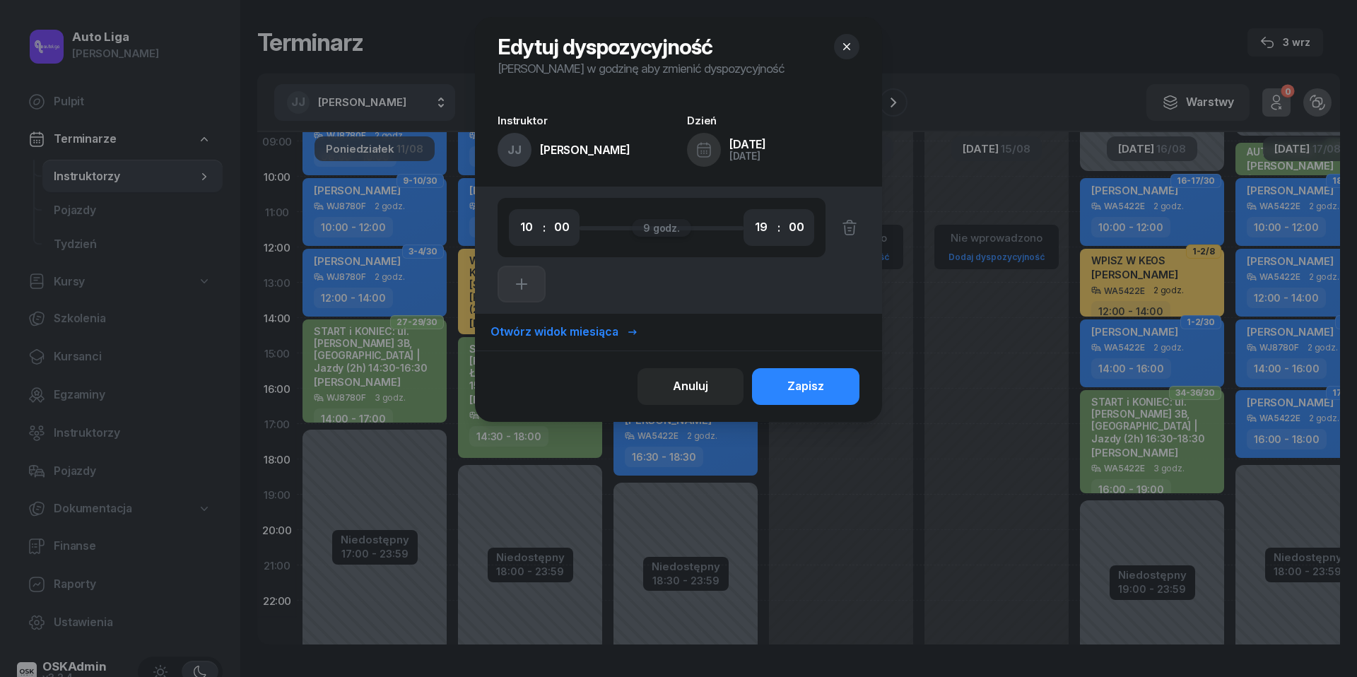
click at [843, 52] on icon "button" at bounding box center [847, 47] width 14 height 14
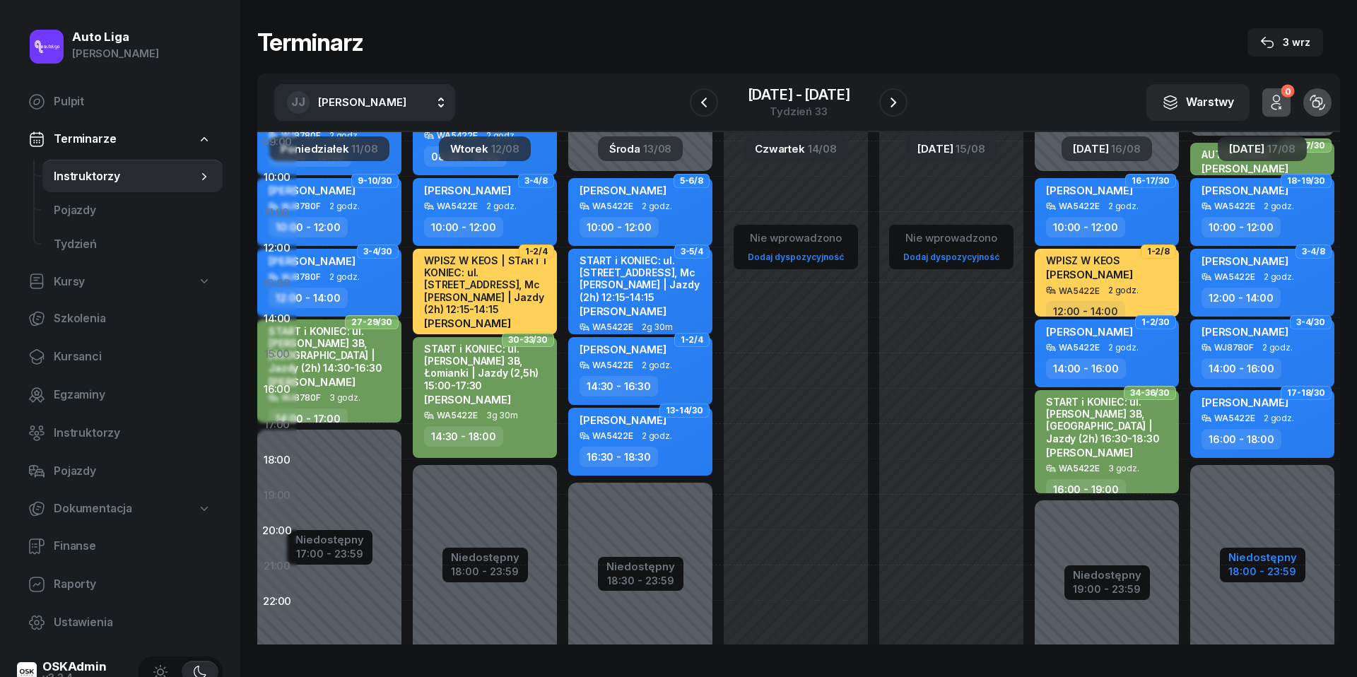
click at [1238, 567] on div "18:00 - 23:59" at bounding box center [1263, 570] width 69 height 15
select select "09"
select select "18"
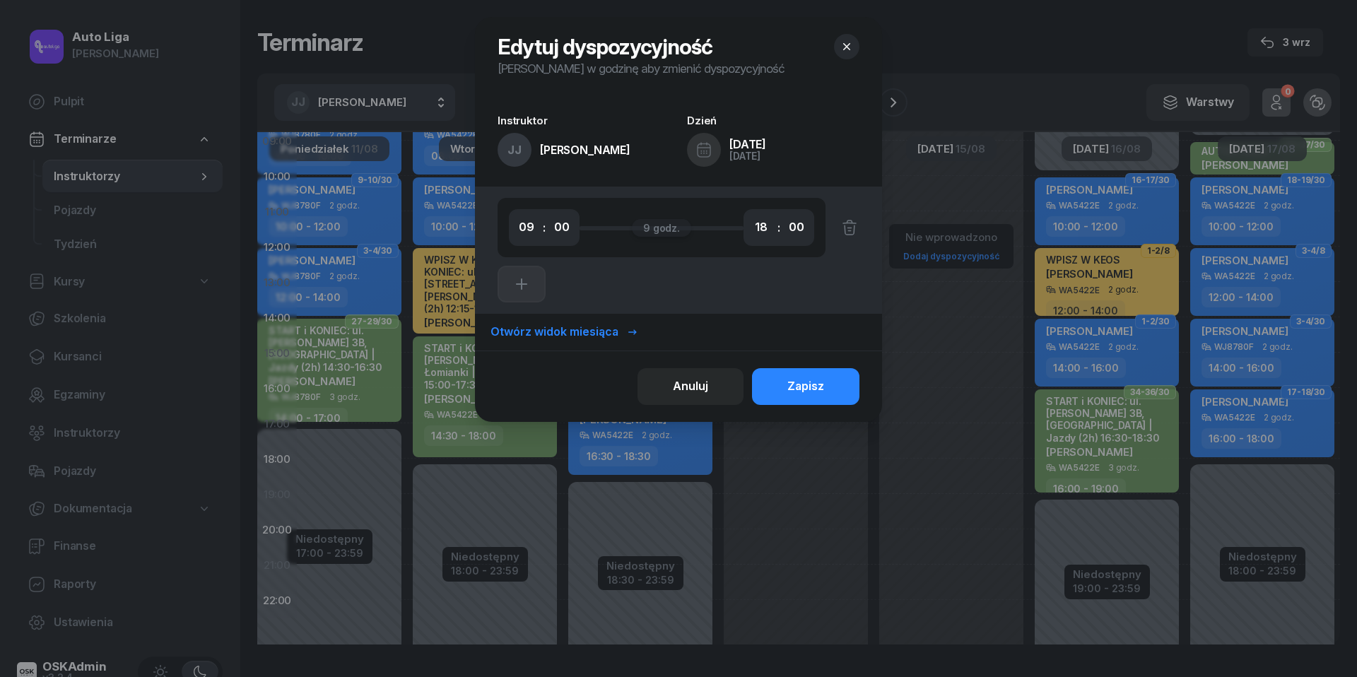
click at [846, 40] on button "button" at bounding box center [846, 46] width 25 height 25
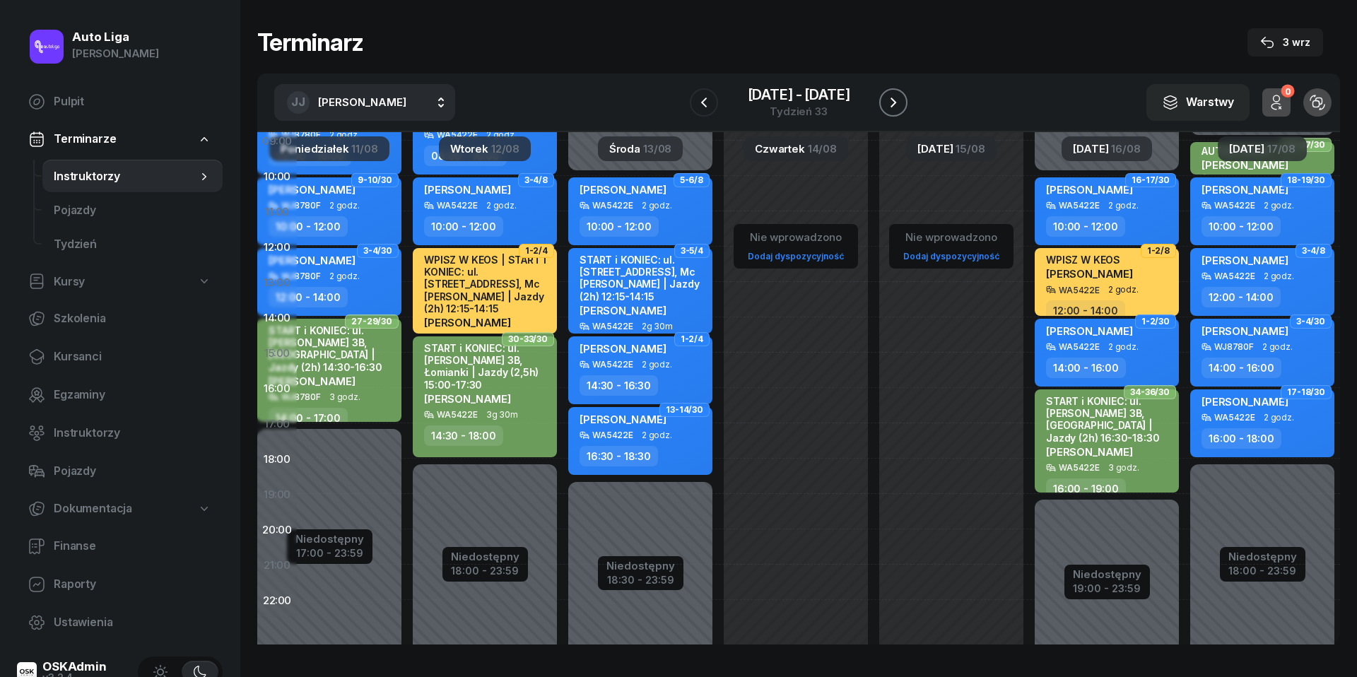
click at [900, 107] on icon "button" at bounding box center [893, 102] width 17 height 17
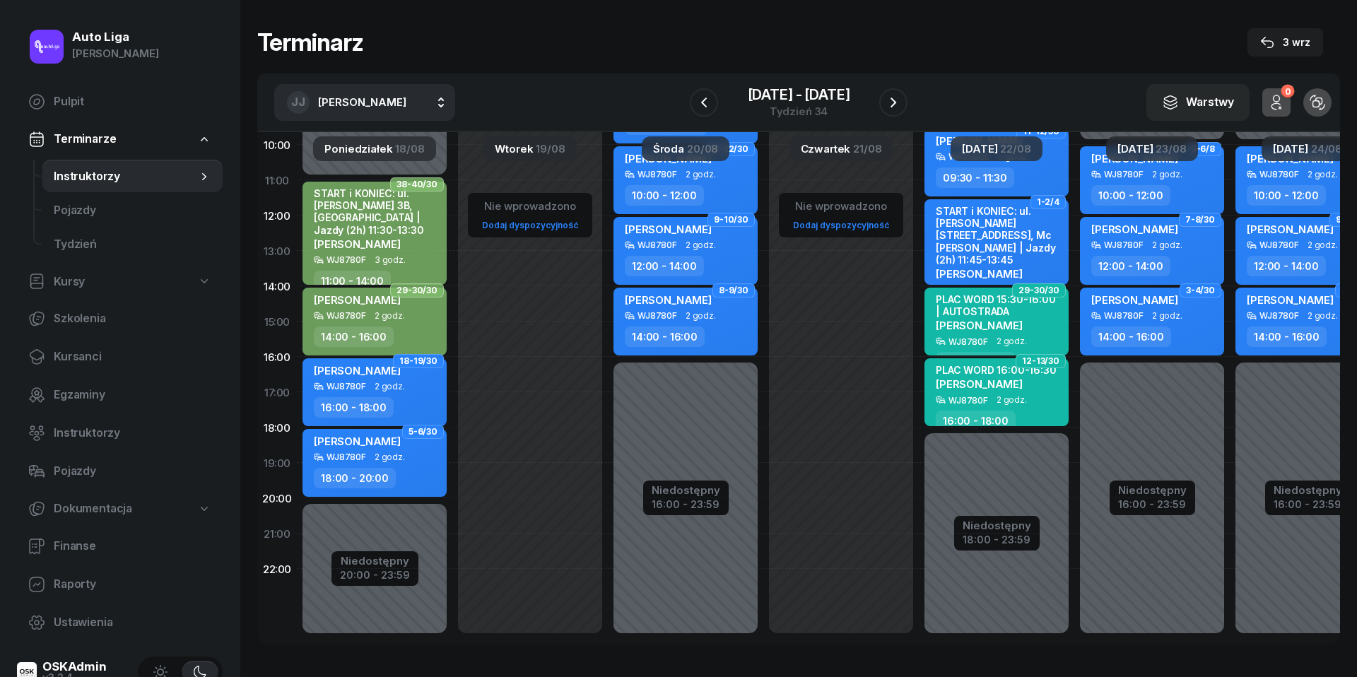
scroll to position [189, 0]
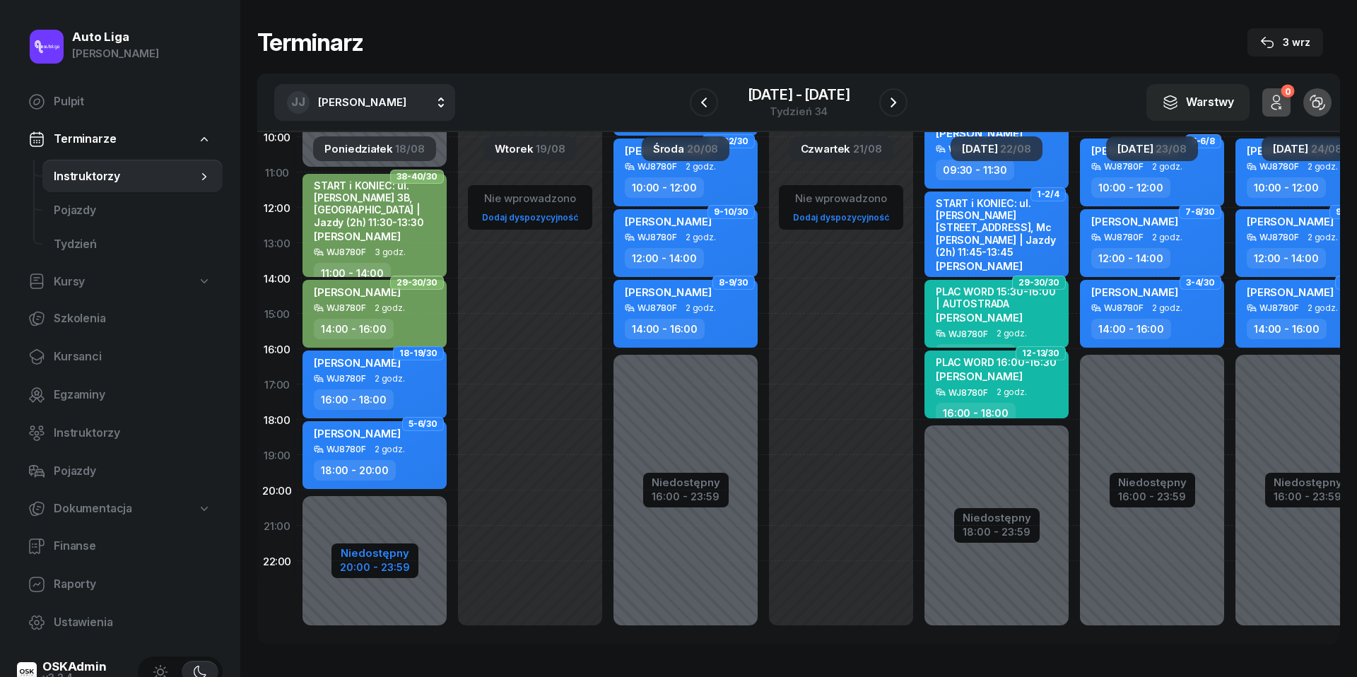
click at [393, 557] on div "Niedostępny" at bounding box center [375, 553] width 70 height 11
select select "11"
select select "20"
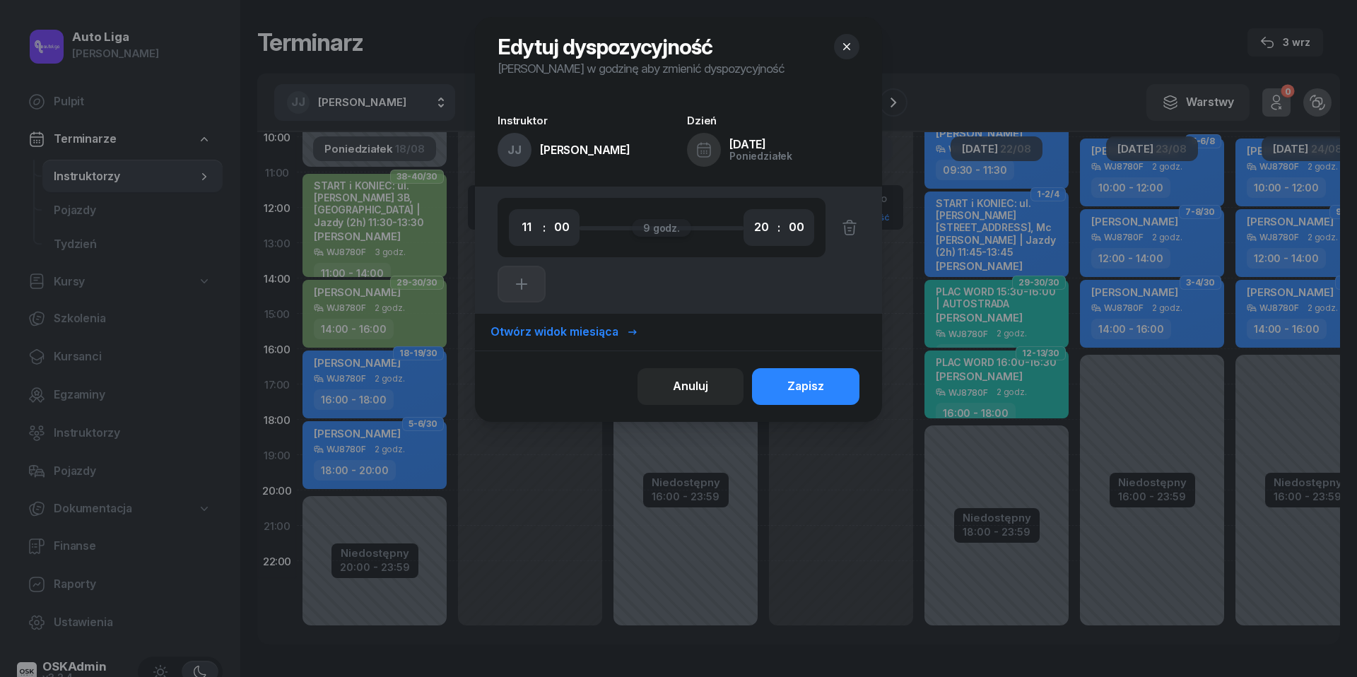
click at [854, 40] on icon "button" at bounding box center [847, 47] width 14 height 14
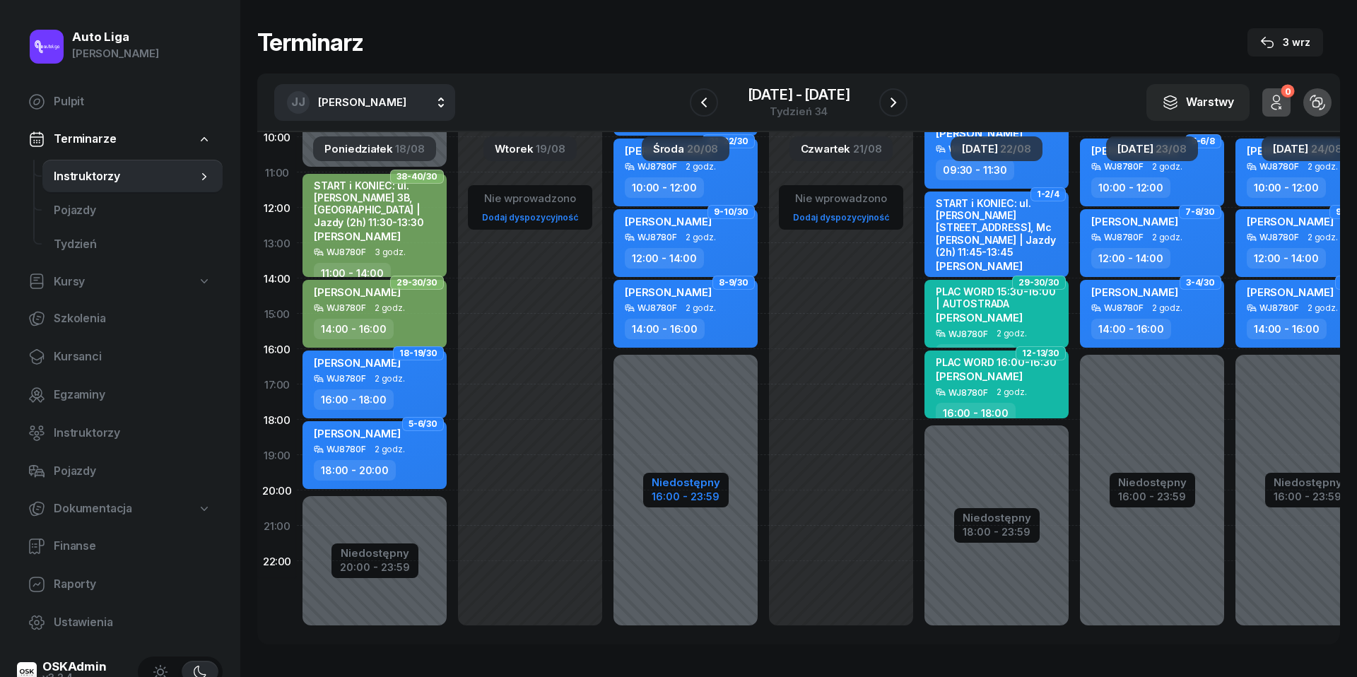
click at [690, 487] on div "Niedostępny" at bounding box center [686, 482] width 69 height 11
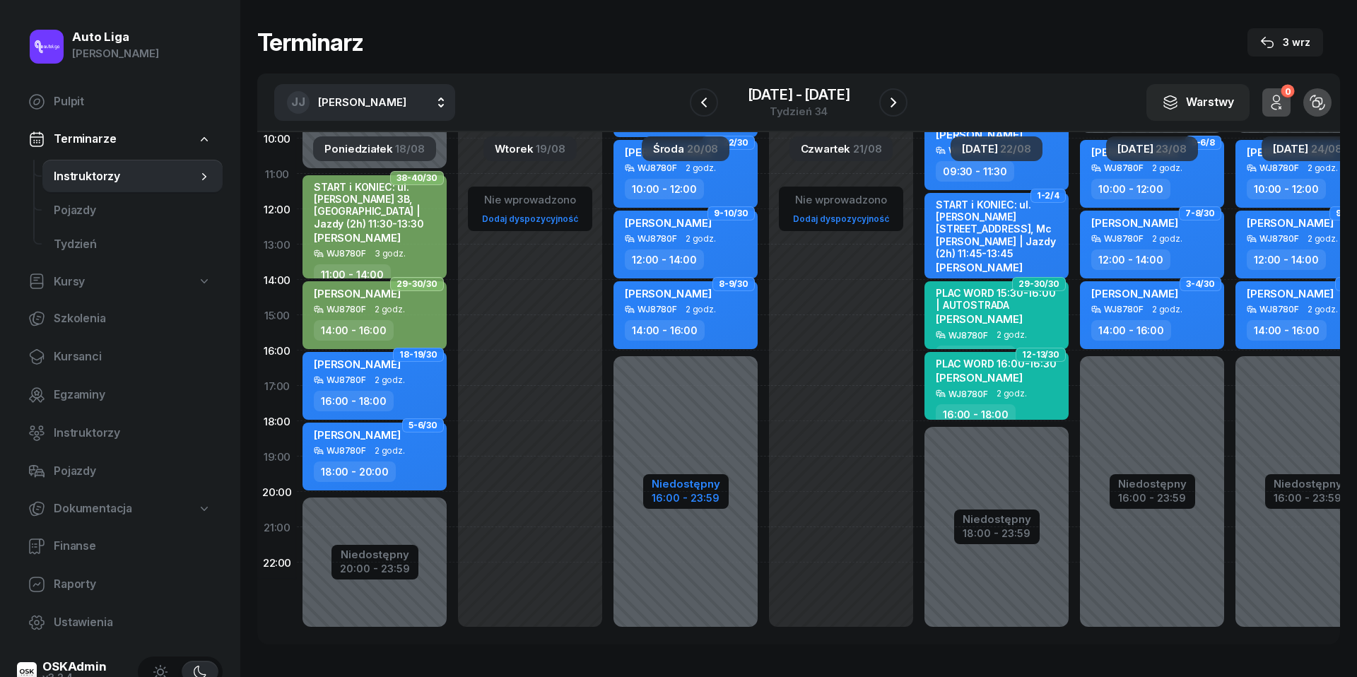
select select "08"
select select "16"
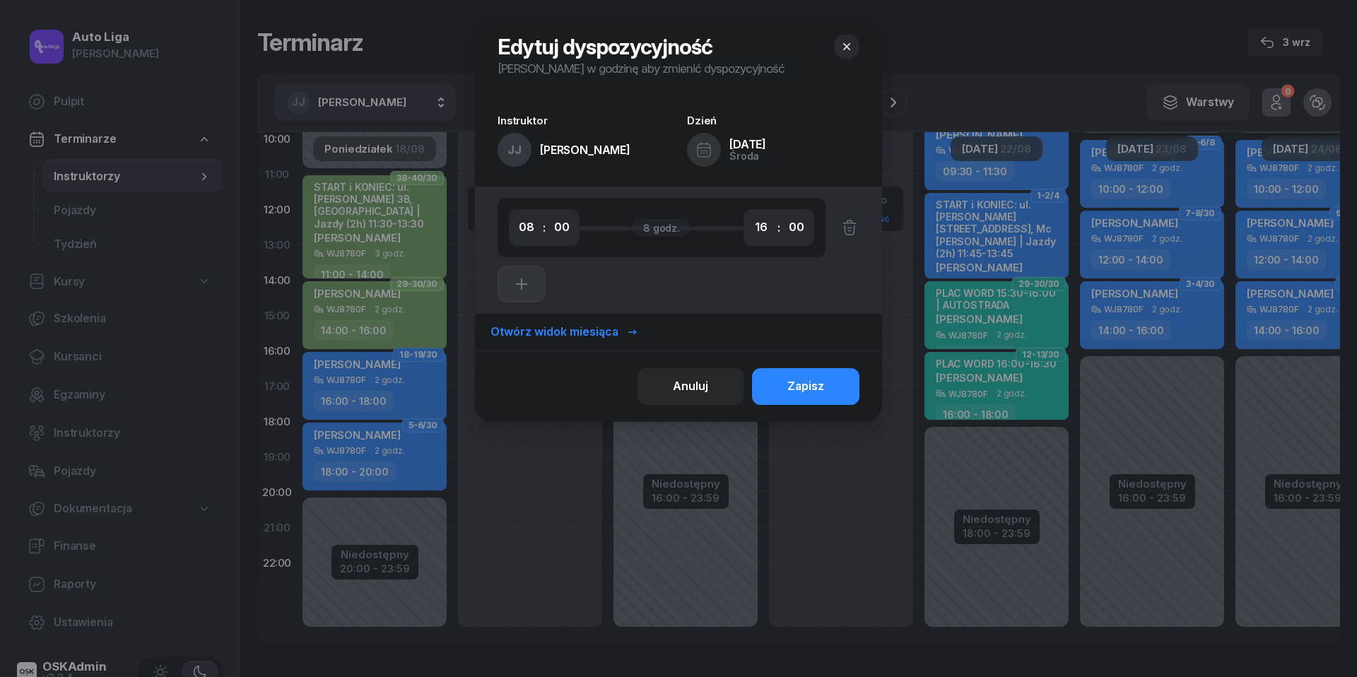
click at [852, 43] on icon "button" at bounding box center [847, 47] width 14 height 14
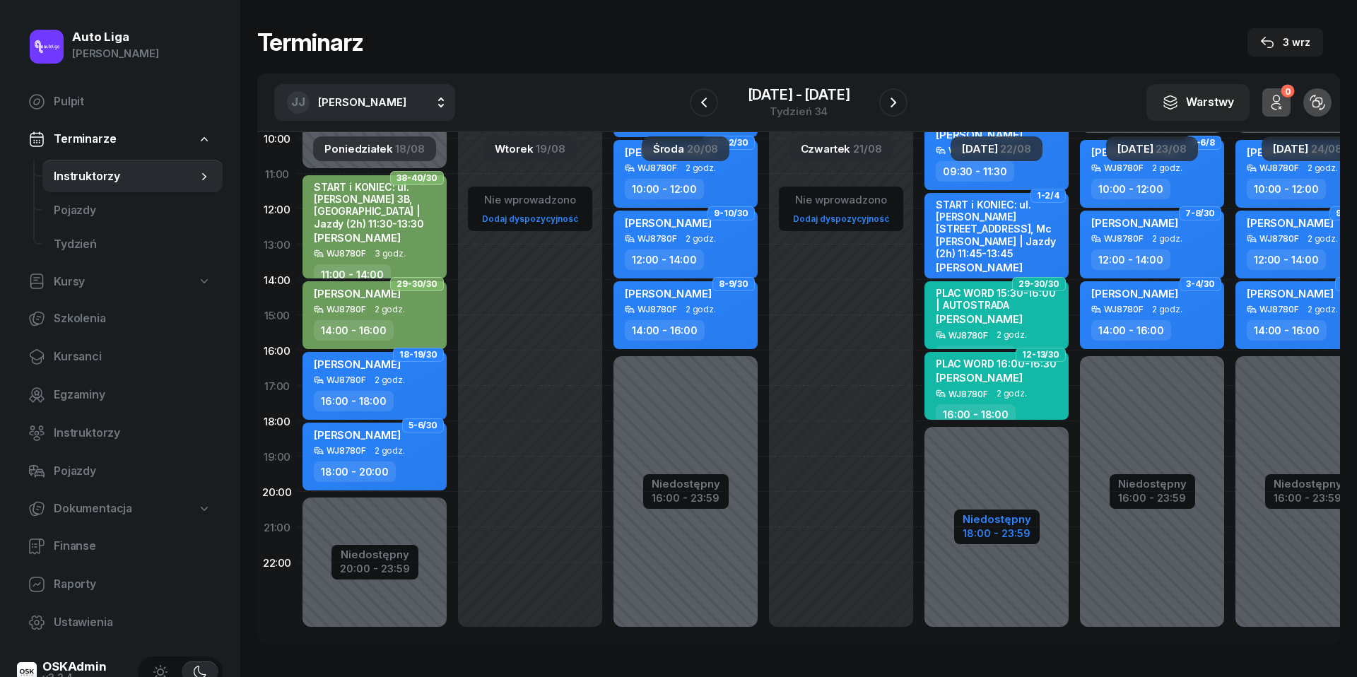
click at [979, 518] on div "Niedostępny" at bounding box center [997, 519] width 69 height 11
select select "09"
select select "30"
select select "18"
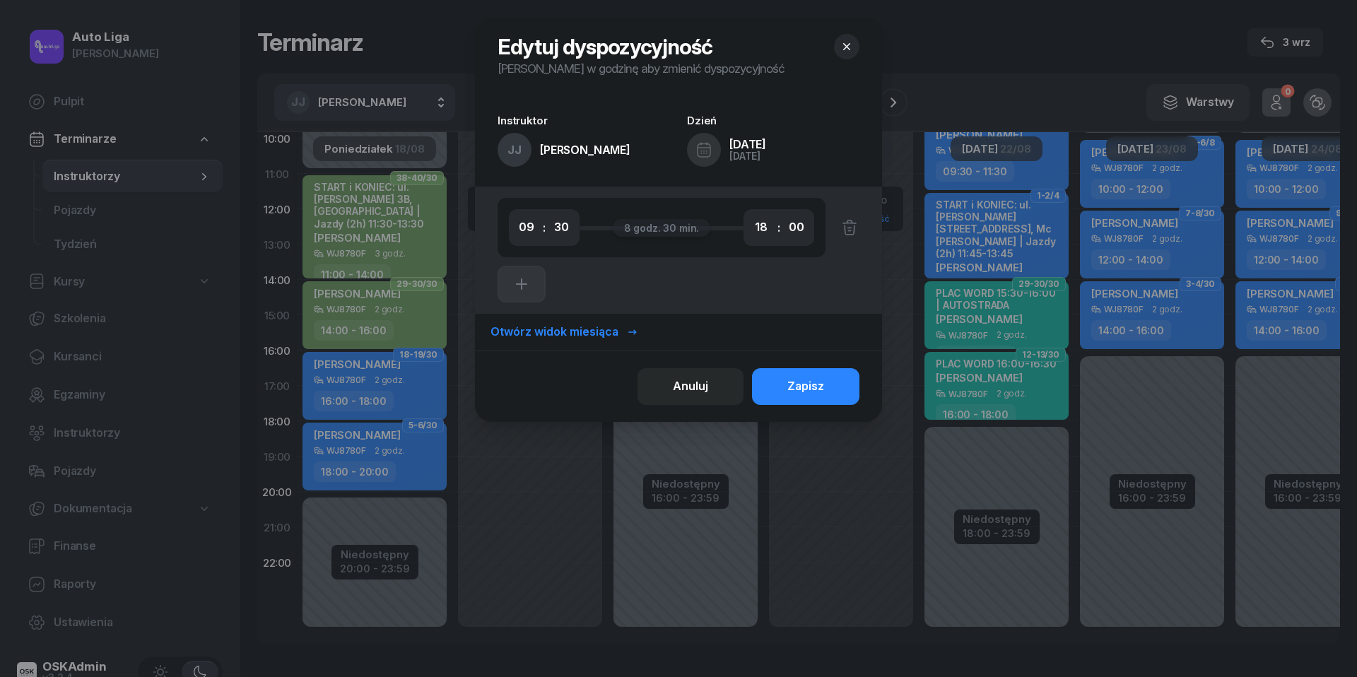
click at [855, 49] on button "button" at bounding box center [846, 46] width 25 height 25
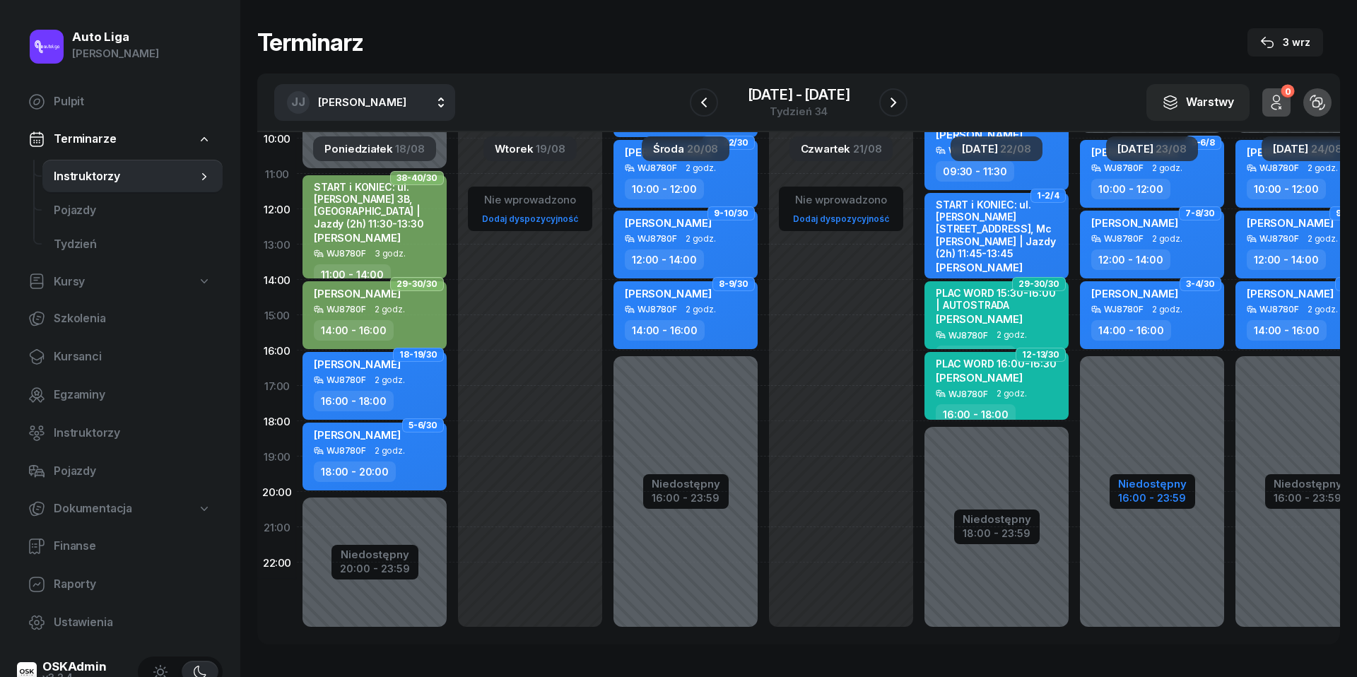
click at [1145, 488] on div "Niedostępny" at bounding box center [1152, 484] width 69 height 11
select select "10"
select select "16"
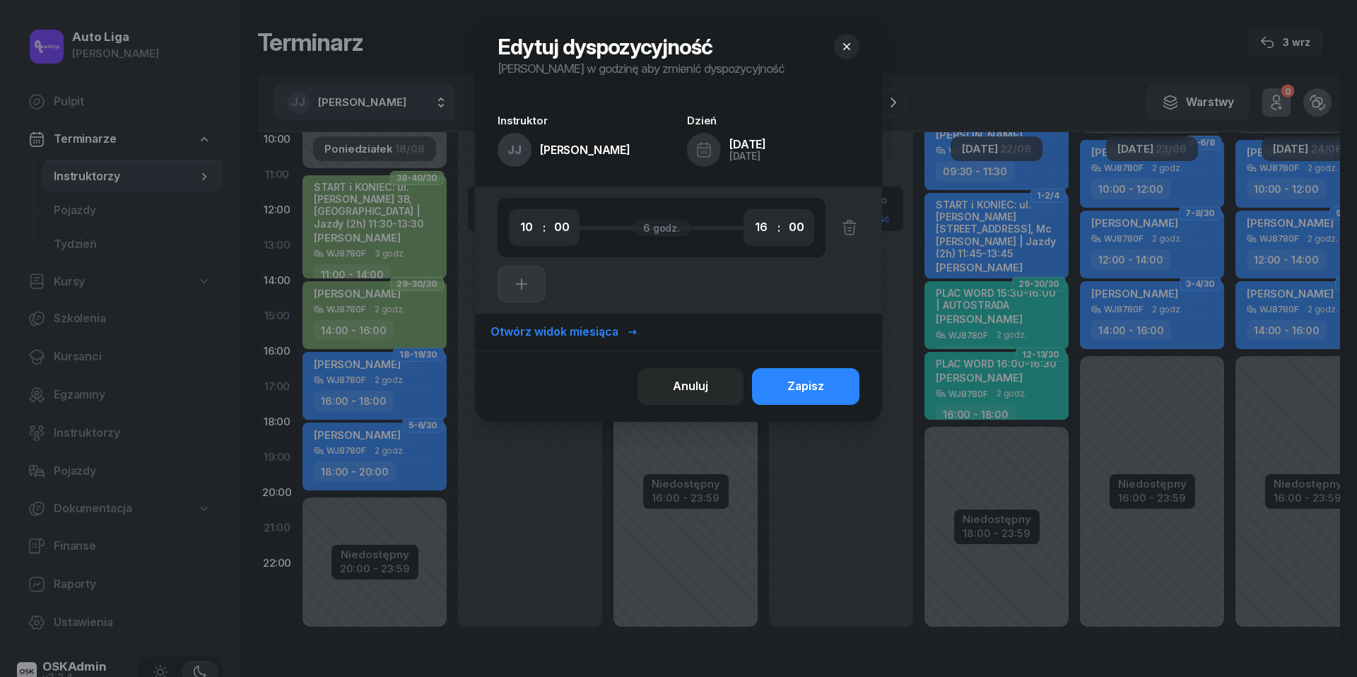
click at [853, 42] on icon "button" at bounding box center [847, 47] width 14 height 14
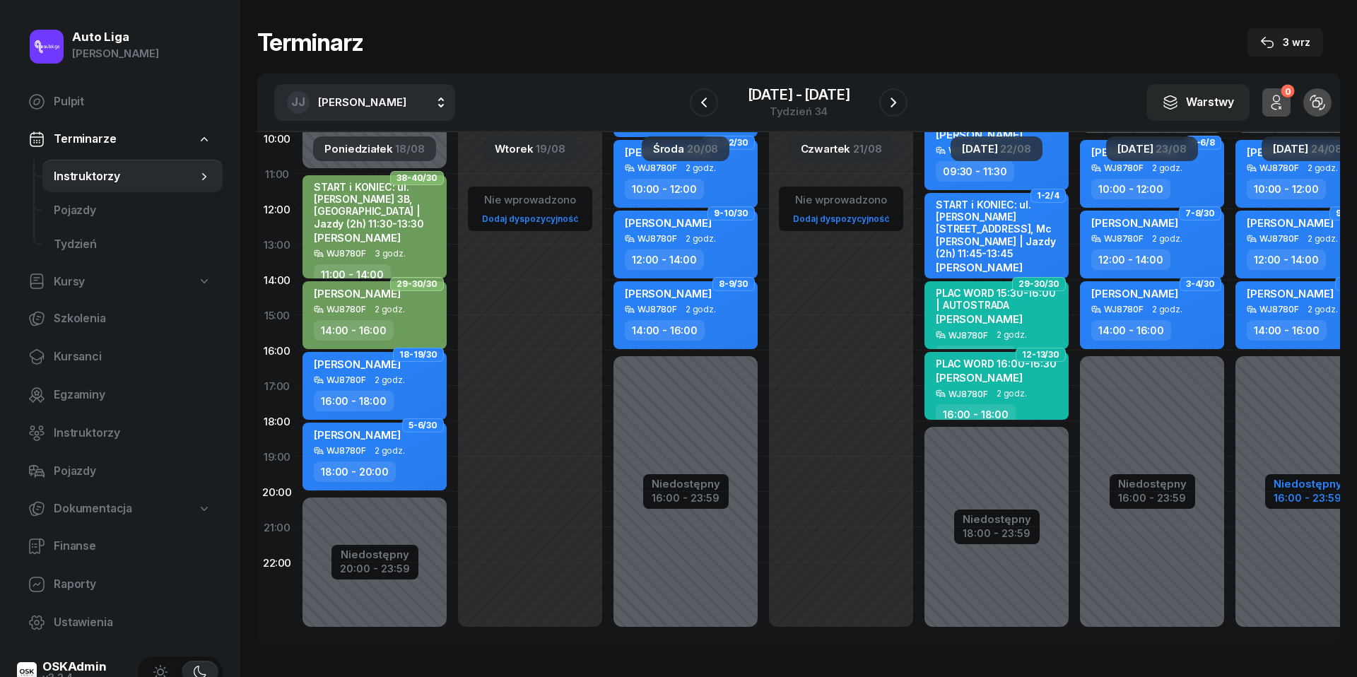
click at [1299, 495] on div "16:00 - 23:59" at bounding box center [1308, 496] width 69 height 15
select select "10"
select select "16"
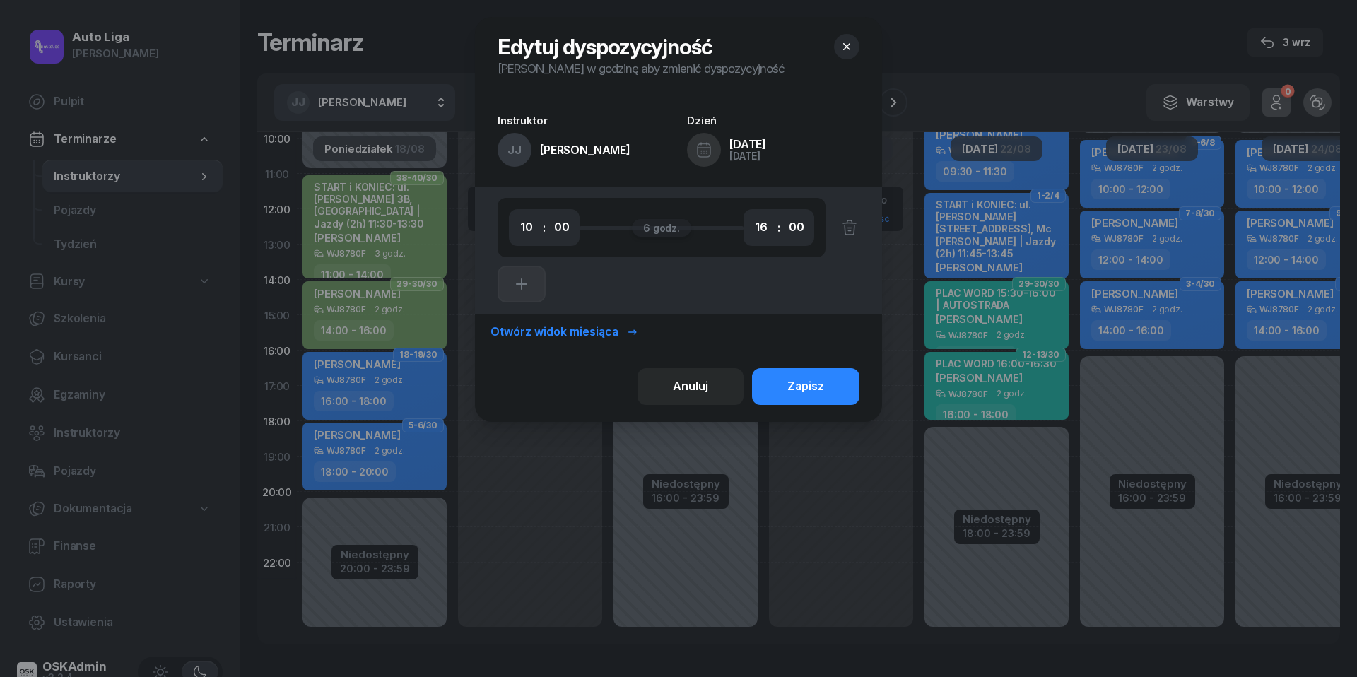
click at [846, 34] on button "button" at bounding box center [846, 46] width 25 height 25
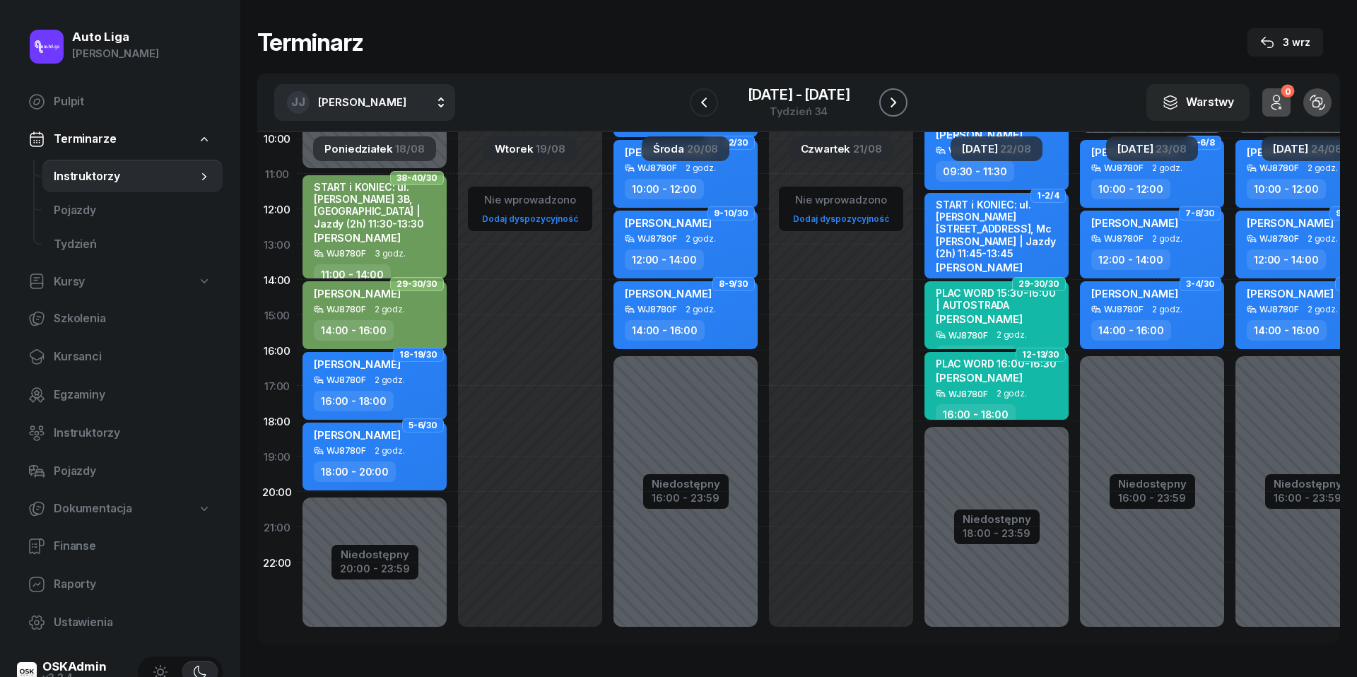
click at [891, 113] on button "button" at bounding box center [893, 102] width 28 height 28
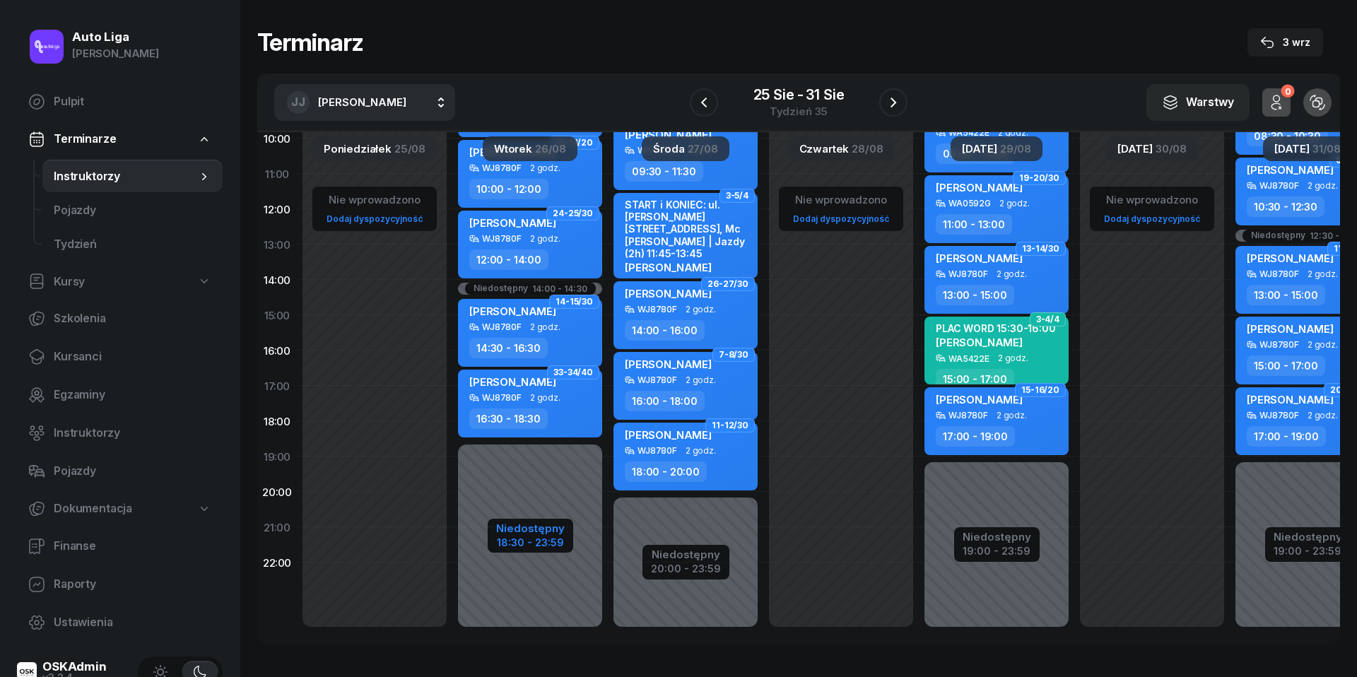
scroll to position [187, 0]
click at [521, 533] on div "Niedostępny" at bounding box center [530, 529] width 69 height 11
select select "08"
select select "14"
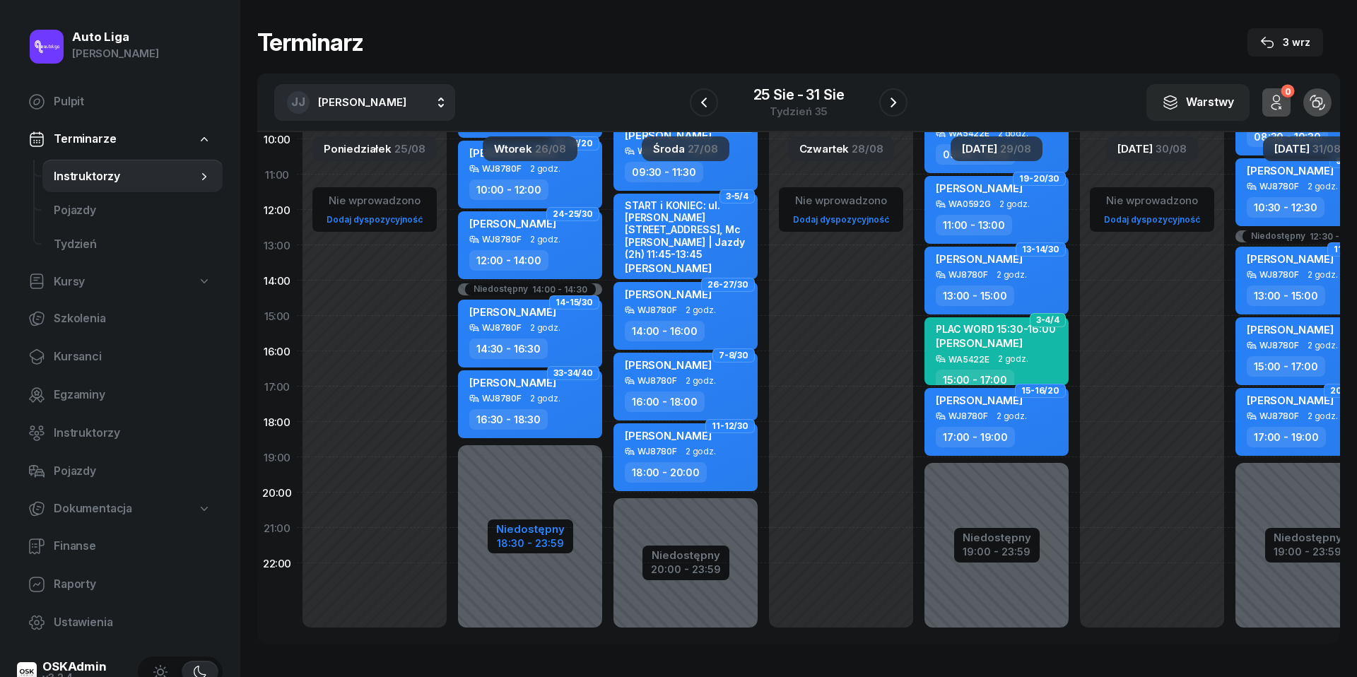
select select "30"
select select "18"
select select "30"
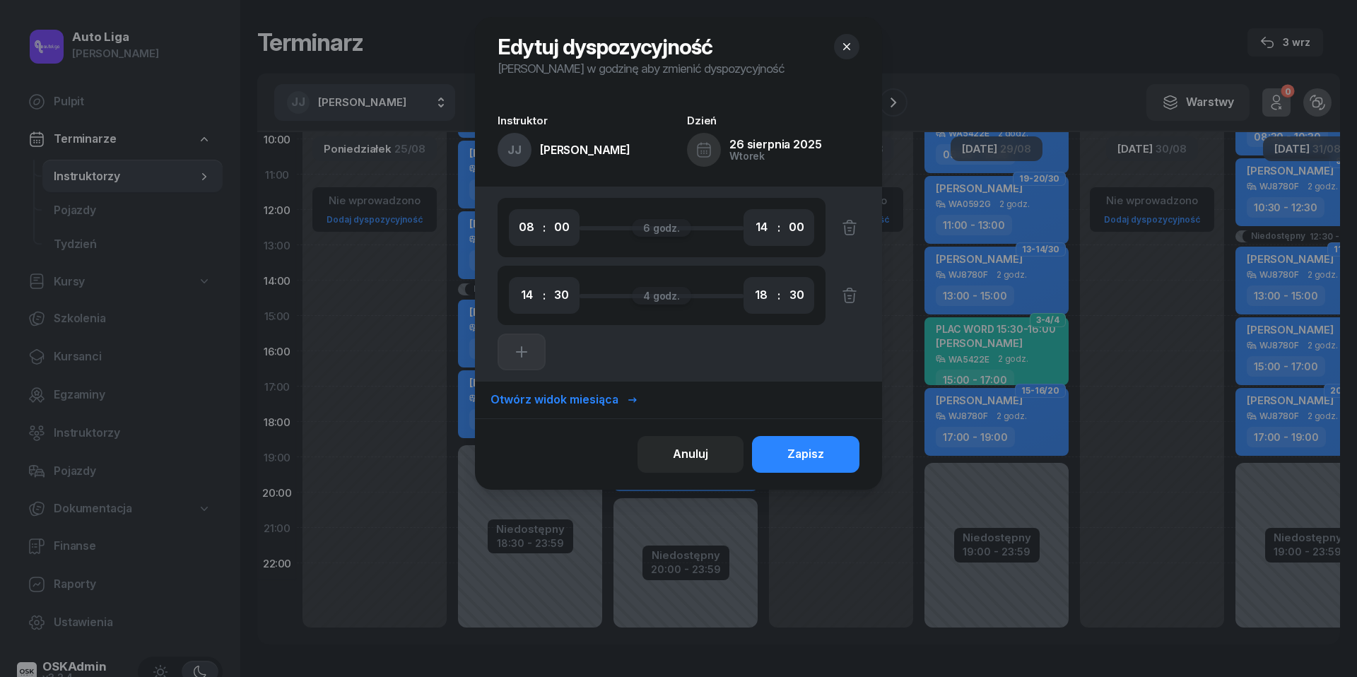
click at [855, 51] on button "button" at bounding box center [846, 46] width 25 height 25
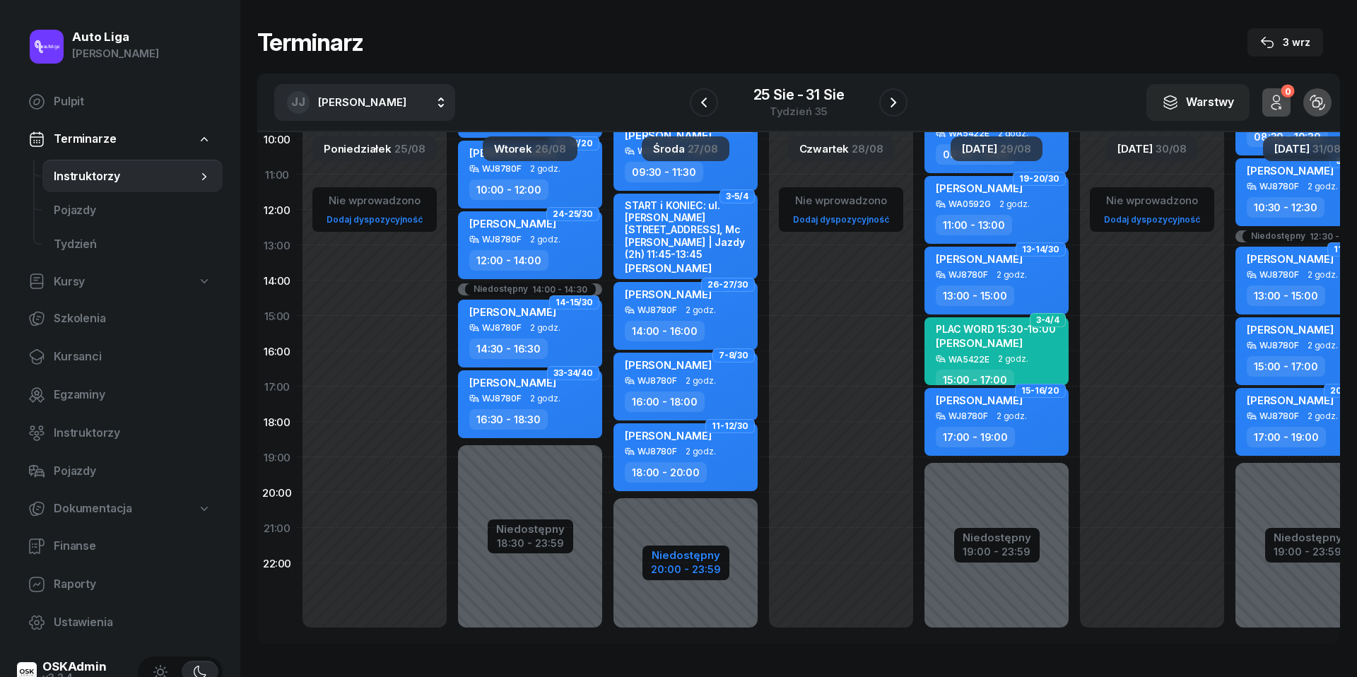
click at [696, 555] on div "Niedostępny" at bounding box center [686, 555] width 70 height 11
select select "09"
select select "30"
select select "20"
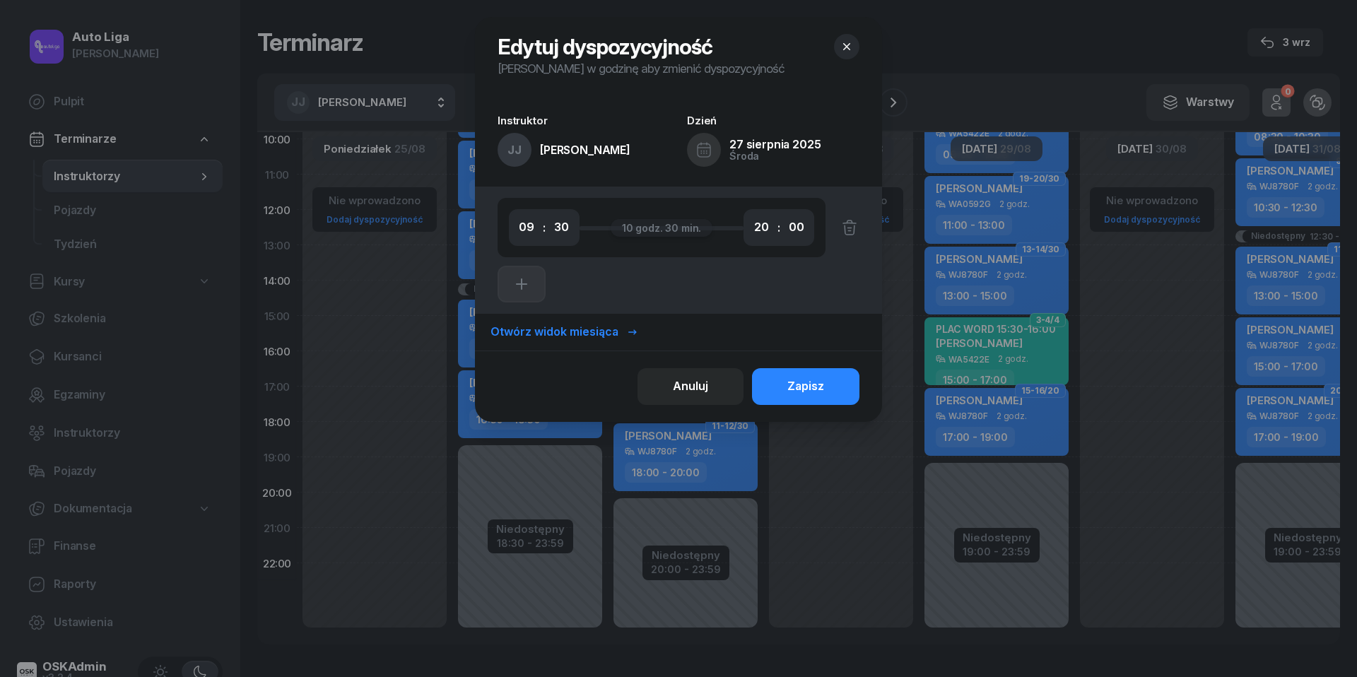
click at [844, 43] on icon "button" at bounding box center [847, 47] width 14 height 14
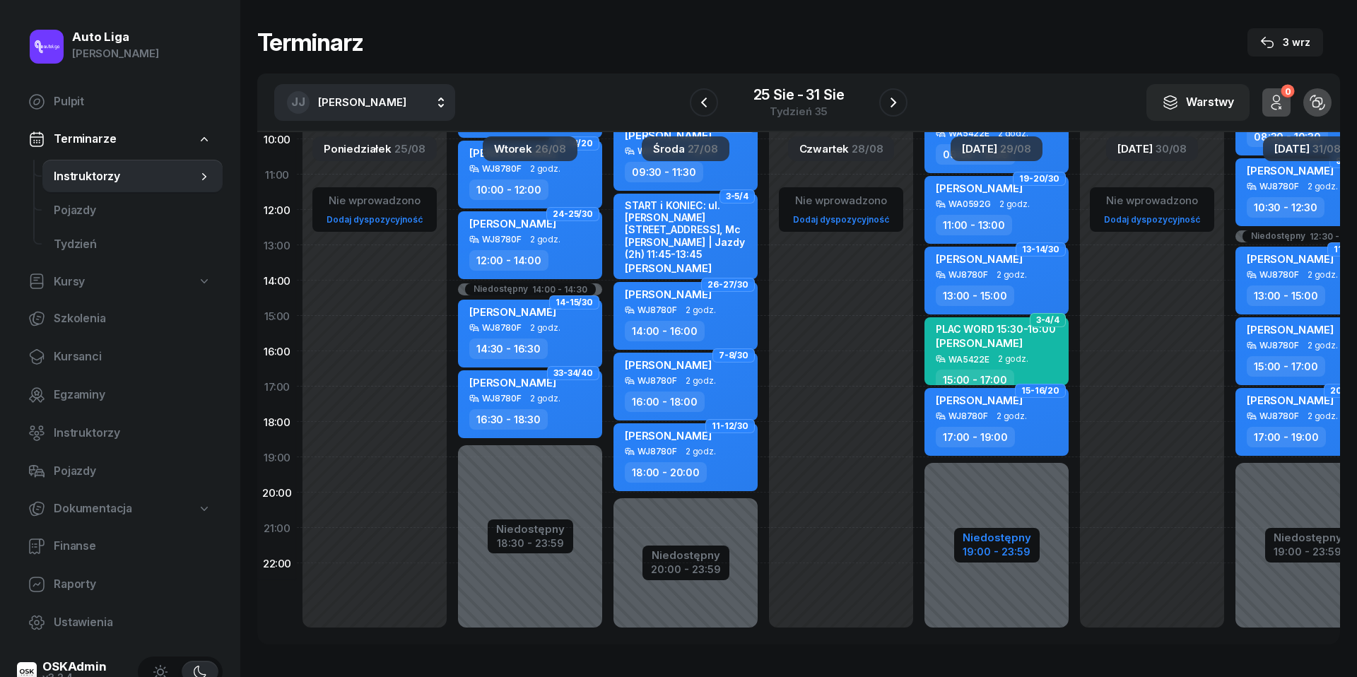
click at [1009, 547] on div "19:00 - 23:59" at bounding box center [997, 550] width 69 height 15
select select "09"
select select "19"
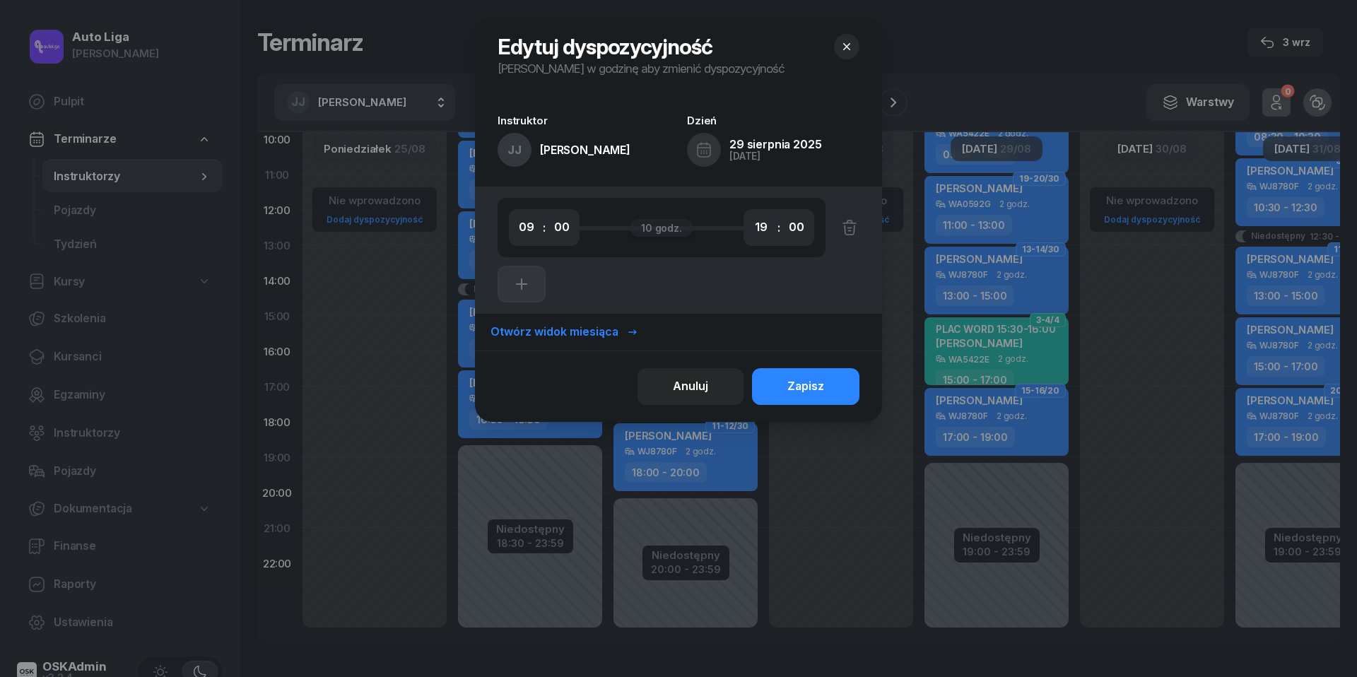
click at [843, 52] on icon "button" at bounding box center [847, 47] width 14 height 14
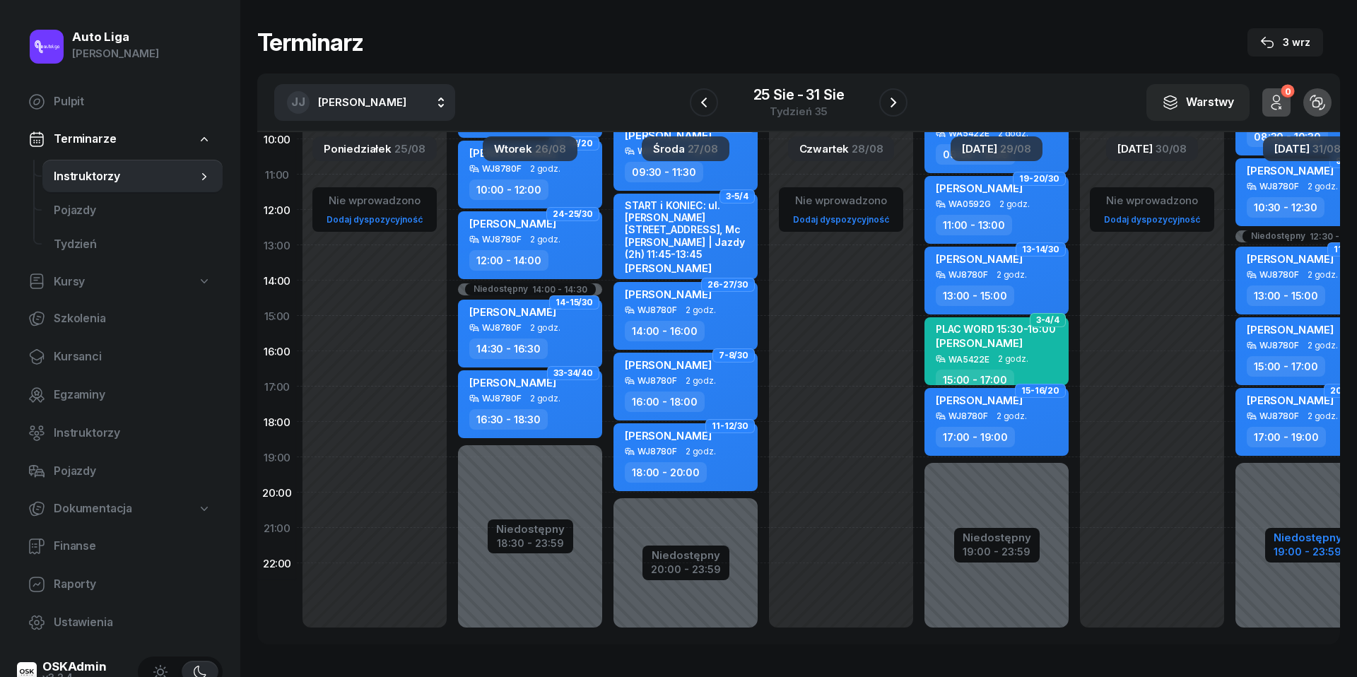
click at [1287, 551] on div "19:00 - 23:59" at bounding box center [1308, 550] width 69 height 15
select select "08"
select select "30"
select select "12"
select select "30"
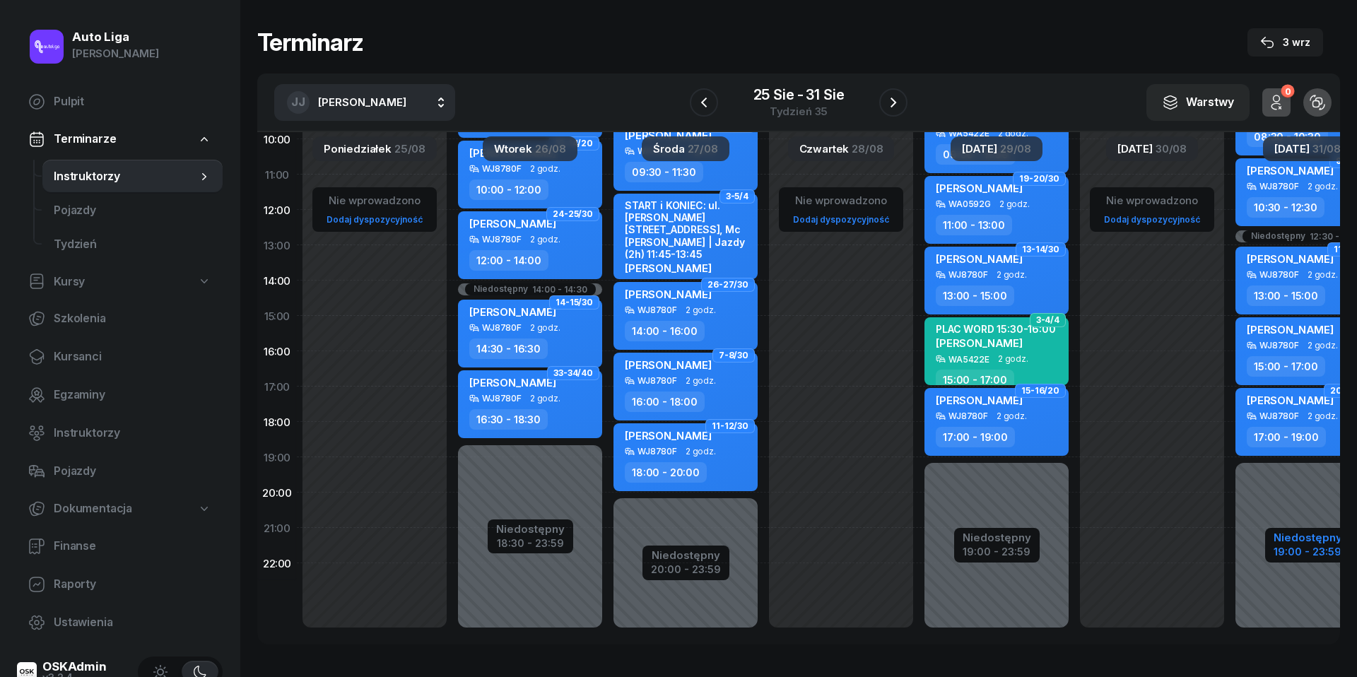
select select "13"
select select "19"
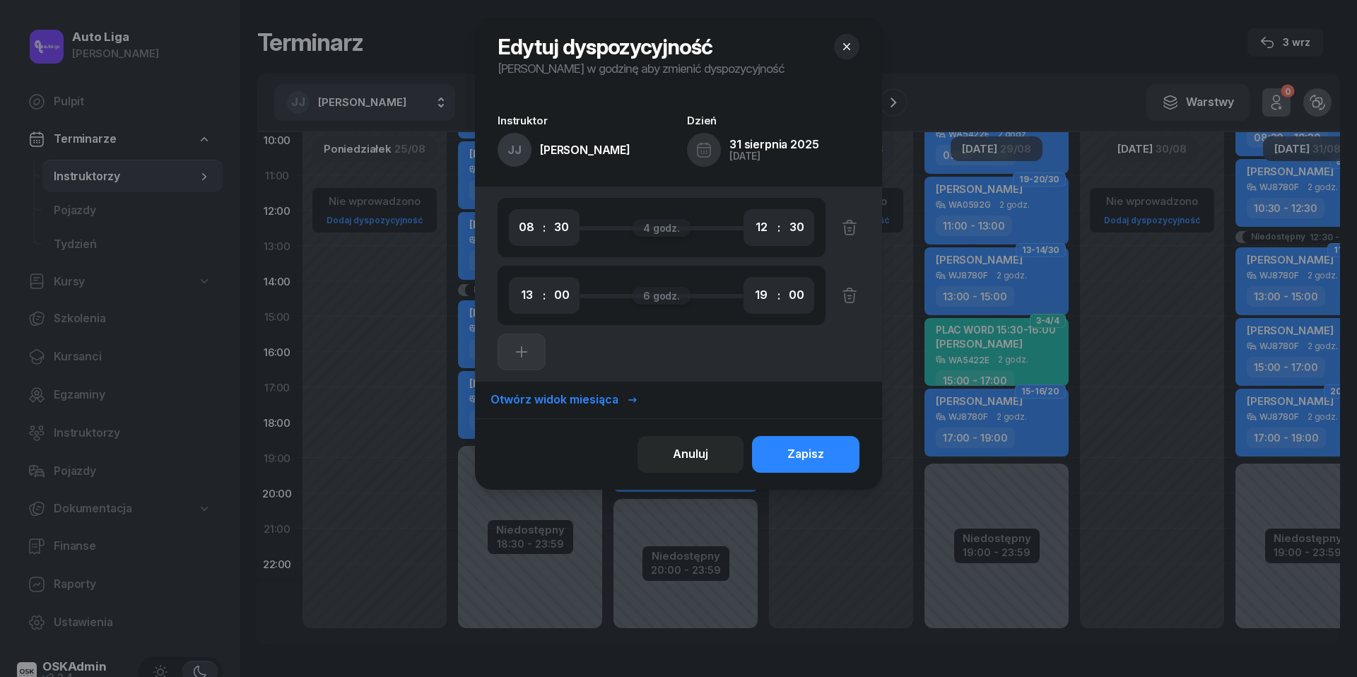
click at [851, 44] on icon "button" at bounding box center [847, 47] width 14 height 14
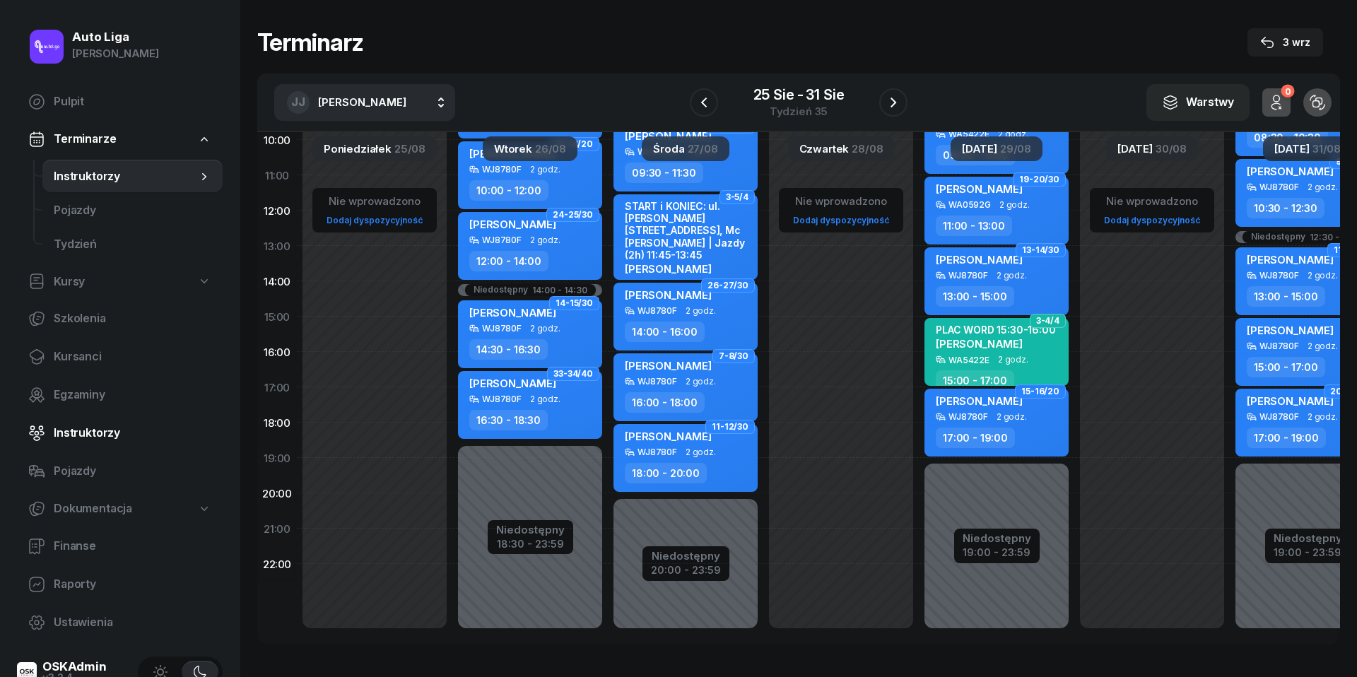
click at [94, 428] on span "Instruktorzy" at bounding box center [133, 433] width 158 height 18
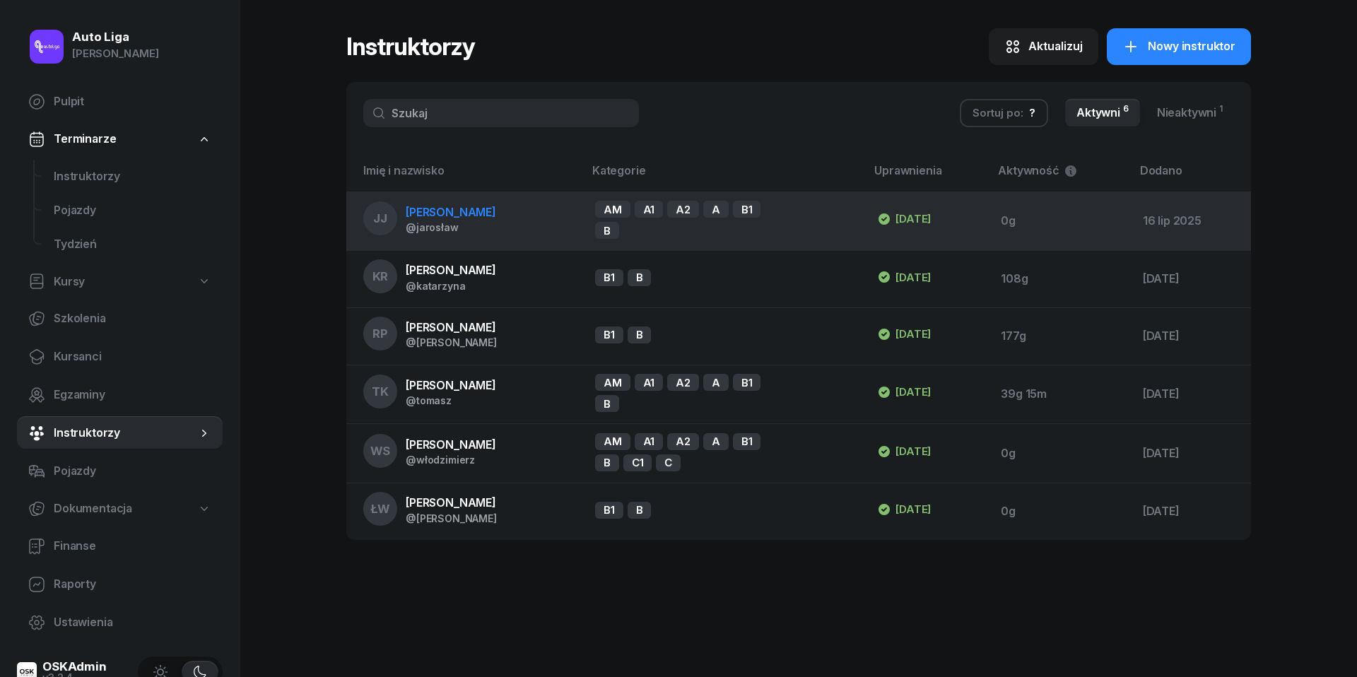
click at [451, 201] on td "[PERSON_NAME] @jarosław" at bounding box center [465, 221] width 238 height 59
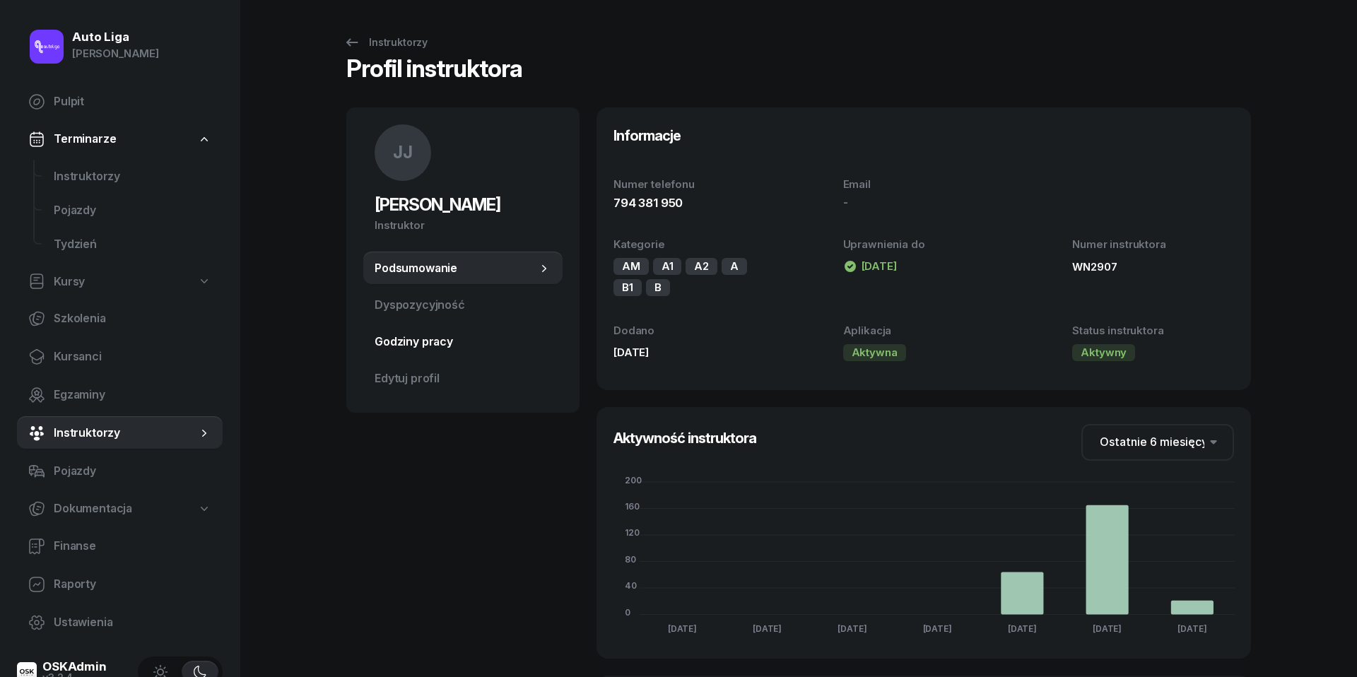
click at [437, 336] on span "Godziny pracy" at bounding box center [463, 342] width 177 height 18
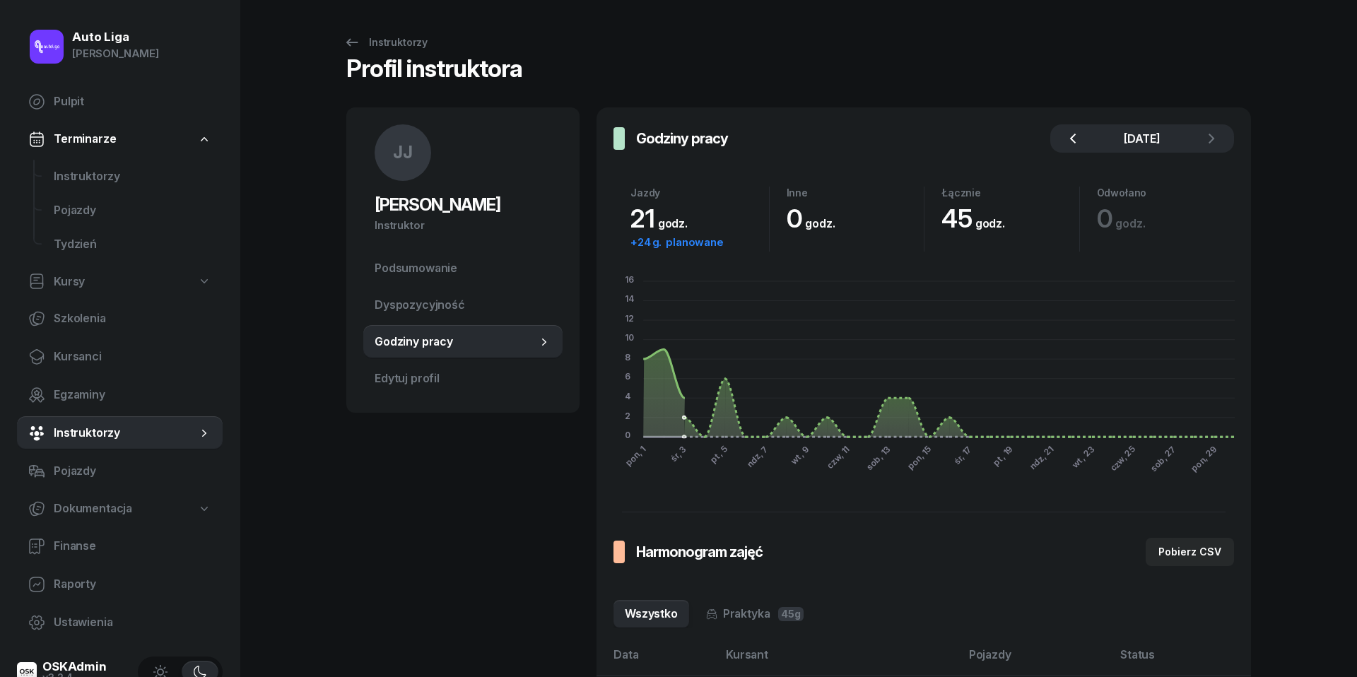
click at [1077, 139] on icon "button" at bounding box center [1073, 138] width 17 height 17
